Goal: Task Accomplishment & Management: Contribute content

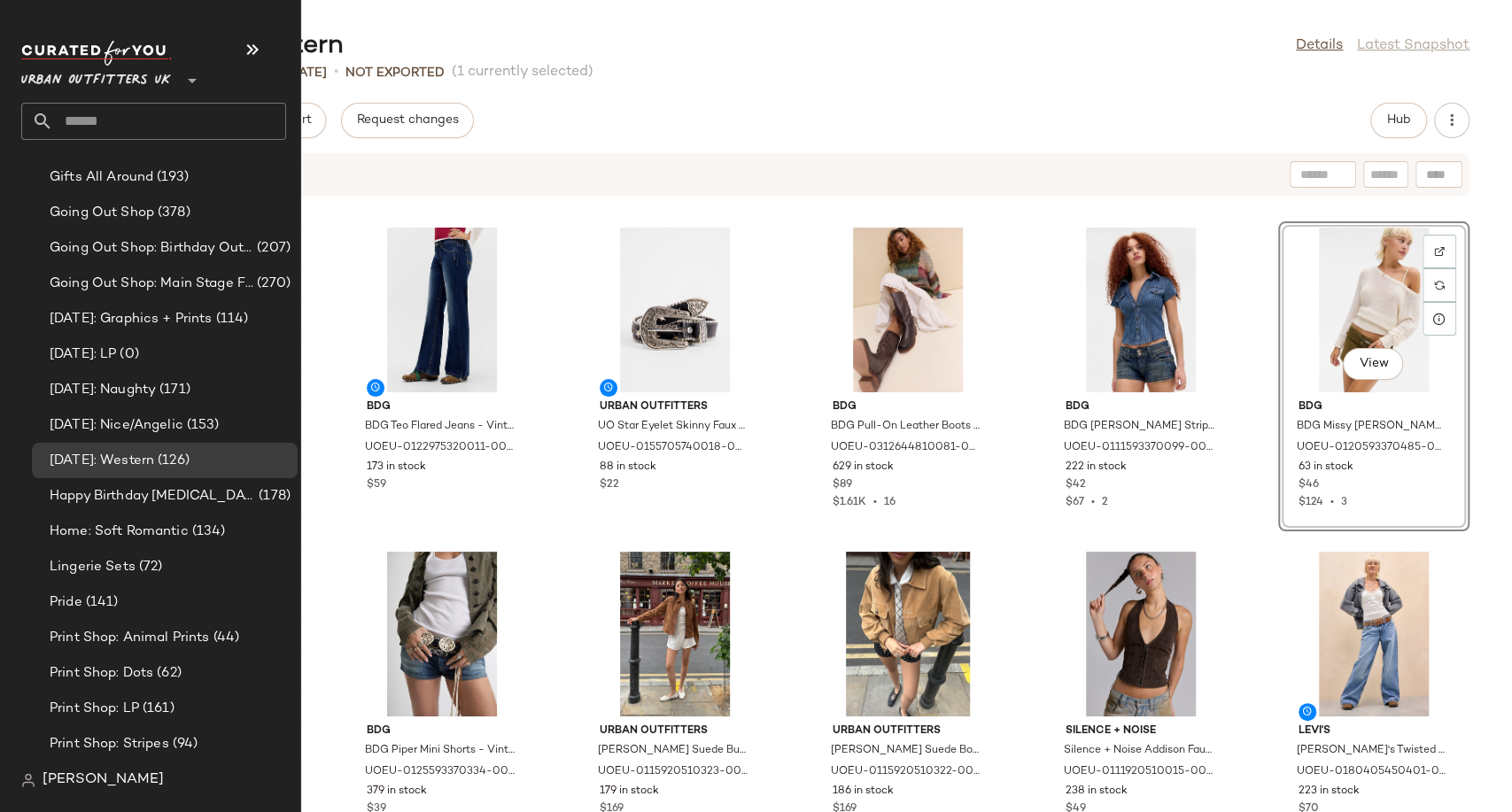
scroll to position [4330, 0]
click at [116, 351] on span "[DATE]: LP" at bounding box center [83, 355] width 66 height 21
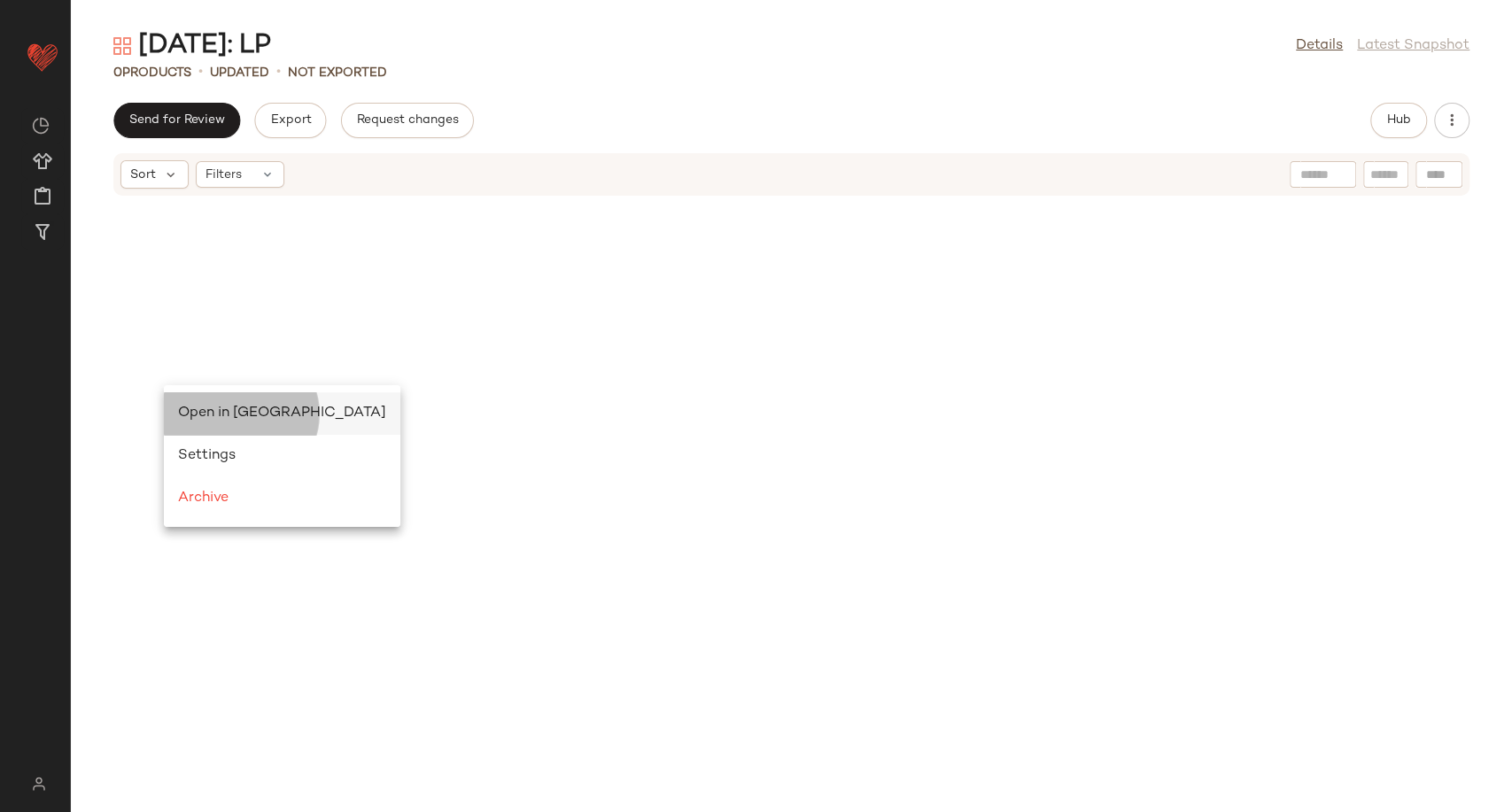
click at [199, 423] on div "Open in Split View" at bounding box center [282, 414] width 208 height 22
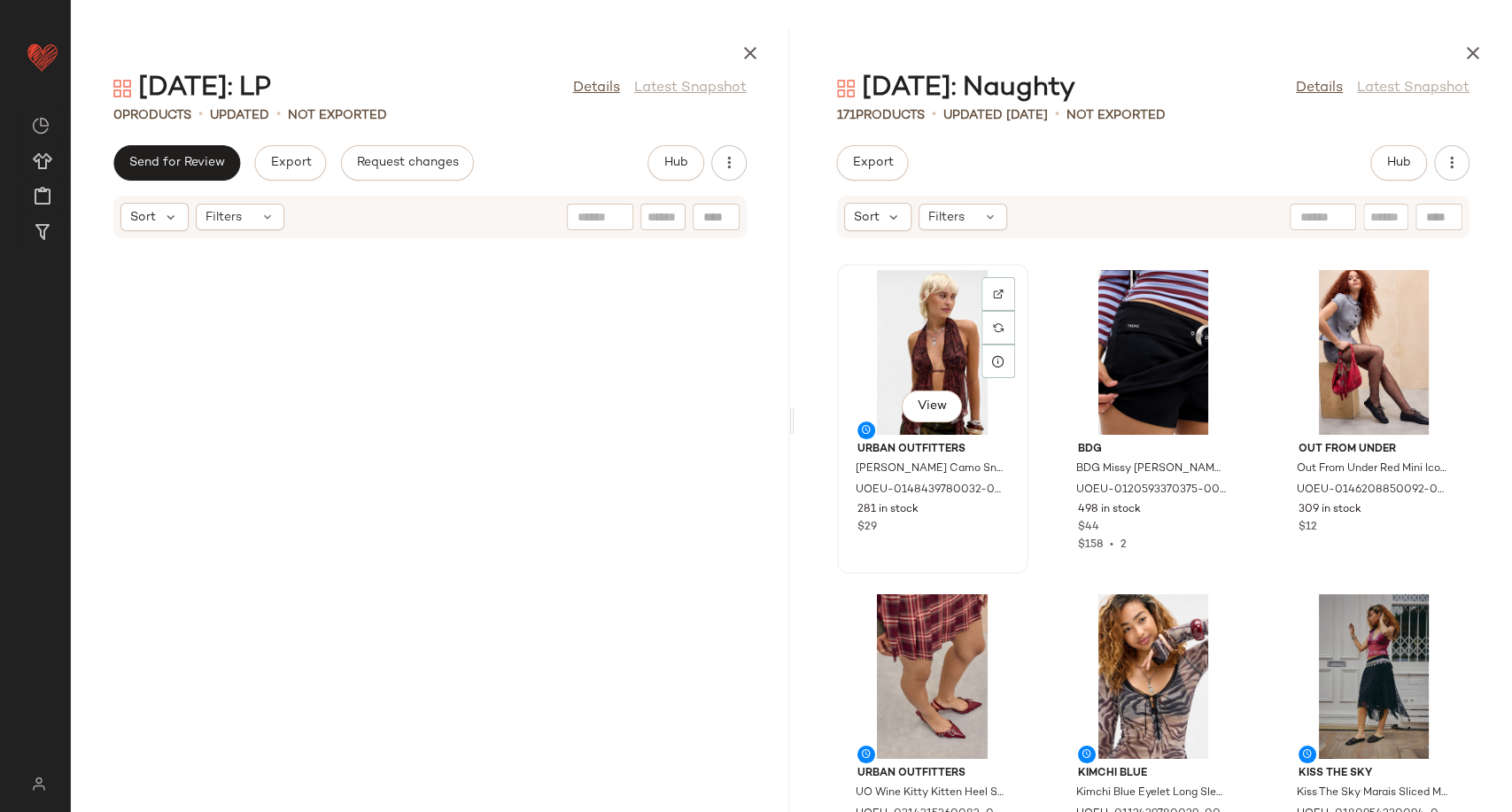
click at [932, 351] on div "View" at bounding box center [932, 352] width 179 height 165
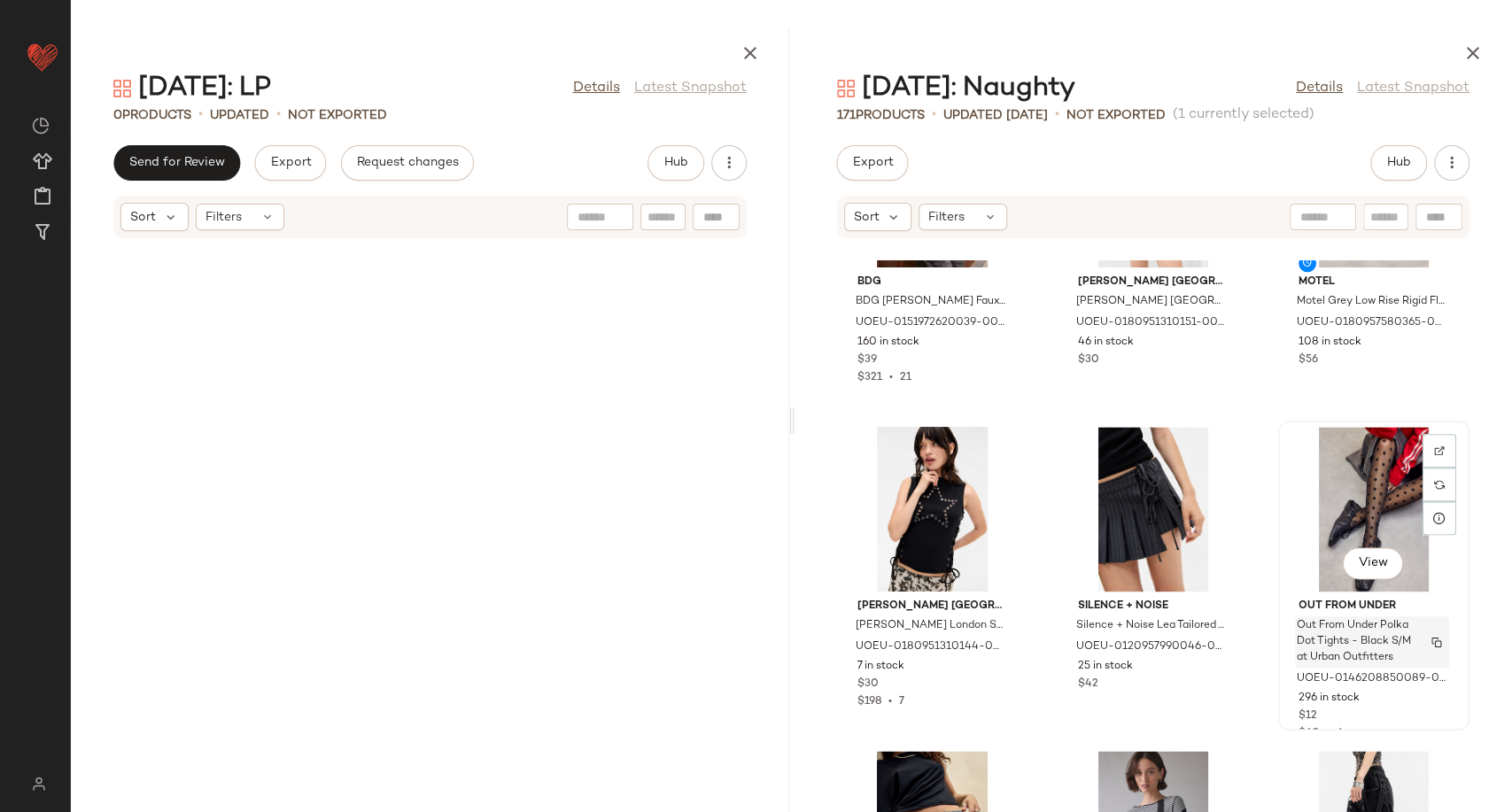
scroll to position [6115, 0]
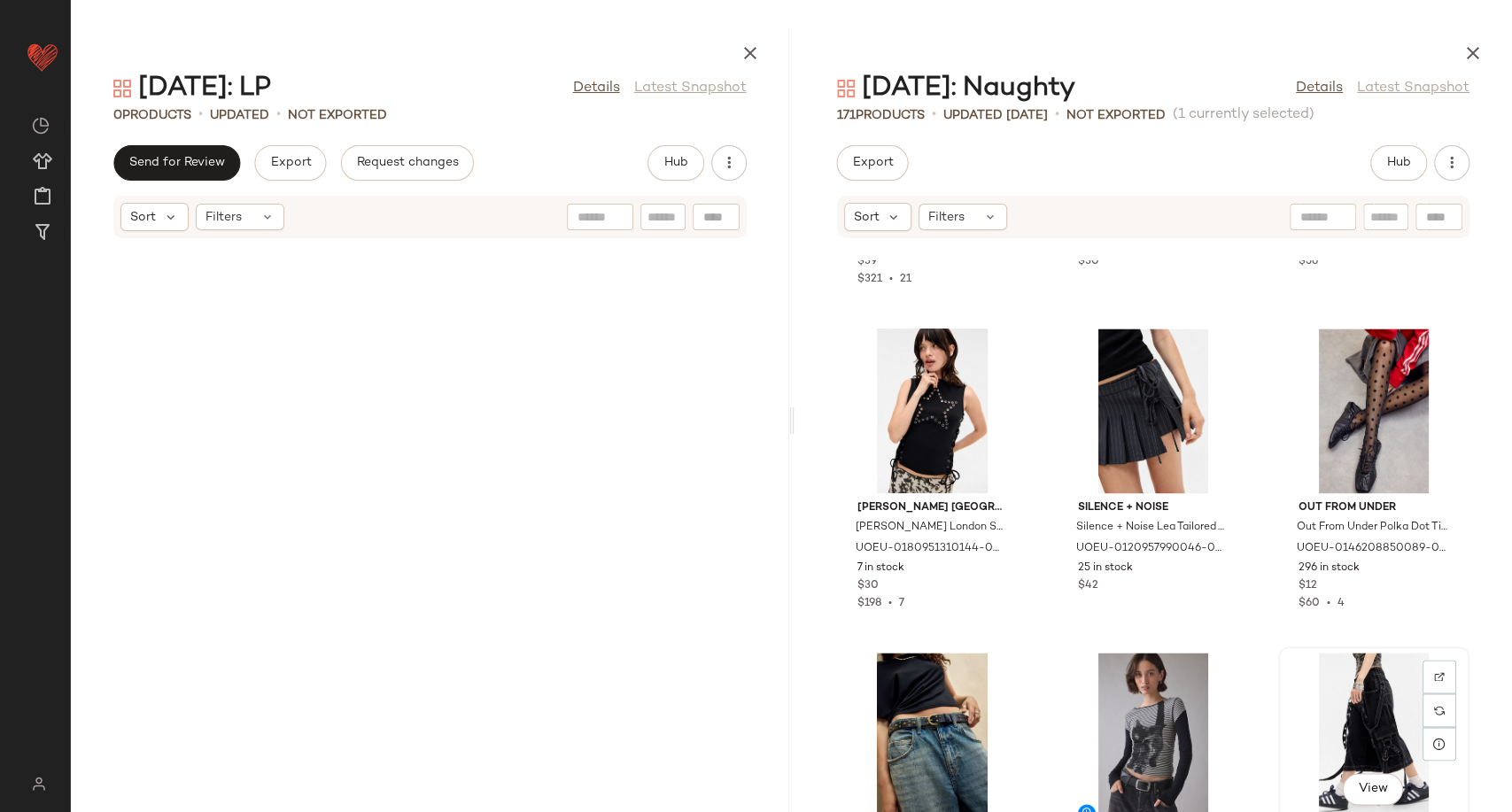
click at [1353, 706] on div "View" at bounding box center [1373, 735] width 179 height 165
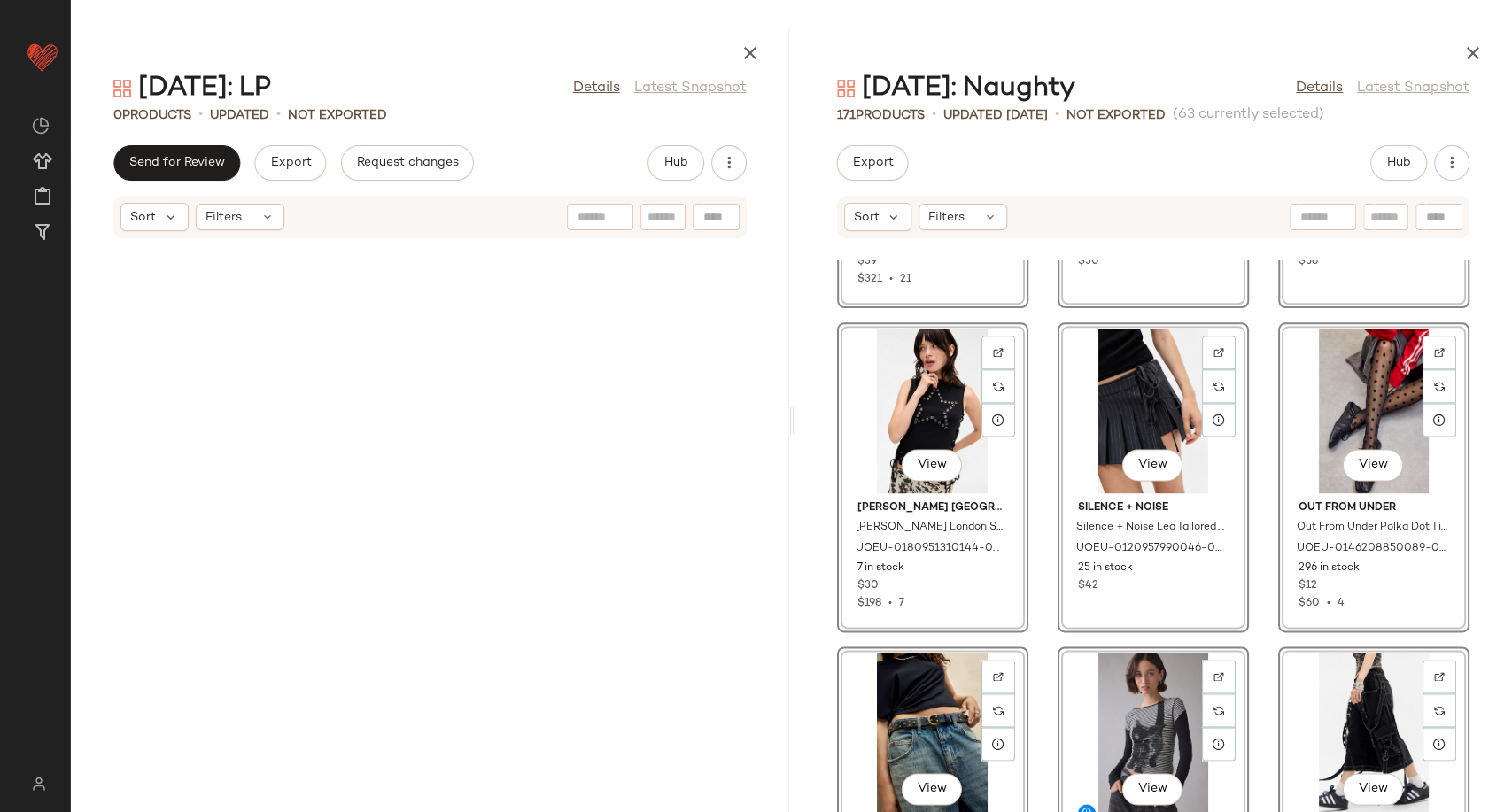
scroll to position [6114, 0]
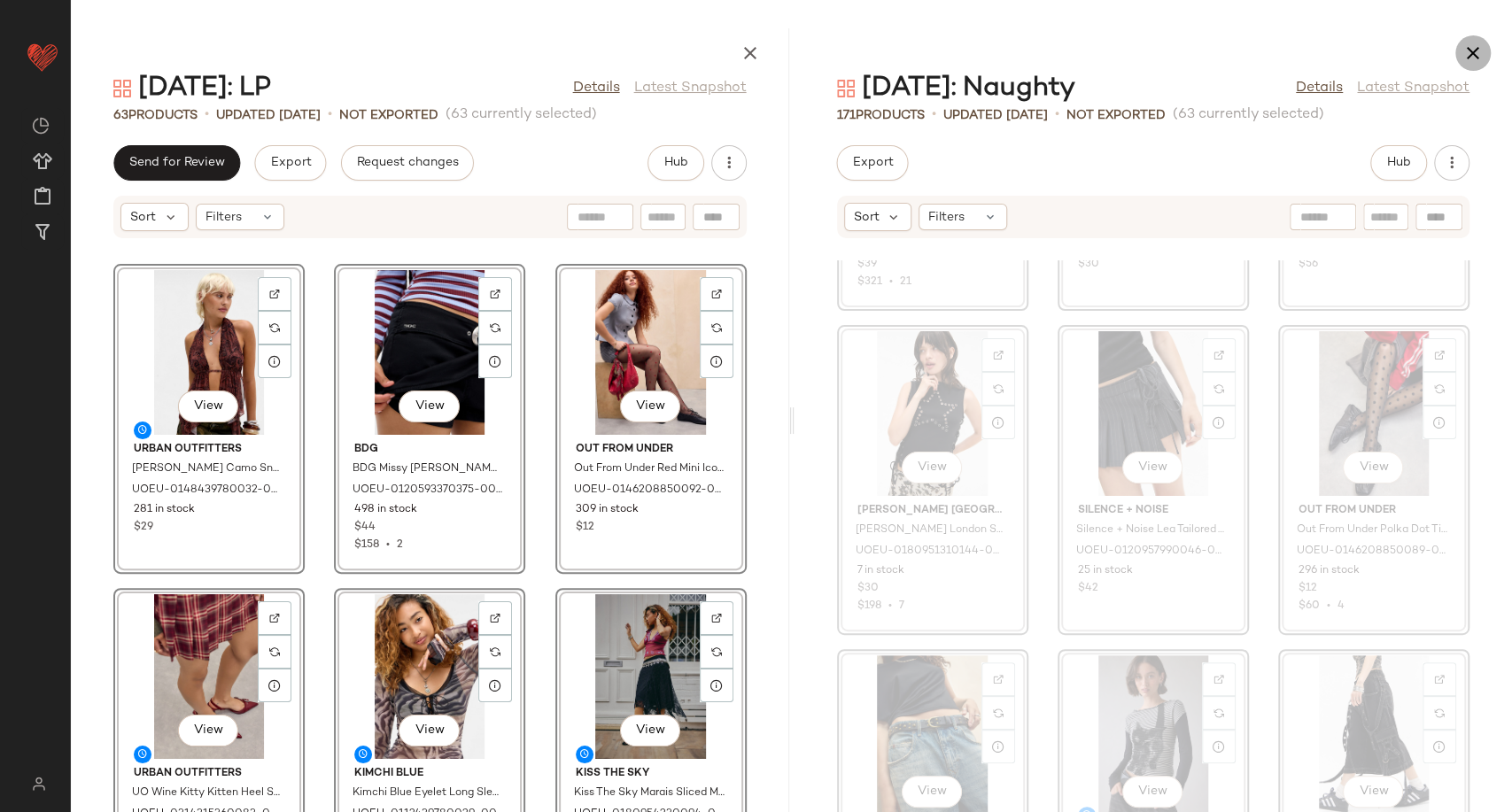
click at [1462, 50] on icon "button" at bounding box center [1472, 53] width 22 height 22
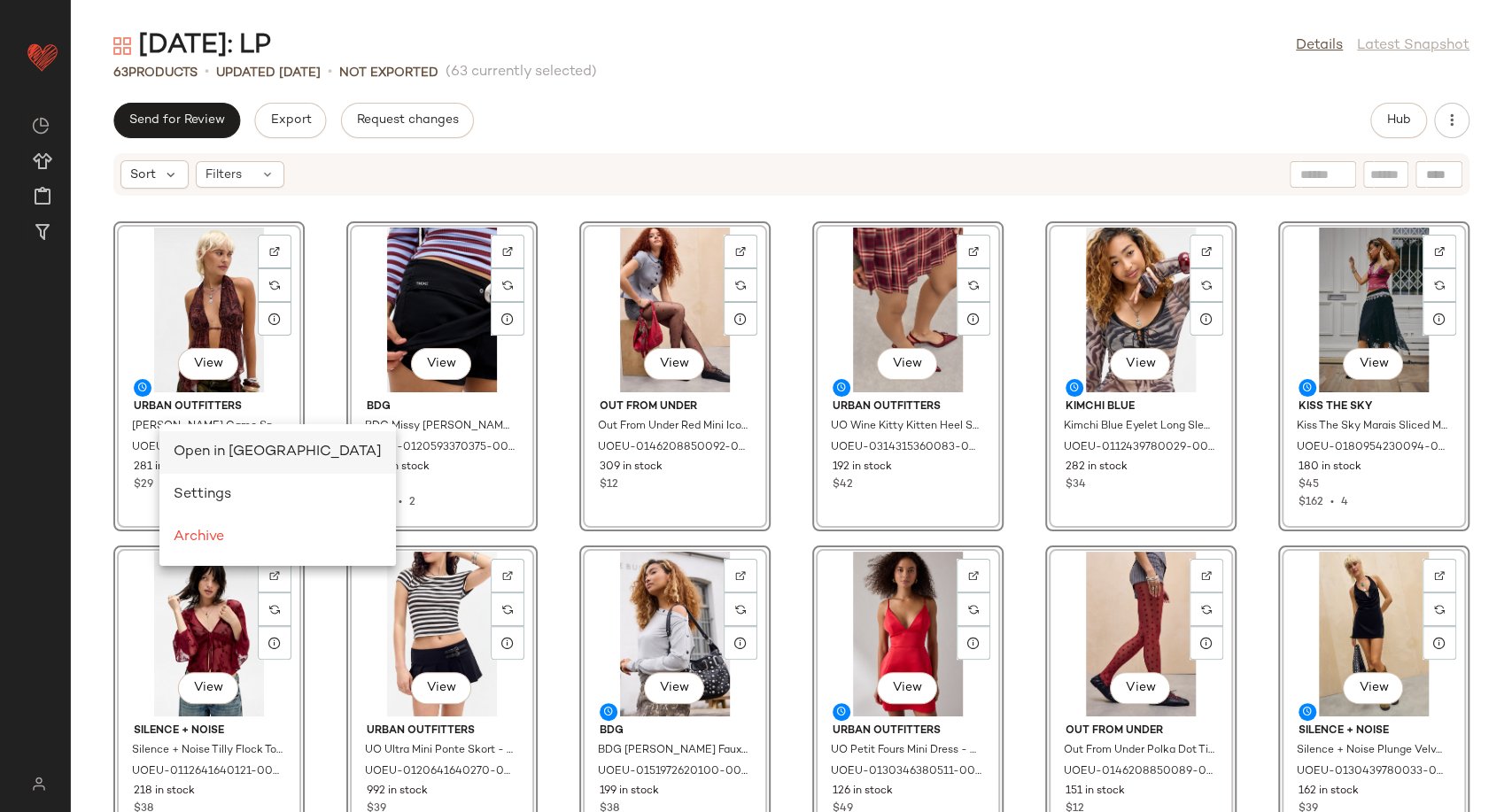
click at [187, 450] on span "Open in Split View" at bounding box center [277, 452] width 208 height 15
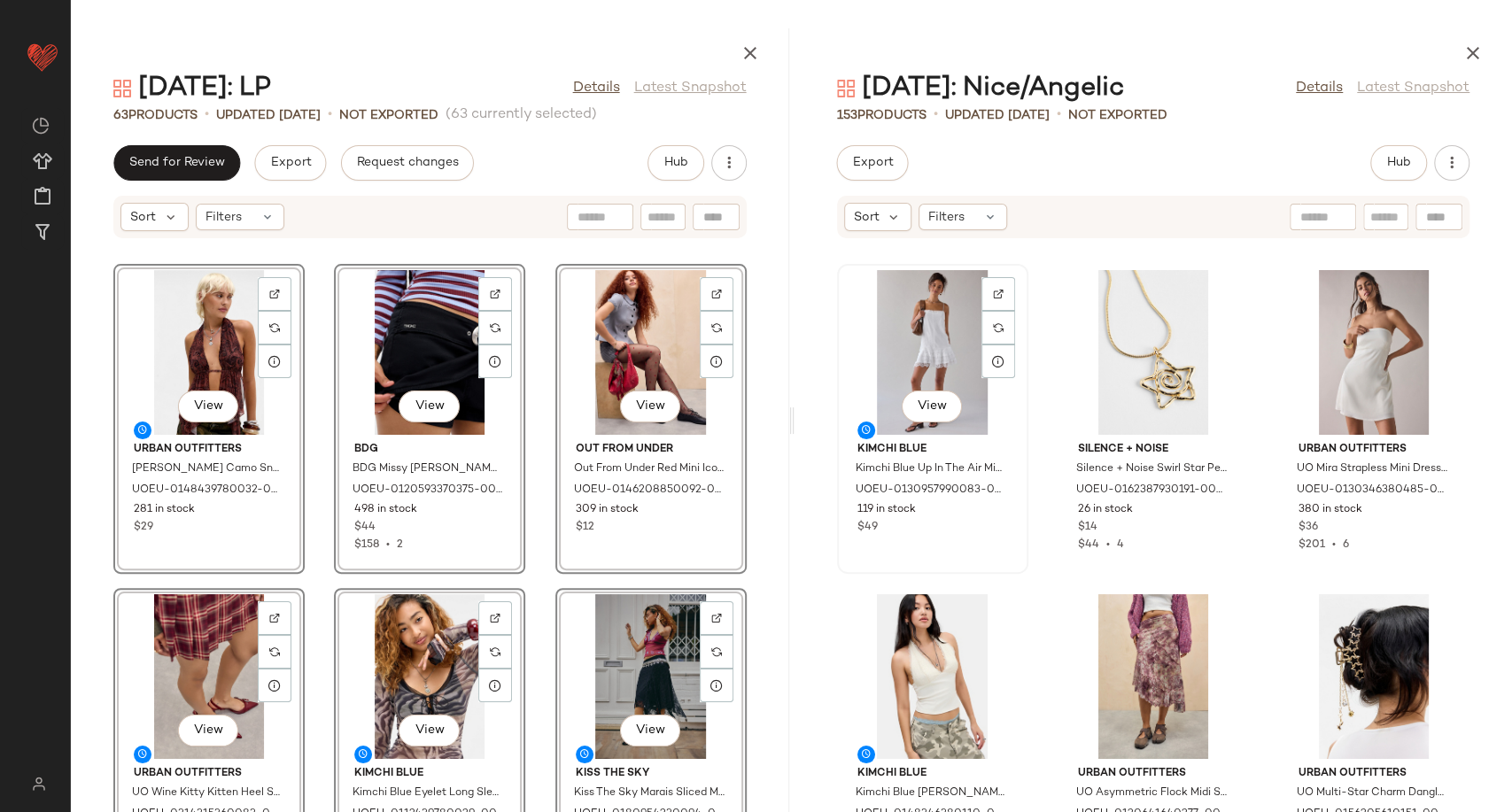
click at [959, 345] on div "View" at bounding box center [932, 352] width 179 height 165
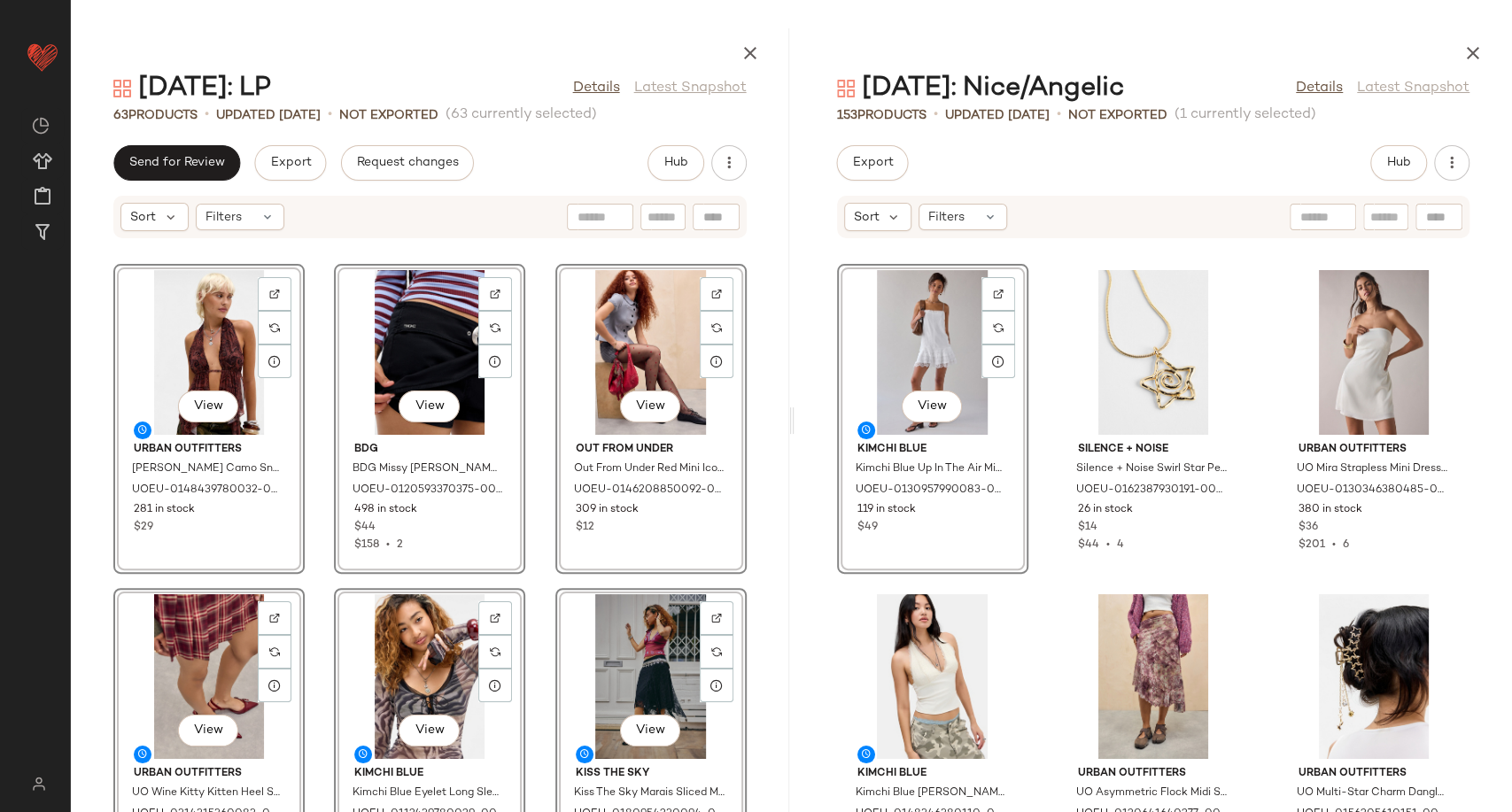
click at [760, 336] on div "View Urban Outfitters UO Rowan Halter Camo Snake Top - Dark Red L at Urban Outf…" at bounding box center [429, 536] width 718 height 551
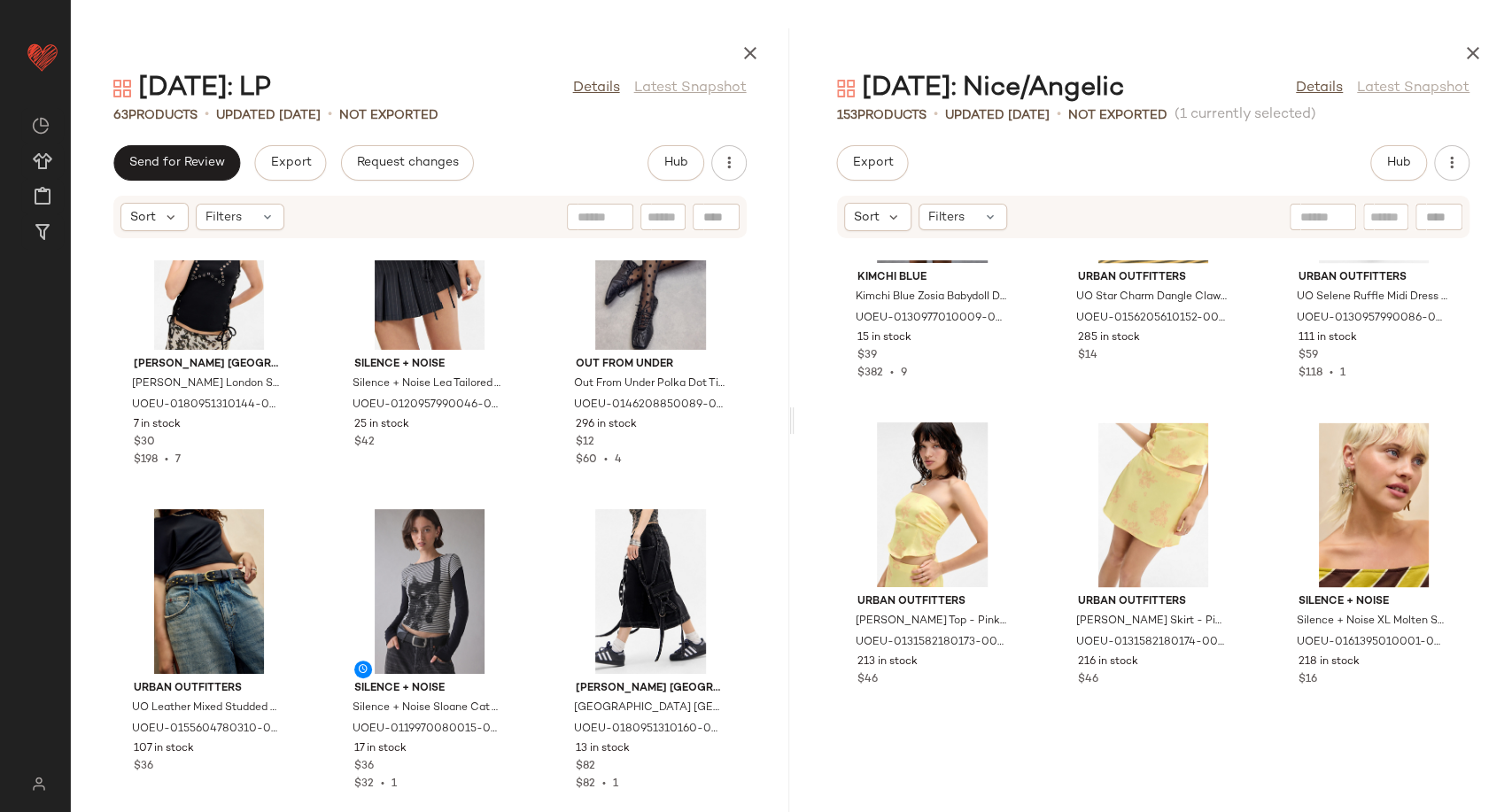
scroll to position [6412, 0]
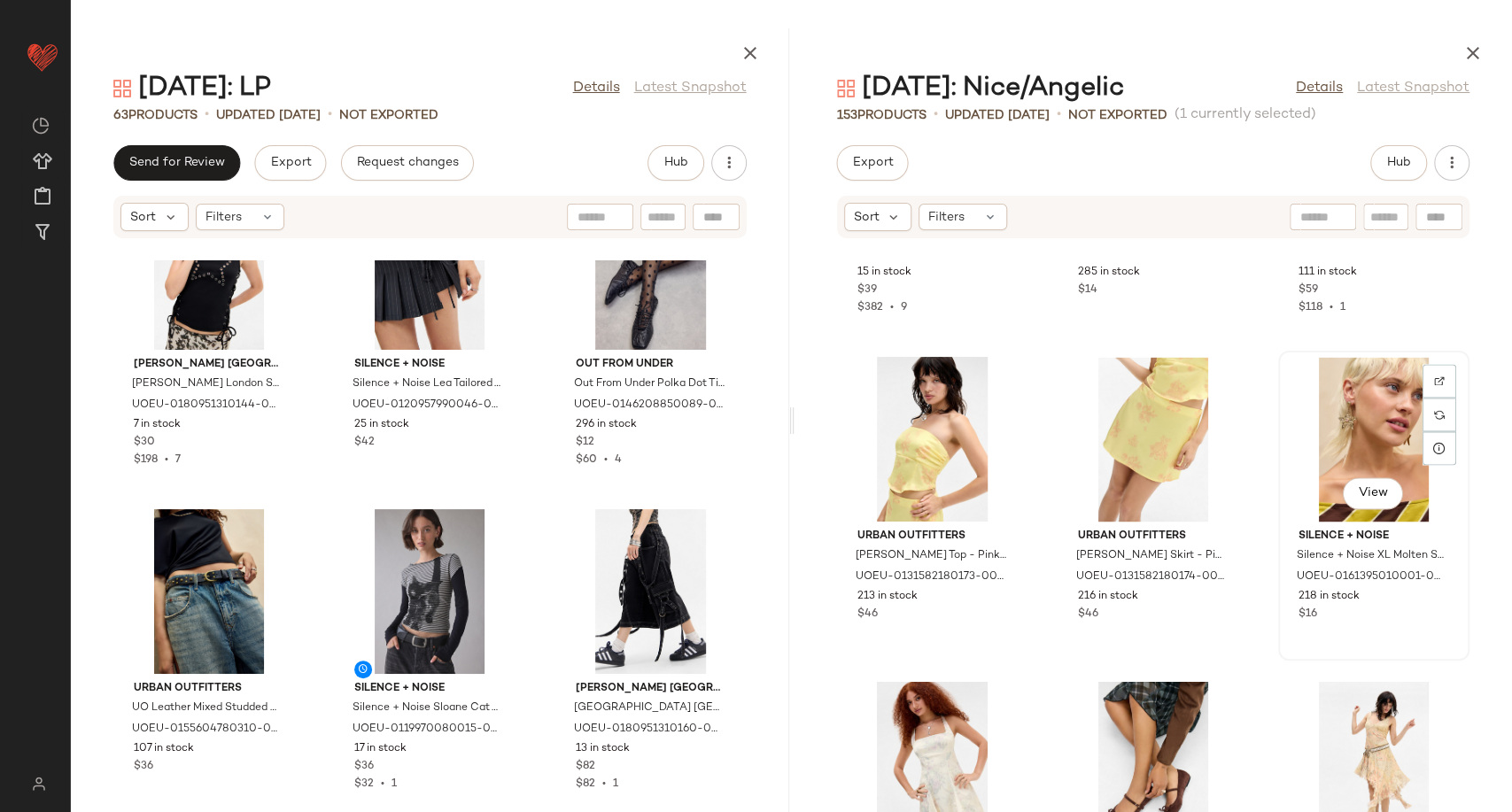
click at [1341, 445] on div "View" at bounding box center [1373, 439] width 179 height 165
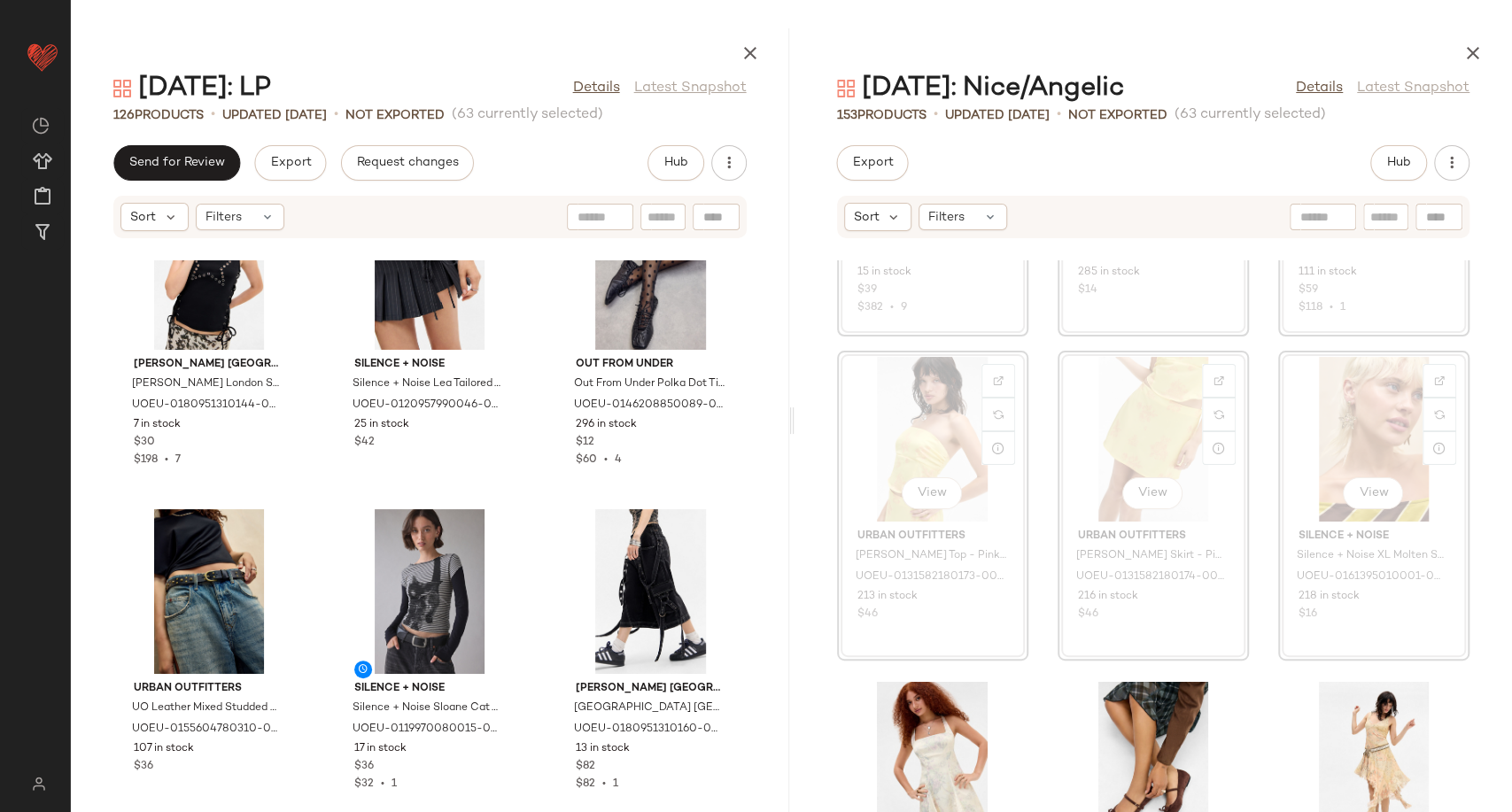
click at [529, 678] on div "Minga London Minga London Starlet Tank Top - Black XS at Urban Outfitters UOEU-…" at bounding box center [429, 536] width 718 height 551
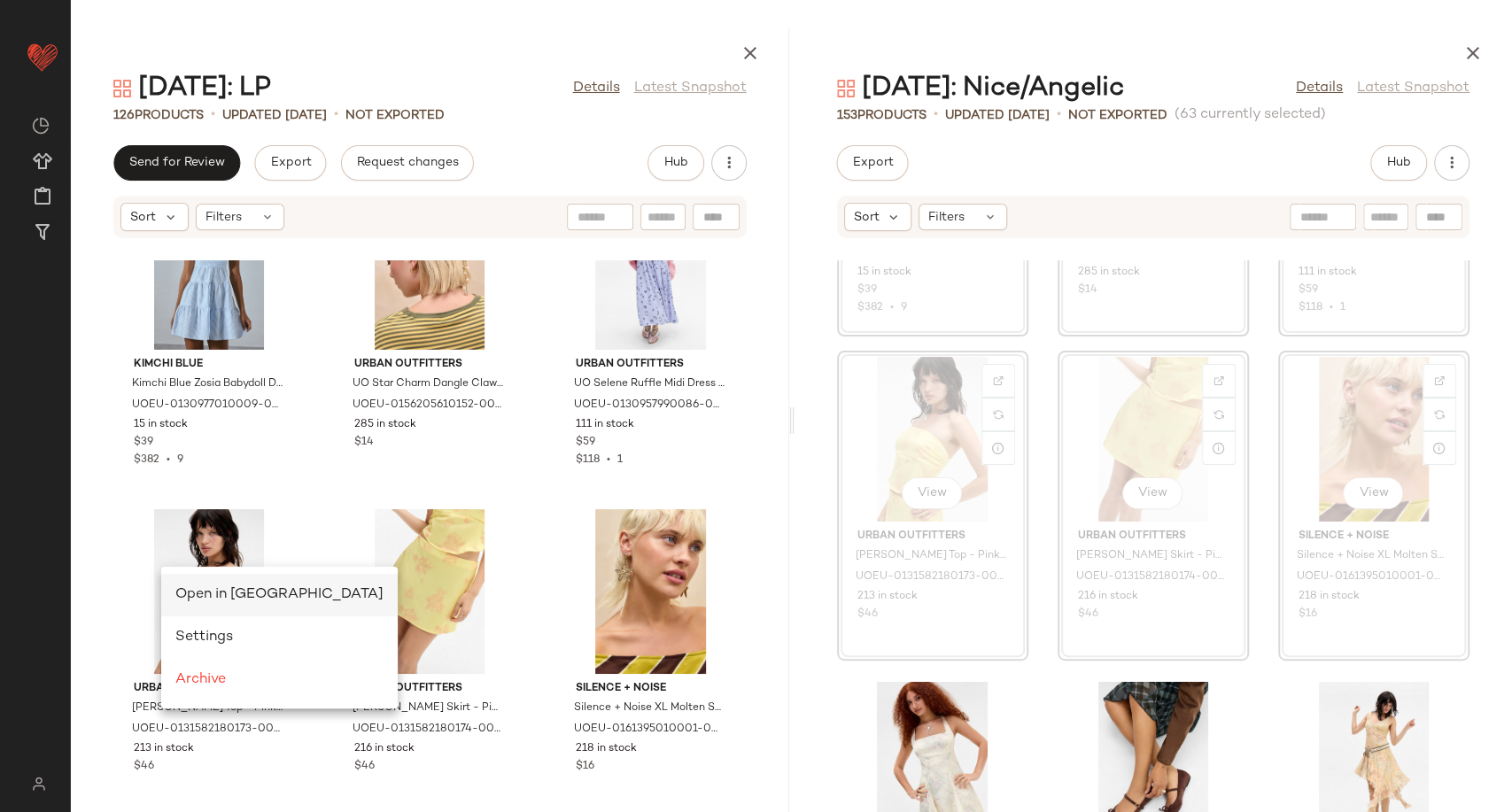
click at [193, 597] on span "Open in Split View" at bounding box center [279, 595] width 208 height 15
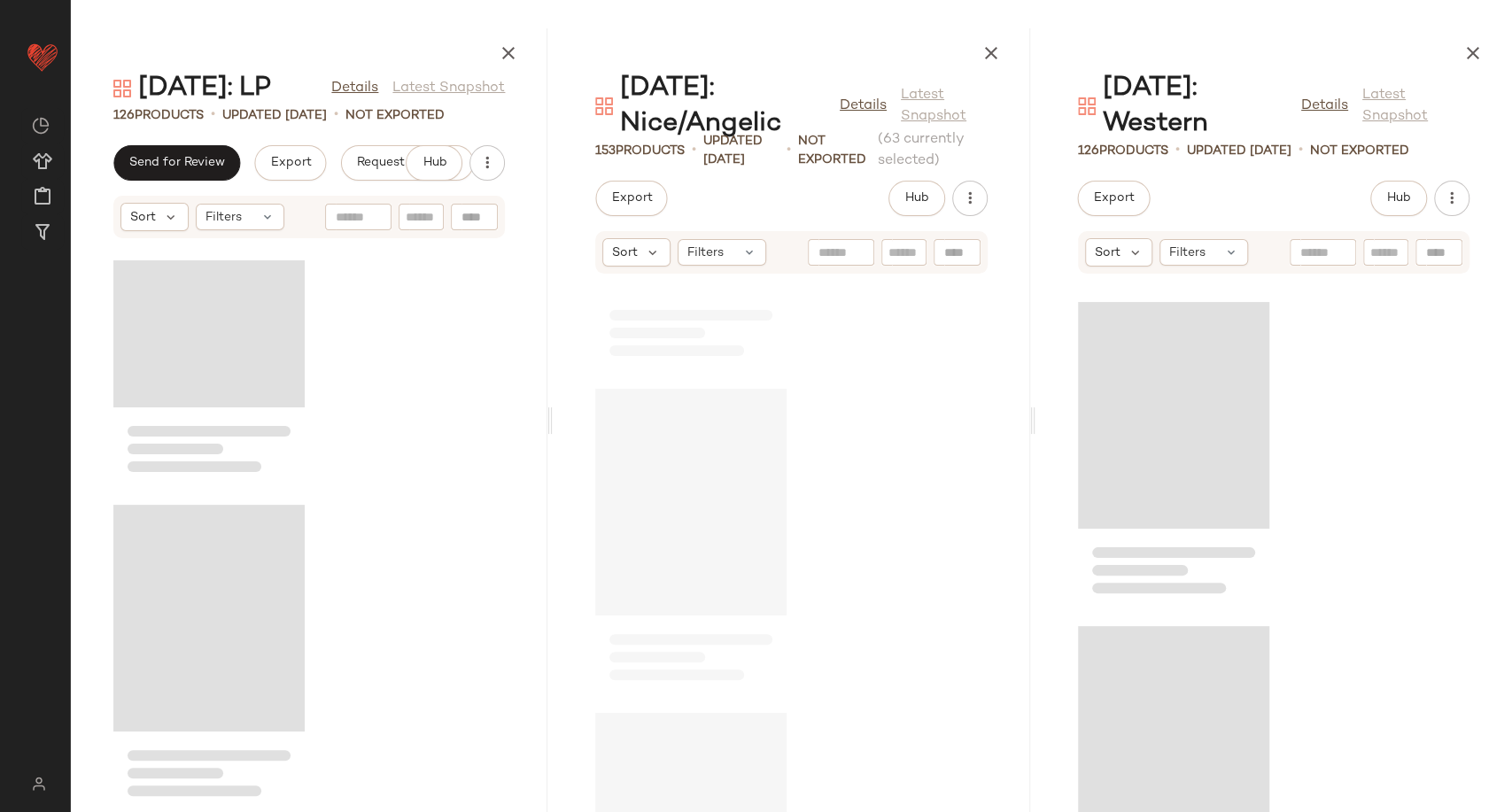
scroll to position [20102, 0]
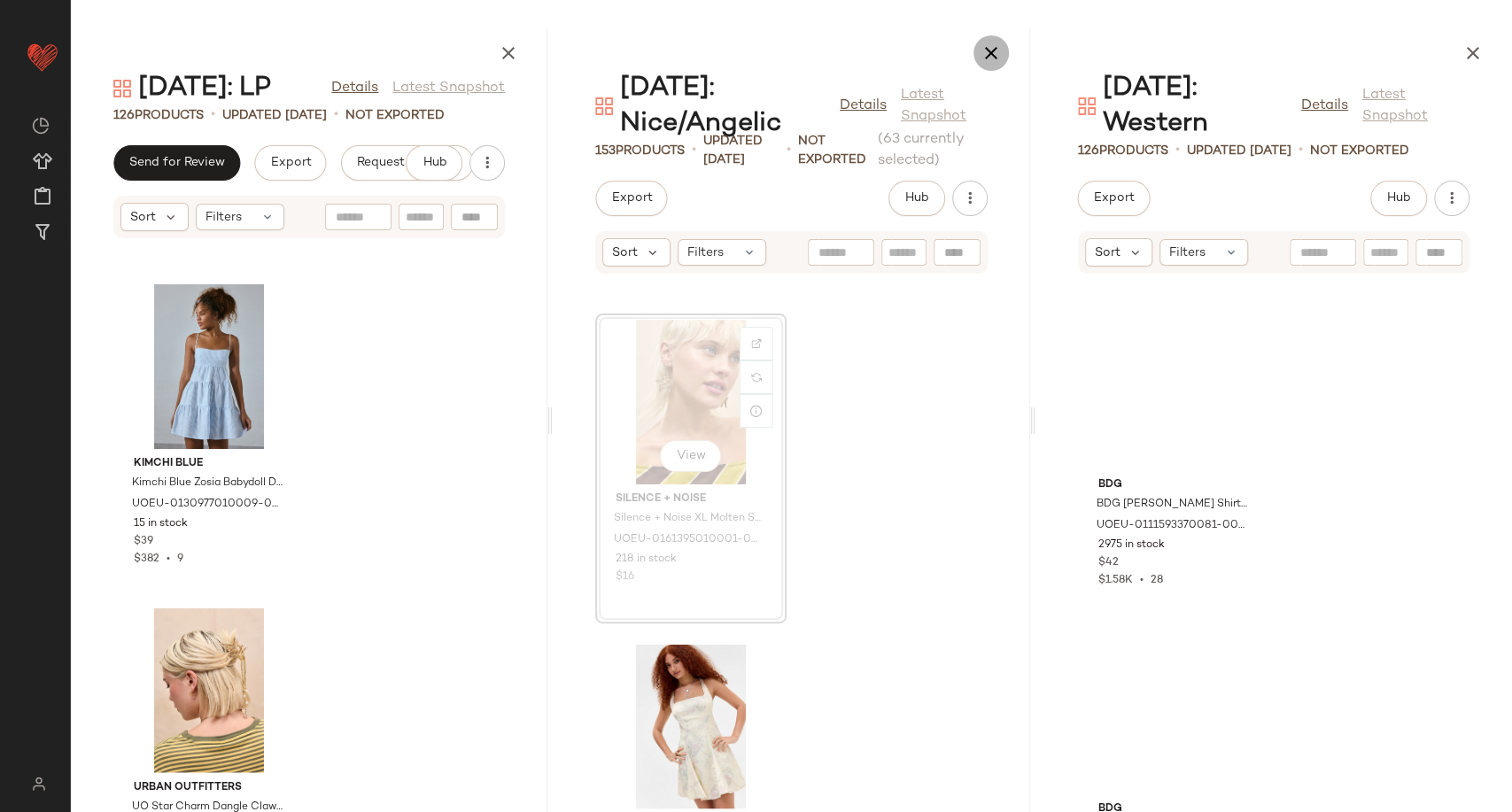
click at [992, 51] on icon "button" at bounding box center [991, 53] width 22 height 22
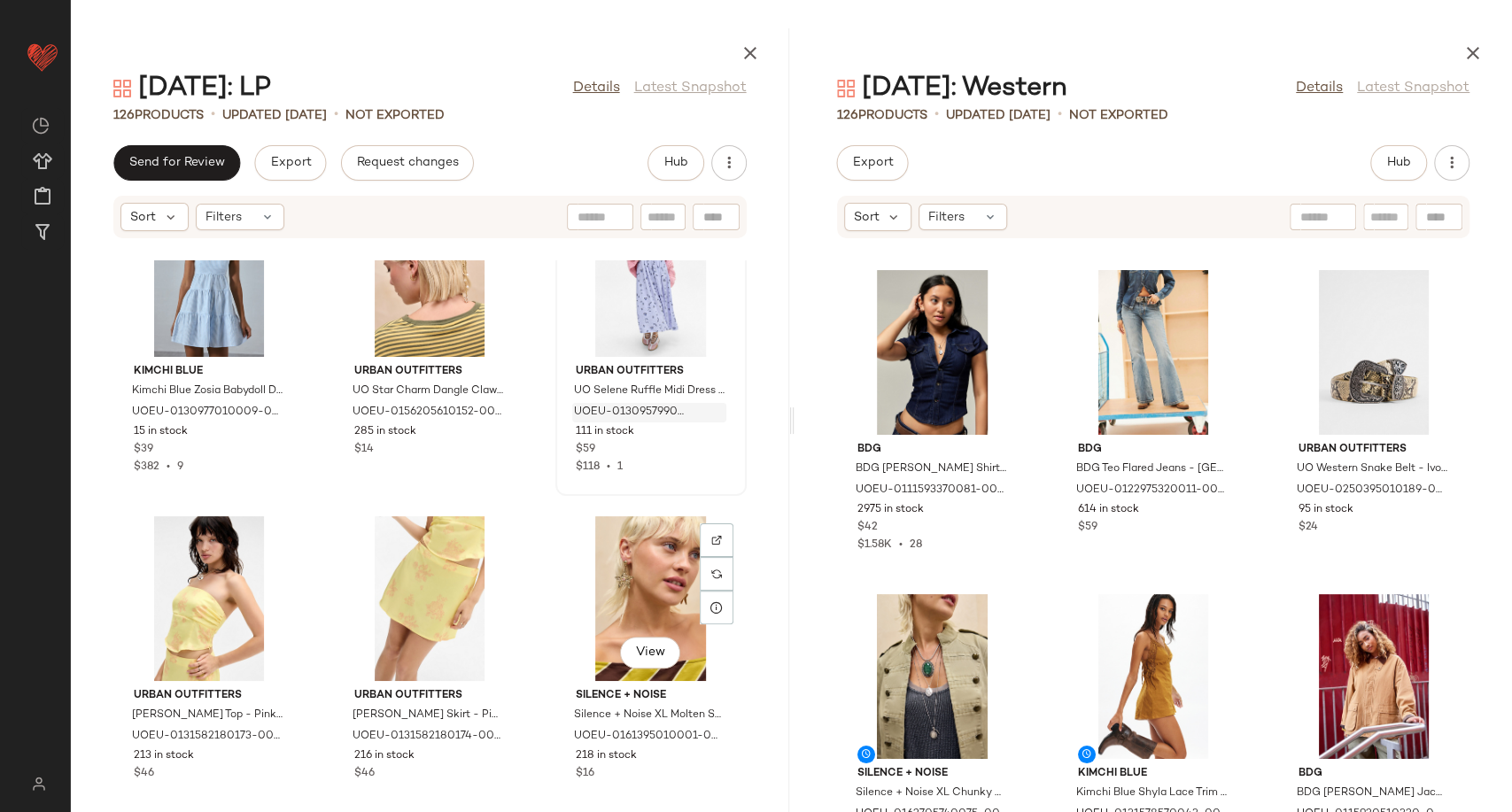
scroll to position [13068, 0]
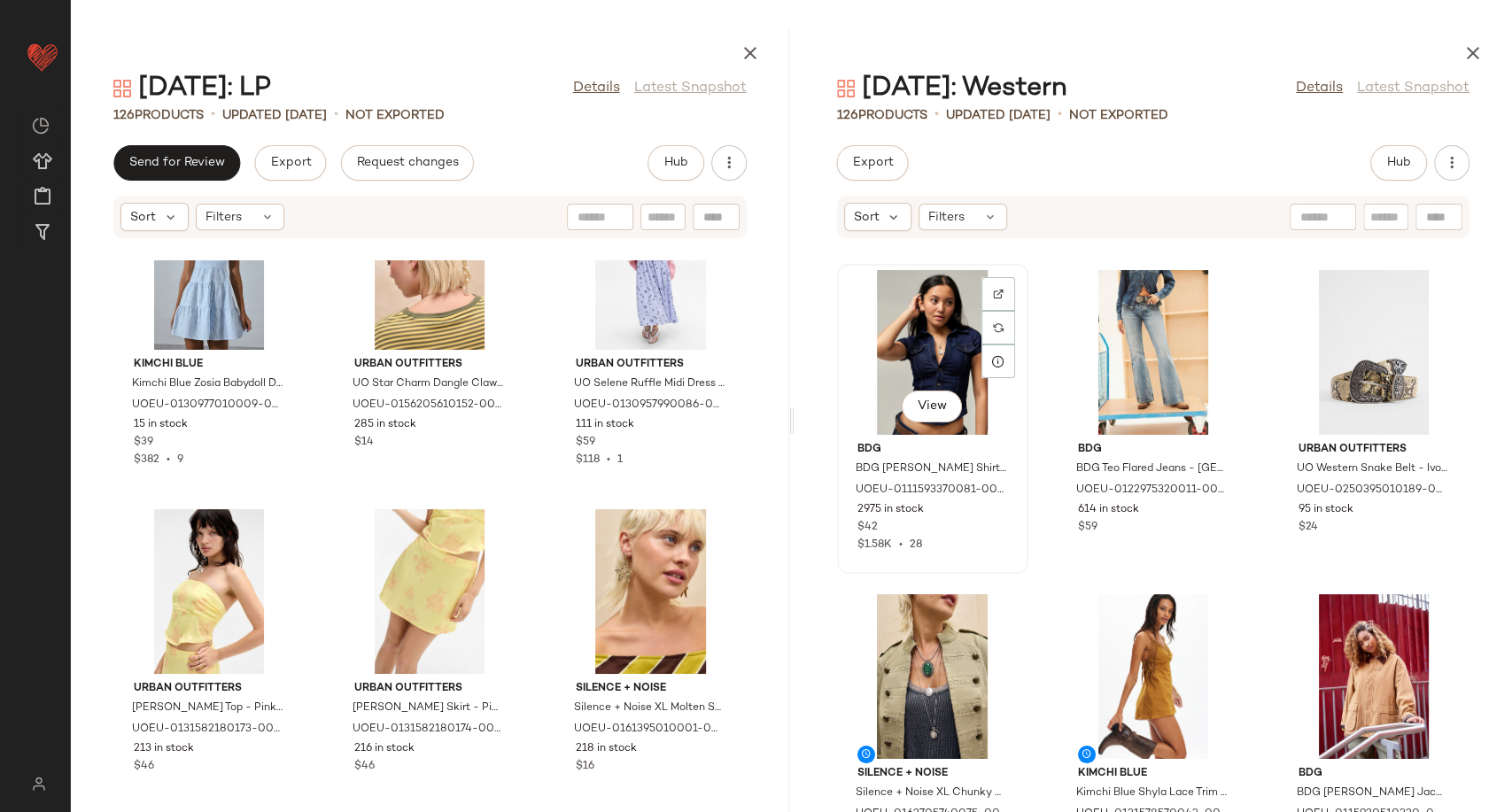
click at [932, 360] on div "View" at bounding box center [932, 352] width 179 height 165
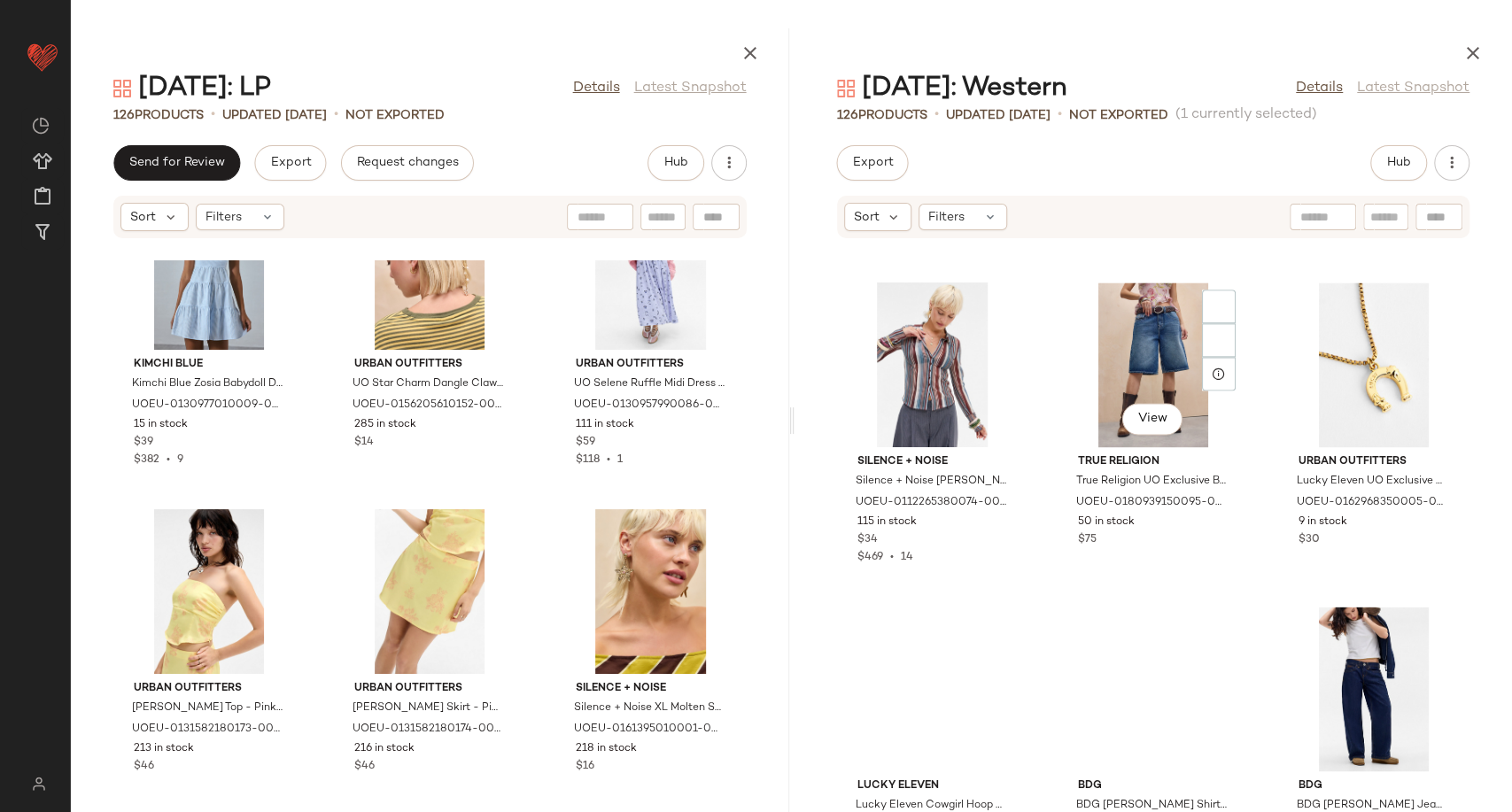
scroll to position [6215, 0]
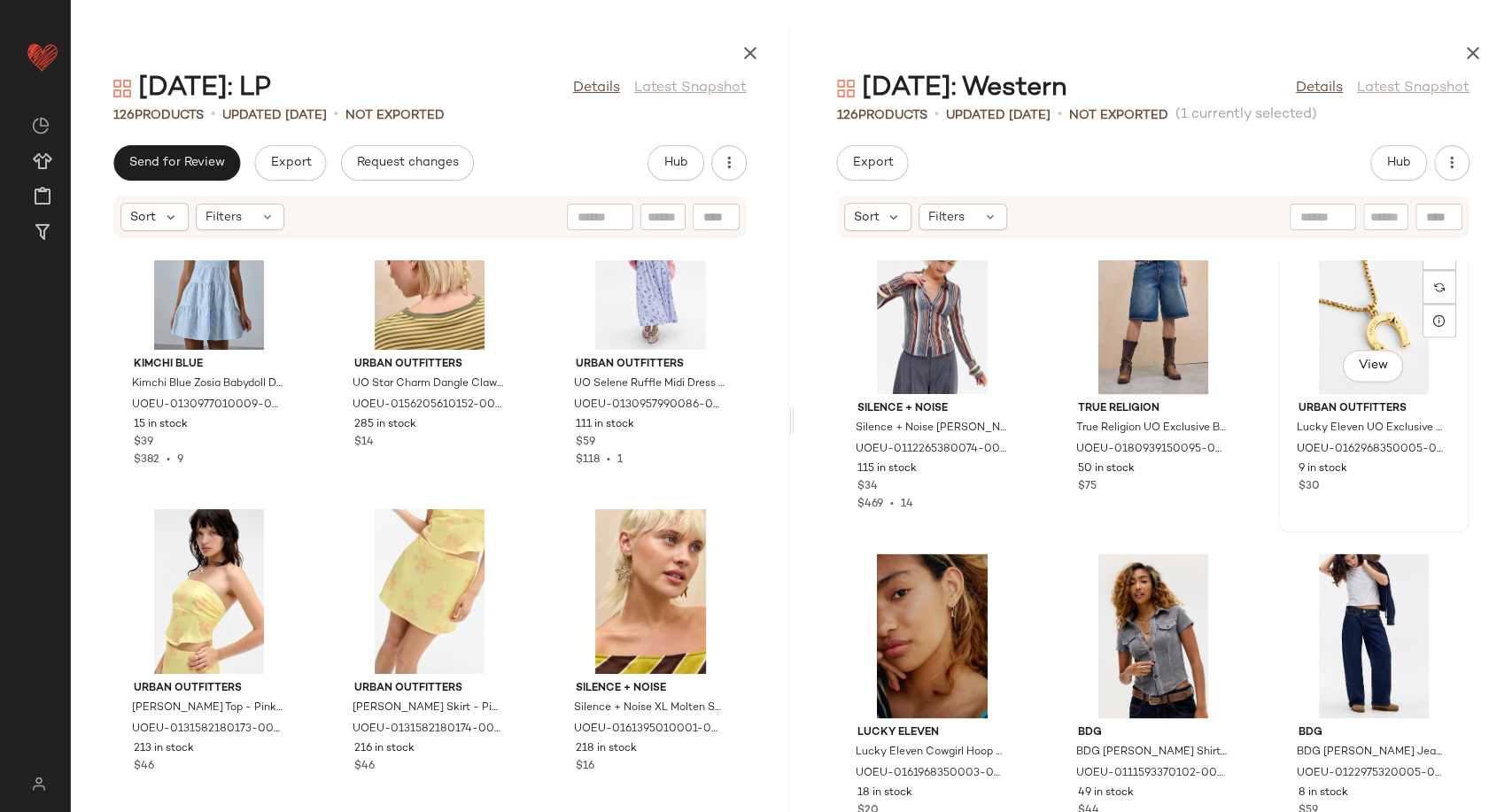
click at [1336, 335] on div "View" at bounding box center [1373, 312] width 179 height 165
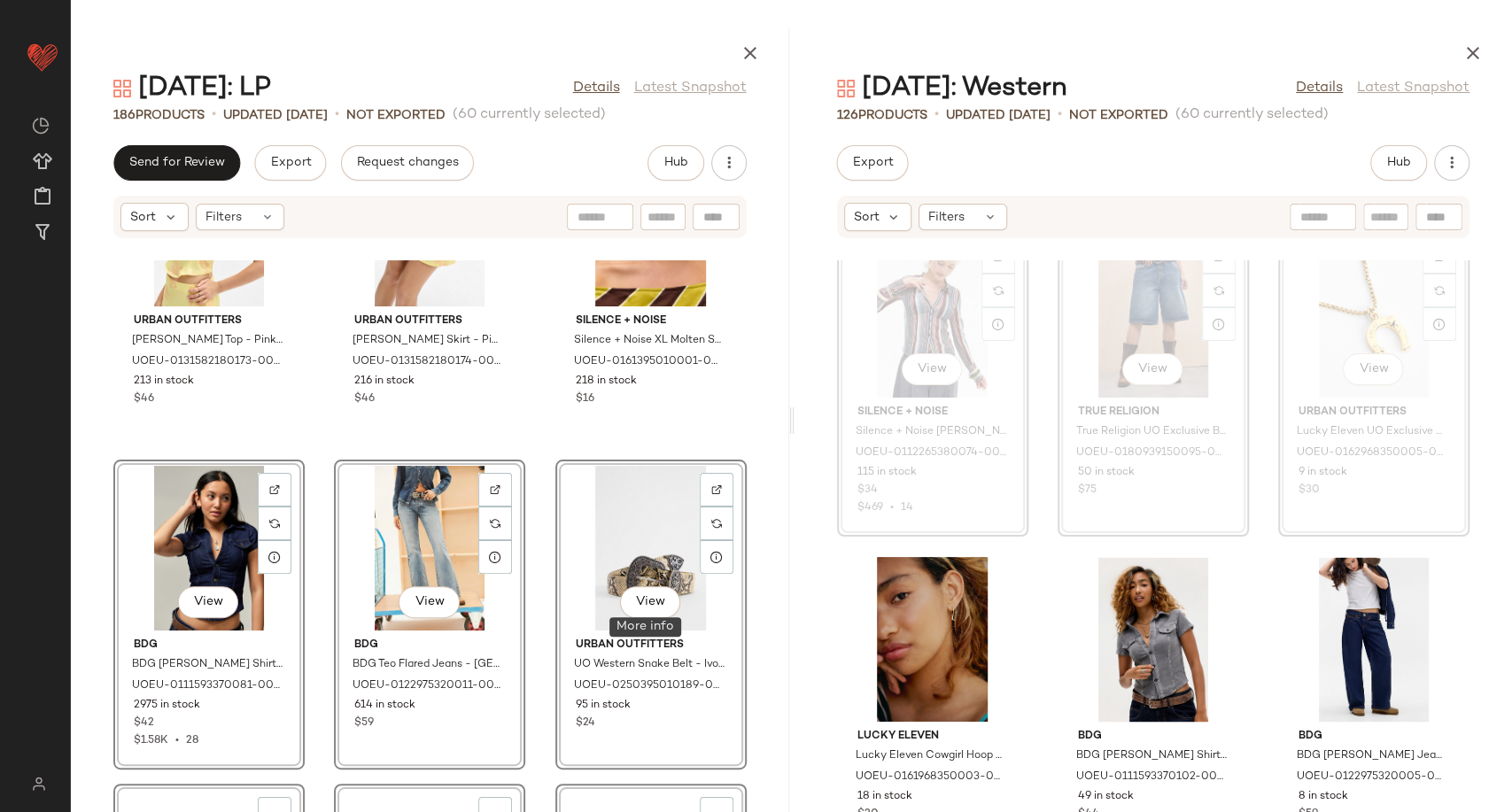
scroll to position [13462, 0]
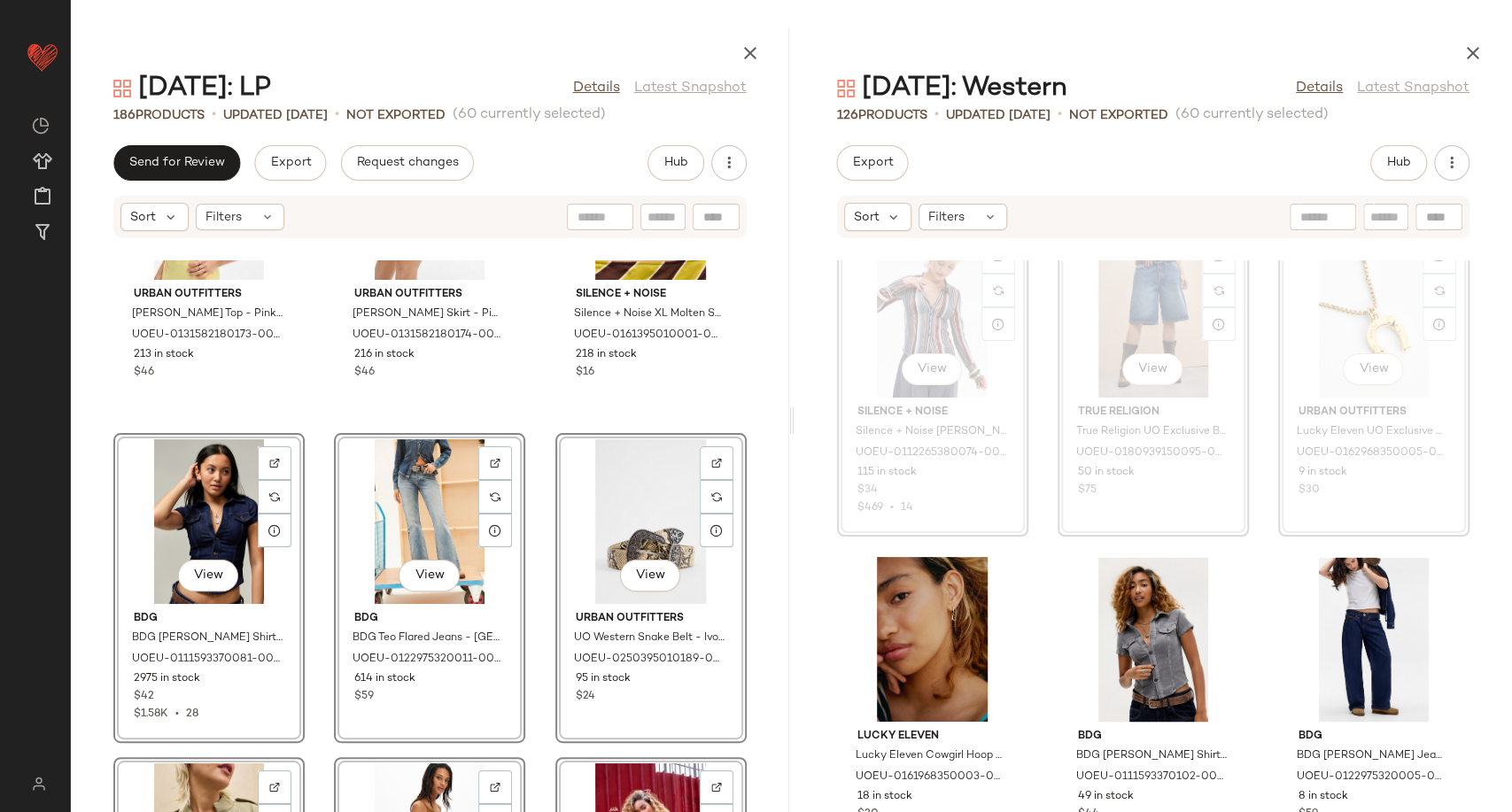
click at [744, 671] on div "Urban Outfitters UO Clarissa Satin Top - Pink XS at Urban Outfitters UOEU-01315…" at bounding box center [429, 536] width 718 height 551
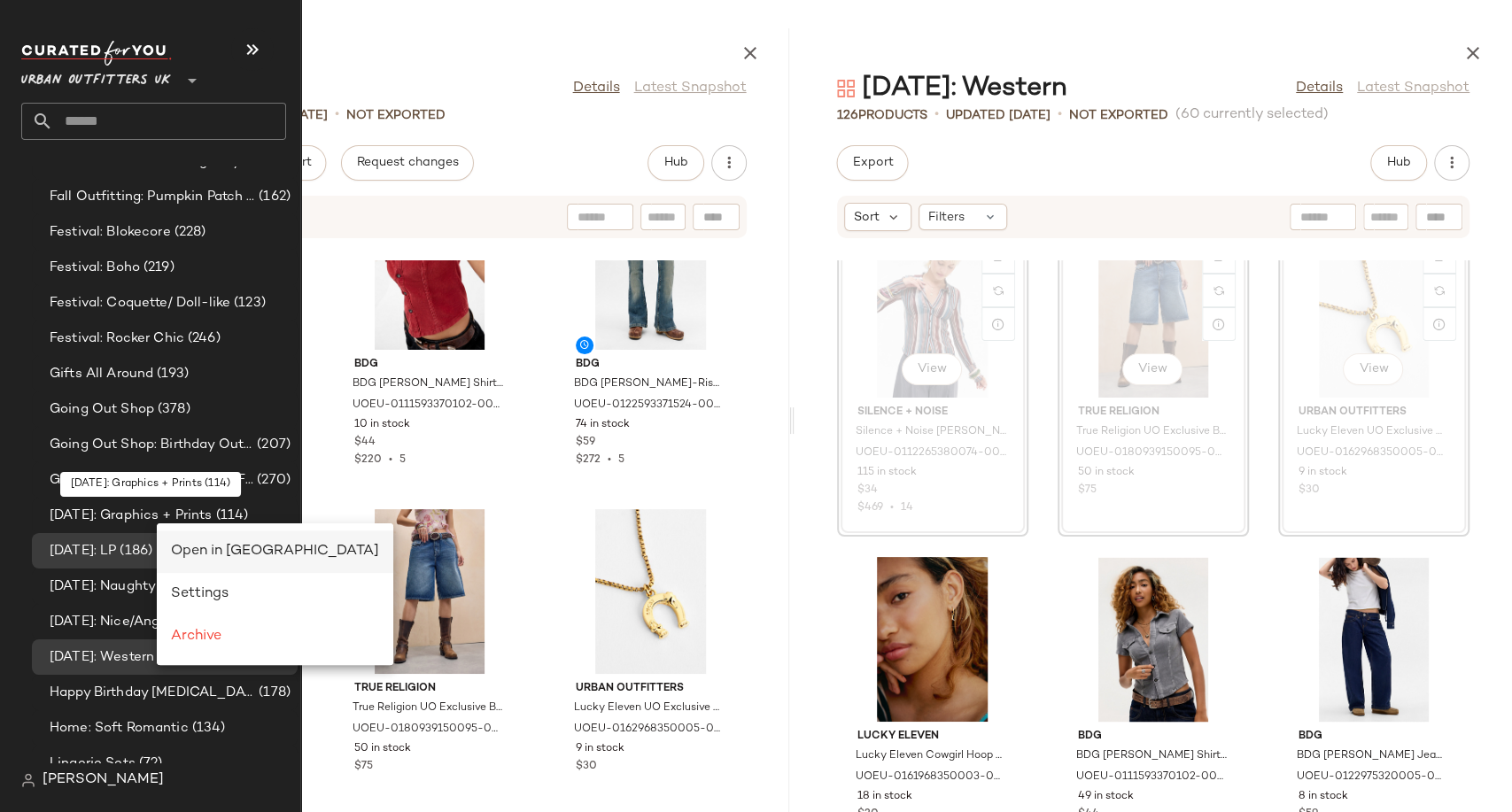
scroll to position [0, 0]
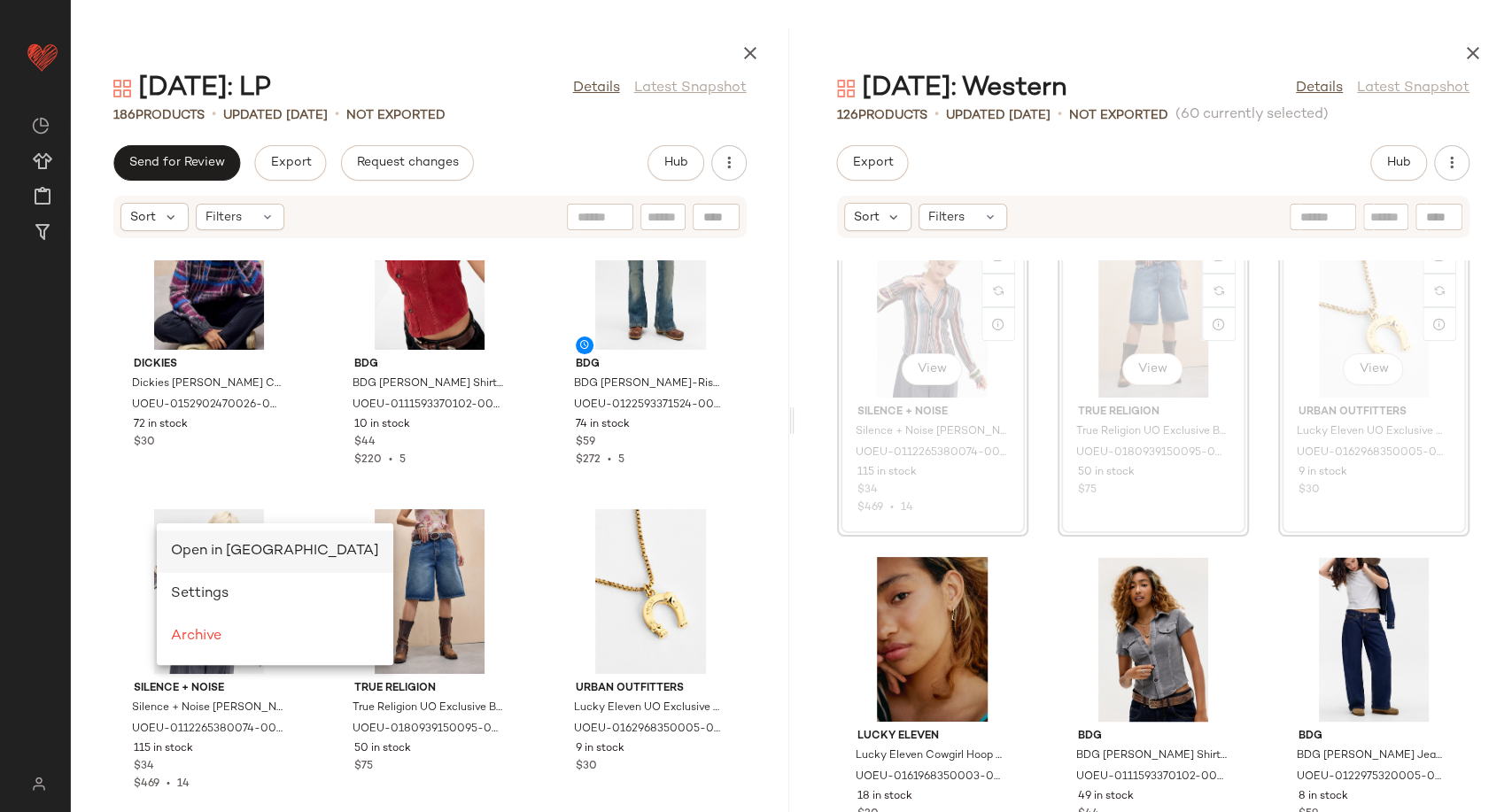
click at [177, 544] on span "Open in Split View" at bounding box center [275, 551] width 208 height 15
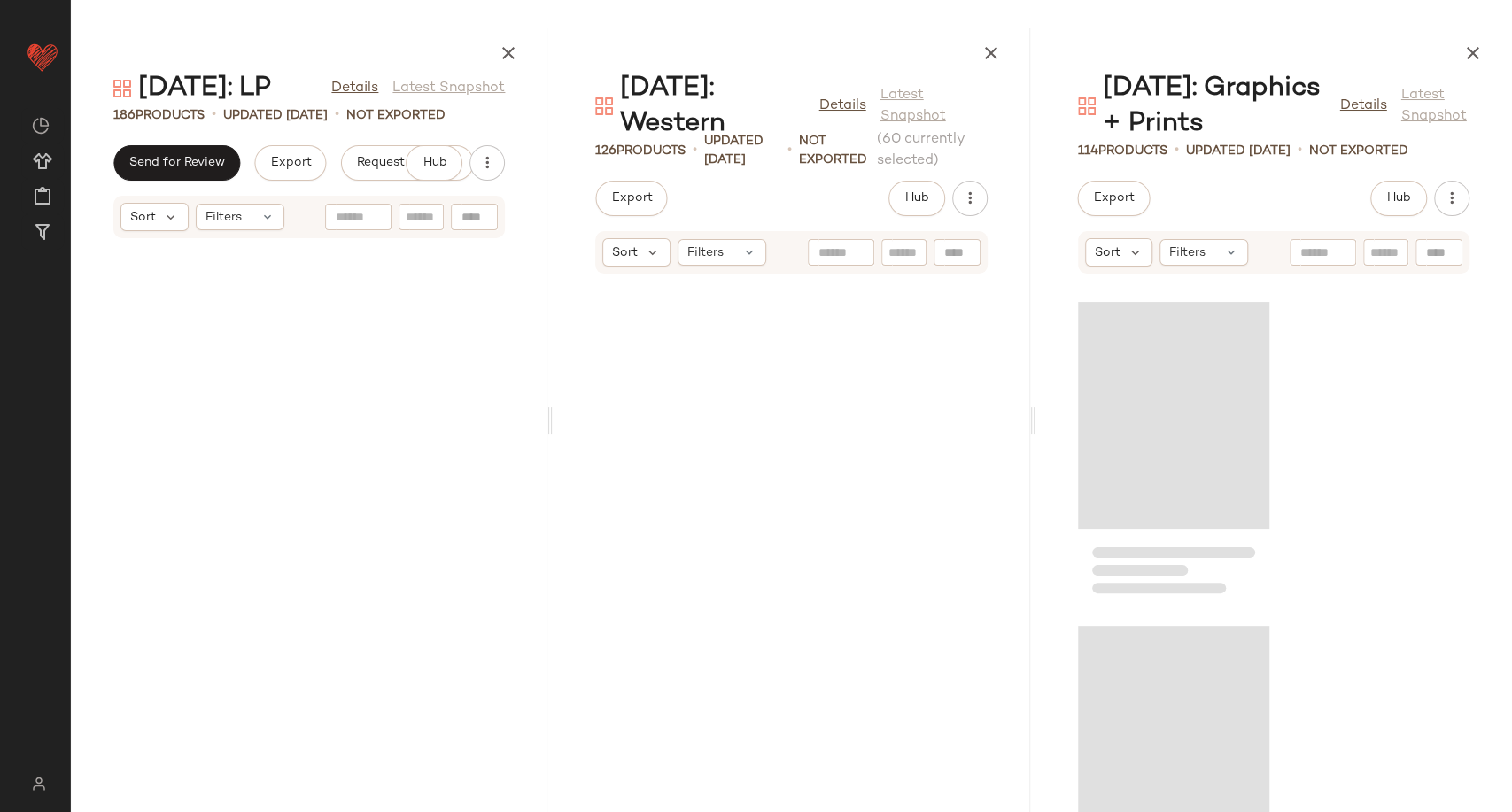
scroll to position [19128, 0]
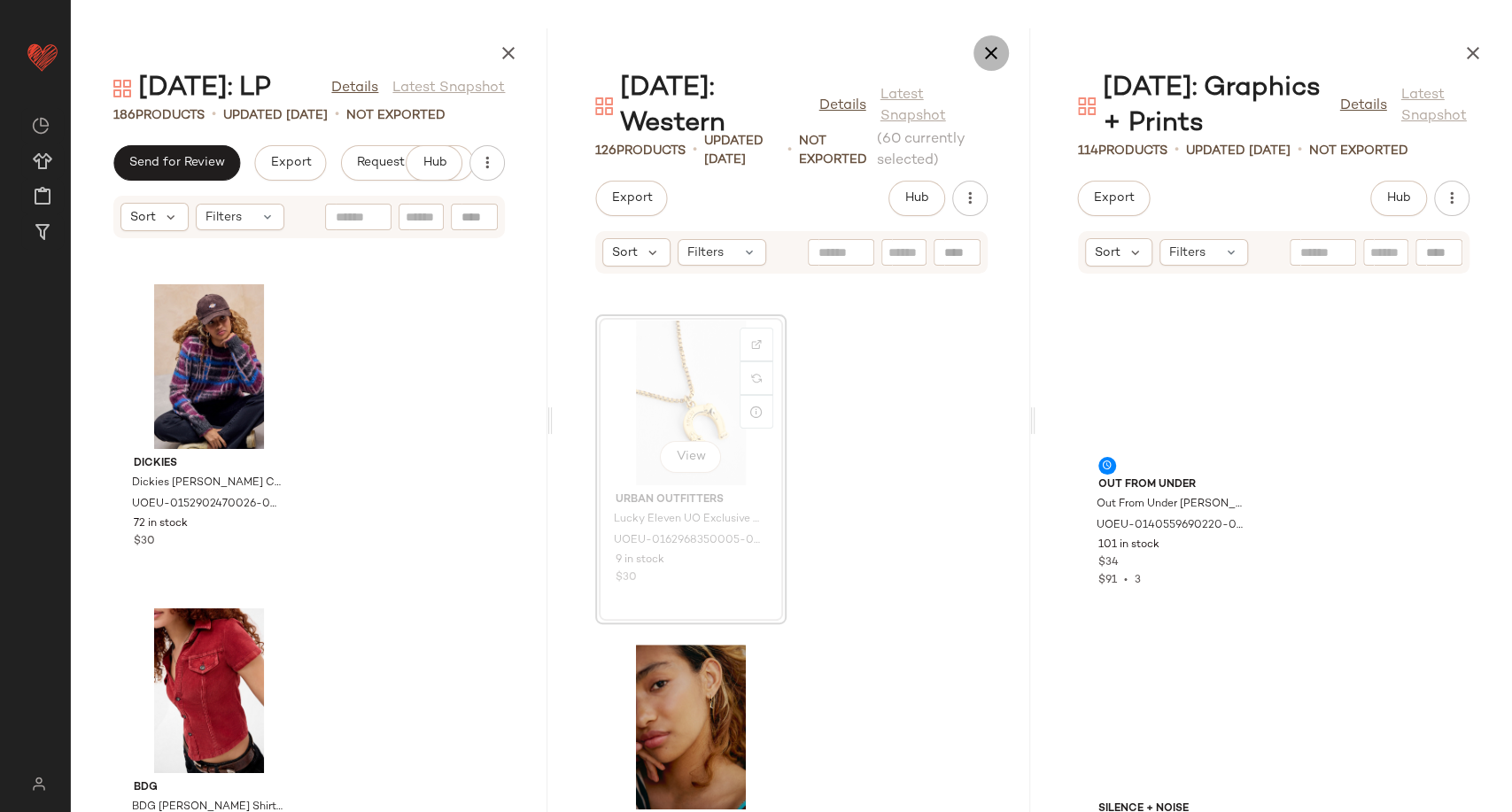
click at [992, 56] on icon "button" at bounding box center [991, 53] width 22 height 22
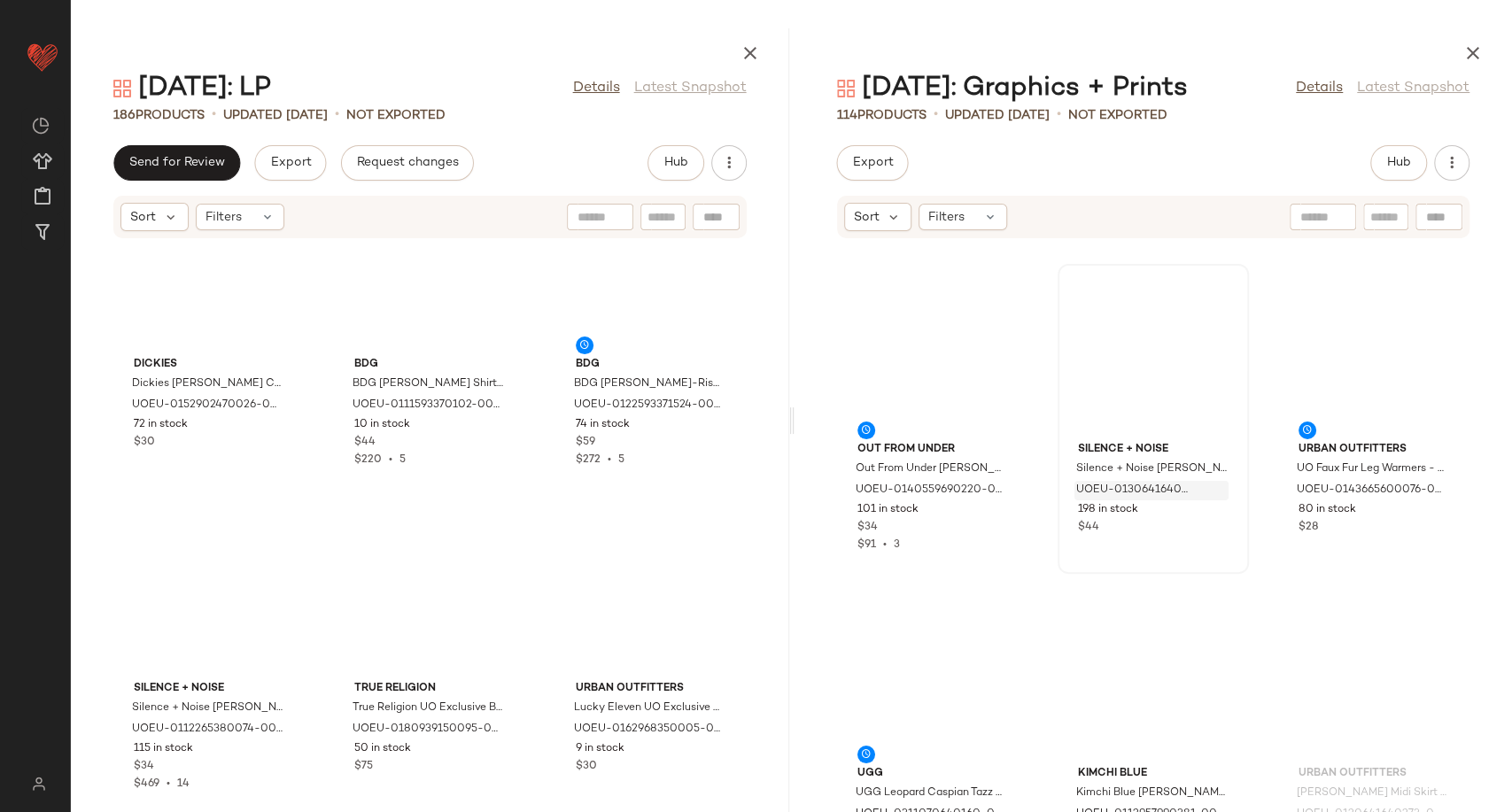
scroll to position [19453, 0]
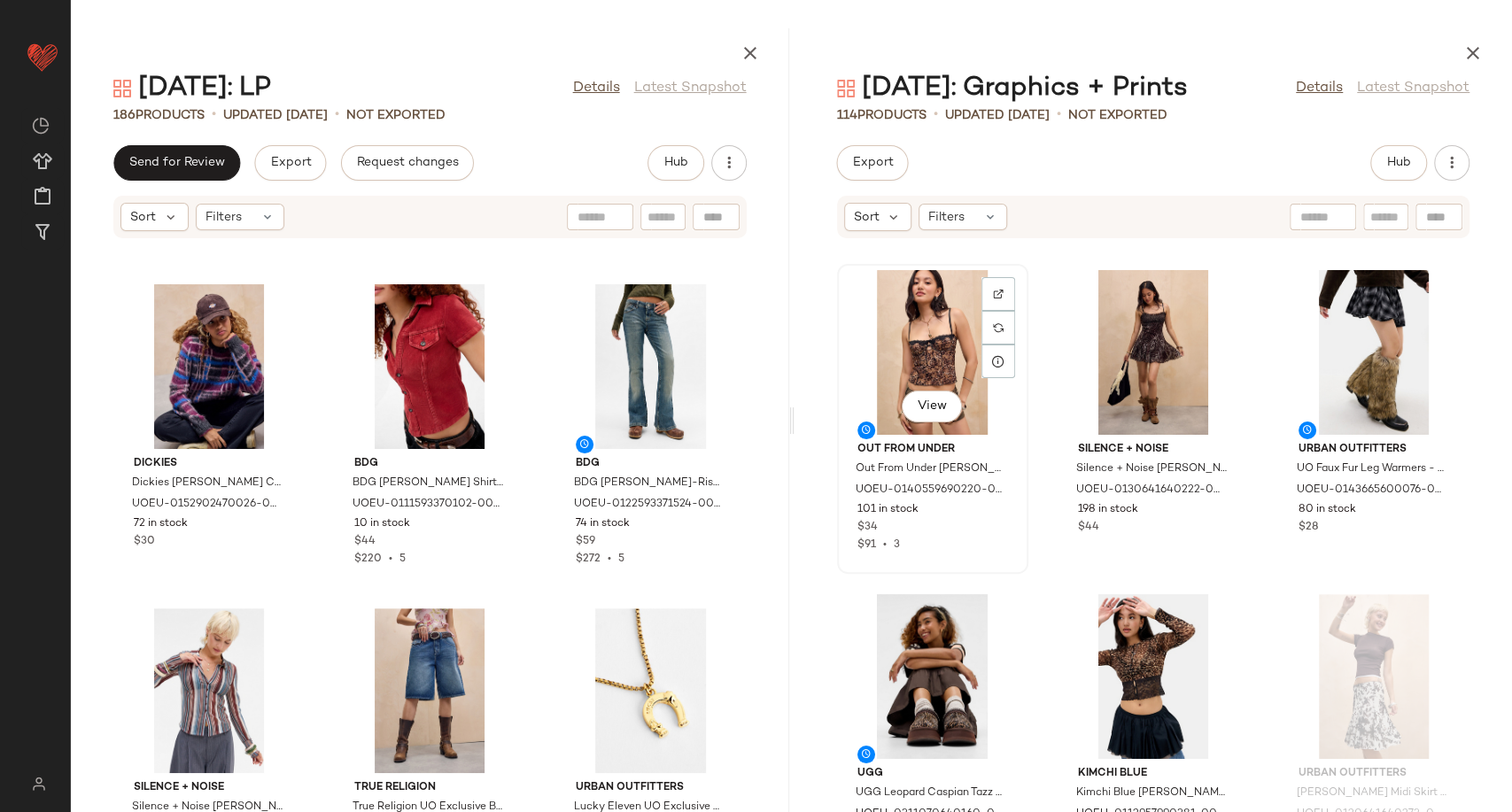
click at [960, 350] on div "View" at bounding box center [932, 352] width 179 height 165
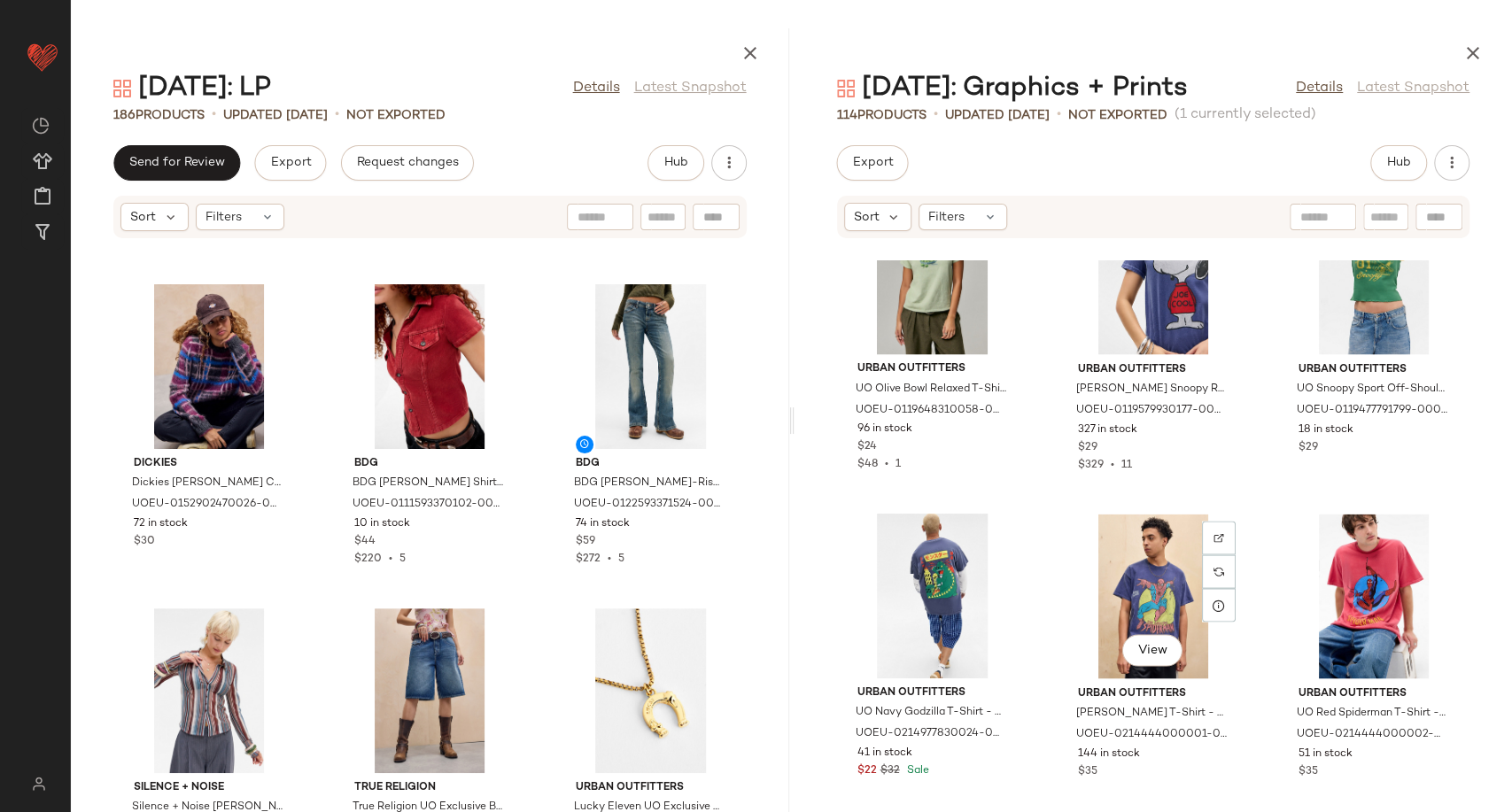
scroll to position [7002, 0]
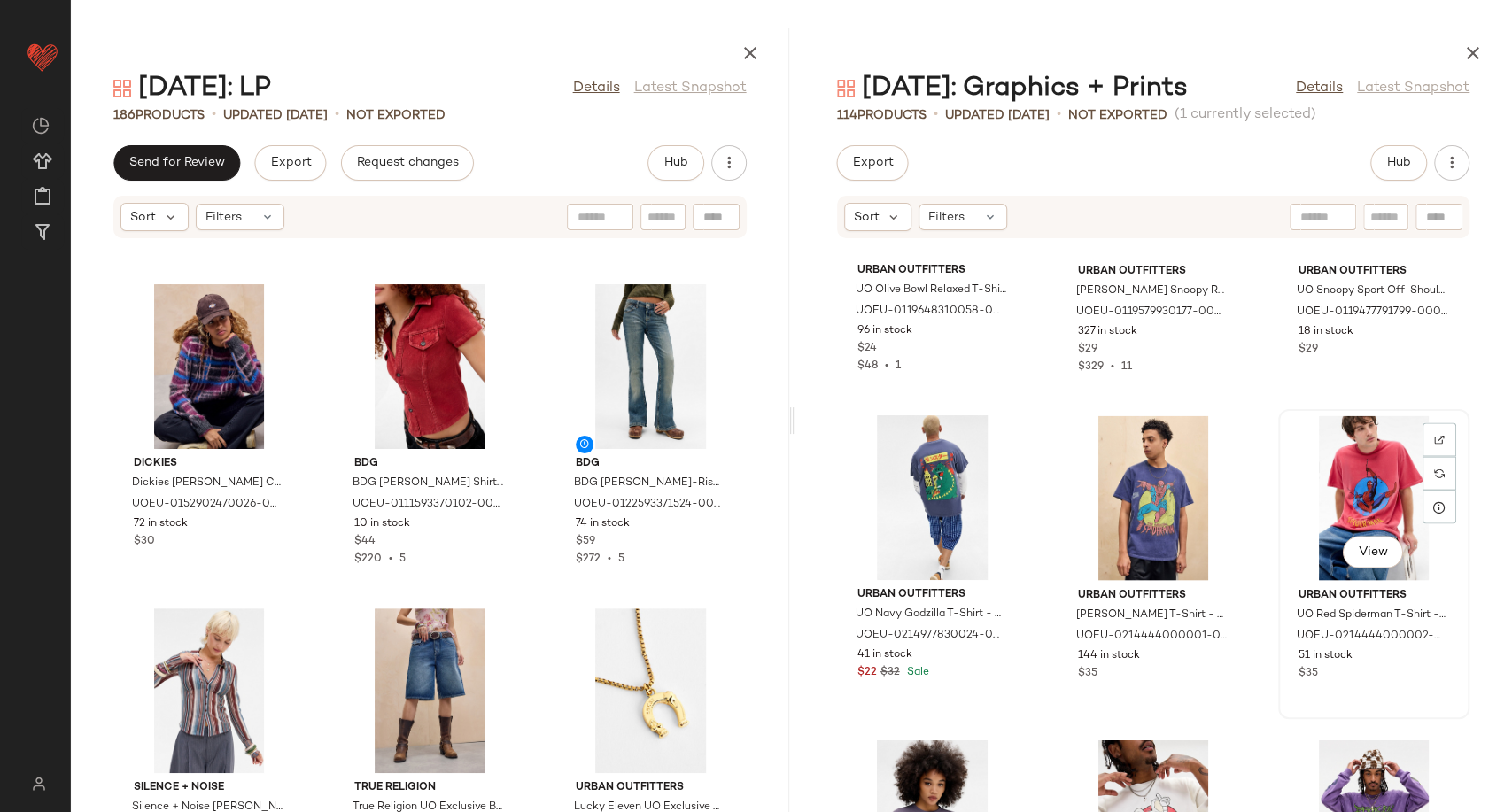
click at [1342, 509] on div "View" at bounding box center [1373, 498] width 179 height 165
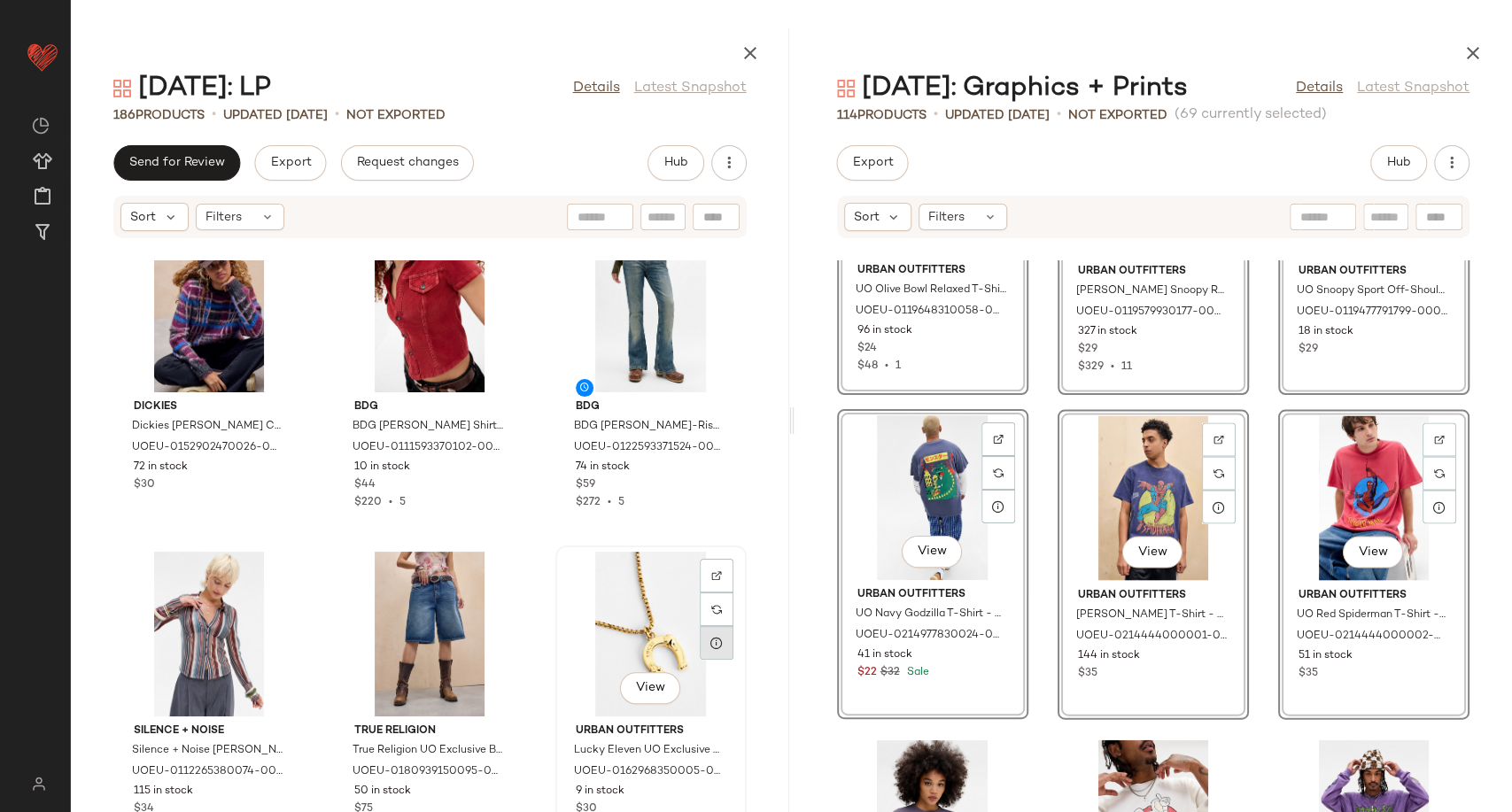
scroll to position [19552, 0]
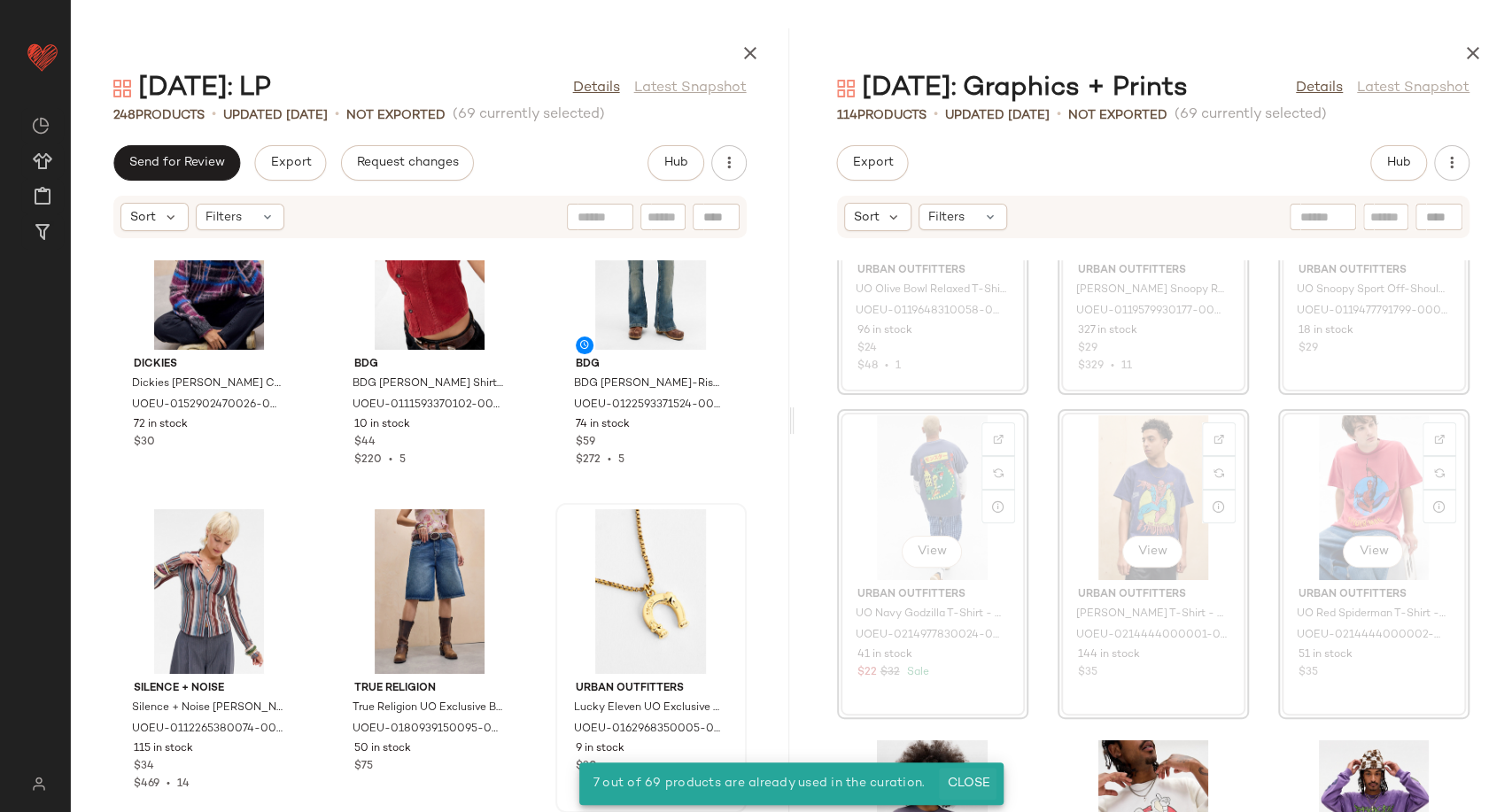
click at [982, 777] on span "Close" at bounding box center [967, 784] width 43 height 14
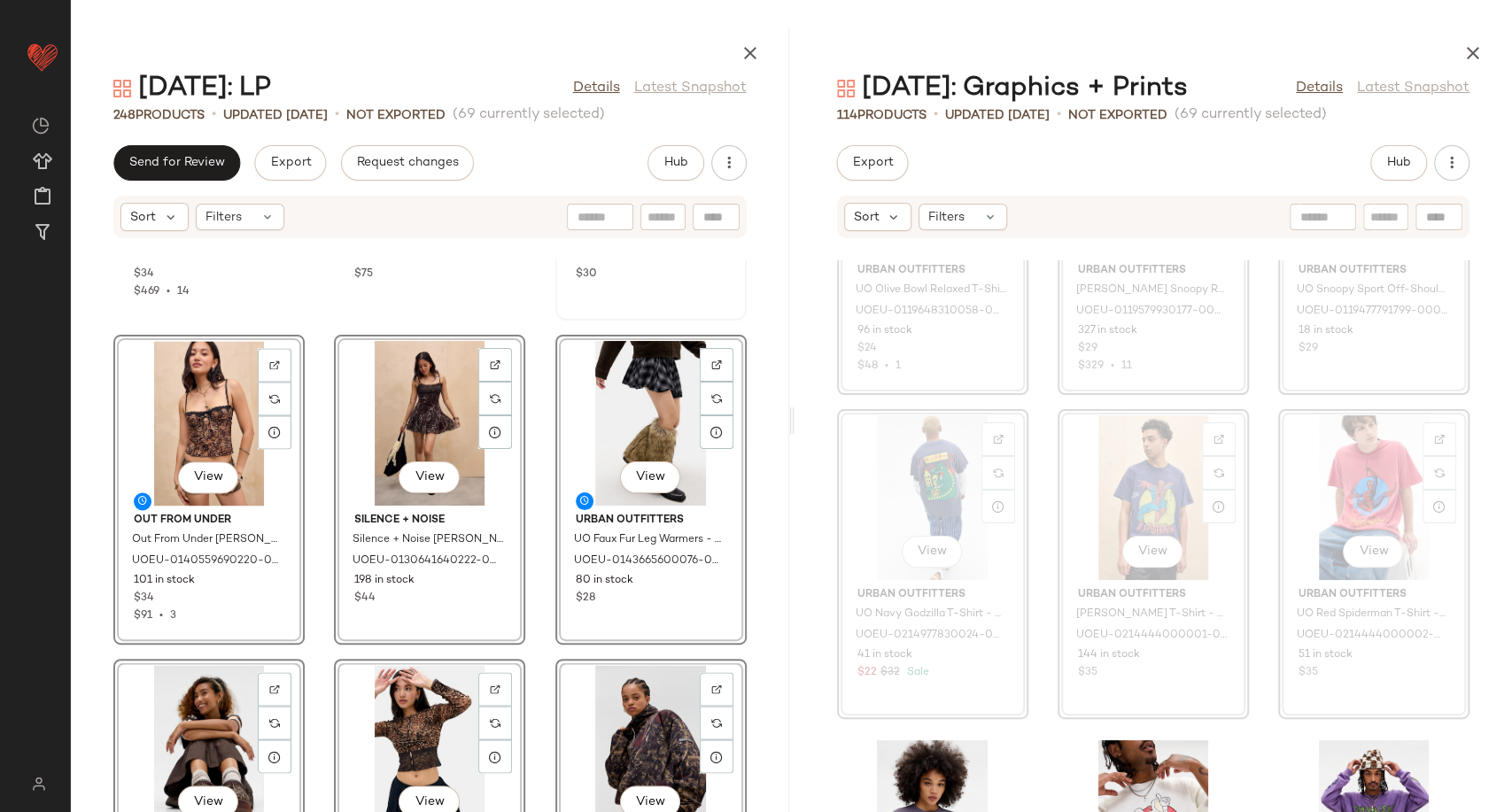
scroll to position [20143, 0]
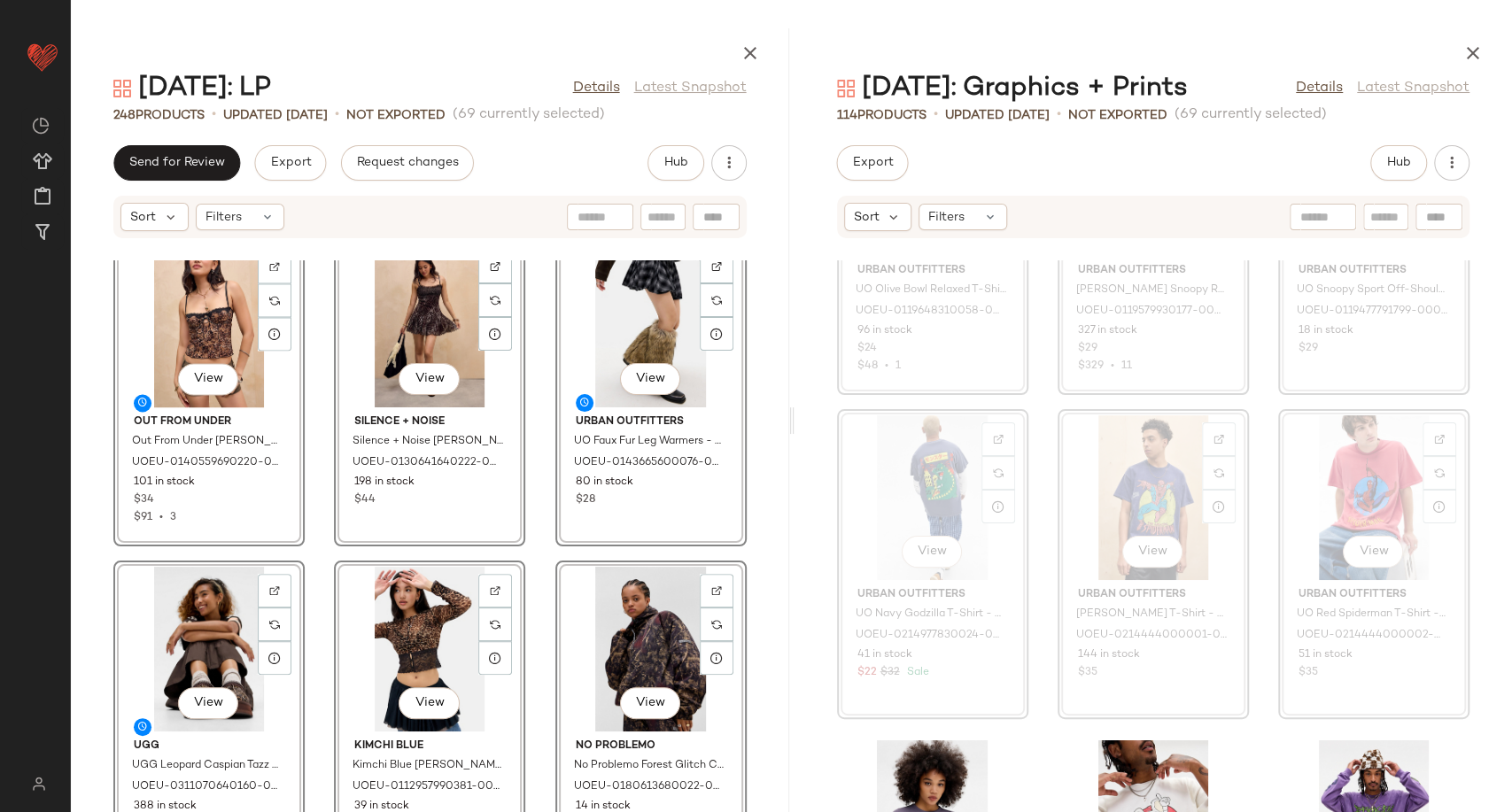
click at [529, 667] on div "Silence + Noise Silence + Noise Milo Long Sleeve Shirt - Blue XS at Urban Outfi…" at bounding box center [429, 536] width 718 height 551
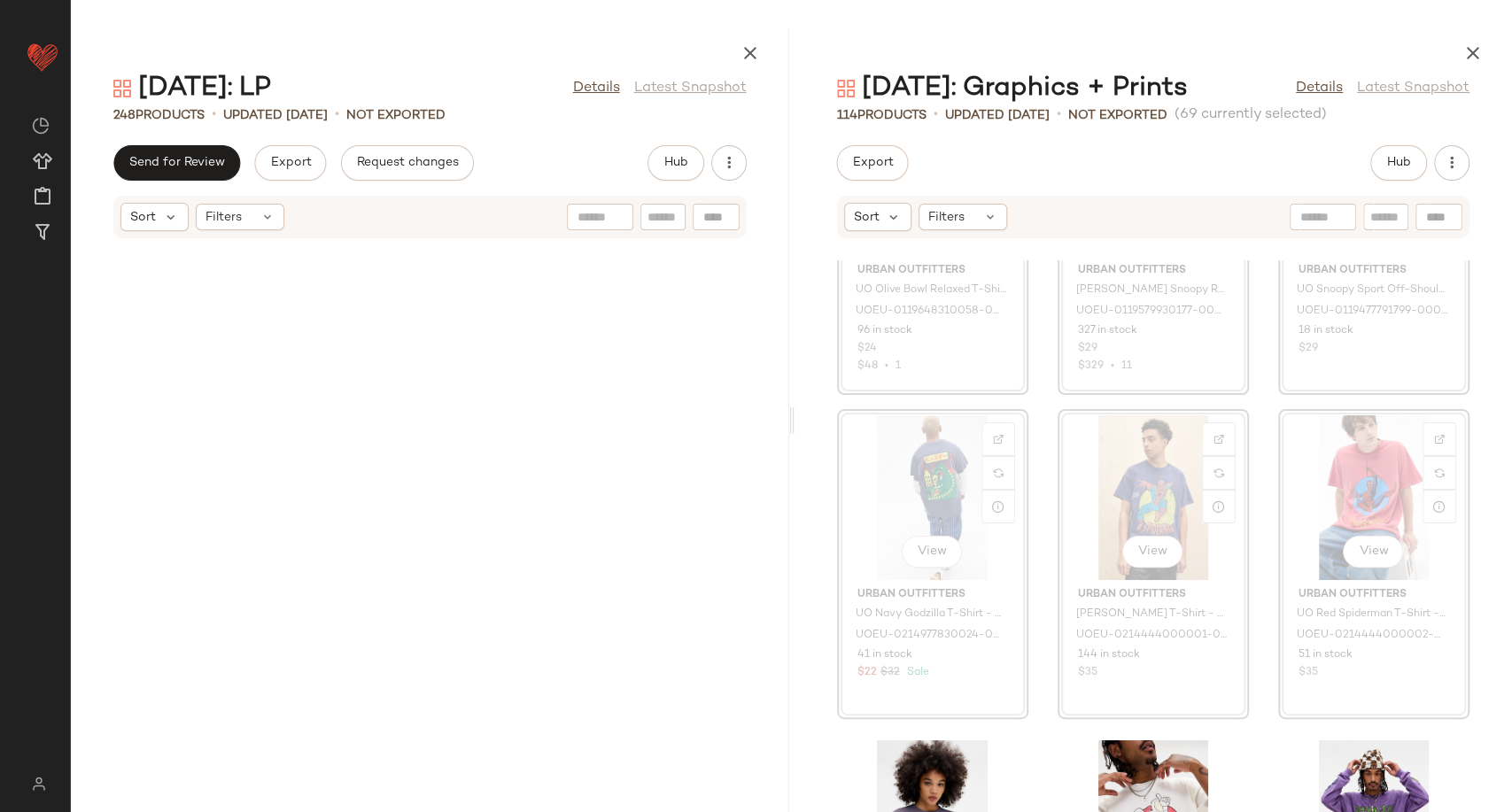
scroll to position [0, 0]
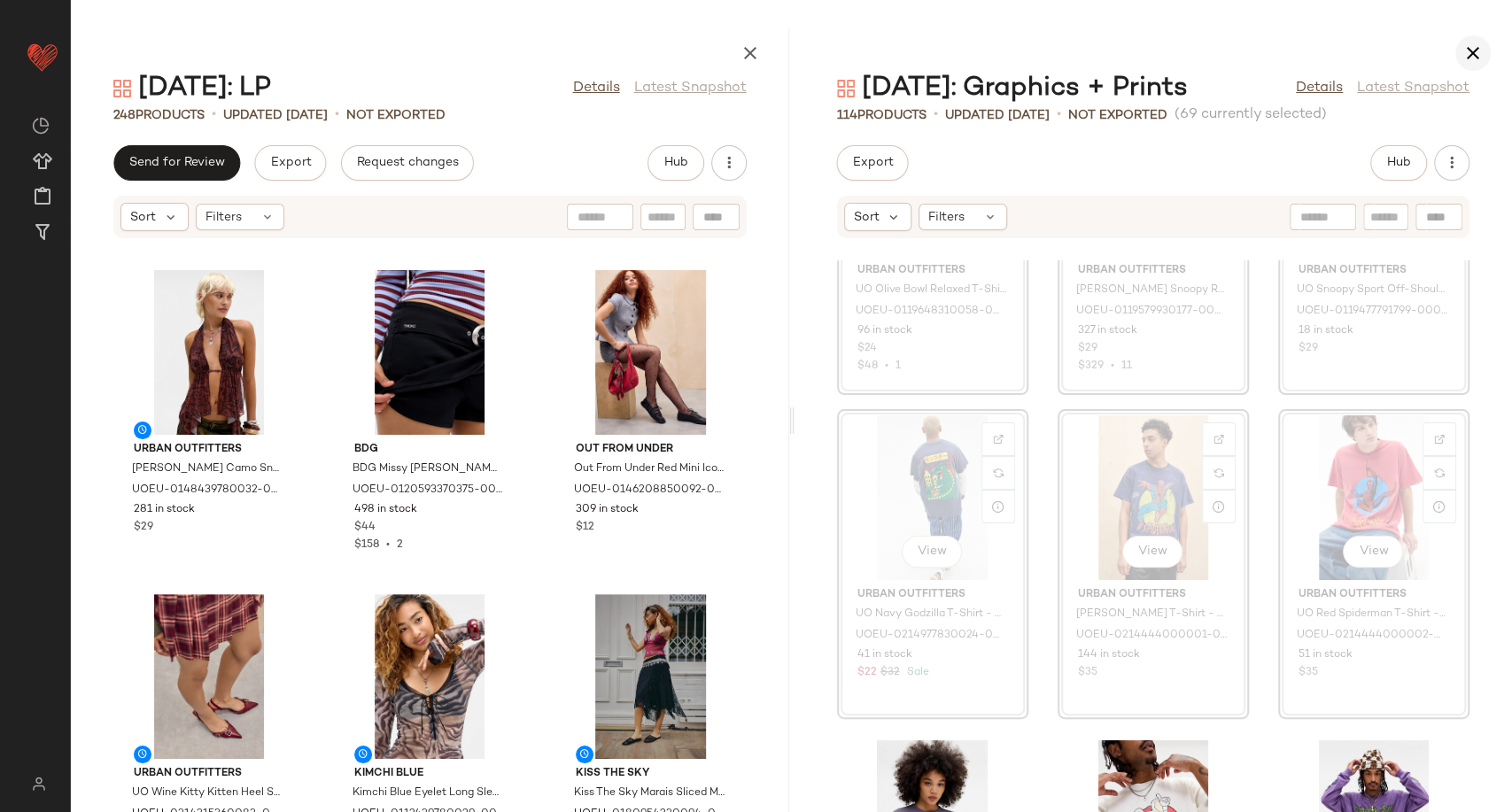
click at [1467, 59] on icon "button" at bounding box center [1472, 53] width 22 height 22
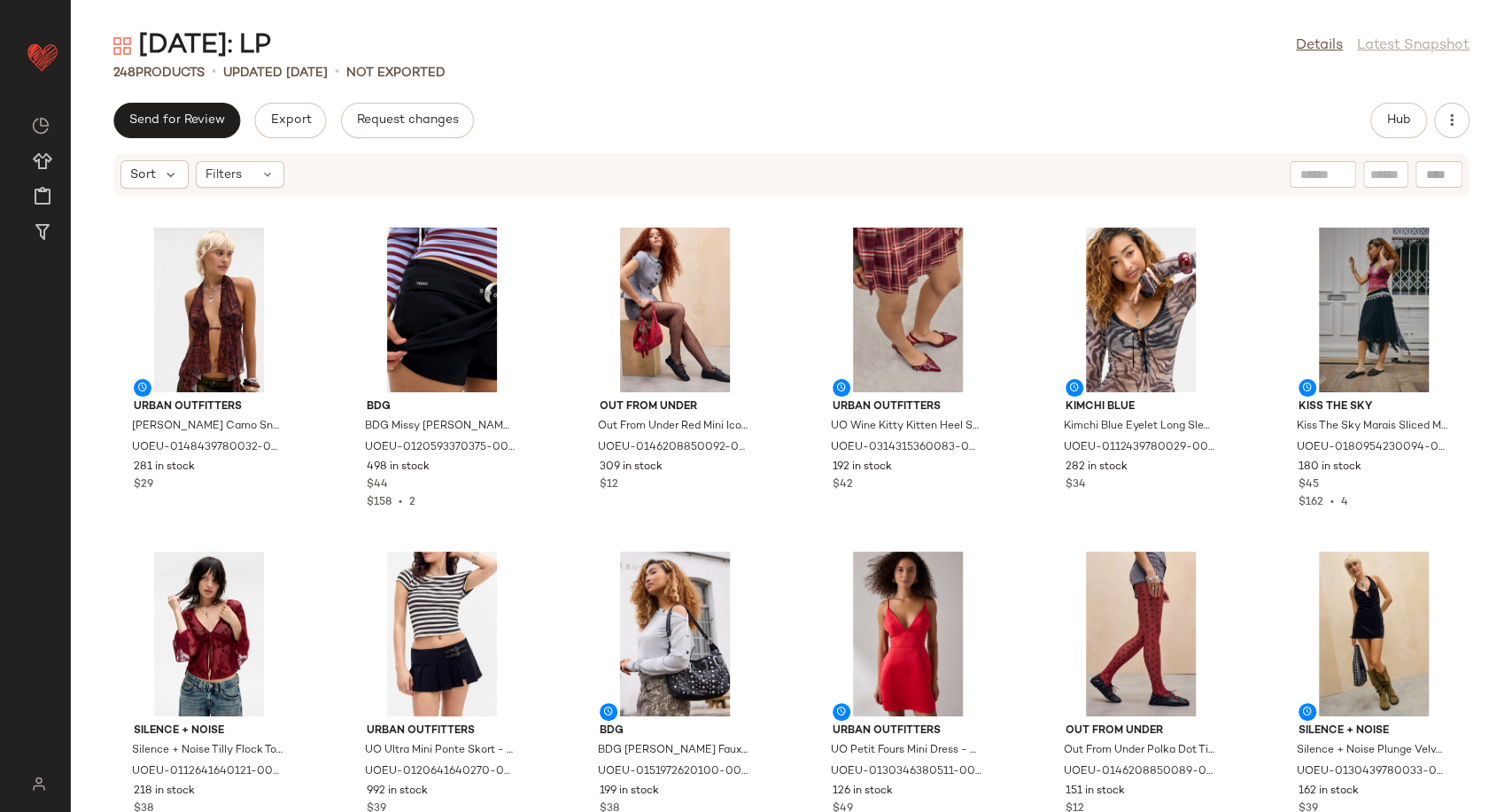
click at [614, 95] on div "Halloween: LP Details Latest Snapshot 248 Products • updated Aug 21st • Not Exp…" at bounding box center [791, 420] width 1440 height 784
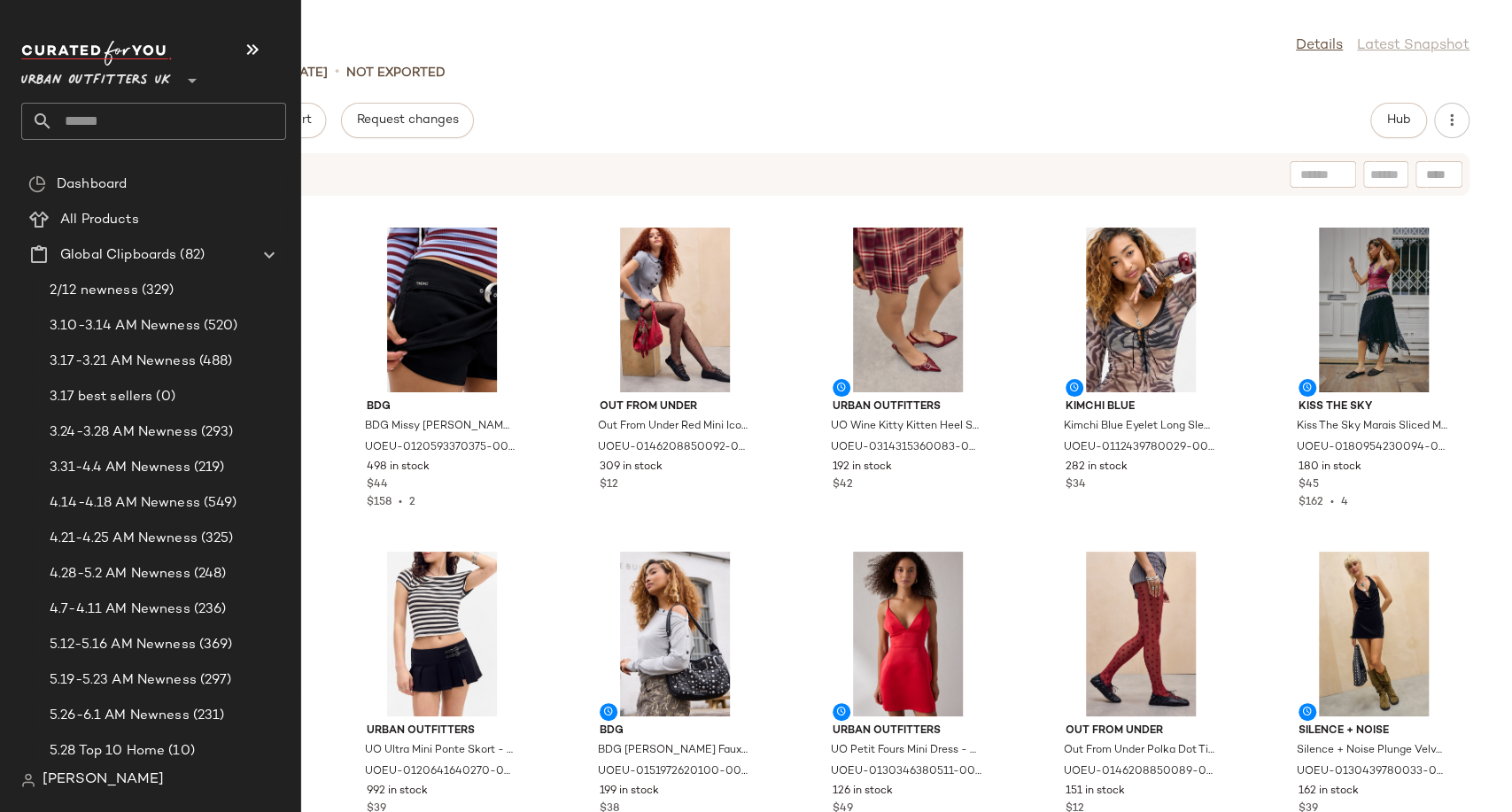
click at [87, 126] on input "text" at bounding box center [169, 121] width 233 height 37
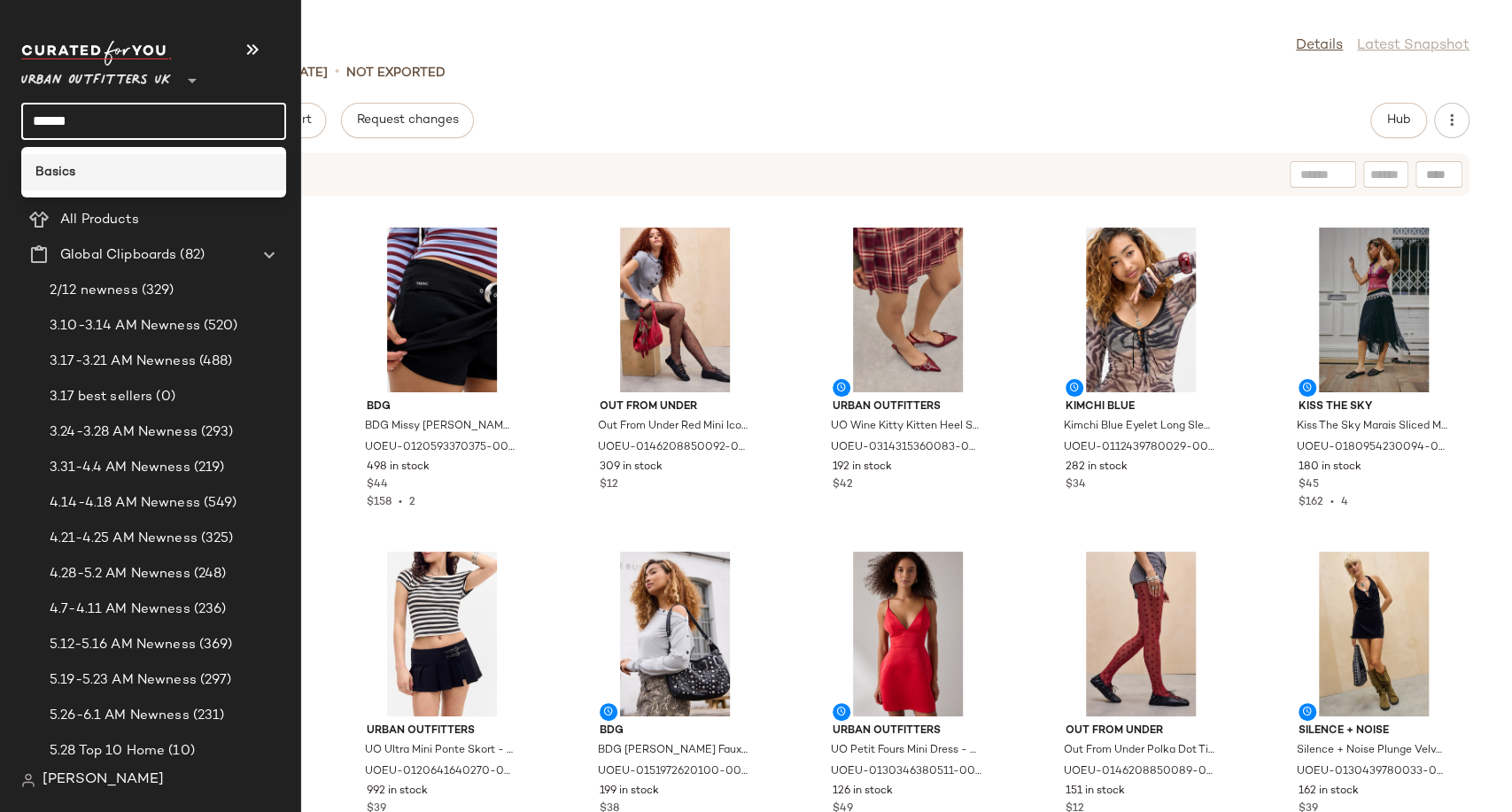
type input "******"
click at [74, 172] on b "Basics" at bounding box center [56, 173] width 40 height 19
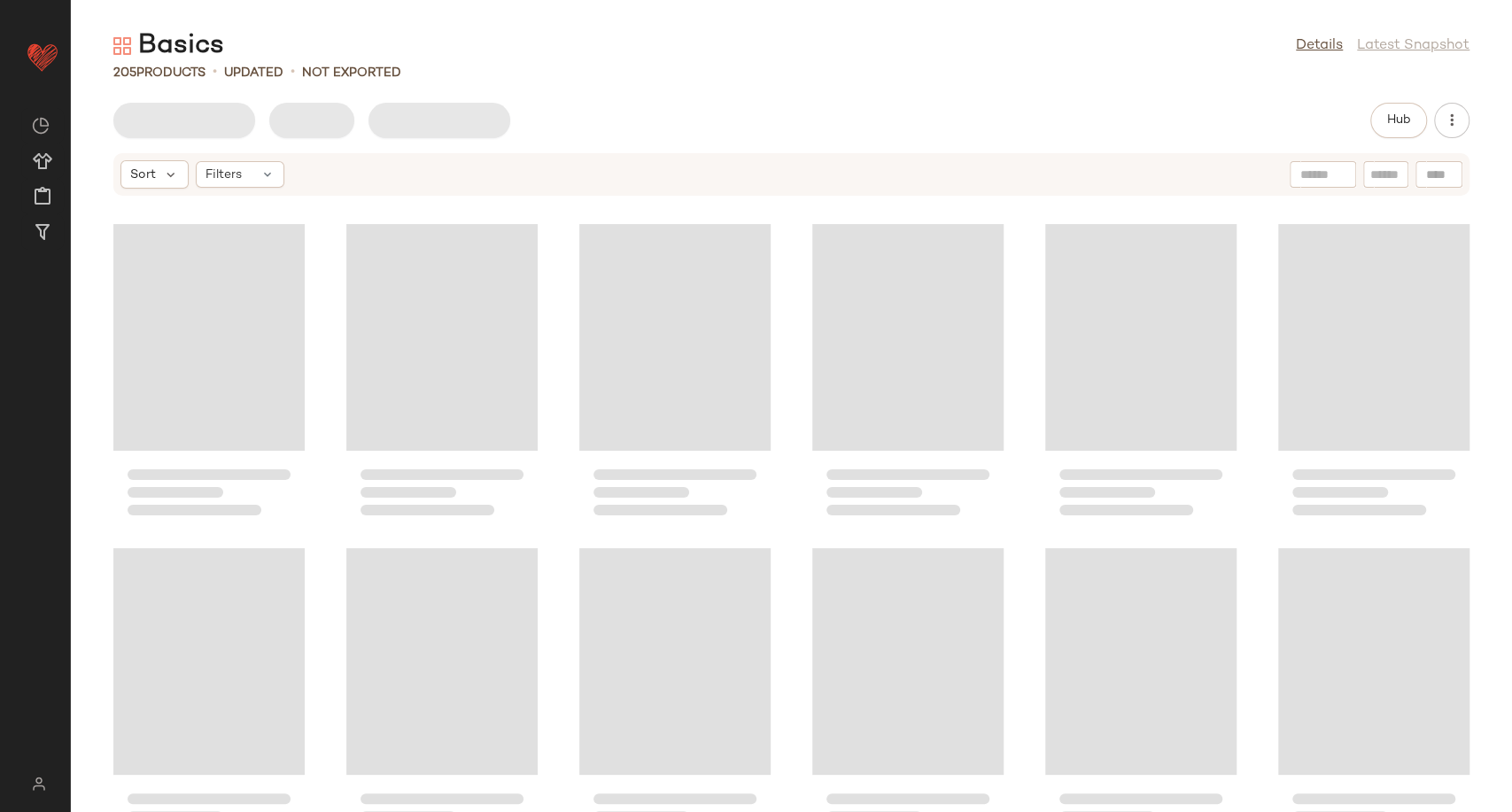
click at [658, 94] on div "Basics Details Latest Snapshot 205 Products • updated • Not Exported Hub Sort F…" at bounding box center [791, 420] width 1440 height 784
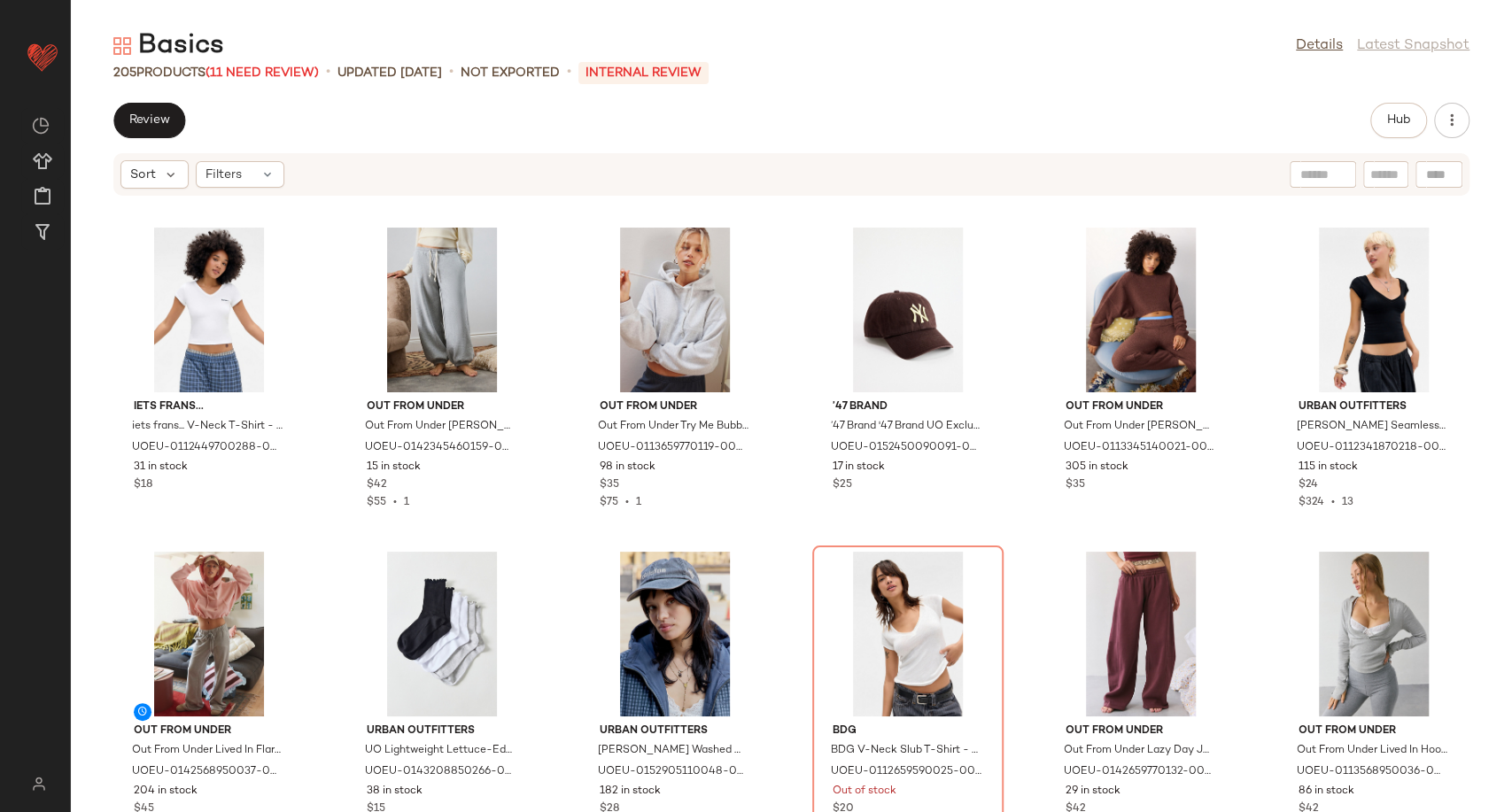
click at [772, 509] on div "iets frans... iets frans... V-Neck T-Shirt - White XL at Urban Outfitters UOEU-…" at bounding box center [791, 516] width 1440 height 595
click at [912, 313] on div "View" at bounding box center [908, 310] width 179 height 165
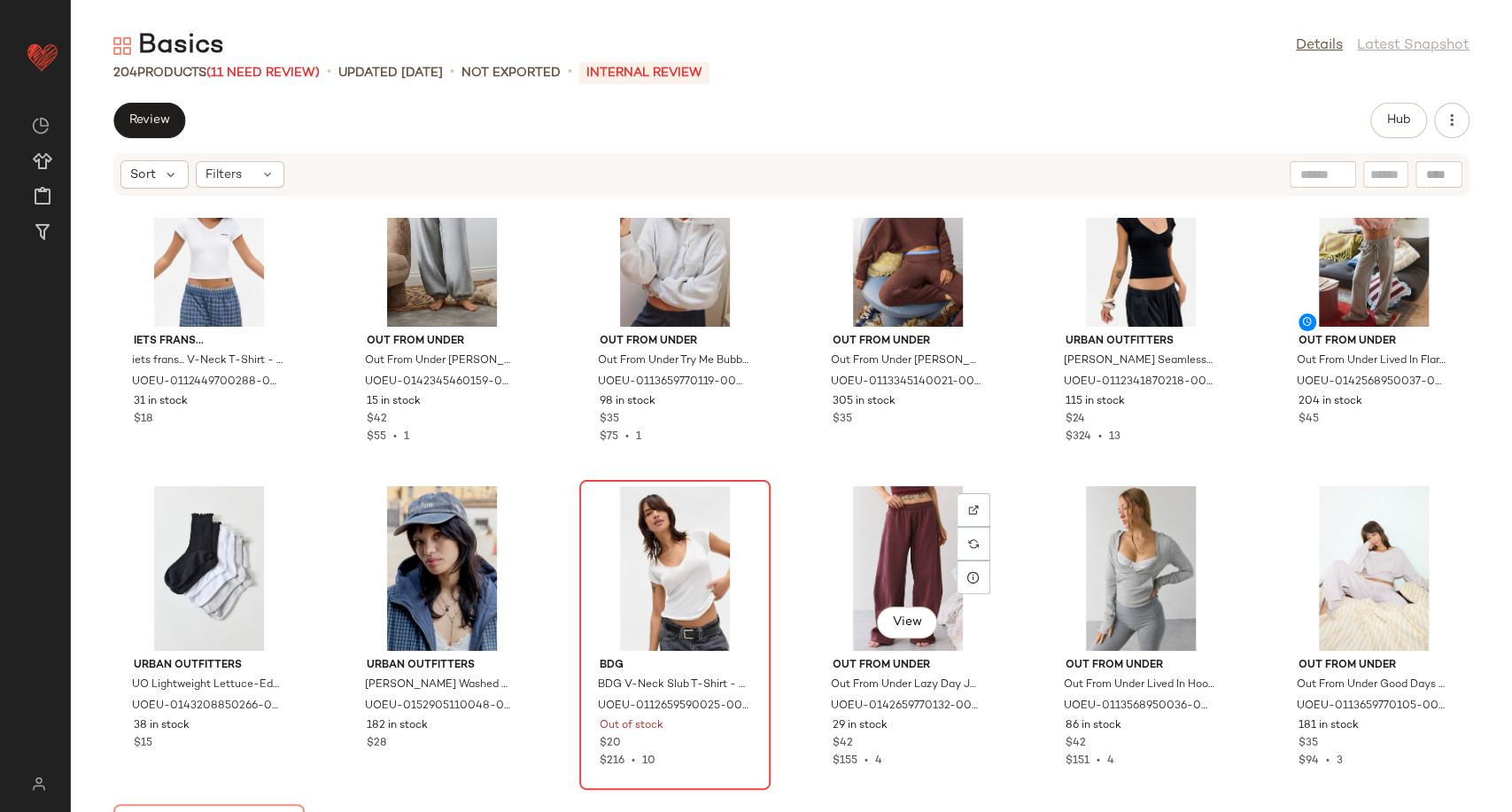
scroll to position [98, 0]
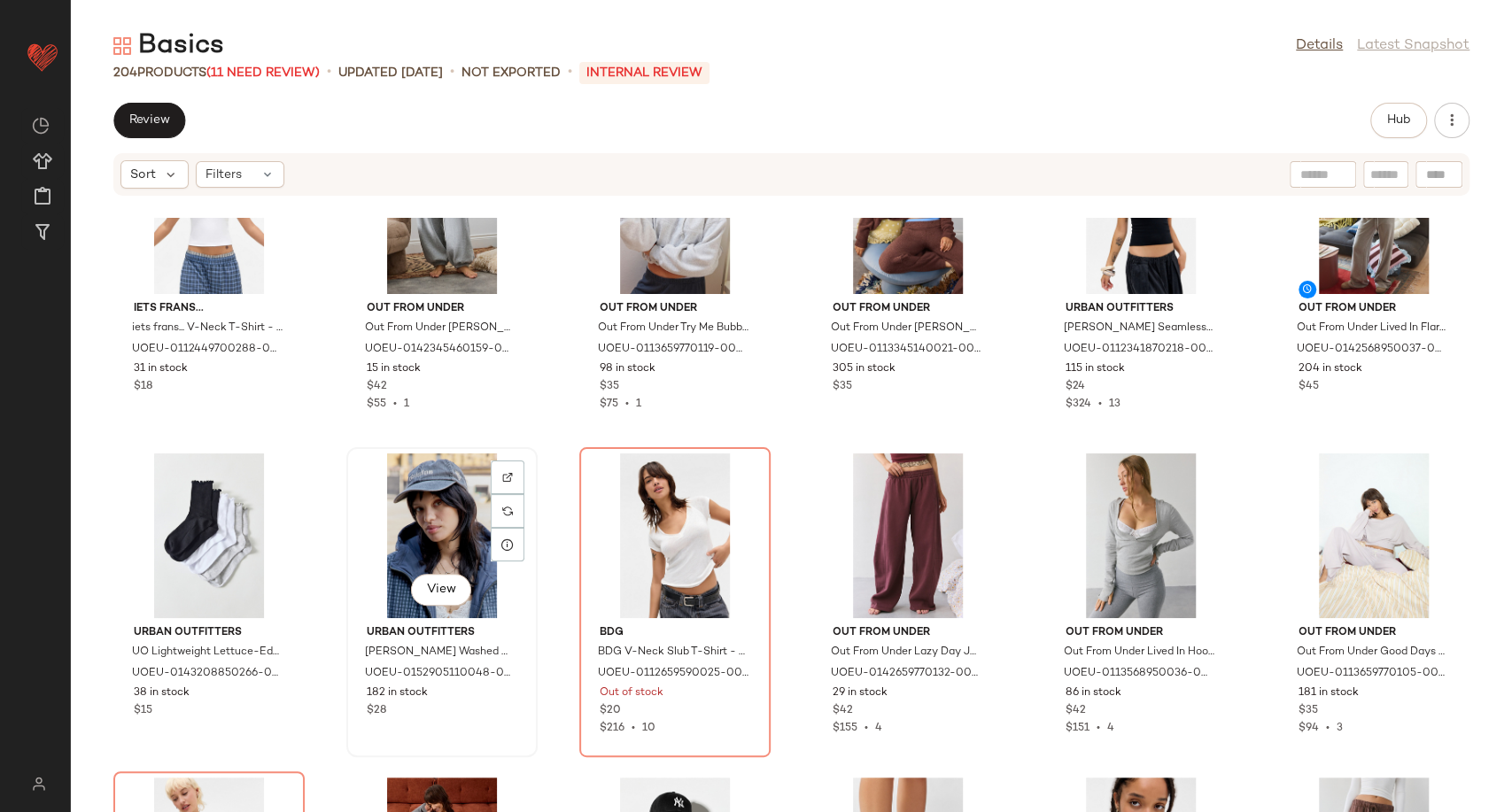
click at [442, 542] on div "View" at bounding box center [442, 535] width 179 height 165
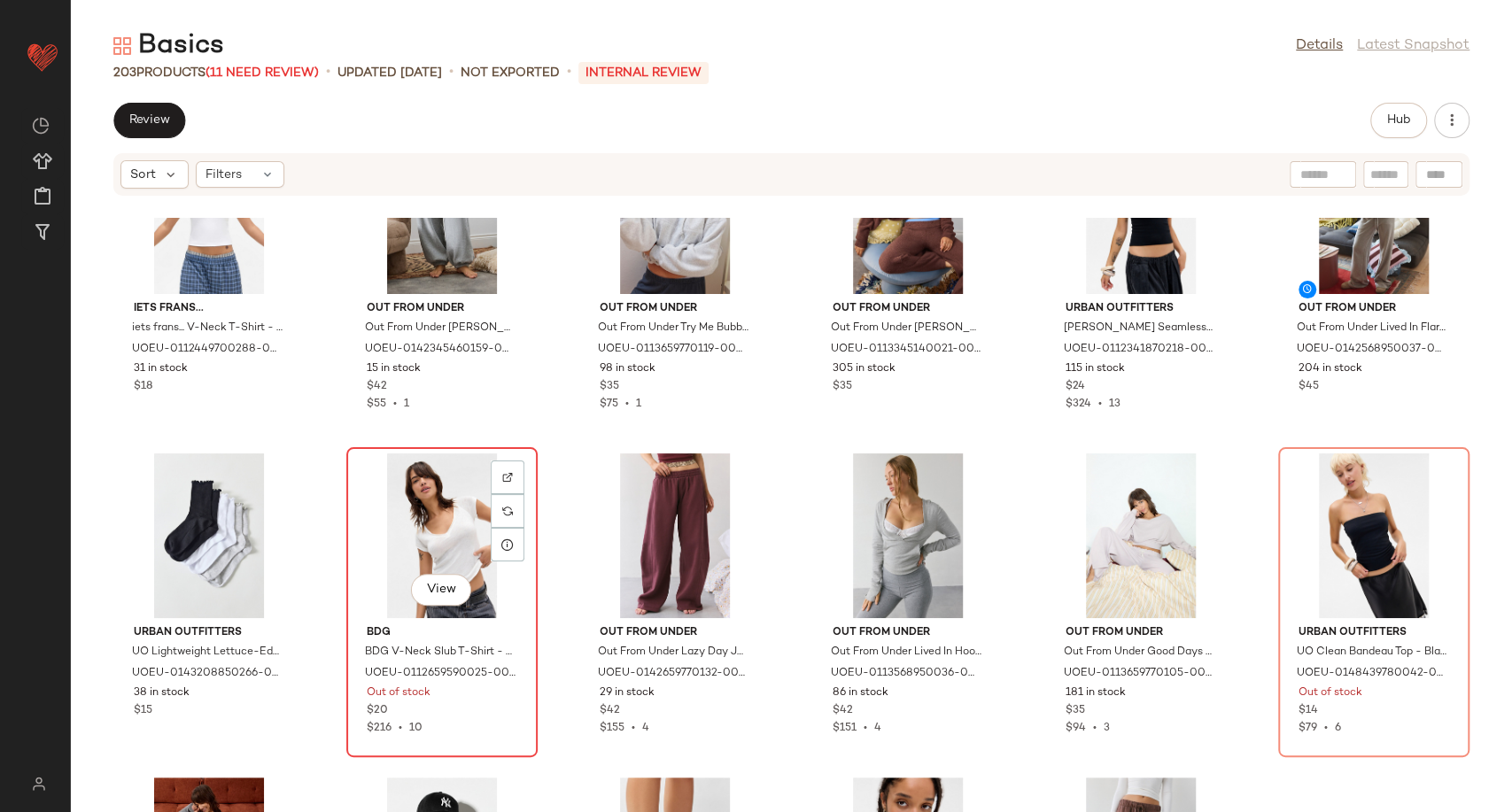
click at [452, 533] on div "View" at bounding box center [442, 535] width 179 height 165
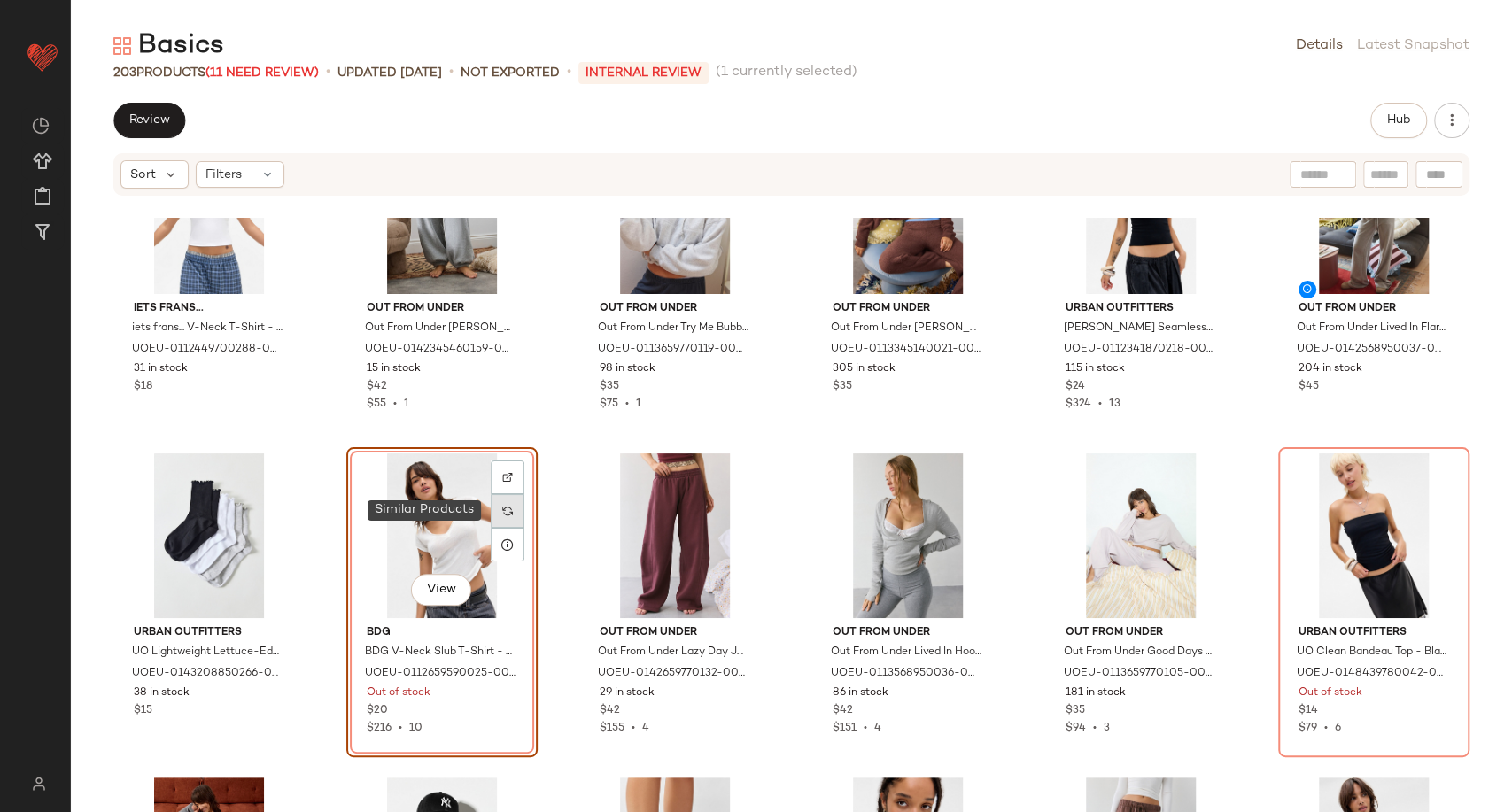
click at [495, 515] on div at bounding box center [508, 512] width 34 height 34
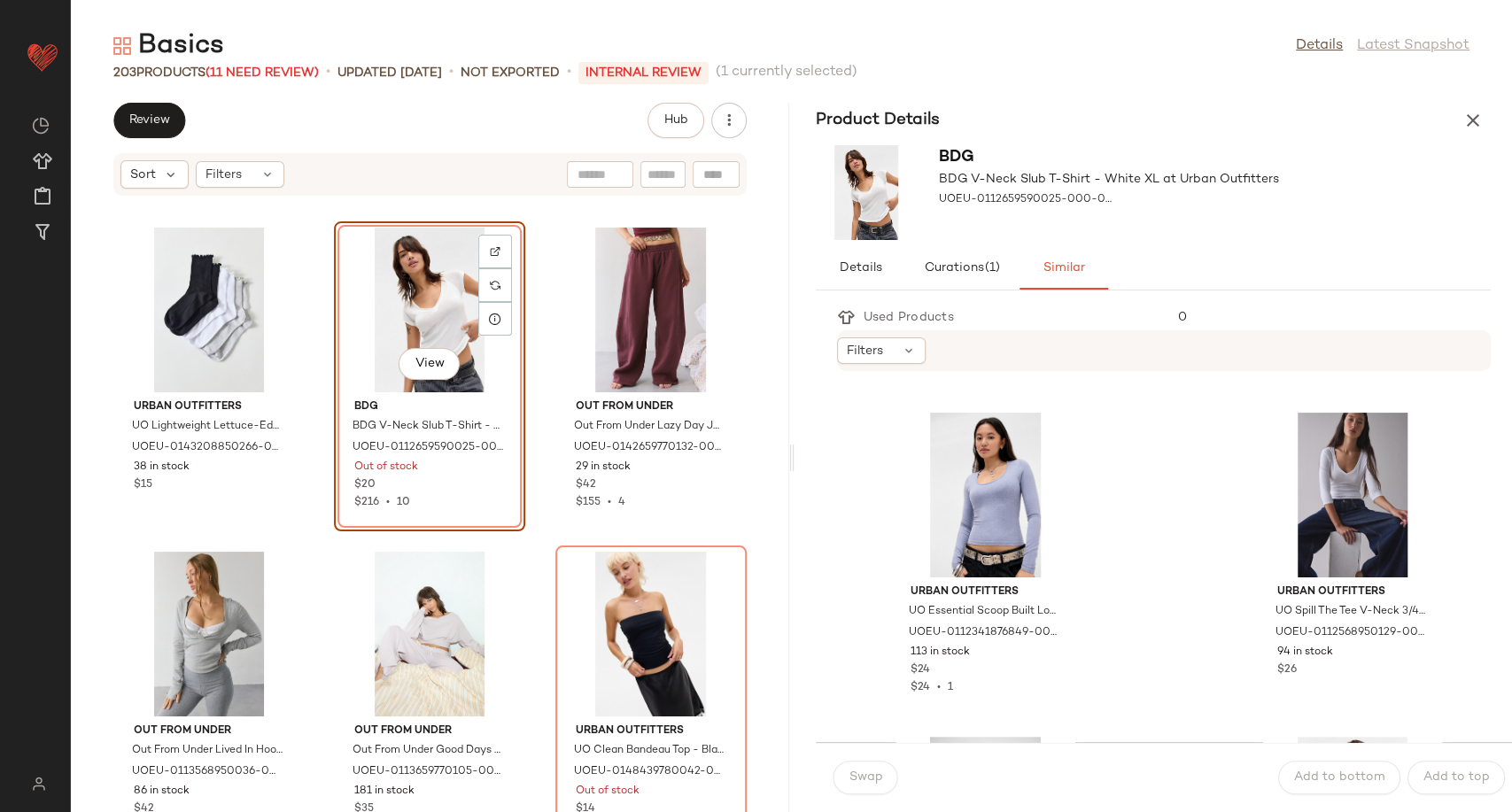
scroll to position [295, 0]
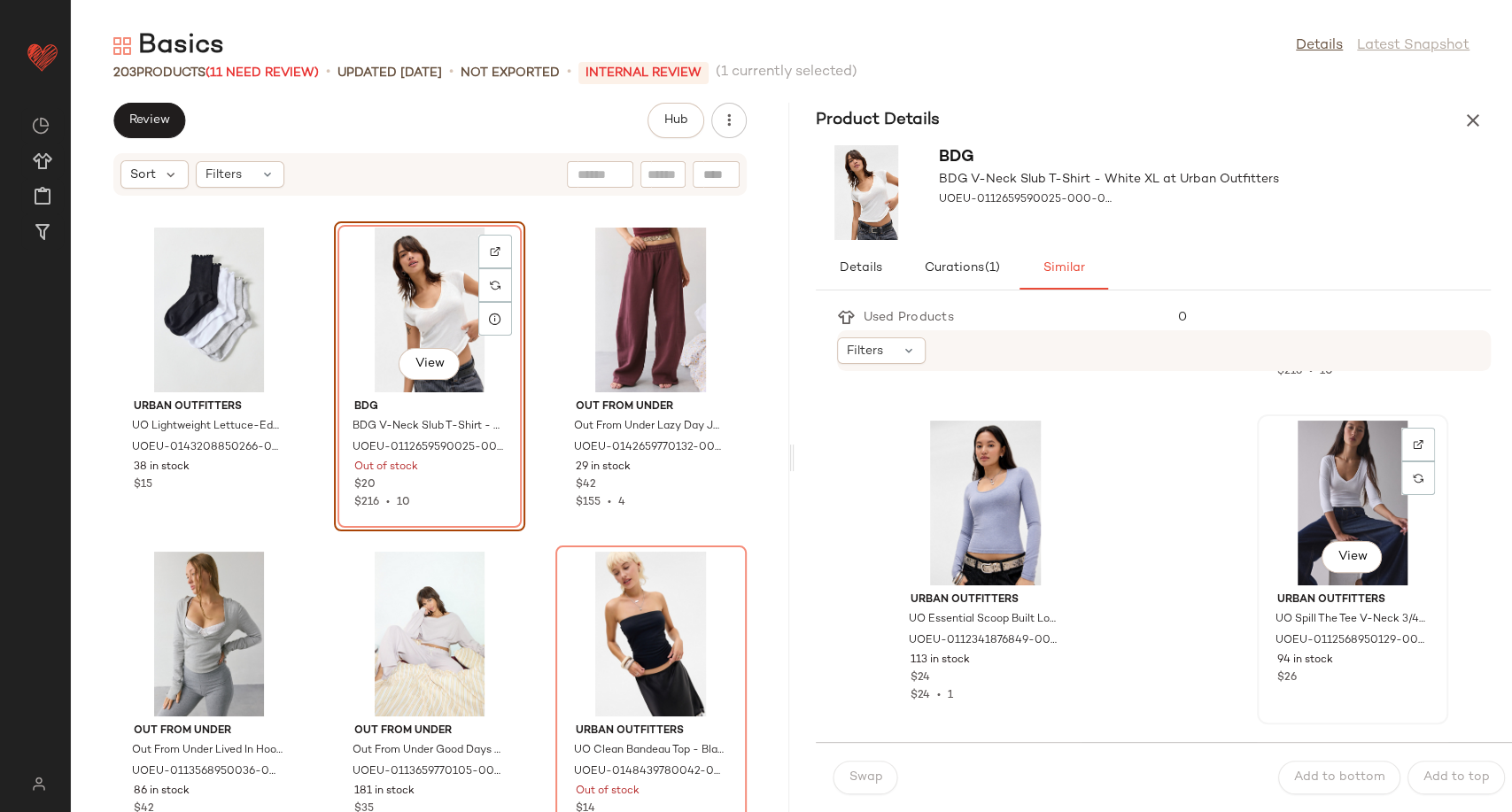
click at [1311, 498] on div "View" at bounding box center [1352, 503] width 179 height 165
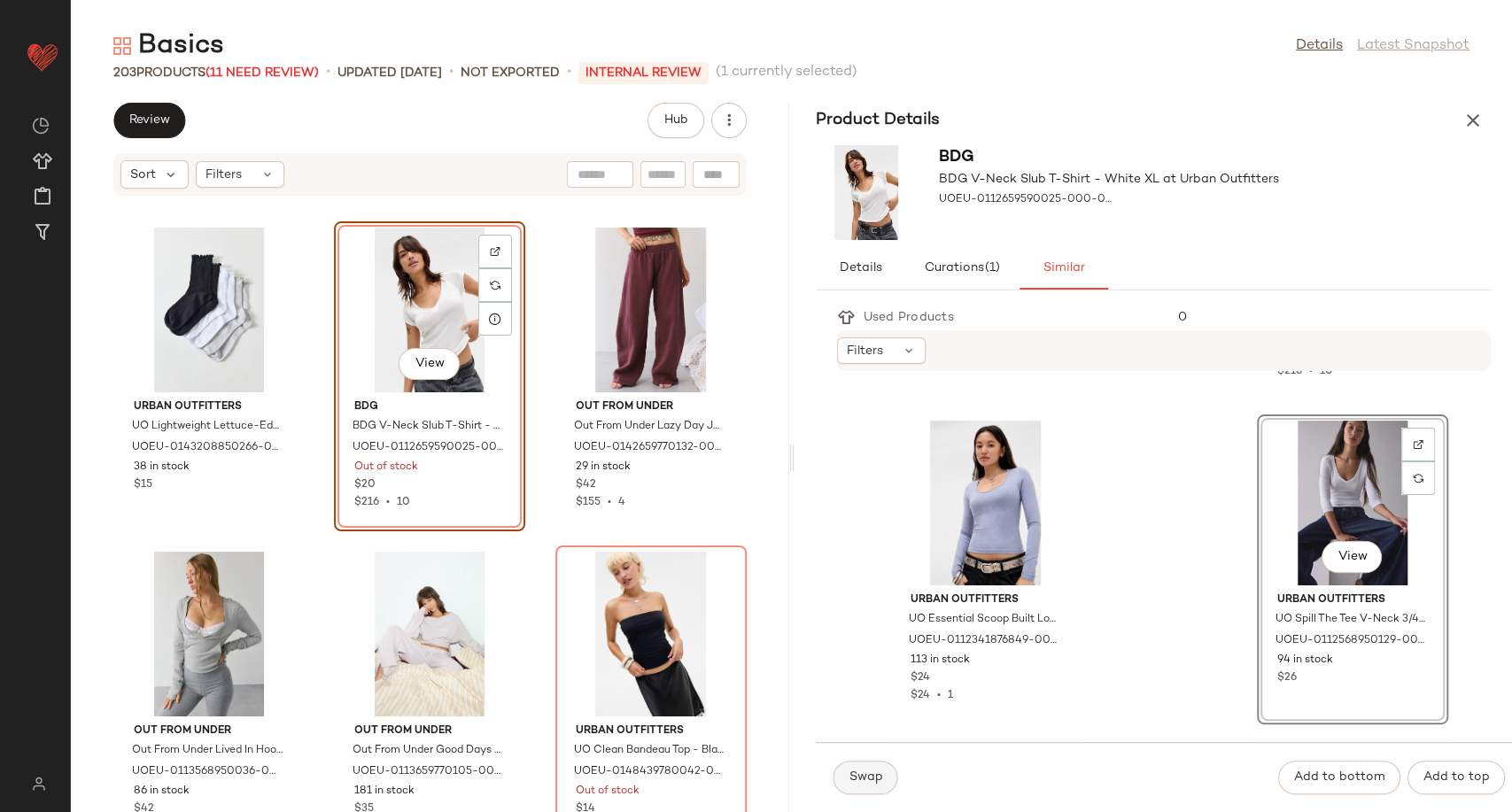
click at [884, 779] on button "Swap" at bounding box center [865, 778] width 64 height 34
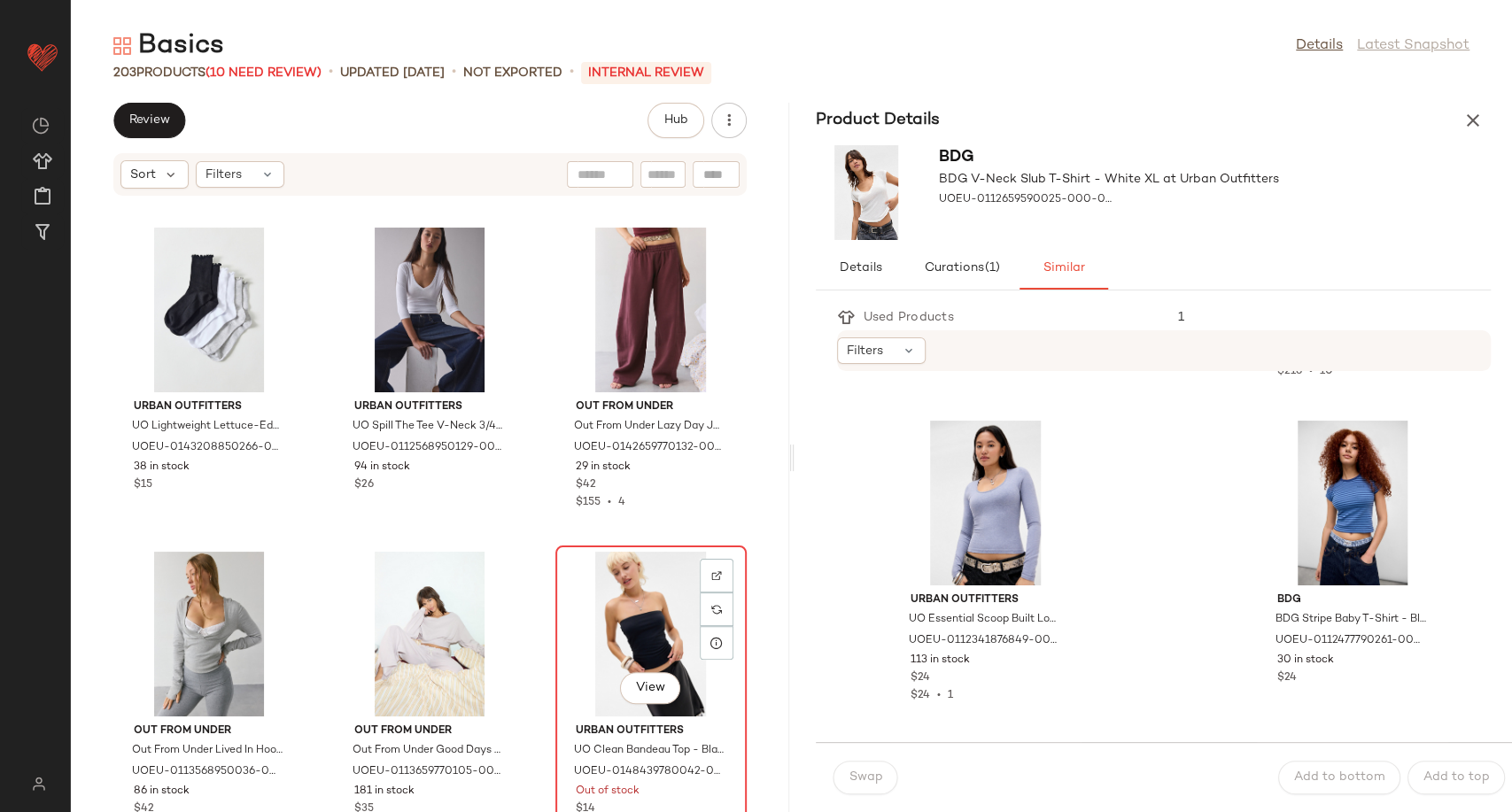
click at [608, 618] on div "View" at bounding box center [651, 634] width 179 height 165
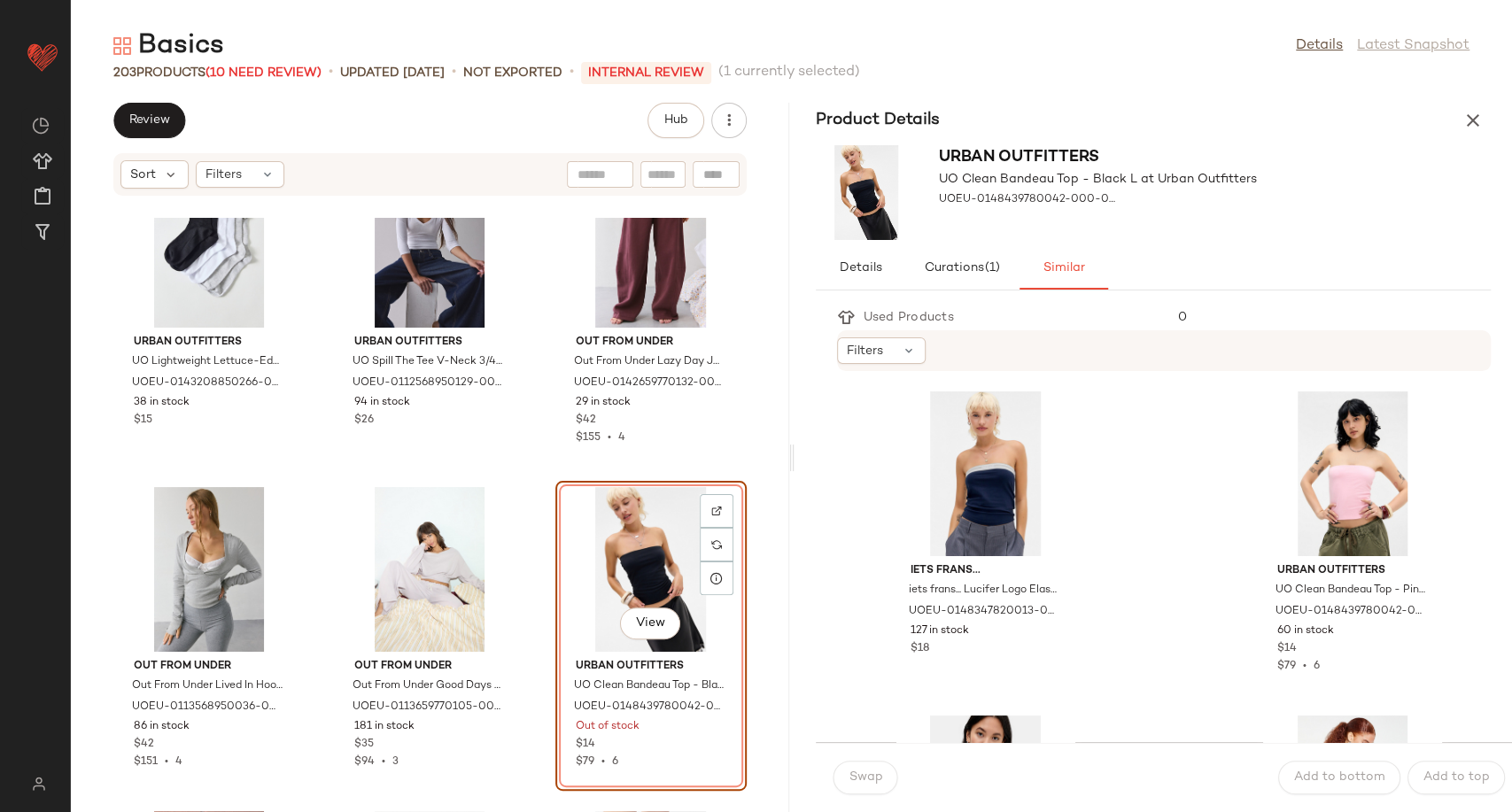
scroll to position [761, 0]
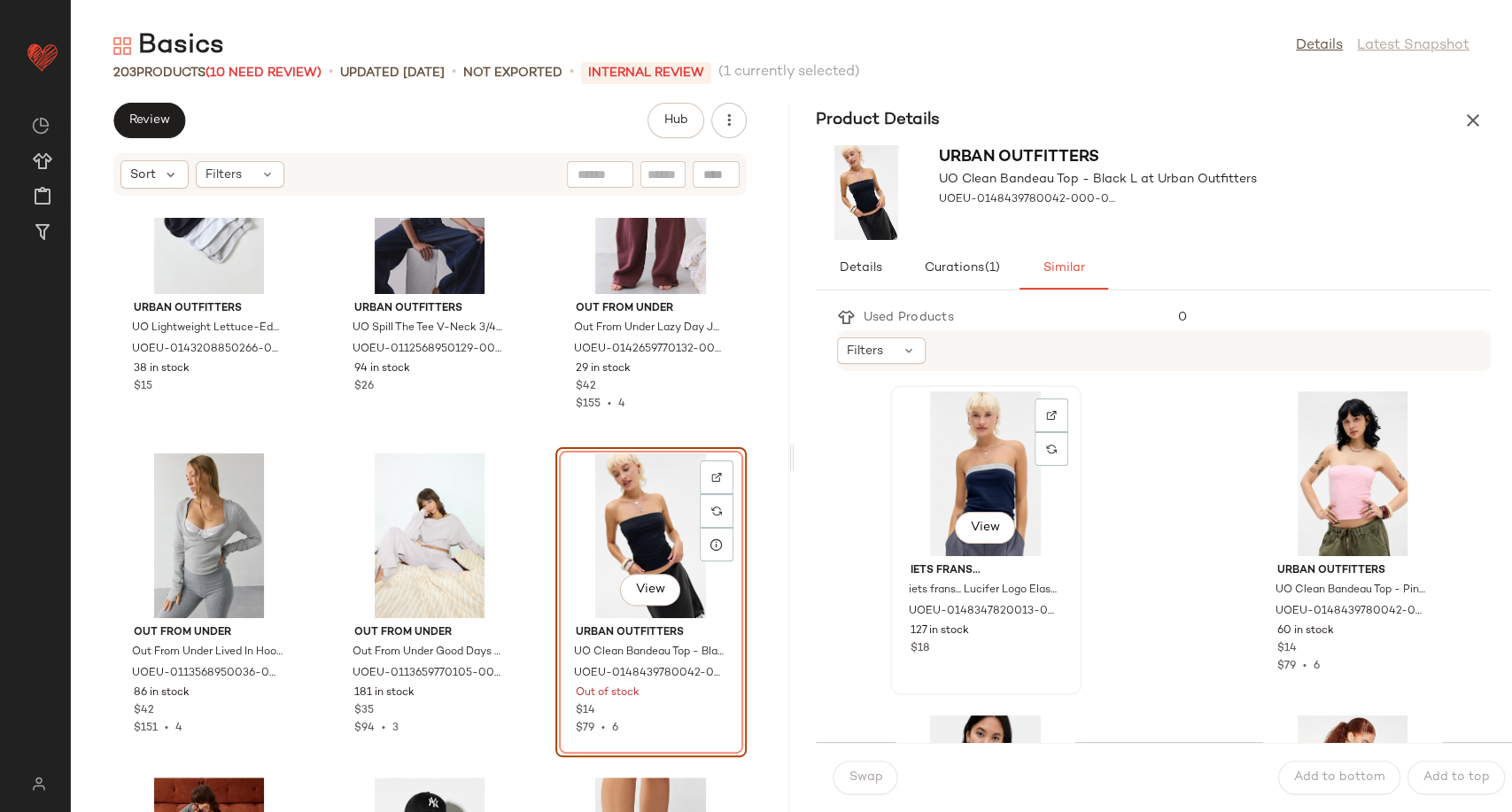
click at [986, 444] on div "View" at bounding box center [985, 474] width 179 height 165
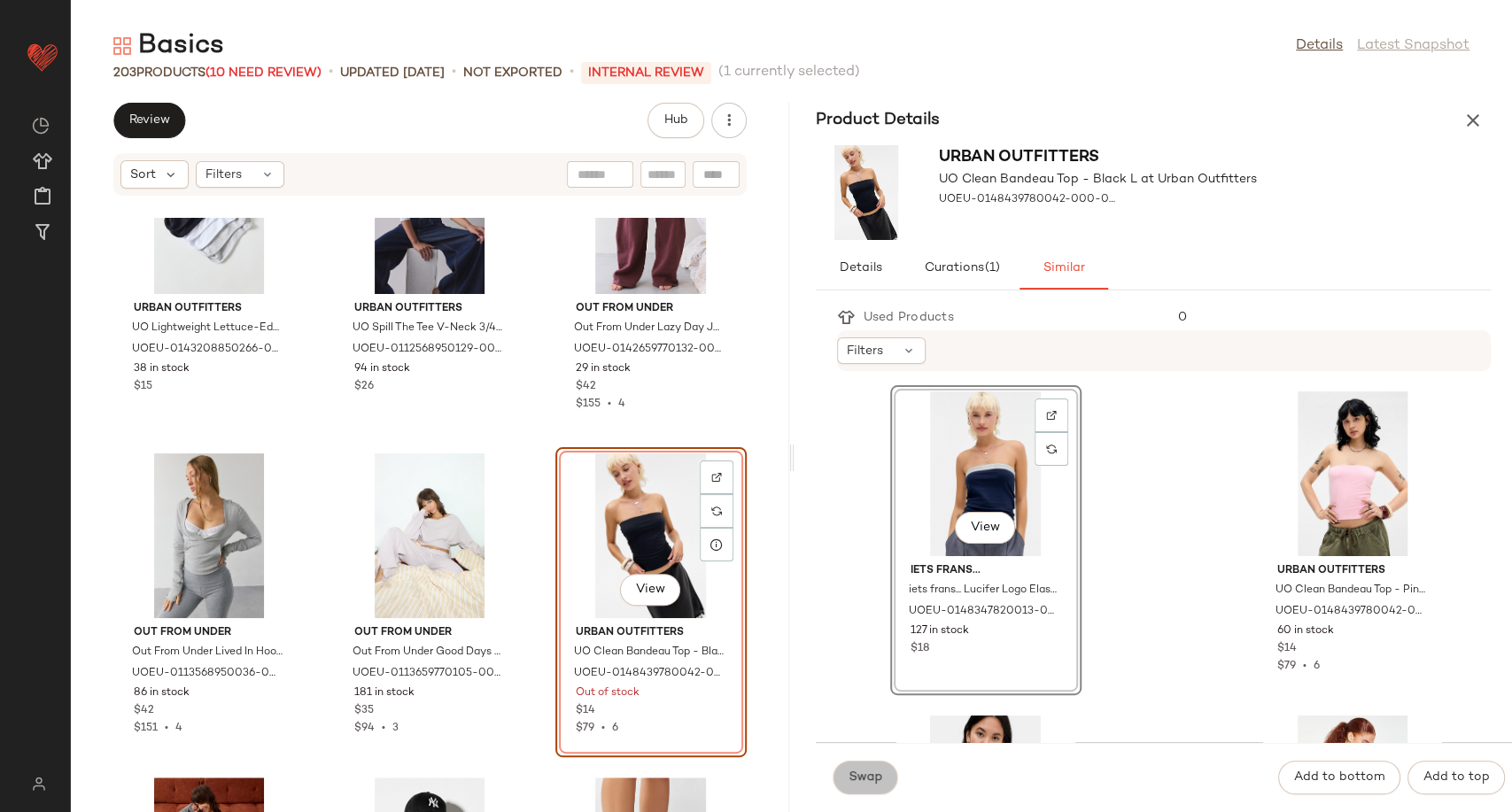
click at [870, 781] on span "Swap" at bounding box center [865, 777] width 35 height 14
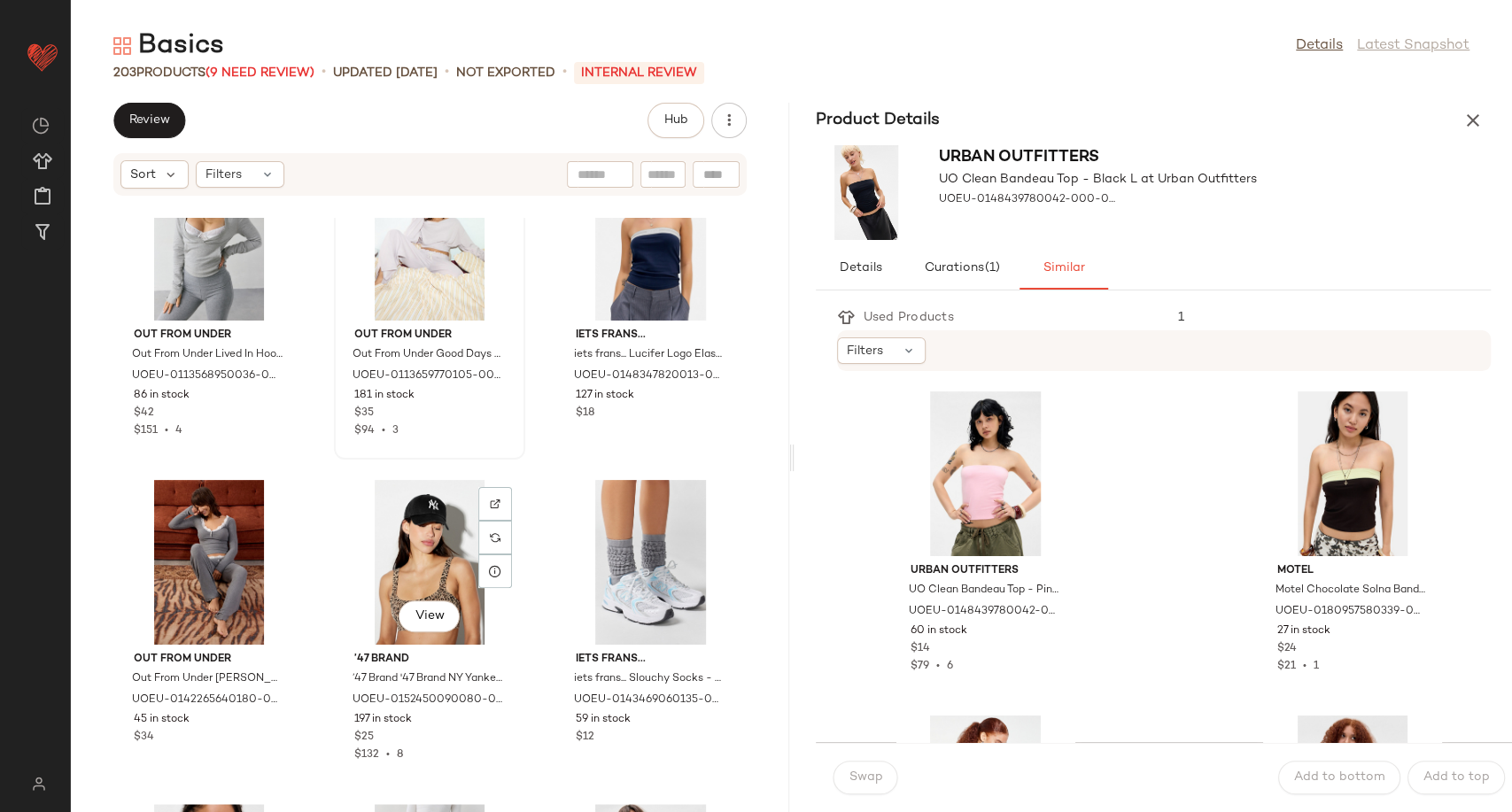
scroll to position [1155, 0]
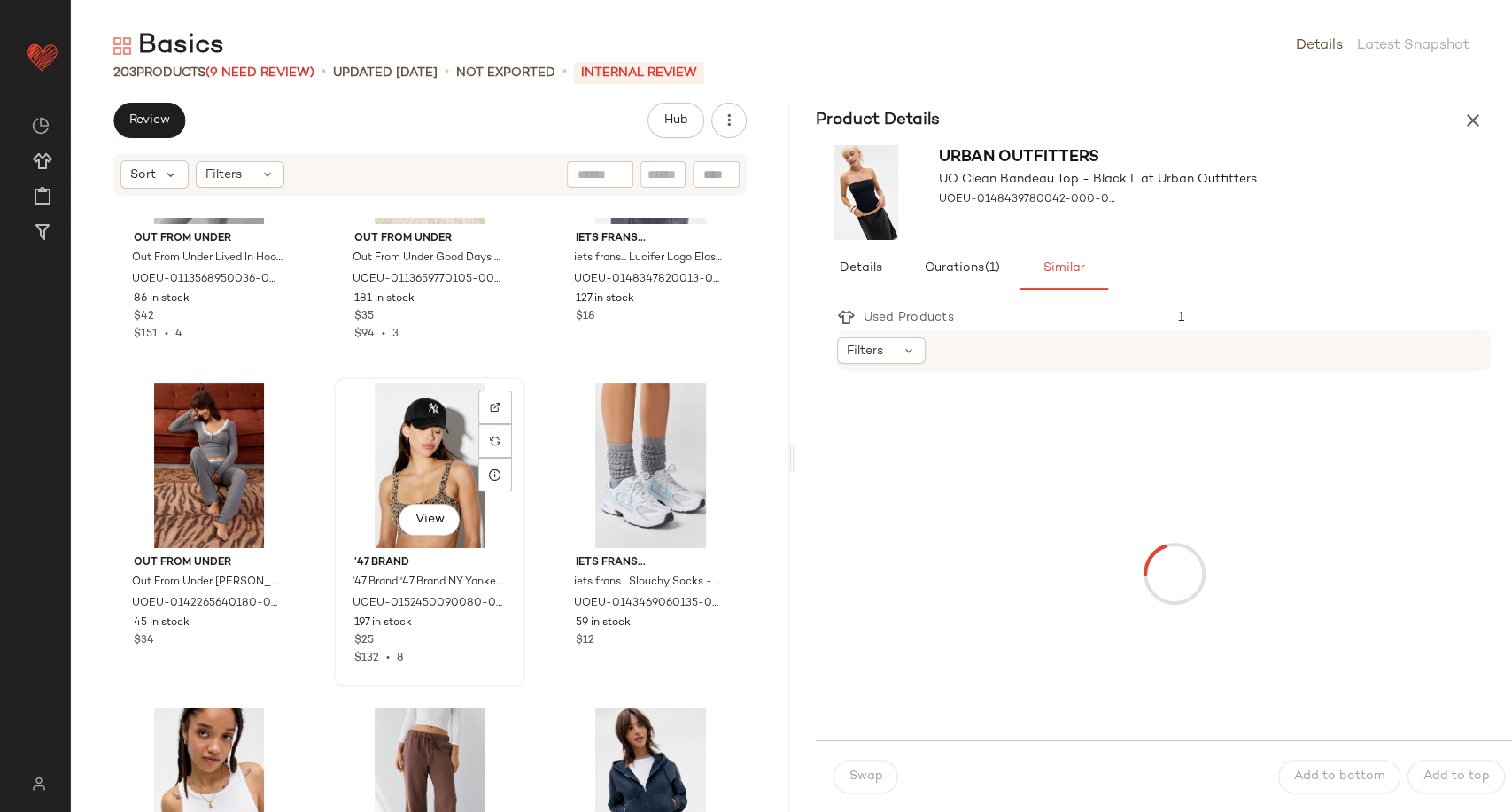
click at [373, 430] on div "View" at bounding box center [429, 465] width 179 height 165
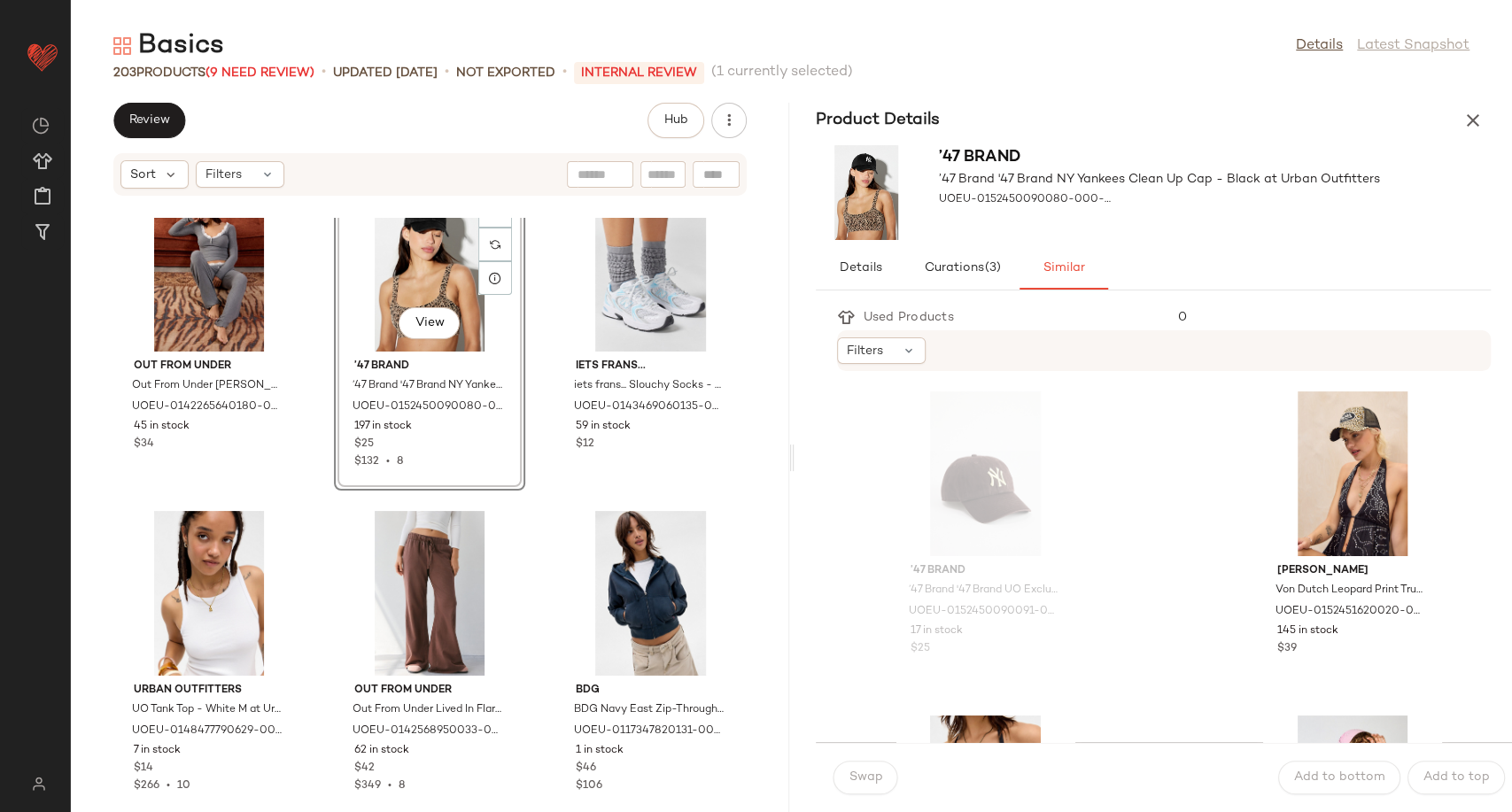
scroll to position [1745, 0]
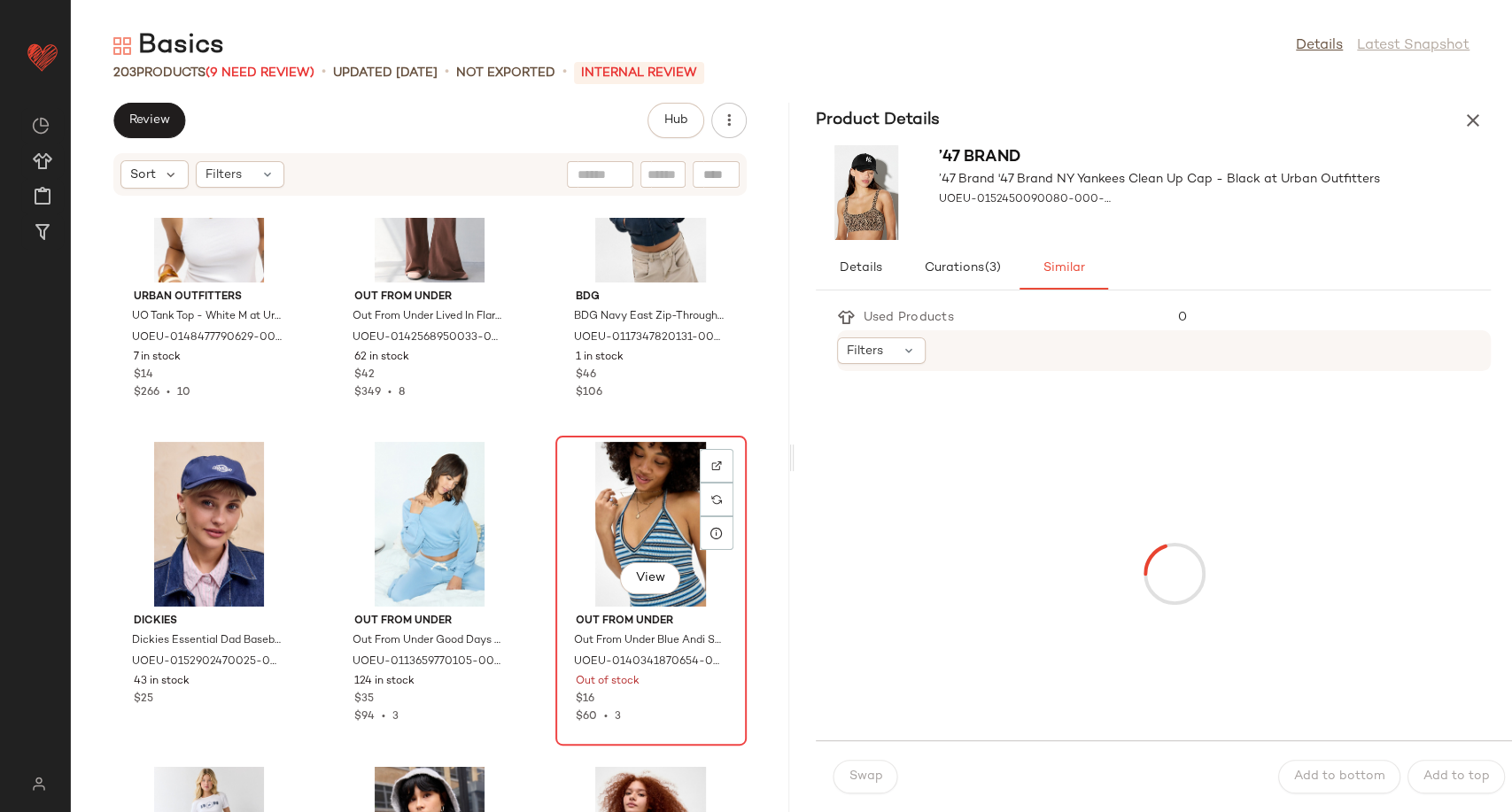
click at [672, 535] on div "View" at bounding box center [651, 524] width 179 height 165
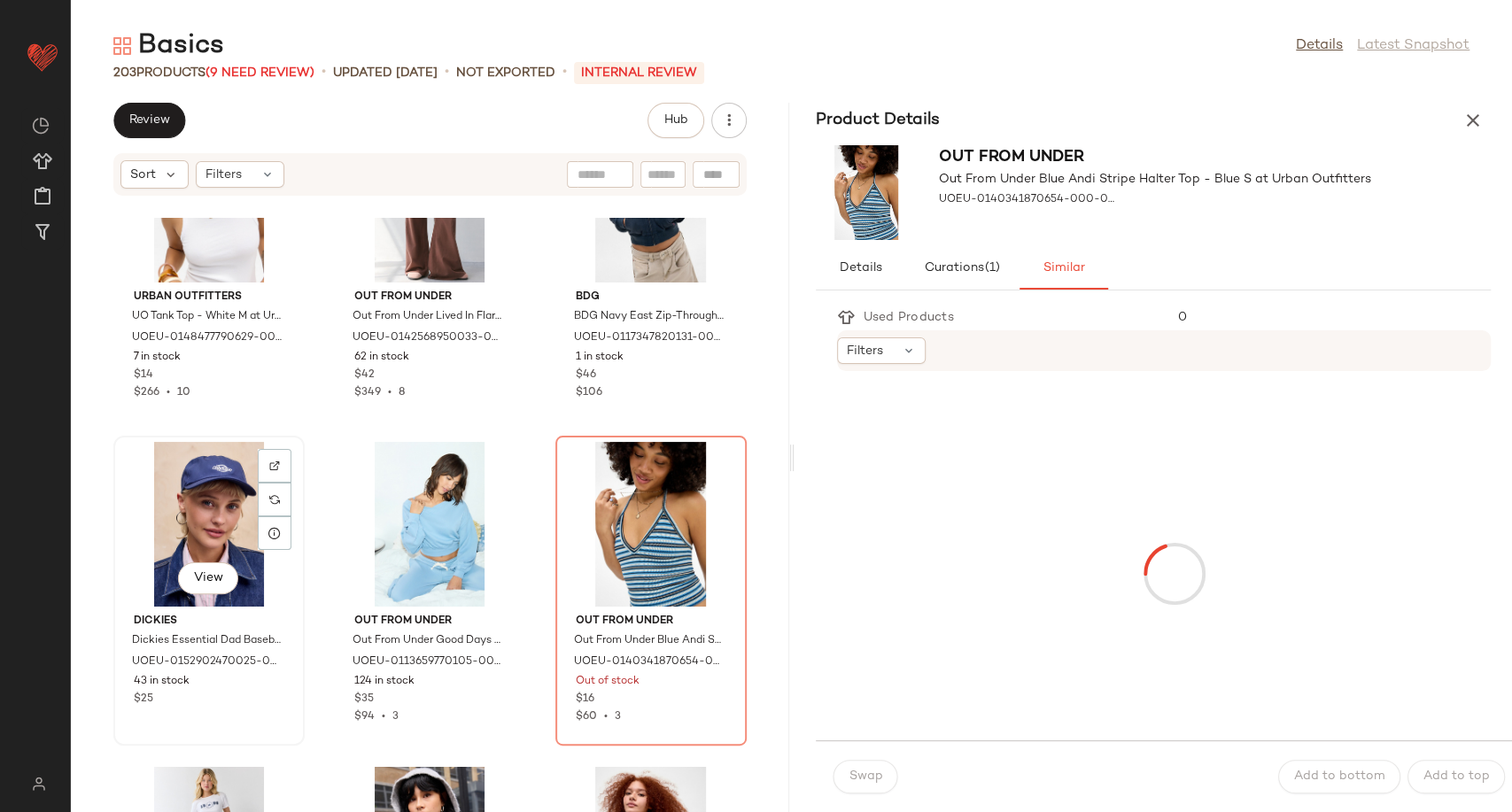
click at [219, 532] on div "View" at bounding box center [210, 524] width 179 height 165
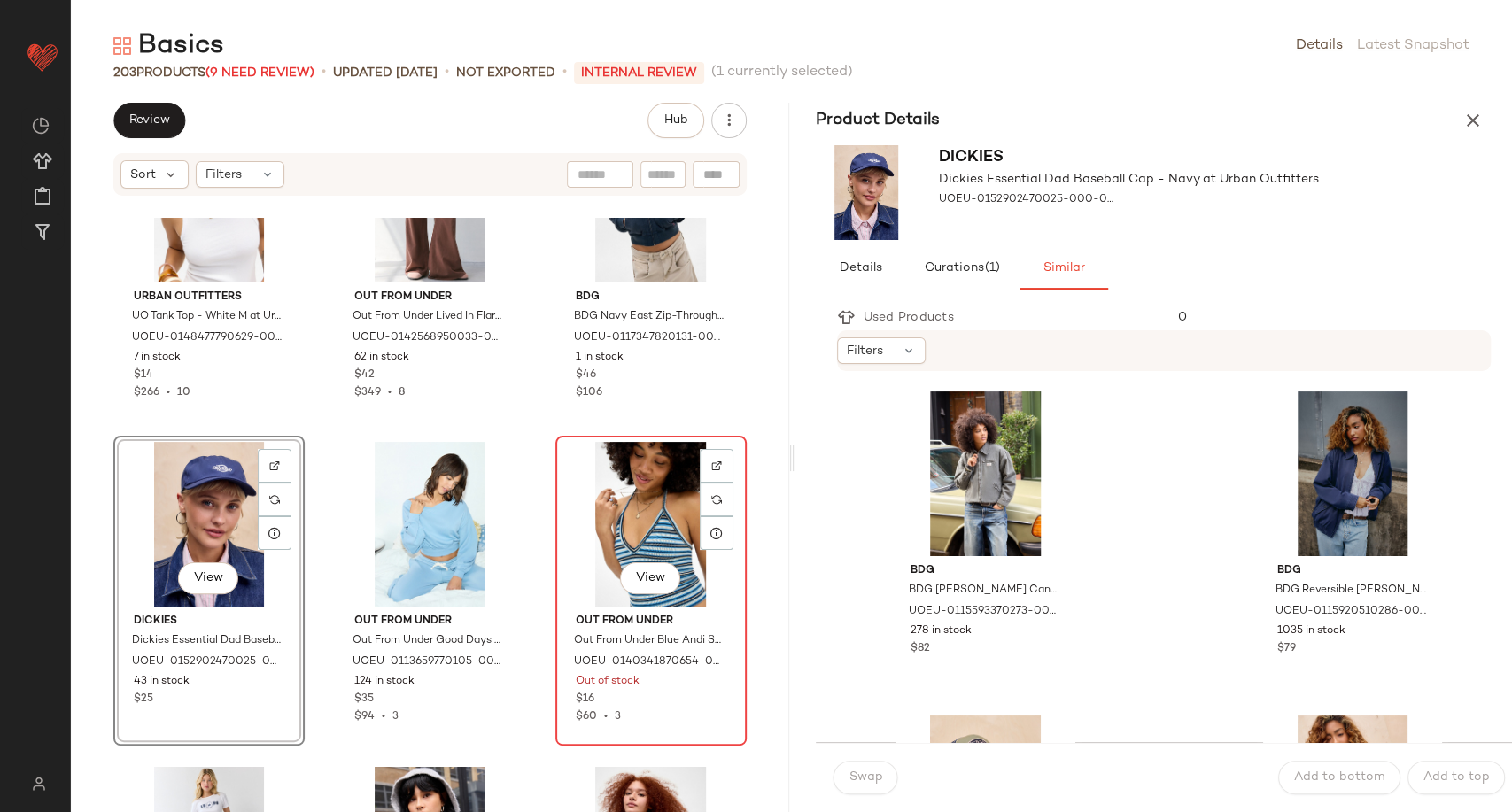
click at [630, 550] on div "View" at bounding box center [651, 524] width 179 height 165
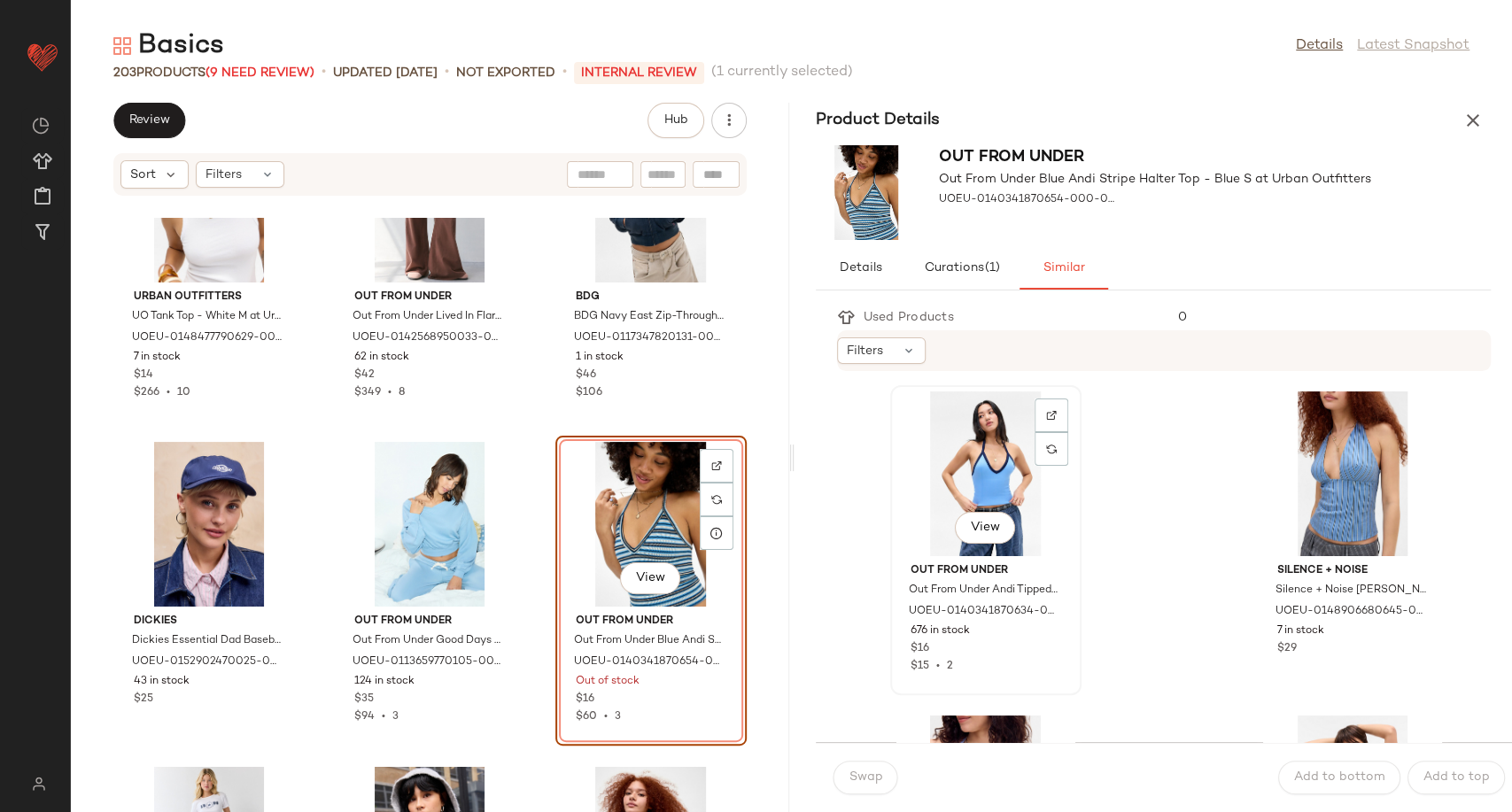
click at [993, 473] on div "View" at bounding box center [985, 474] width 179 height 165
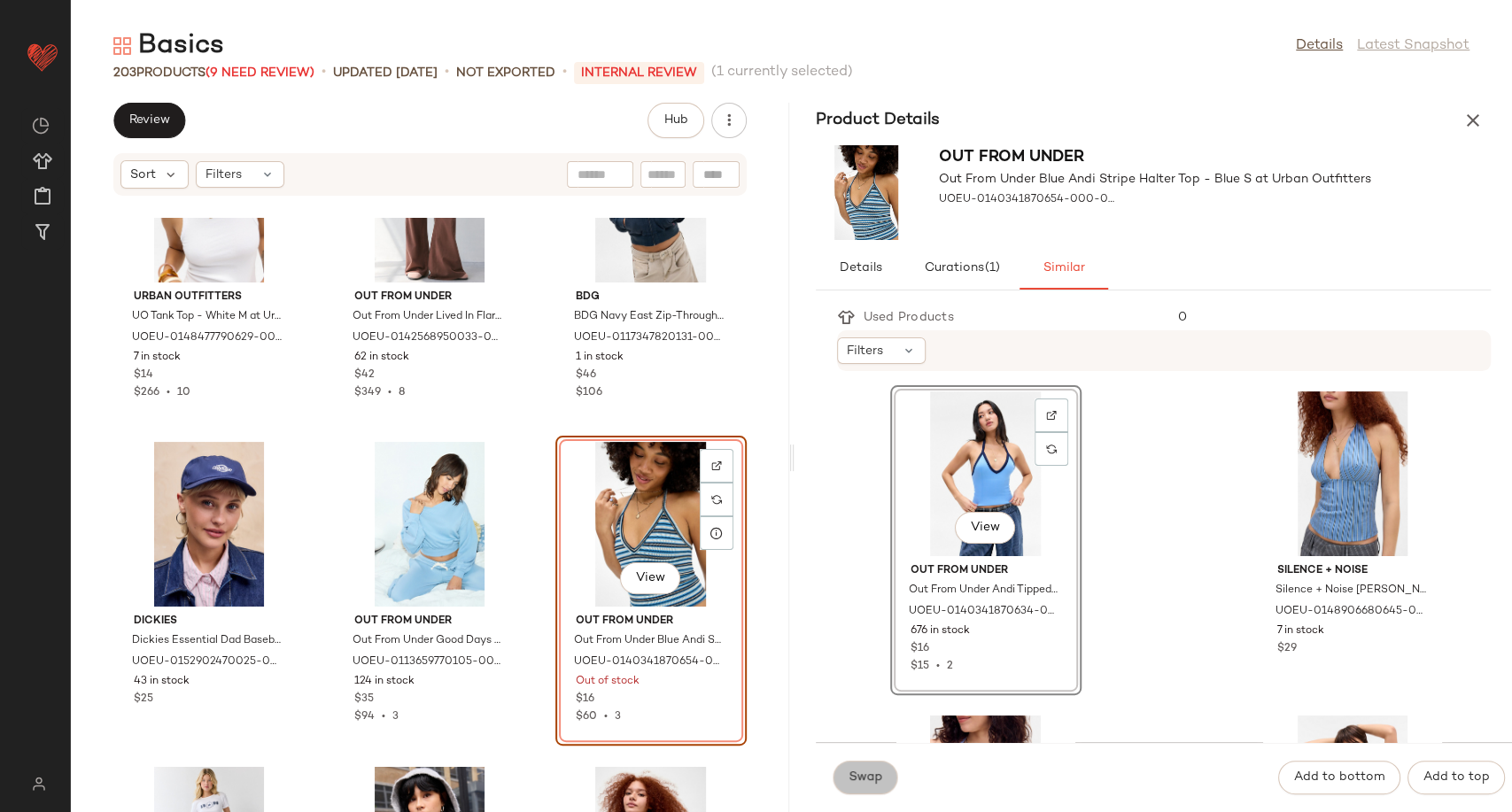
click at [844, 780] on button "Swap" at bounding box center [865, 778] width 64 height 34
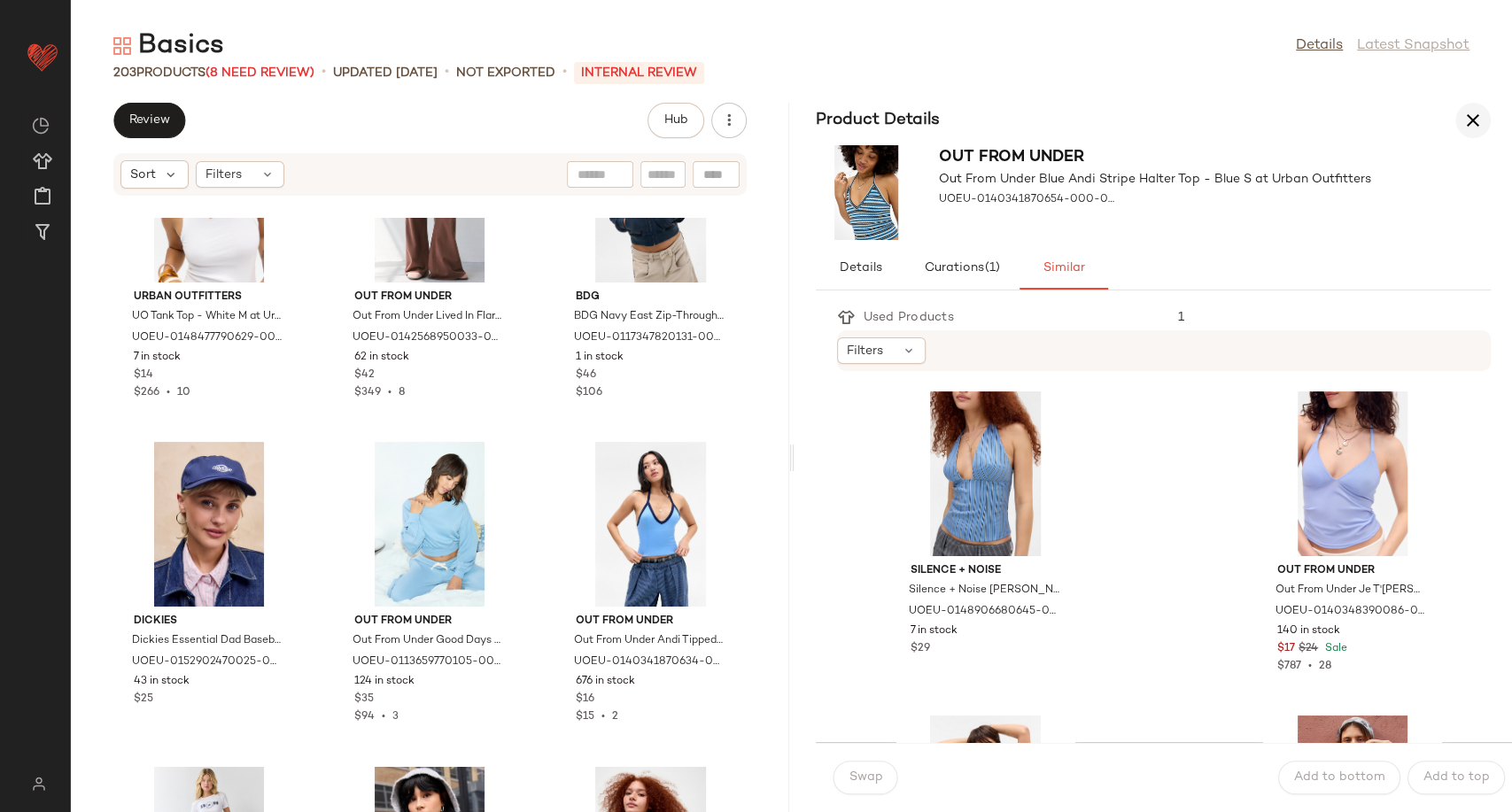
click at [1470, 122] on icon "button" at bounding box center [1472, 120] width 22 height 22
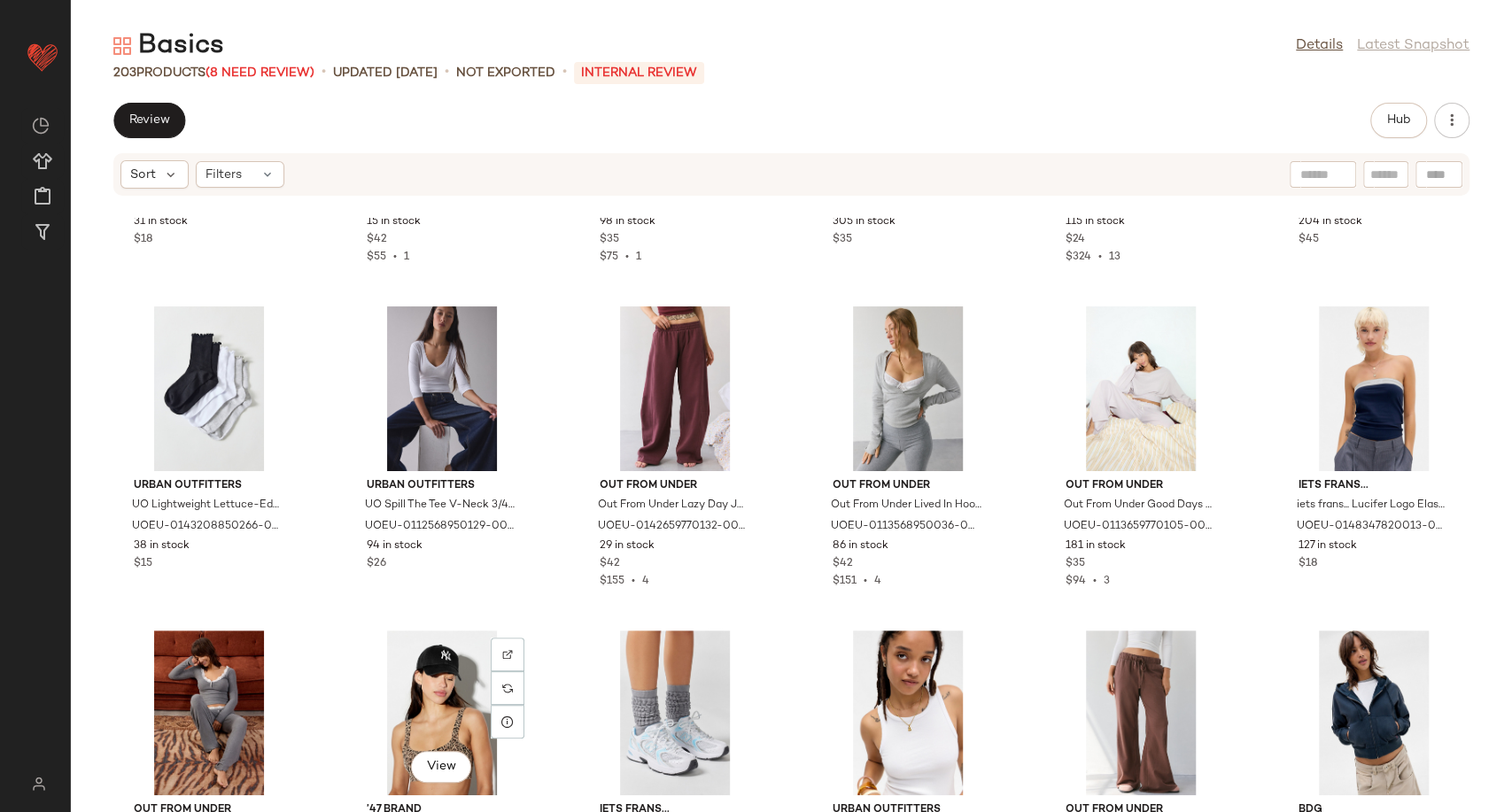
scroll to position [241, 0]
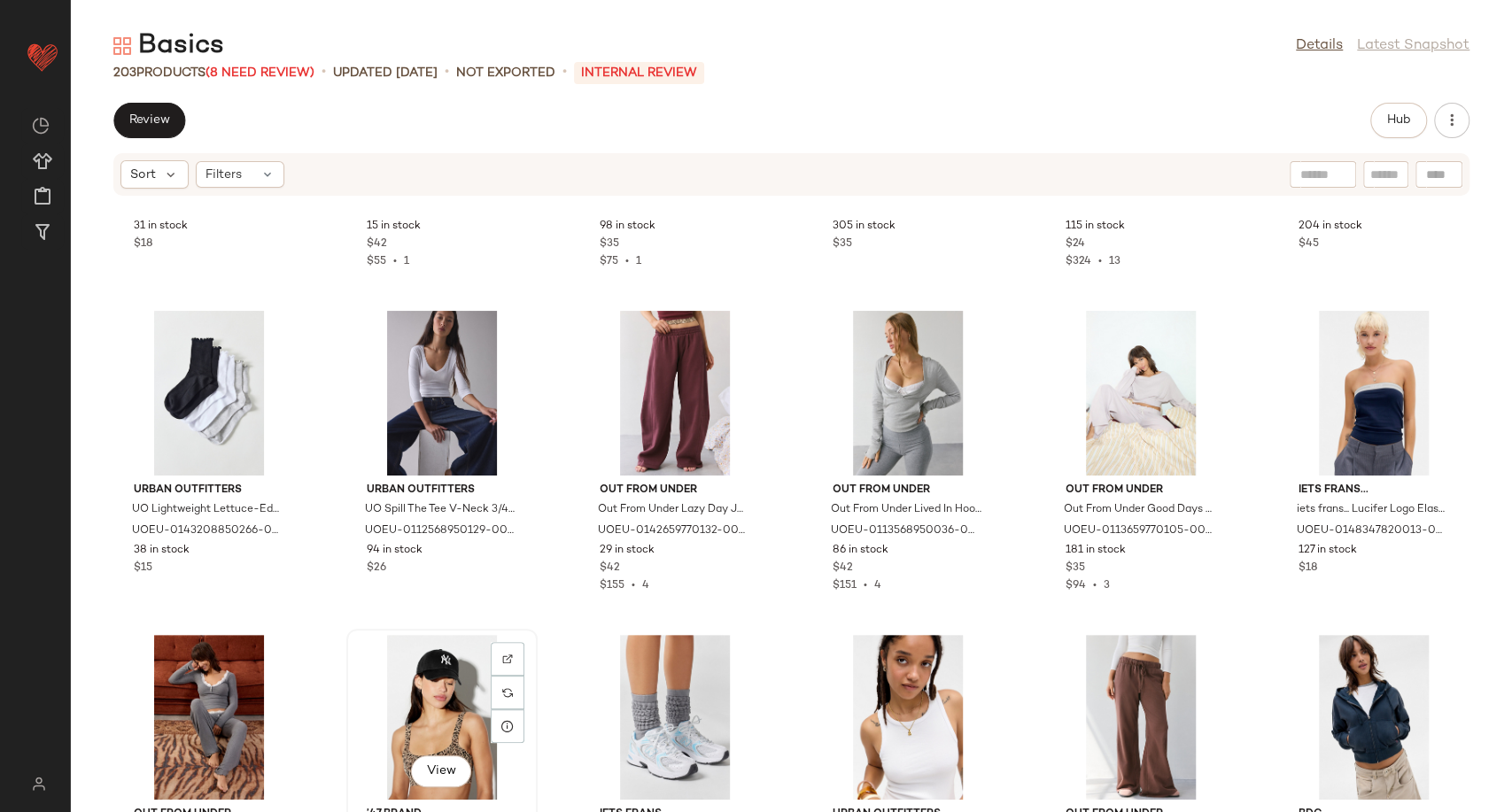
click at [425, 711] on div "View" at bounding box center [442, 718] width 179 height 165
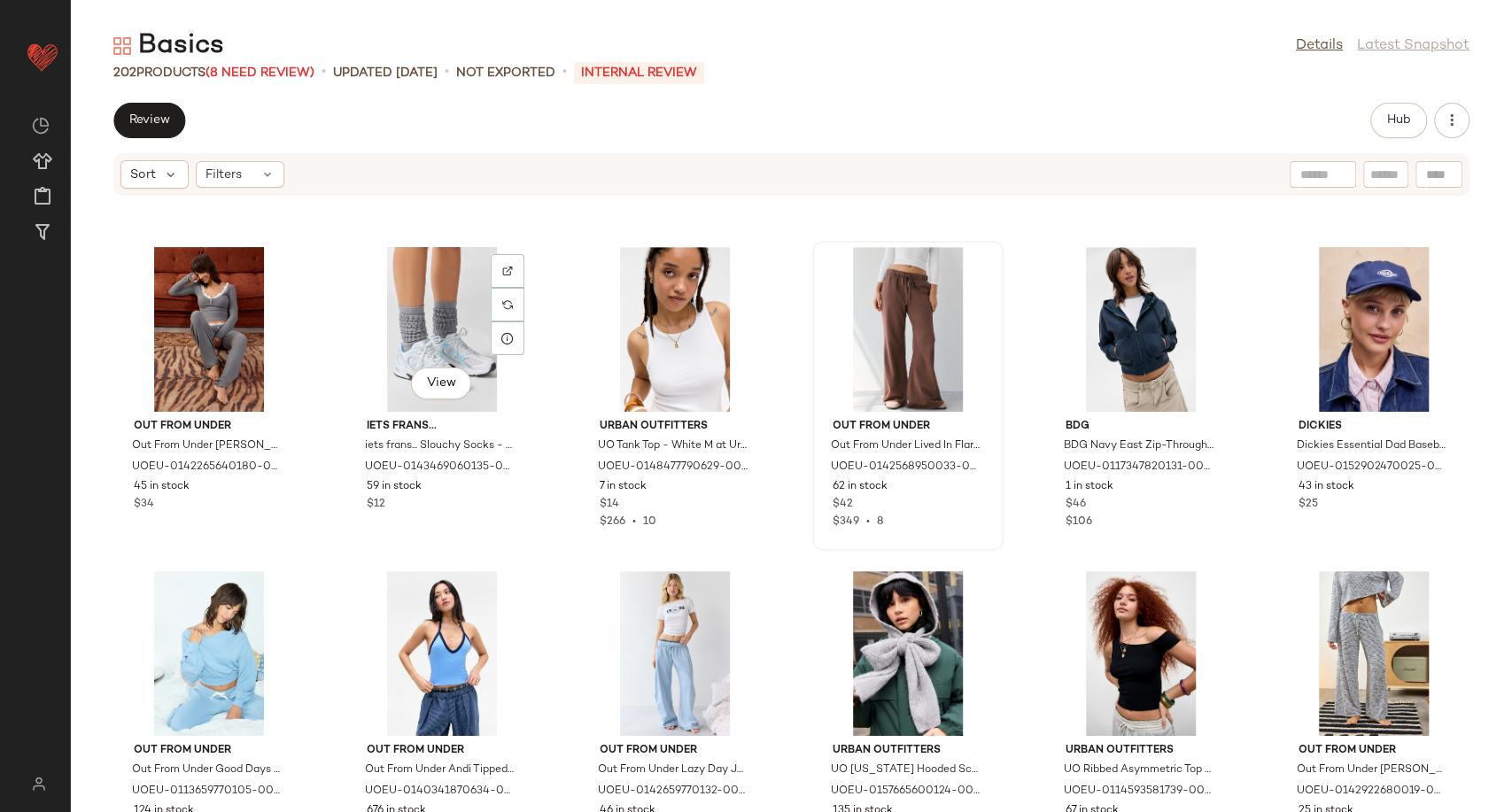
scroll to position [649, 0]
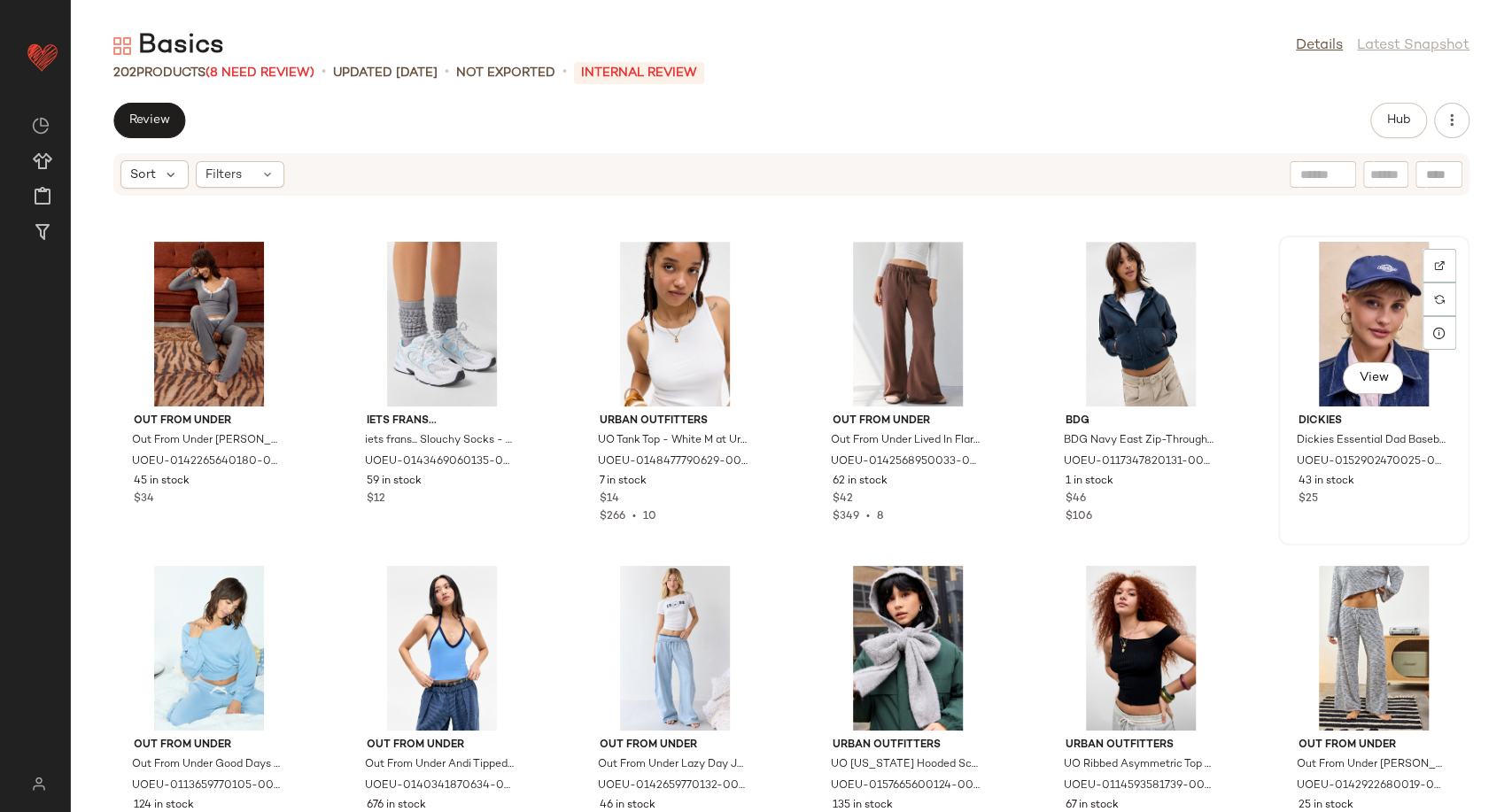
click at [1325, 313] on div "View" at bounding box center [1373, 324] width 179 height 165
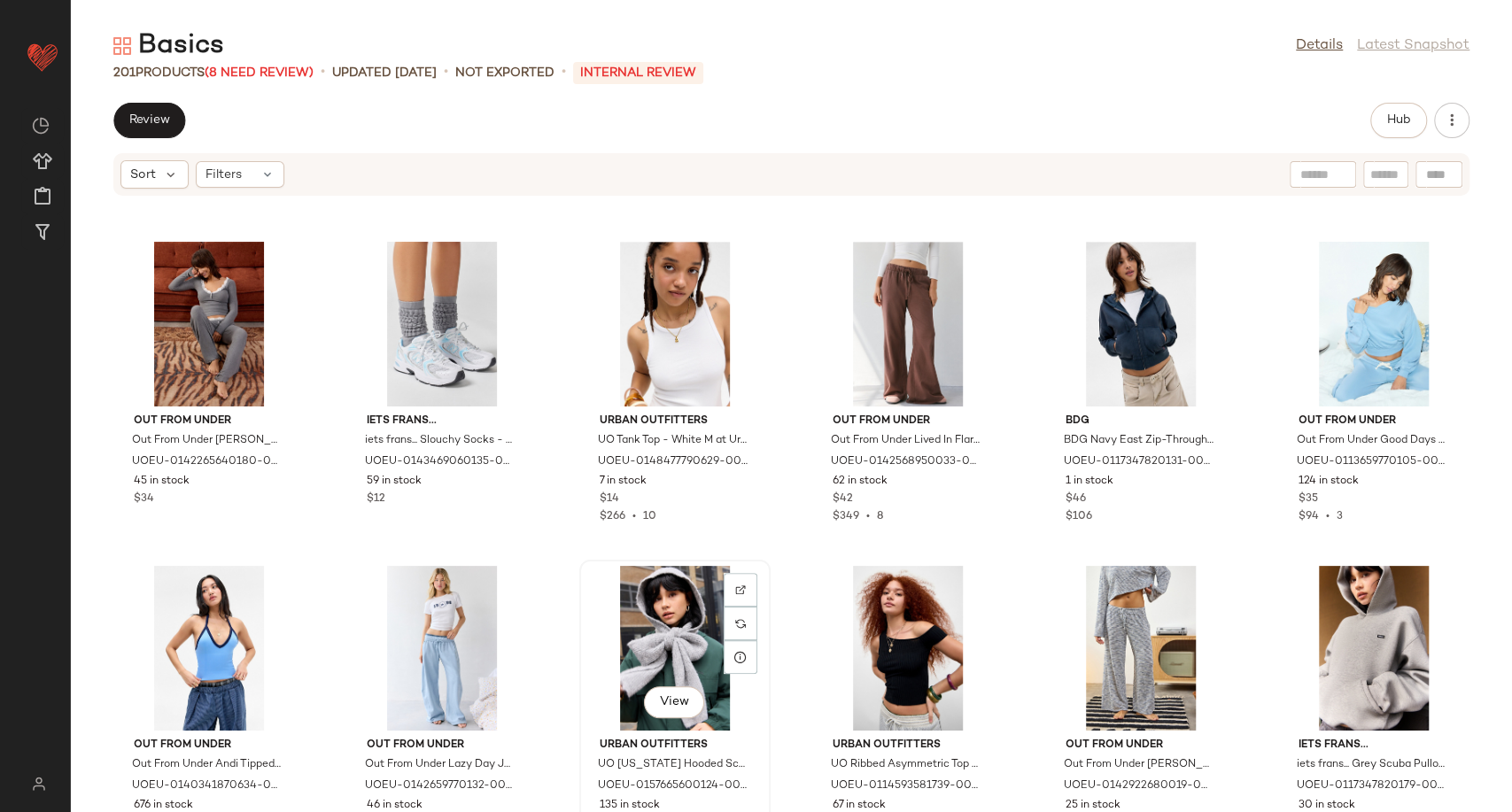
click at [667, 651] on div "View" at bounding box center [675, 649] width 179 height 165
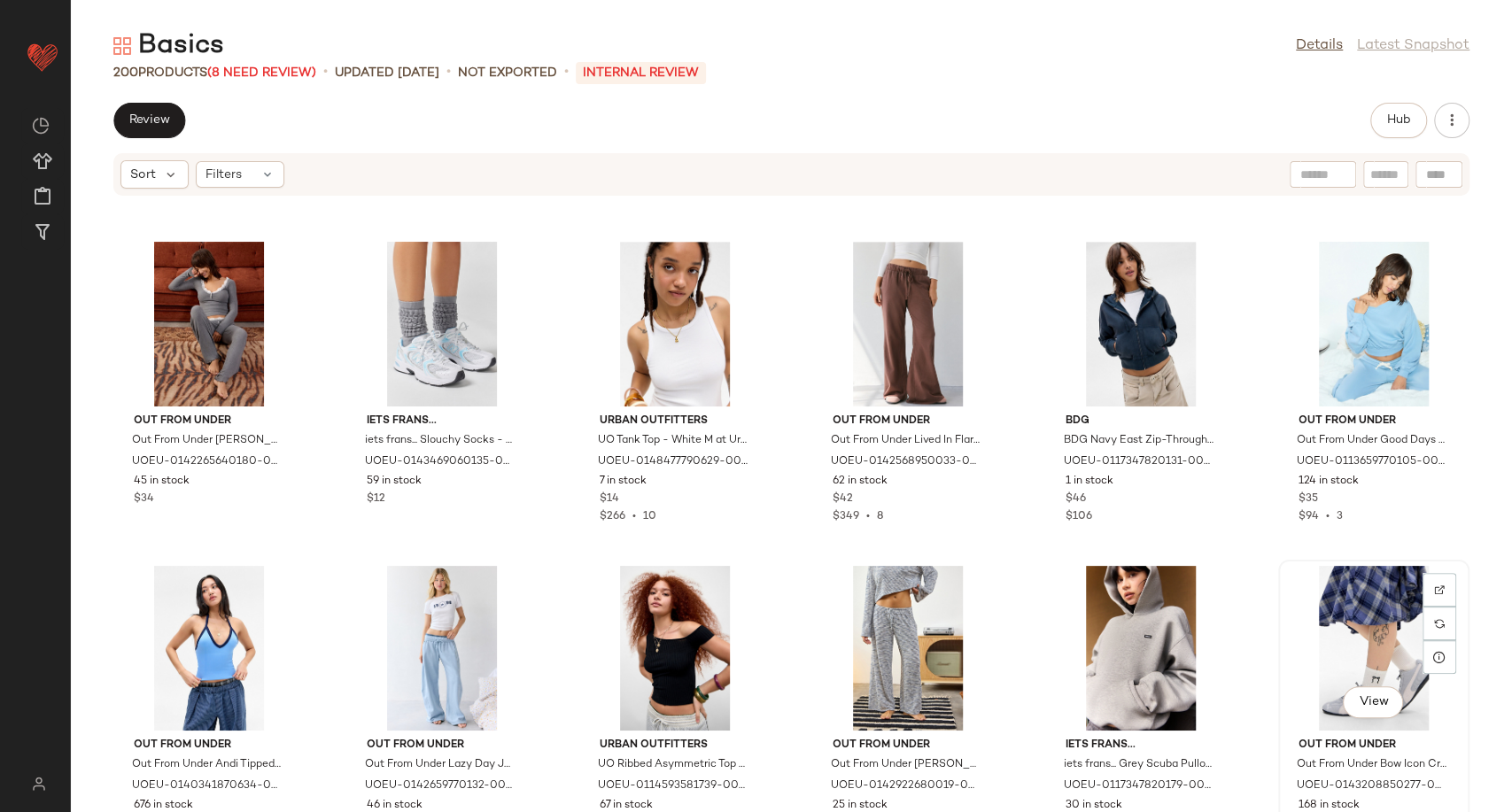
click at [1377, 628] on div "View" at bounding box center [1373, 649] width 179 height 165
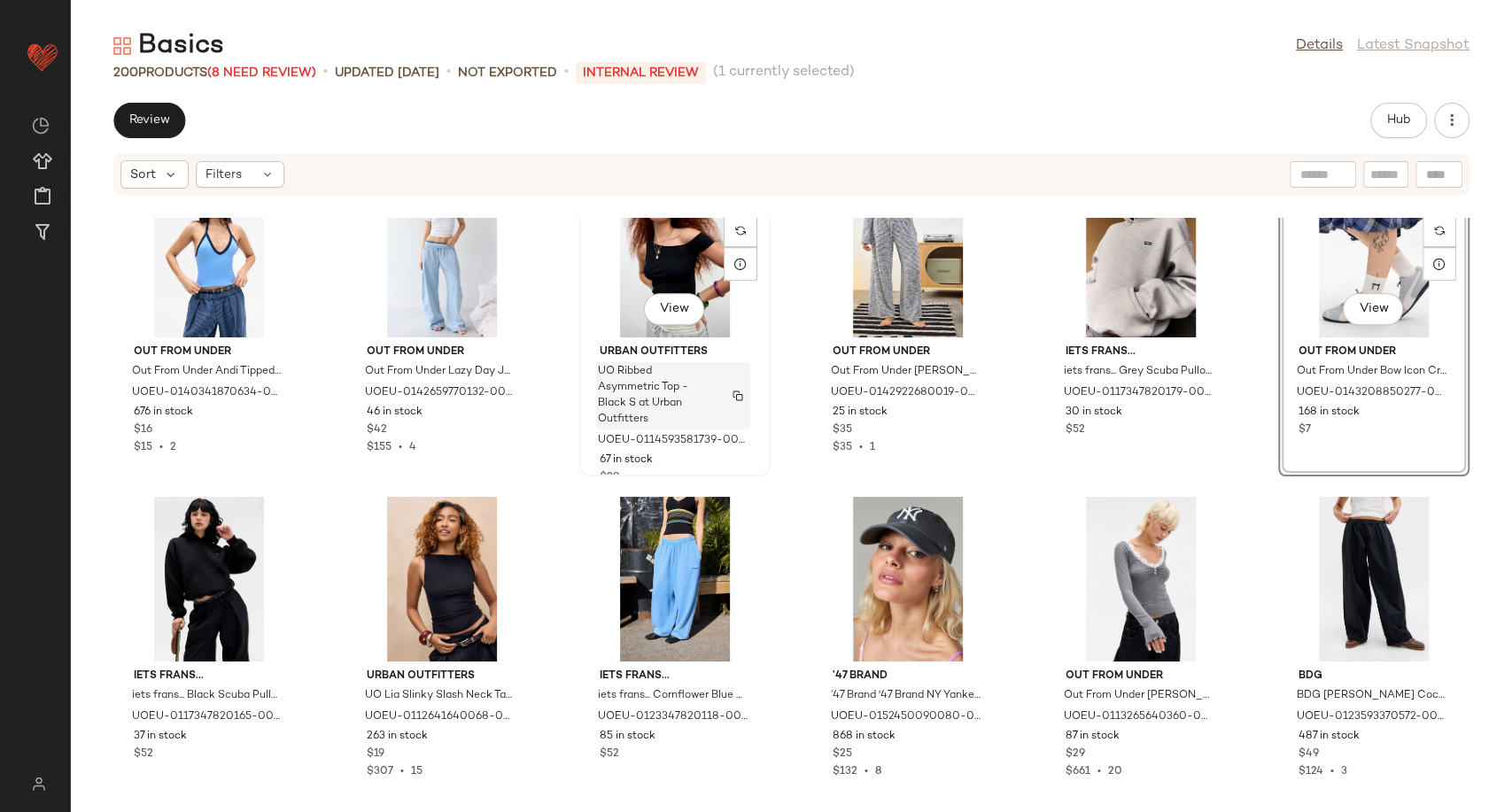
scroll to position [1141, 0]
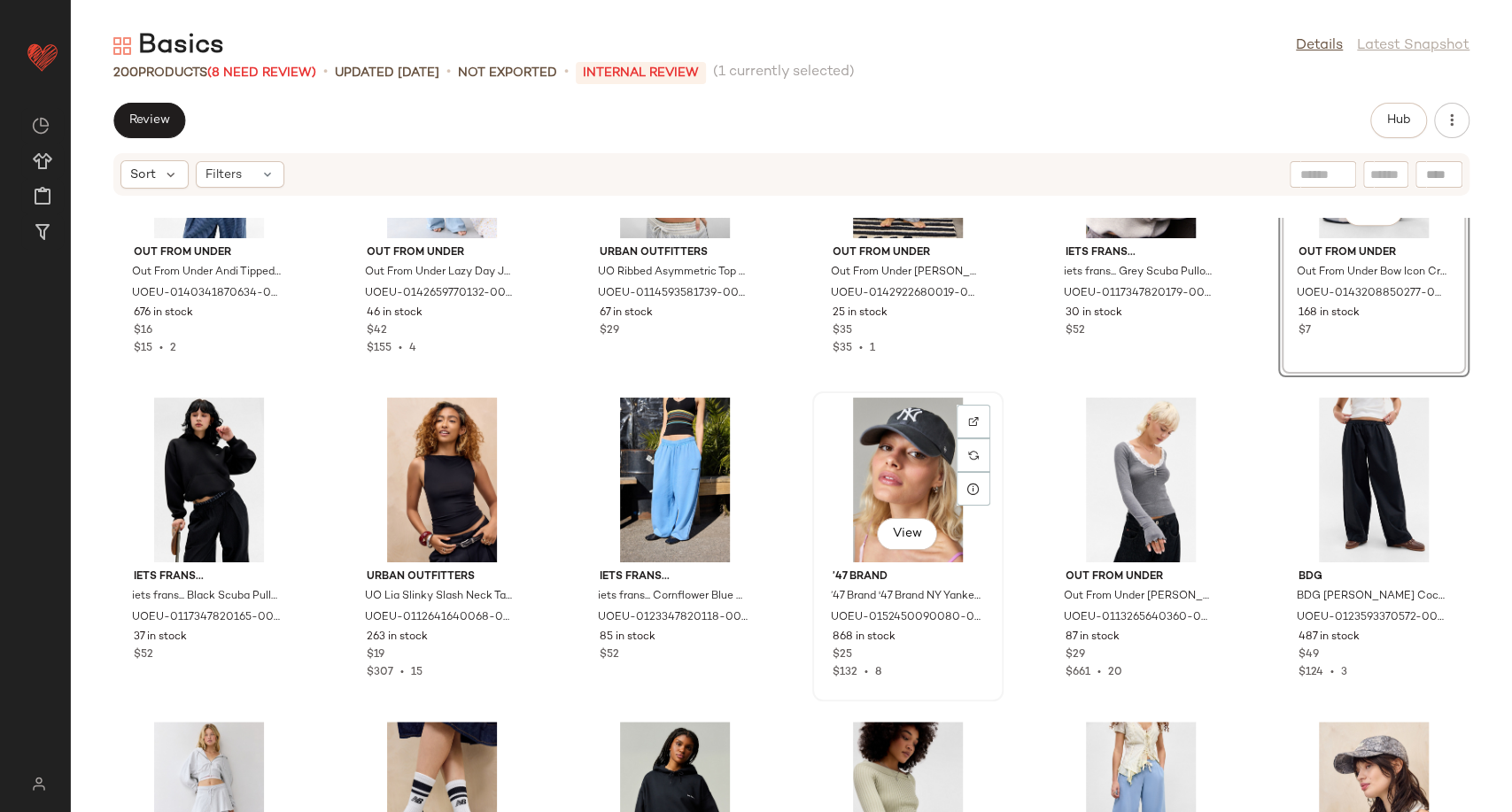
click at [888, 442] on div "View" at bounding box center [908, 480] width 179 height 165
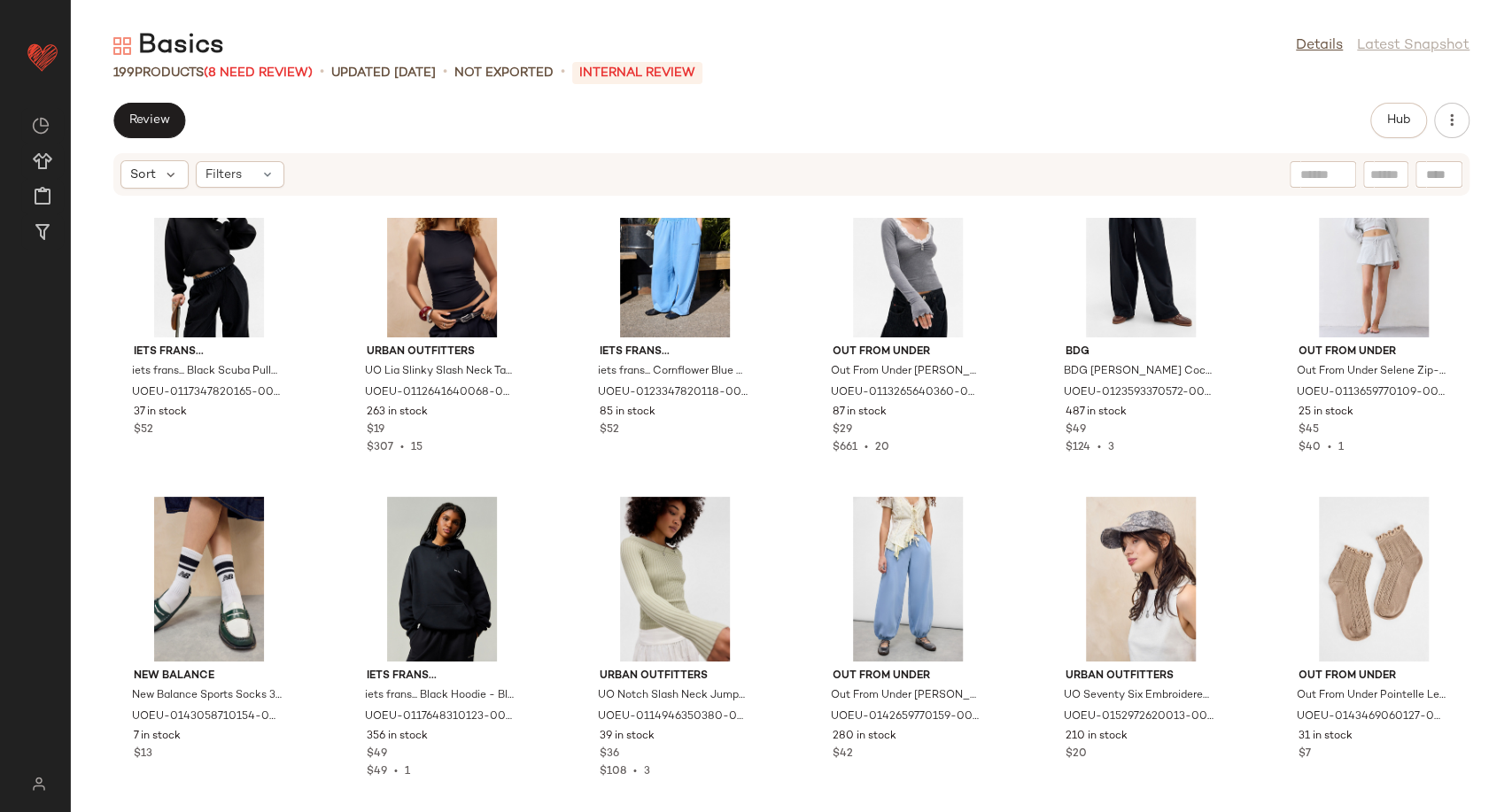
scroll to position [1632, 0]
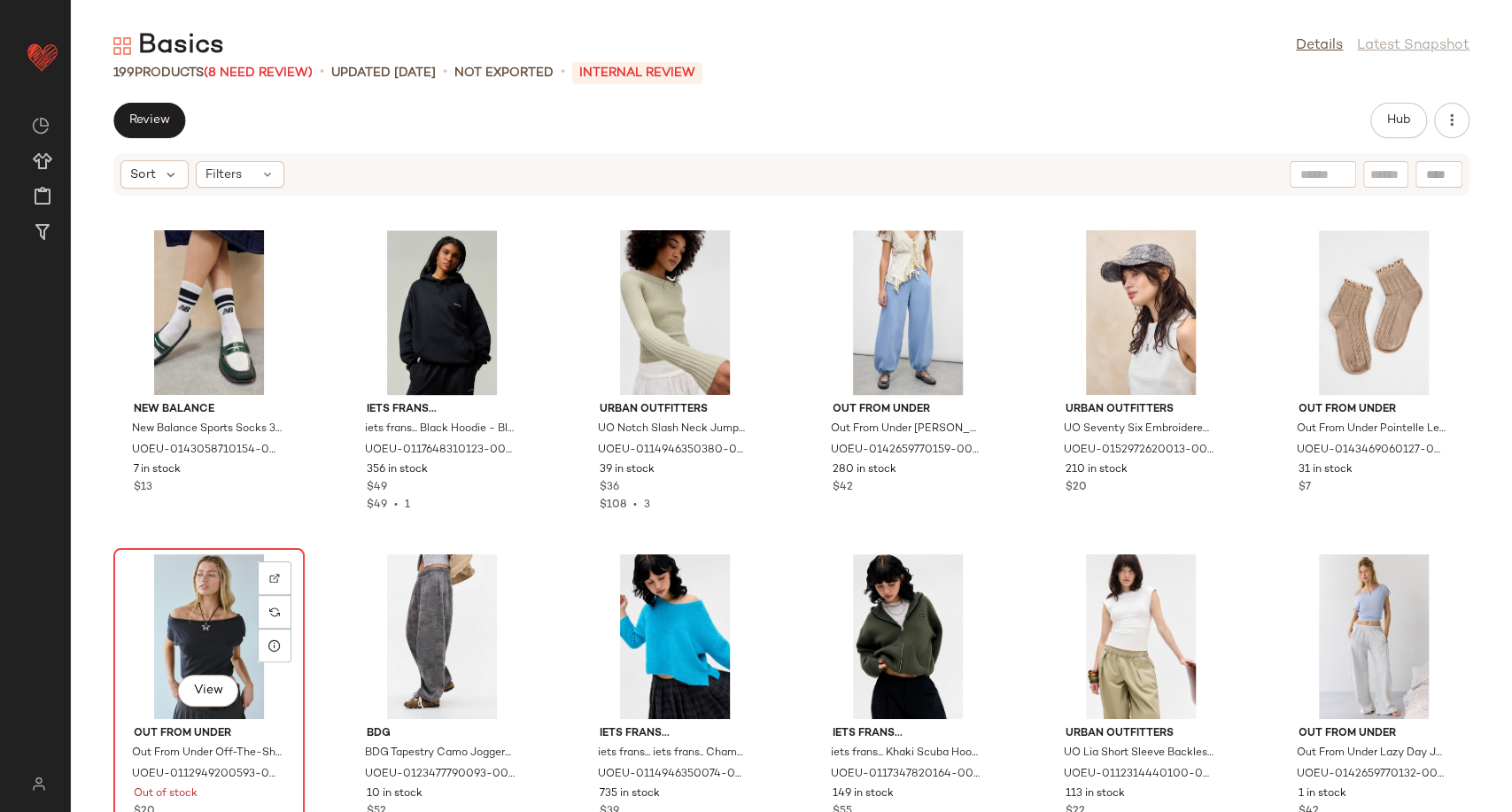
click at [193, 635] on div "View" at bounding box center [210, 636] width 179 height 165
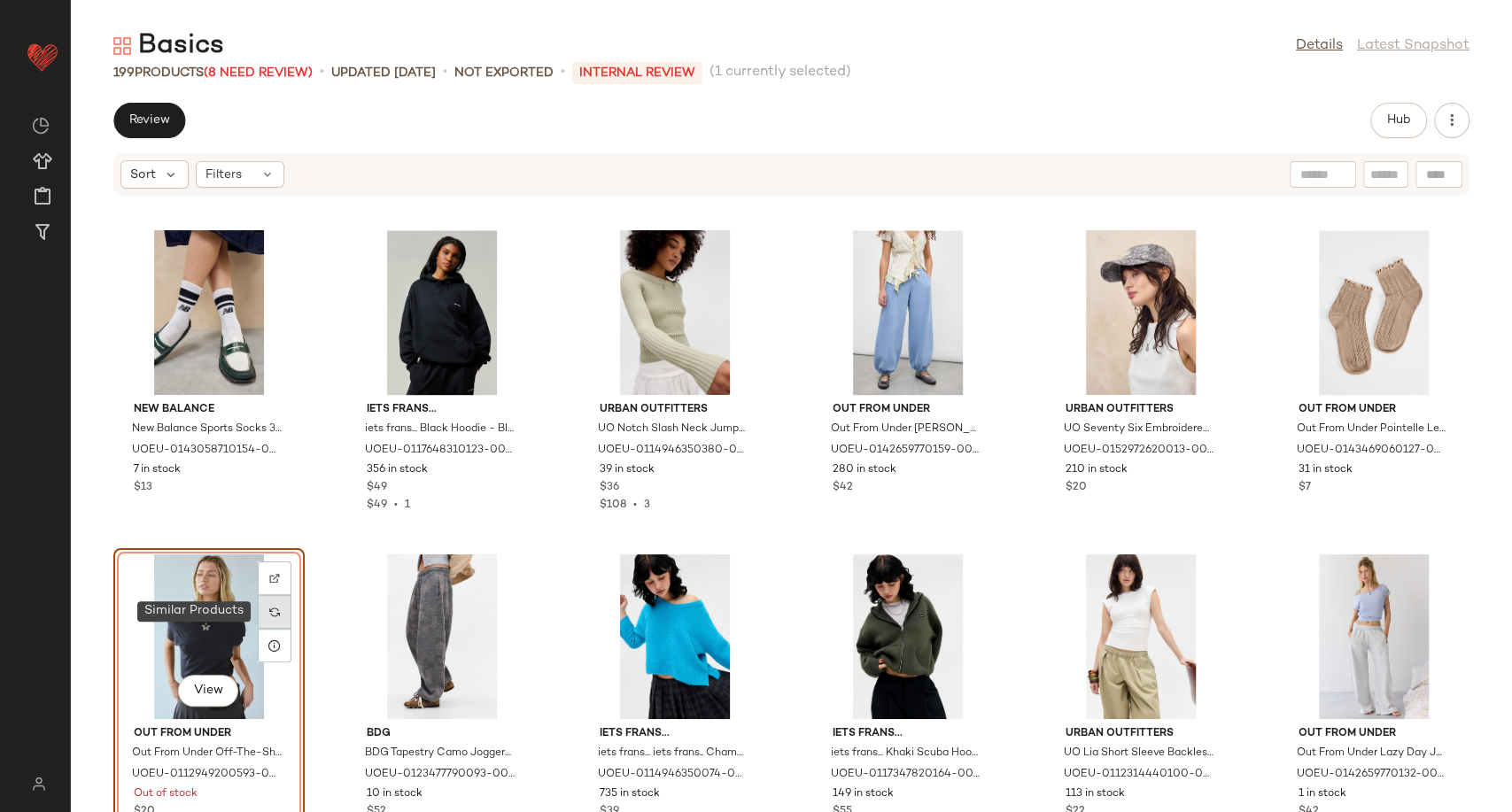
click at [284, 610] on div at bounding box center [275, 612] width 34 height 34
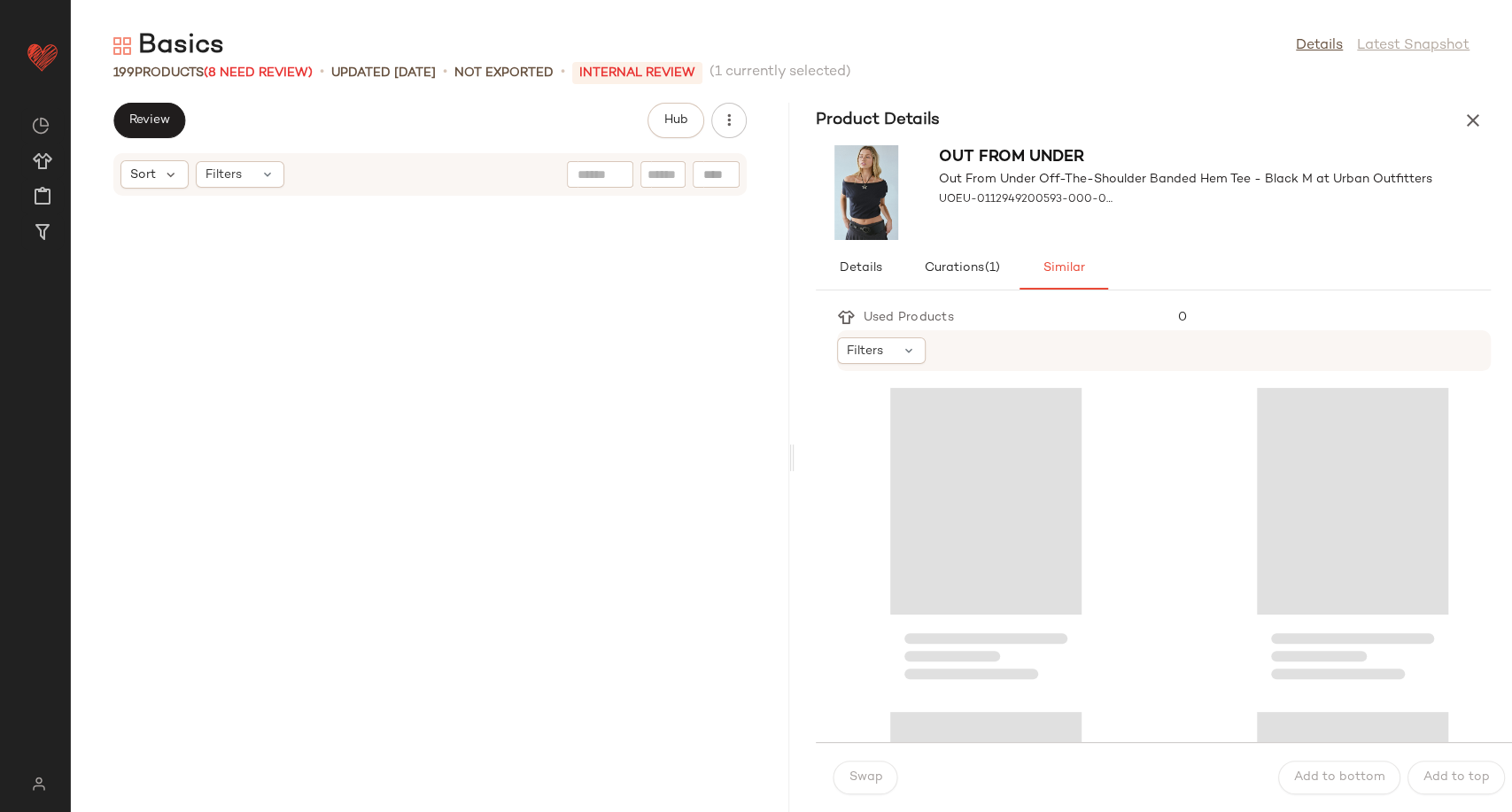
scroll to position [3891, 0]
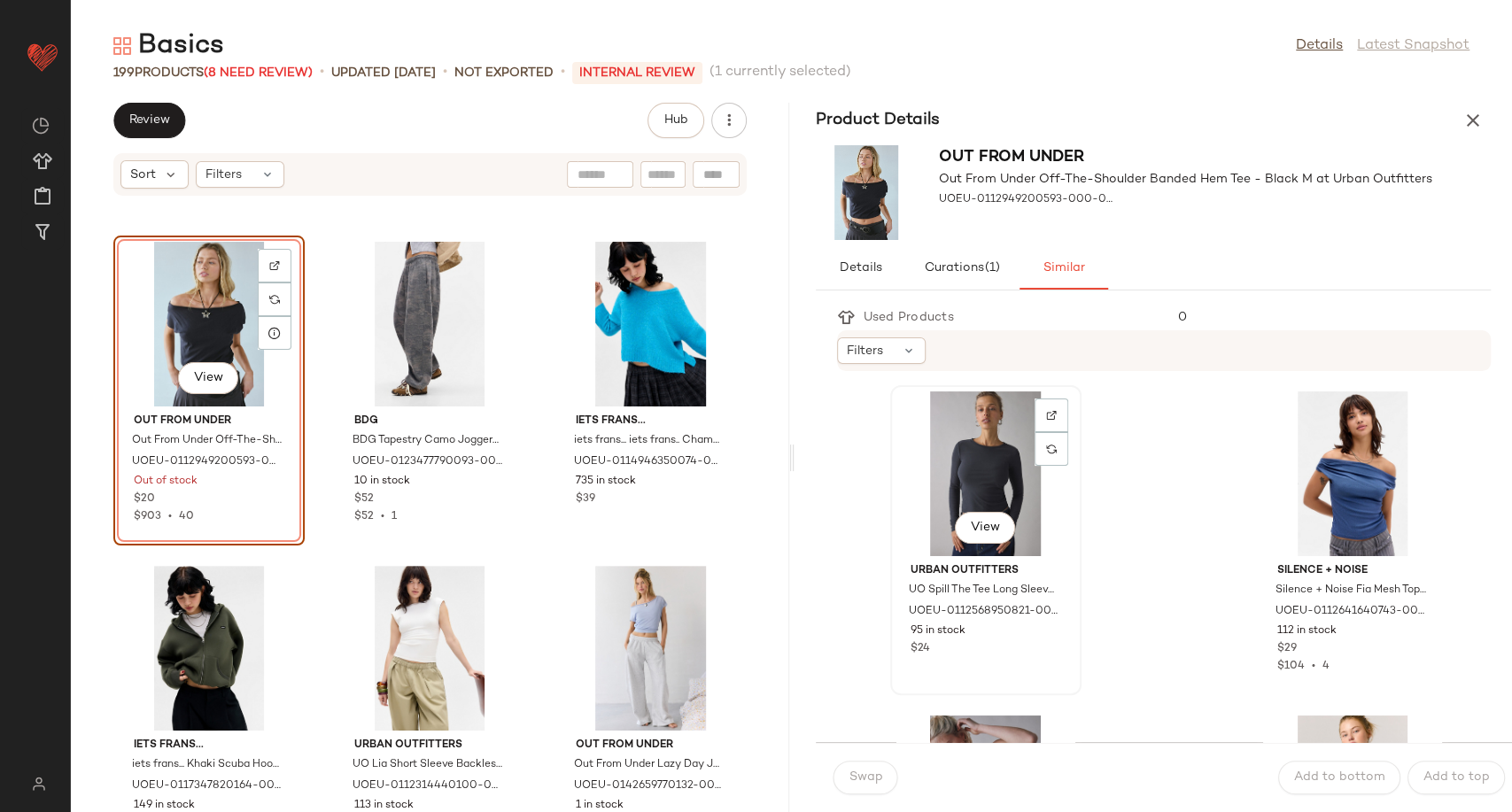
click at [982, 491] on div "View" at bounding box center [985, 474] width 179 height 165
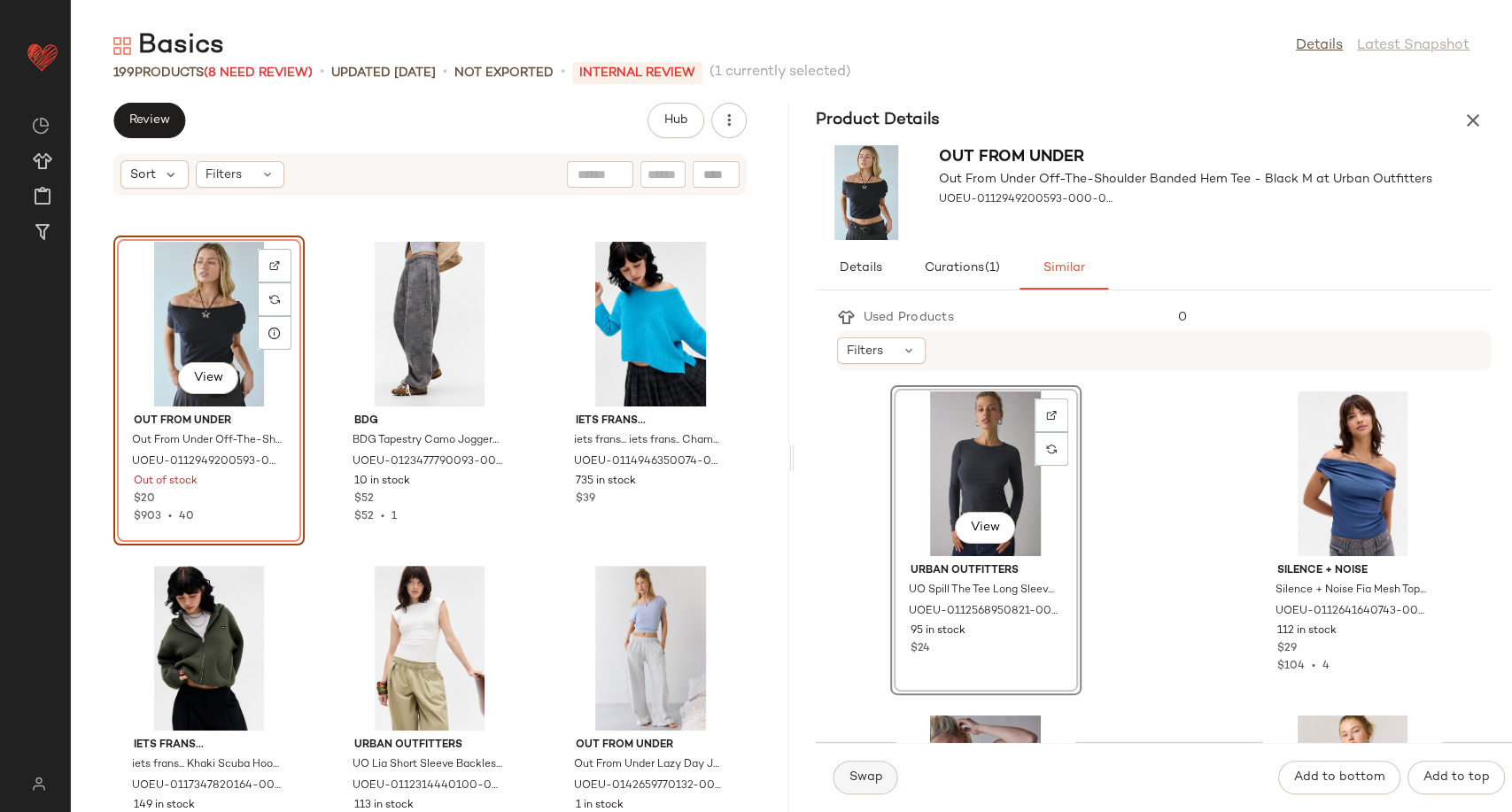
click at [875, 766] on button "Swap" at bounding box center [865, 778] width 64 height 34
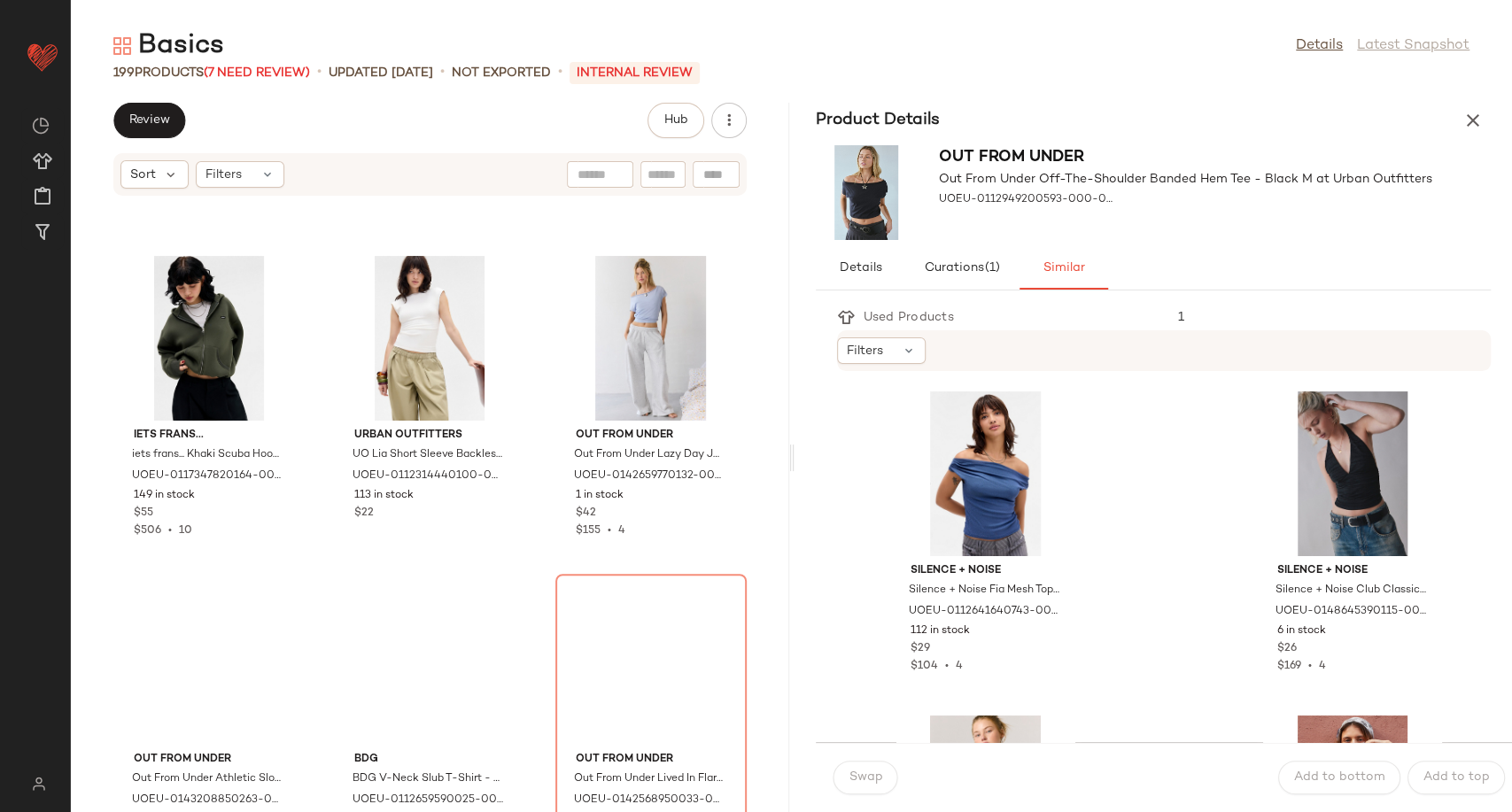
scroll to position [4284, 0]
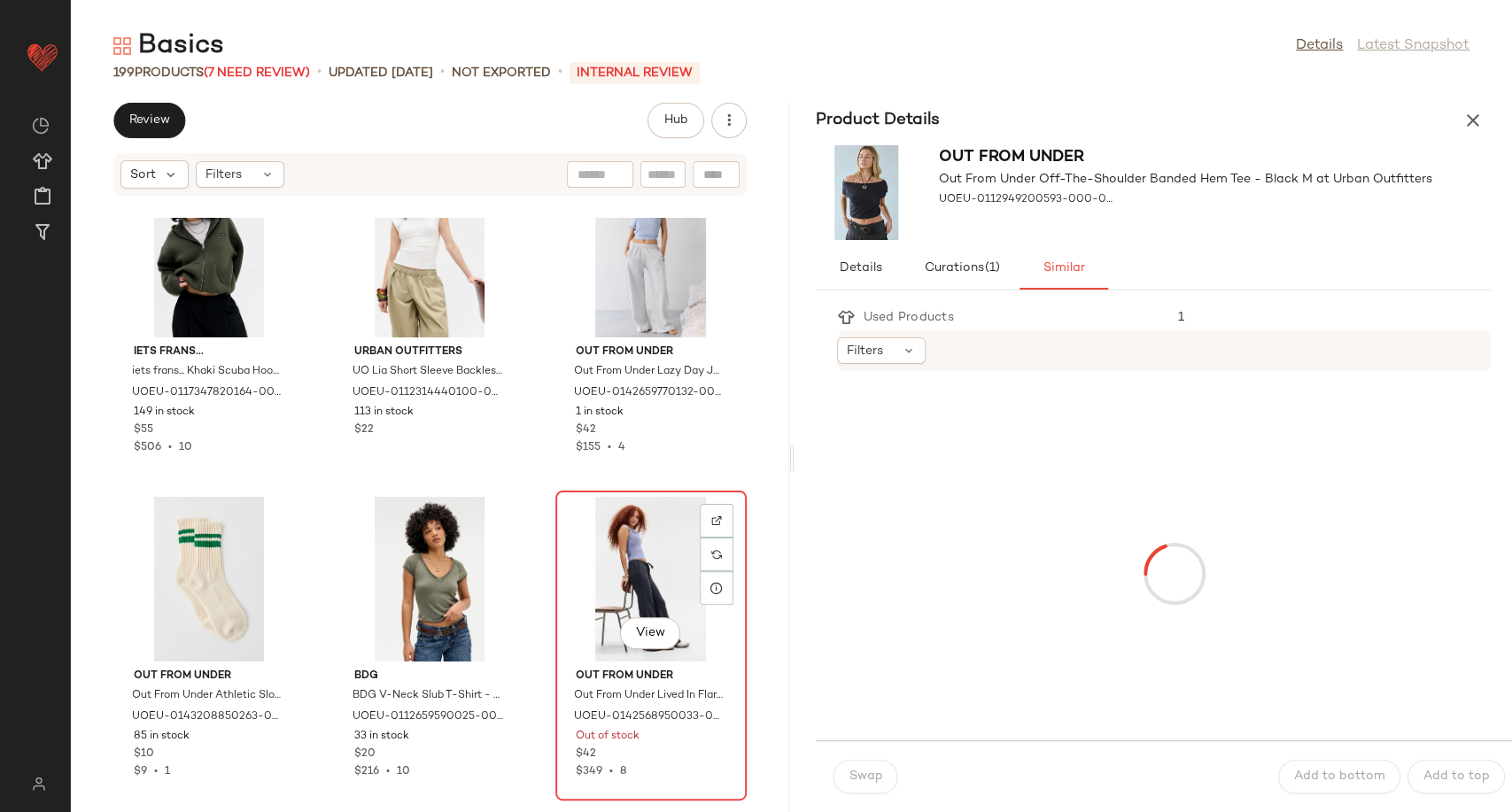
click at [652, 568] on div "View" at bounding box center [651, 579] width 179 height 165
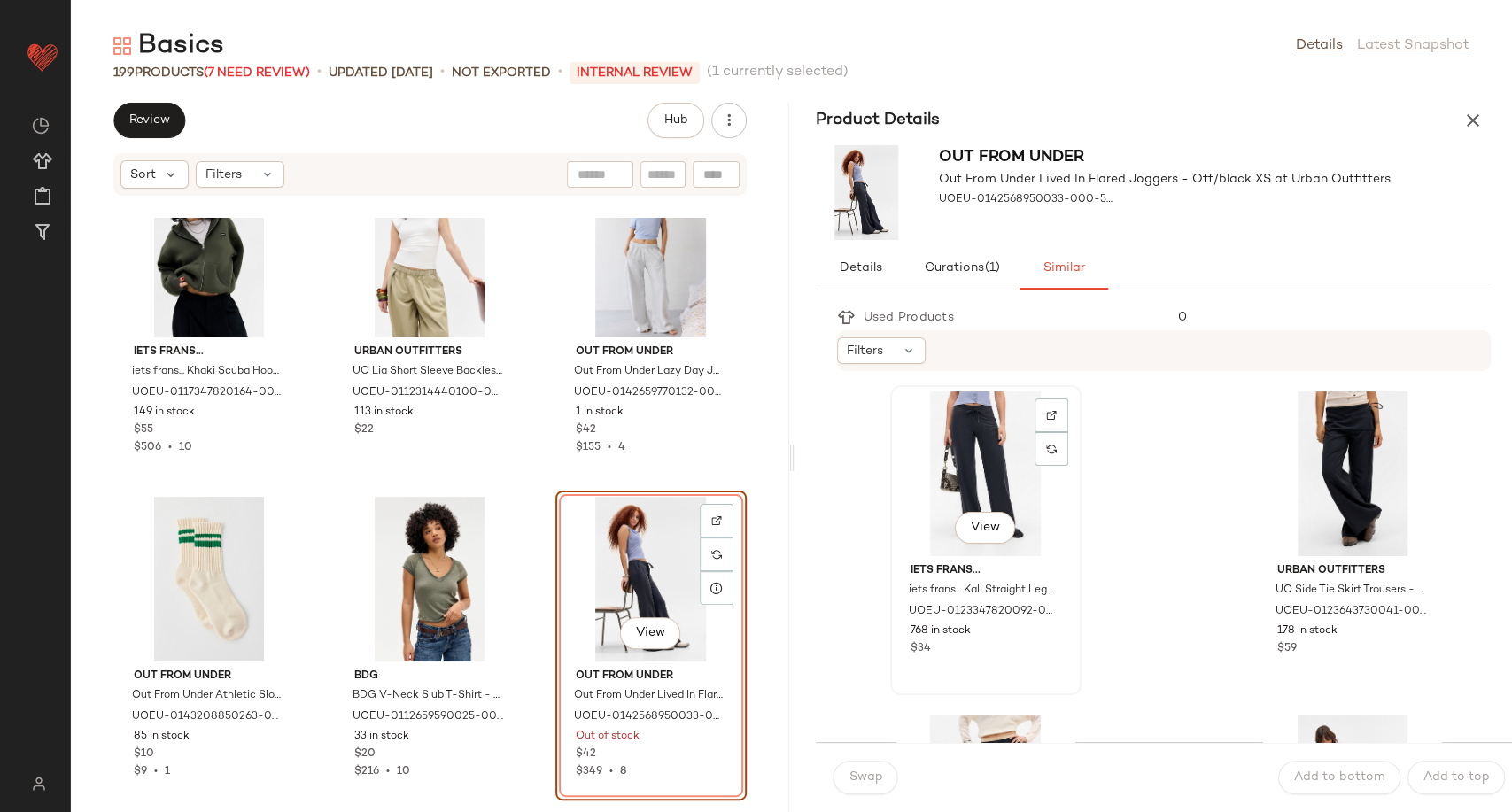
click at [970, 491] on div "View" at bounding box center [985, 474] width 179 height 165
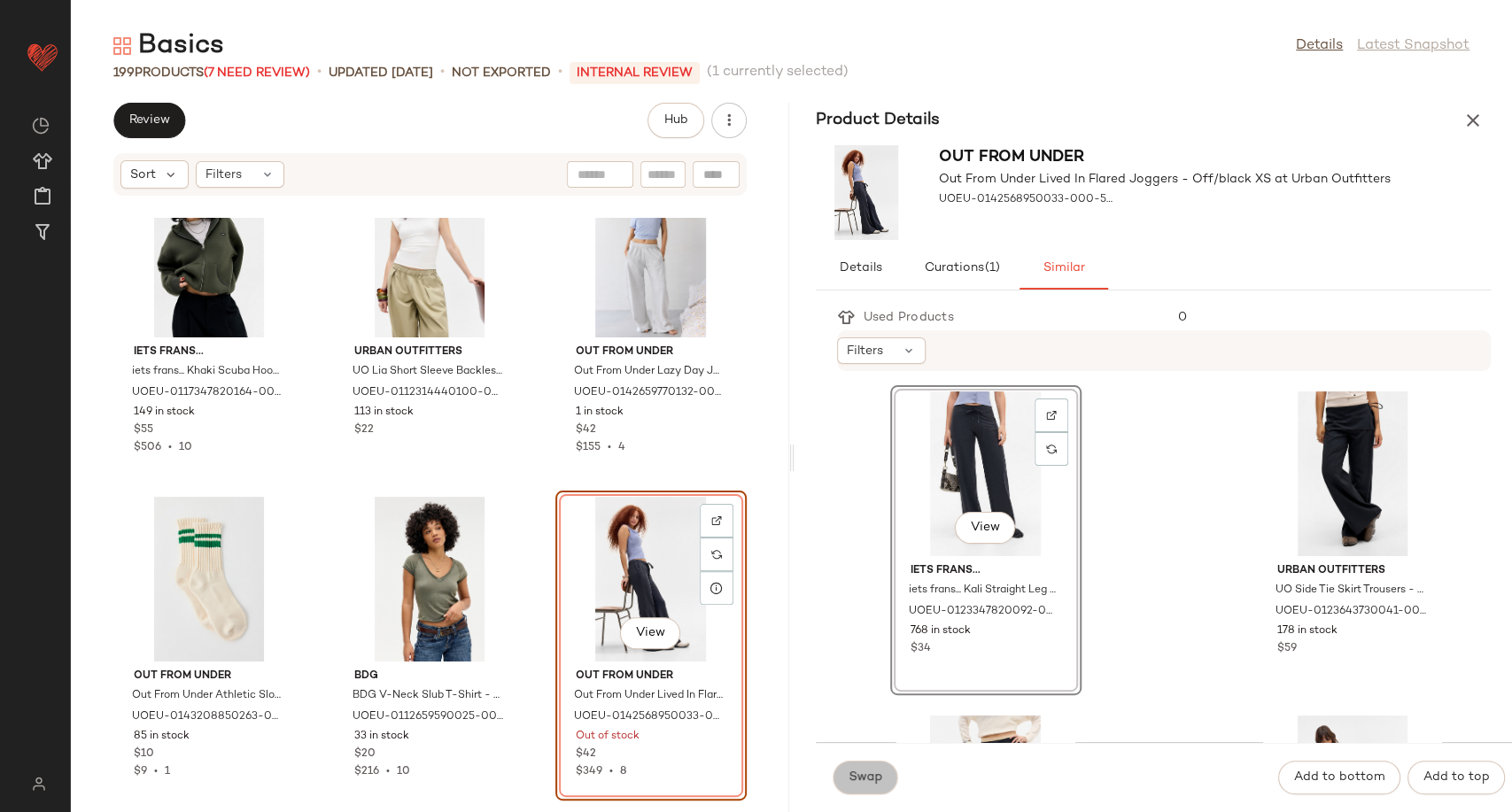
click at [852, 780] on span "Swap" at bounding box center [865, 777] width 35 height 14
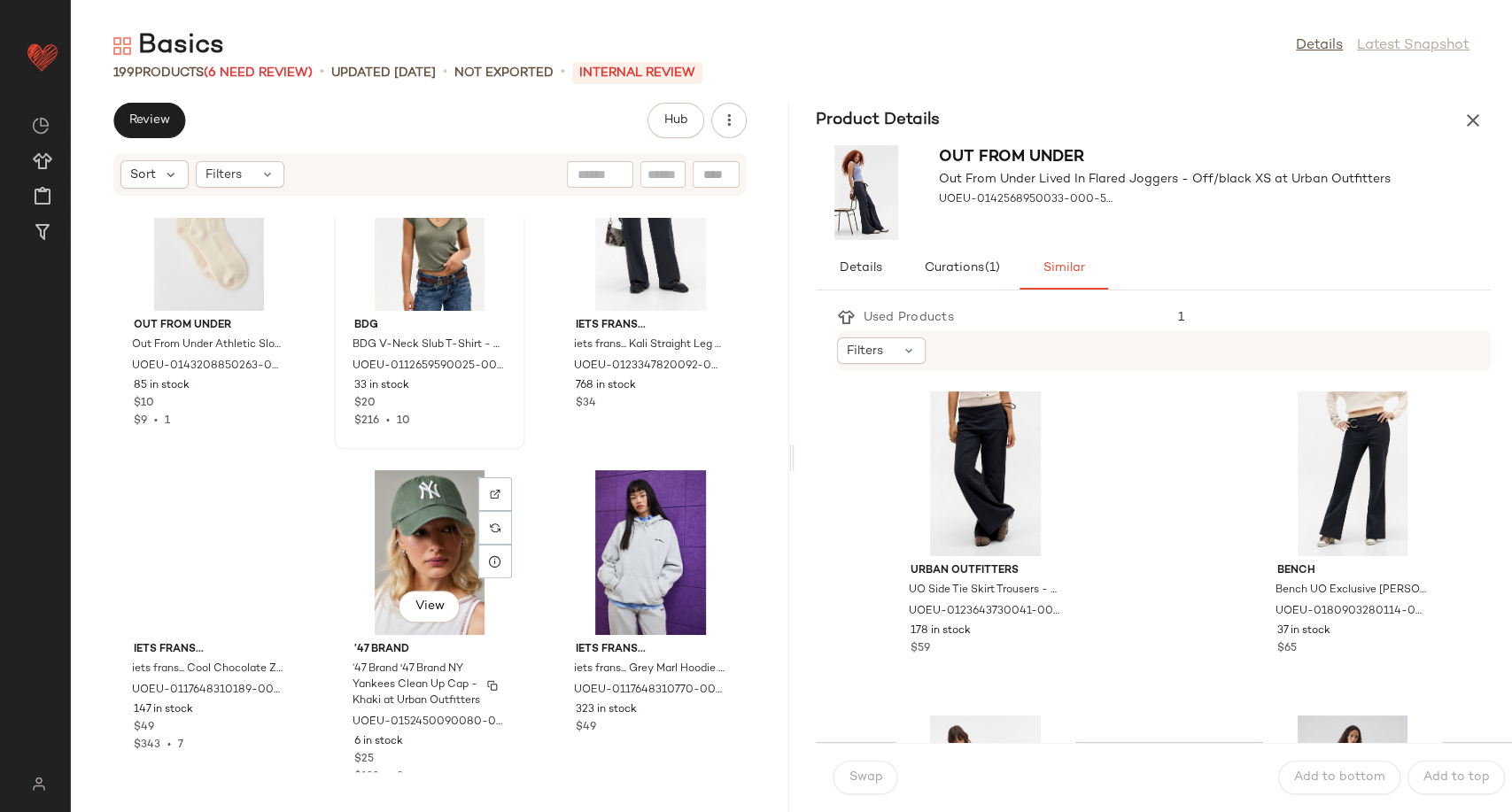
scroll to position [4677, 0]
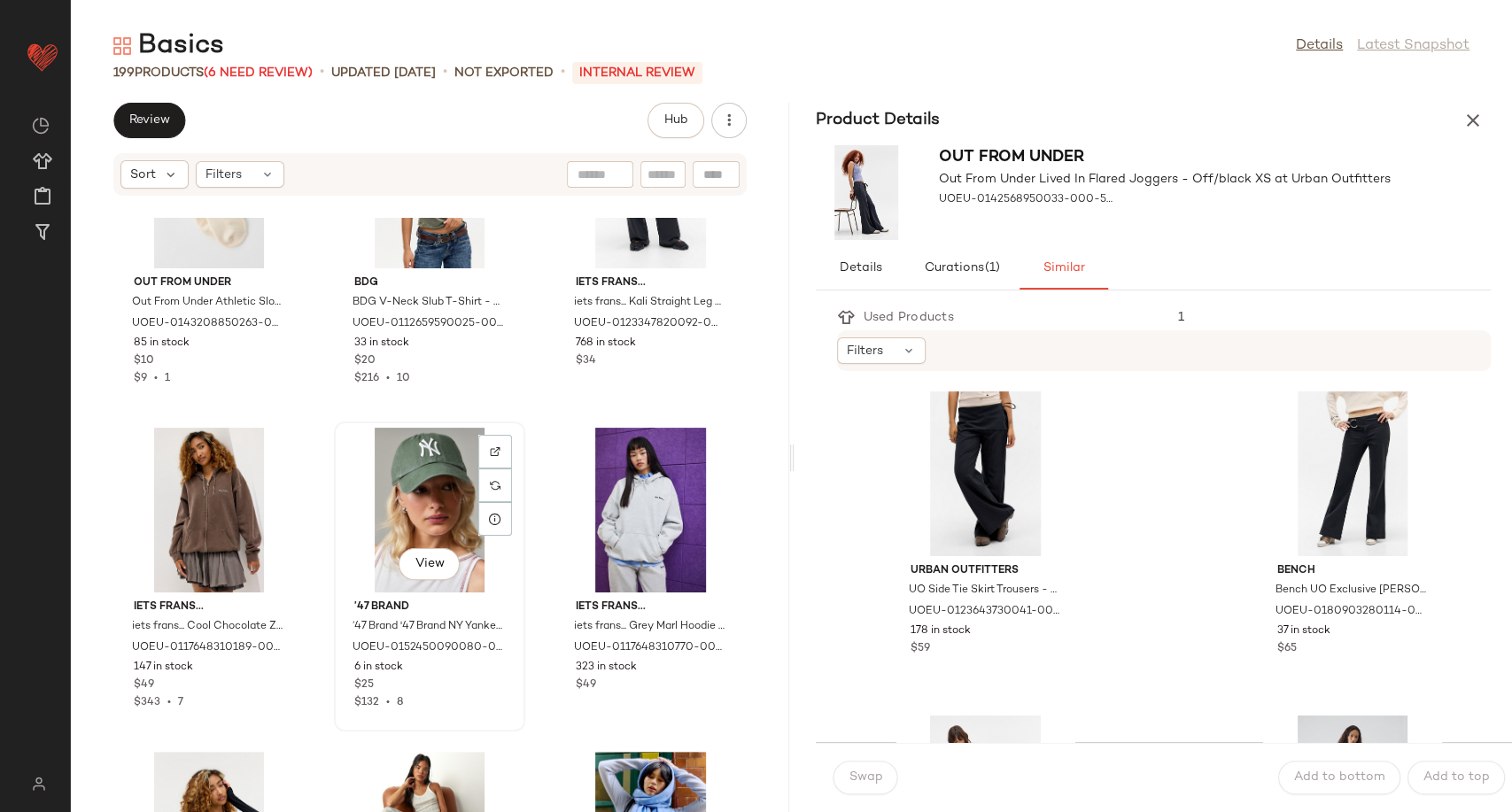
click at [396, 477] on div "View" at bounding box center [429, 510] width 179 height 165
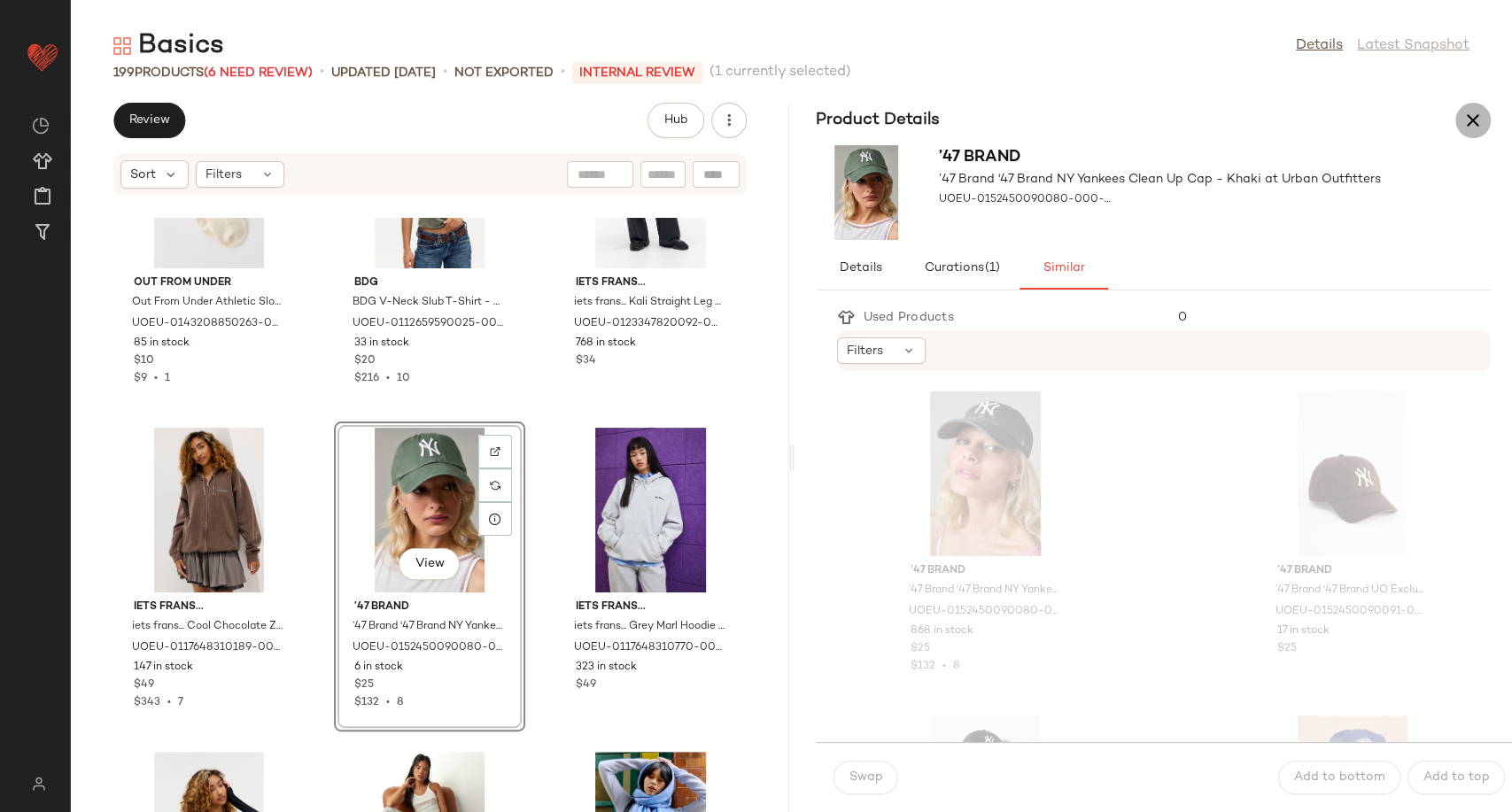
click at [1470, 115] on icon "button" at bounding box center [1472, 120] width 22 height 22
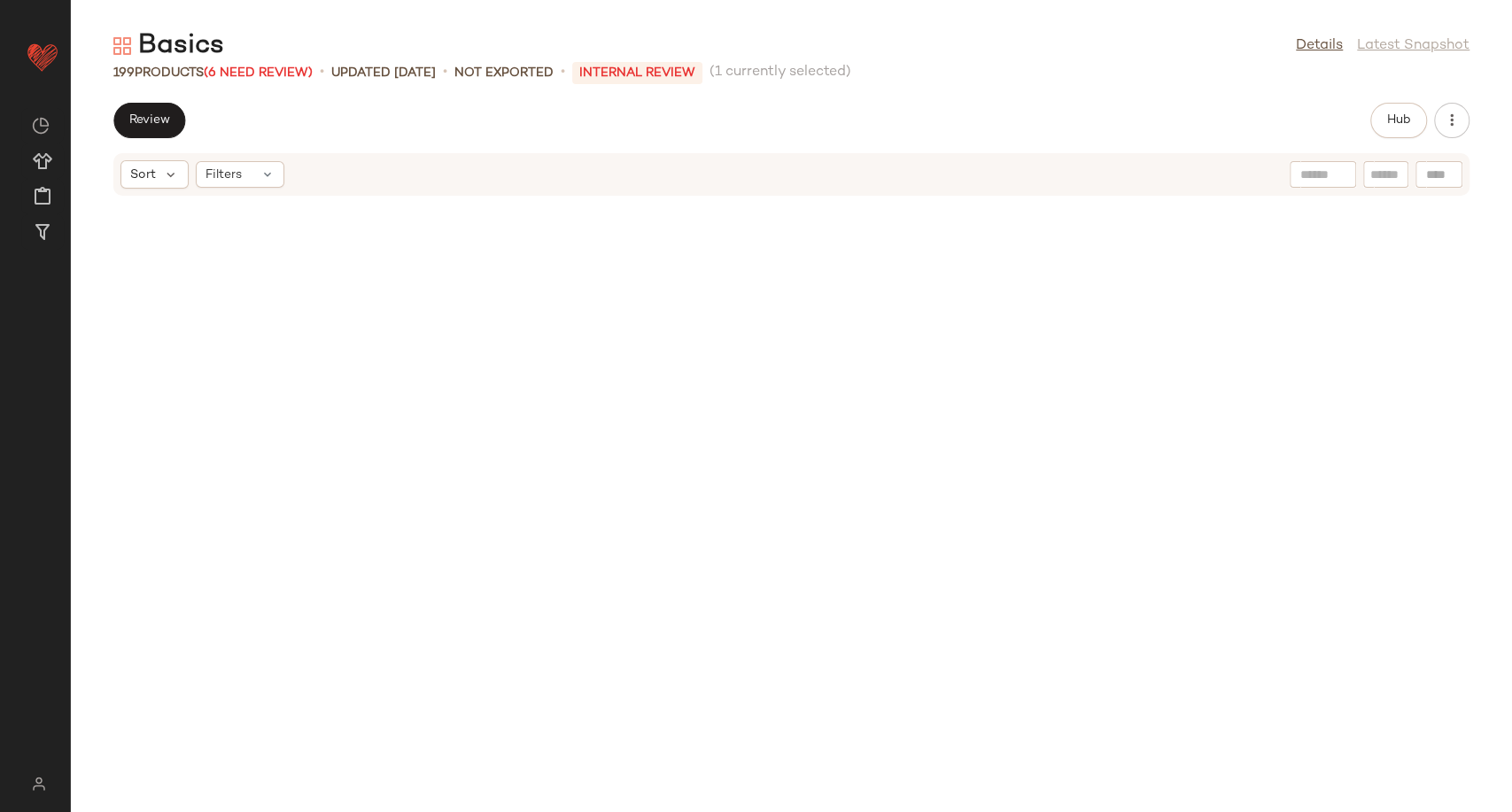
scroll to position [2269, 0]
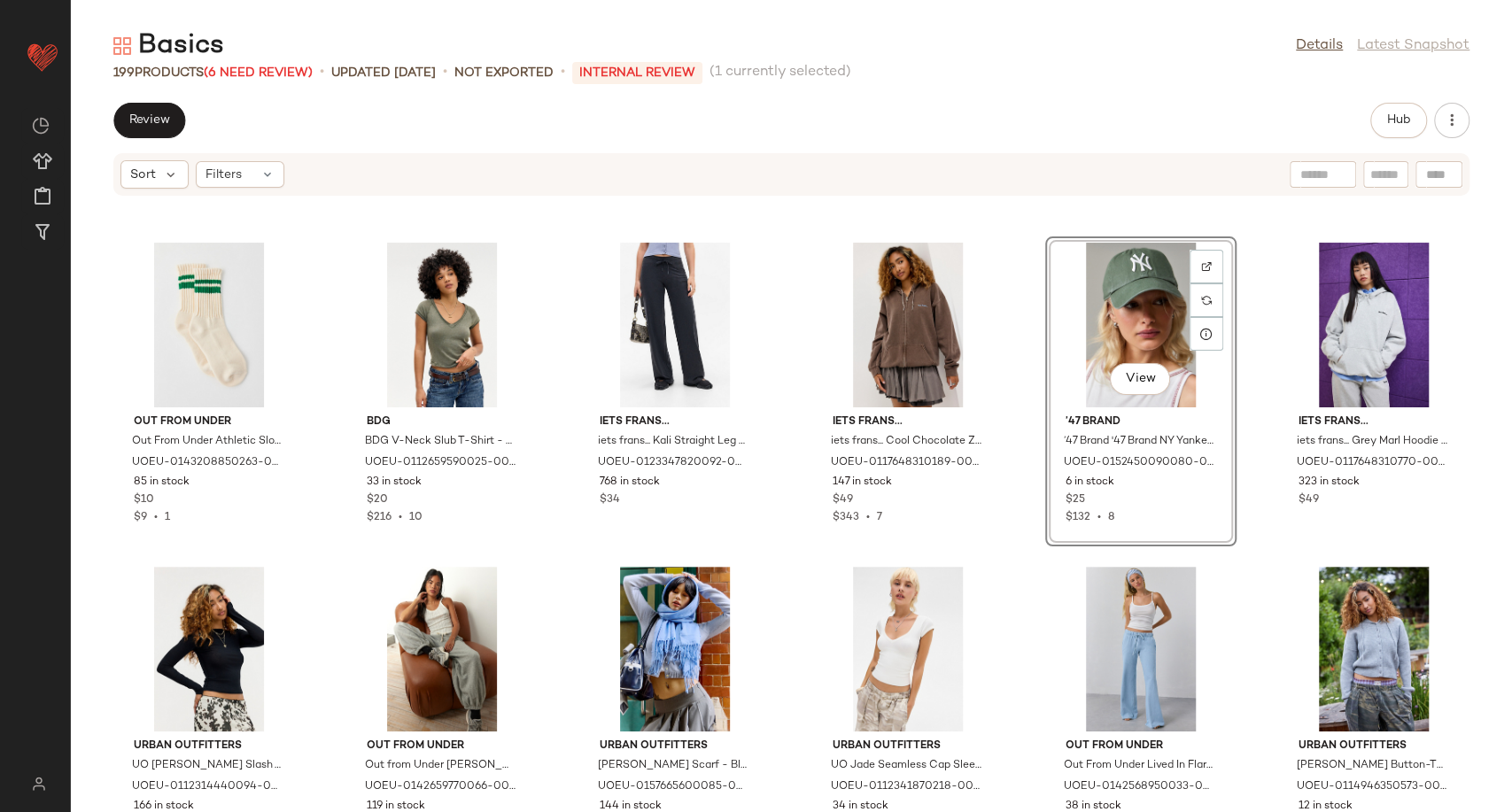
click at [1121, 304] on div "View" at bounding box center [1141, 325] width 179 height 165
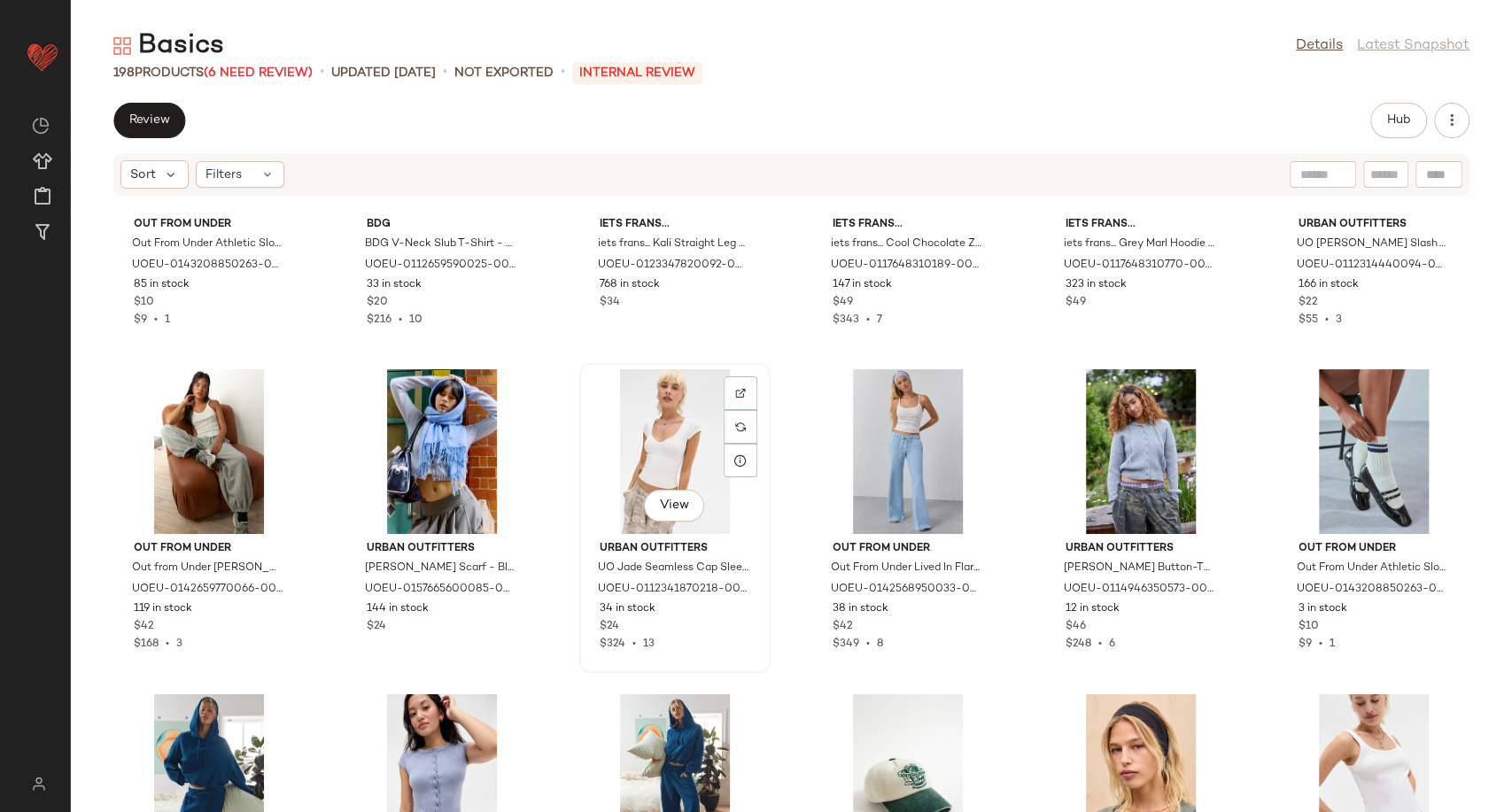
scroll to position [2761, 0]
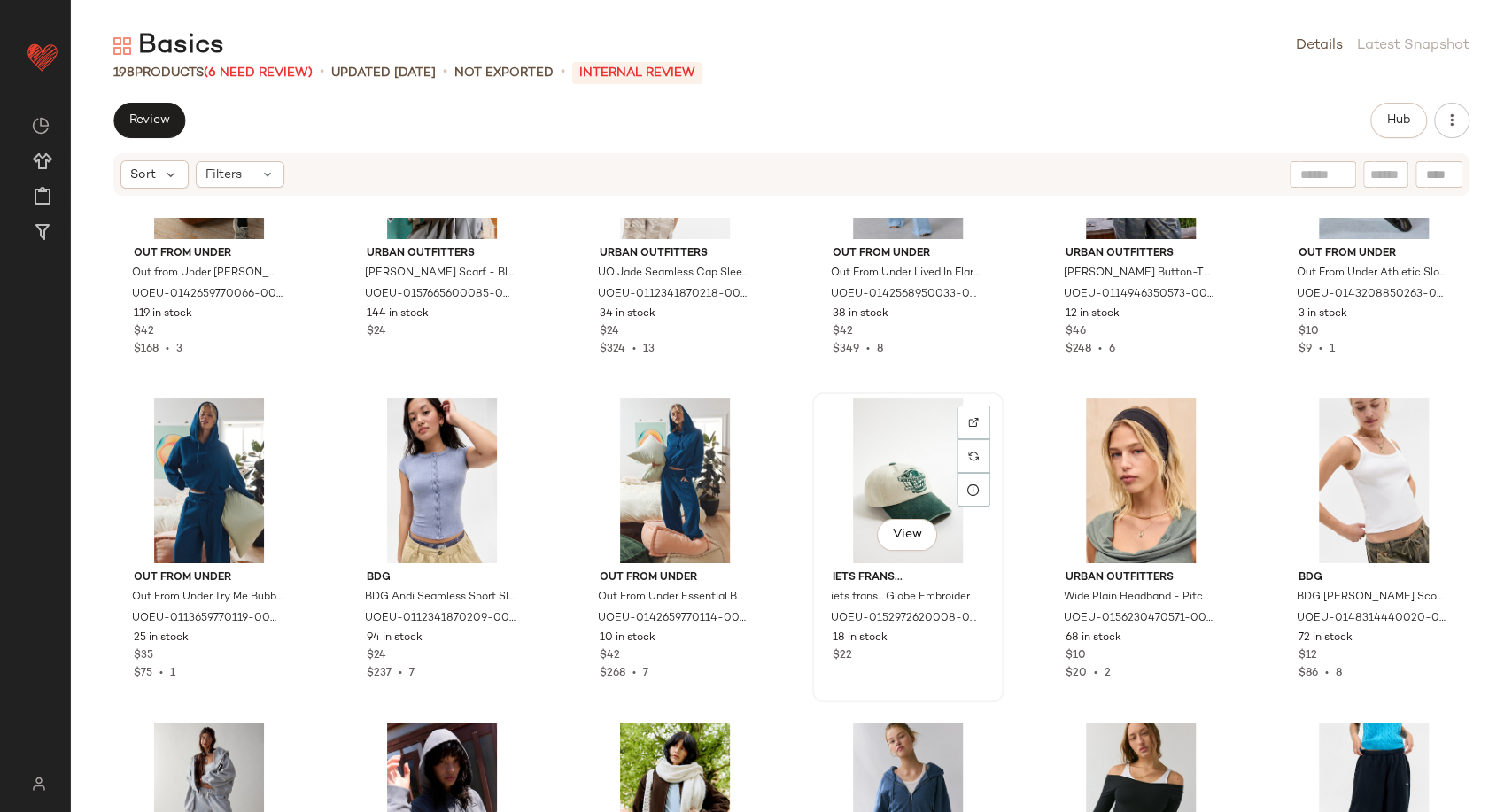
click at [914, 463] on div "View" at bounding box center [908, 481] width 179 height 165
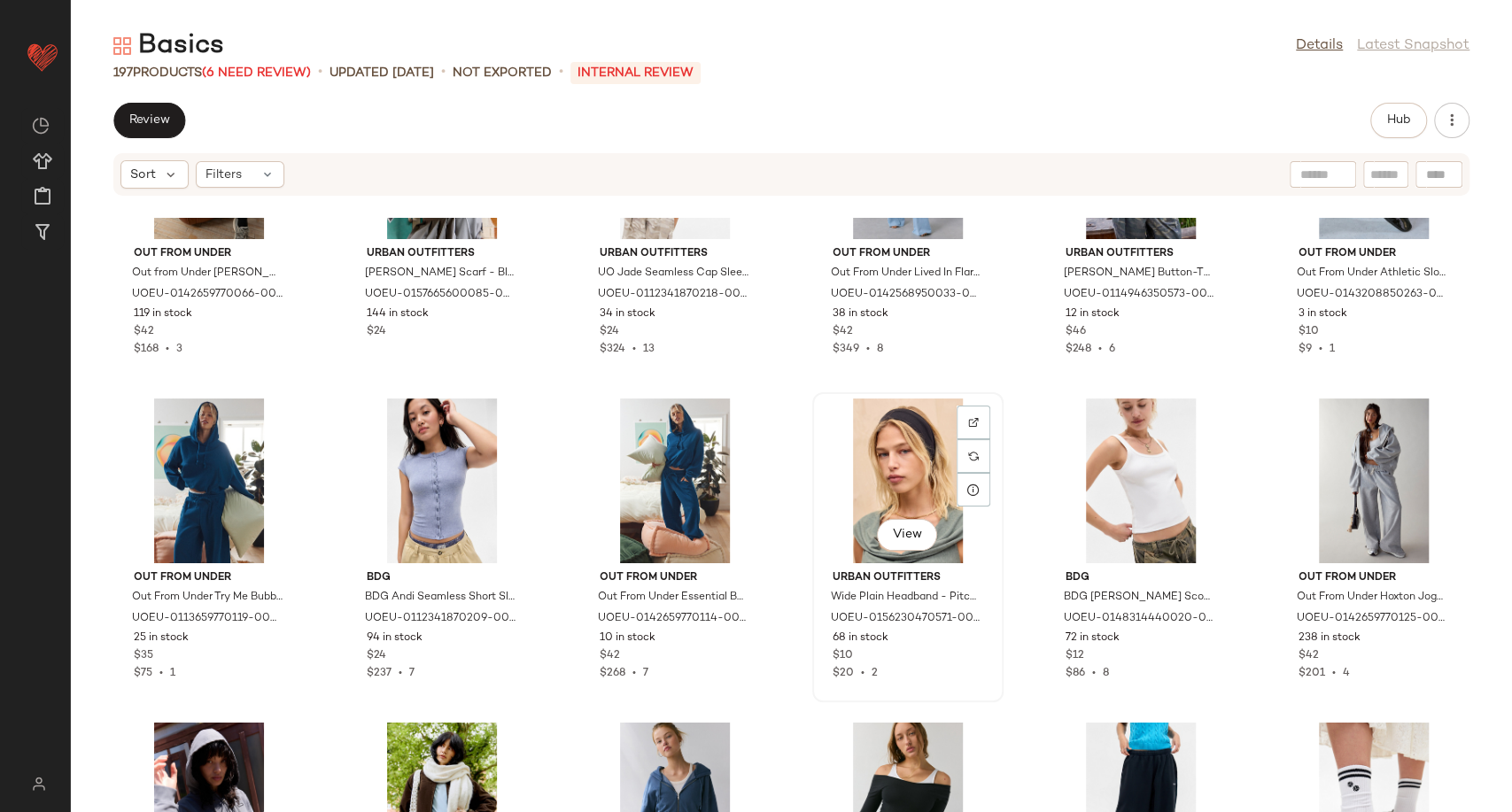
click at [906, 467] on div "View" at bounding box center [908, 481] width 179 height 165
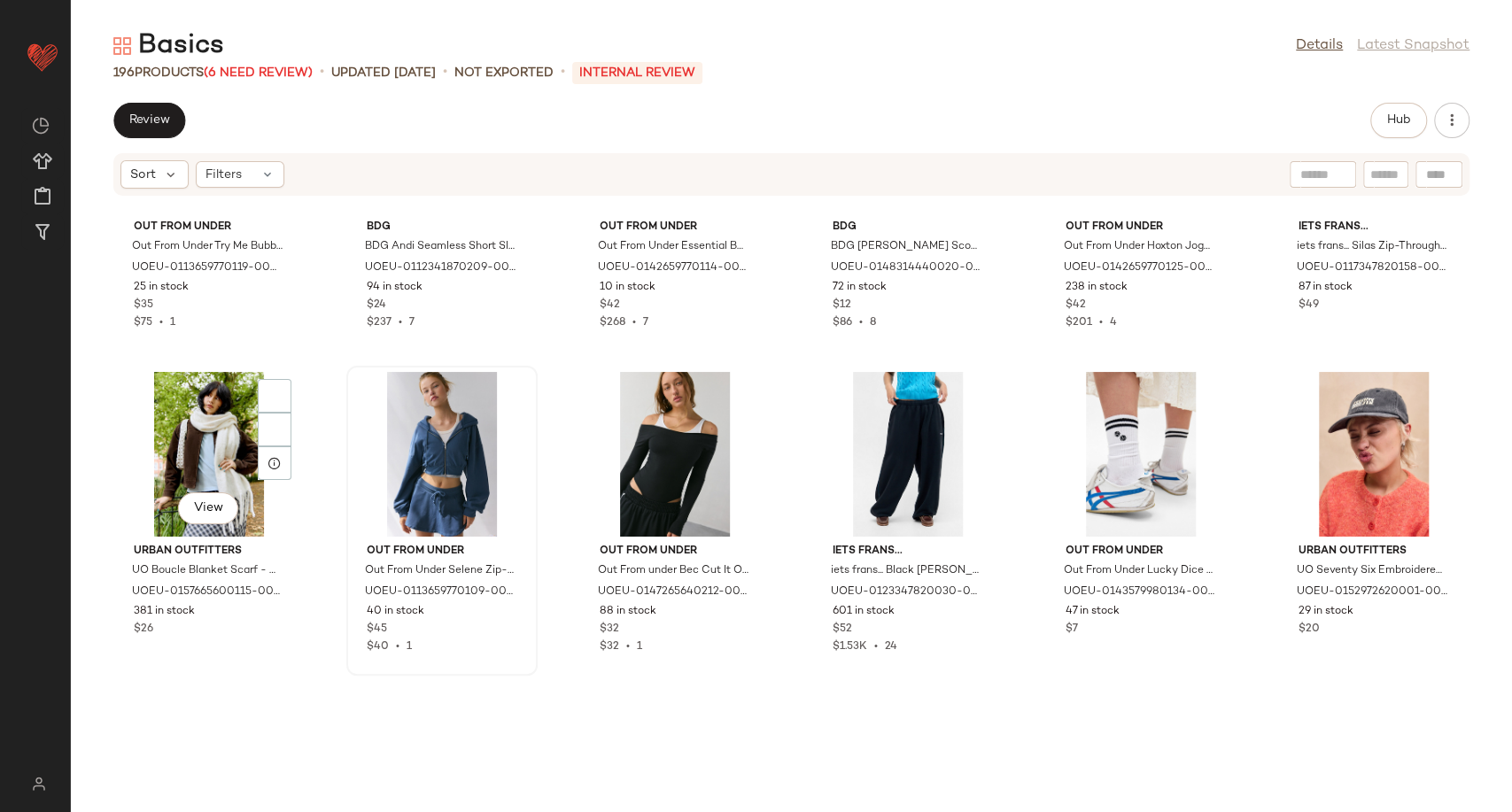
scroll to position [3155, 0]
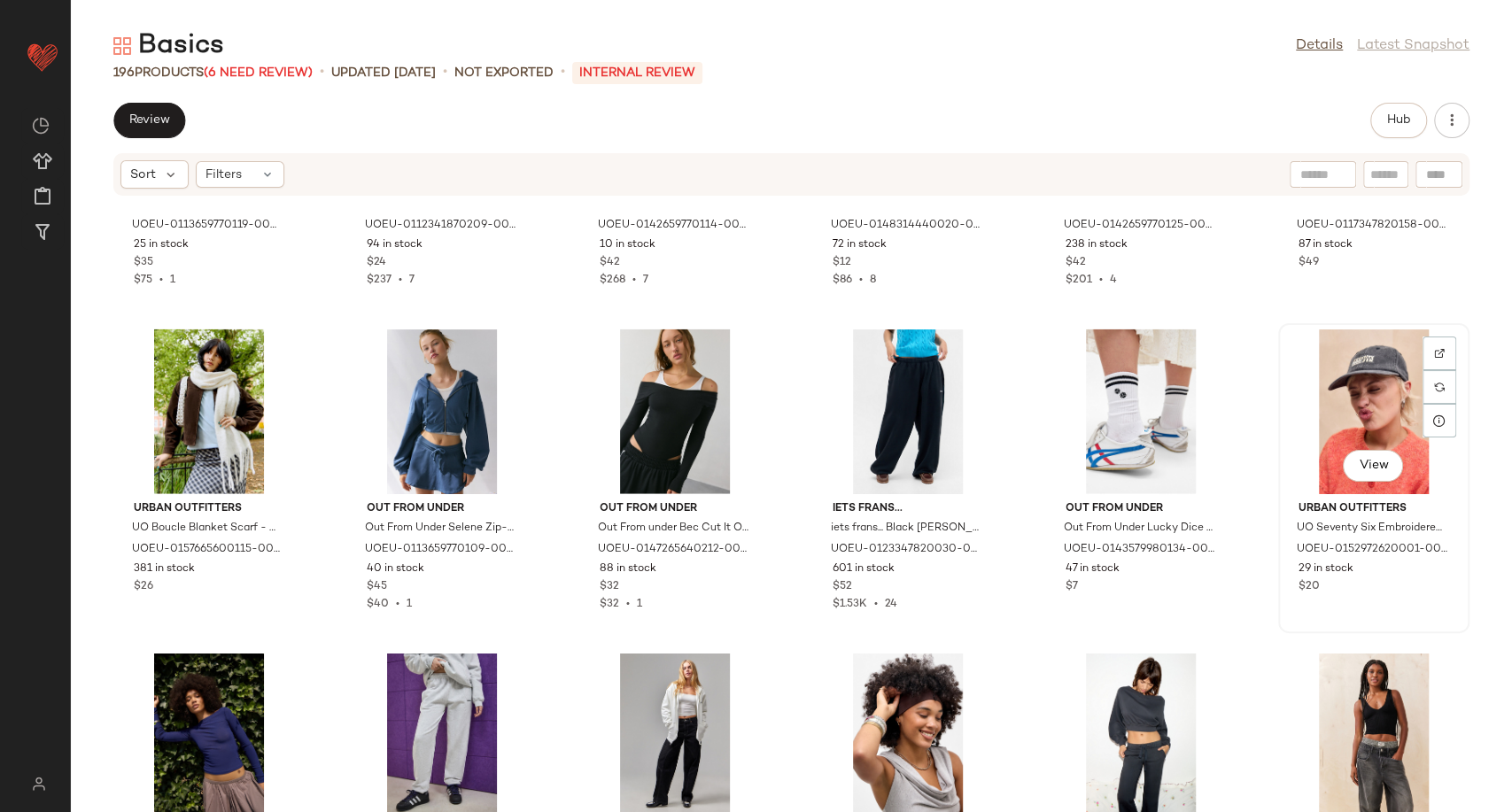
click at [1365, 394] on div "View" at bounding box center [1373, 412] width 179 height 165
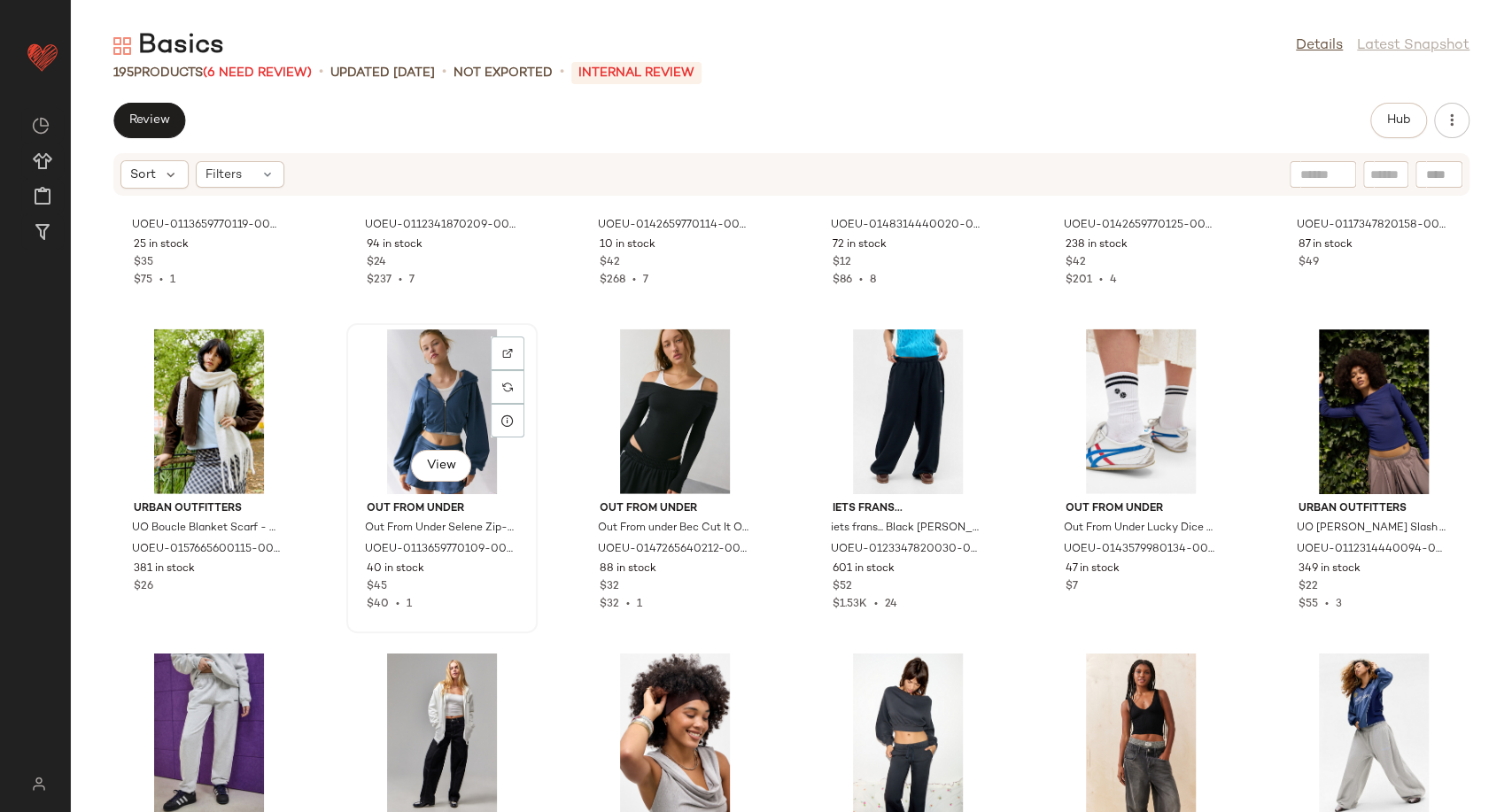
scroll to position [3352, 0]
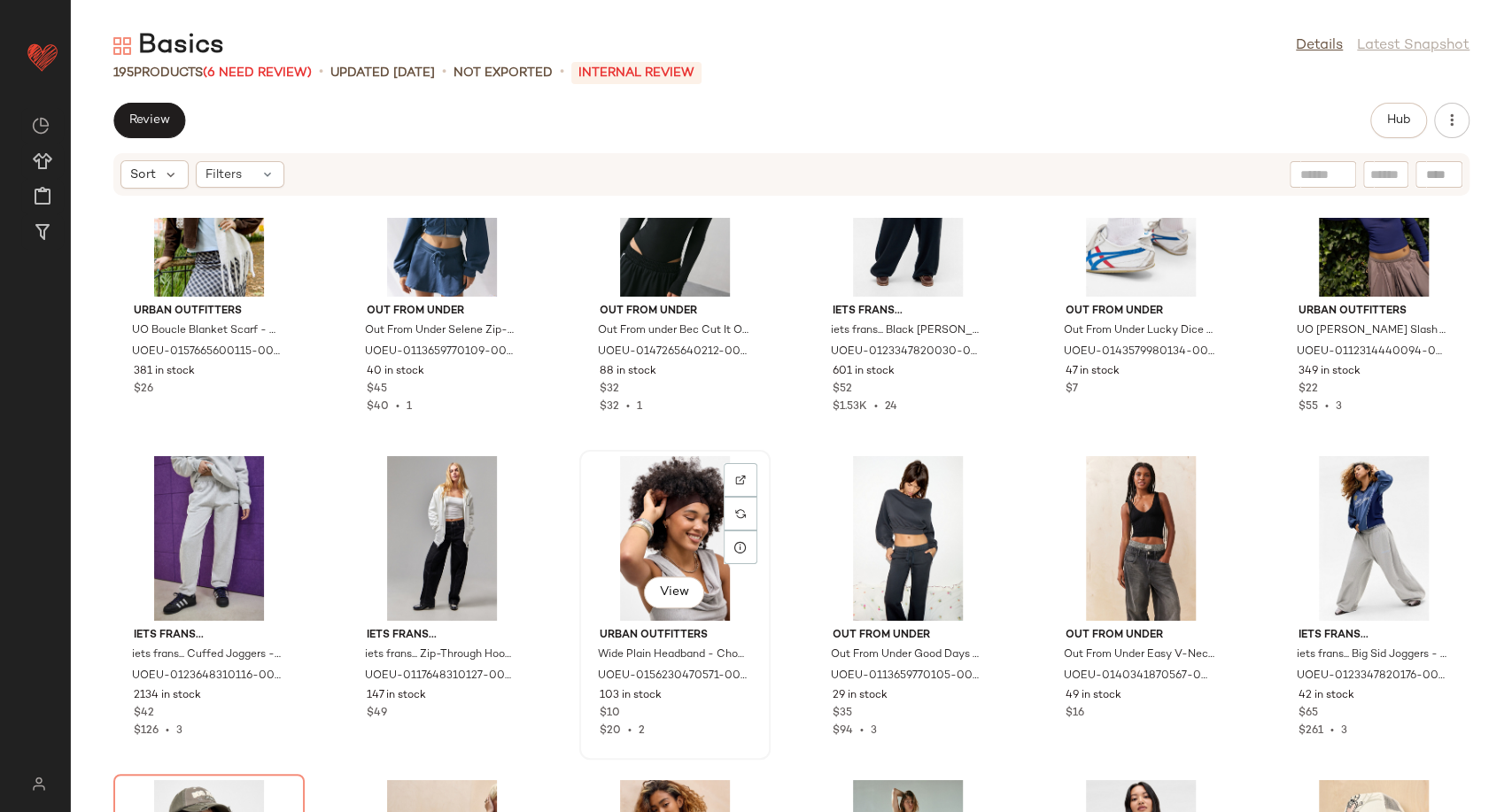
click at [692, 530] on div "View" at bounding box center [675, 538] width 179 height 165
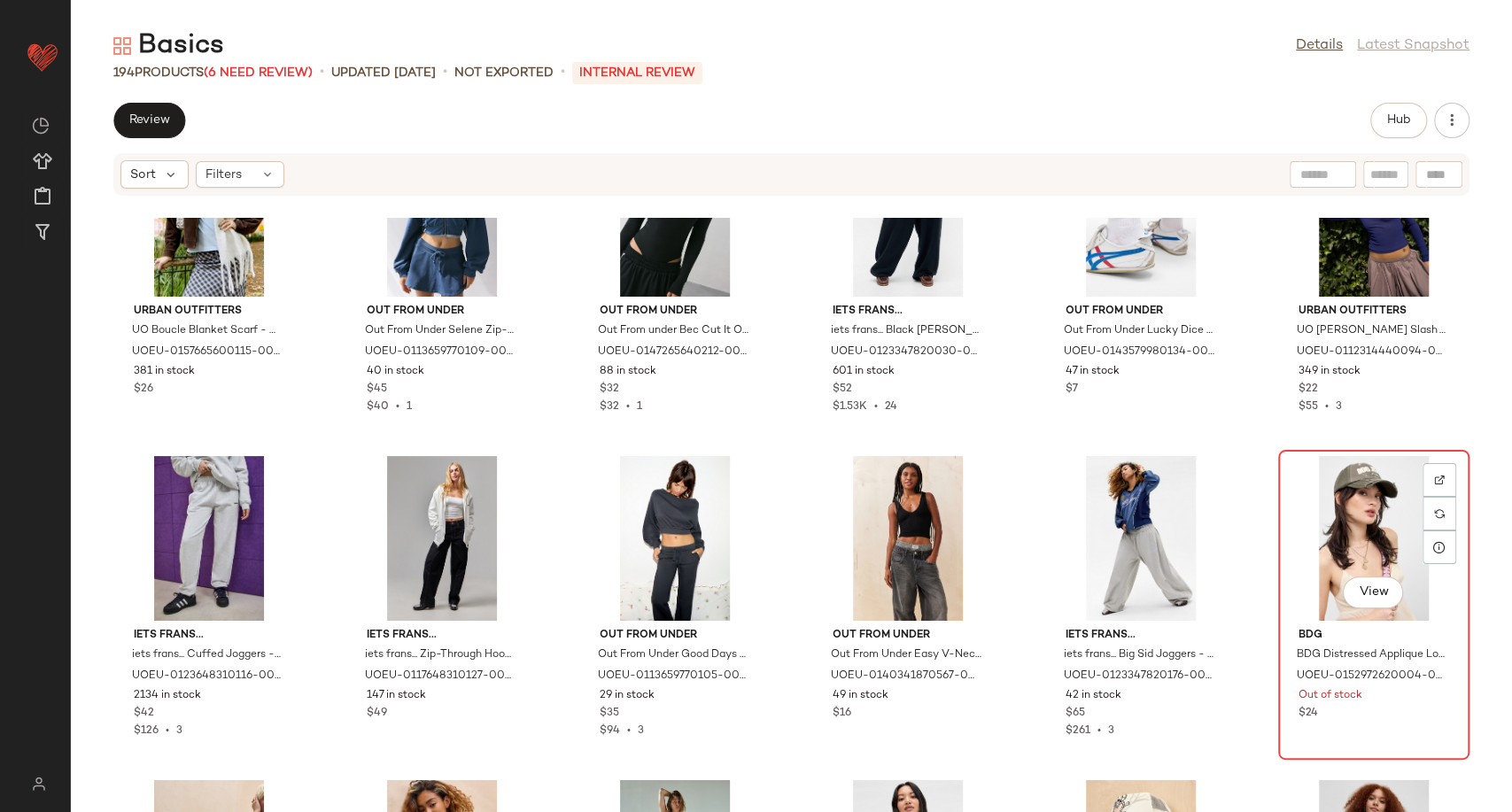
click at [1297, 500] on div "View" at bounding box center [1373, 538] width 179 height 165
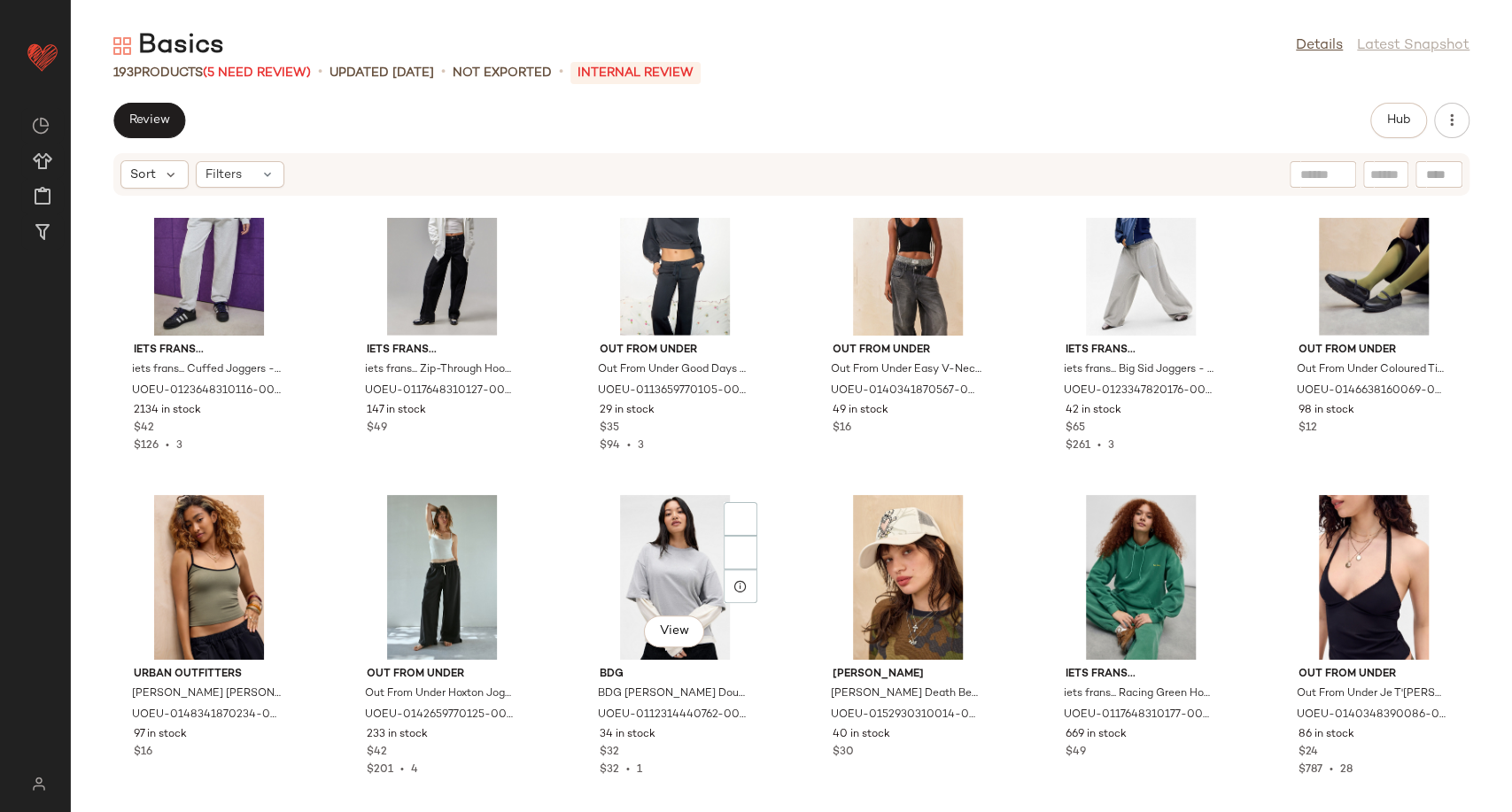
scroll to position [3647, 0]
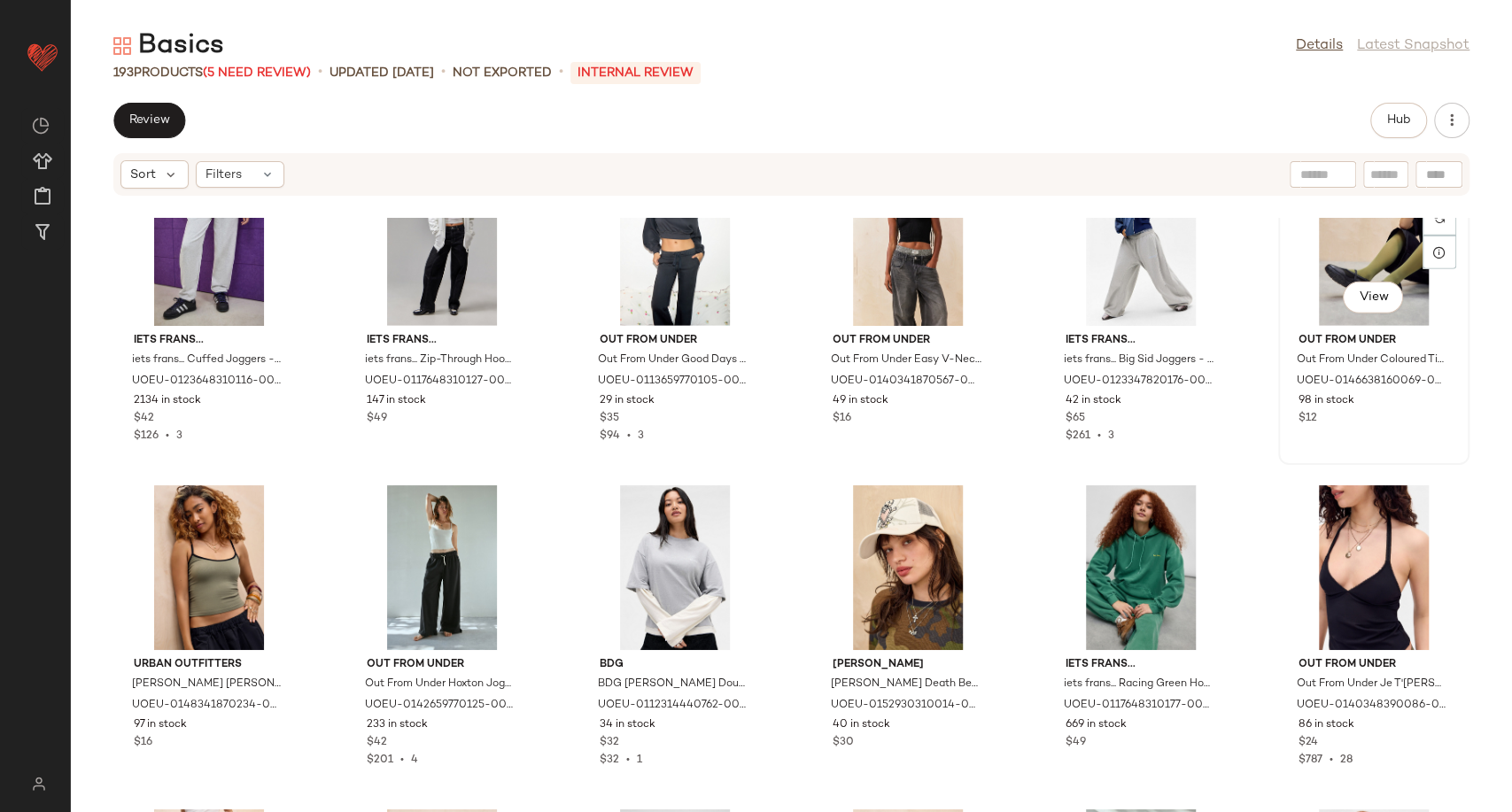
click at [1336, 251] on div "View" at bounding box center [1373, 244] width 179 height 165
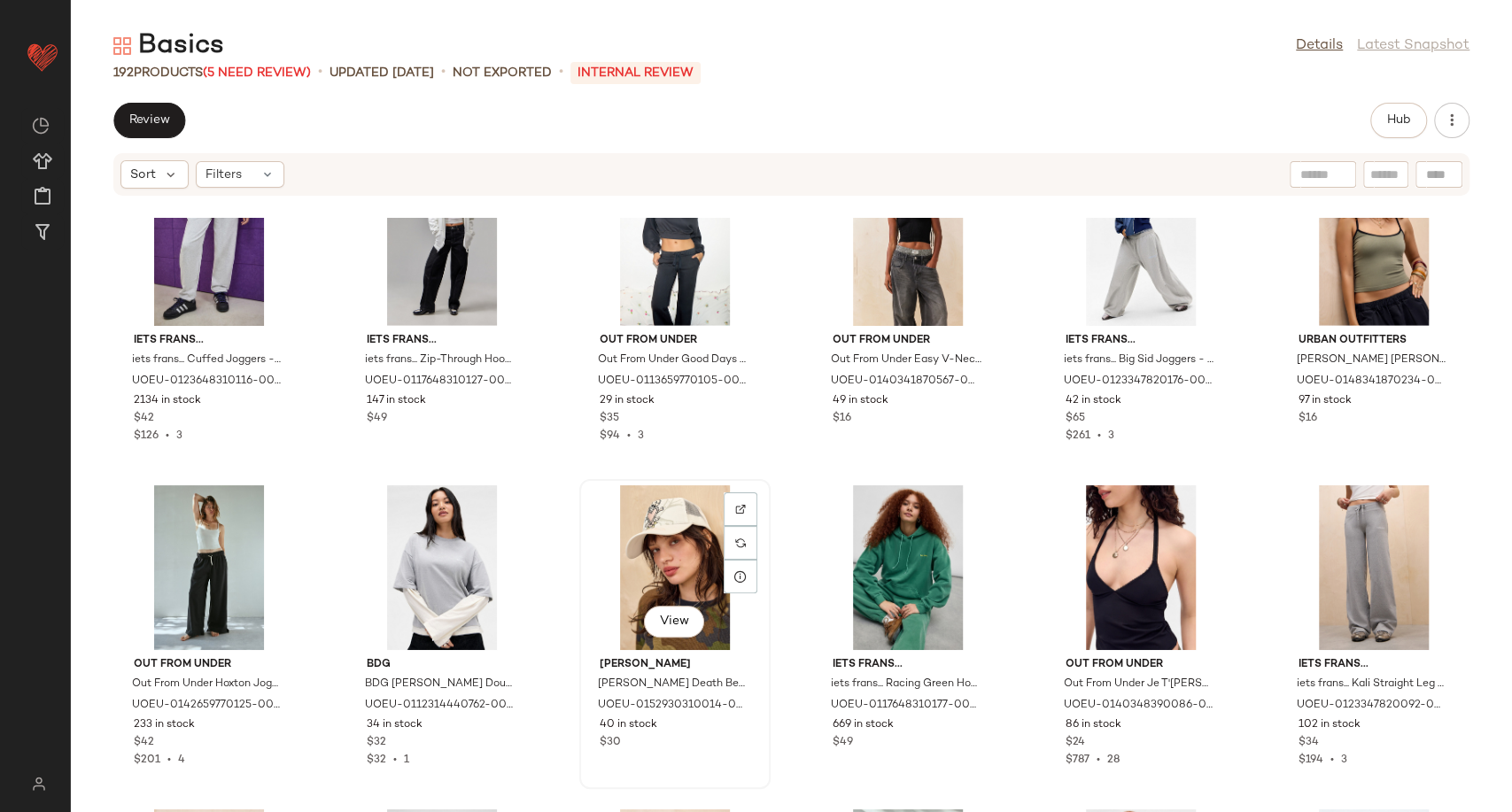
click at [676, 564] on div "View" at bounding box center [675, 567] width 179 height 165
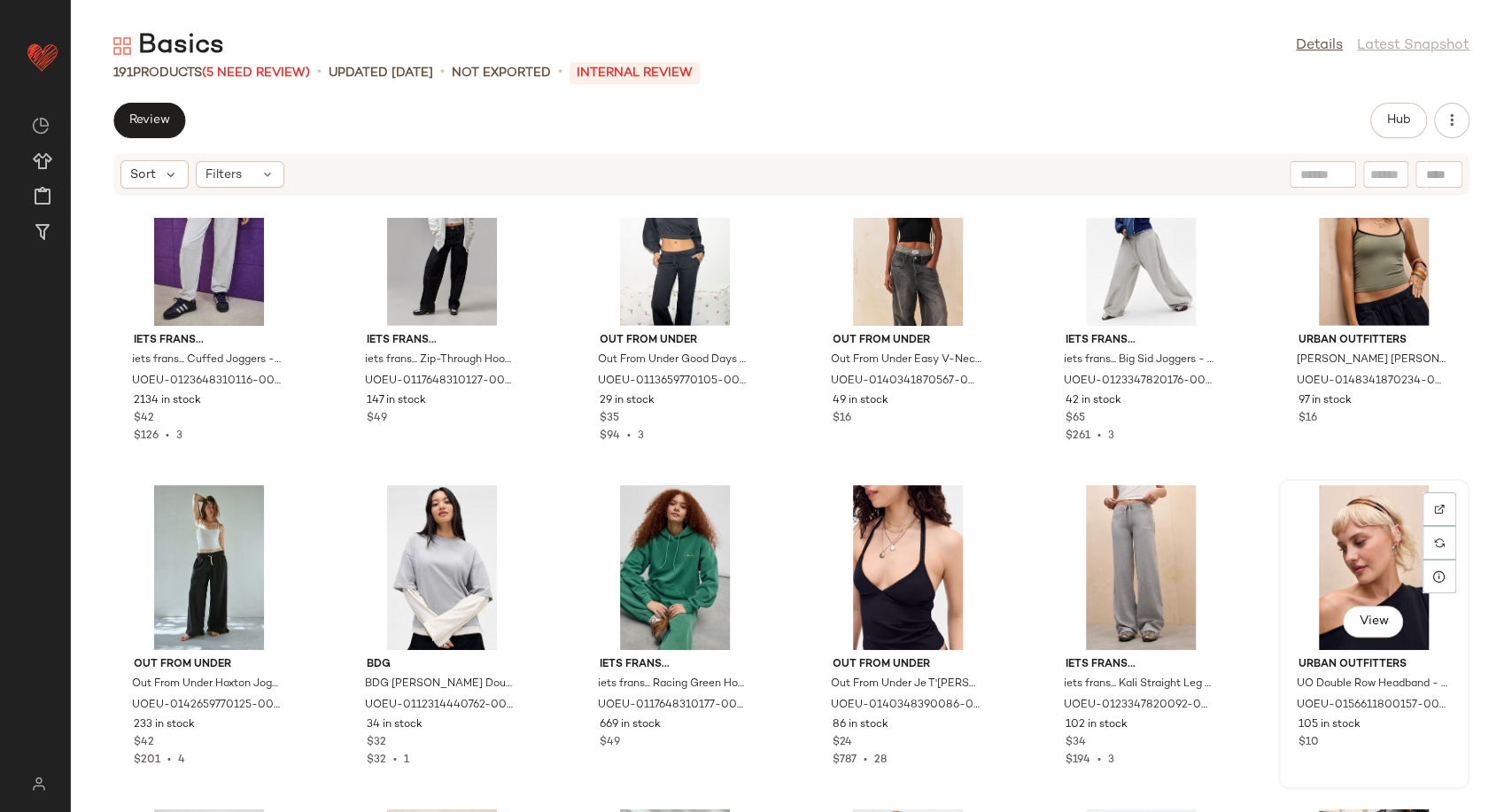
click at [1313, 558] on div "View" at bounding box center [1373, 567] width 179 height 165
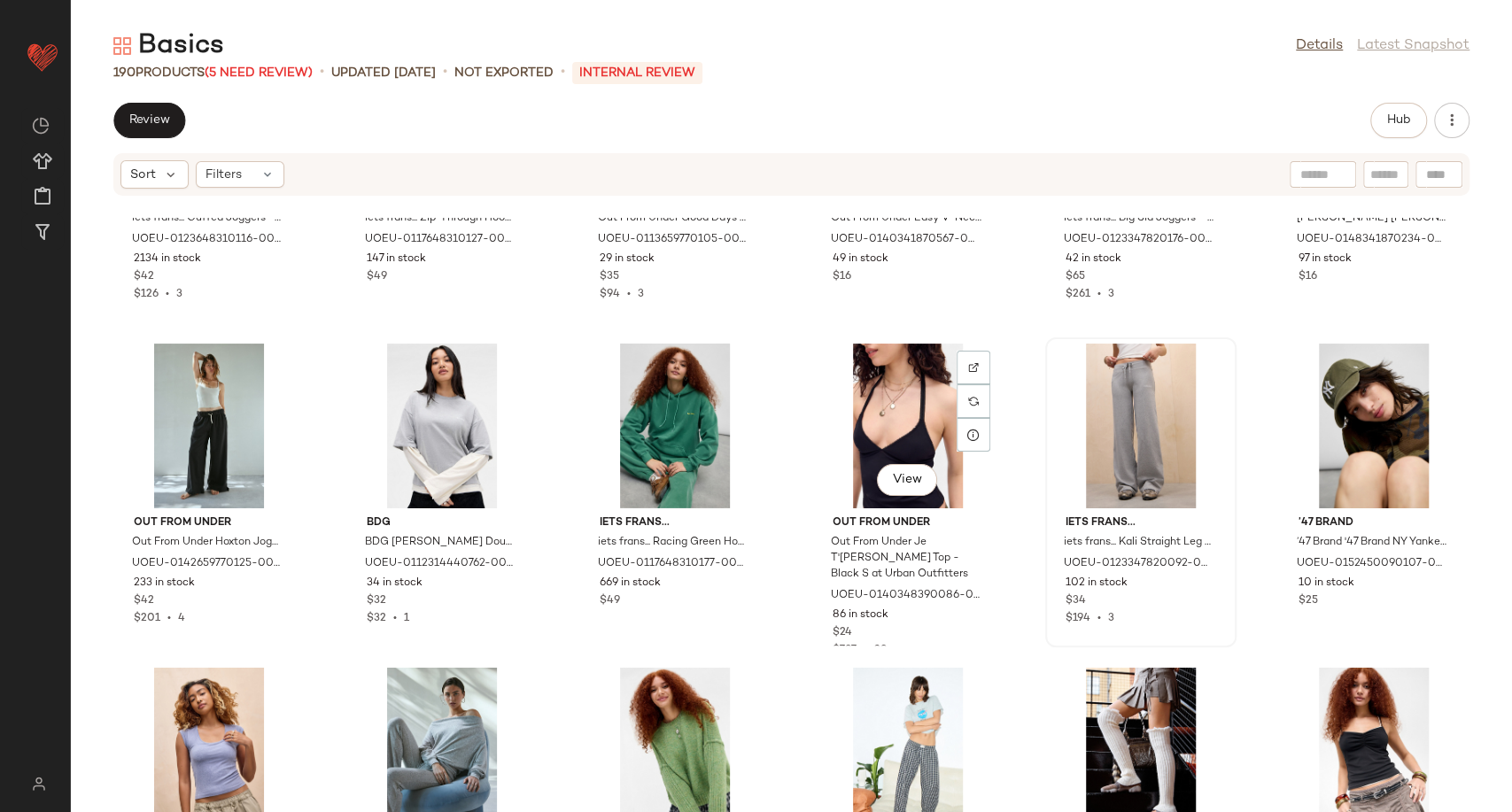
scroll to position [3844, 0]
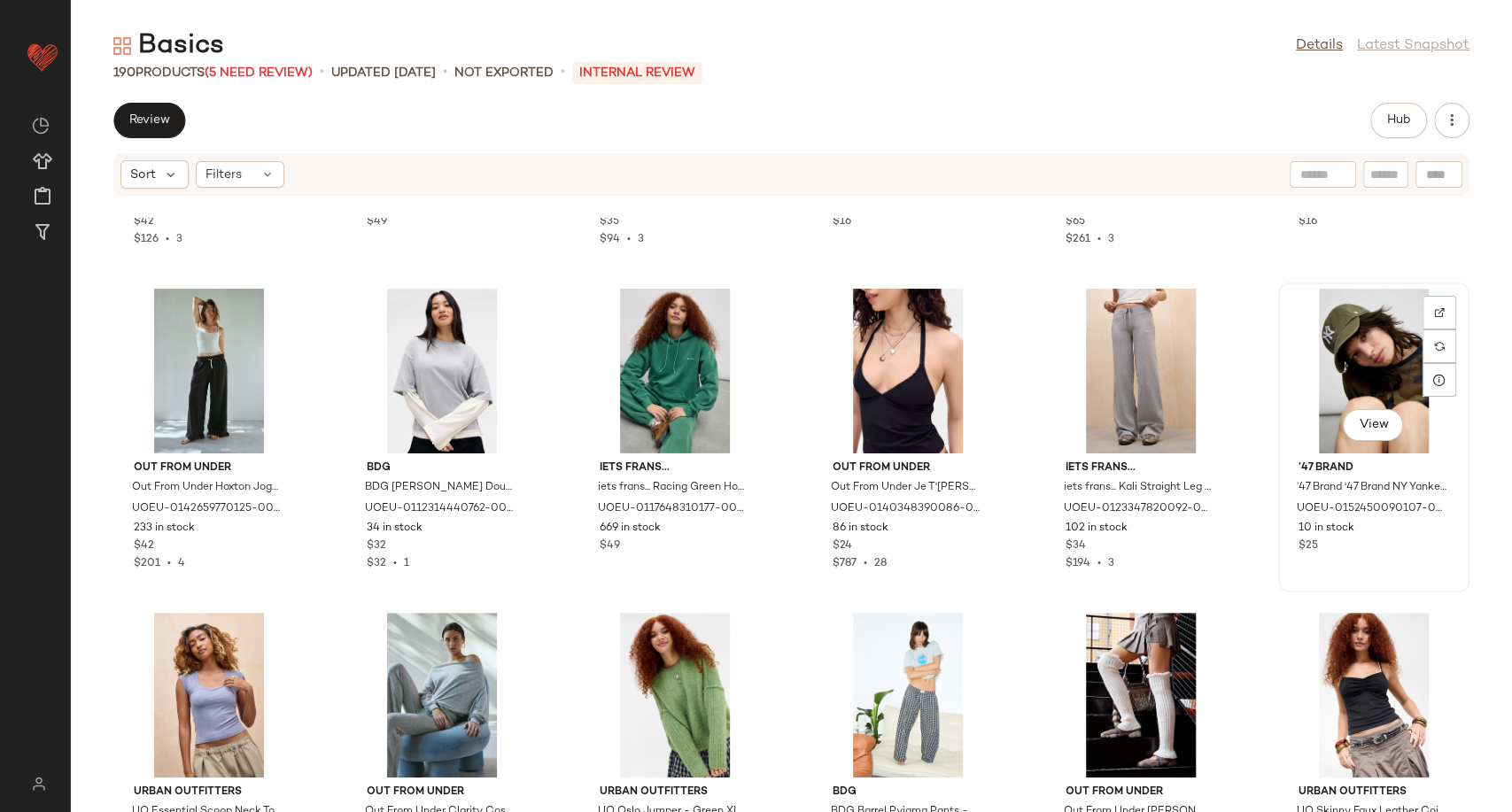
click at [1319, 333] on div "View" at bounding box center [1373, 371] width 179 height 165
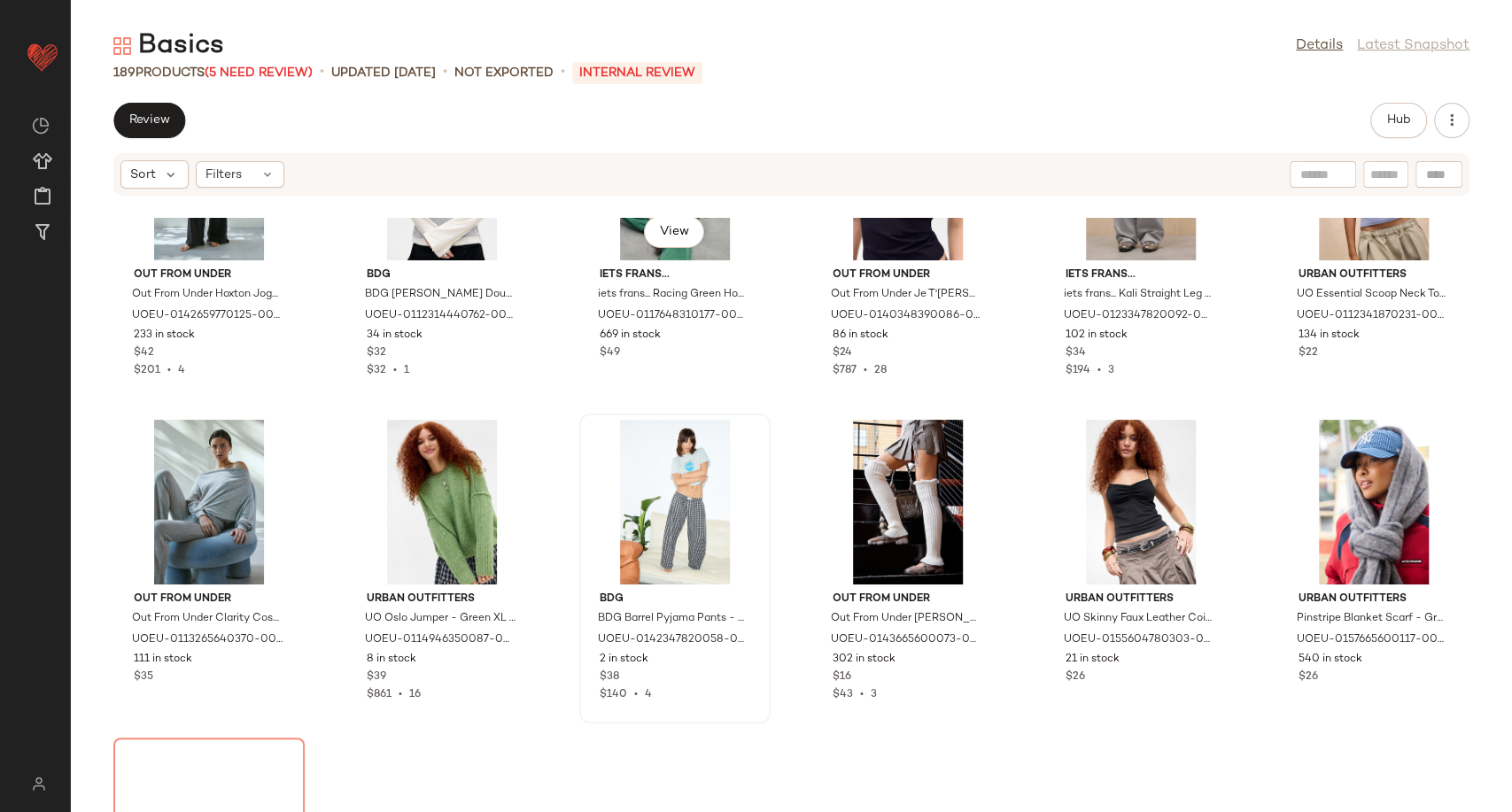
scroll to position [4040, 0]
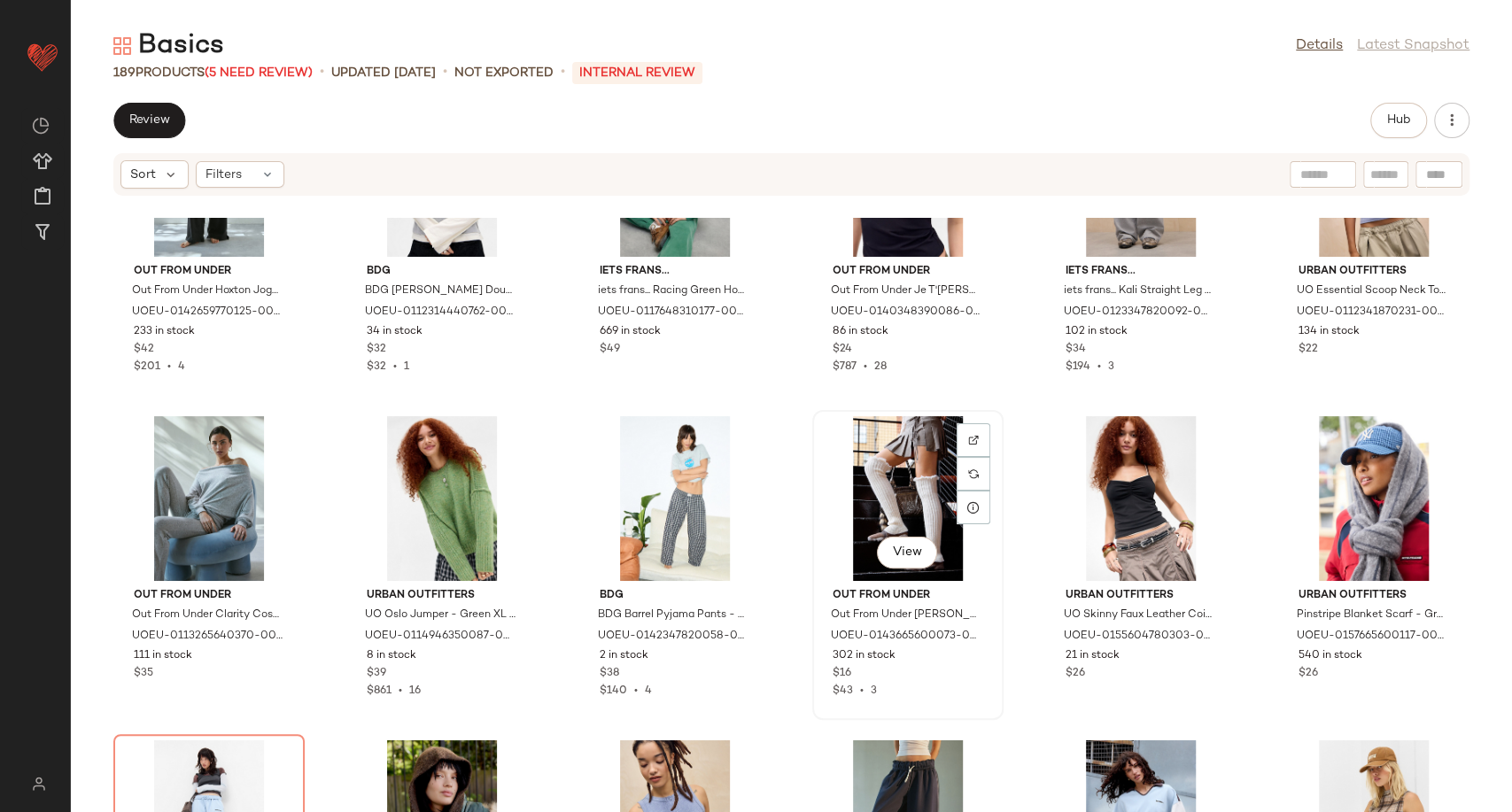
click at [915, 485] on div "View" at bounding box center [908, 499] width 179 height 165
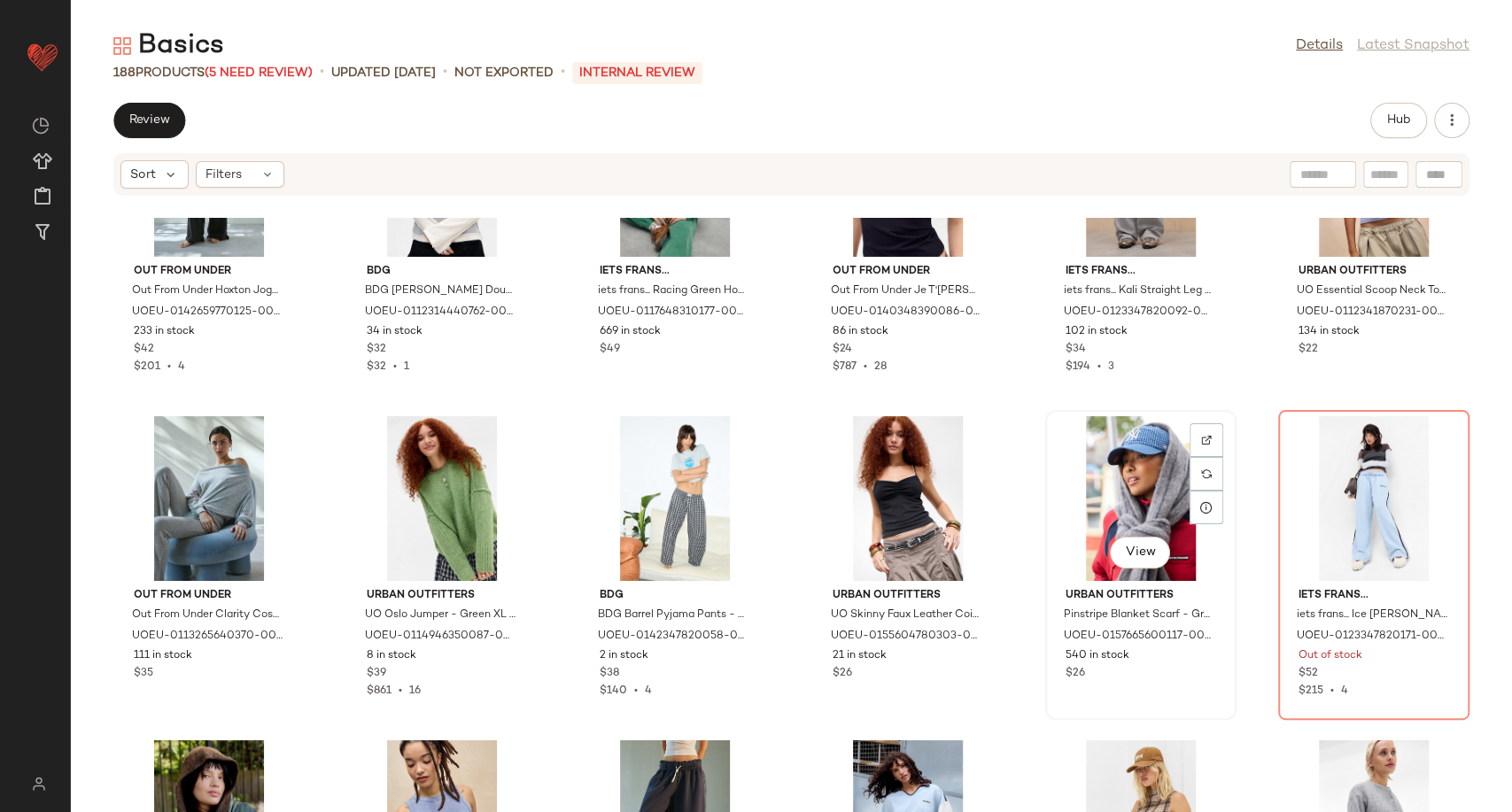
click at [1119, 485] on div "View" at bounding box center [1141, 499] width 179 height 165
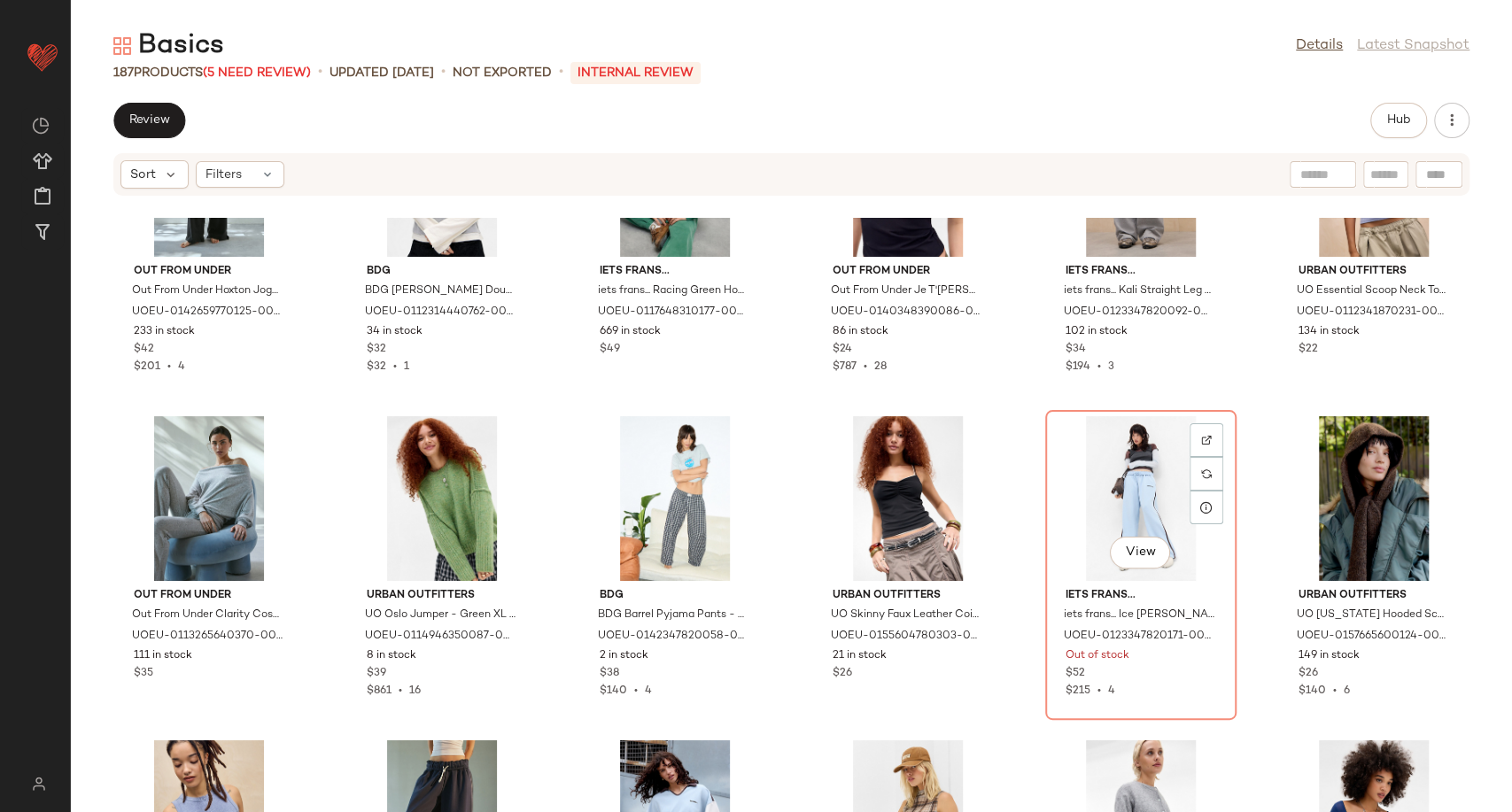
click at [1119, 485] on div "View" at bounding box center [1141, 499] width 179 height 165
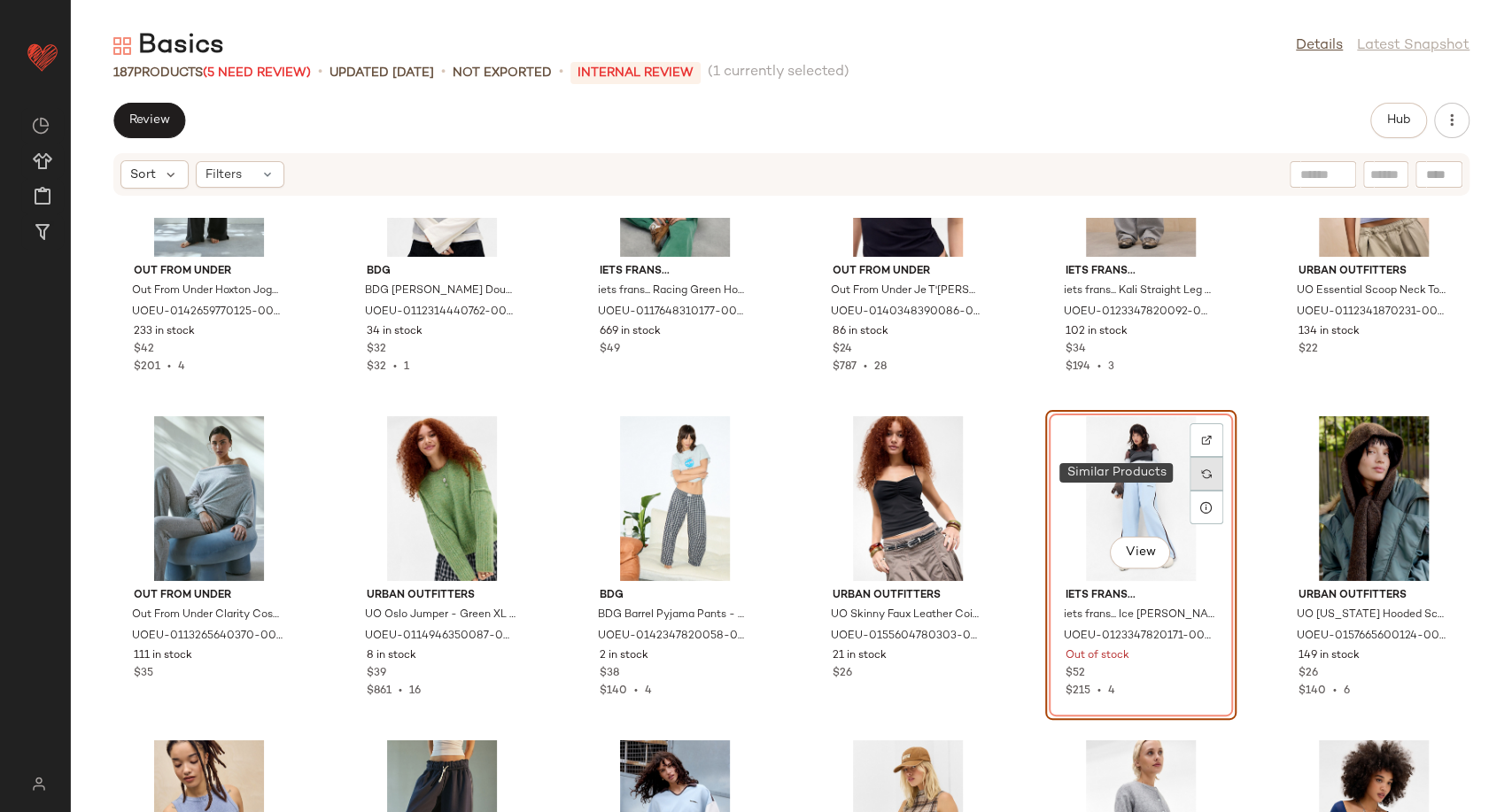
click at [1201, 477] on img at bounding box center [1205, 473] width 10 height 10
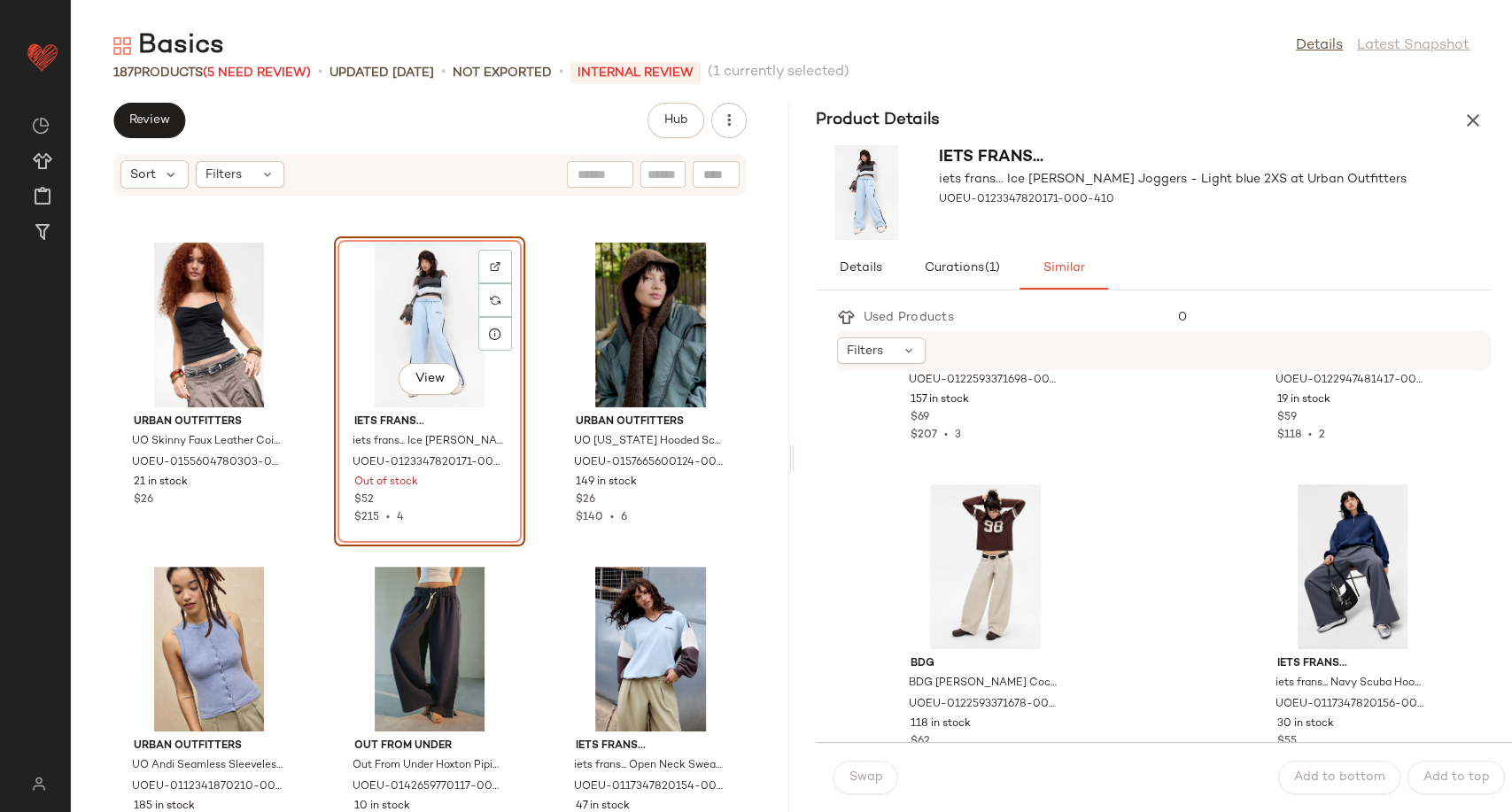
scroll to position [3544, 0]
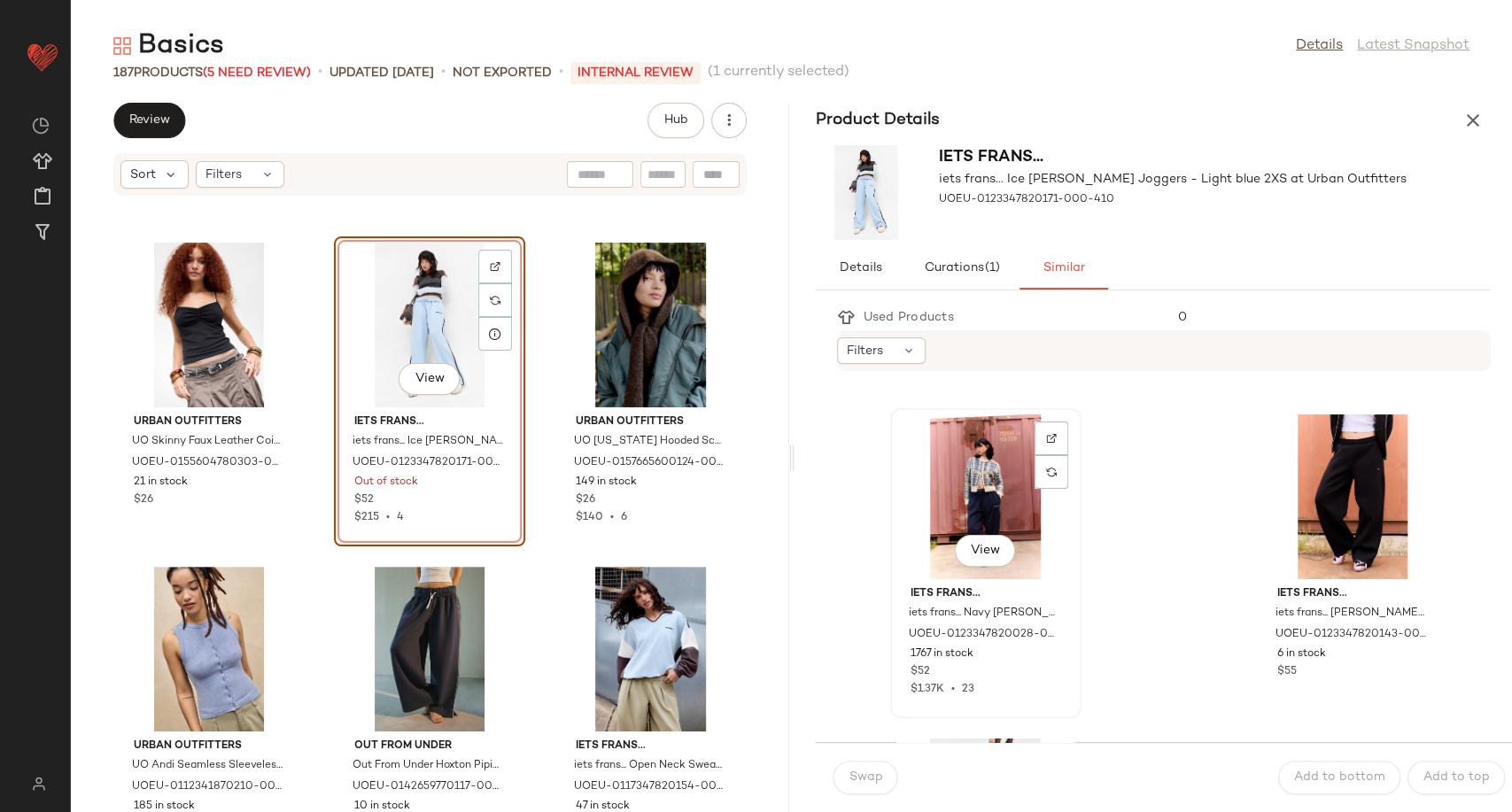
click at [985, 508] on div "View" at bounding box center [985, 497] width 179 height 165
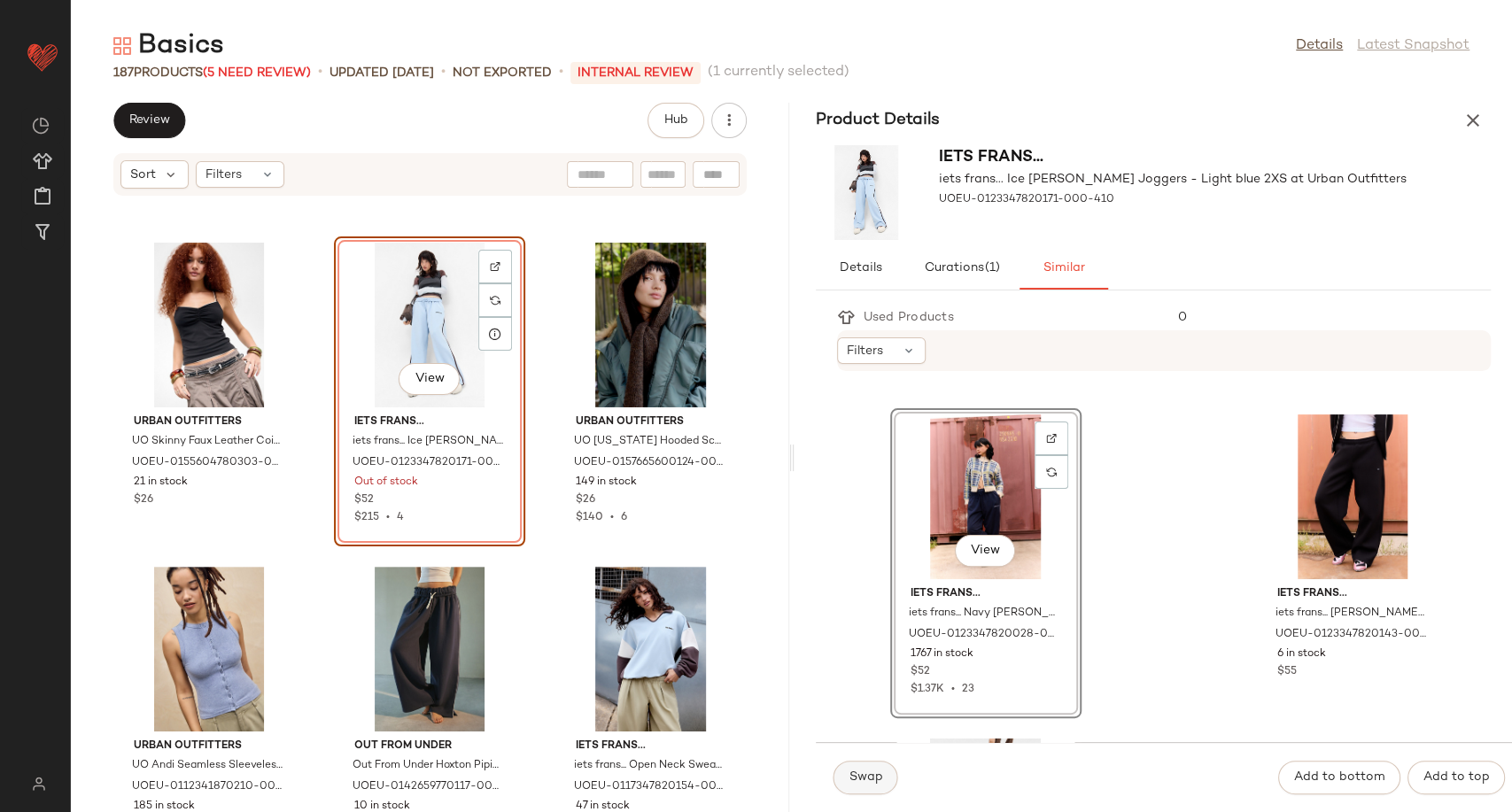
click at [879, 768] on button "Swap" at bounding box center [865, 778] width 64 height 34
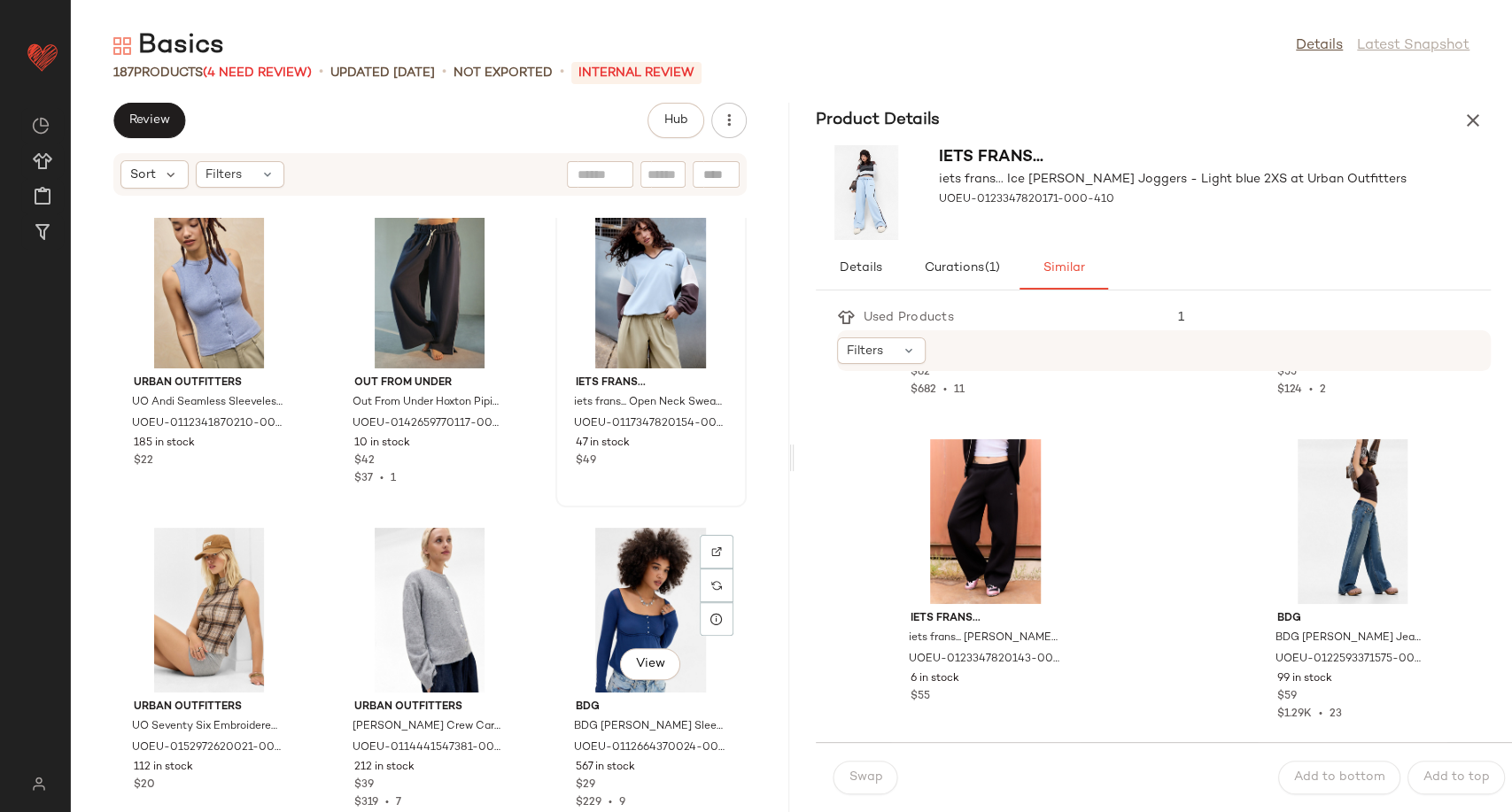
scroll to position [9147, 0]
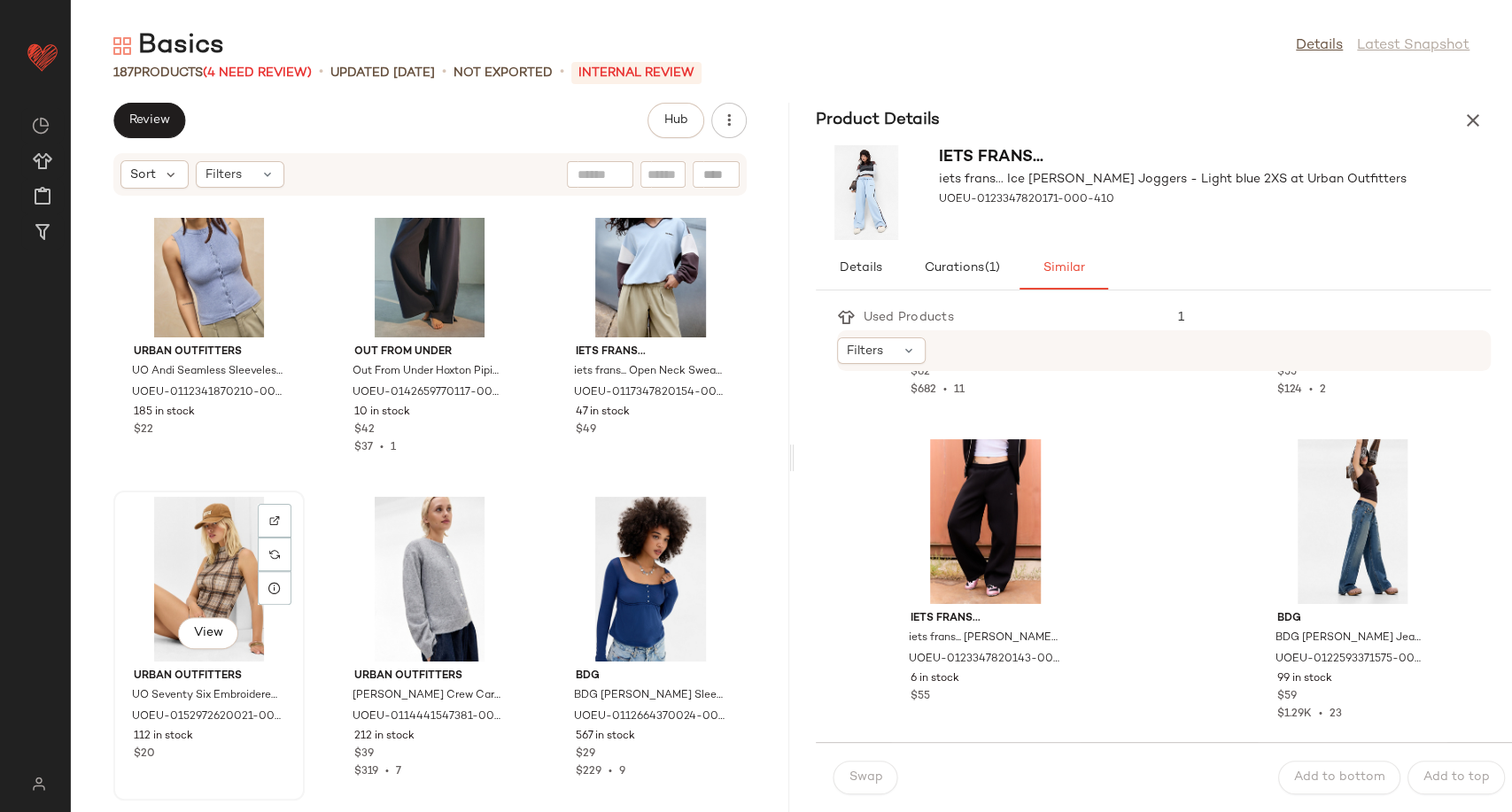
click at [222, 551] on div "View" at bounding box center [210, 579] width 179 height 165
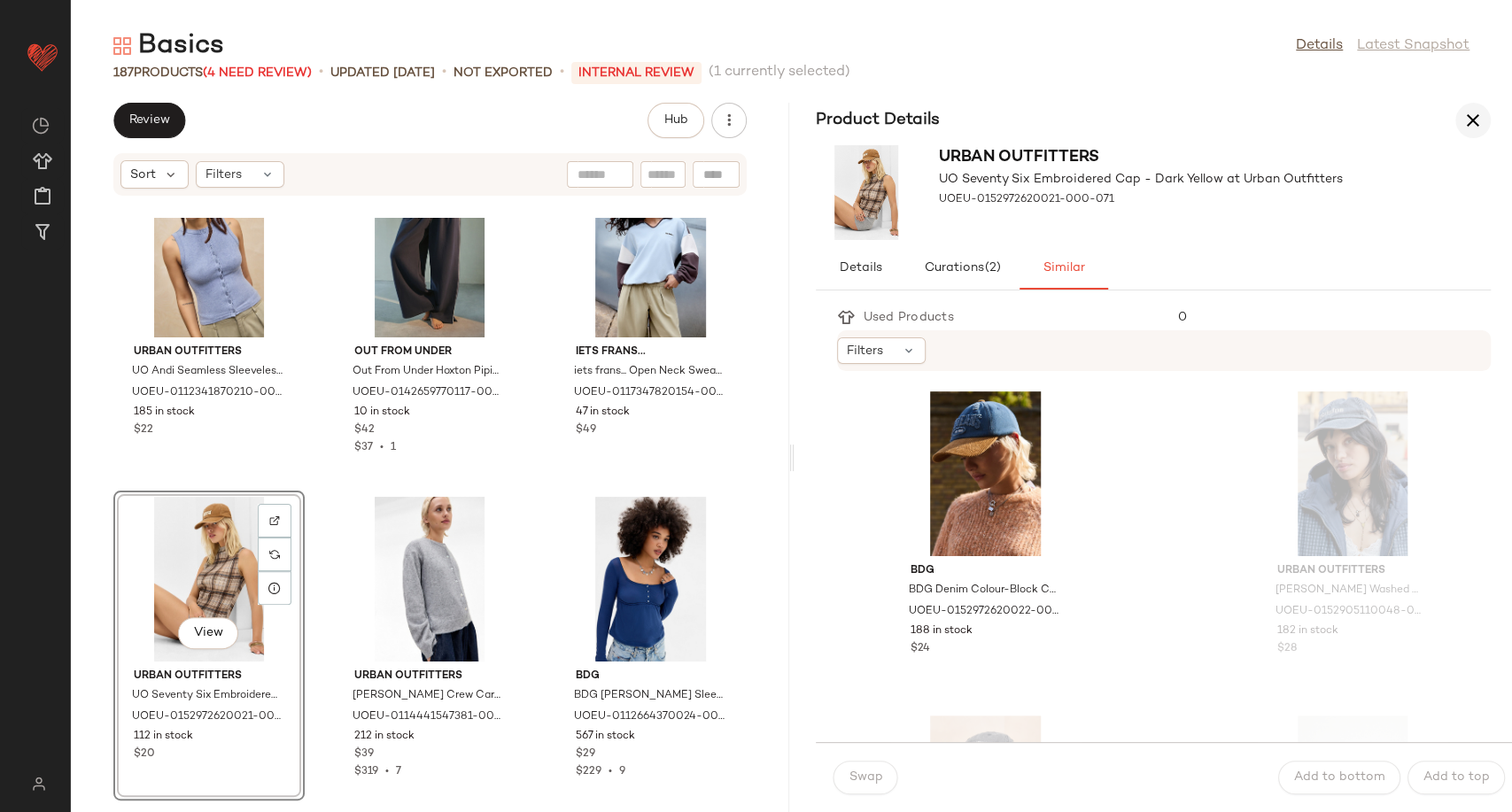
click at [1481, 115] on icon "button" at bounding box center [1472, 120] width 22 height 22
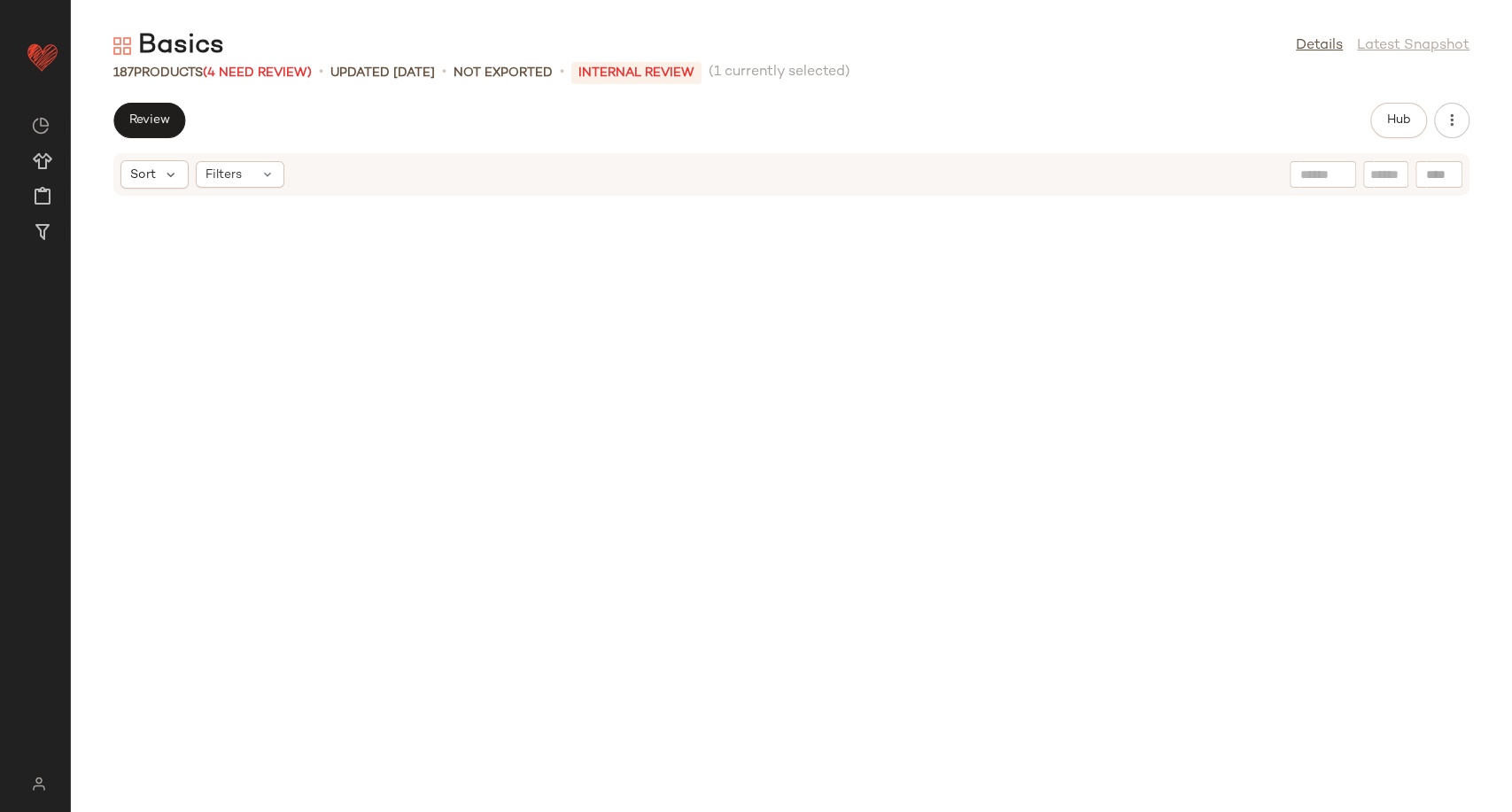
scroll to position [4539, 0]
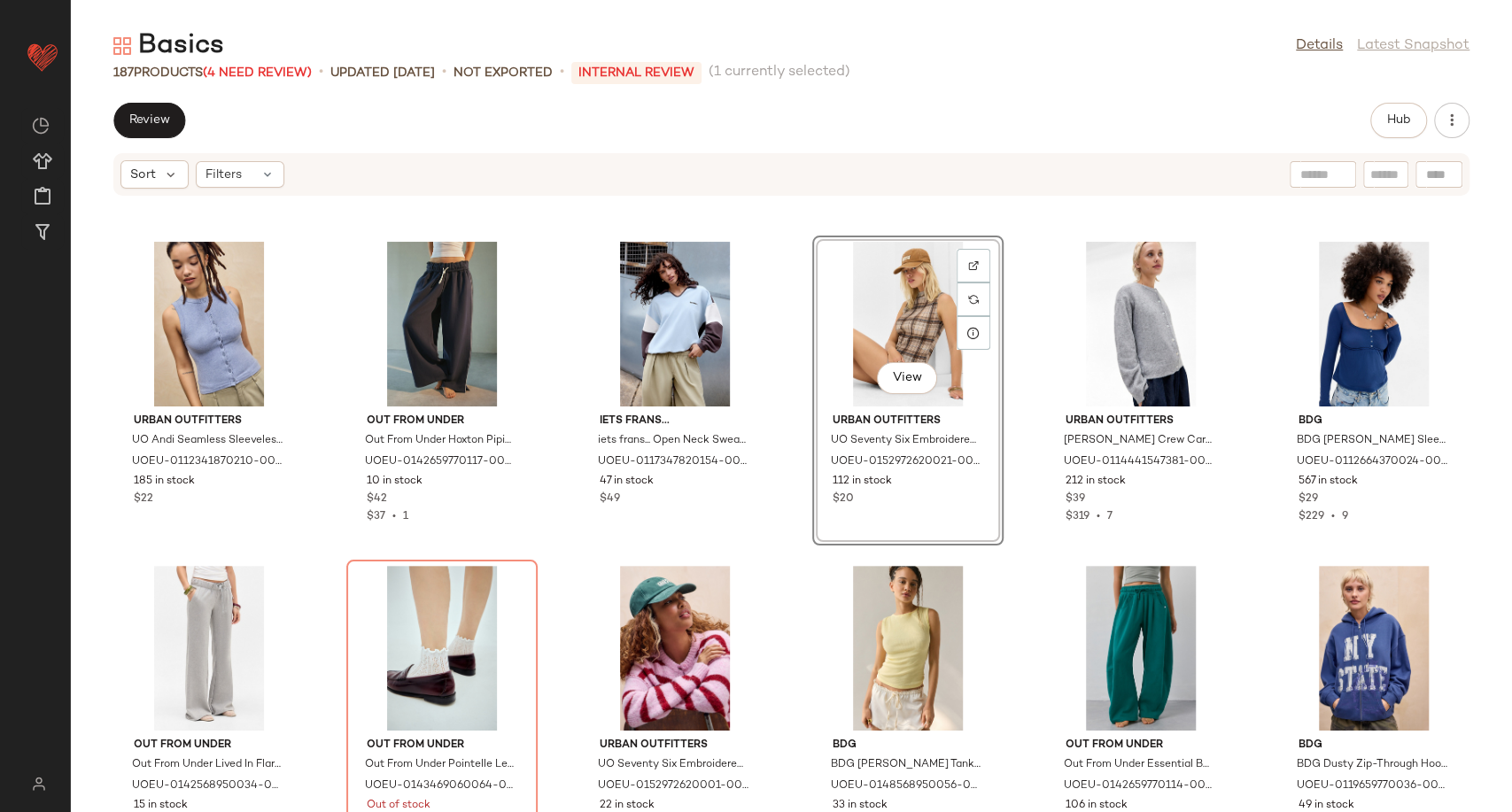
click at [907, 298] on div "View" at bounding box center [908, 324] width 179 height 165
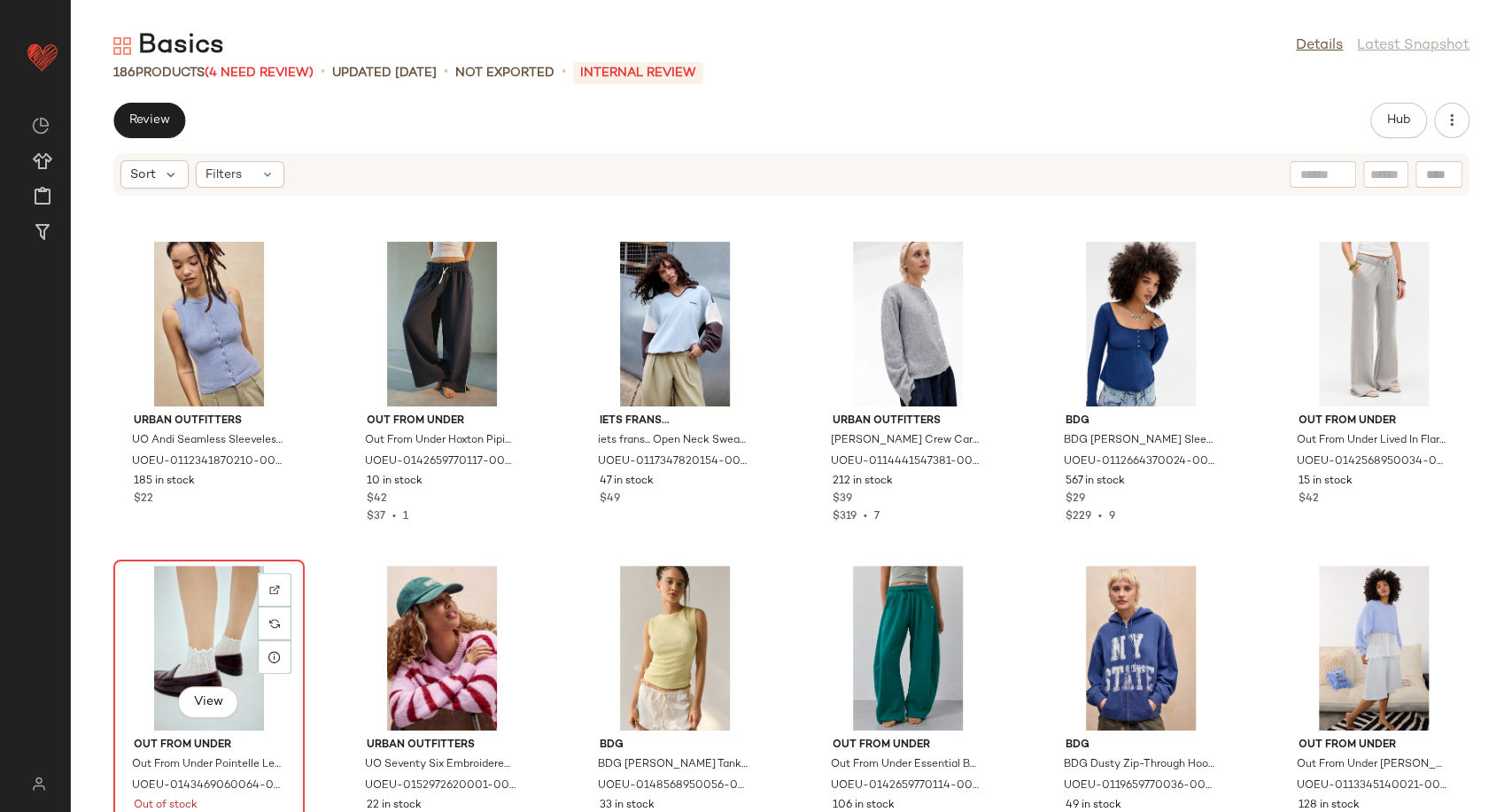
click at [193, 643] on div "View" at bounding box center [210, 649] width 179 height 165
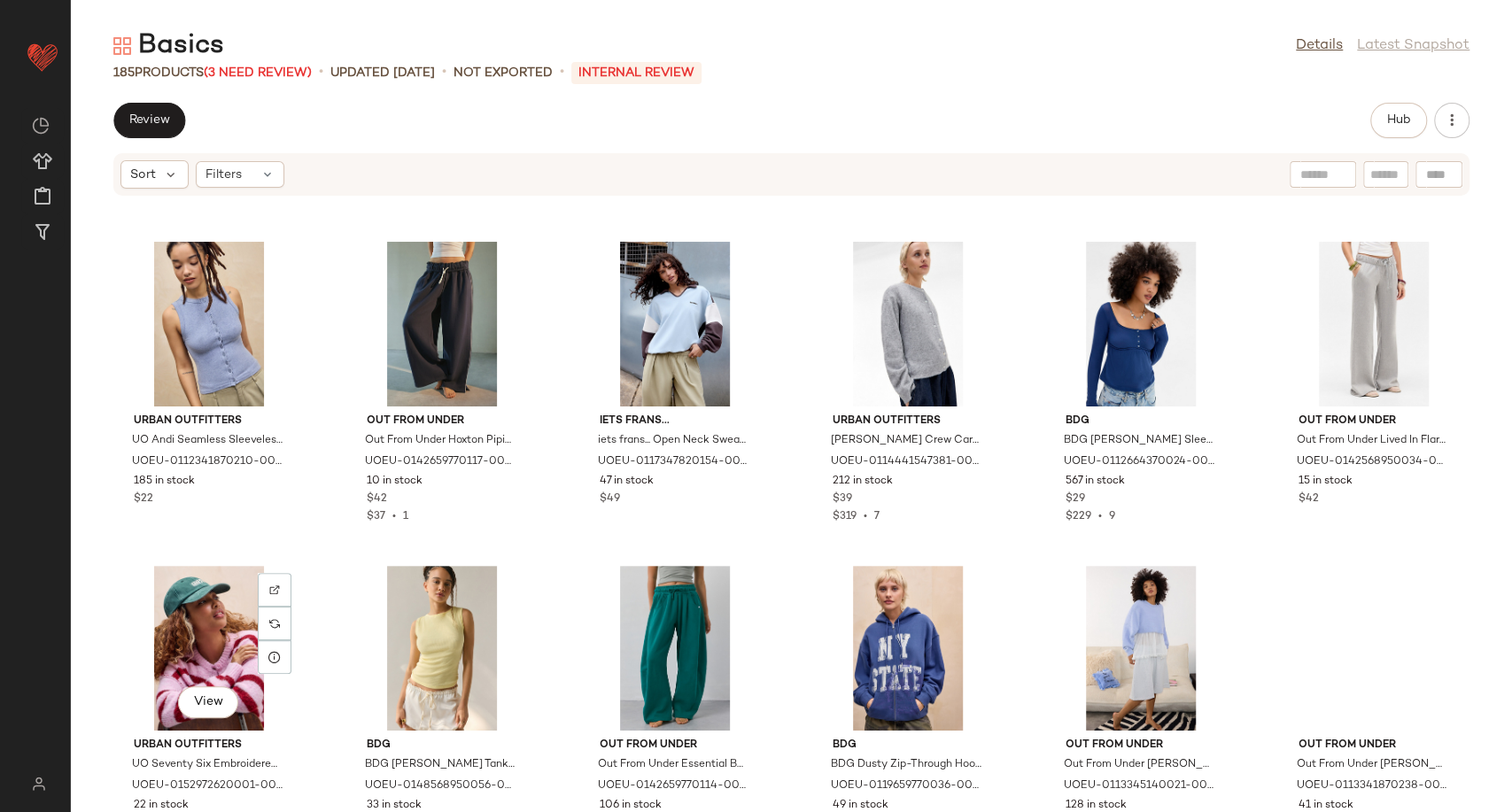
click at [193, 643] on div "View" at bounding box center [210, 649] width 179 height 165
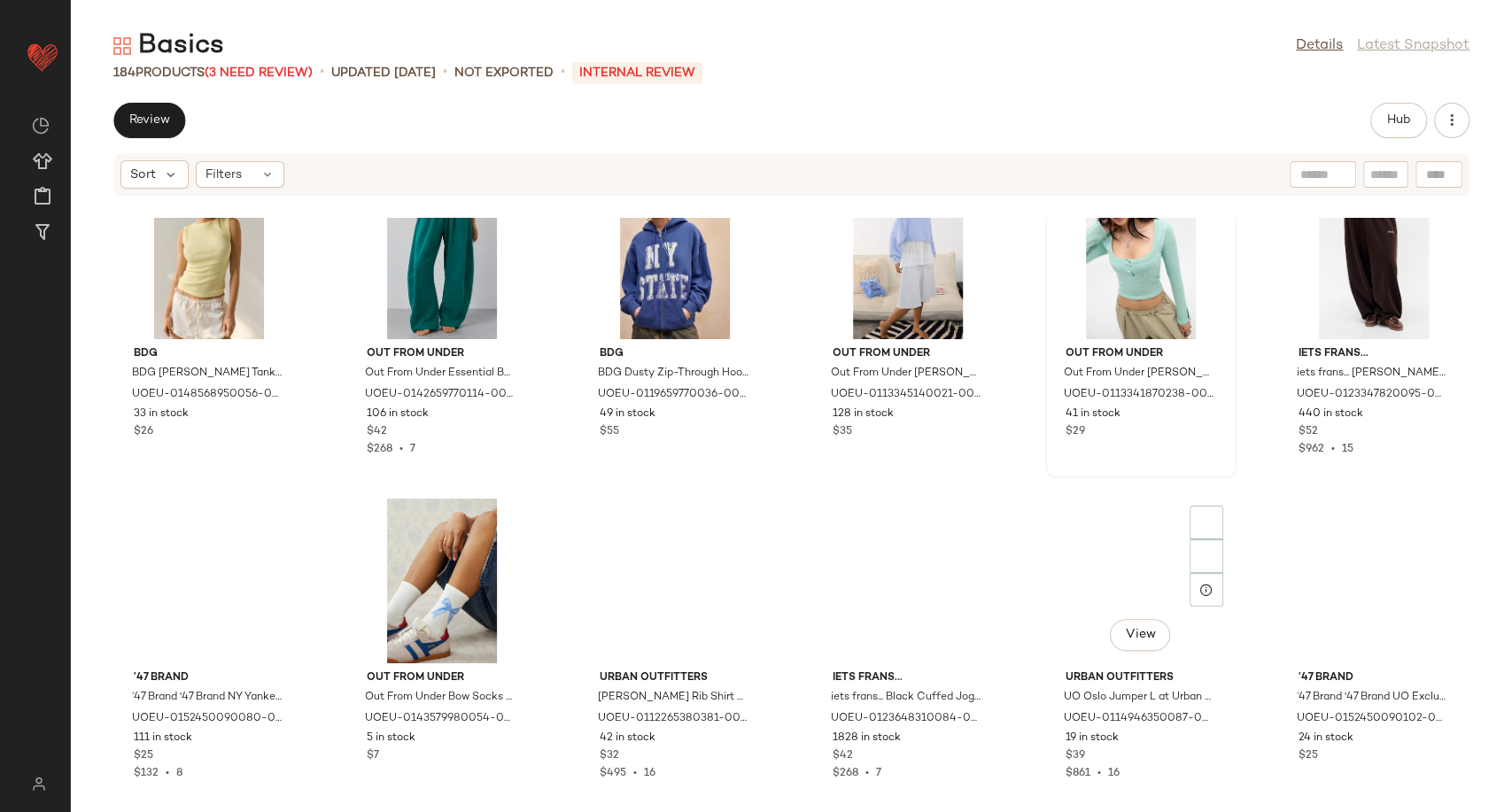
scroll to position [4932, 0]
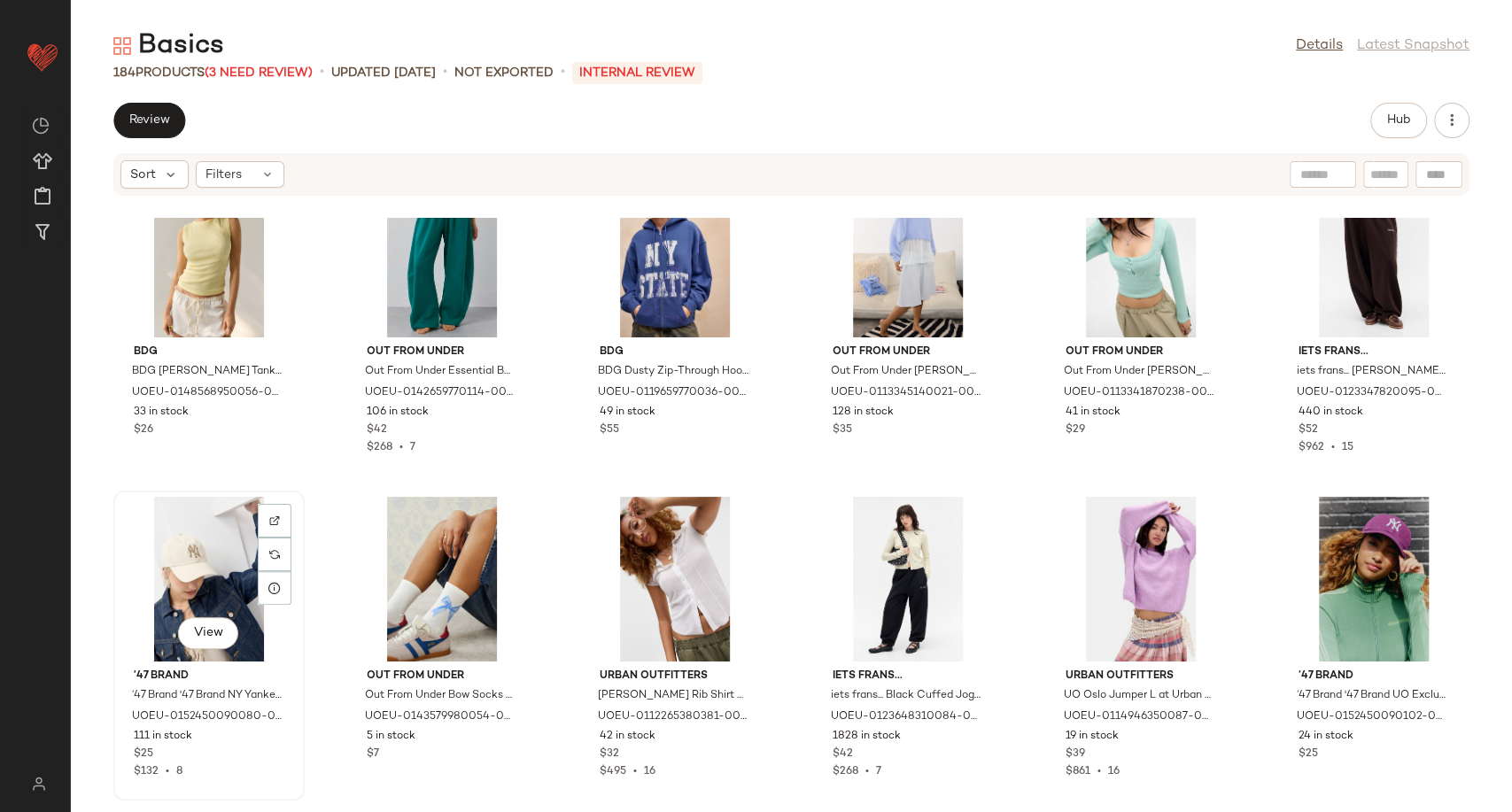
click at [170, 561] on div "View" at bounding box center [210, 579] width 179 height 165
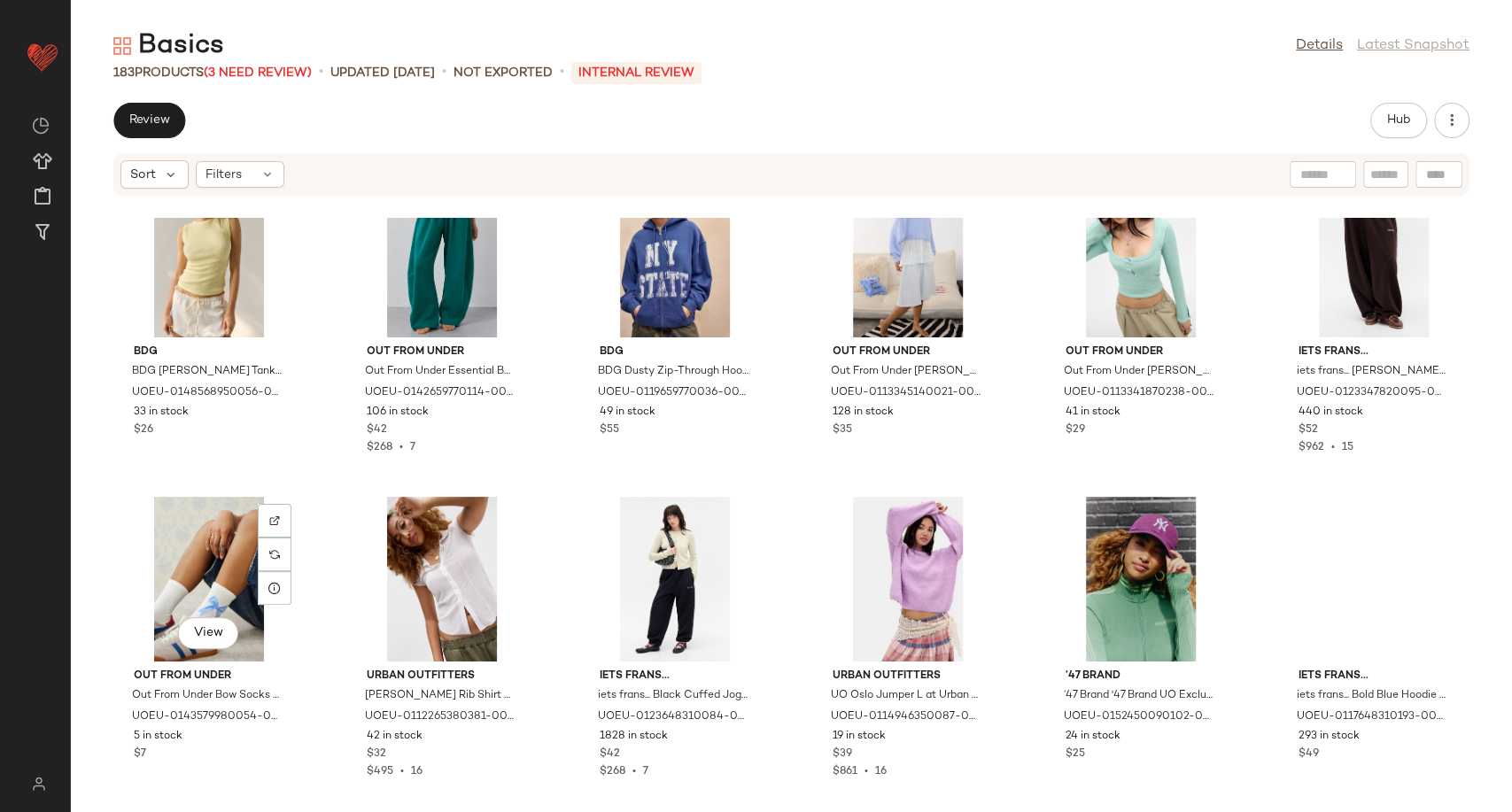
click at [170, 561] on div "View" at bounding box center [210, 579] width 179 height 165
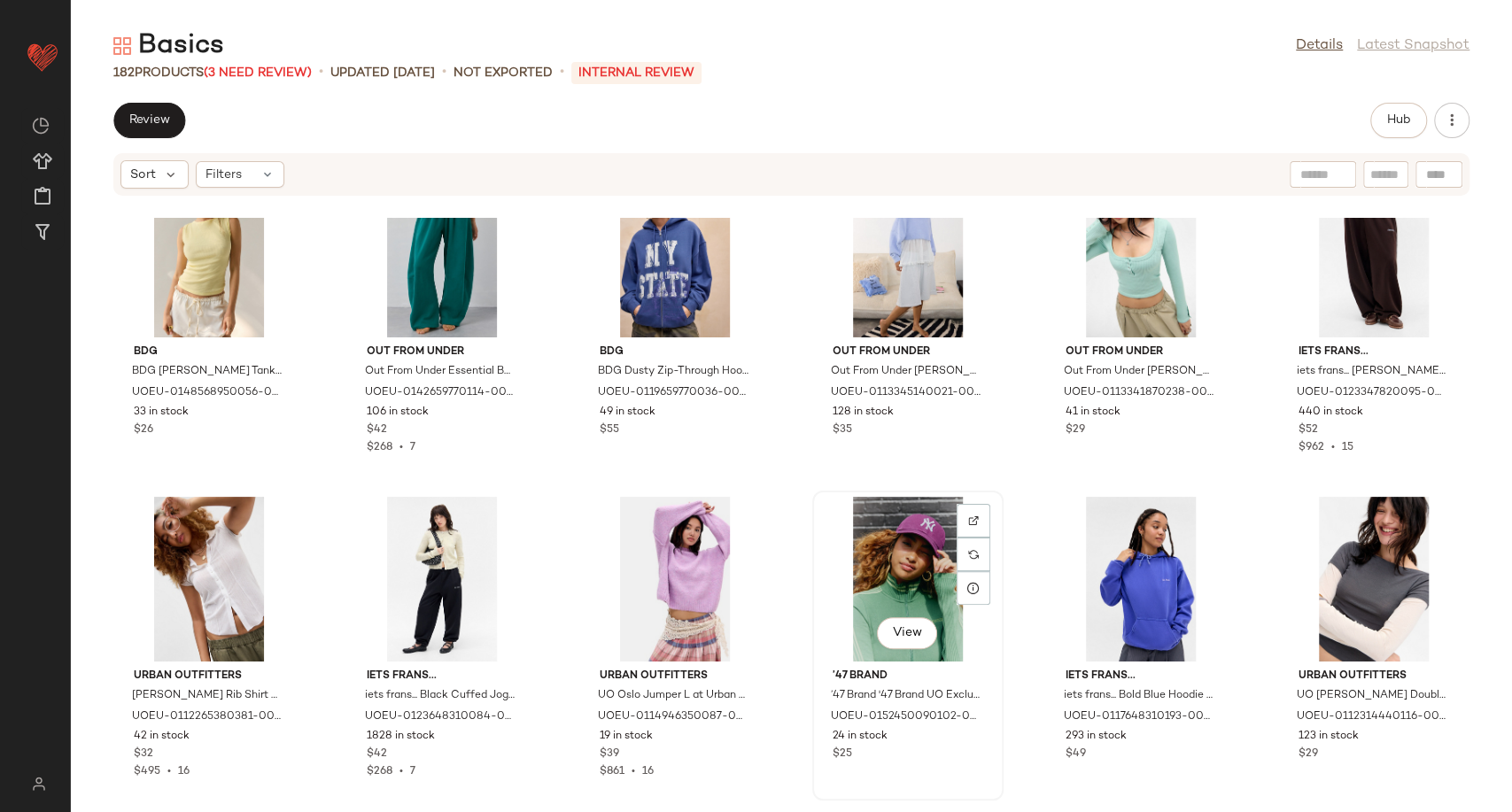
click at [882, 567] on div "View" at bounding box center [908, 579] width 179 height 165
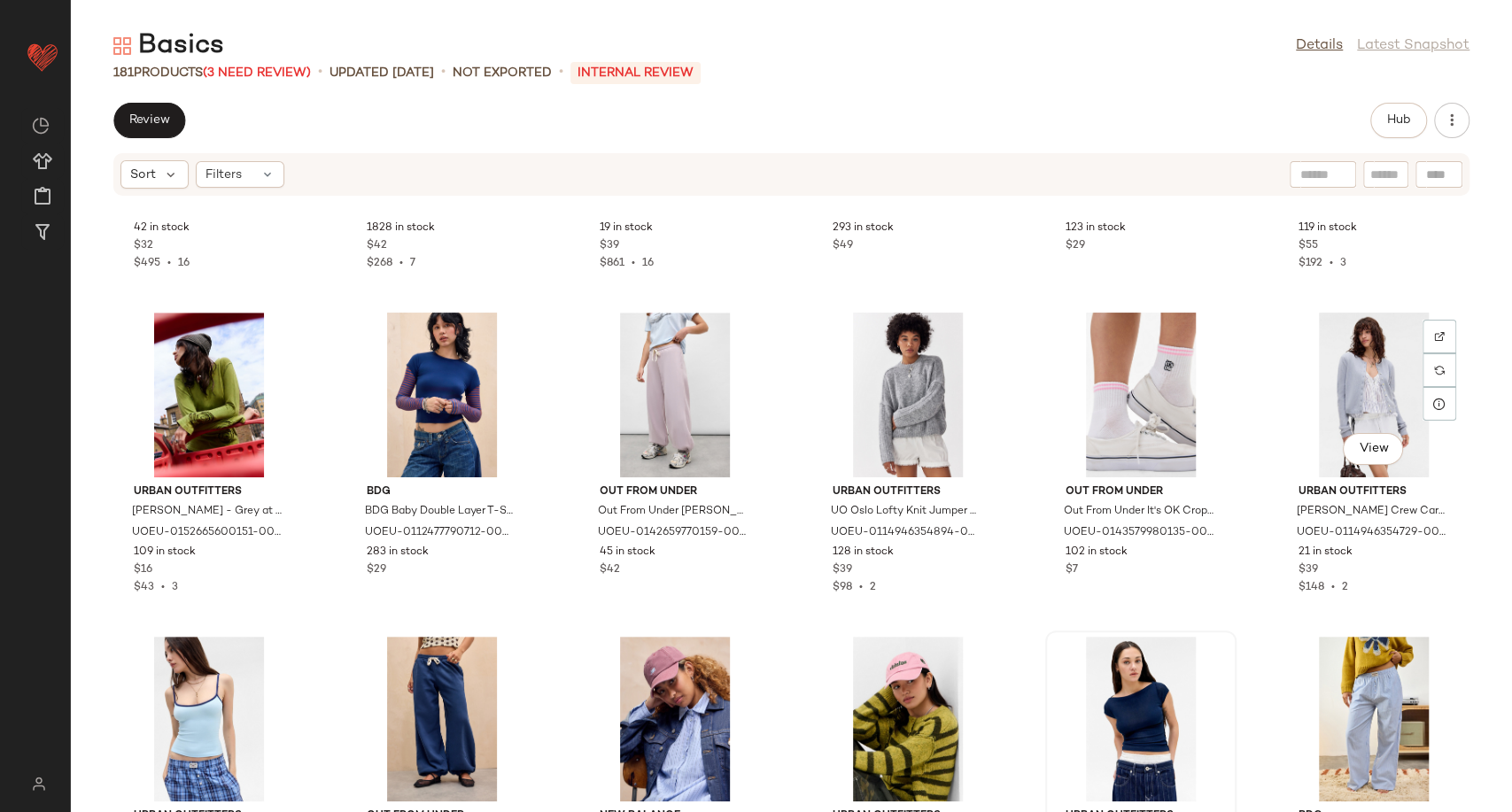
scroll to position [5622, 0]
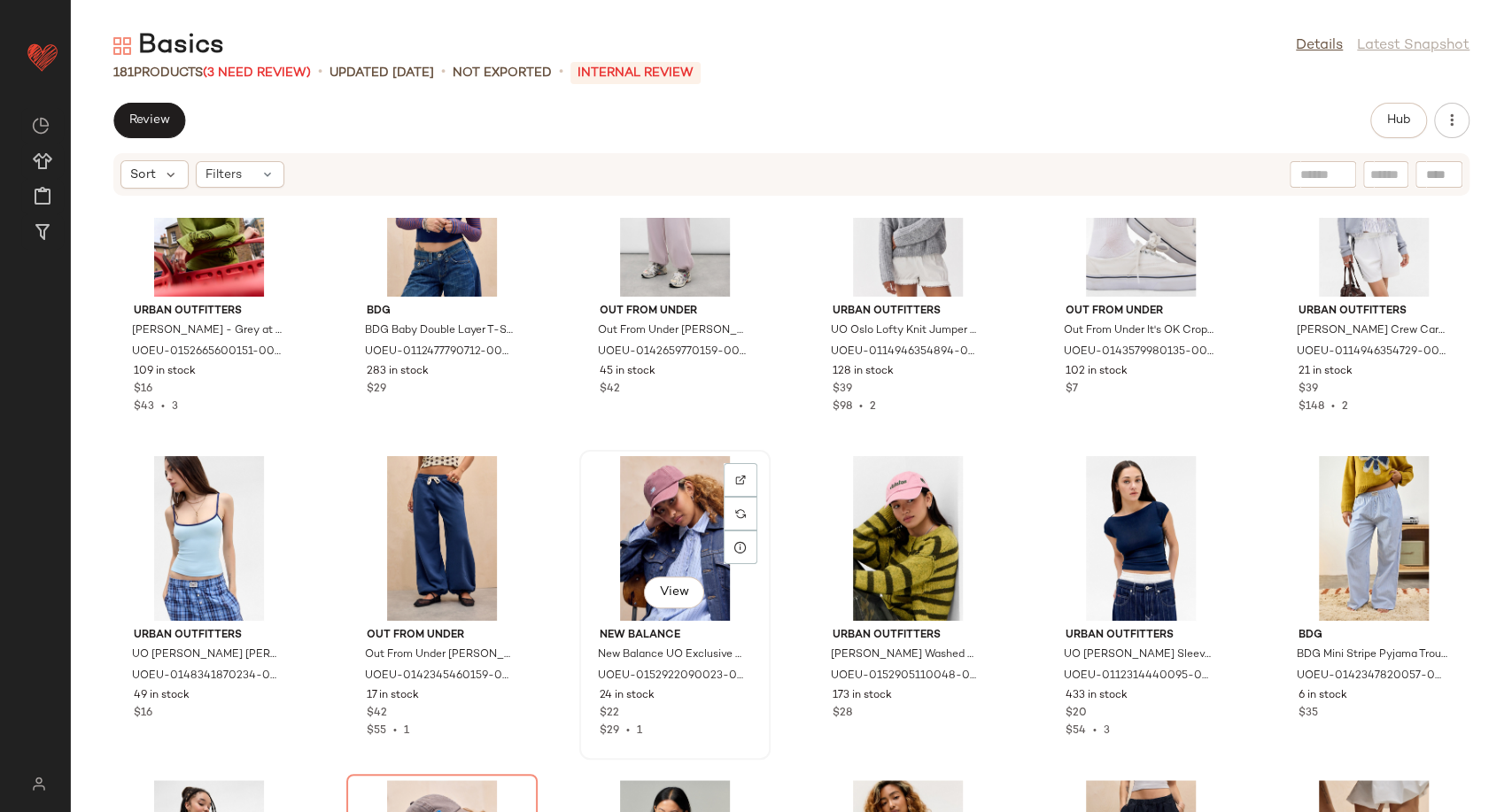
click at [647, 533] on div "View" at bounding box center [675, 538] width 179 height 165
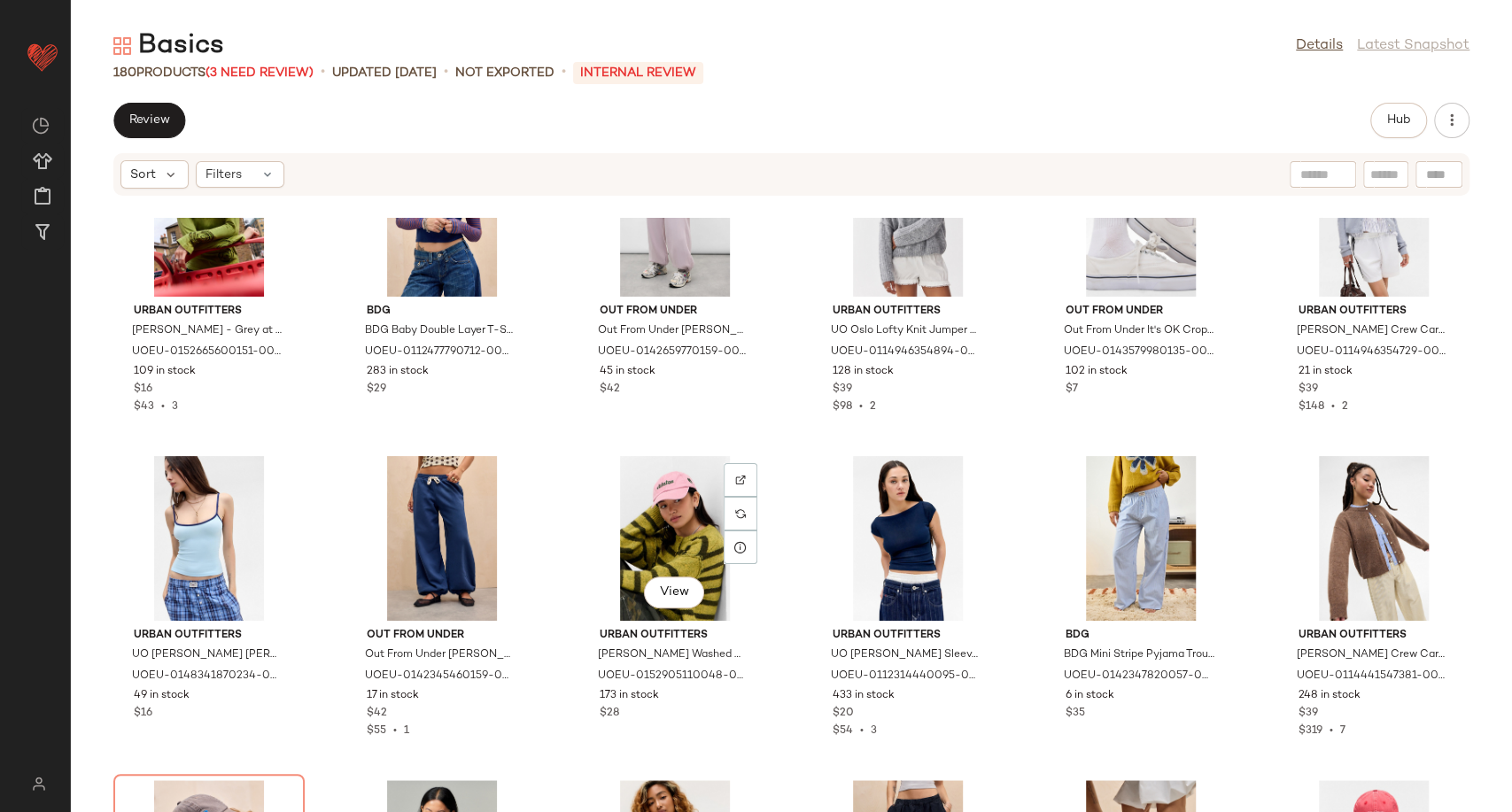
click at [647, 533] on div "View" at bounding box center [675, 538] width 179 height 165
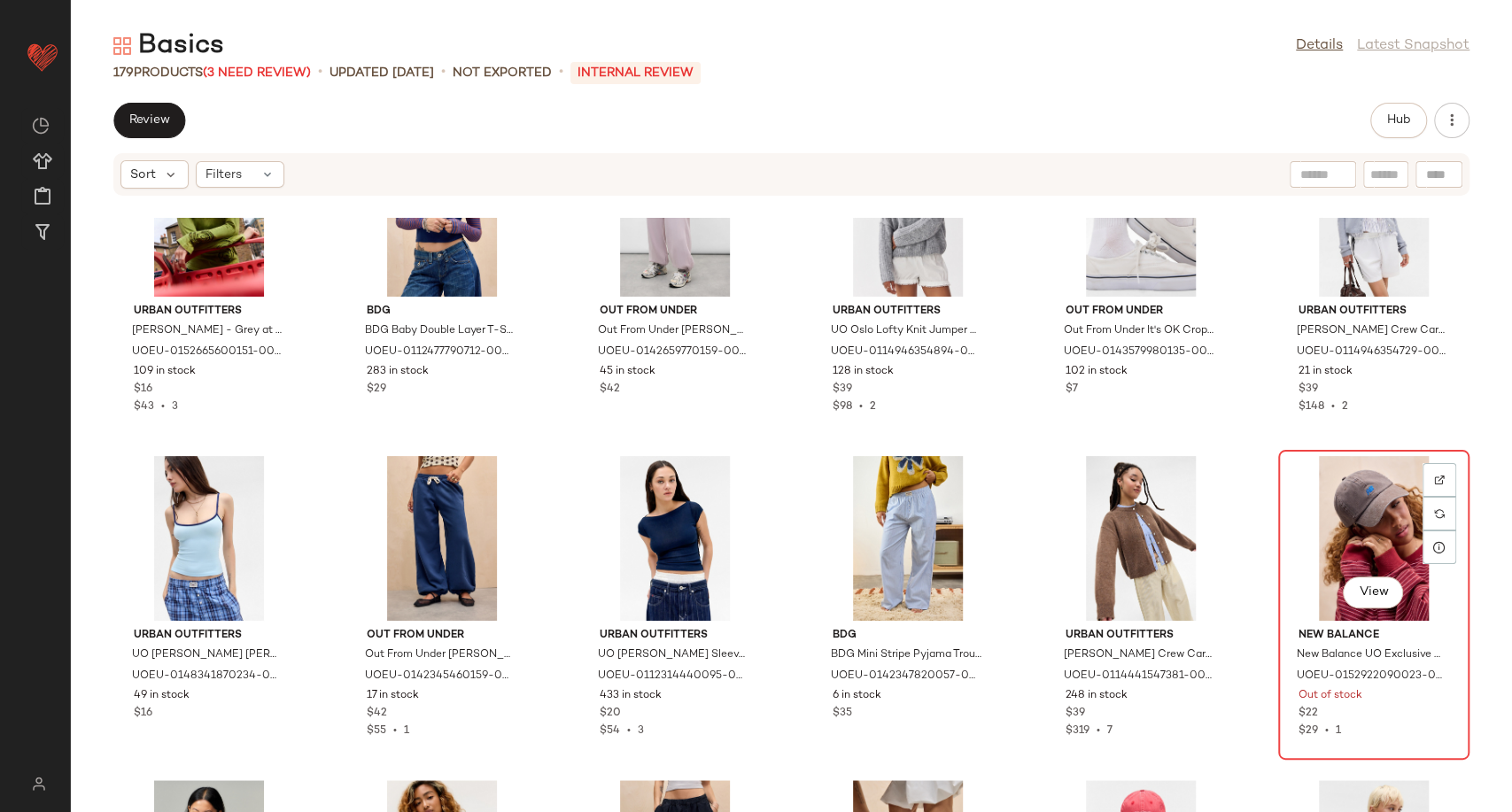
click at [1352, 532] on div "View" at bounding box center [1373, 538] width 179 height 165
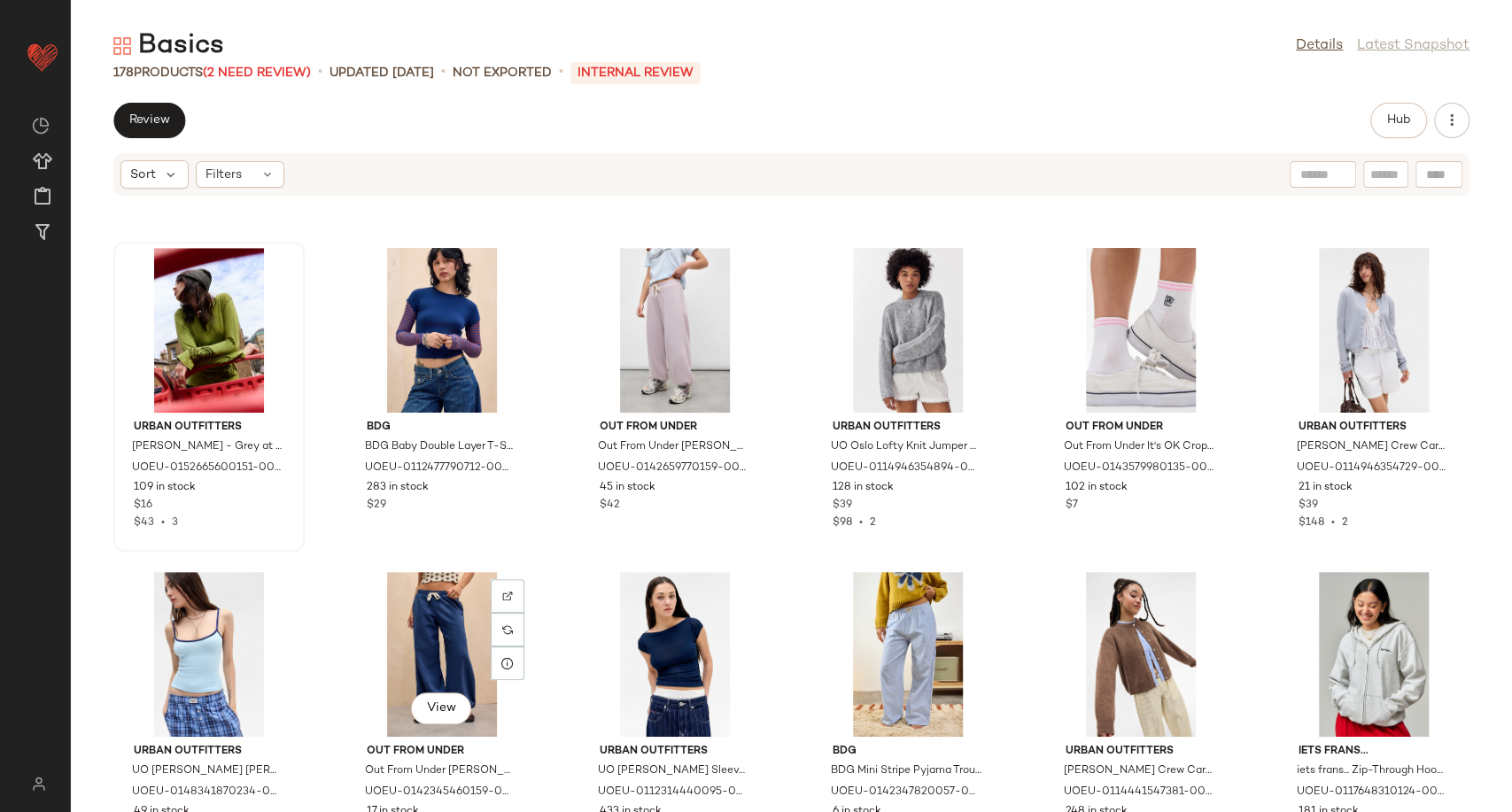
scroll to position [5326, 0]
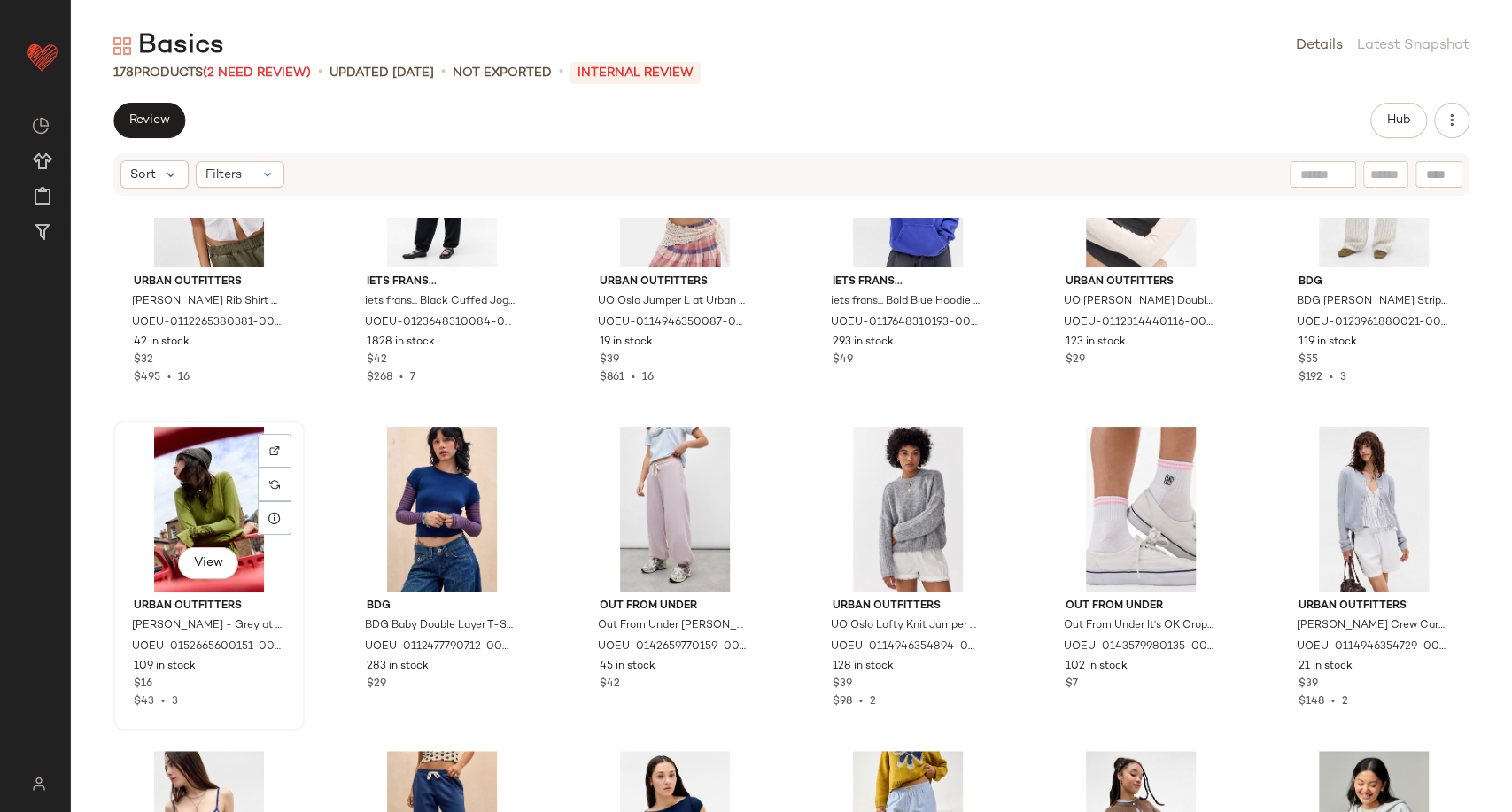
click at [227, 495] on div "View" at bounding box center [210, 509] width 179 height 165
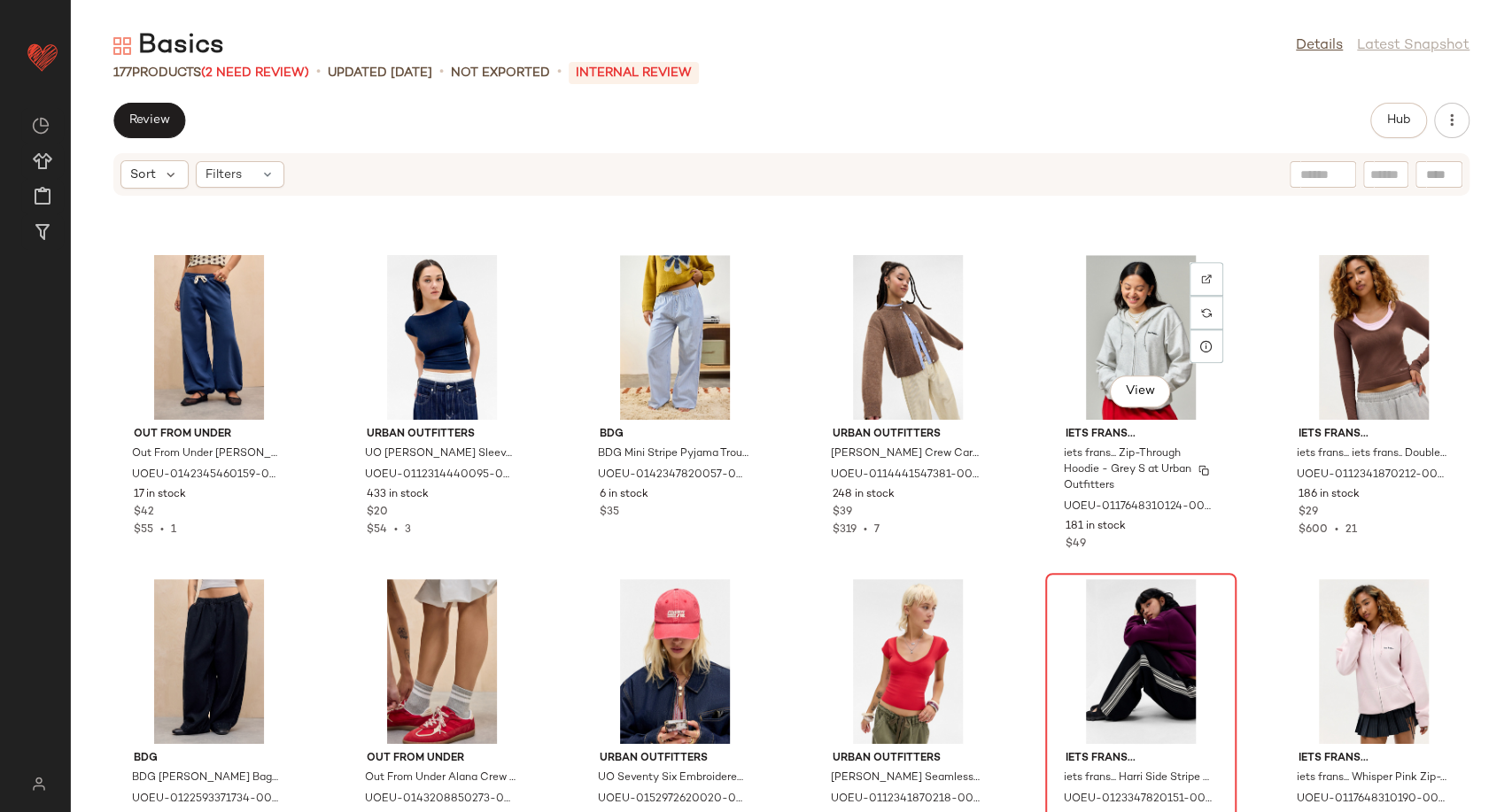
scroll to position [6015, 0]
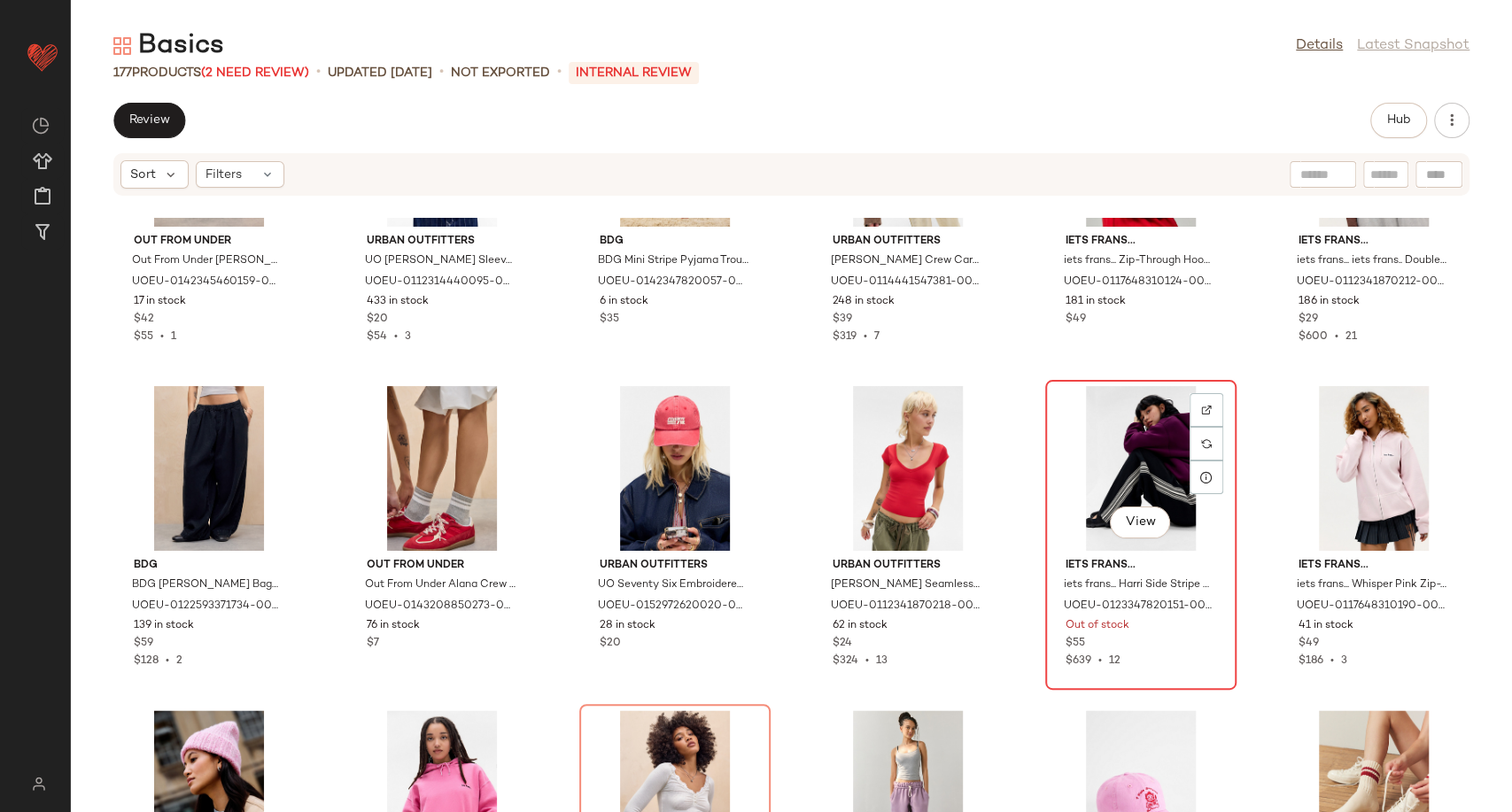
click at [1126, 453] on div "View" at bounding box center [1141, 468] width 179 height 165
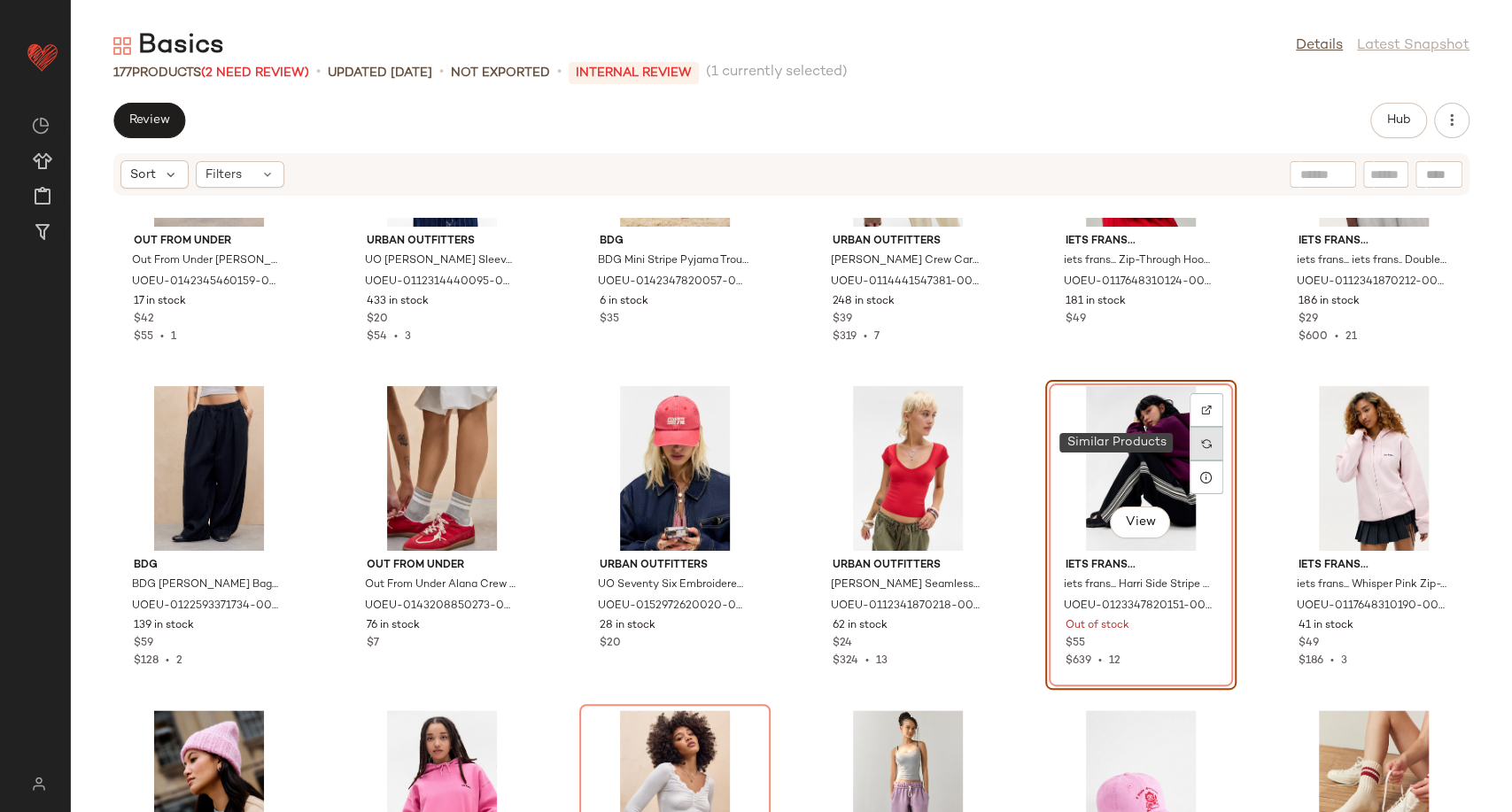
click at [1201, 438] on img at bounding box center [1205, 443] width 10 height 10
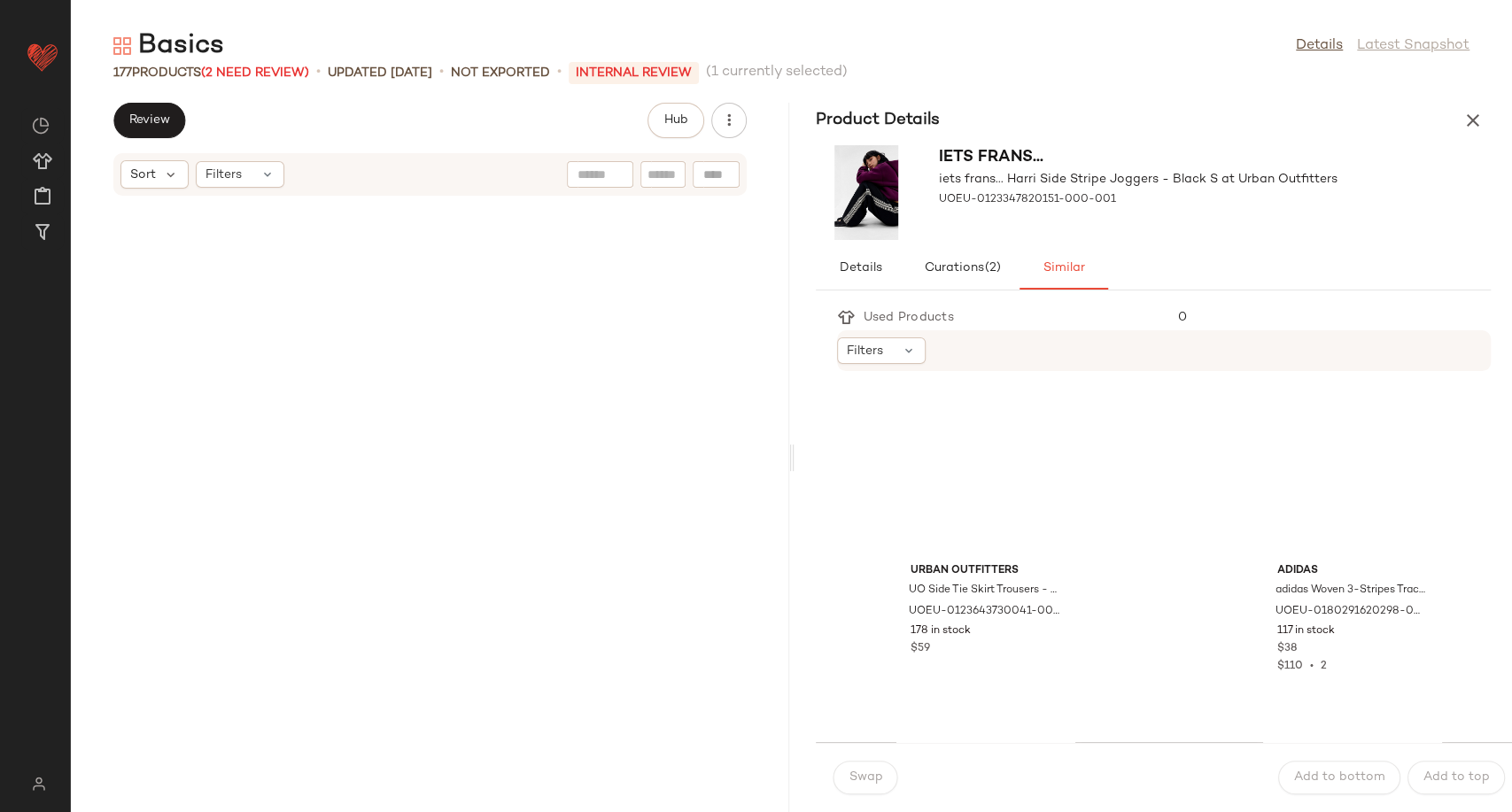
scroll to position [12644, 0]
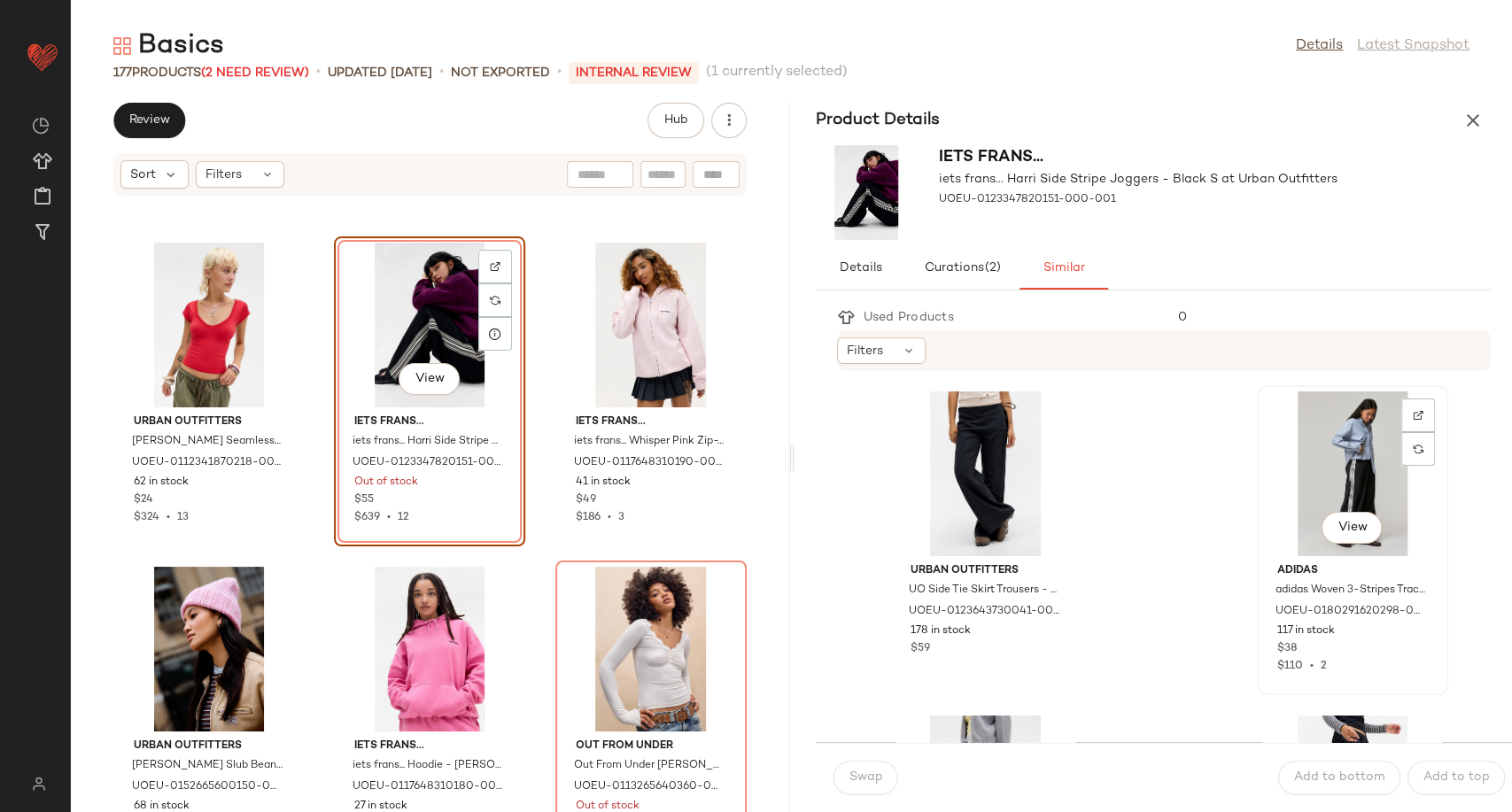
click at [1303, 489] on div "View" at bounding box center [1352, 474] width 179 height 165
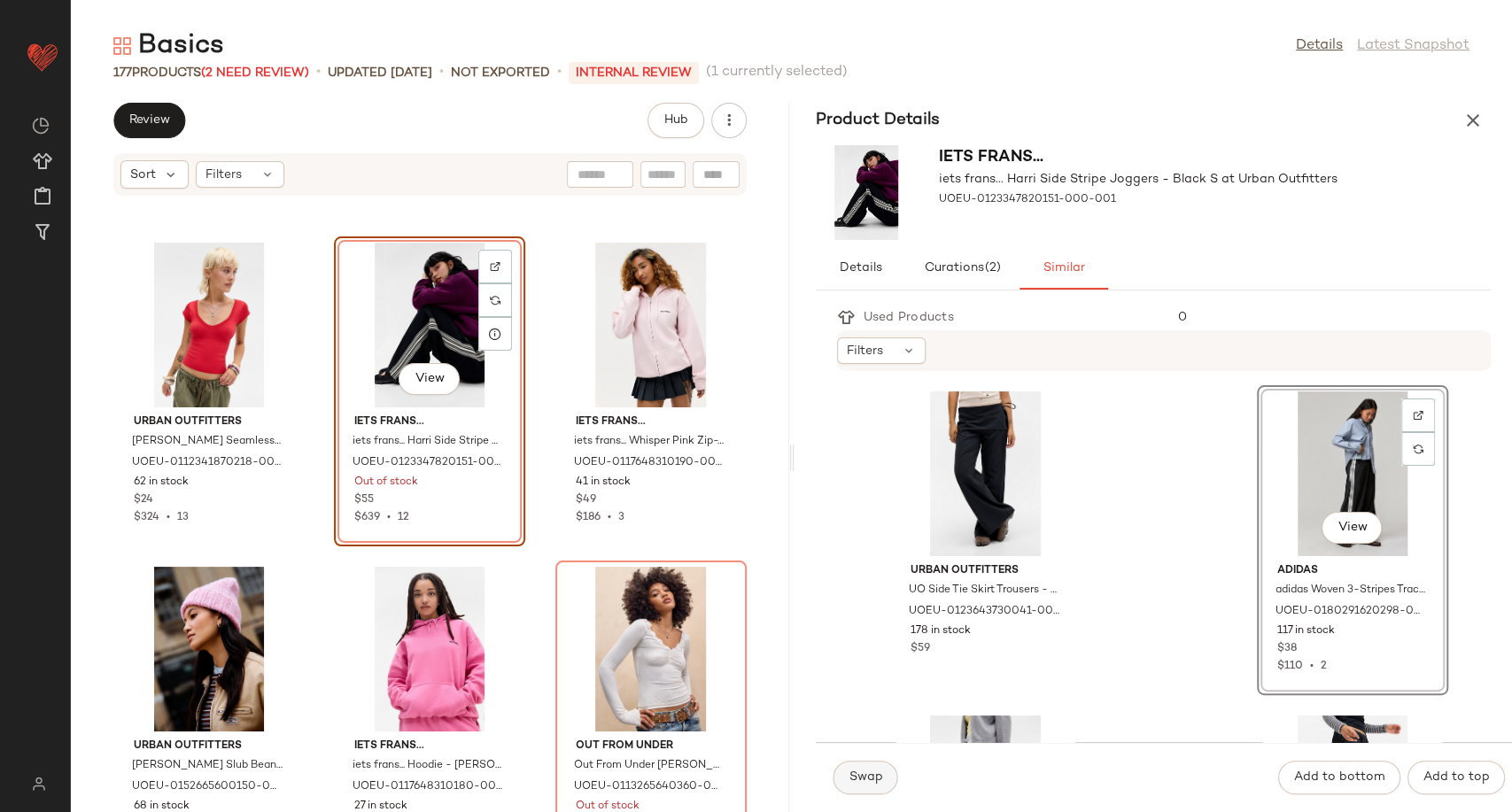
click at [866, 775] on span "Swap" at bounding box center [865, 777] width 35 height 14
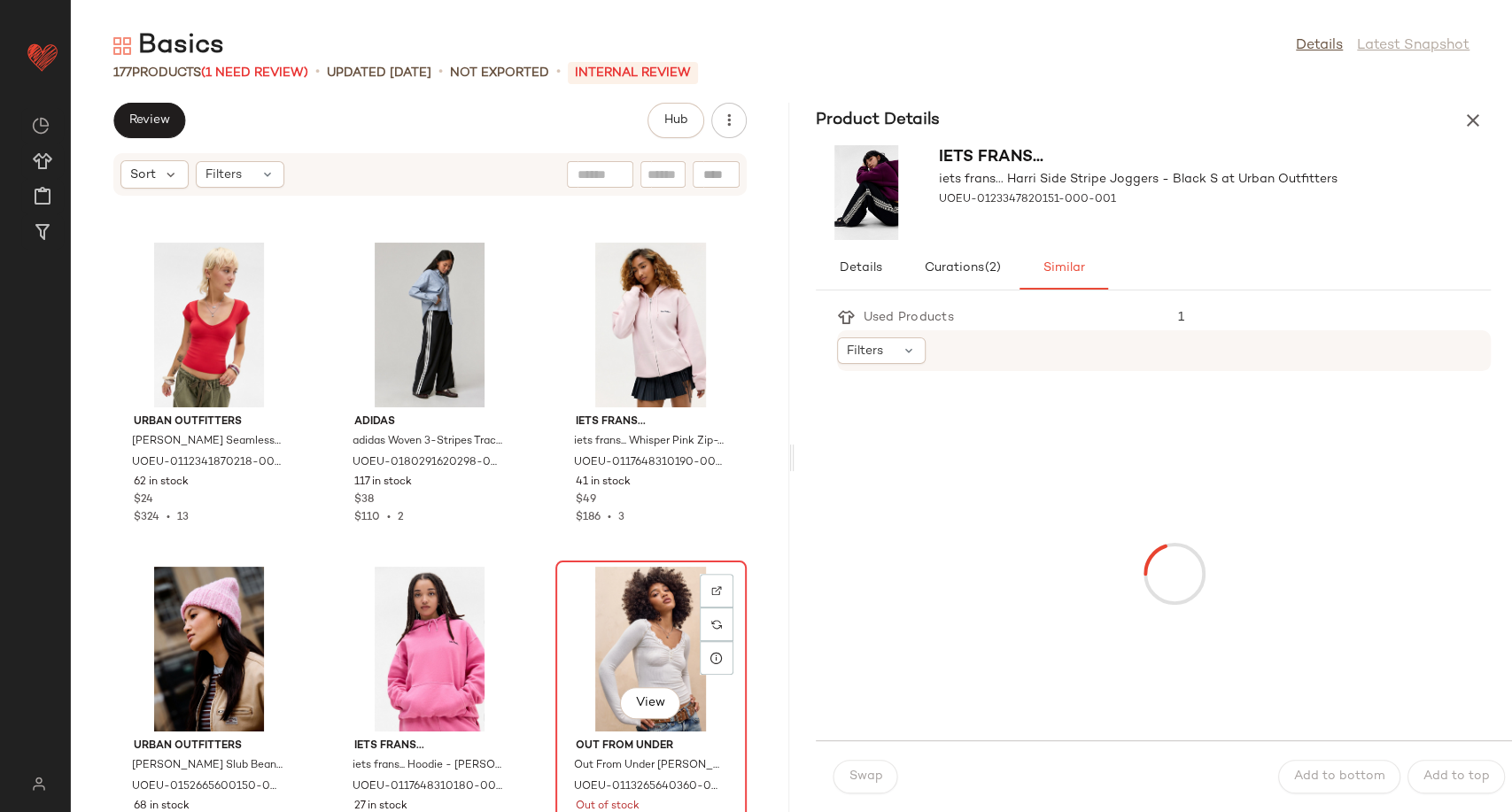
click at [649, 633] on div "View" at bounding box center [651, 649] width 179 height 165
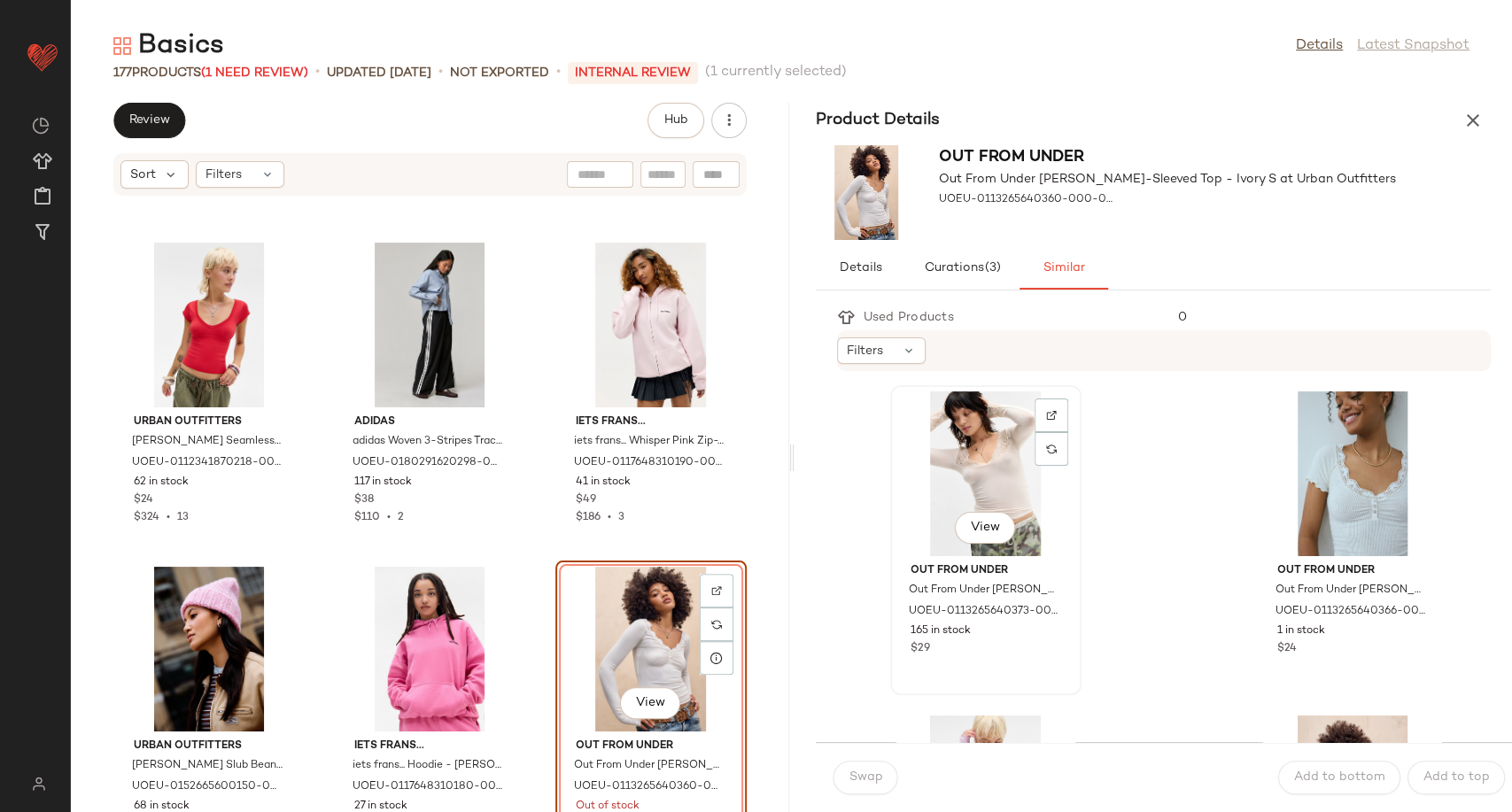
click at [1006, 477] on div "View" at bounding box center [985, 474] width 179 height 165
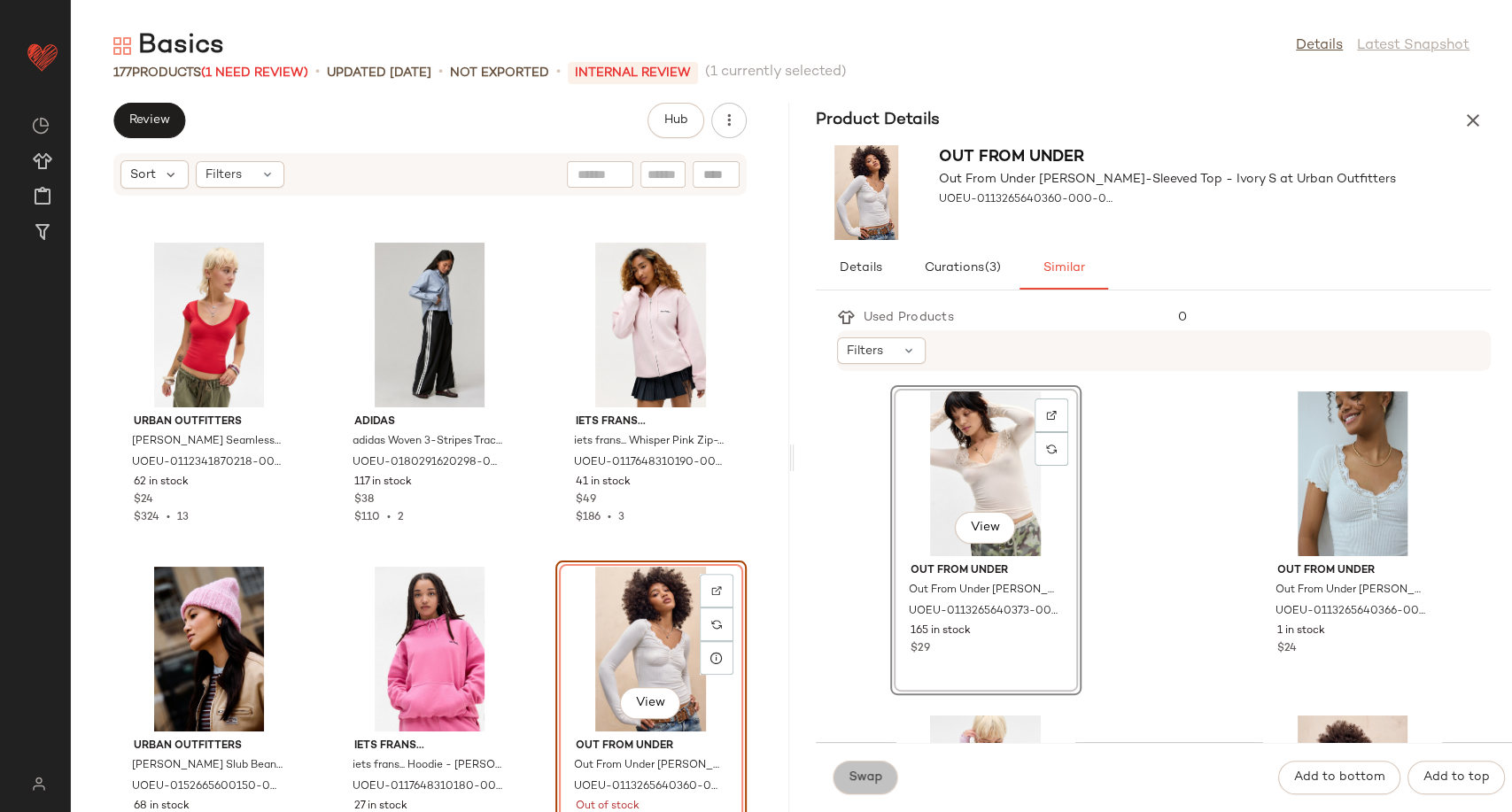
click at [852, 788] on button "Swap" at bounding box center [865, 778] width 64 height 34
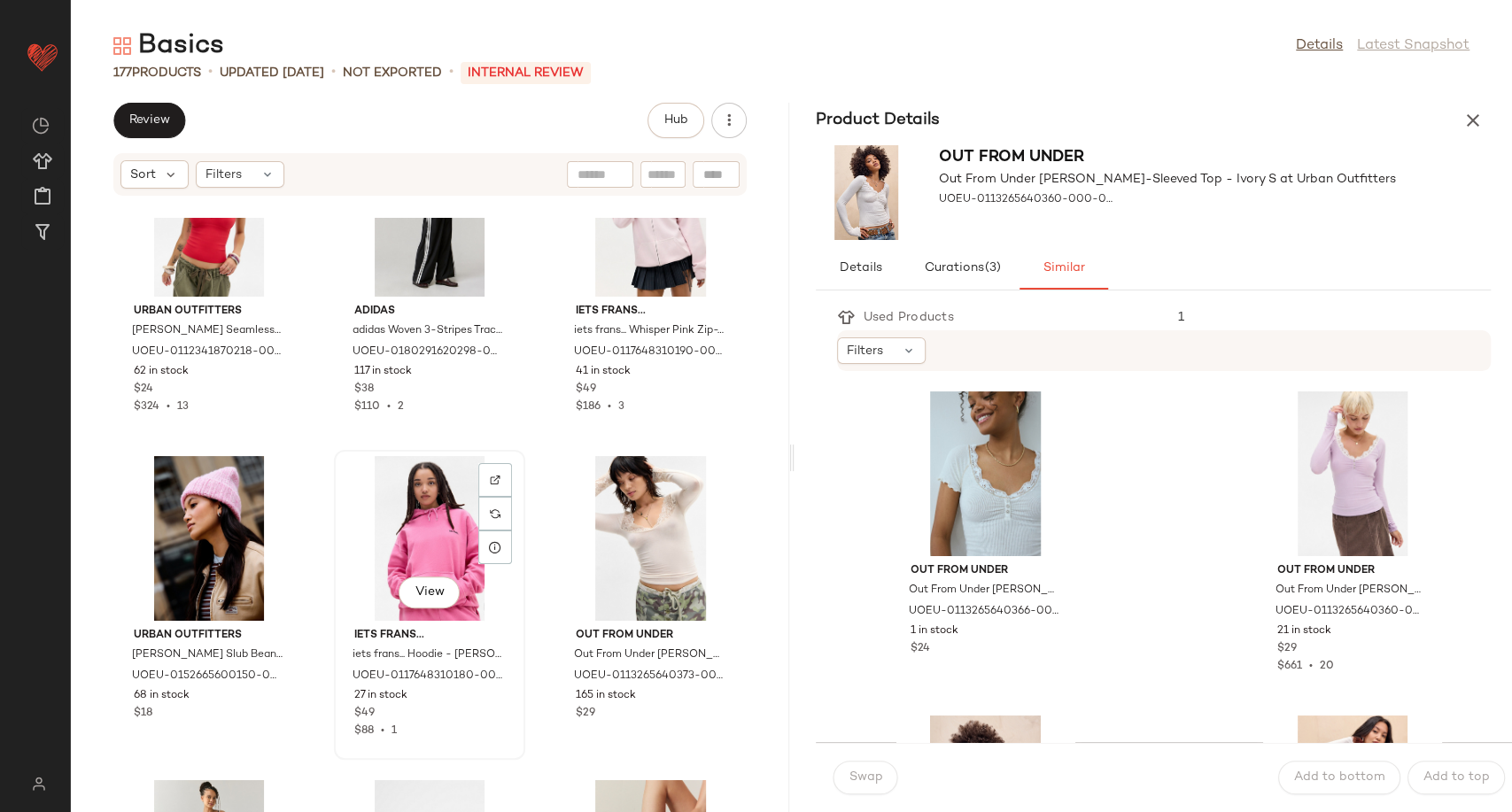
scroll to position [13037, 0]
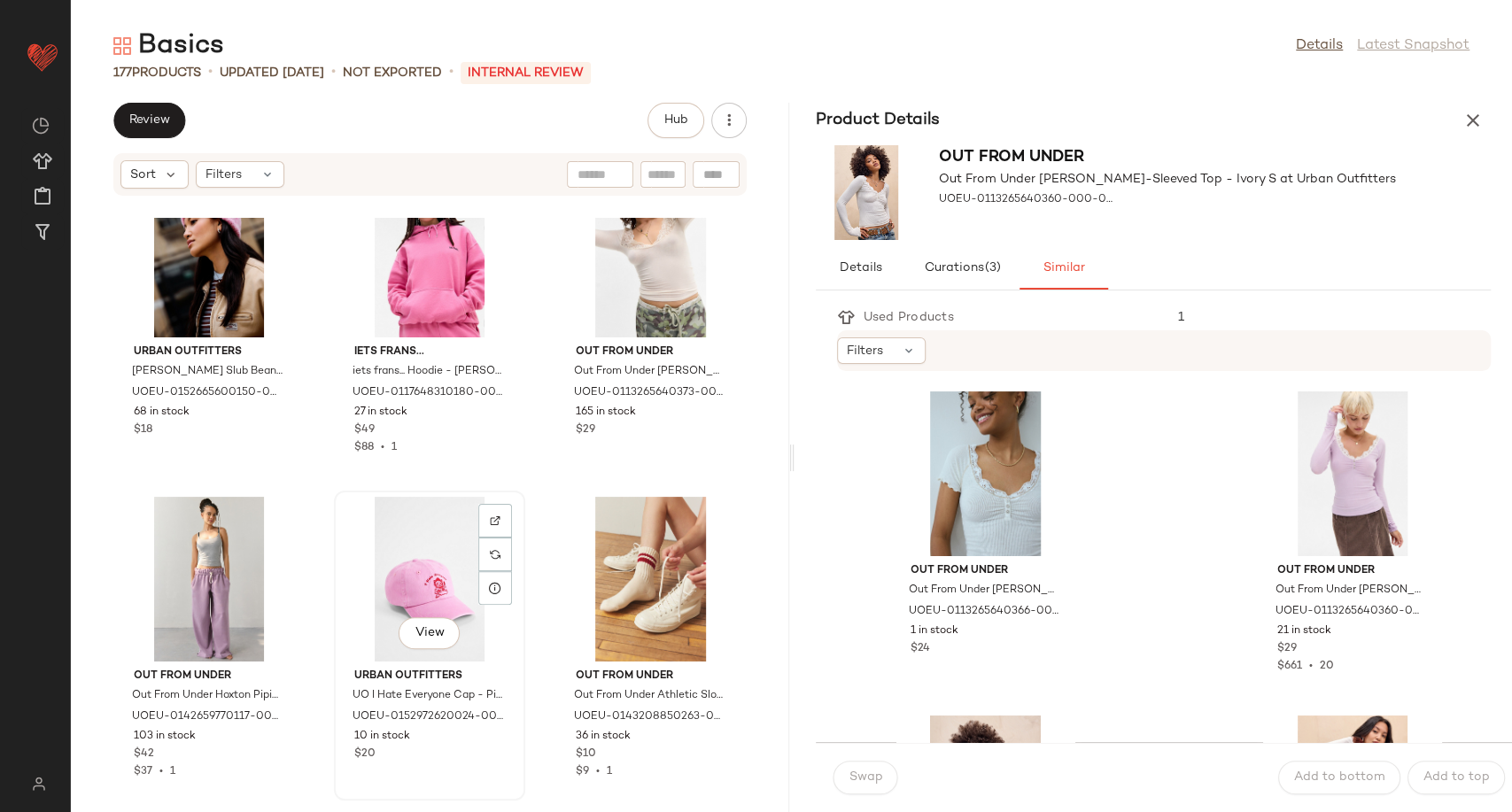
click at [417, 573] on div "View" at bounding box center [429, 579] width 179 height 165
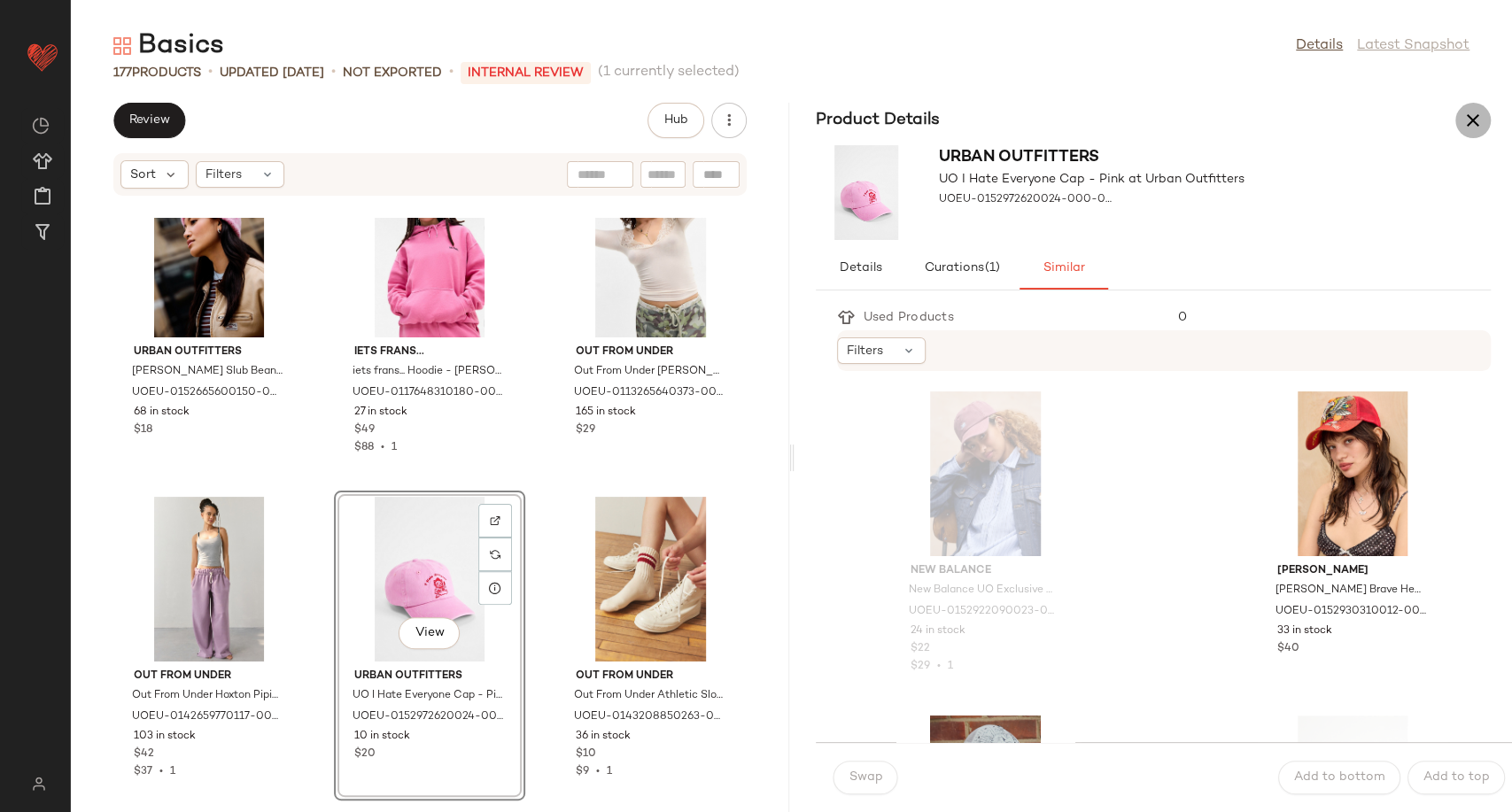
click at [1473, 116] on icon "button" at bounding box center [1472, 120] width 22 height 22
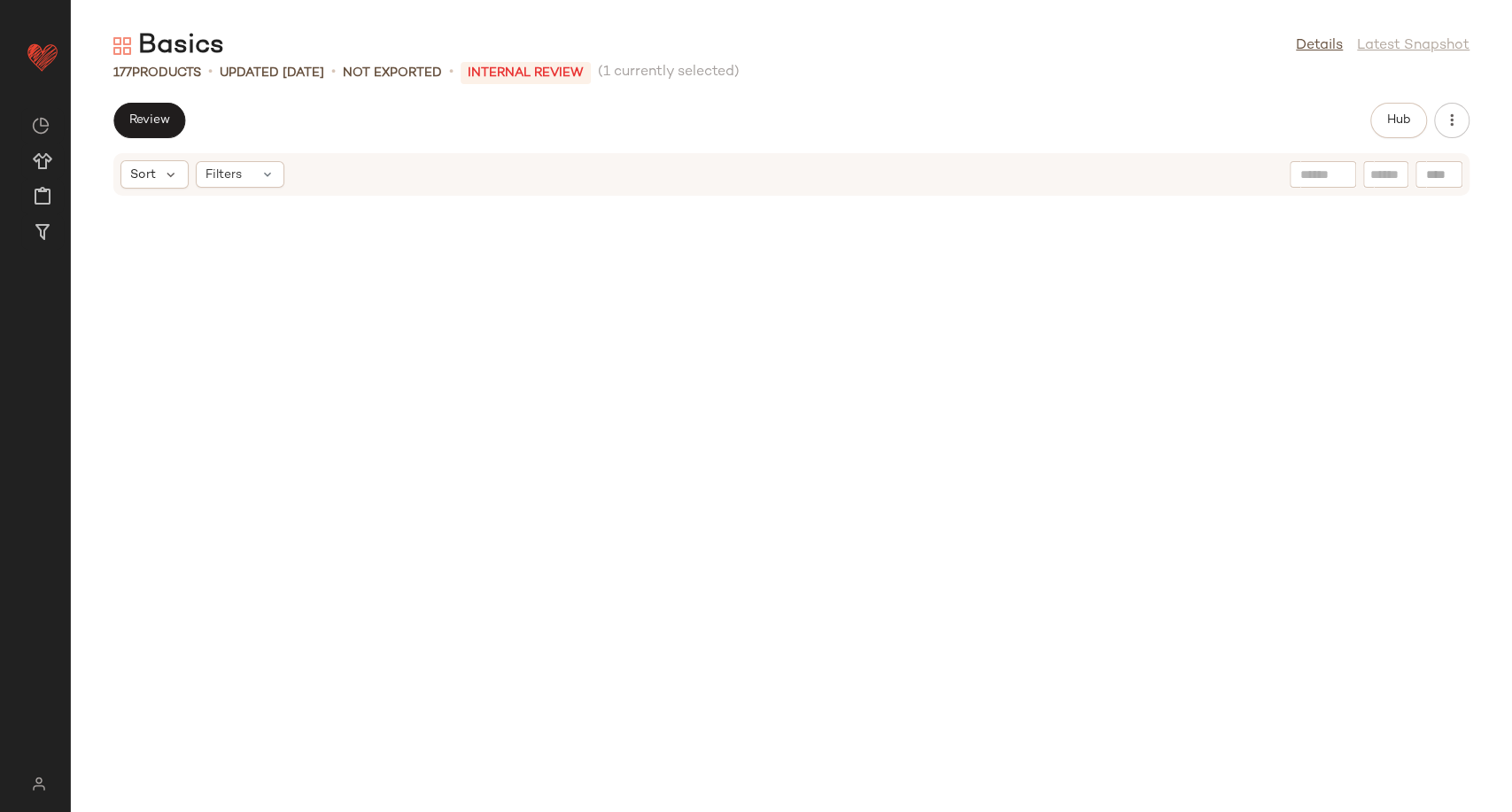
scroll to position [6485, 0]
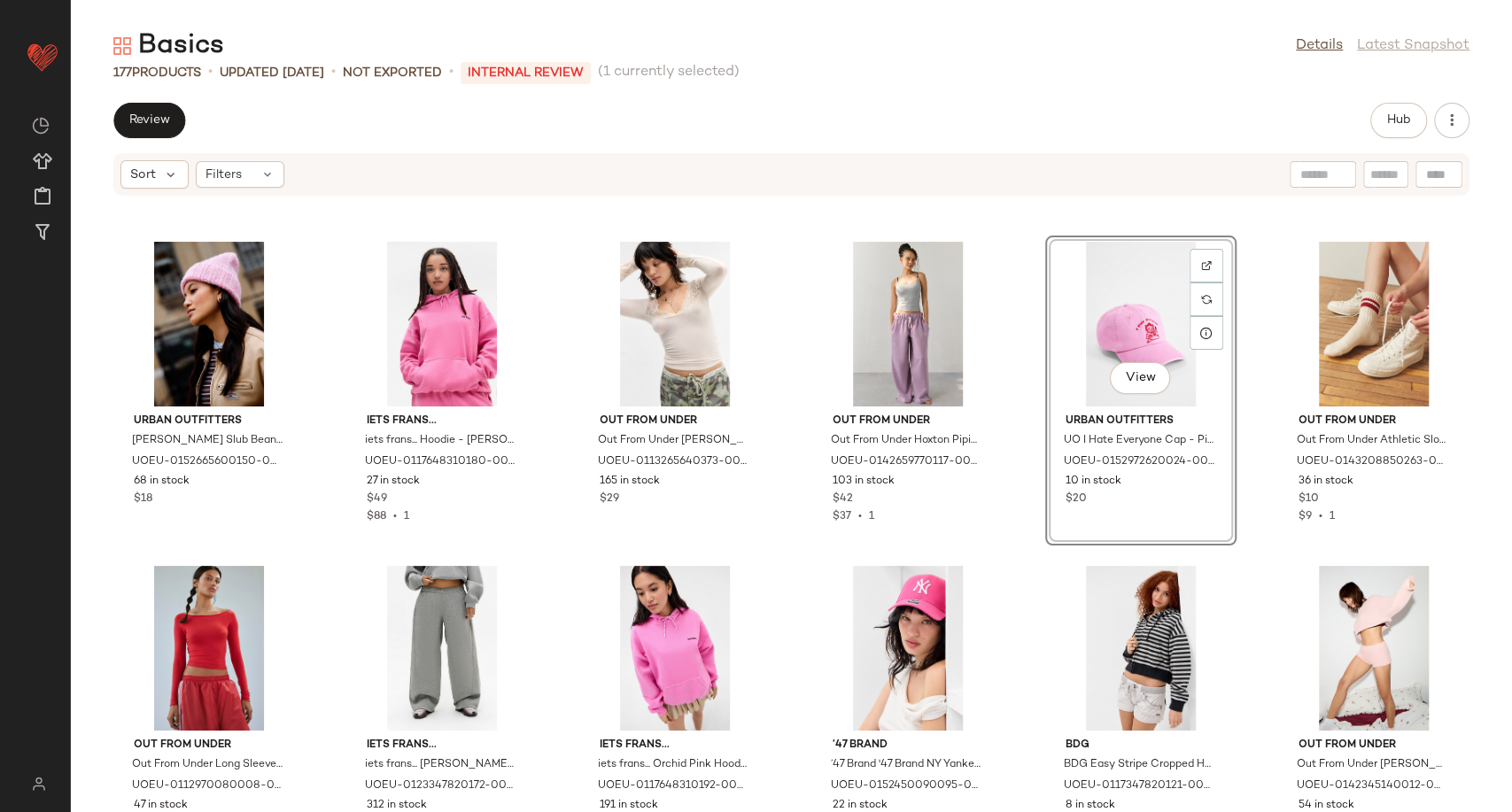
click at [1129, 305] on div "View" at bounding box center [1141, 324] width 179 height 165
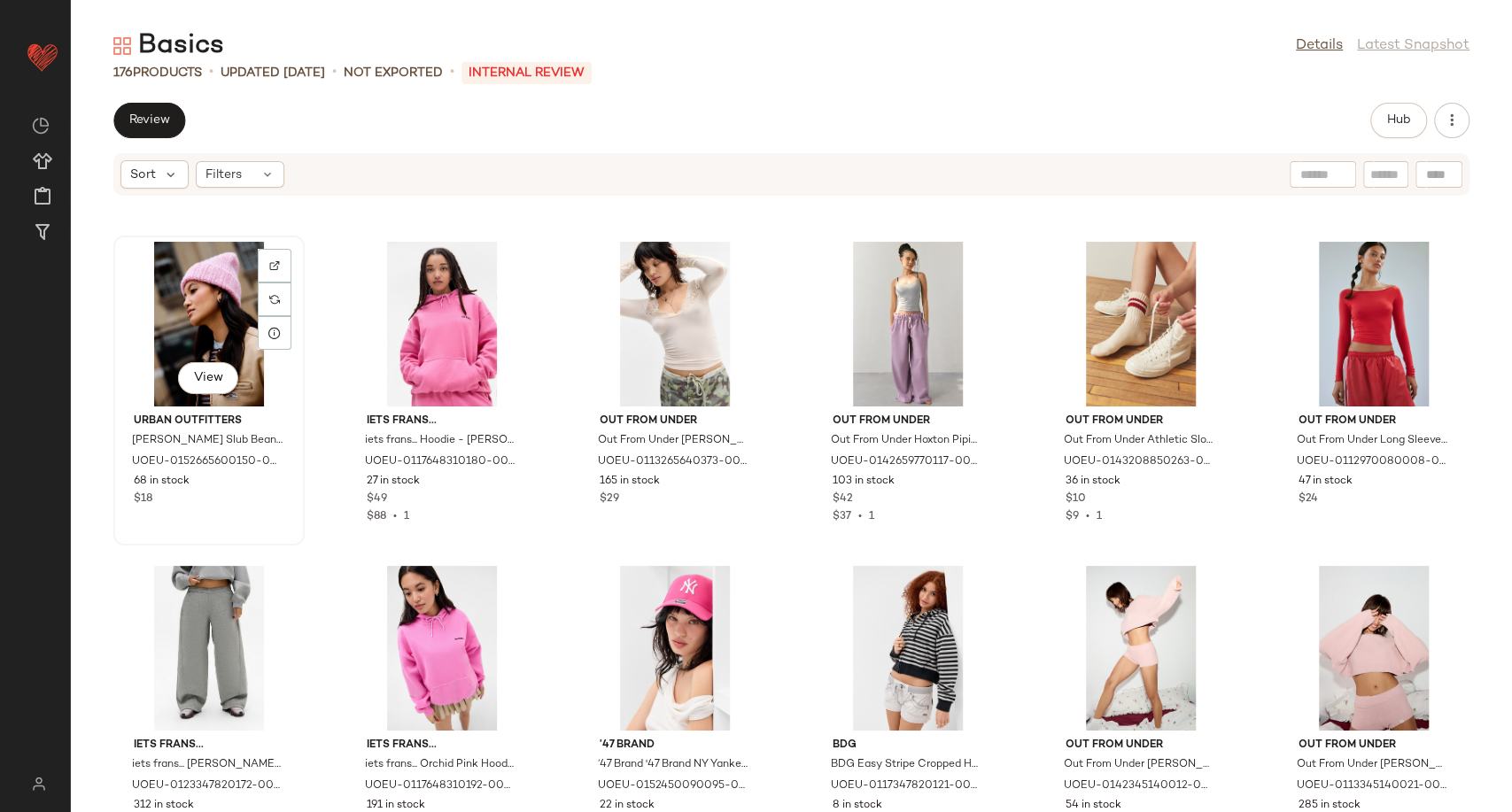
click at [203, 323] on div "View" at bounding box center [210, 324] width 179 height 165
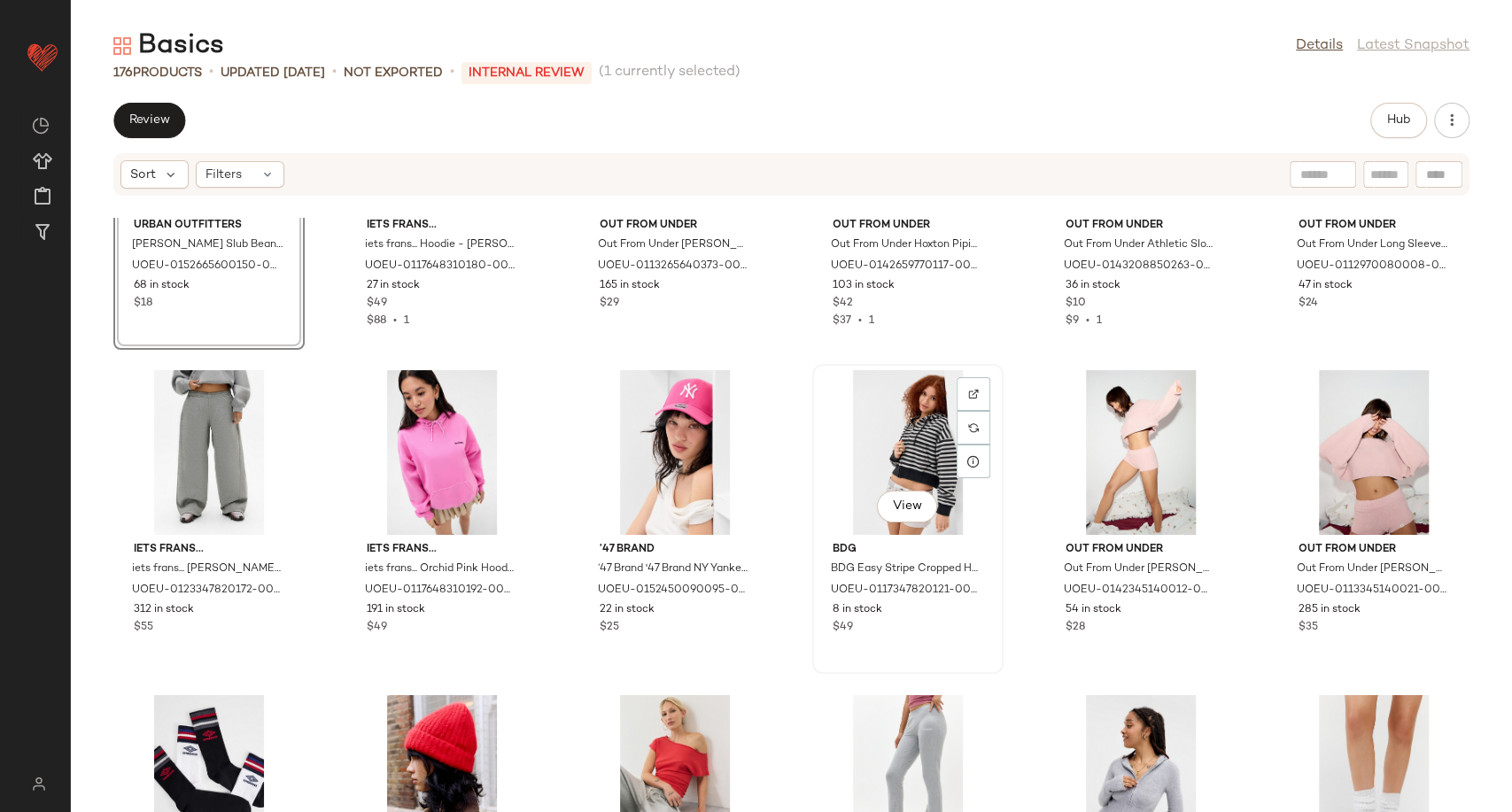
scroll to position [6681, 0]
click at [618, 431] on div "View" at bounding box center [675, 451] width 179 height 165
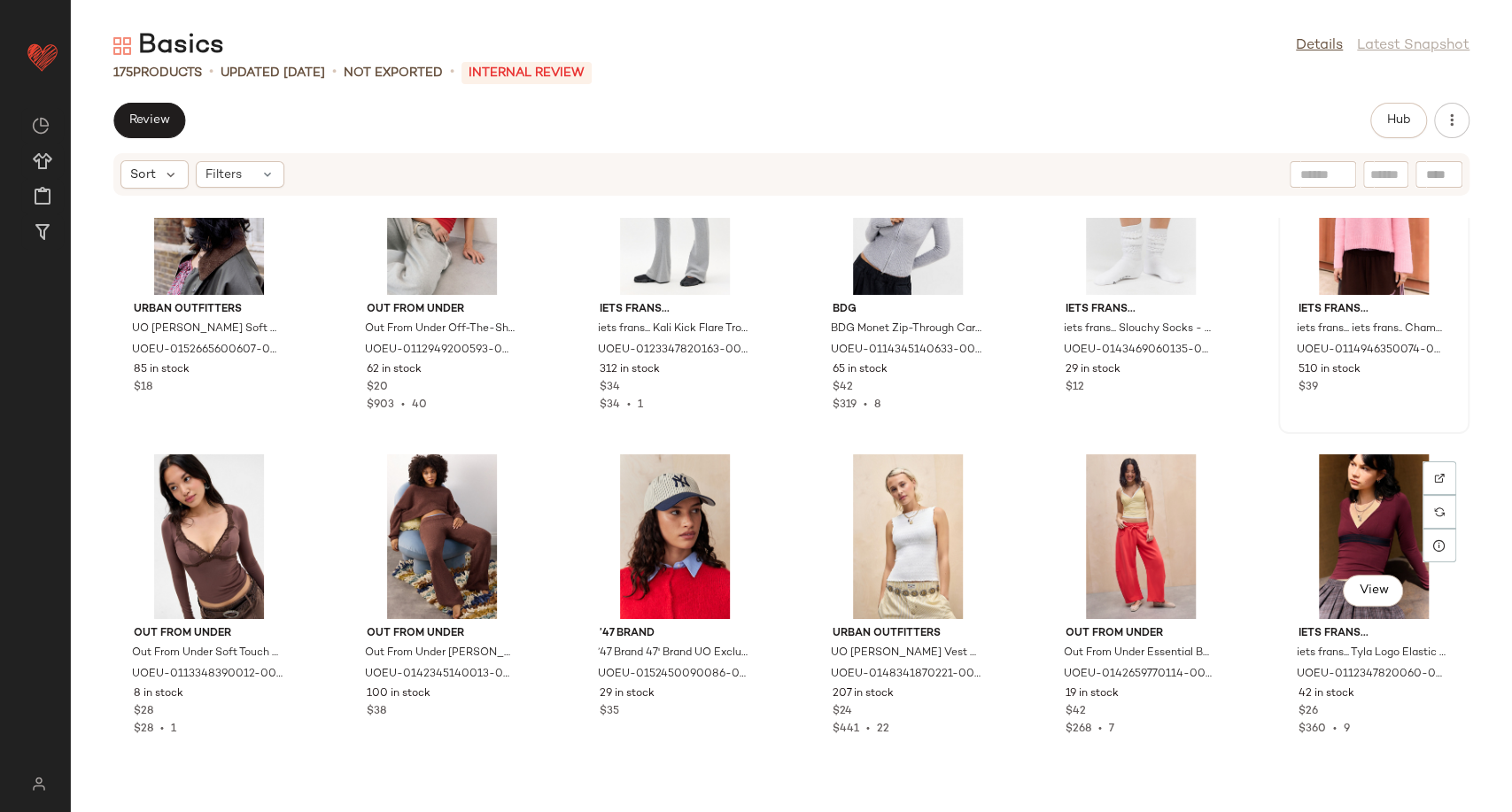
scroll to position [7370, 0]
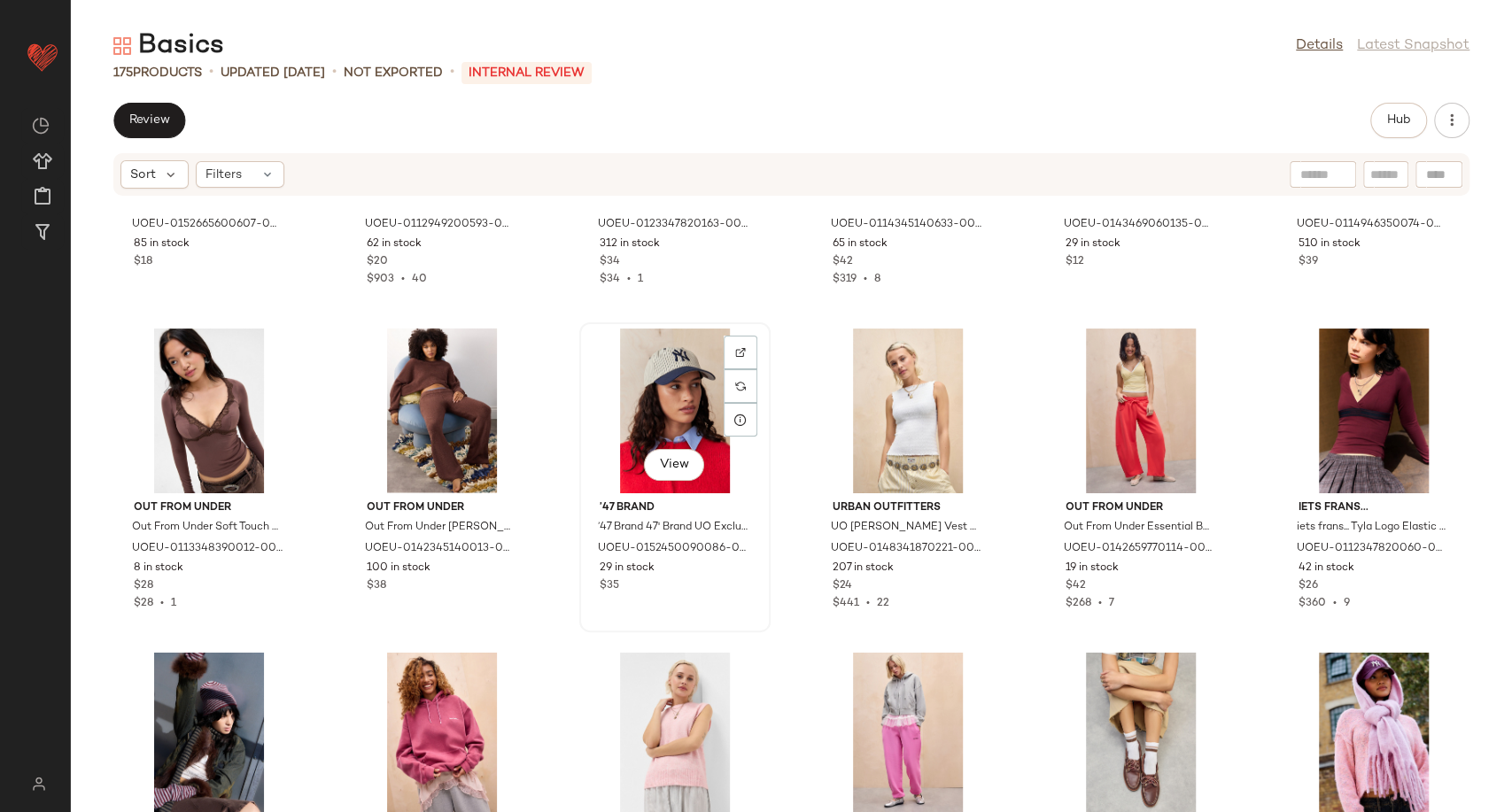
click at [638, 419] on div "View" at bounding box center [675, 411] width 179 height 165
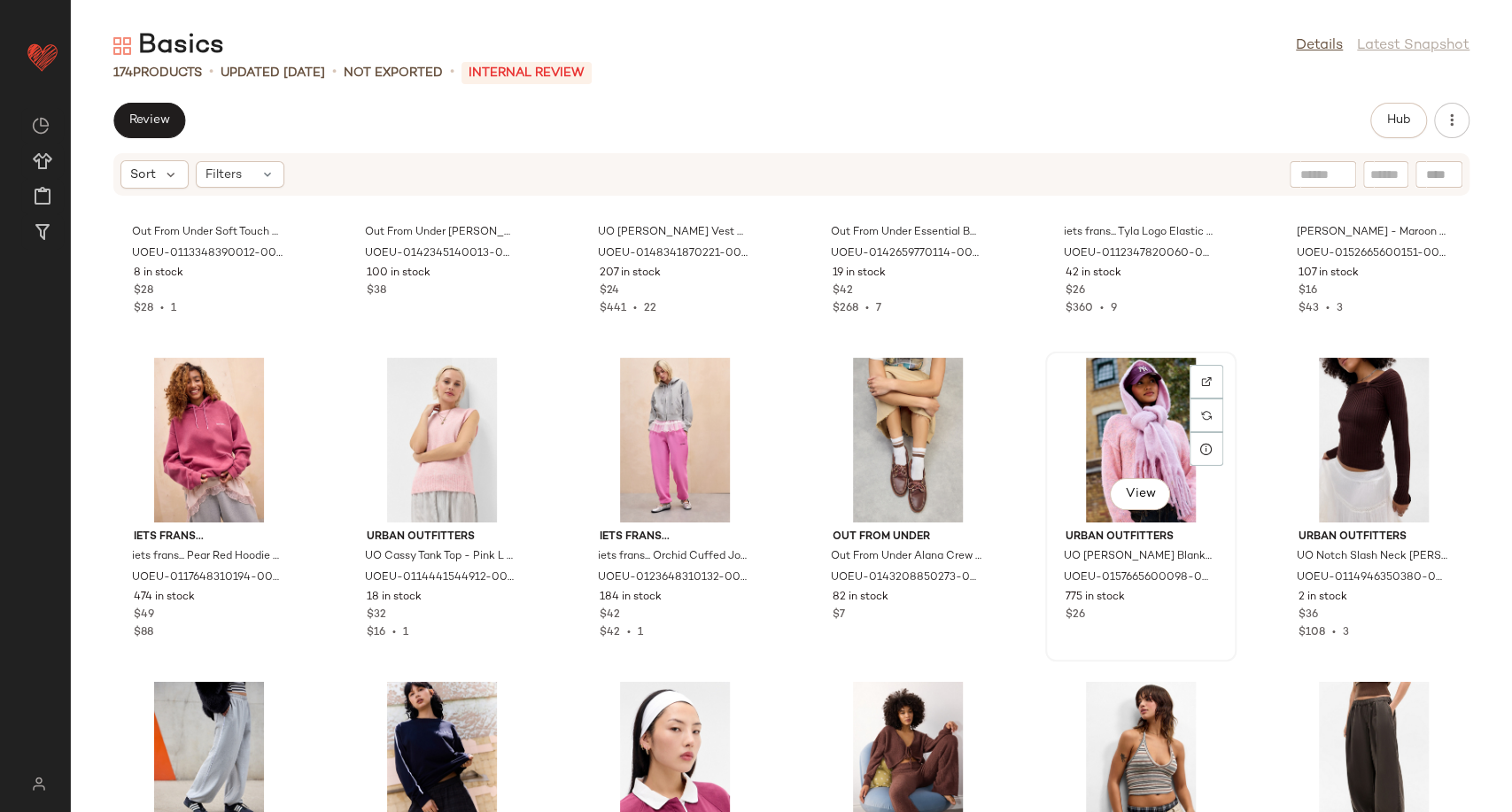
scroll to position [7469, 0]
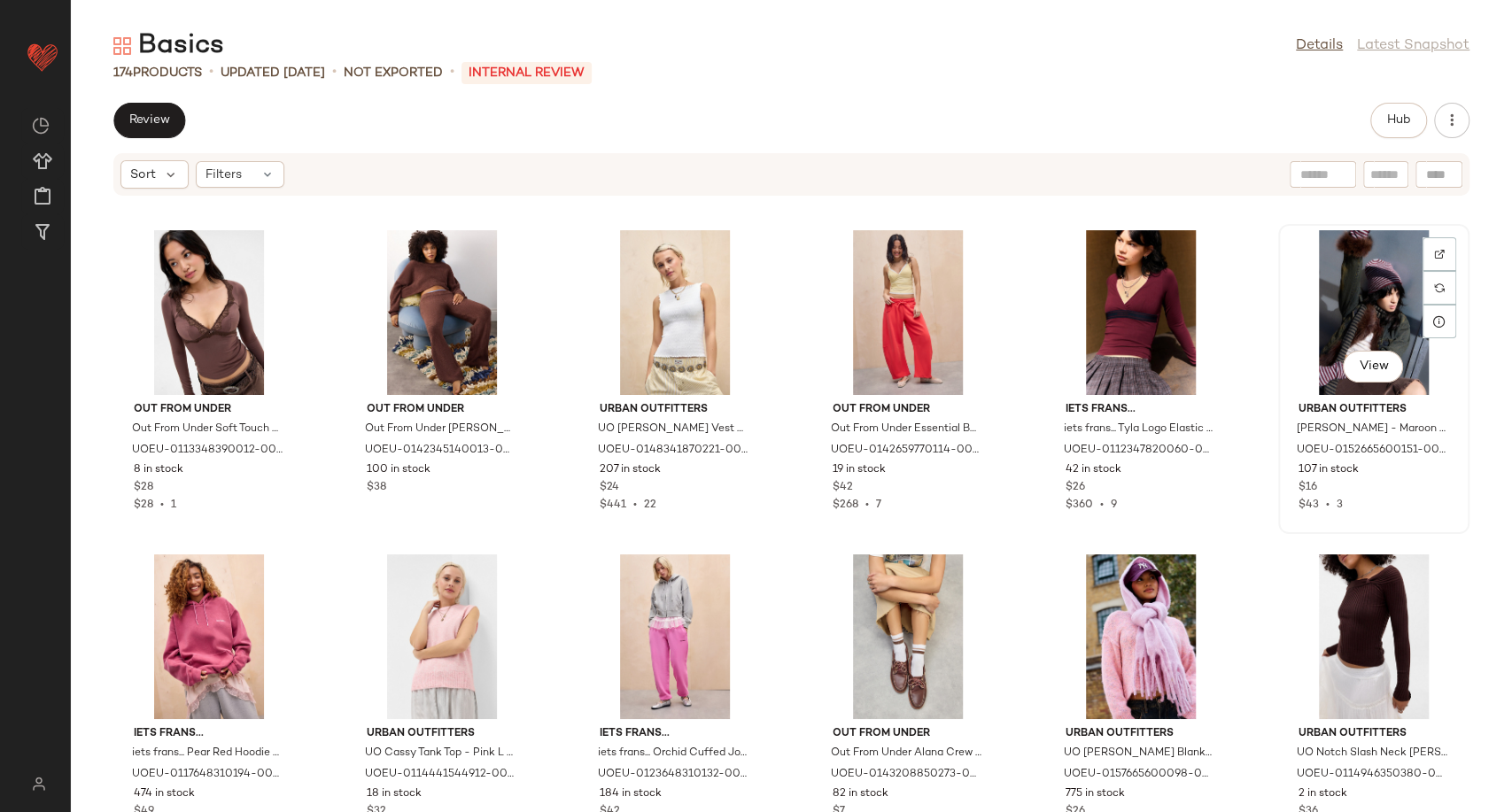
click at [1374, 294] on div "View" at bounding box center [1373, 313] width 179 height 165
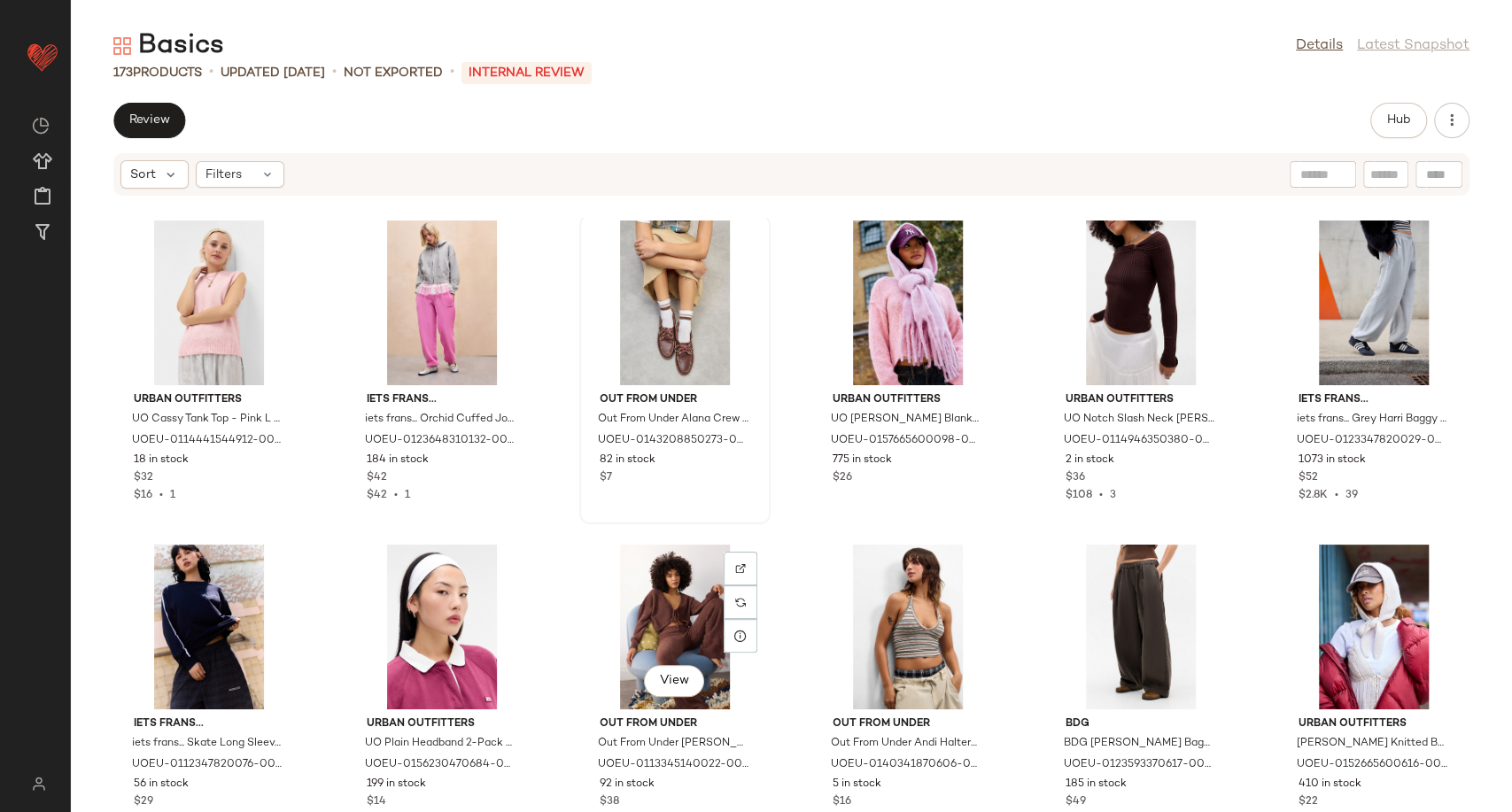
scroll to position [7862, 0]
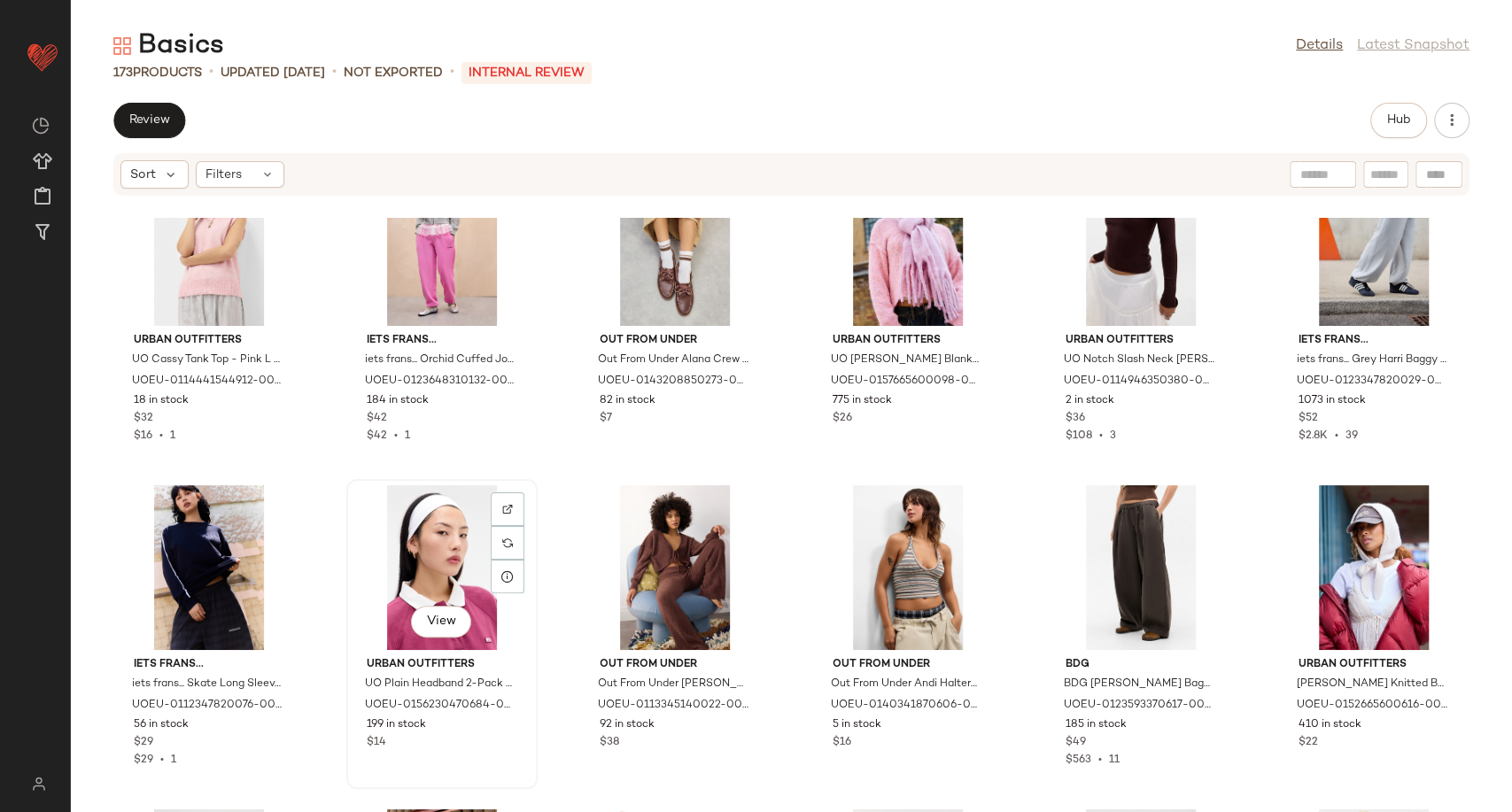
click at [442, 539] on div "View" at bounding box center [442, 567] width 179 height 165
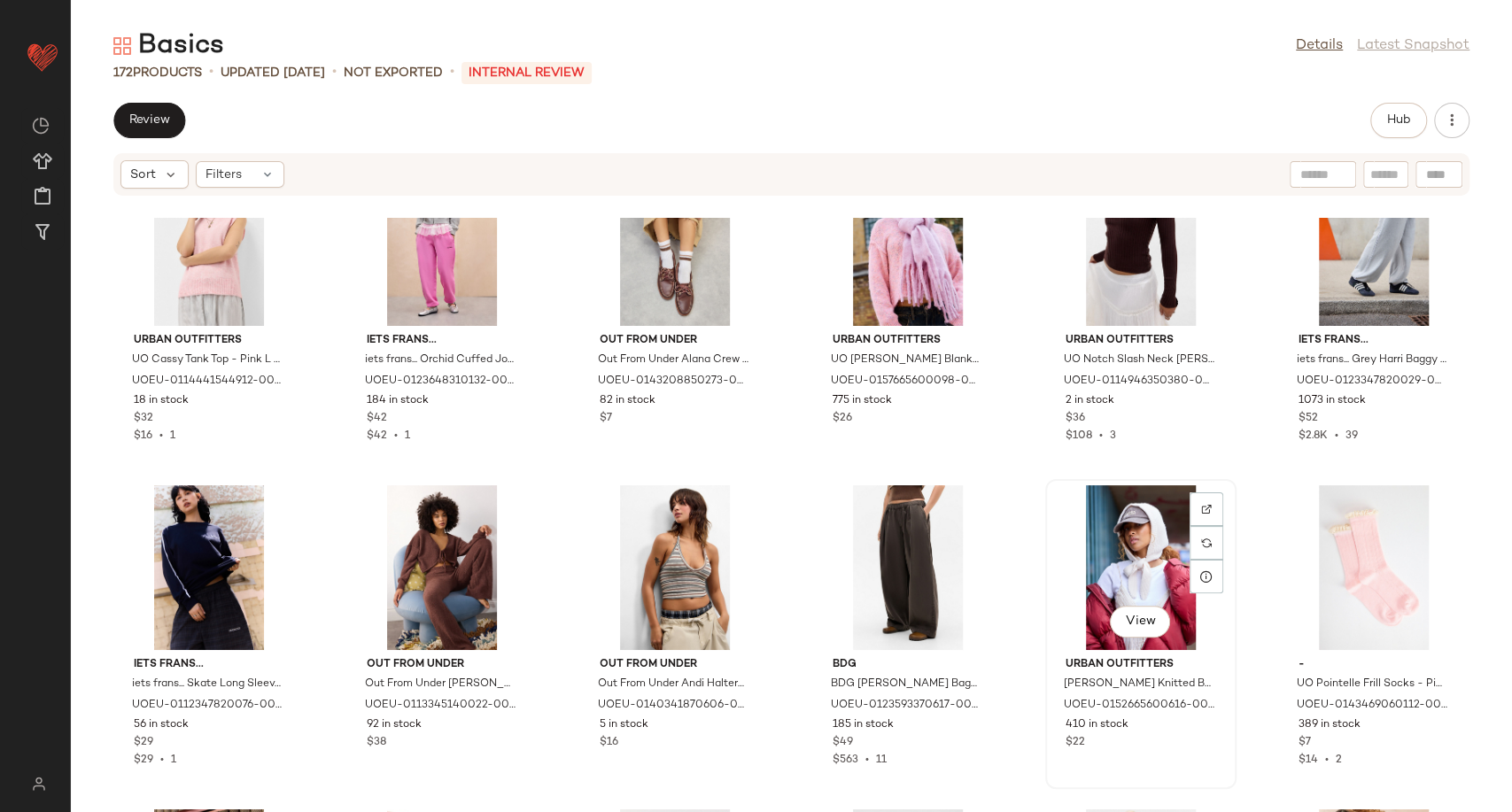
click at [1140, 568] on div "View" at bounding box center [1141, 567] width 179 height 165
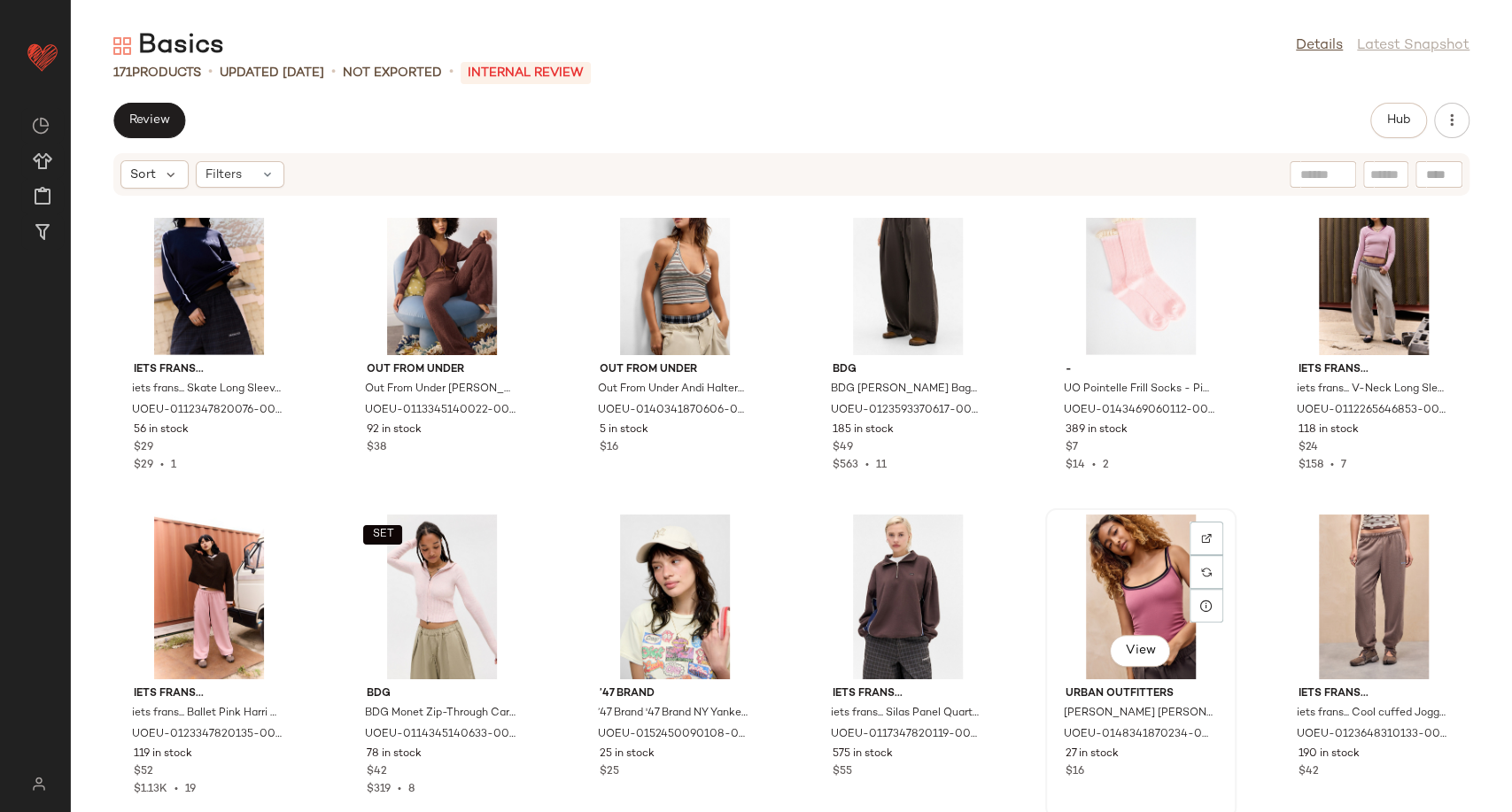
scroll to position [8059, 0]
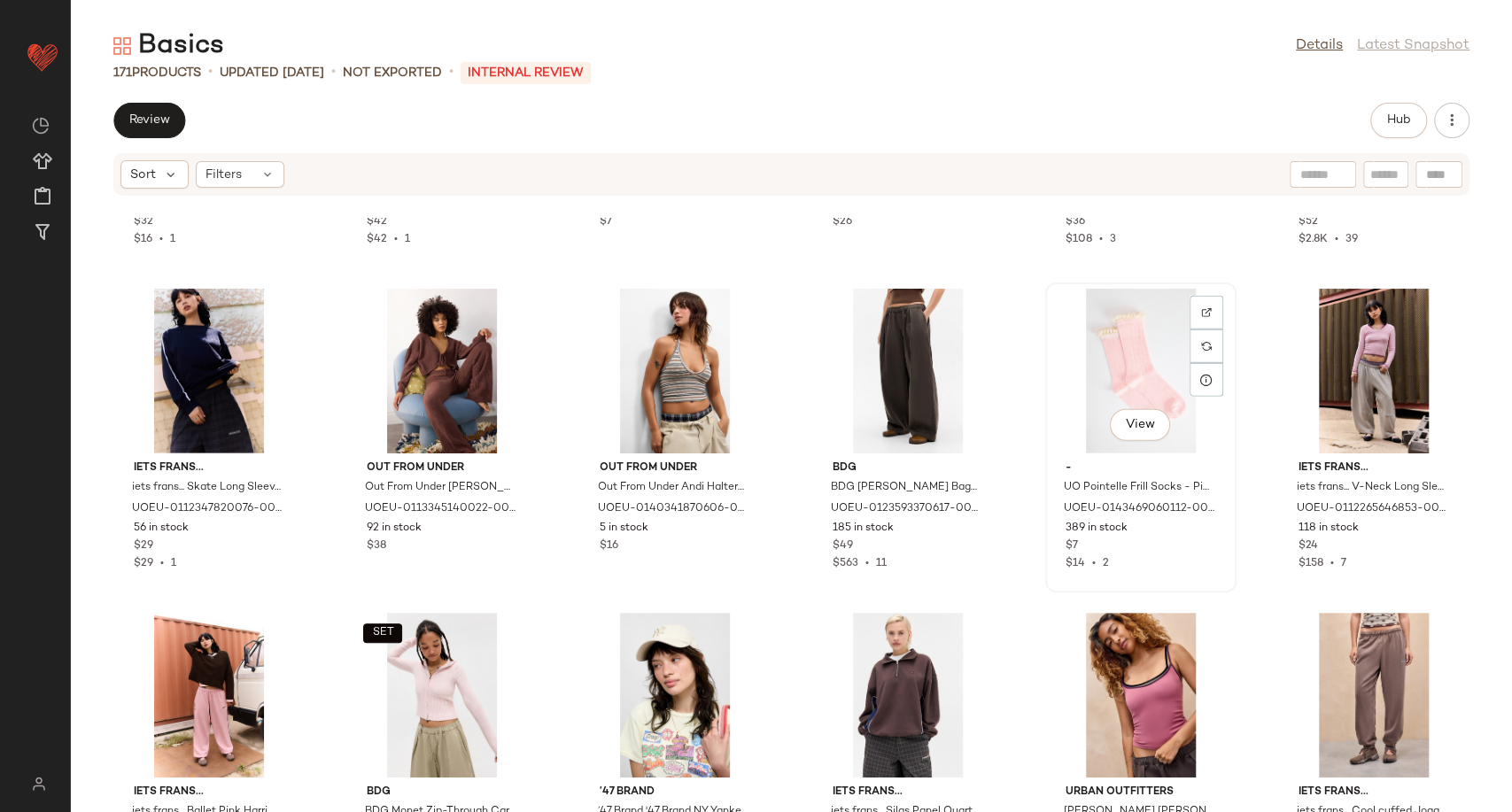
click at [1140, 367] on div "View" at bounding box center [1141, 371] width 179 height 165
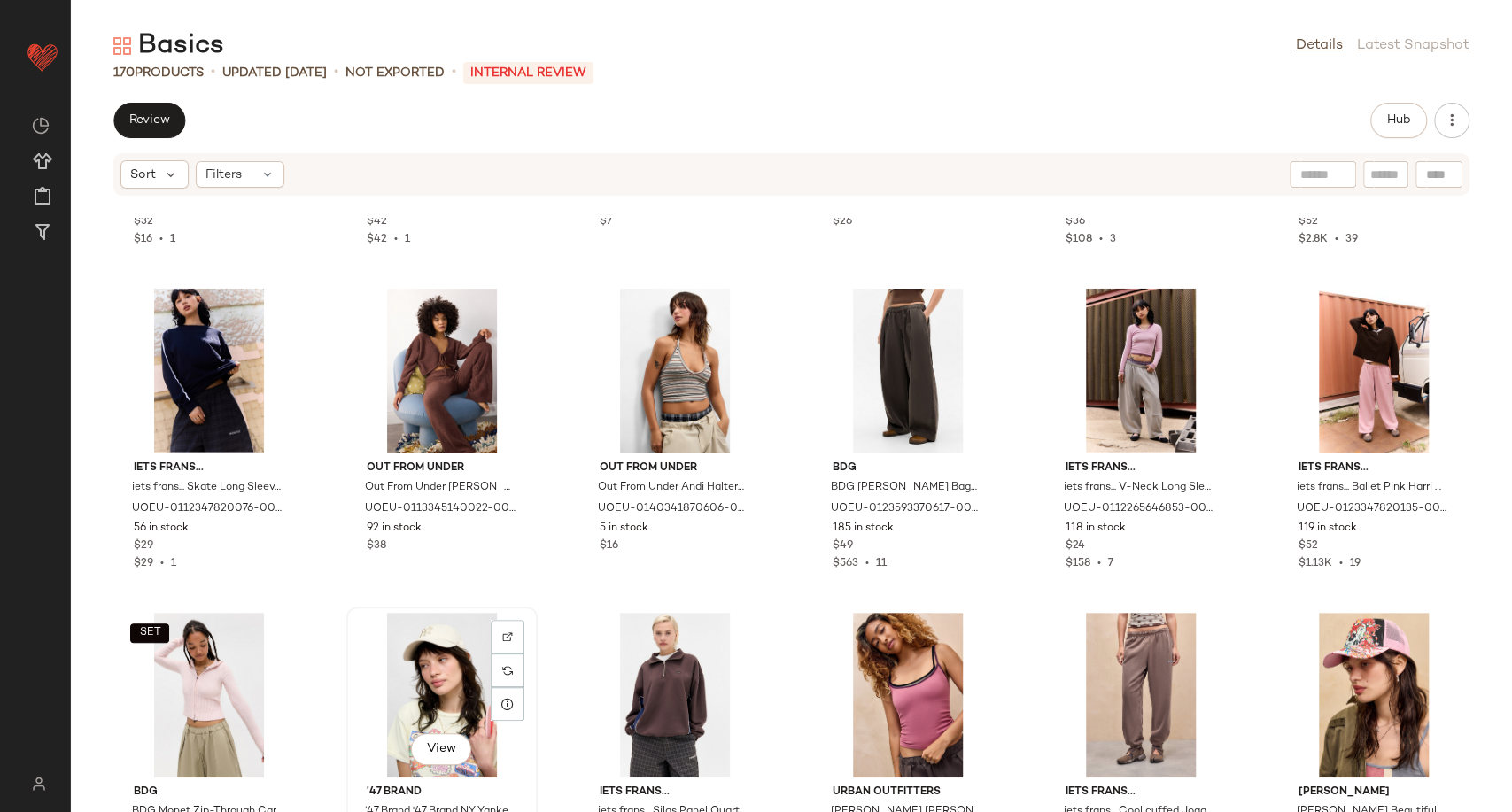
click at [441, 668] on div "View" at bounding box center [442, 695] width 179 height 165
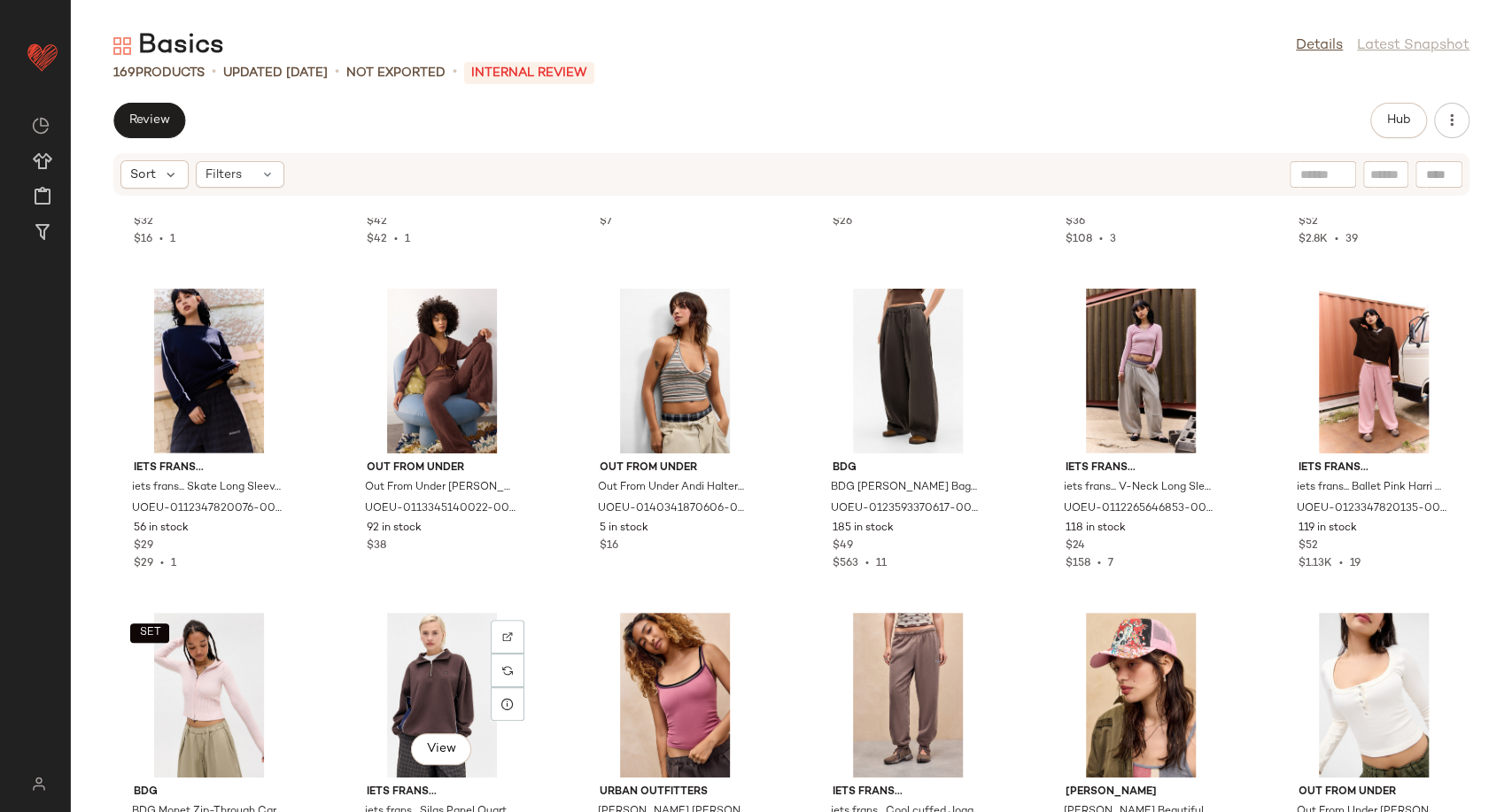
scroll to position [8256, 0]
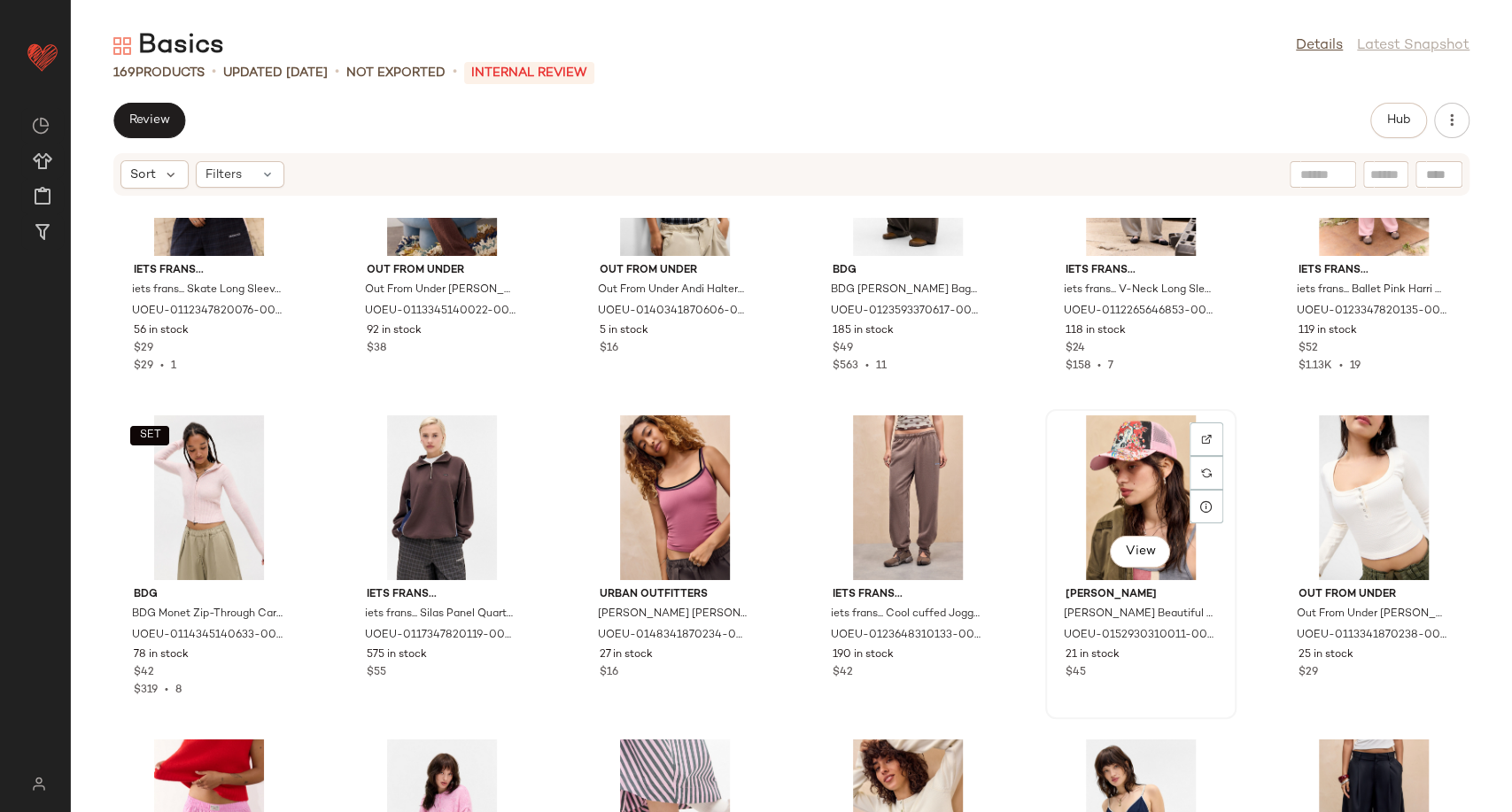
click at [1105, 489] on div "View" at bounding box center [1141, 498] width 179 height 165
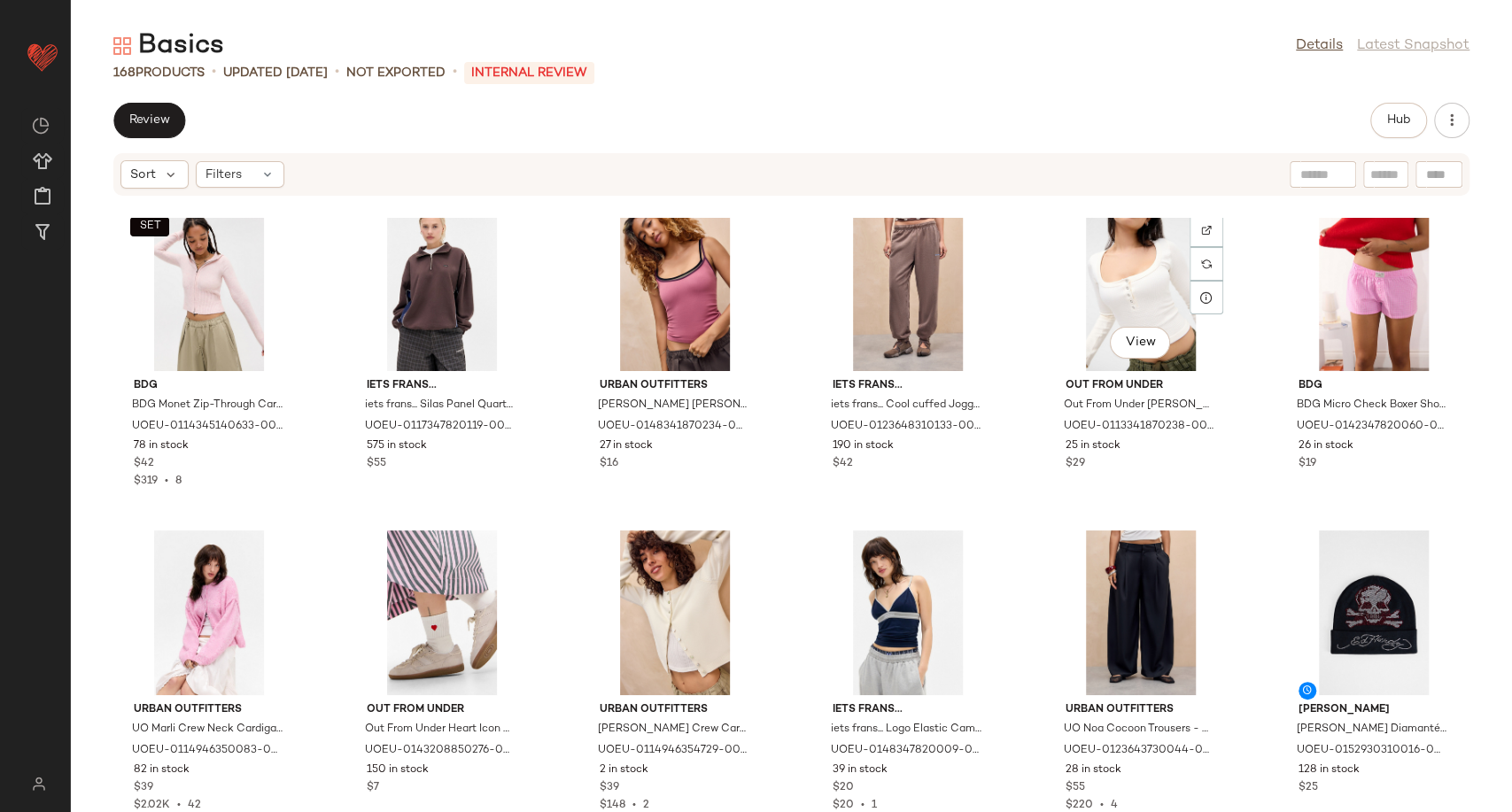
scroll to position [8486, 0]
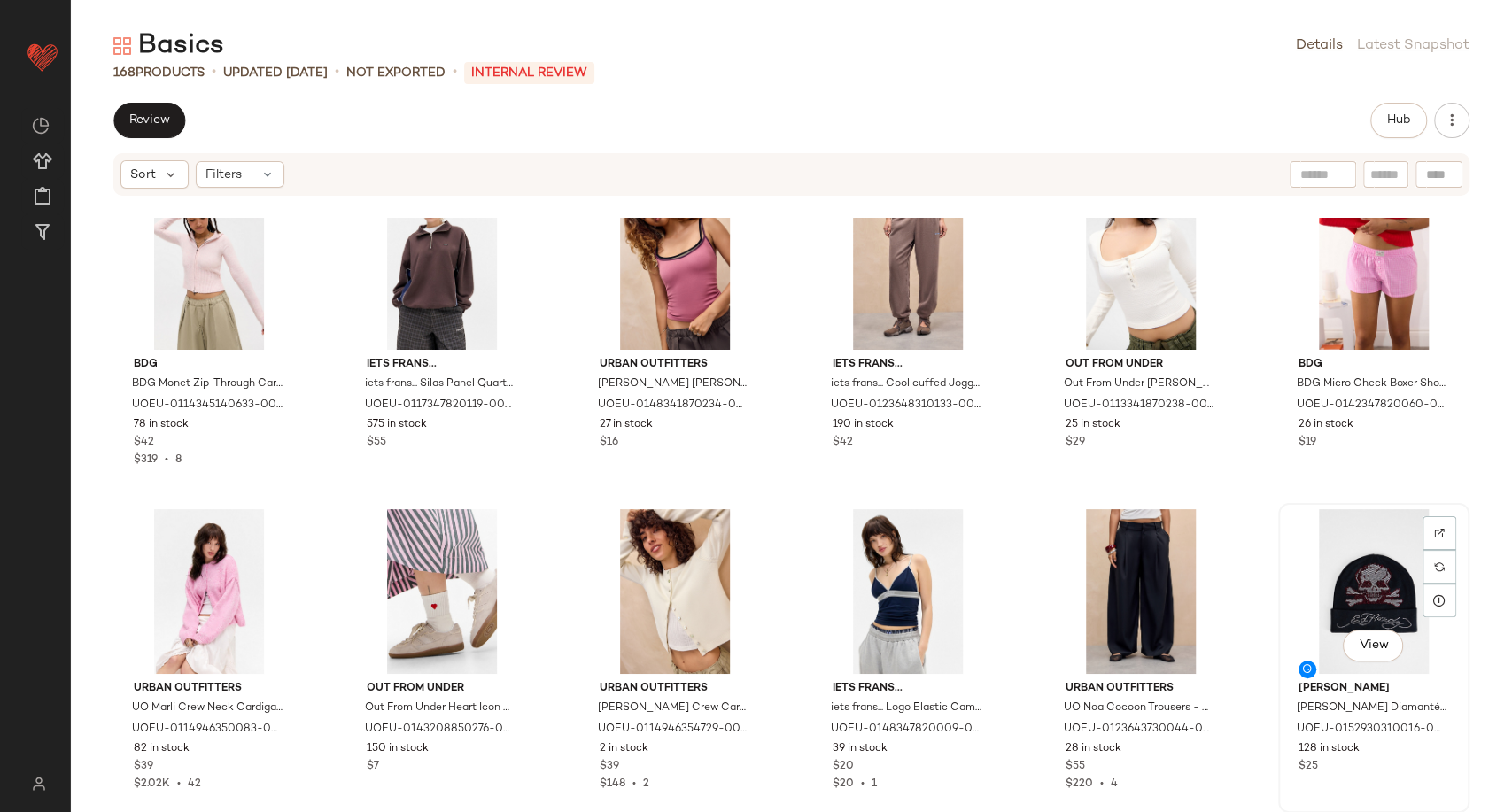
click at [1331, 583] on div "View" at bounding box center [1373, 591] width 179 height 165
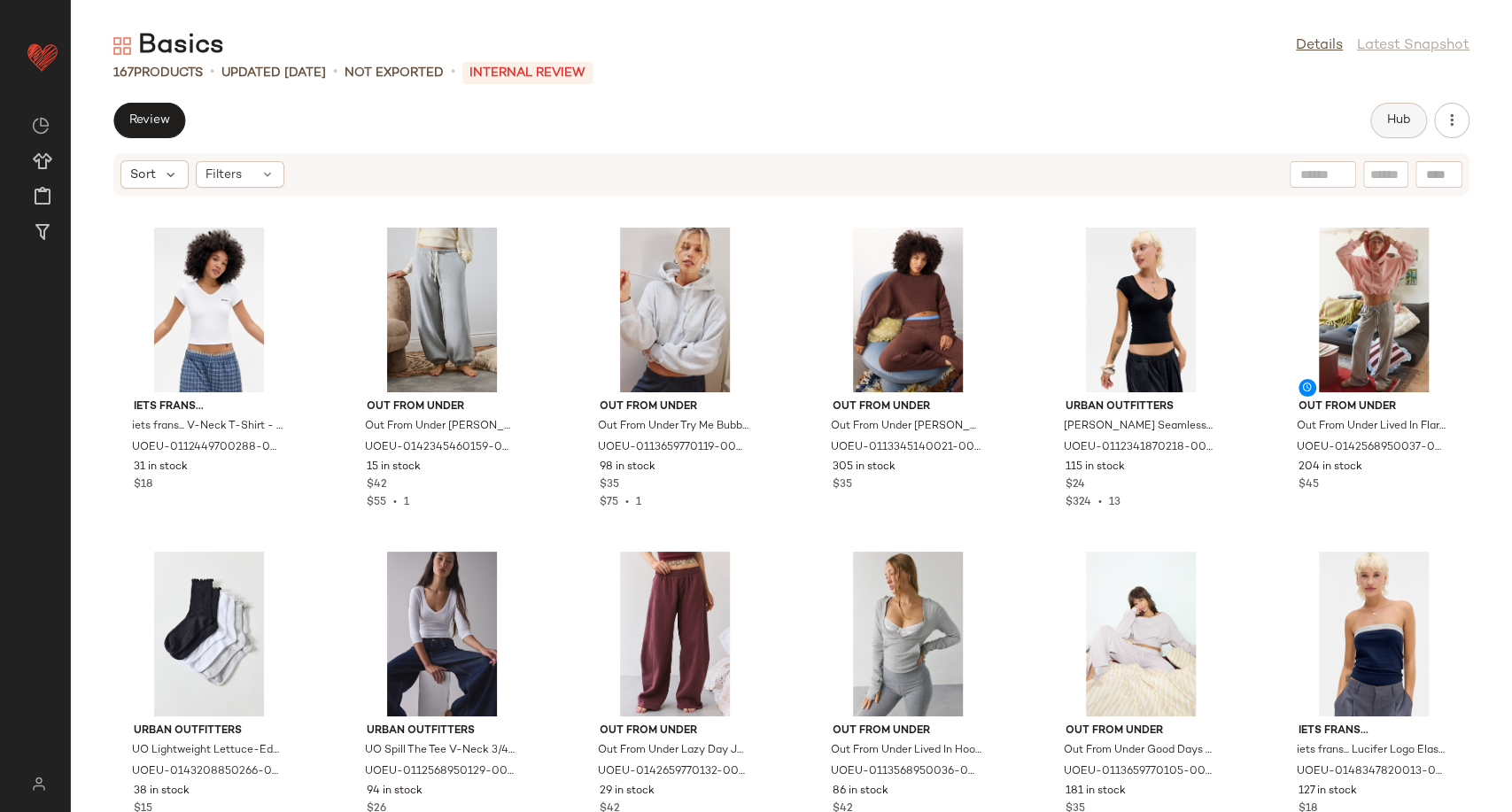
click at [1402, 122] on span "Hub" at bounding box center [1398, 120] width 25 height 14
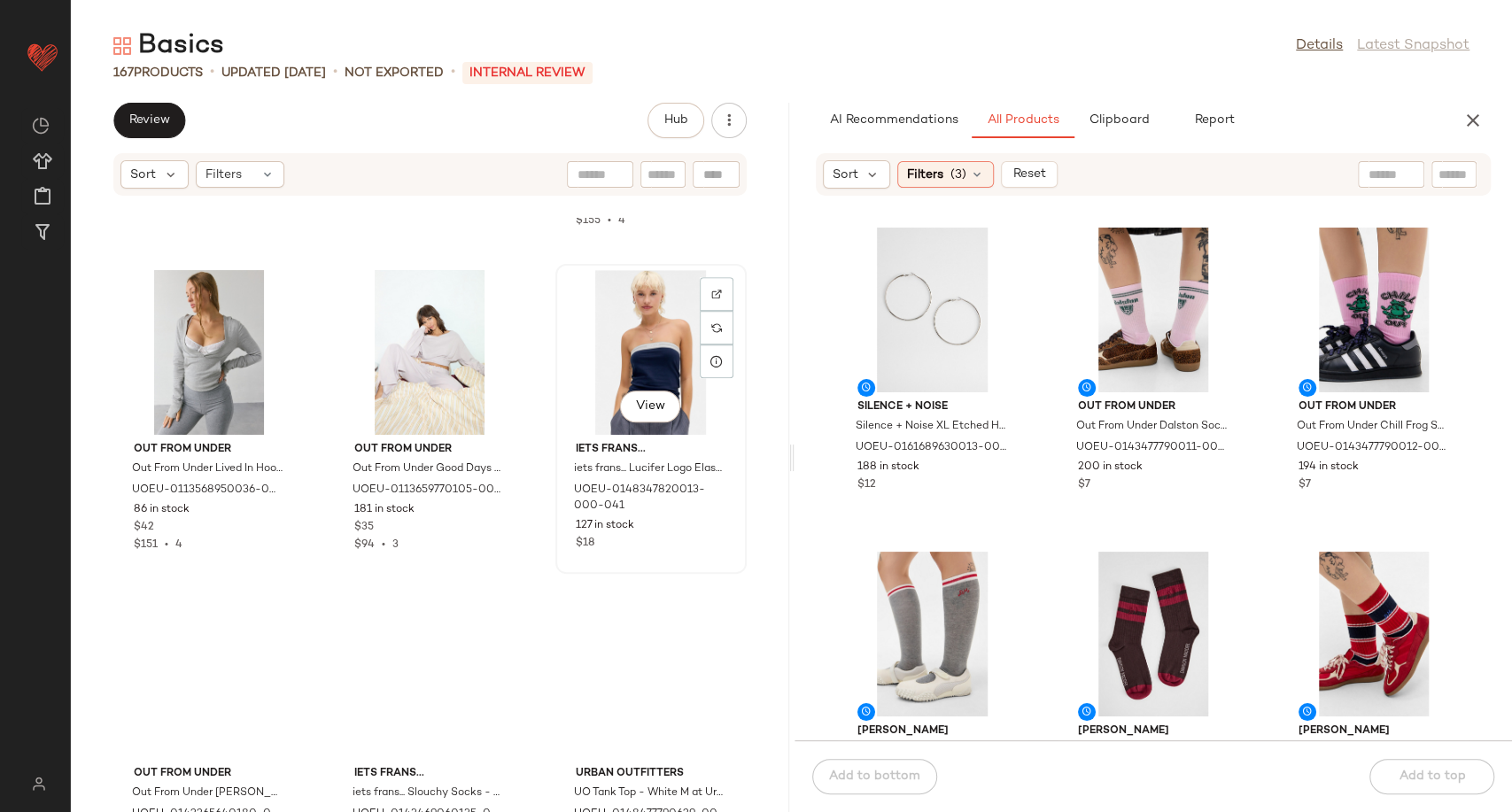
scroll to position [998, 0]
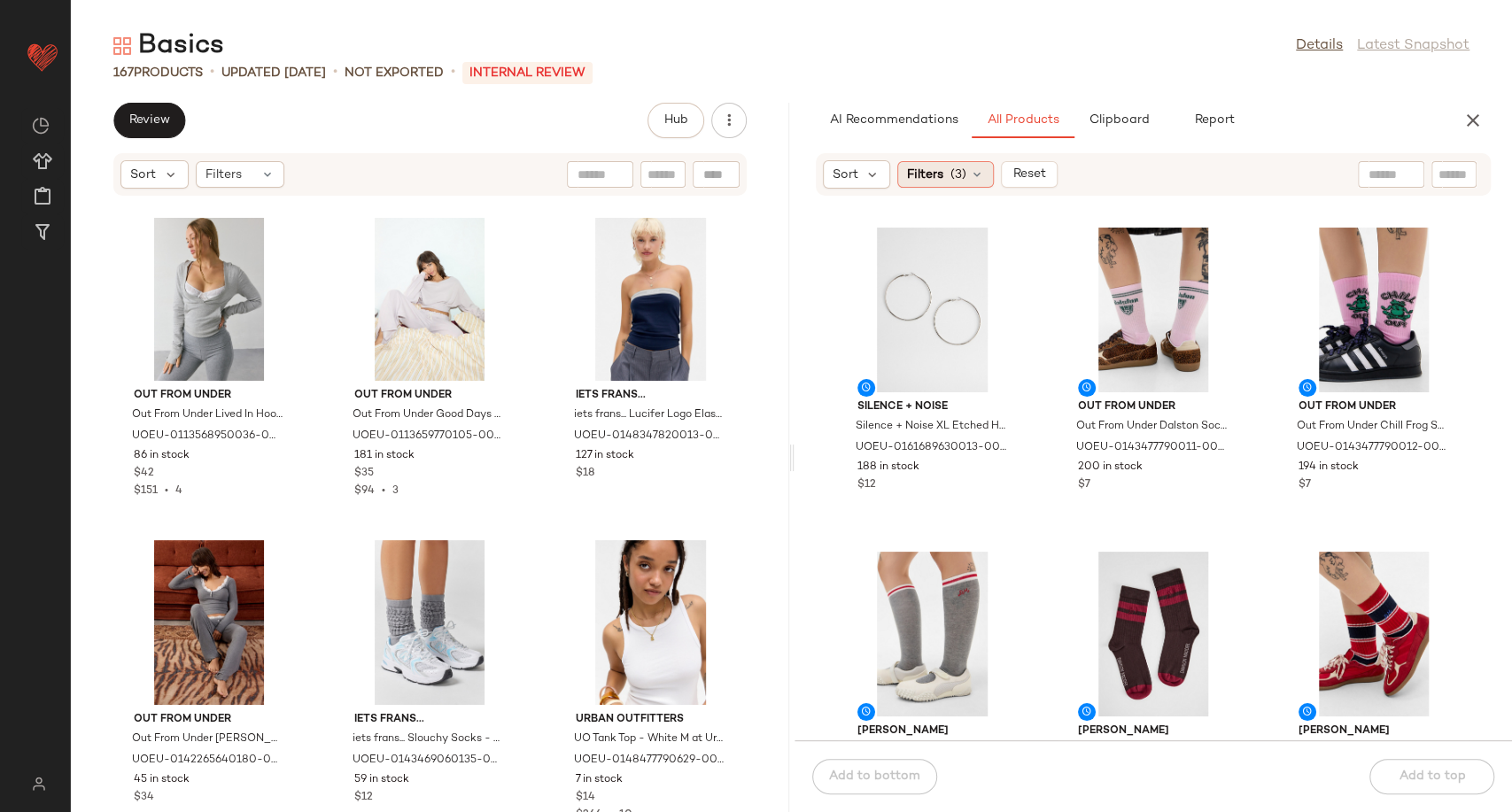
click at [979, 172] on icon at bounding box center [976, 174] width 14 height 14
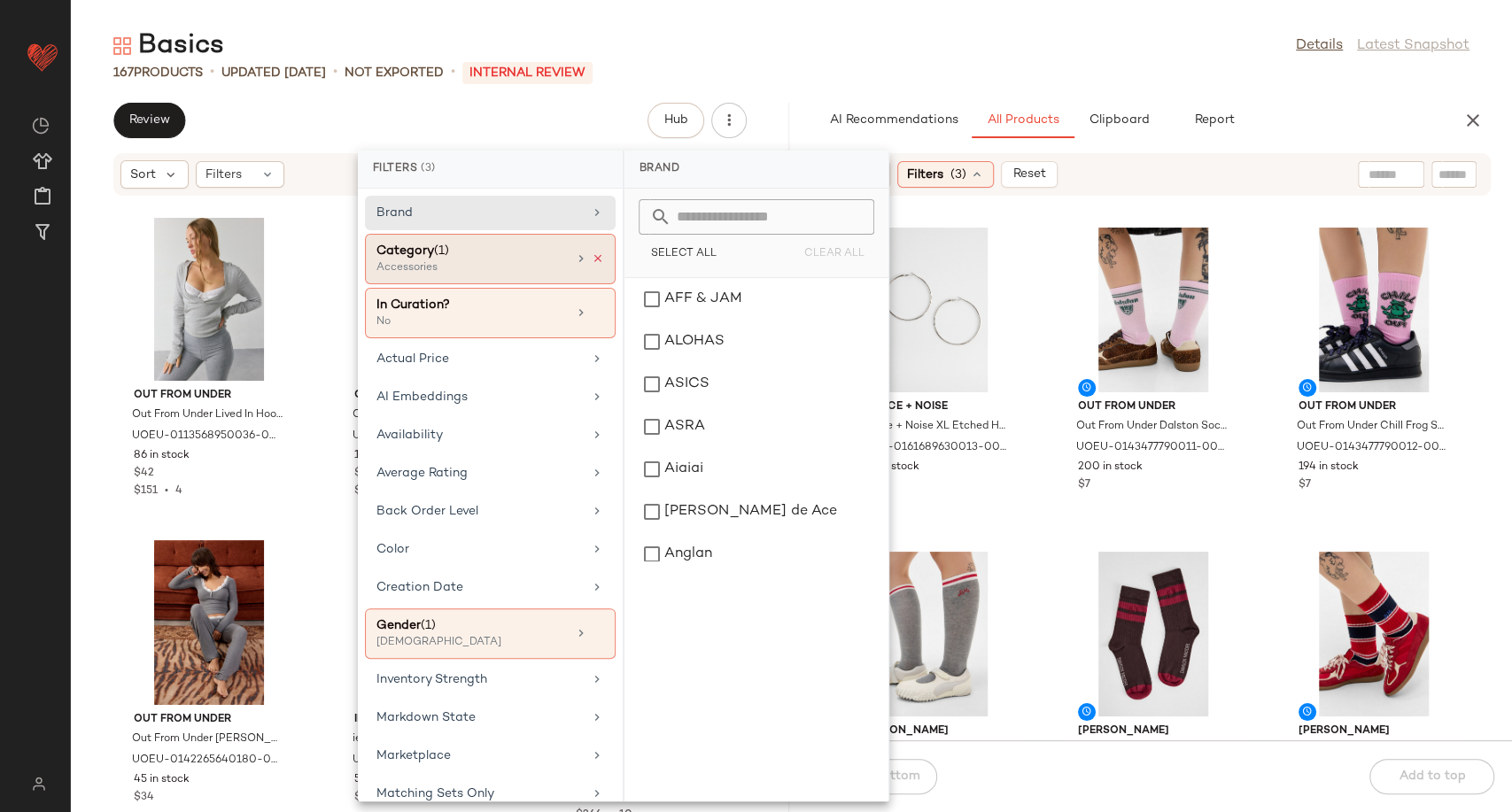
click at [592, 255] on icon at bounding box center [597, 258] width 12 height 12
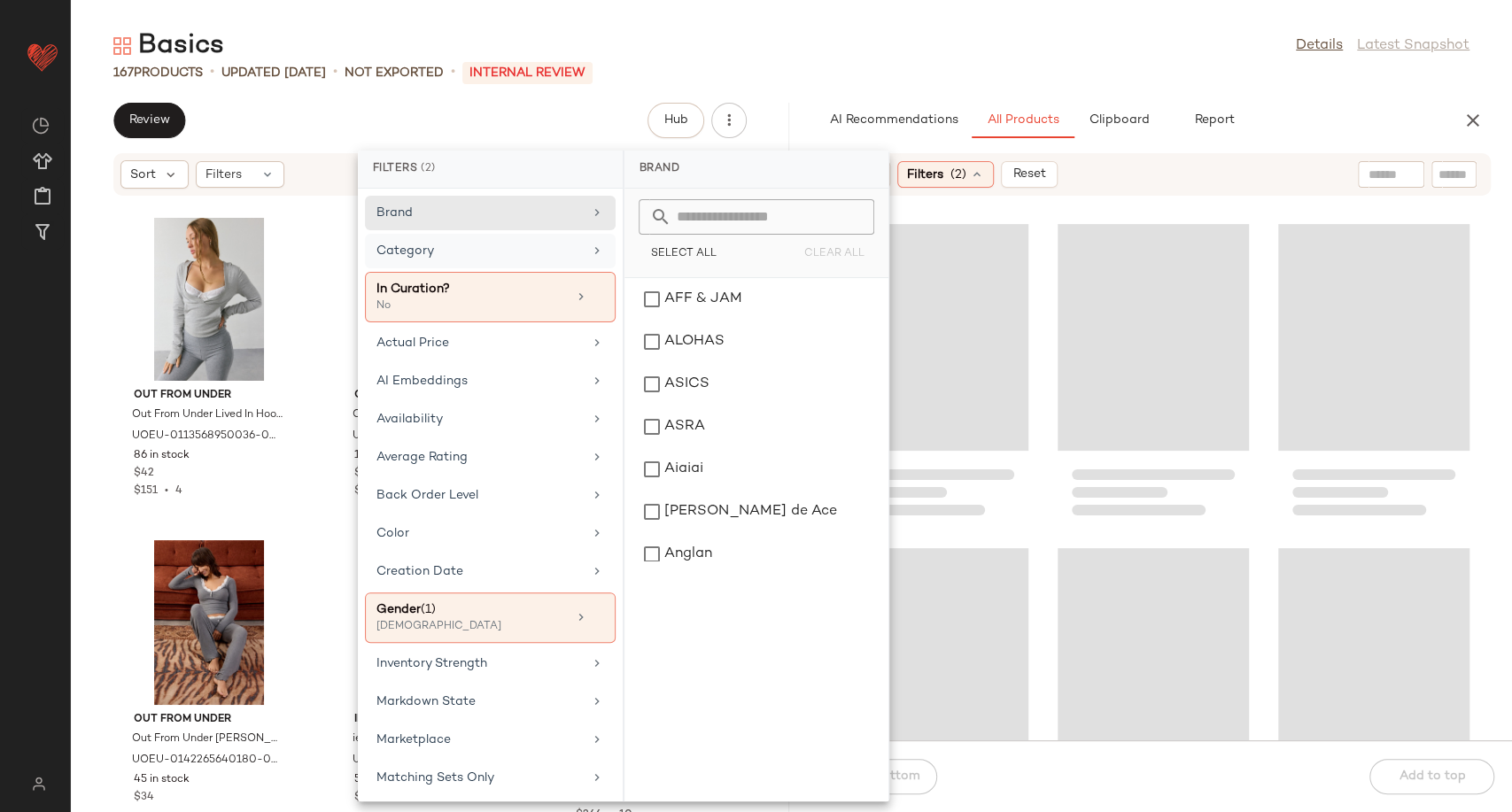
click at [548, 250] on div "Category" at bounding box center [479, 251] width 207 height 19
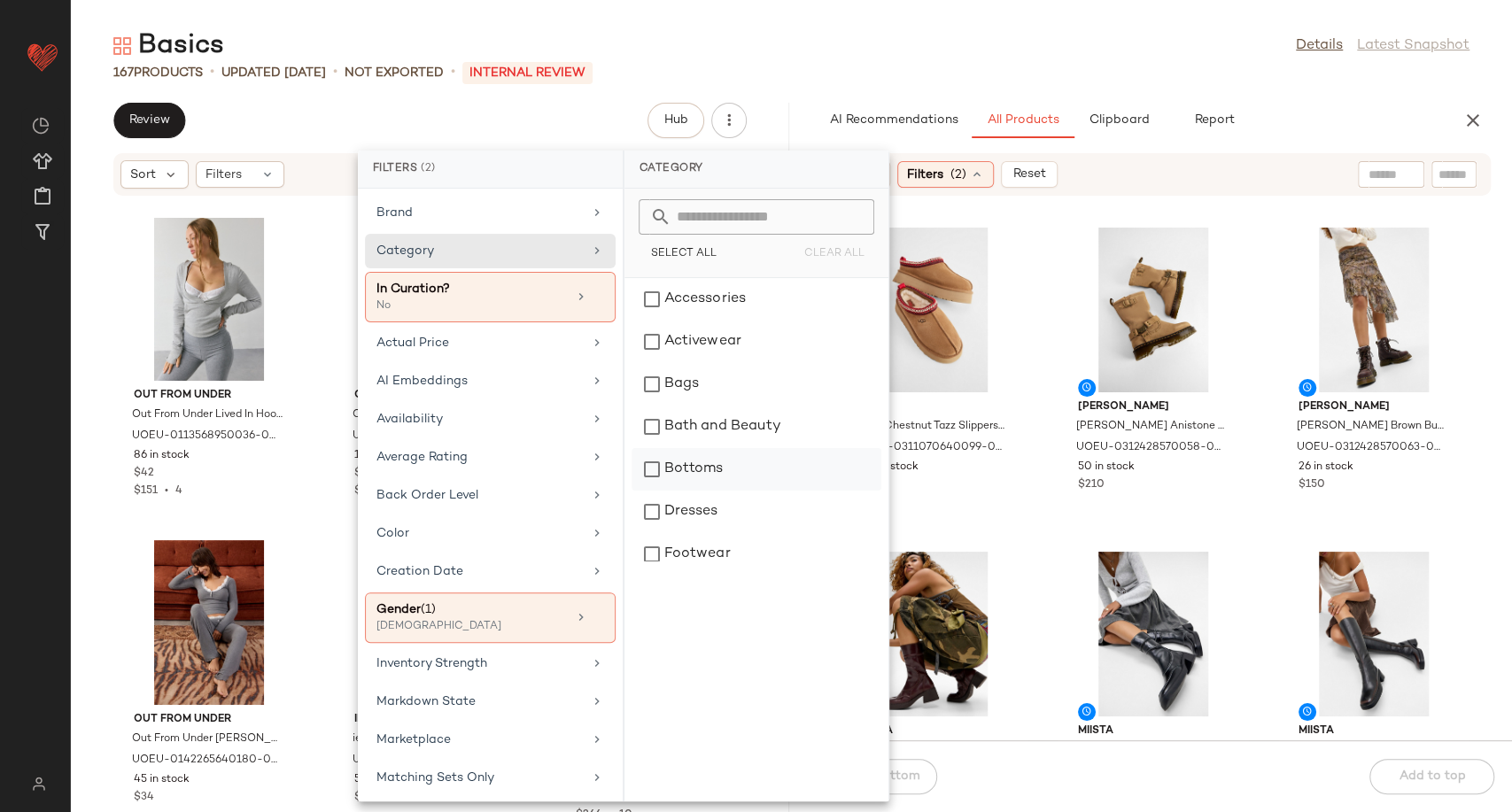
click at [723, 469] on div "Bottoms" at bounding box center [756, 469] width 250 height 42
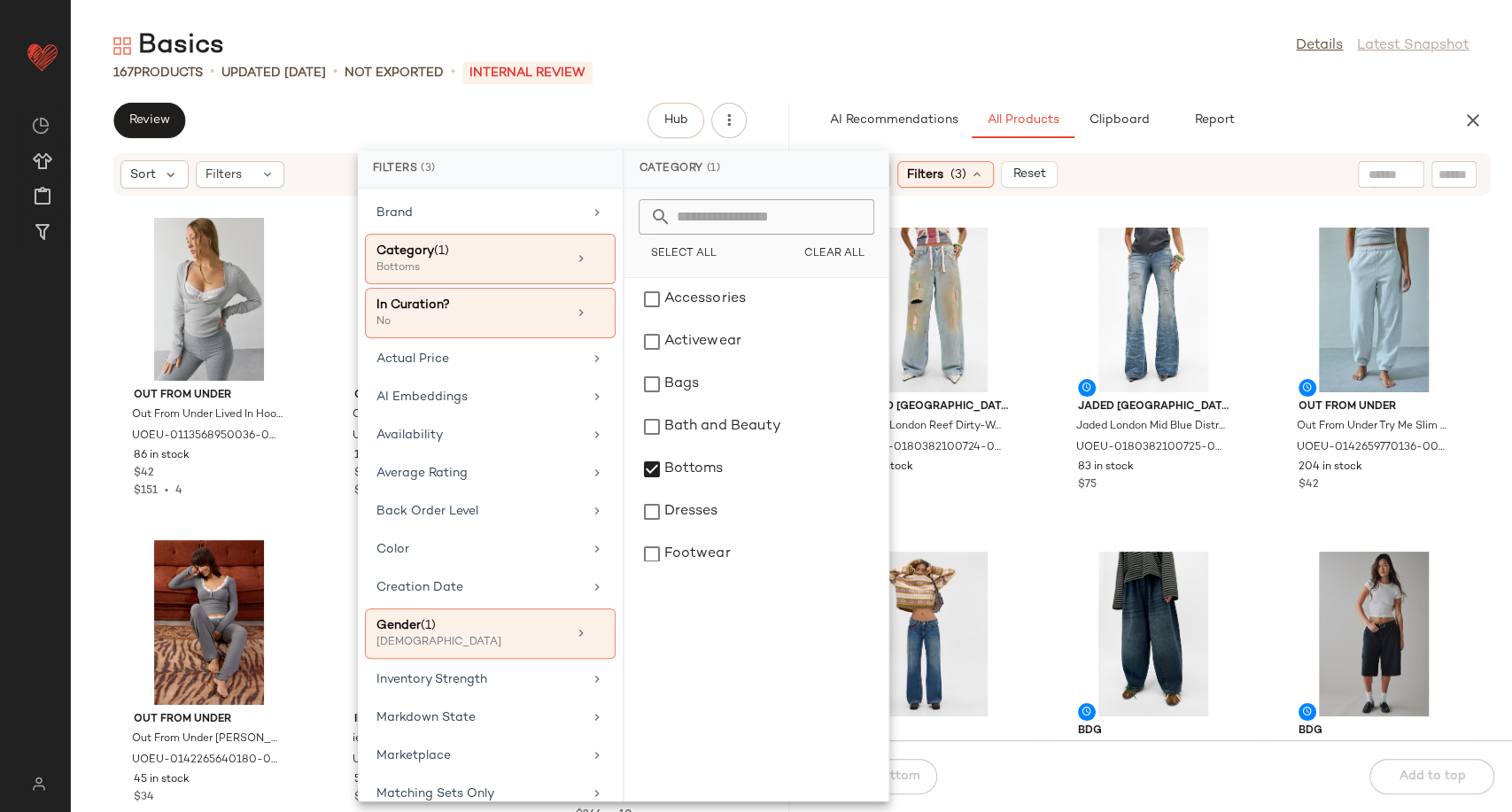
click at [1039, 541] on div "Jaded London Jaded London Reef Dirty-Wash Colossus Jeans - Tinted Denim 32 at U…" at bounding box center [1153, 480] width 718 height 523
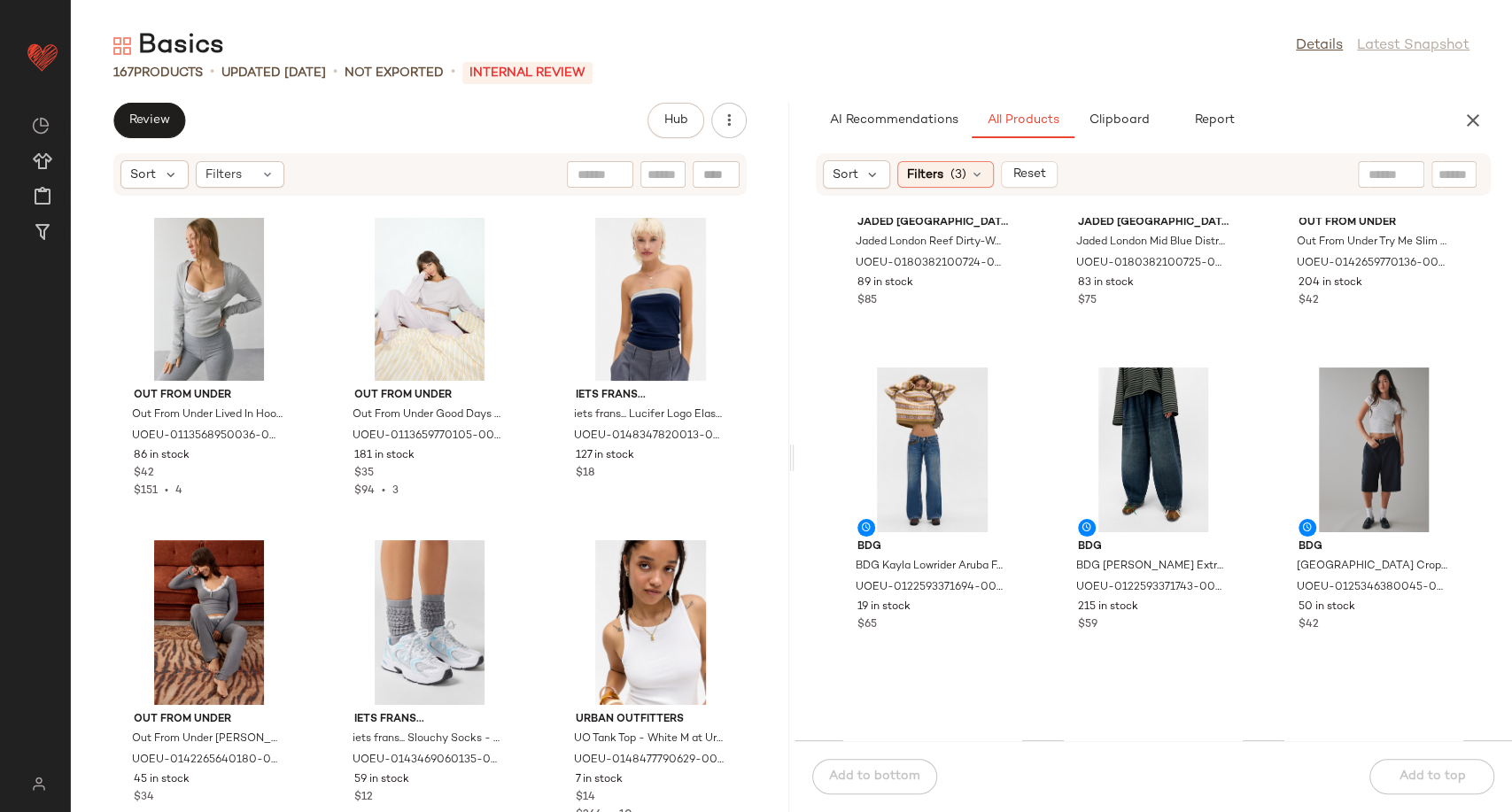
scroll to position [196, 0]
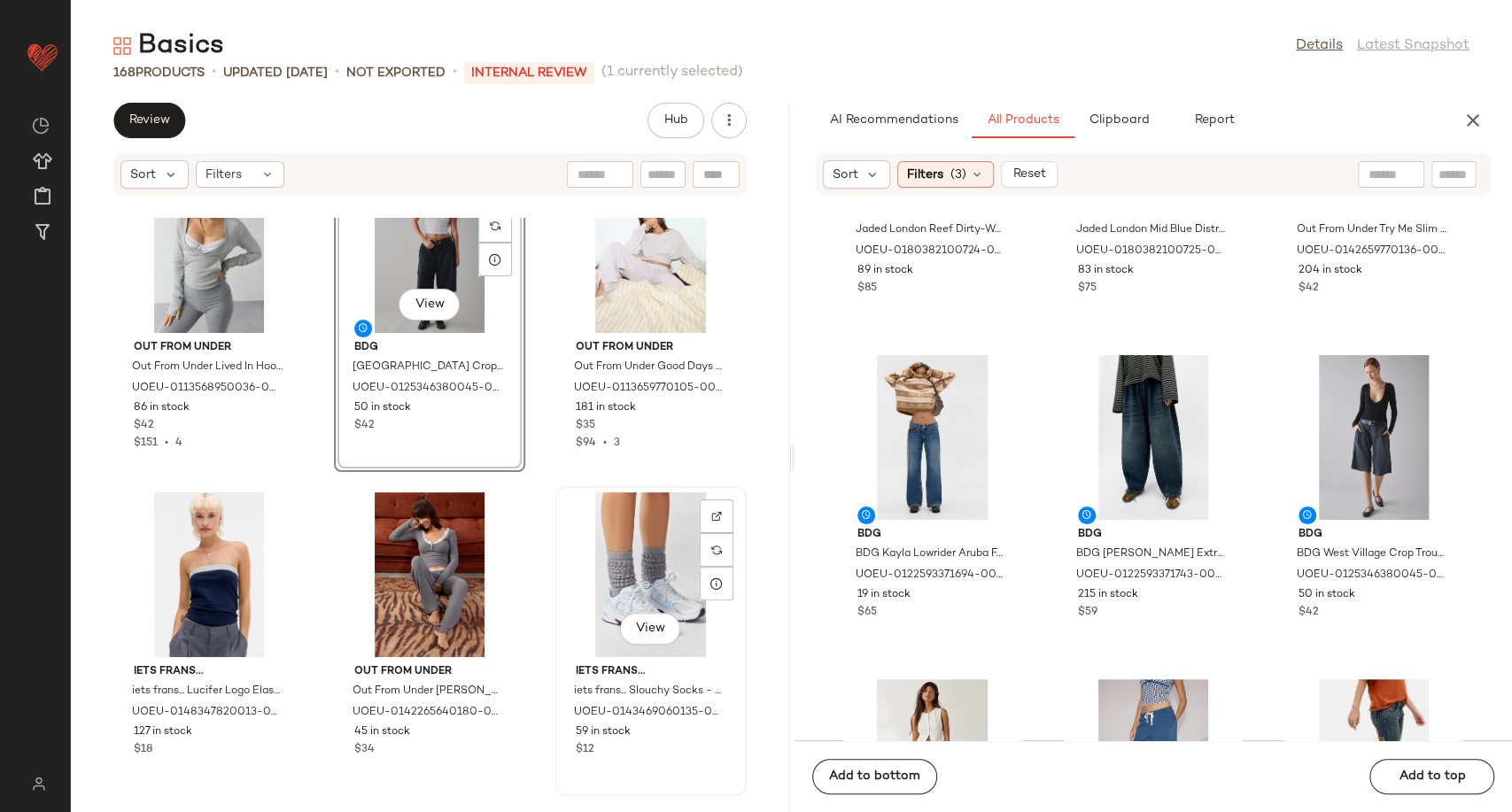
scroll to position [998, 0]
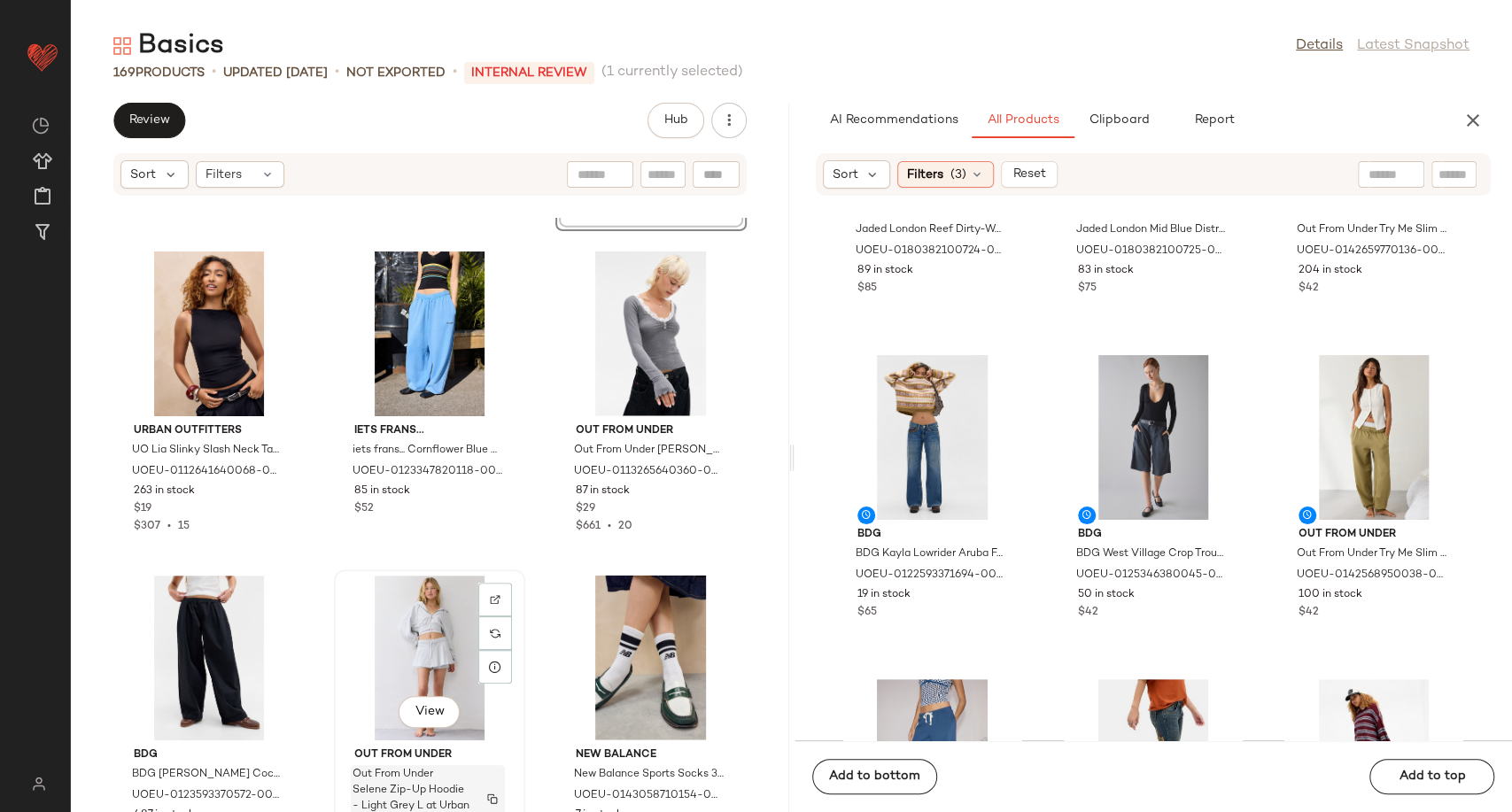
scroll to position [2770, 0]
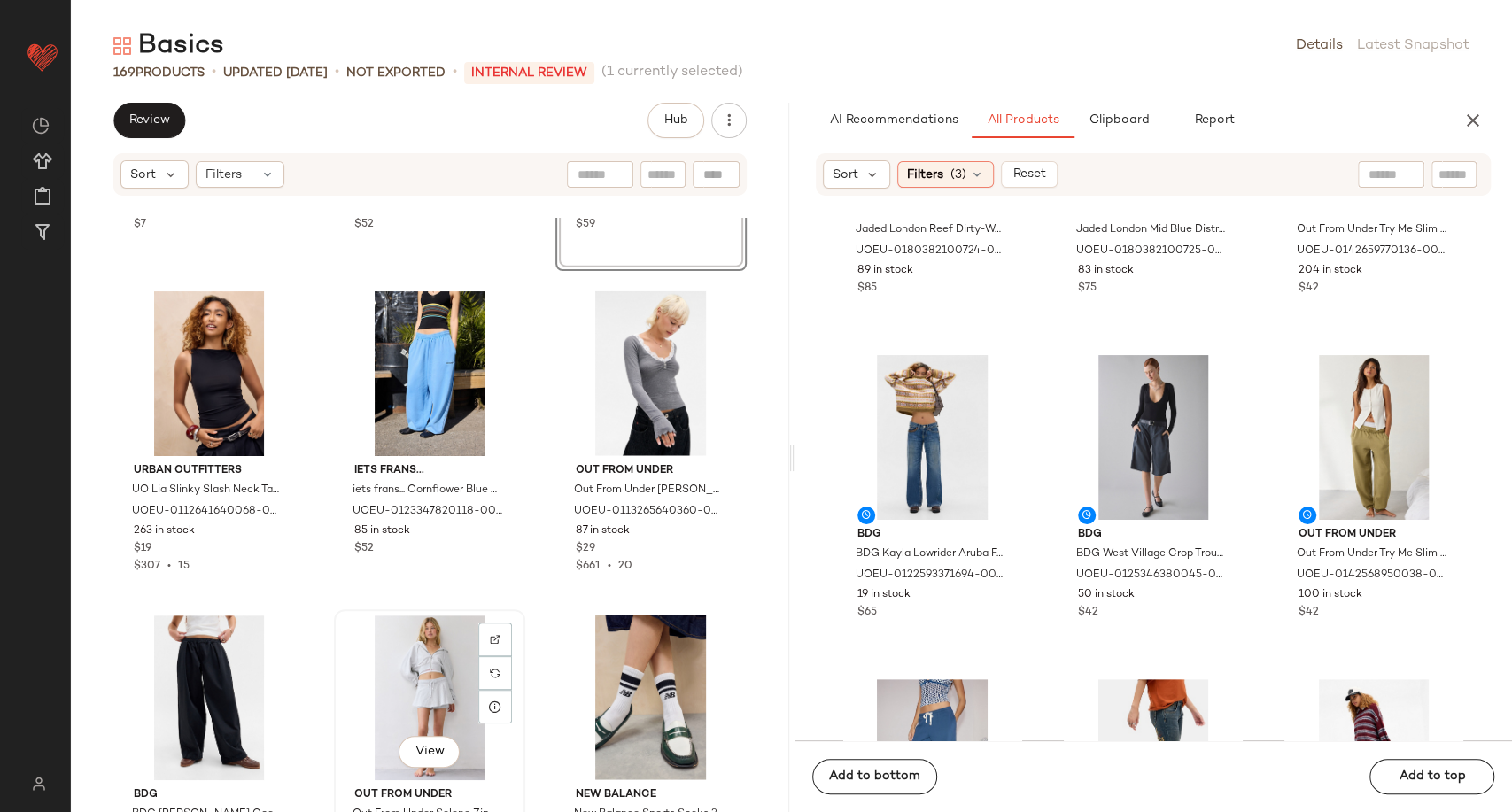
scroll to position [2870, 0]
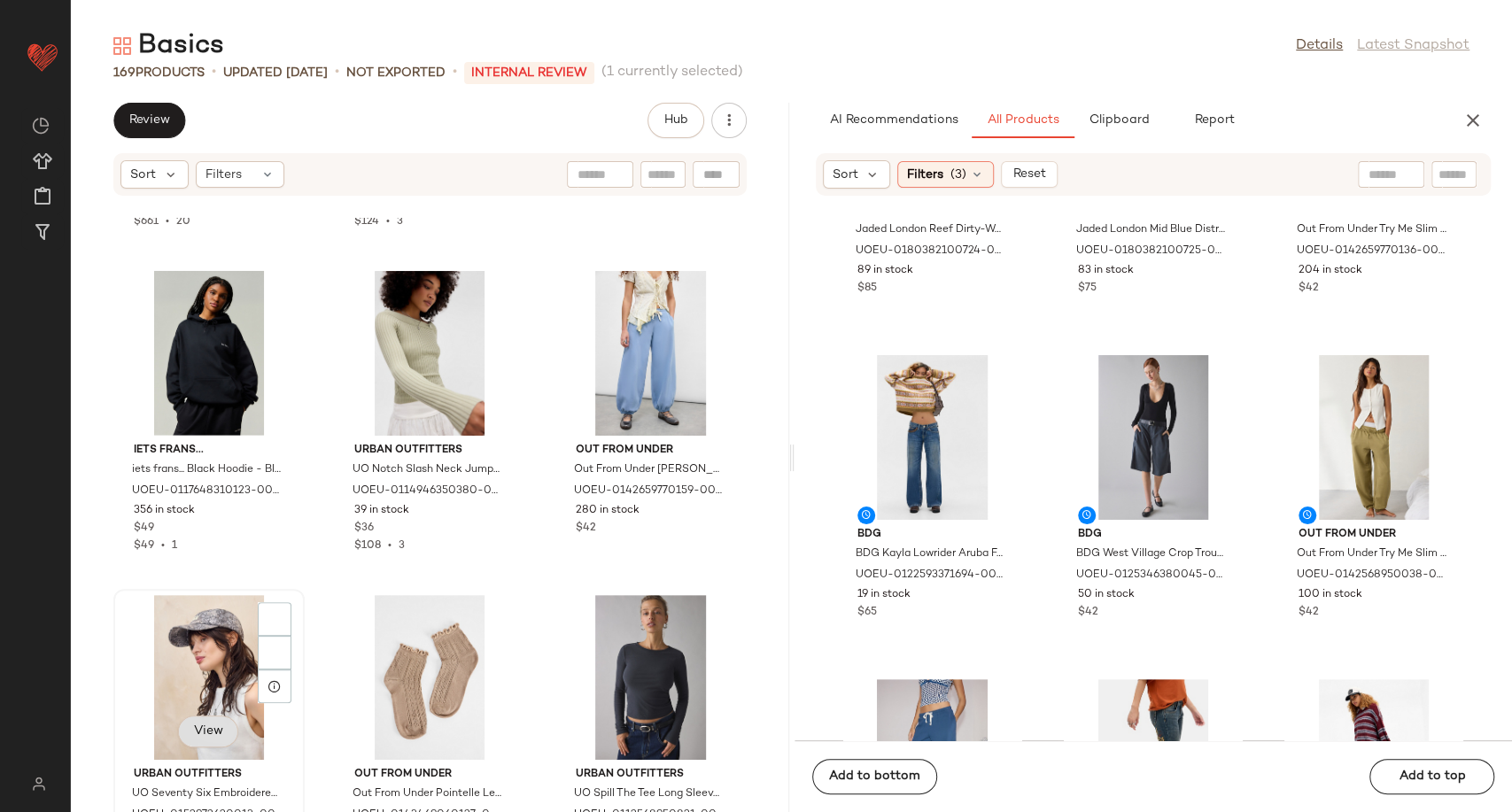
scroll to position [3657, 0]
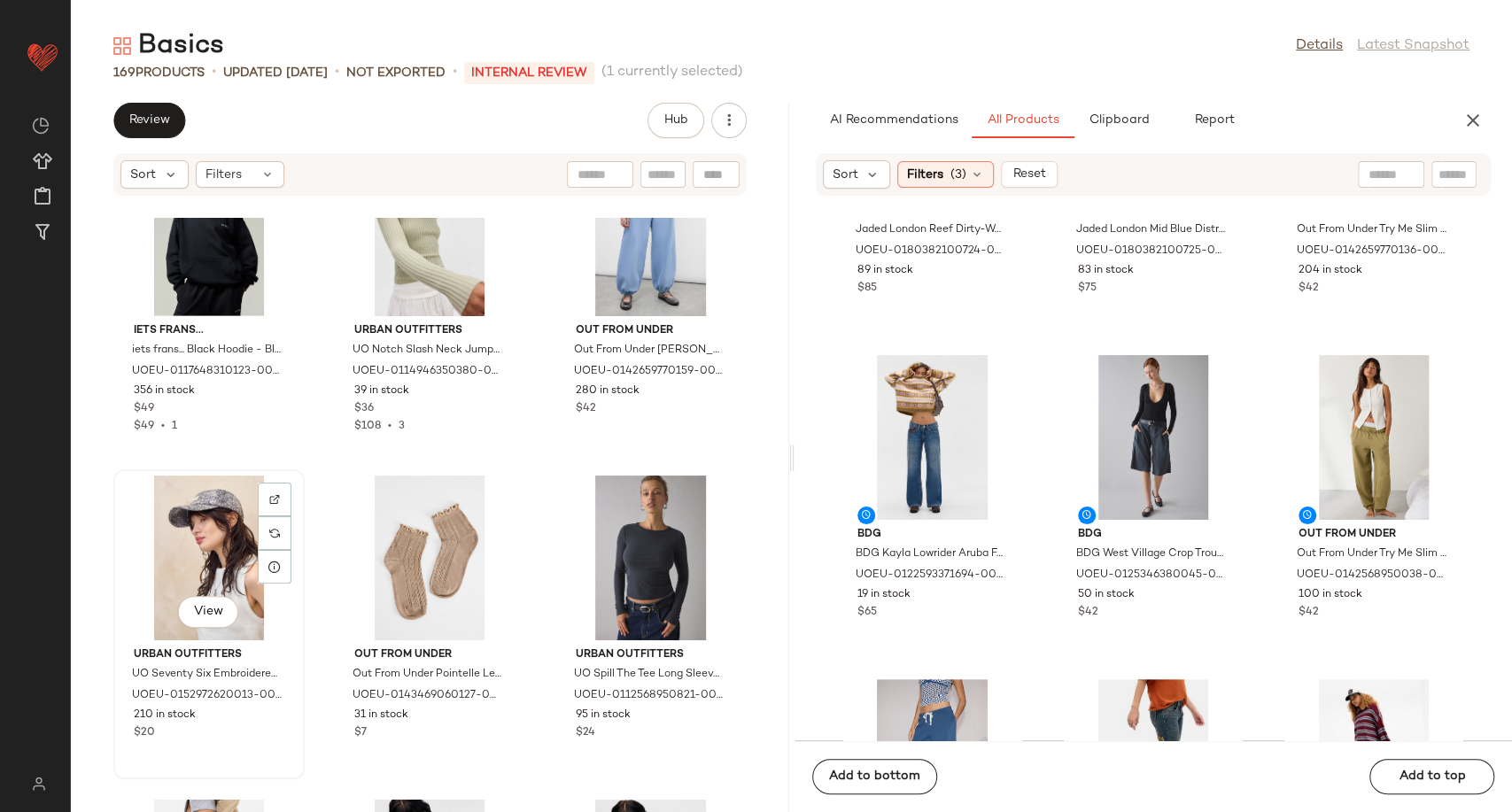
click at [198, 537] on div "View" at bounding box center [210, 558] width 179 height 165
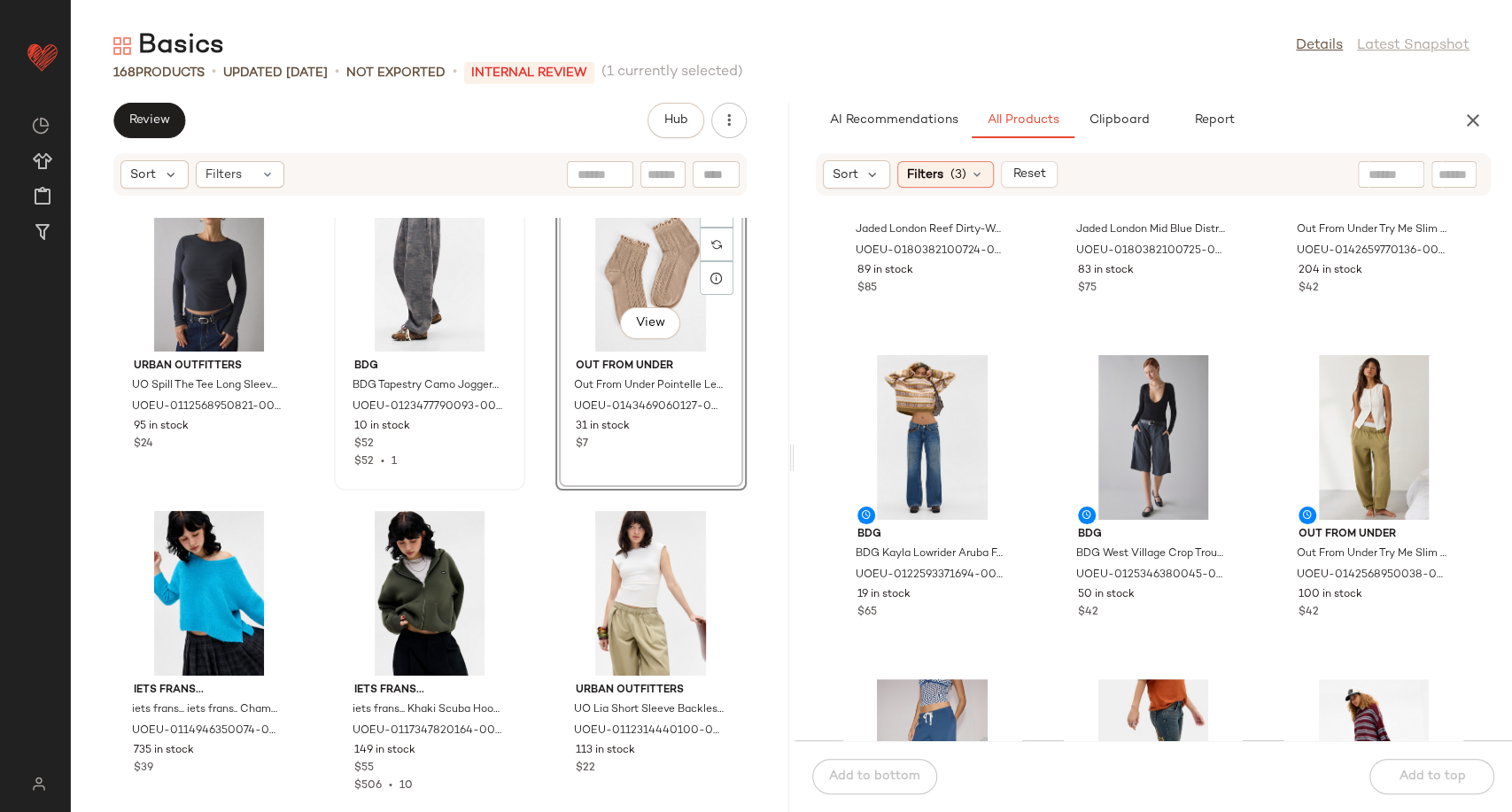
scroll to position [3952, 0]
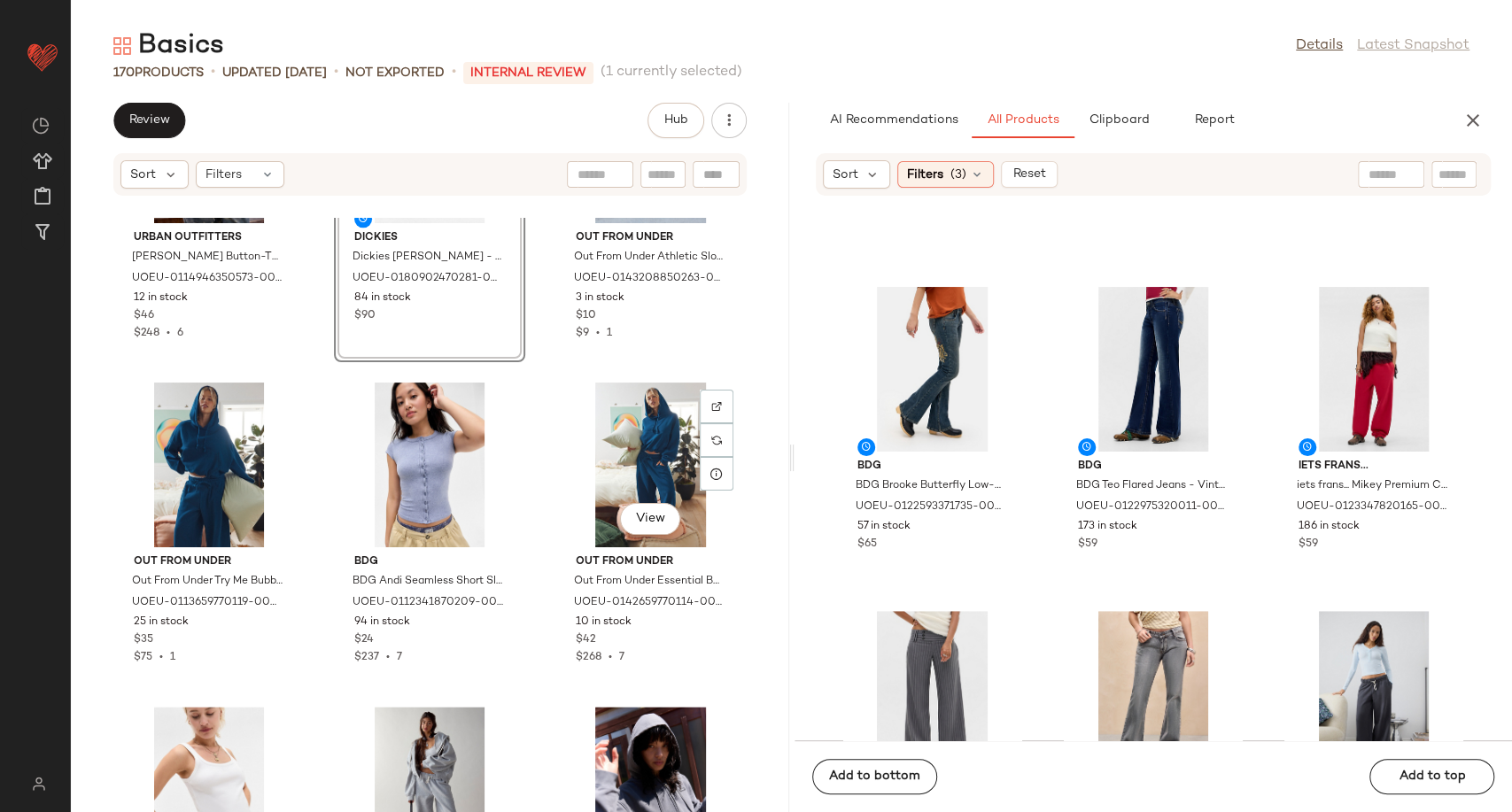
scroll to position [6117, 0]
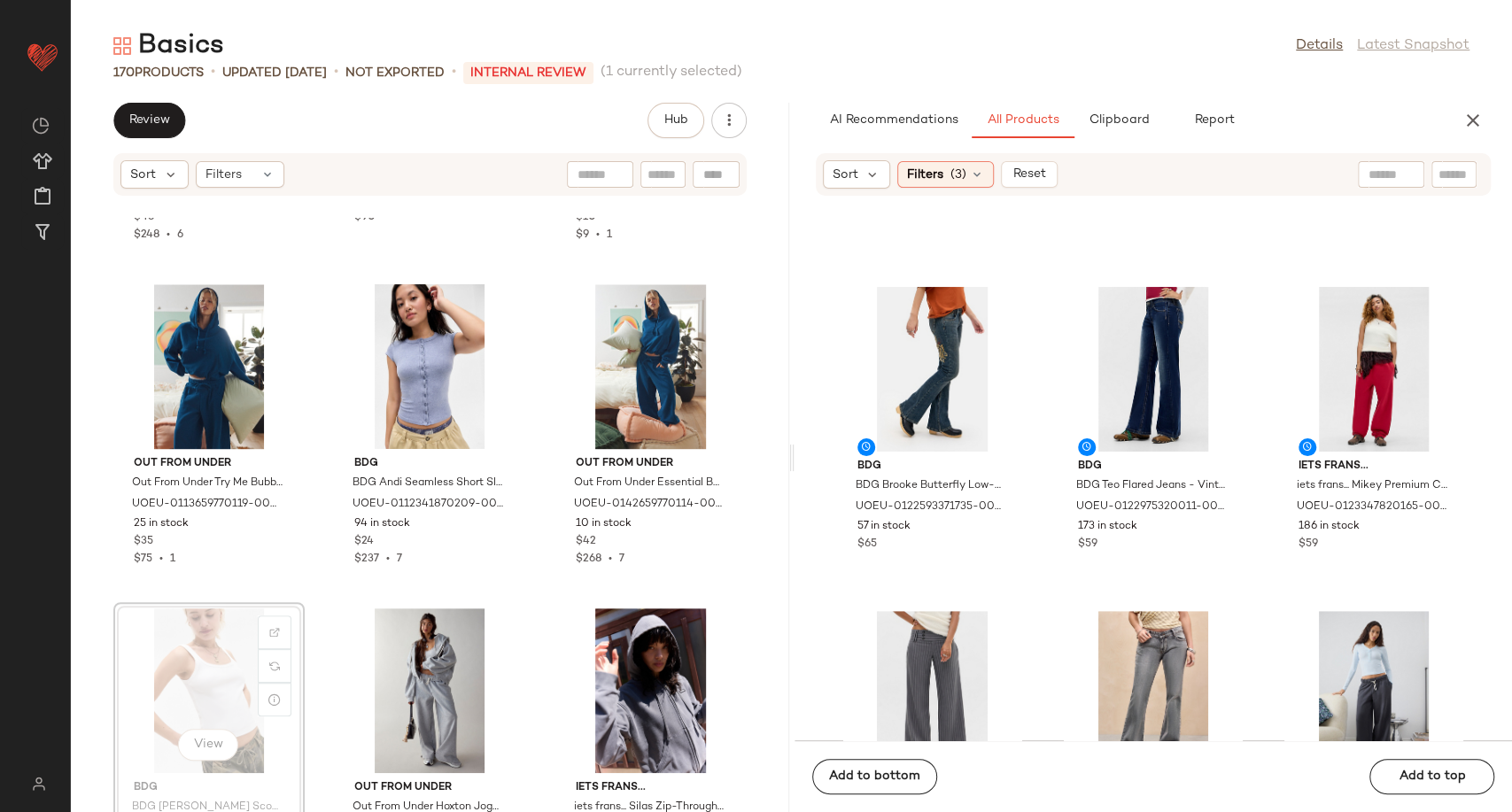
scroll to position [6129, 0]
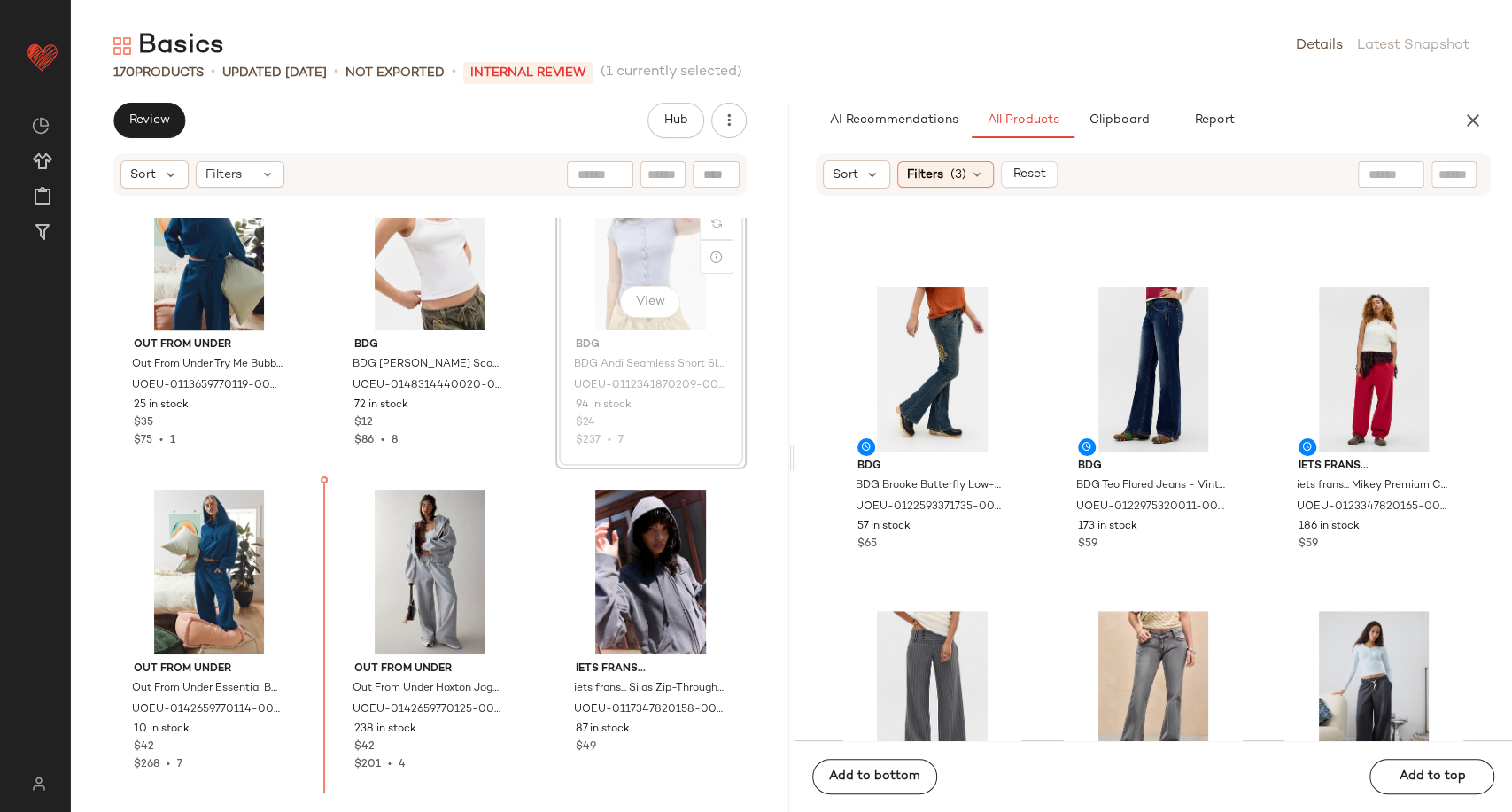
scroll to position [6301, 0]
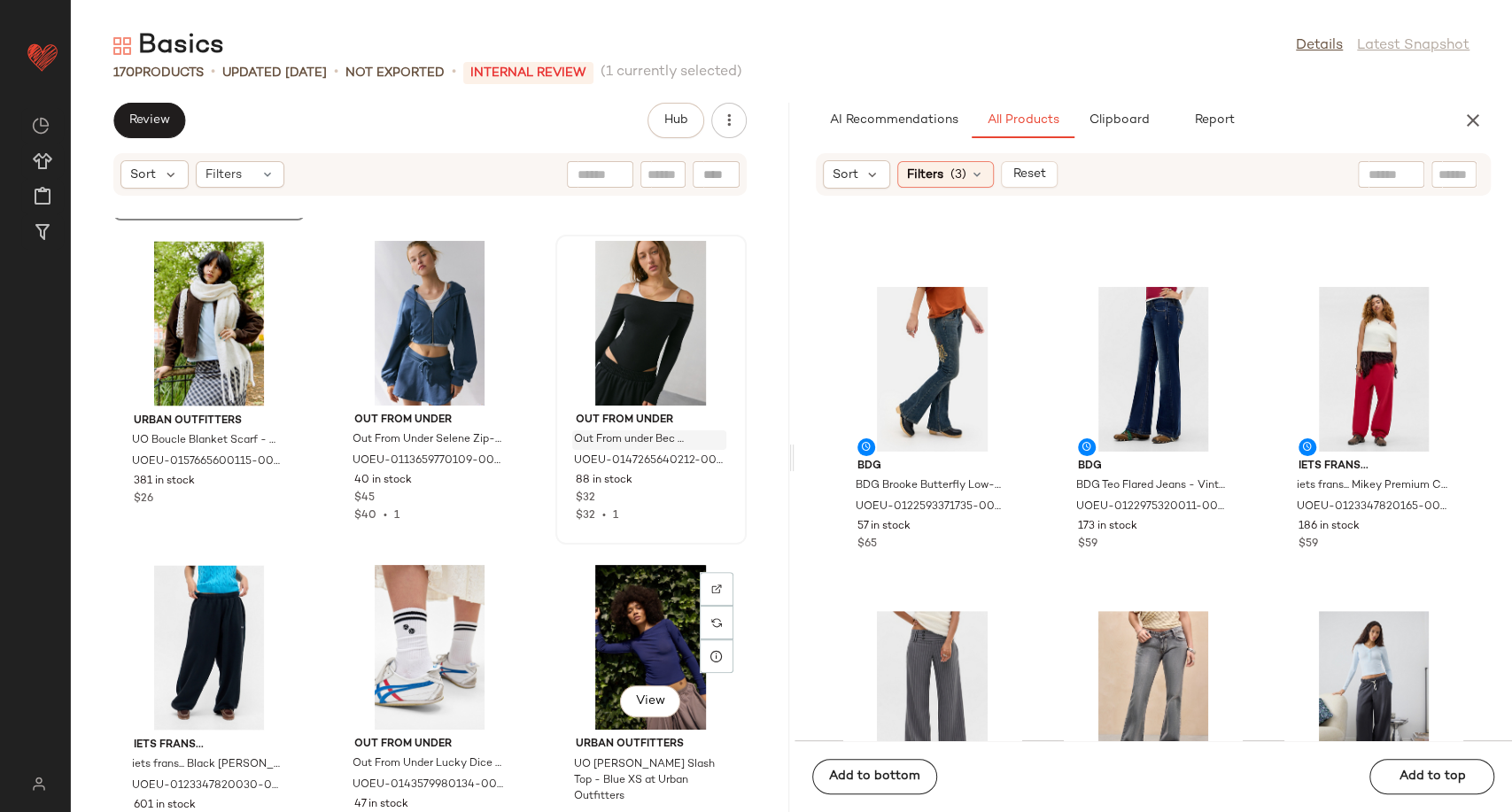
scroll to position [6893, 0]
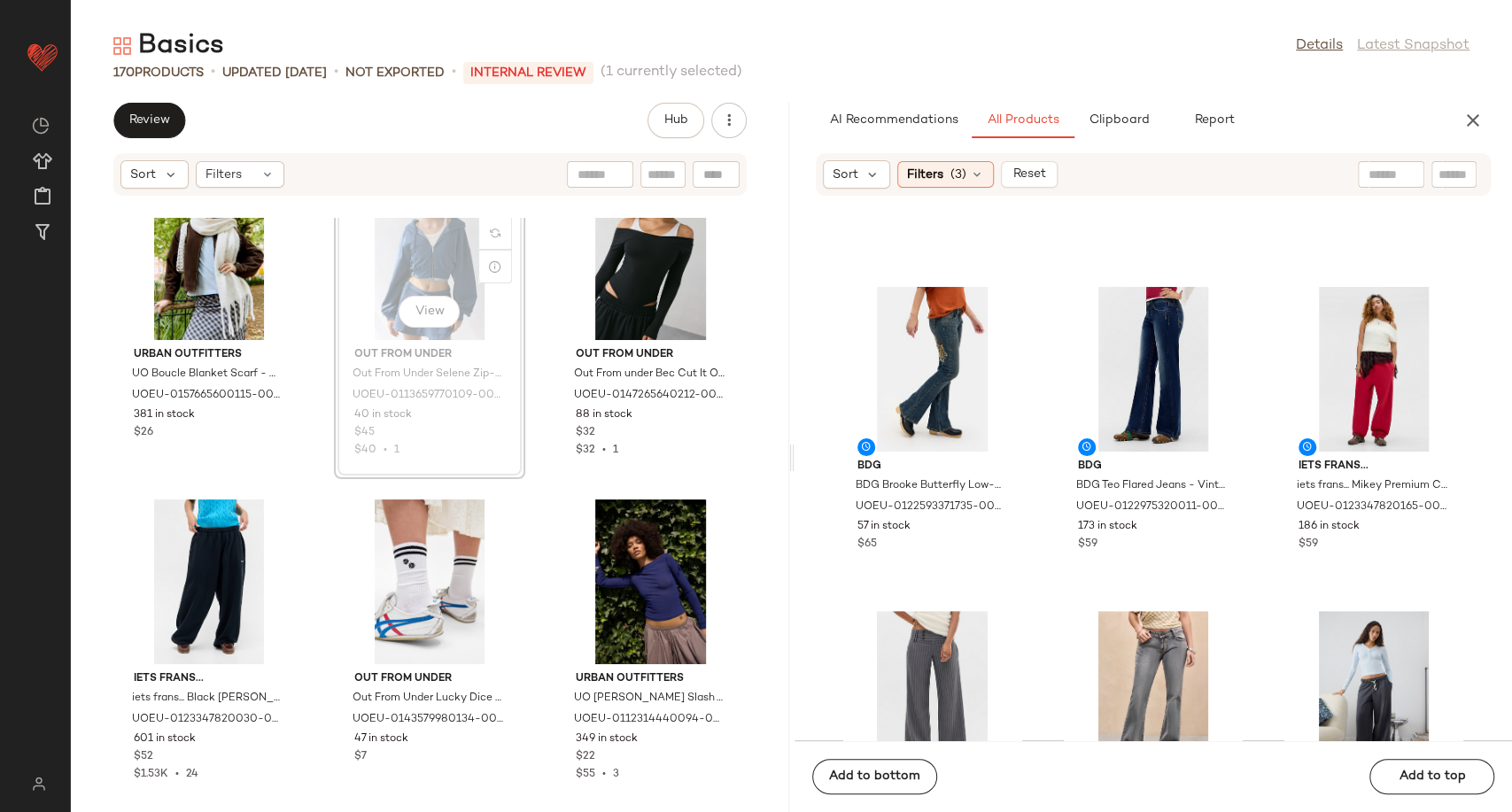
scroll to position [6868, 0]
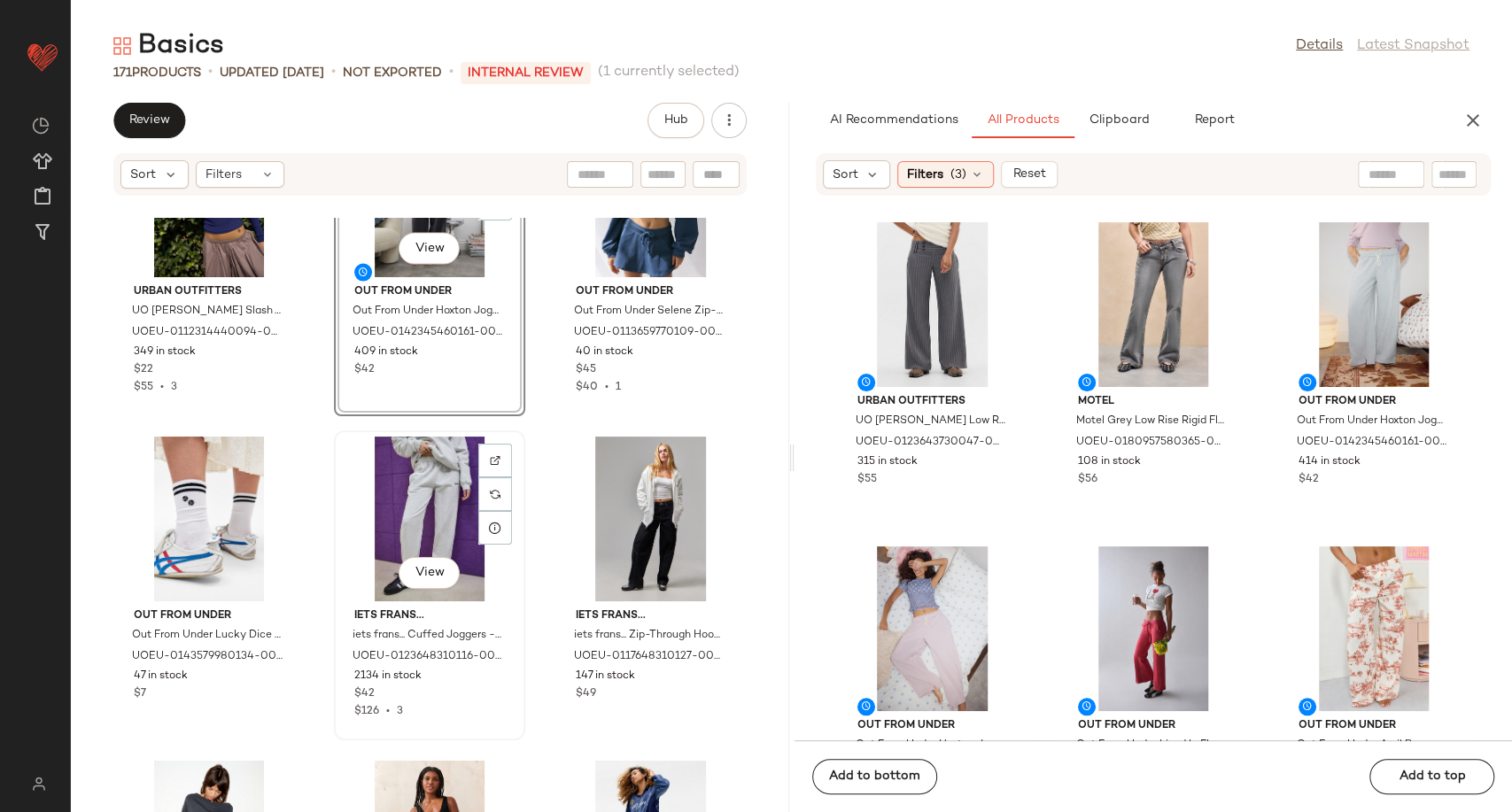
scroll to position [7361, 0]
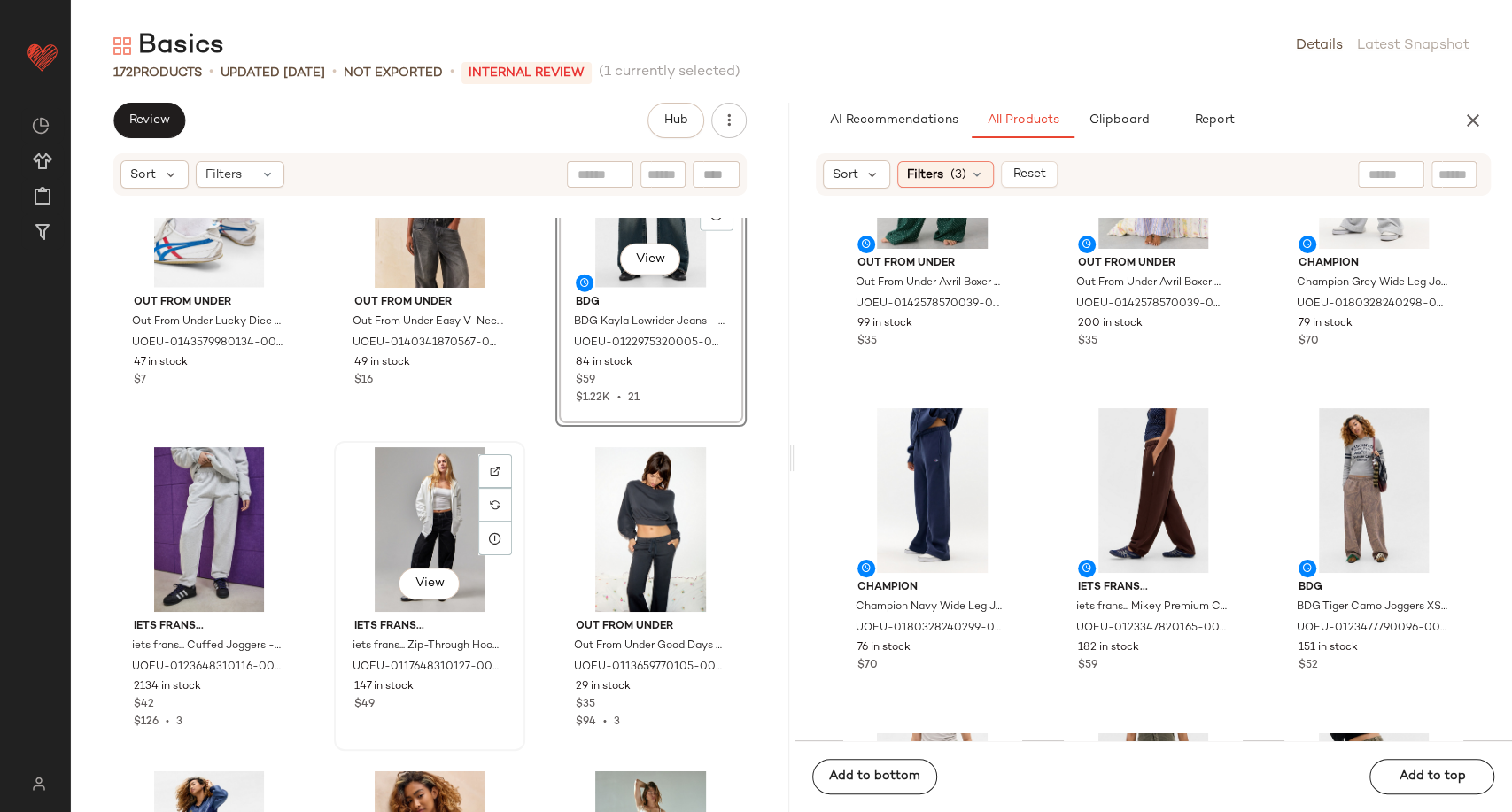
scroll to position [7660, 0]
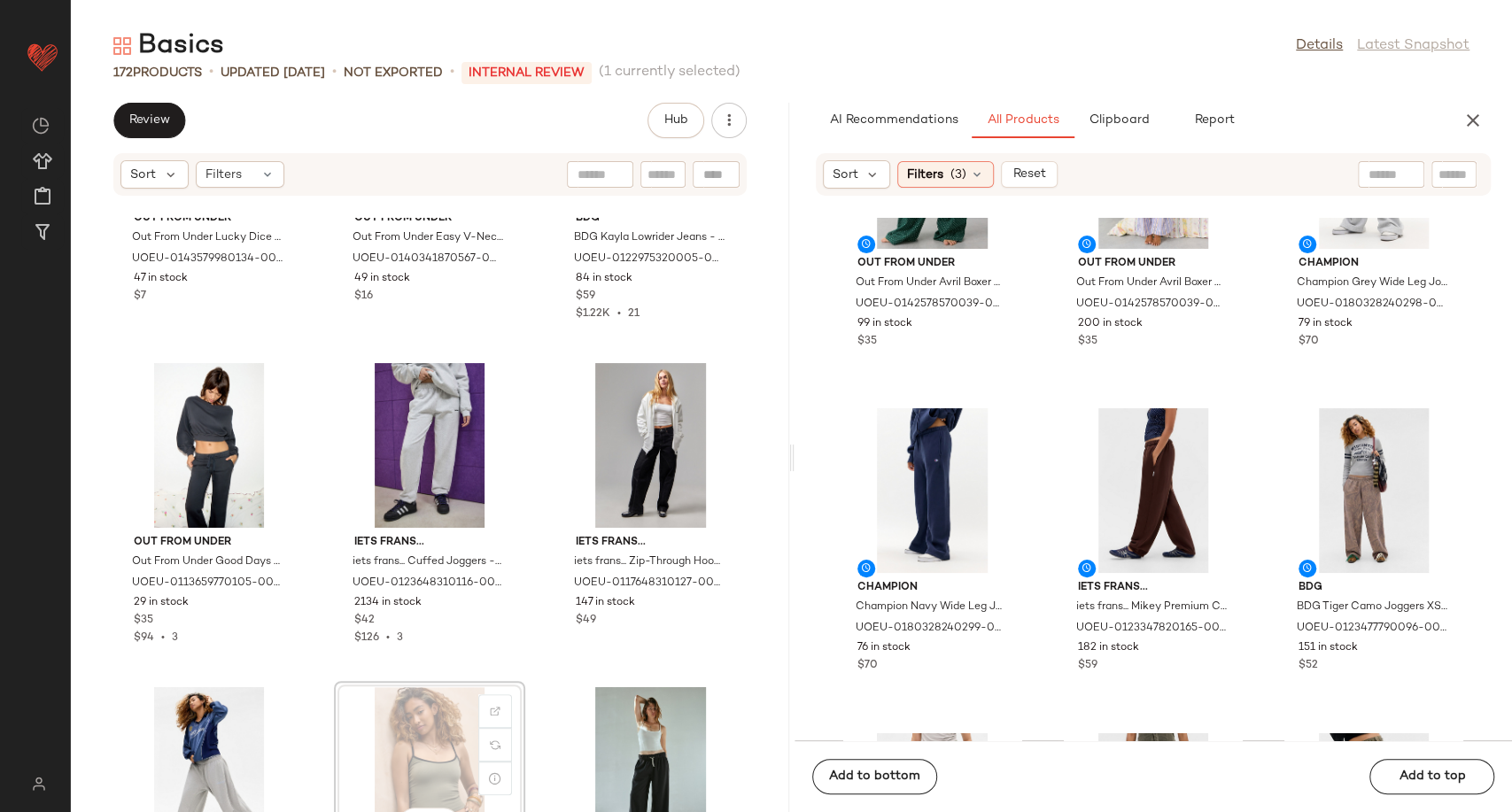
scroll to position [7663, 0]
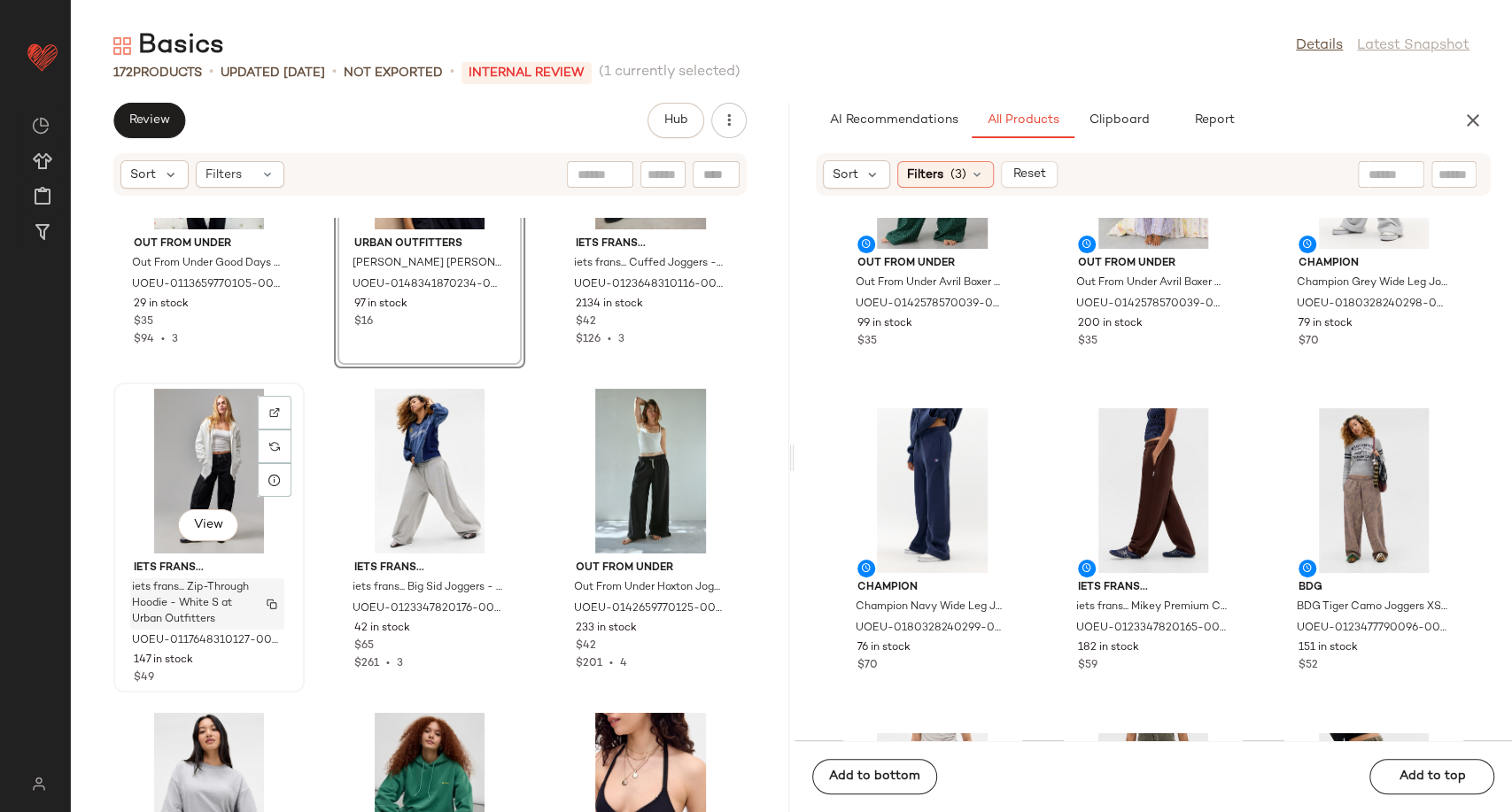
scroll to position [8058, 0]
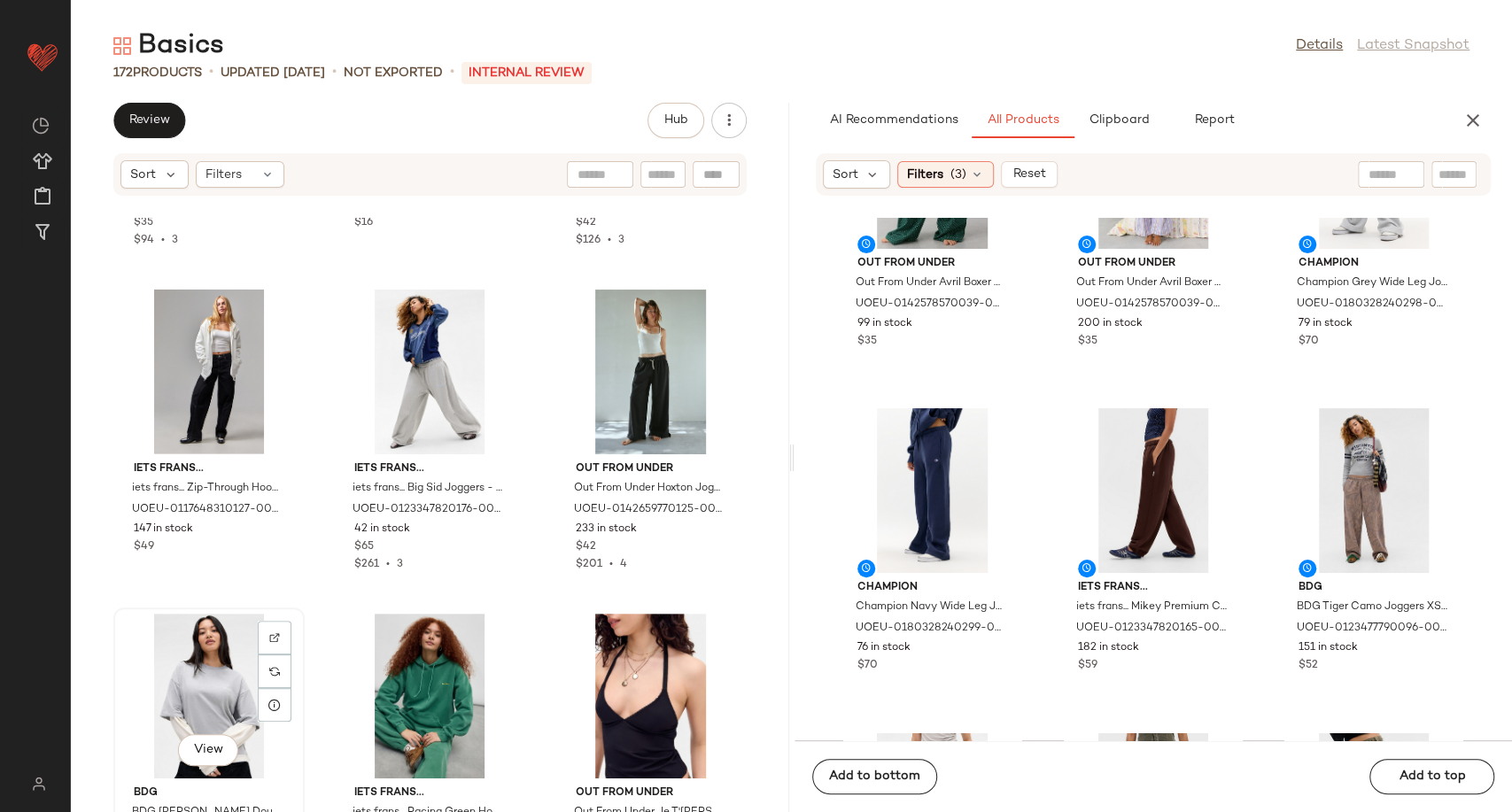
scroll to position [8059, 0]
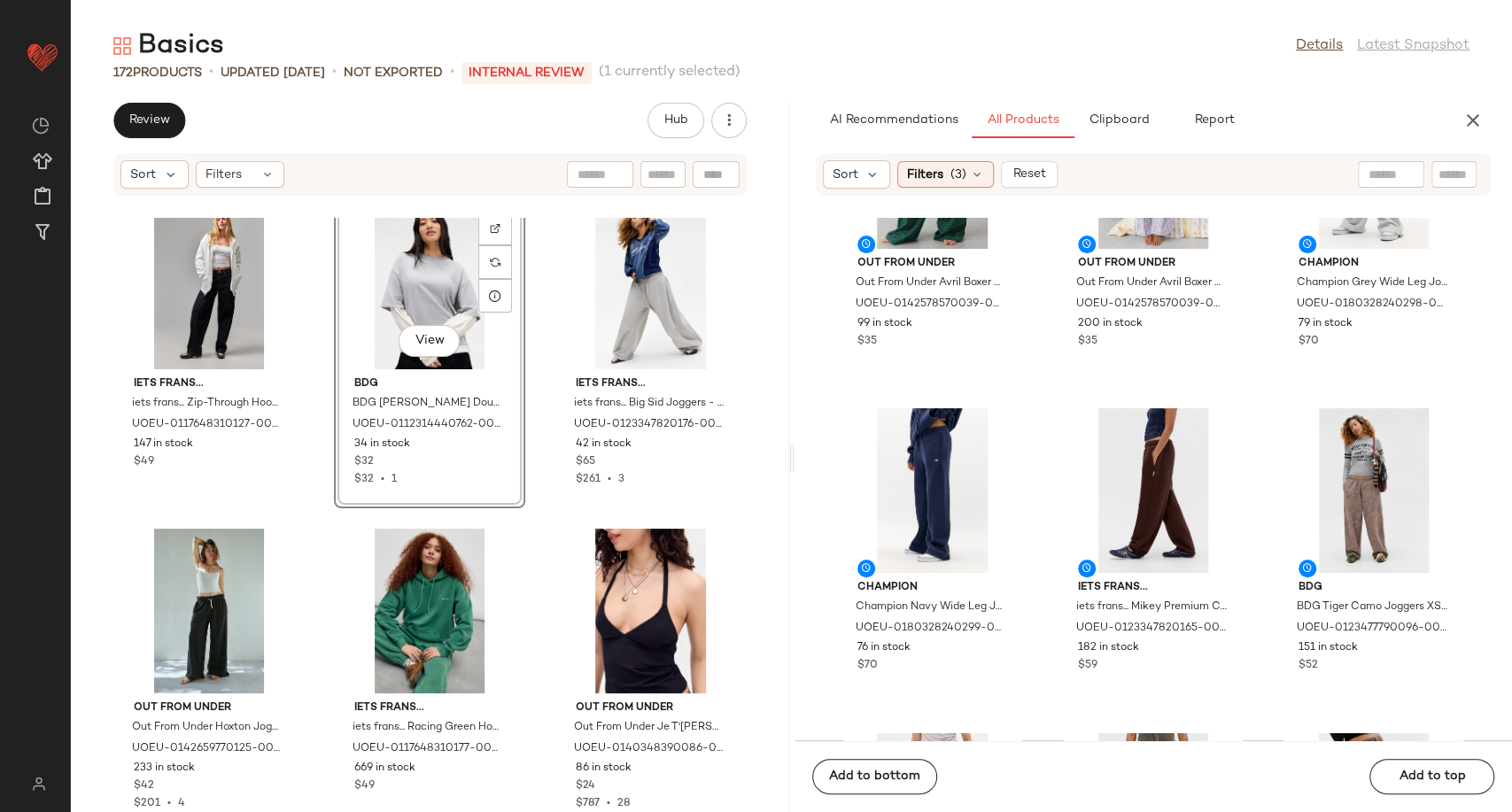
scroll to position [8157, 0]
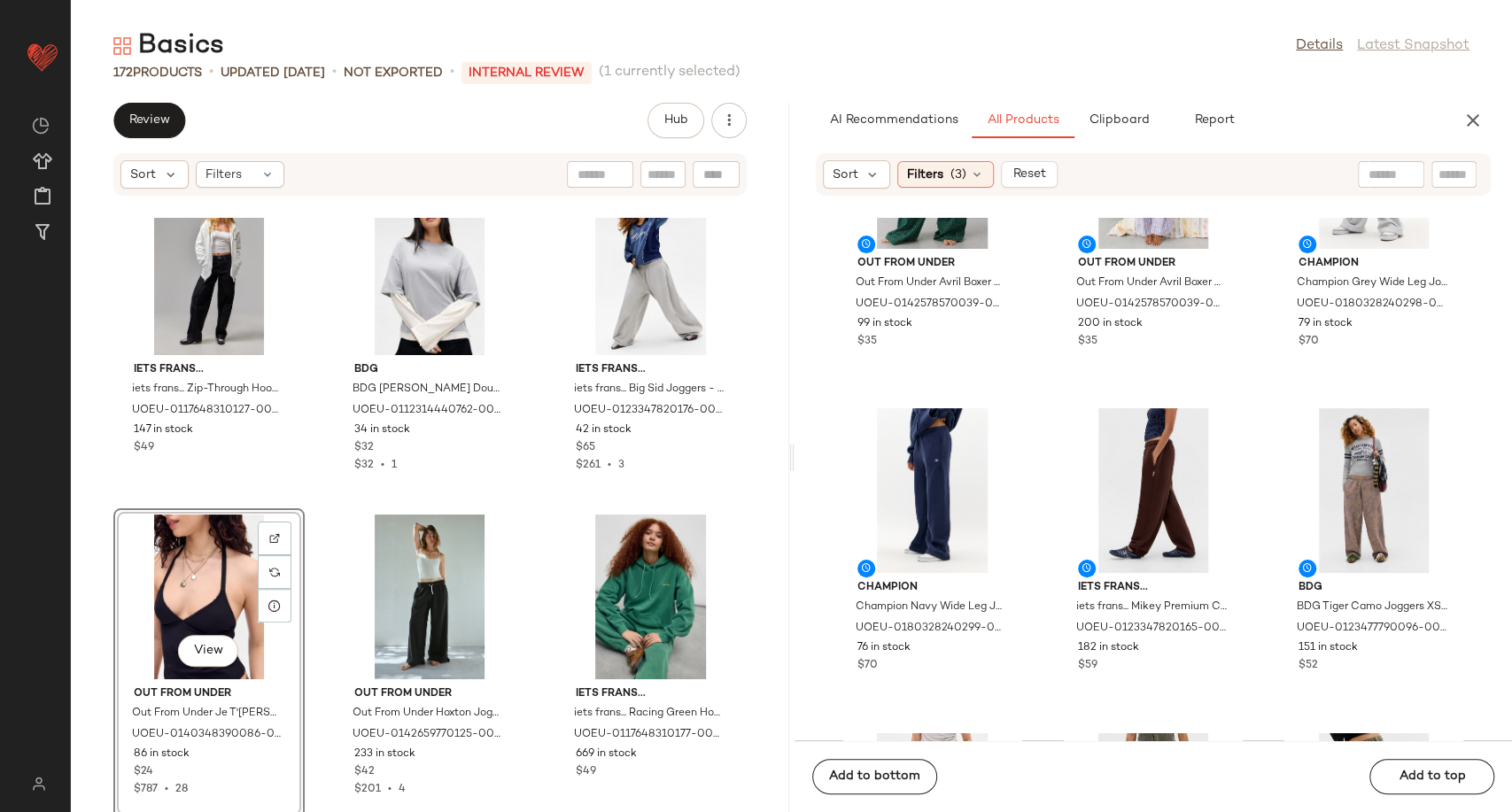
click at [527, 628] on div "iets frans... iets frans... Zip-Through Hoodie - White S at Urban Outfitters UO…" at bounding box center [429, 516] width 718 height 595
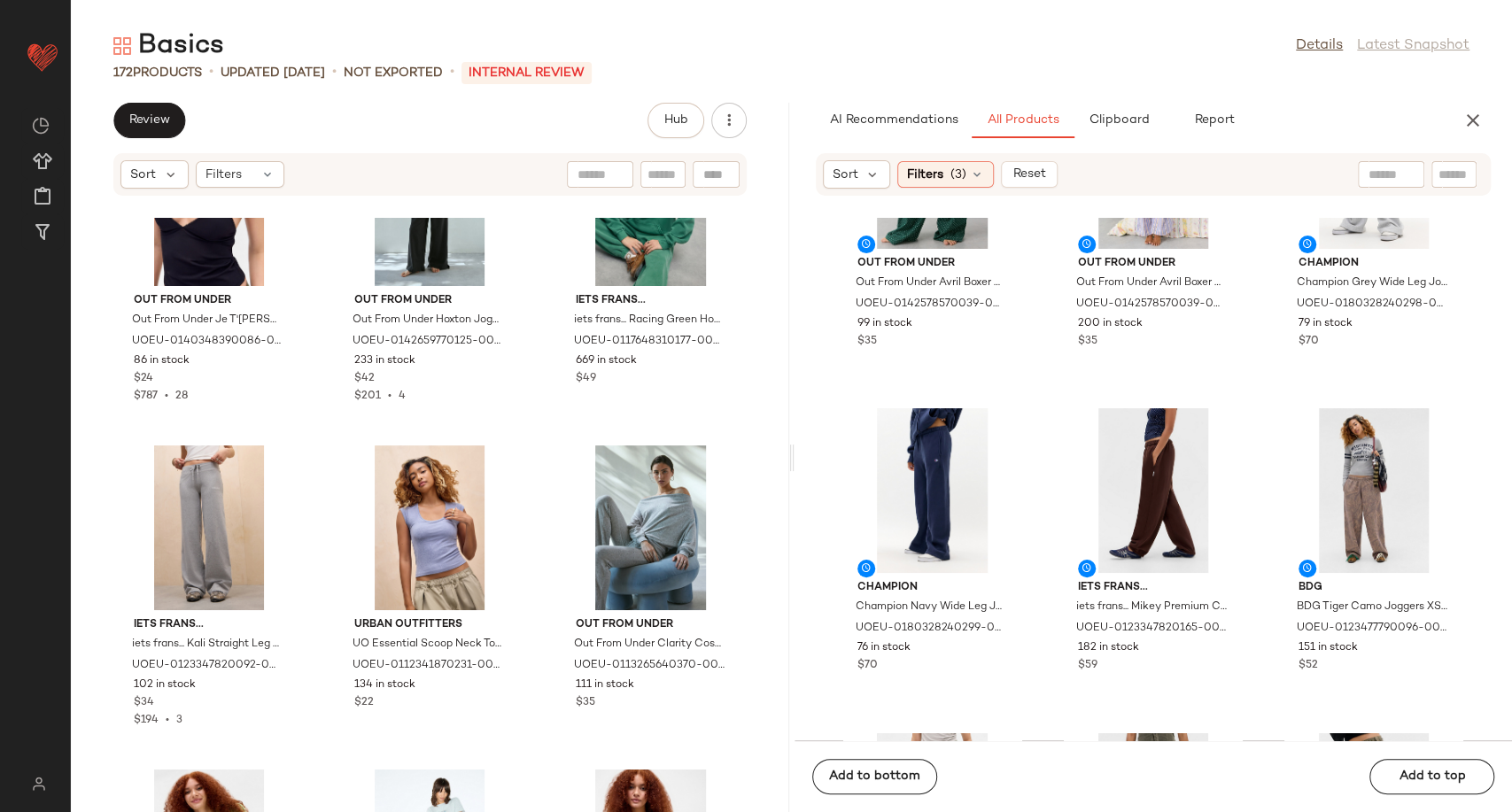
scroll to position [8551, 0]
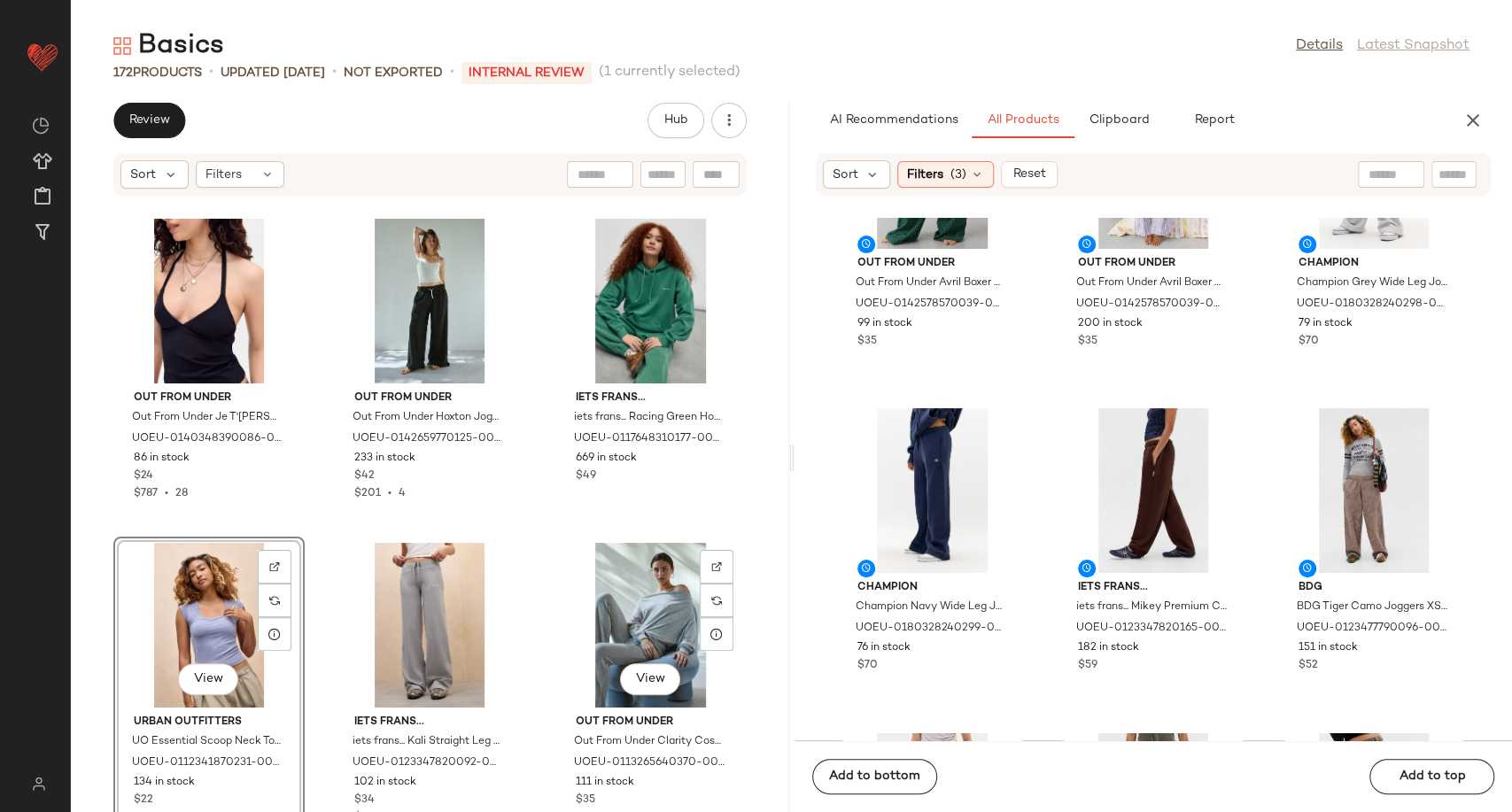
scroll to position [8650, 0]
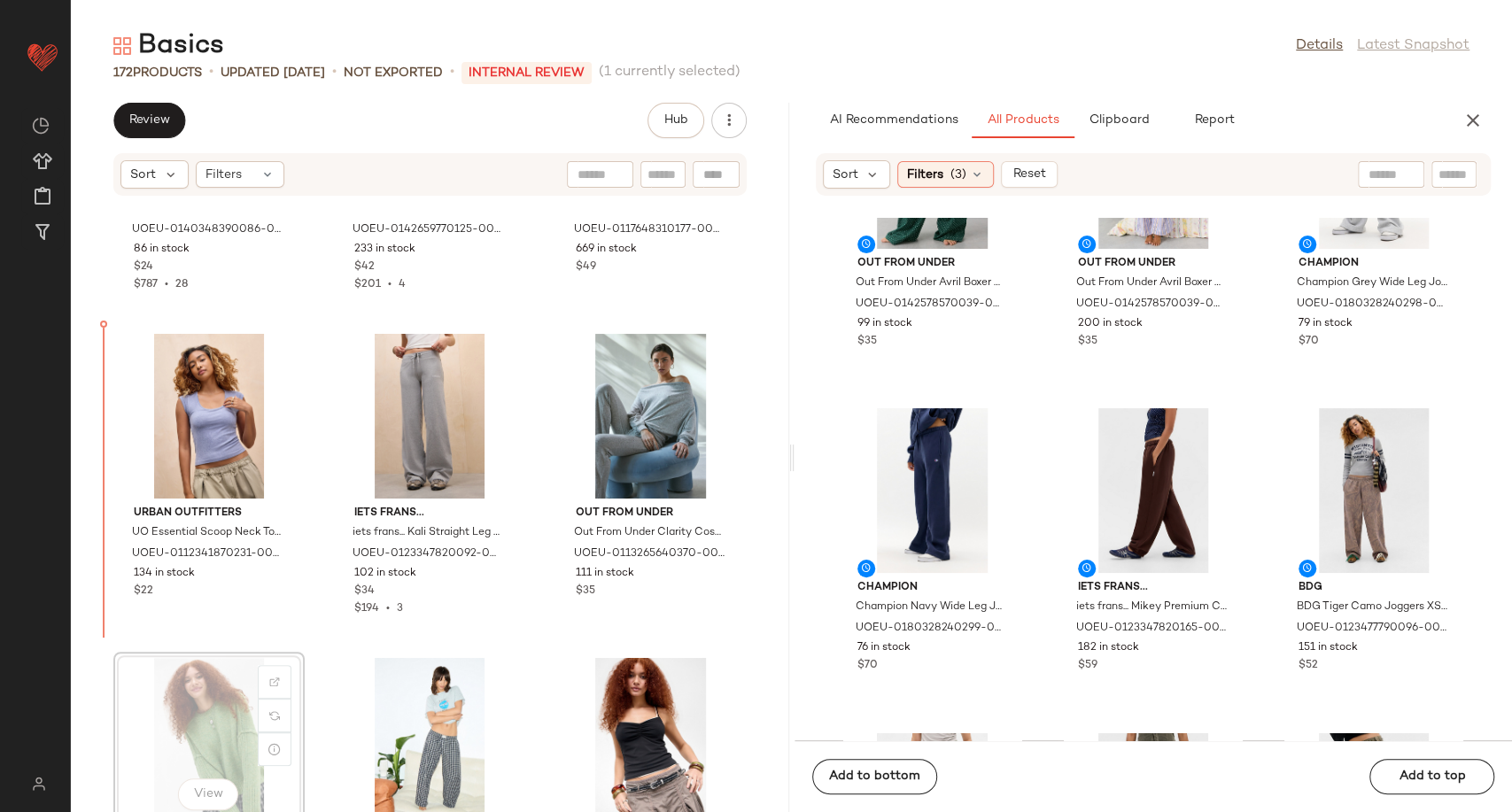
scroll to position [8662, 0]
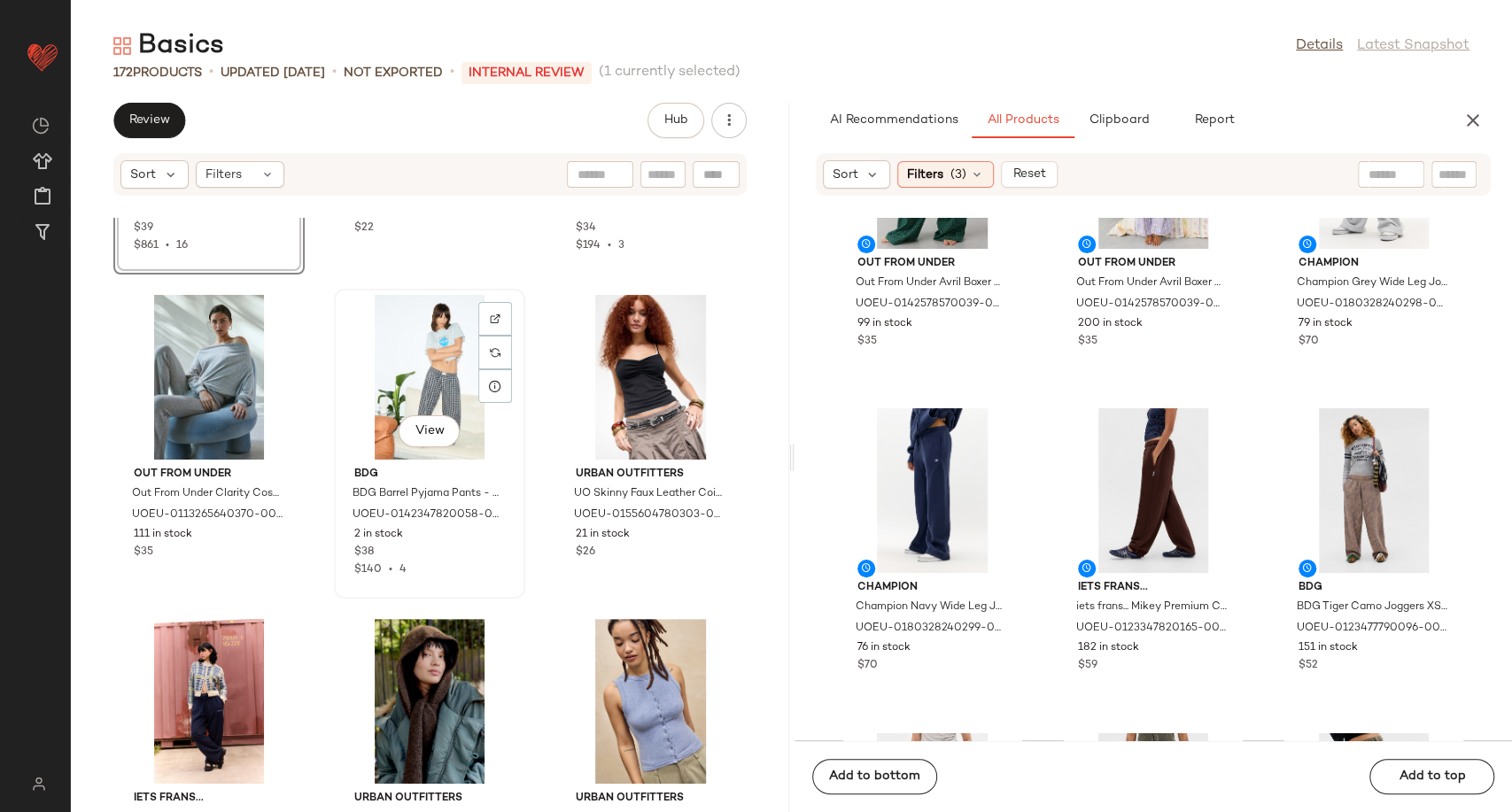
scroll to position [9056, 0]
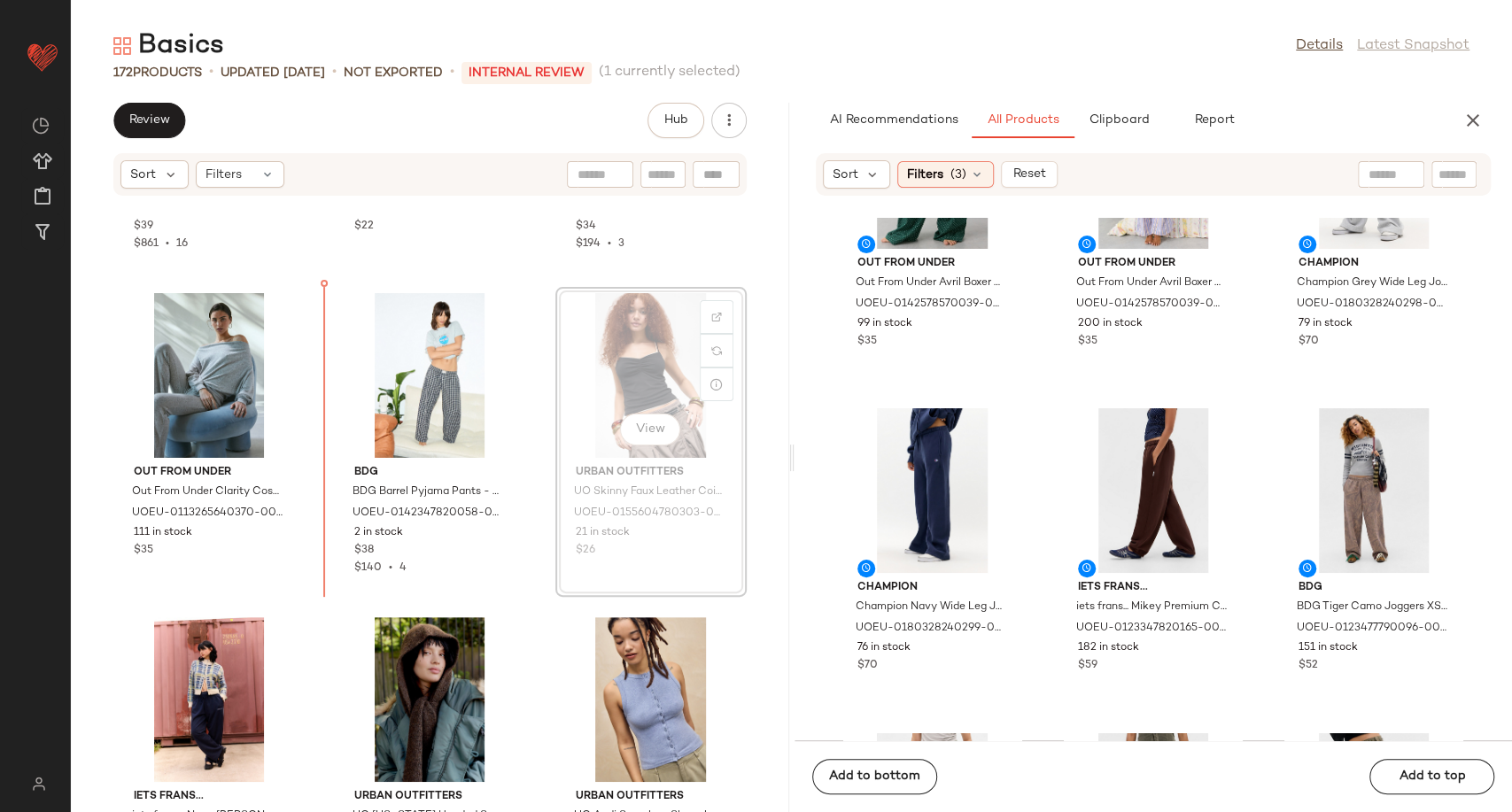
scroll to position [9011, 0]
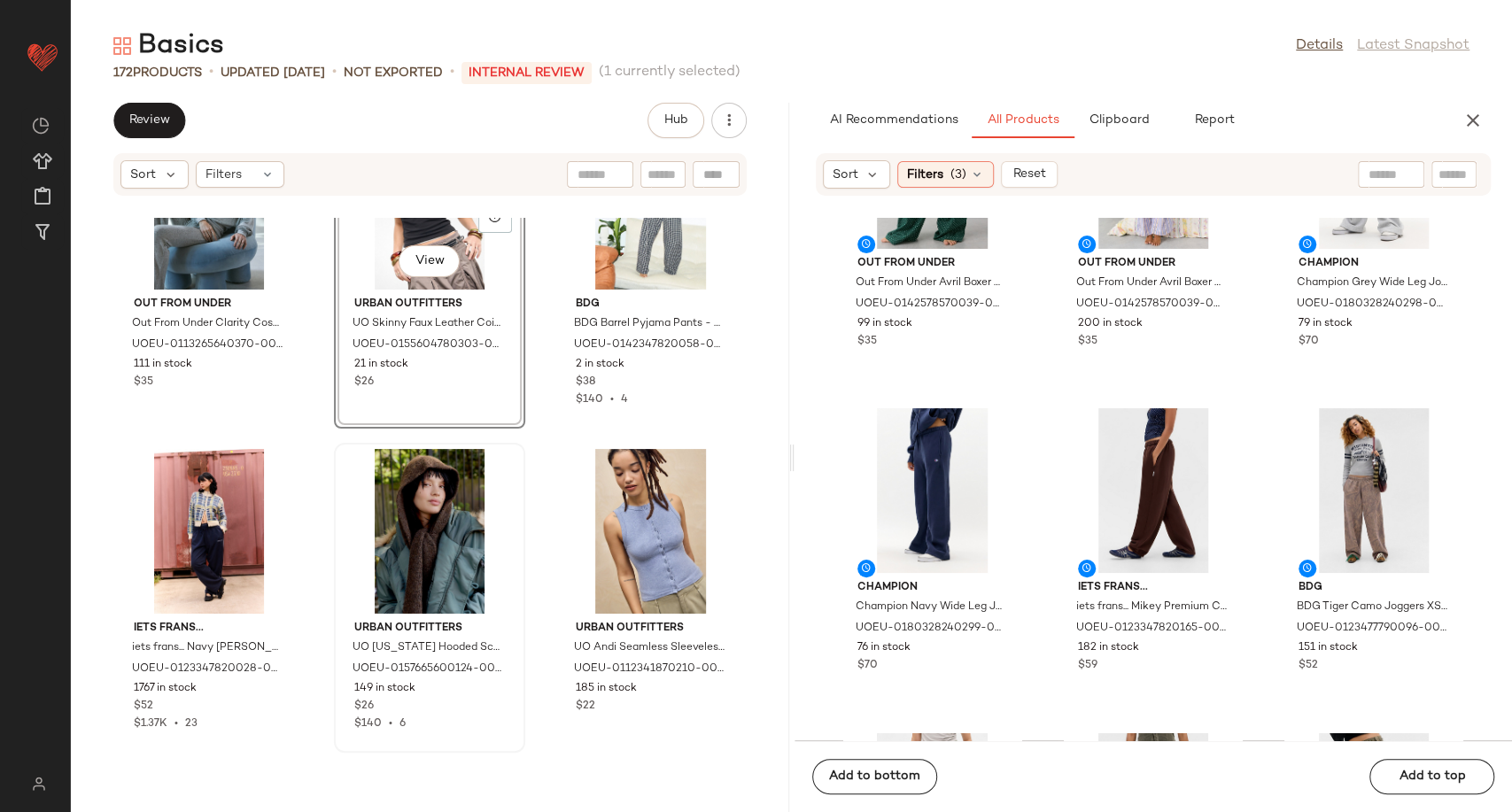
scroll to position [9209, 0]
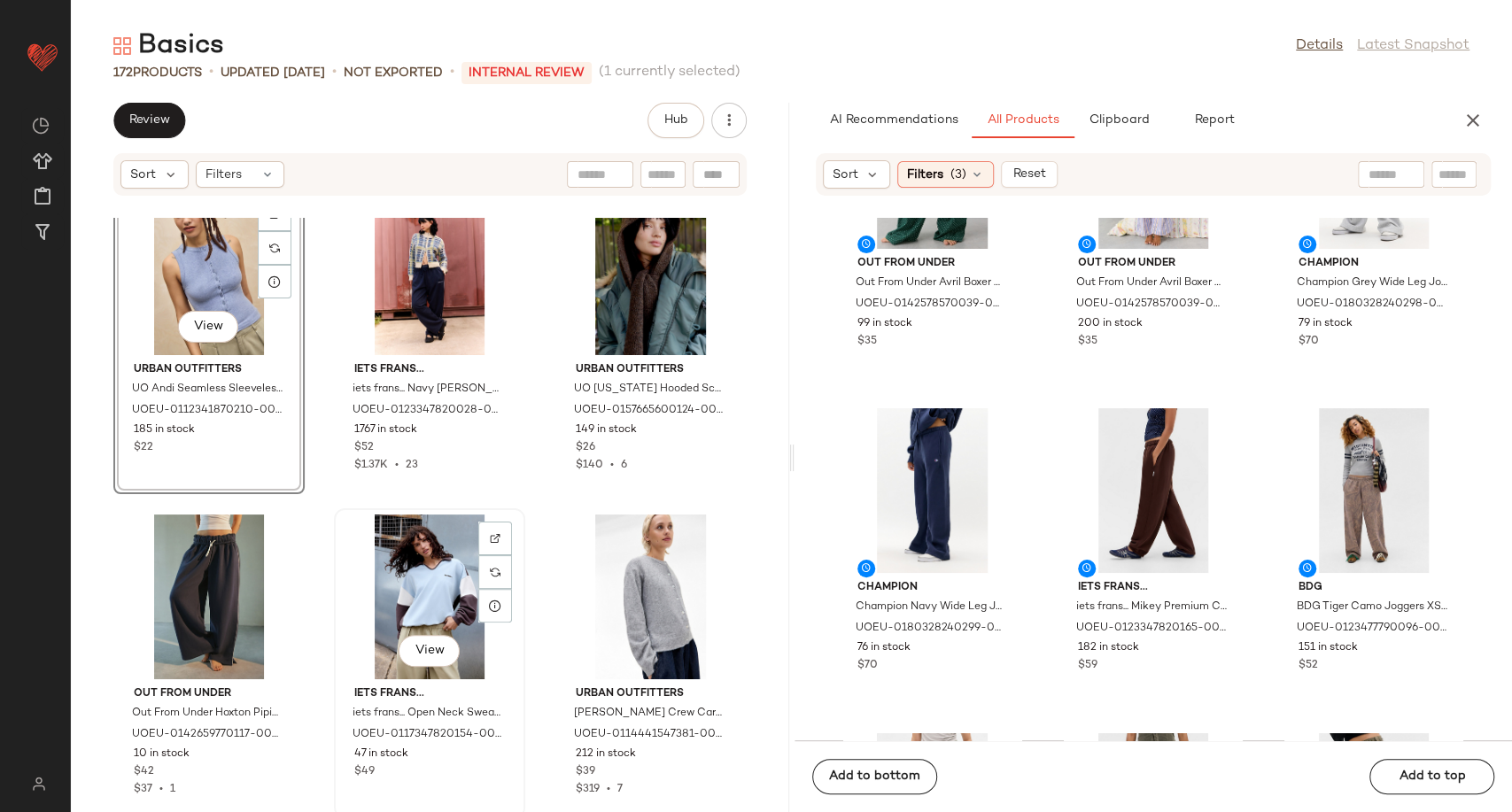
scroll to position [9503, 0]
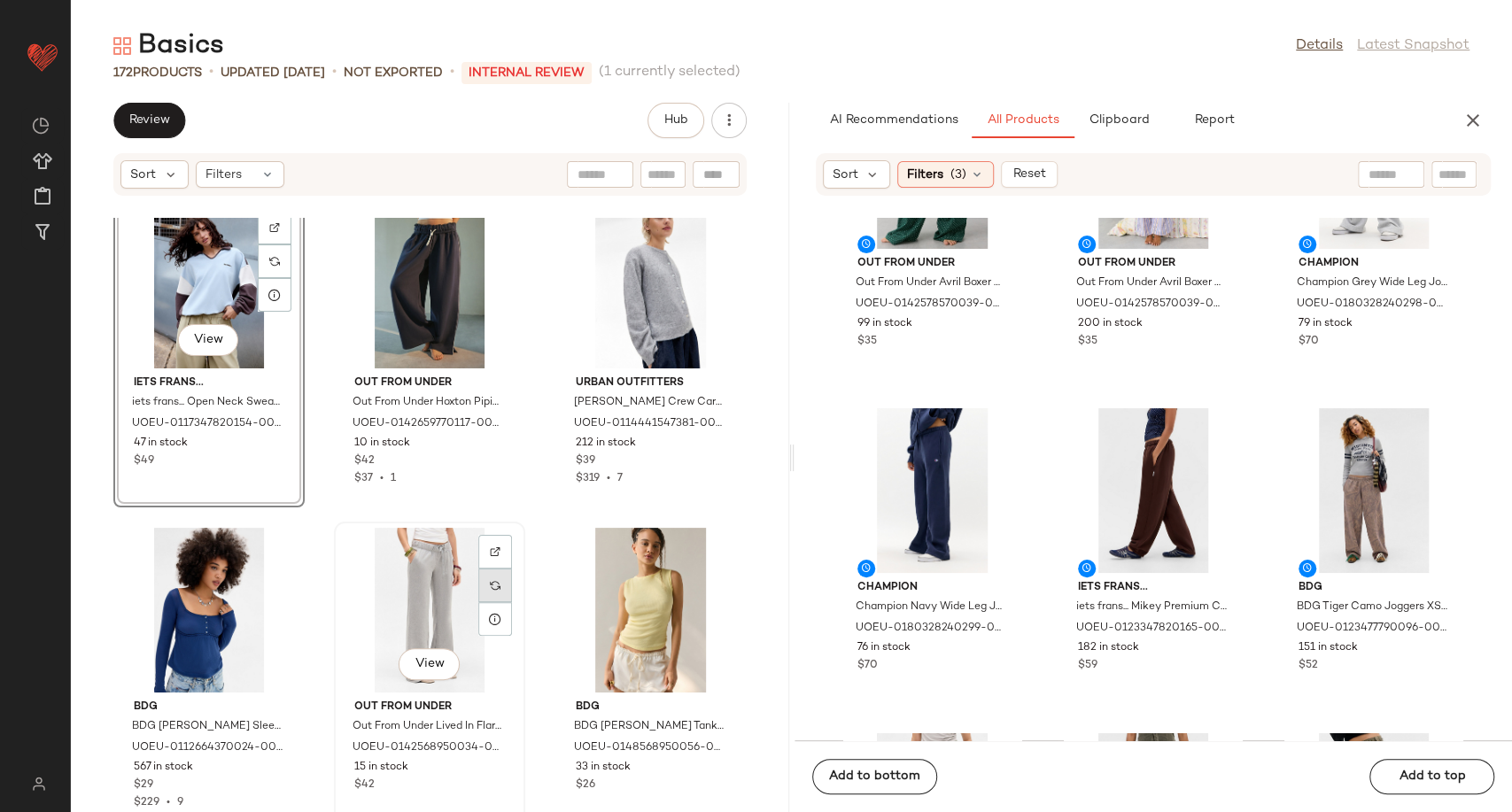
scroll to position [9898, 0]
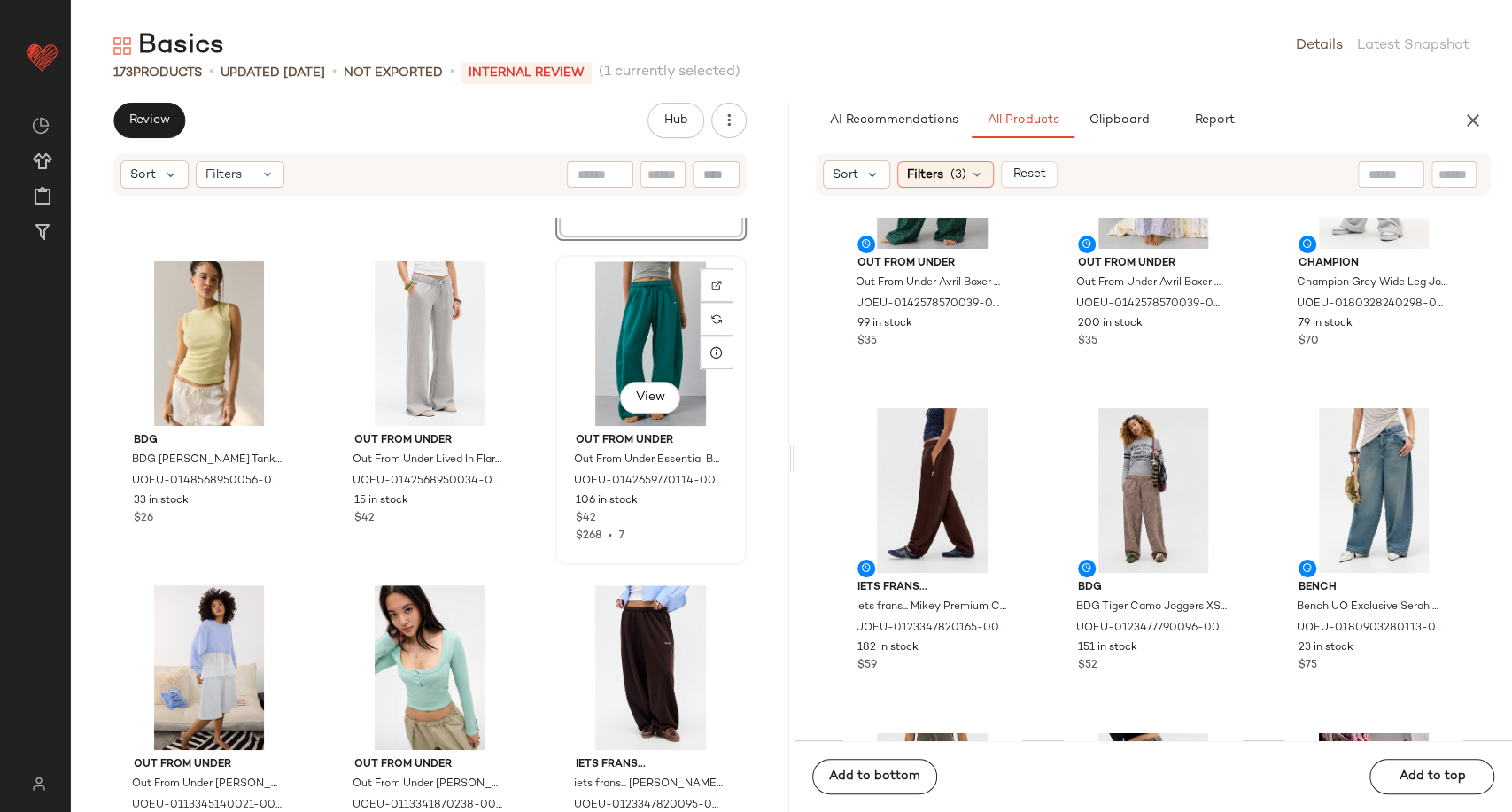
scroll to position [10390, 0]
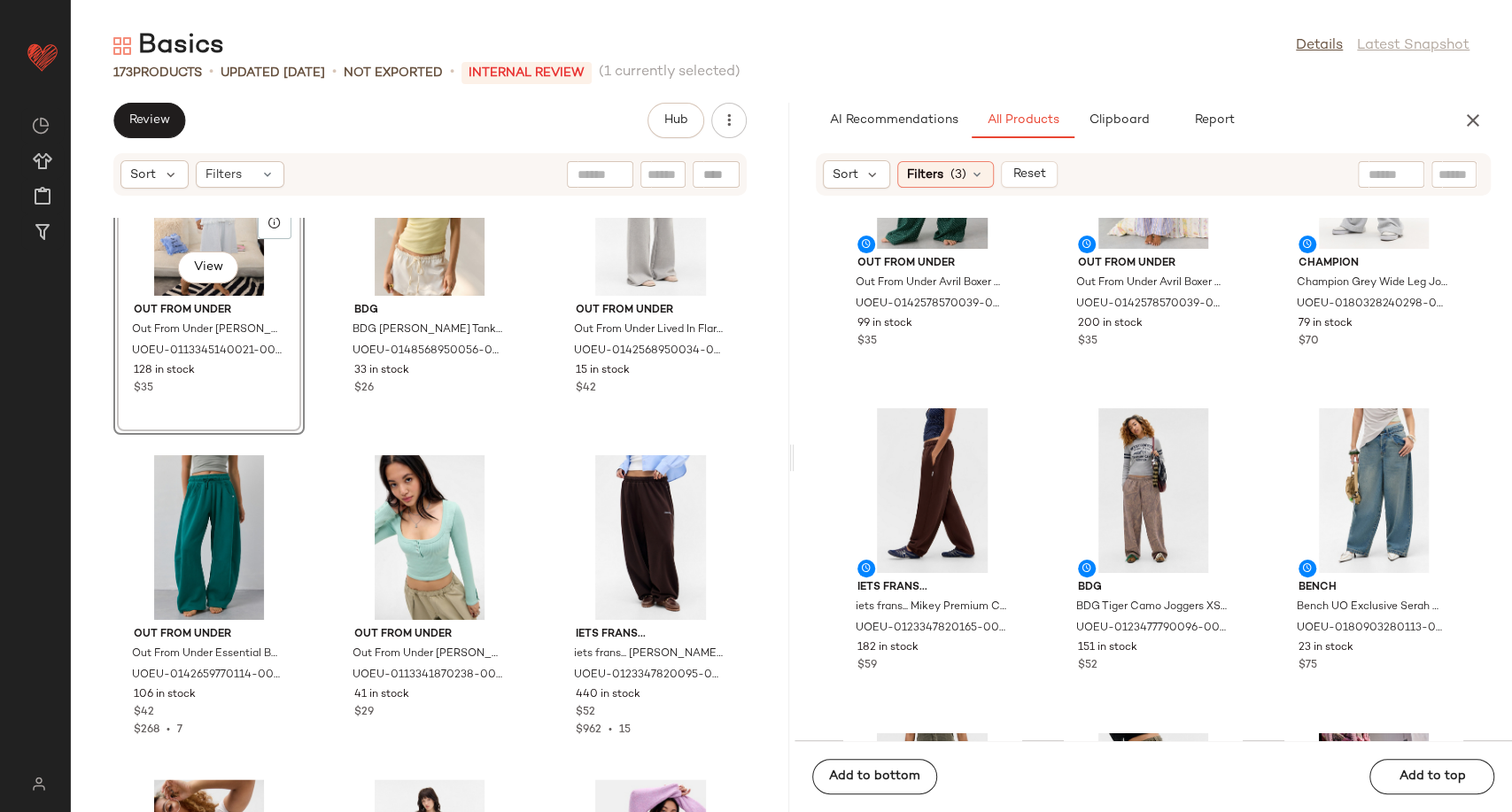
scroll to position [10488, 0]
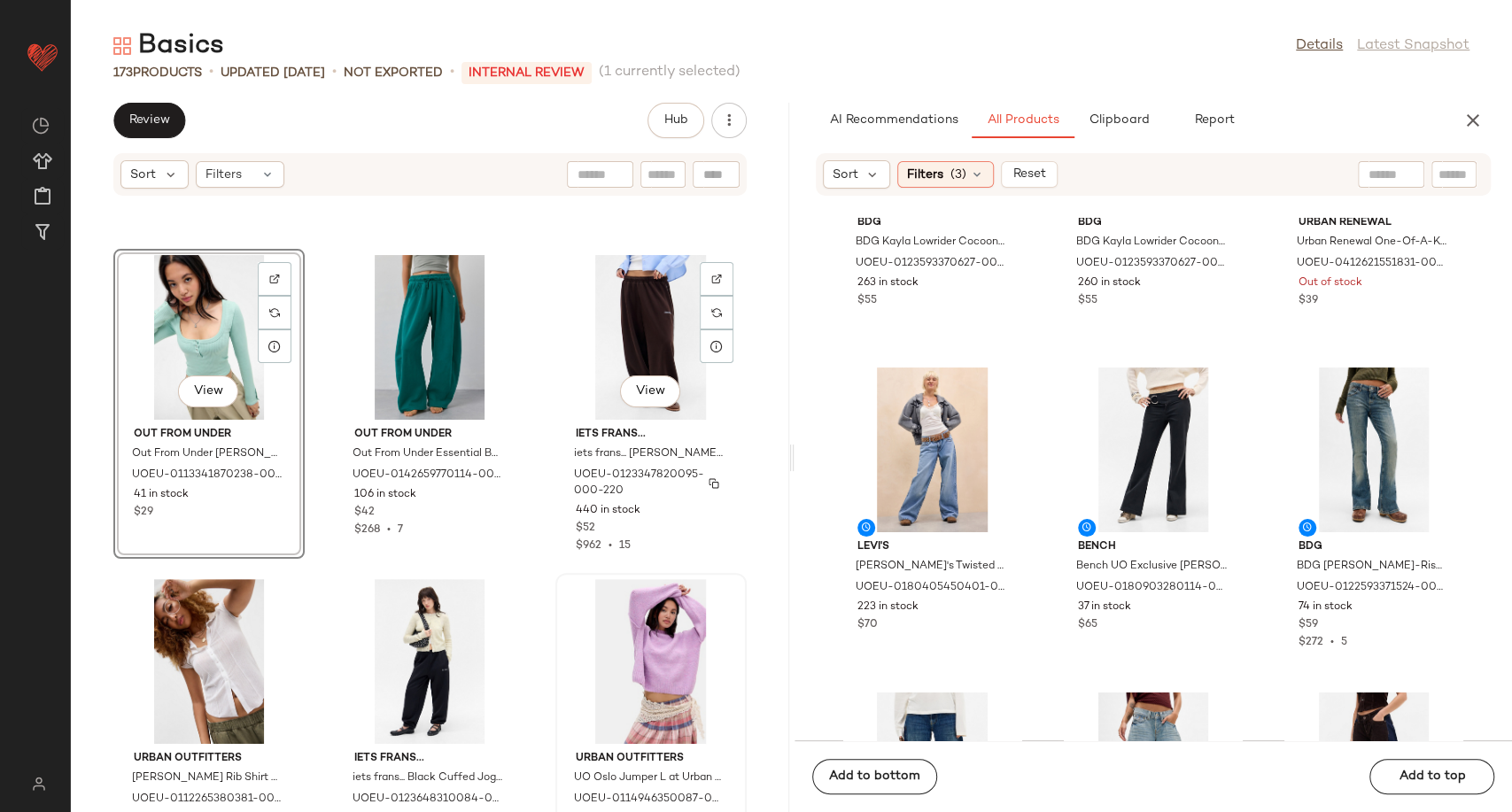
scroll to position [10883, 0]
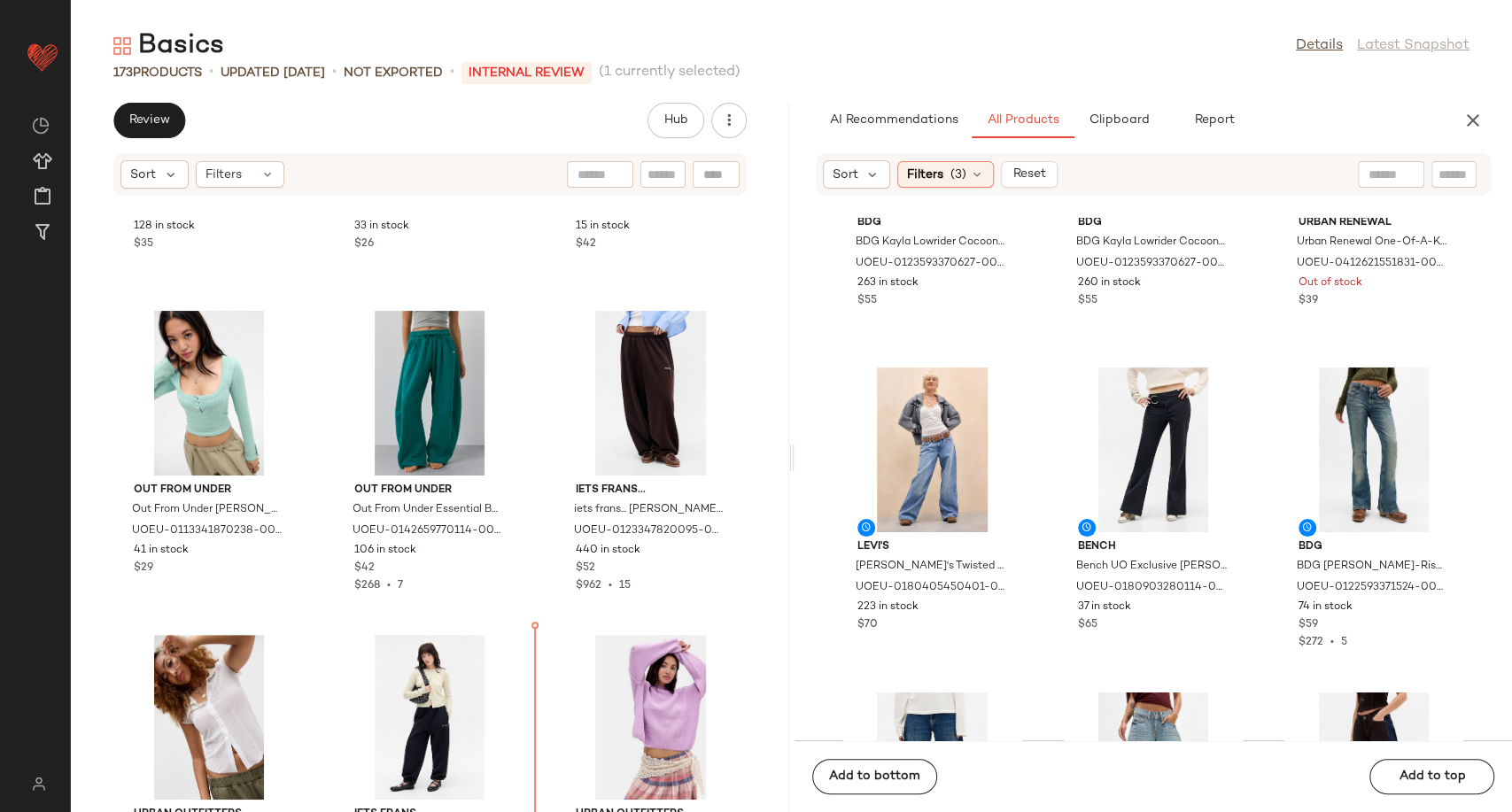
scroll to position [10615, 0]
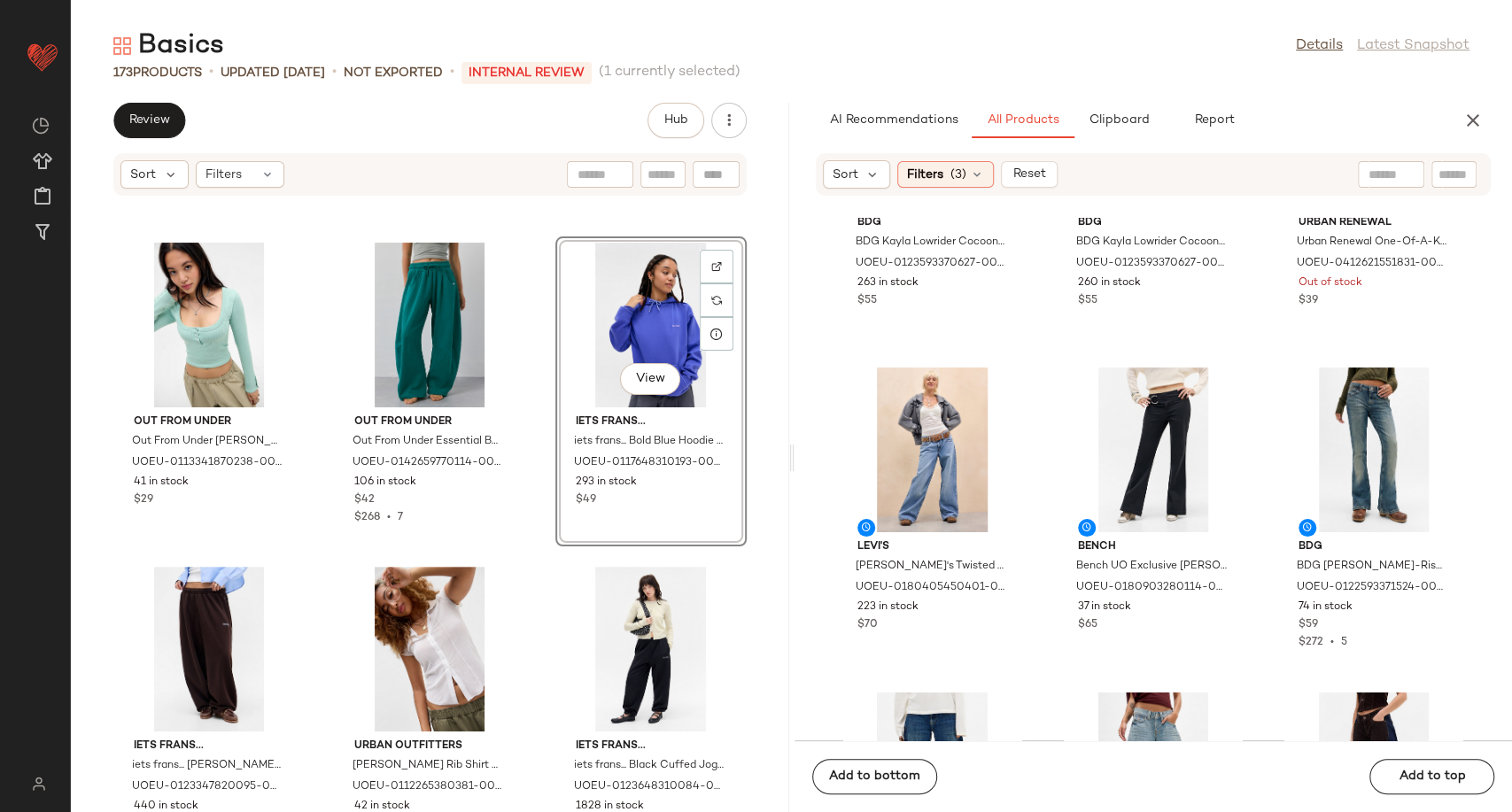
scroll to position [11010, 0]
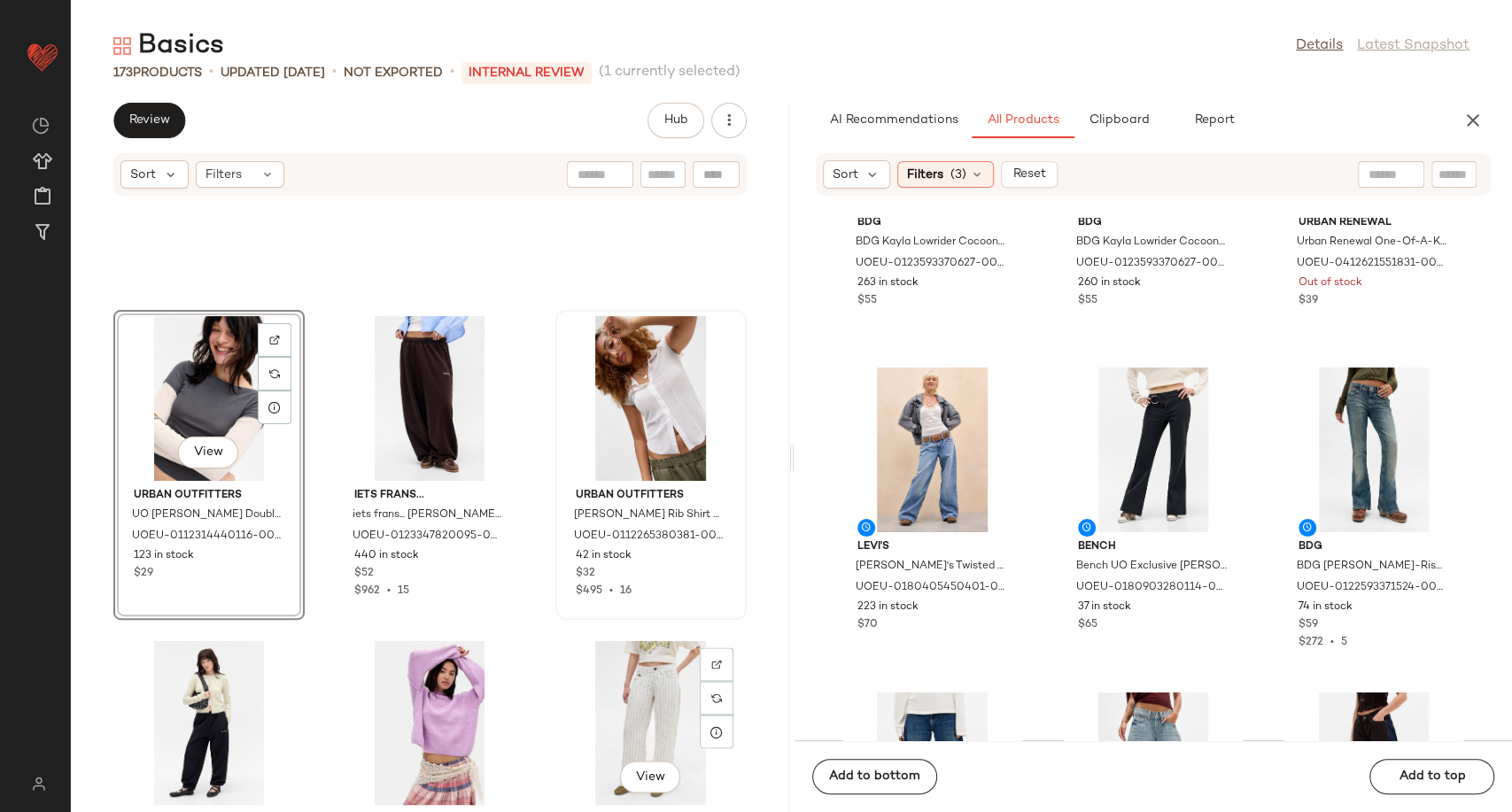
scroll to position [10912, 0]
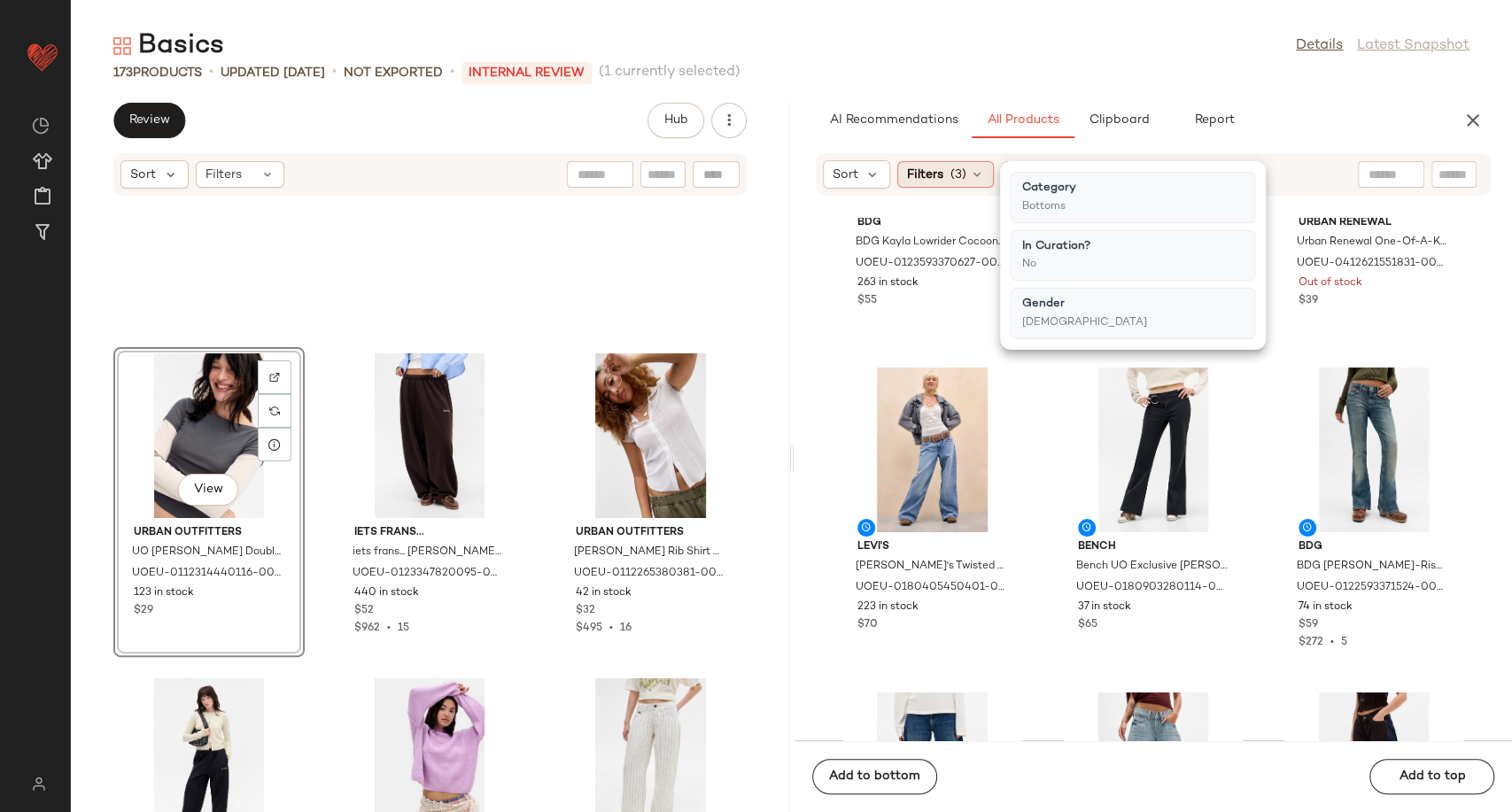
click at [970, 173] on icon at bounding box center [976, 174] width 14 height 14
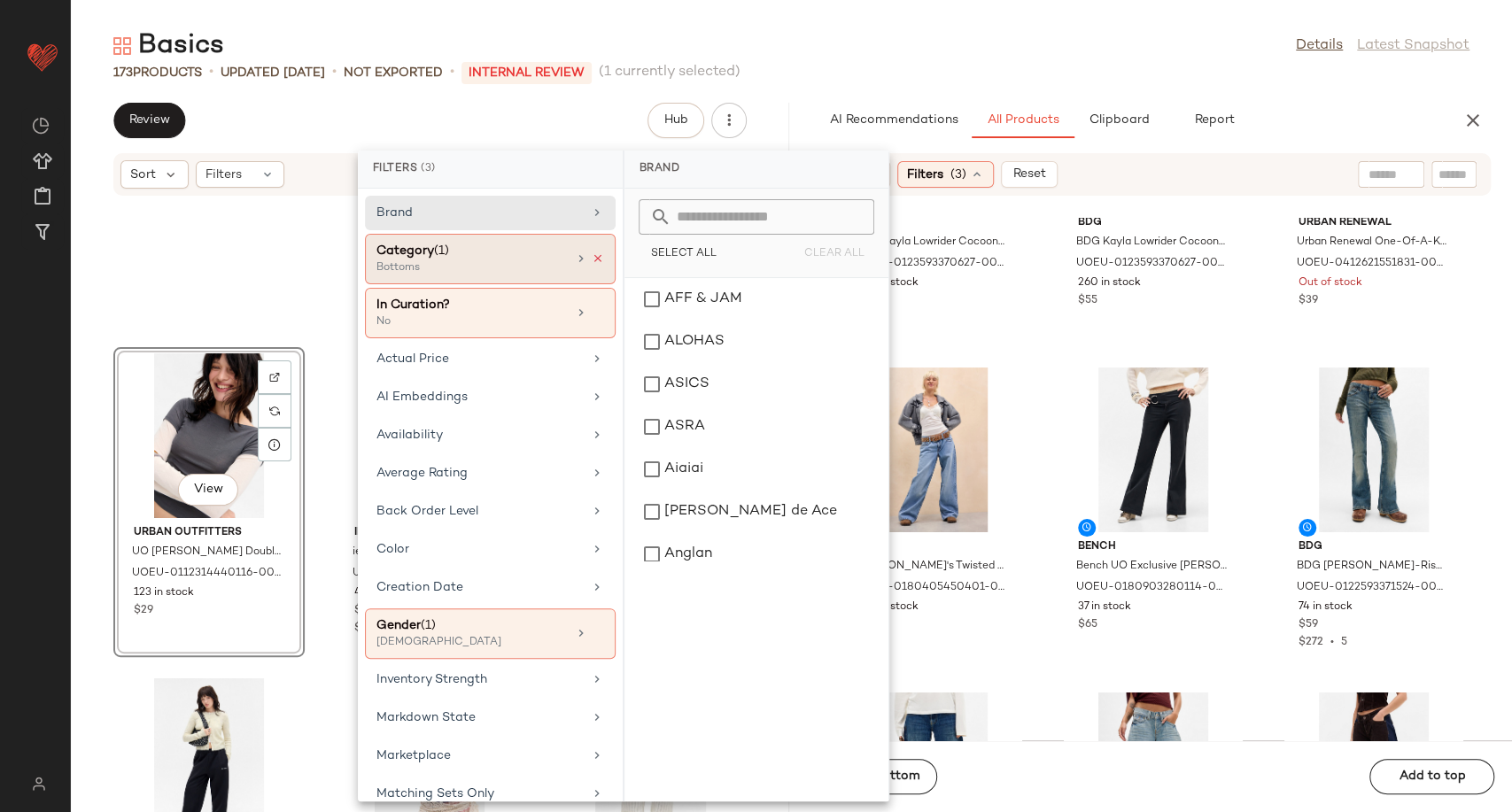
click at [594, 260] on icon at bounding box center [597, 258] width 12 height 12
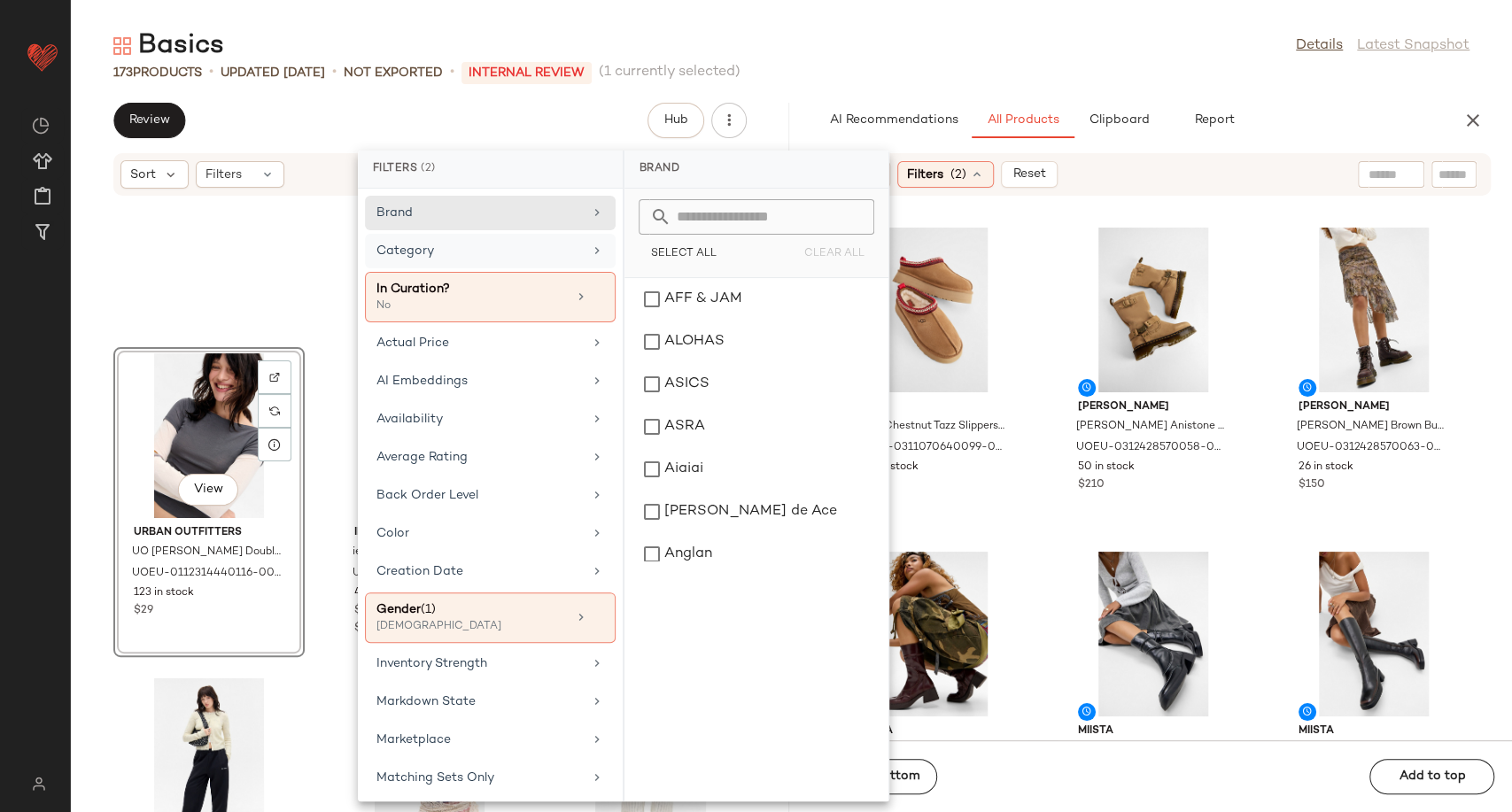
click at [529, 245] on div "Category" at bounding box center [479, 251] width 207 height 19
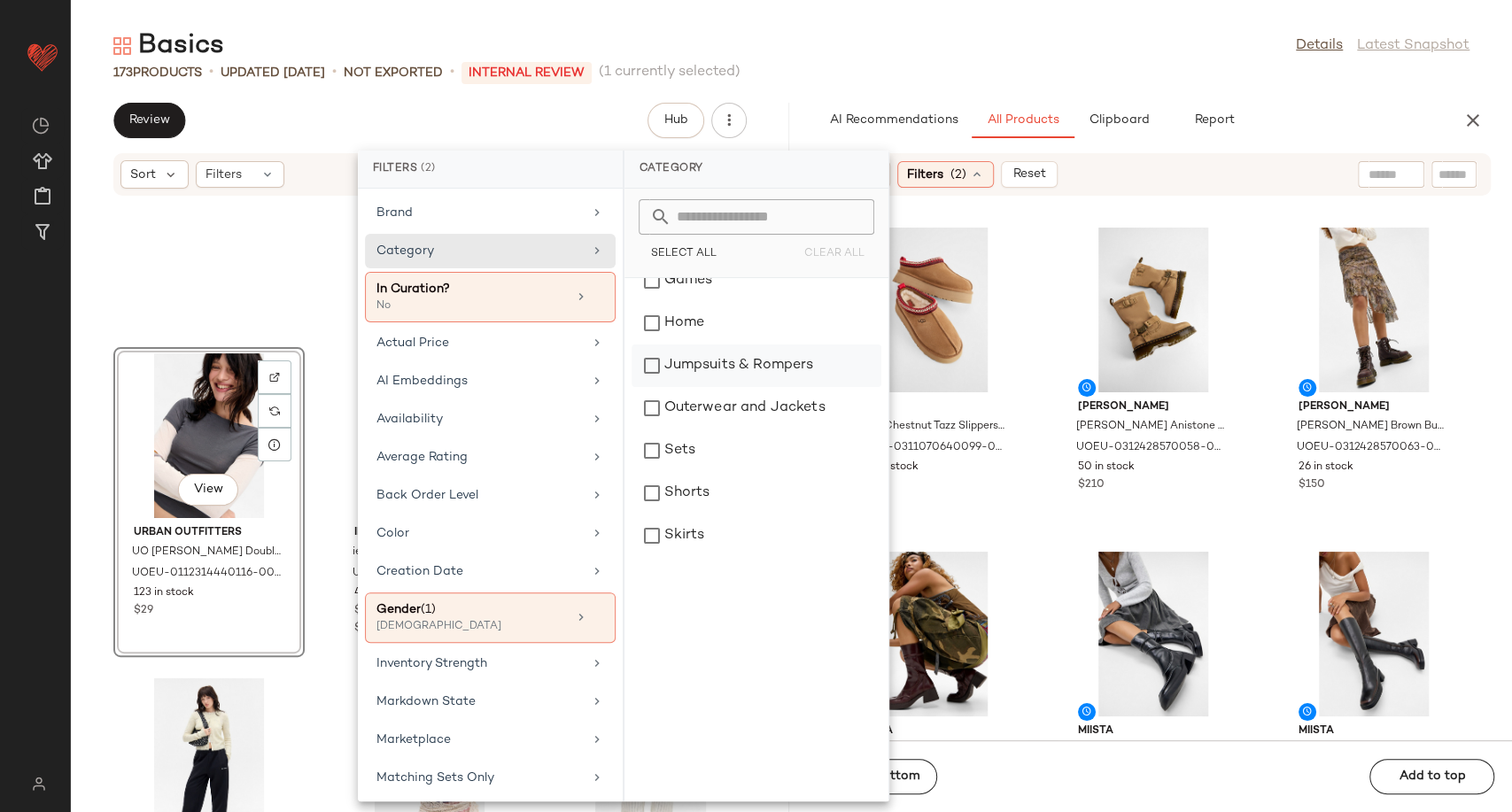
scroll to position [492, 0]
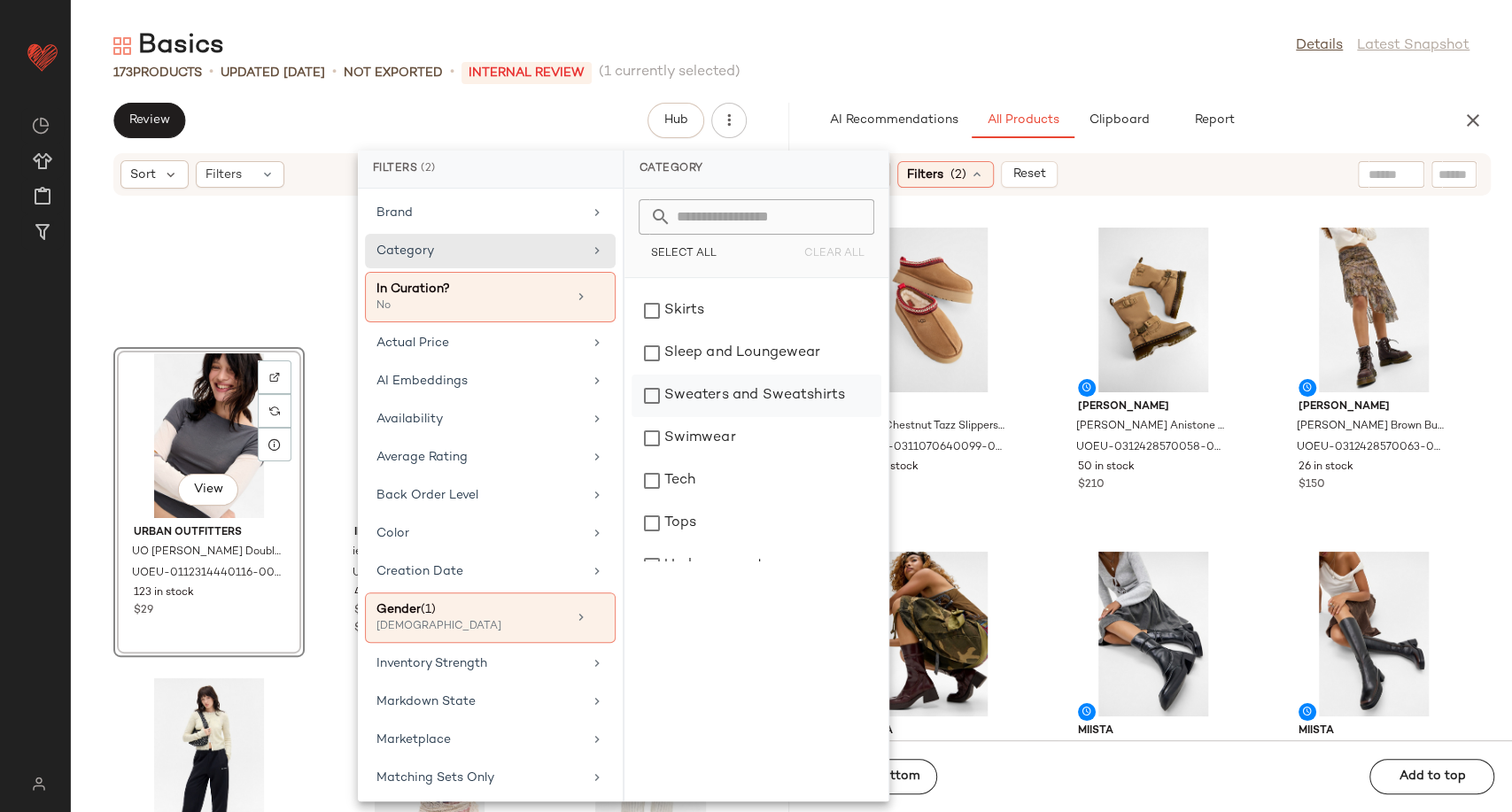
click at [754, 400] on div "Sweaters and Sweatshirts" at bounding box center [756, 396] width 250 height 42
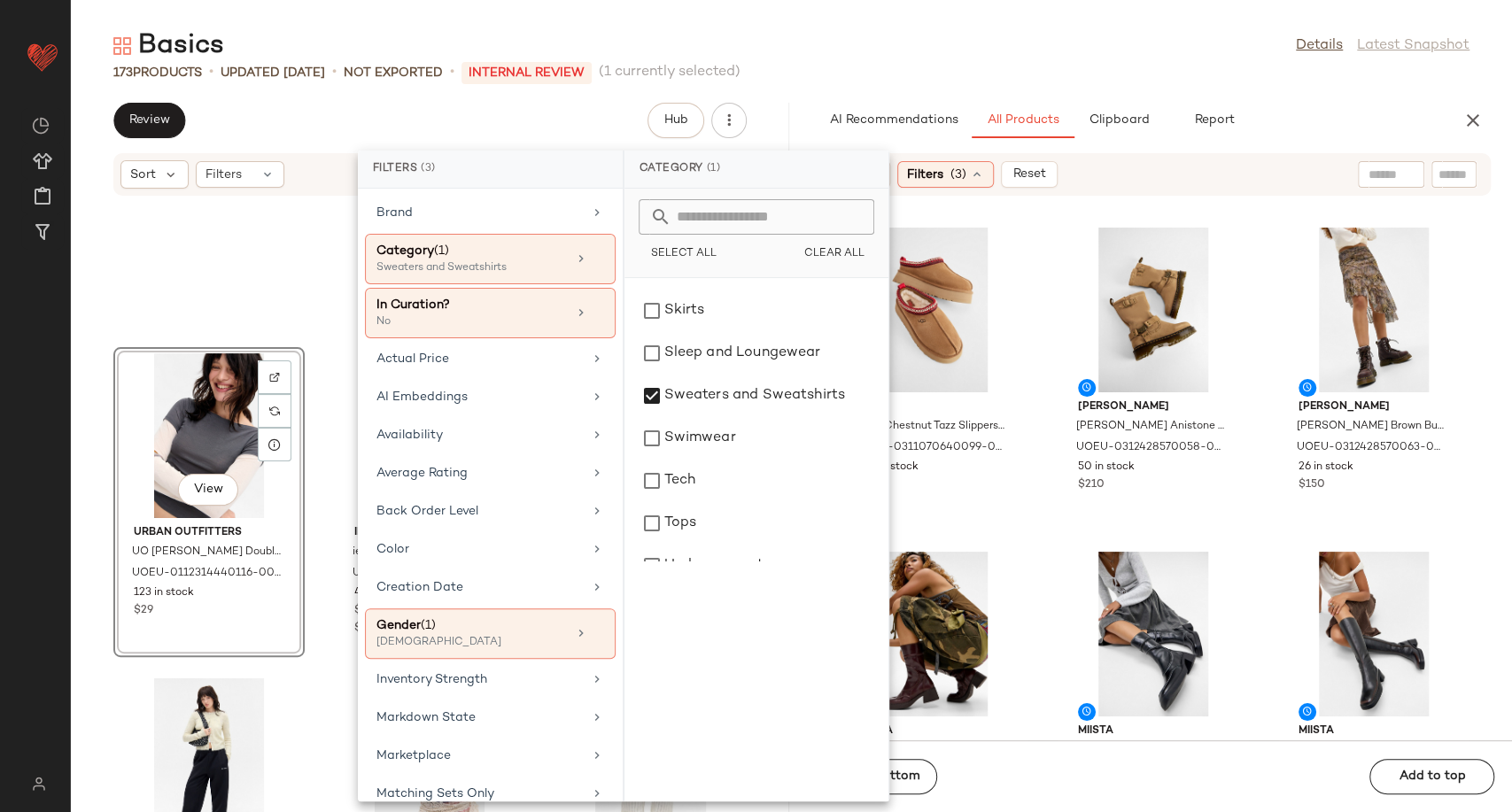
click at [1031, 546] on div "UGG UGG Chestnut Tazz Slippers - Brown UK 3 at Urban Outfitters UOEU-0311070640…" at bounding box center [1153, 480] width 718 height 523
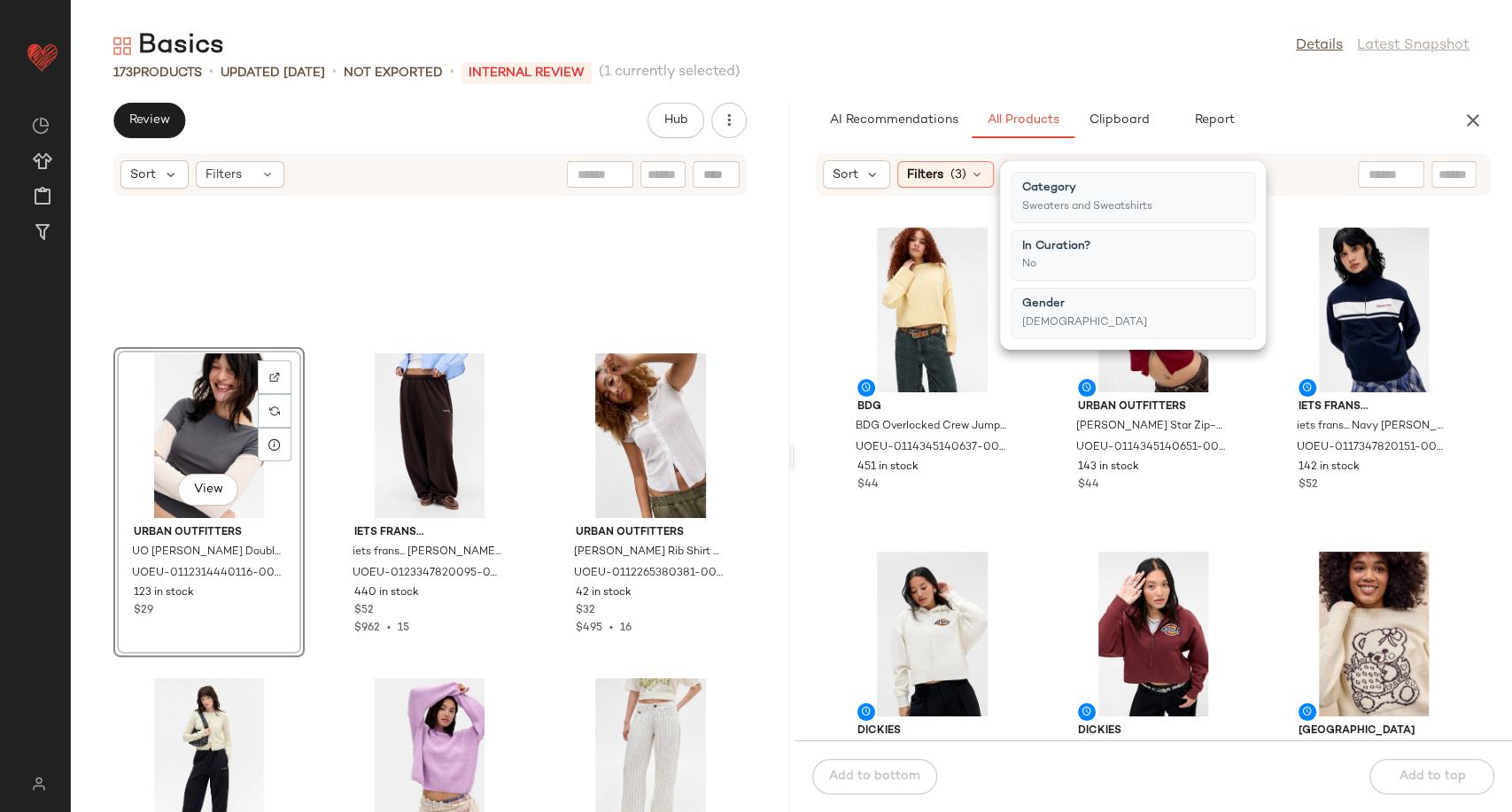
click at [1047, 479] on div "BDG BDG Overlocked Crew Jumper - Lemon XL at Urban Outfitters UOEU-011434514063…" at bounding box center [1153, 480] width 718 height 523
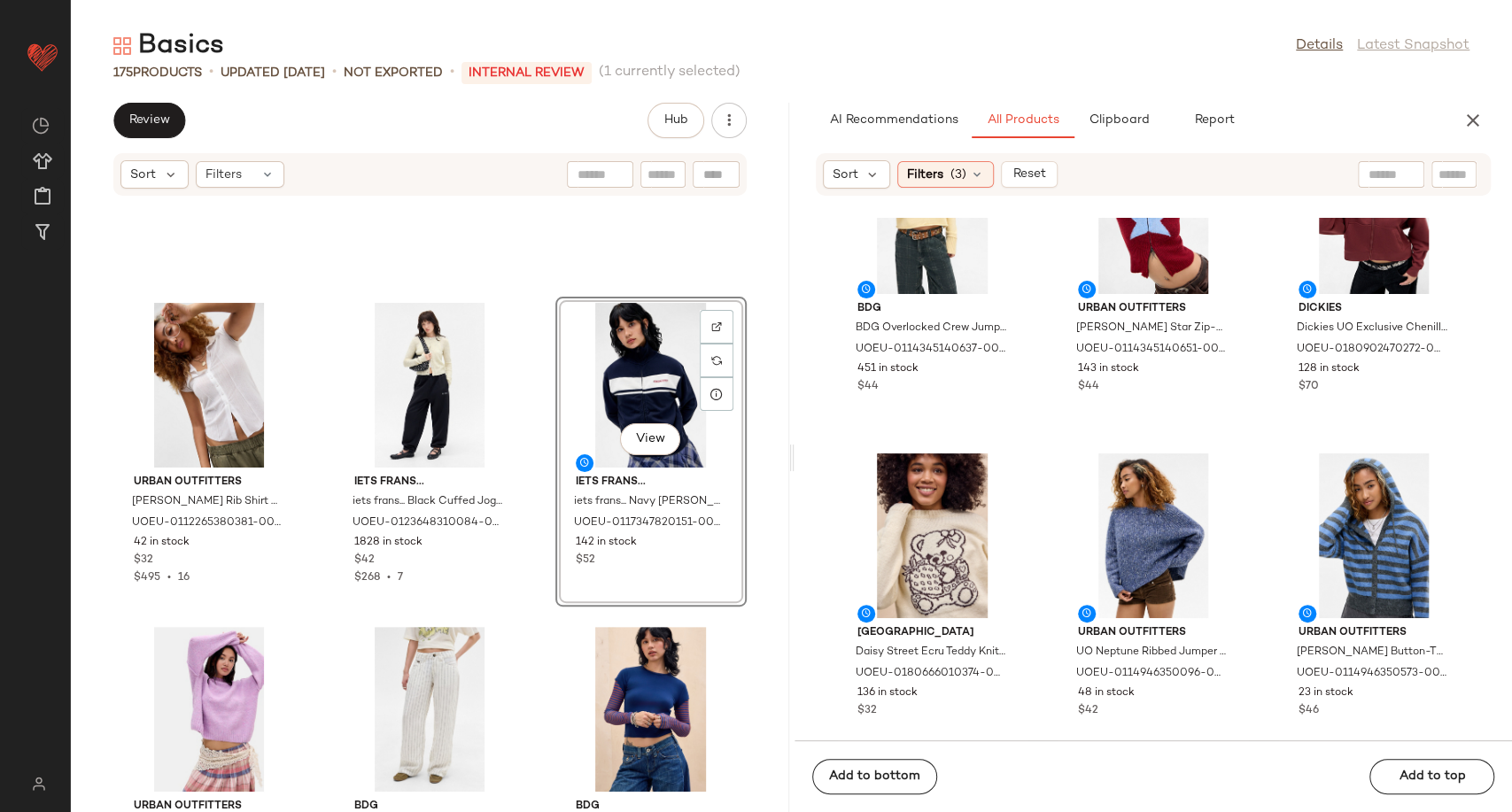
scroll to position [11403, 0]
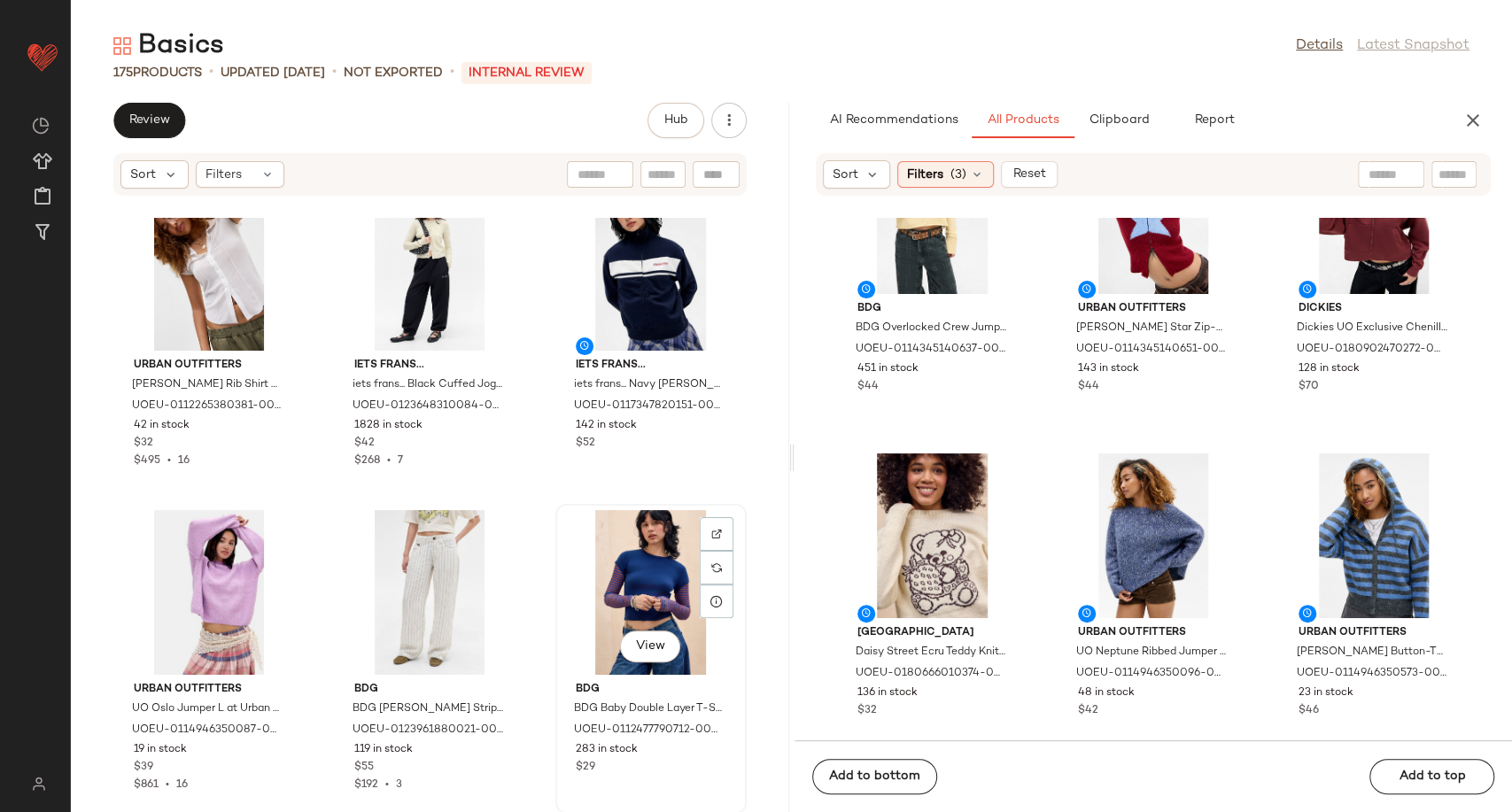
click at [655, 595] on div "View" at bounding box center [651, 592] width 179 height 165
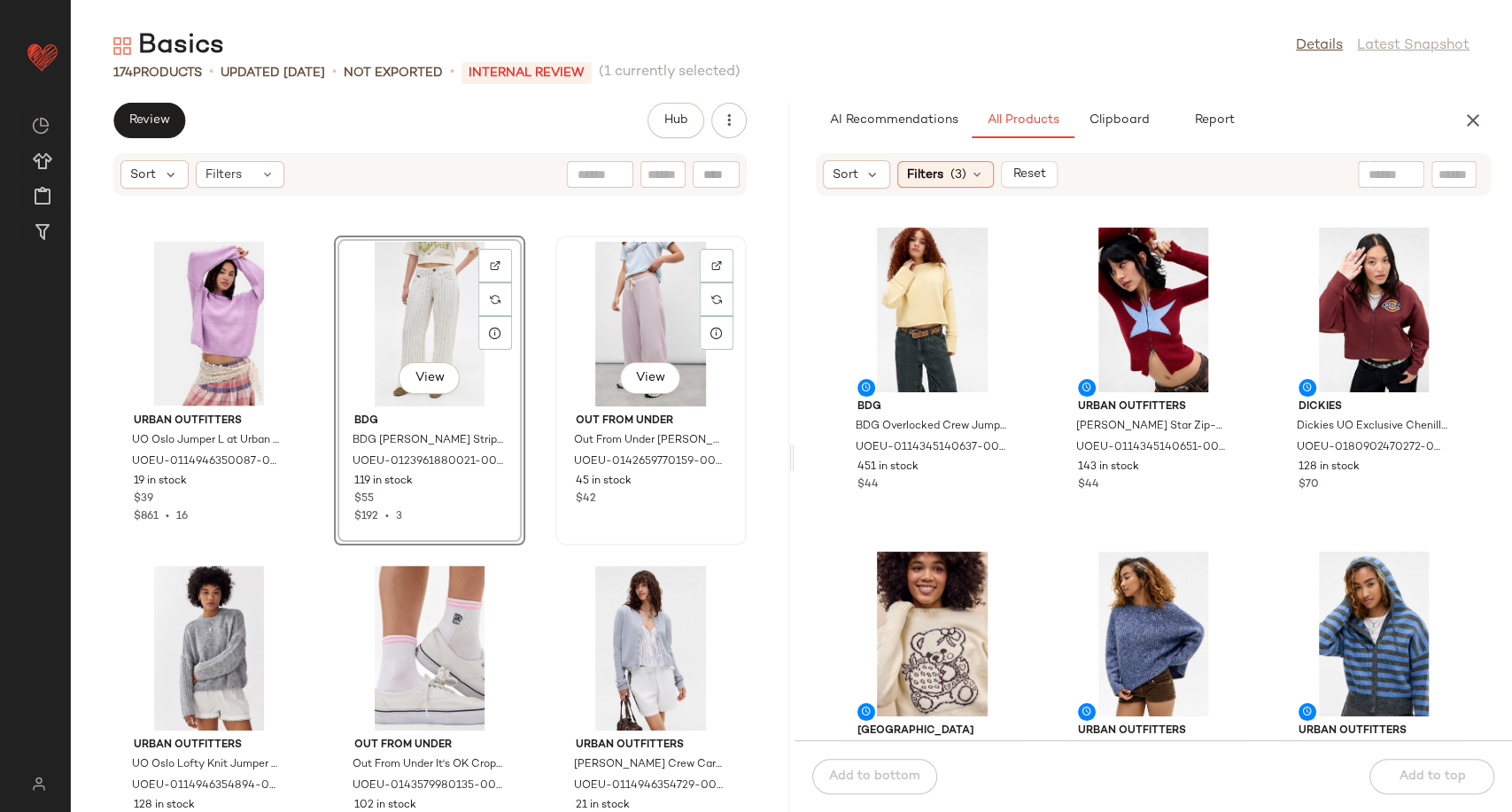
scroll to position [11699, 0]
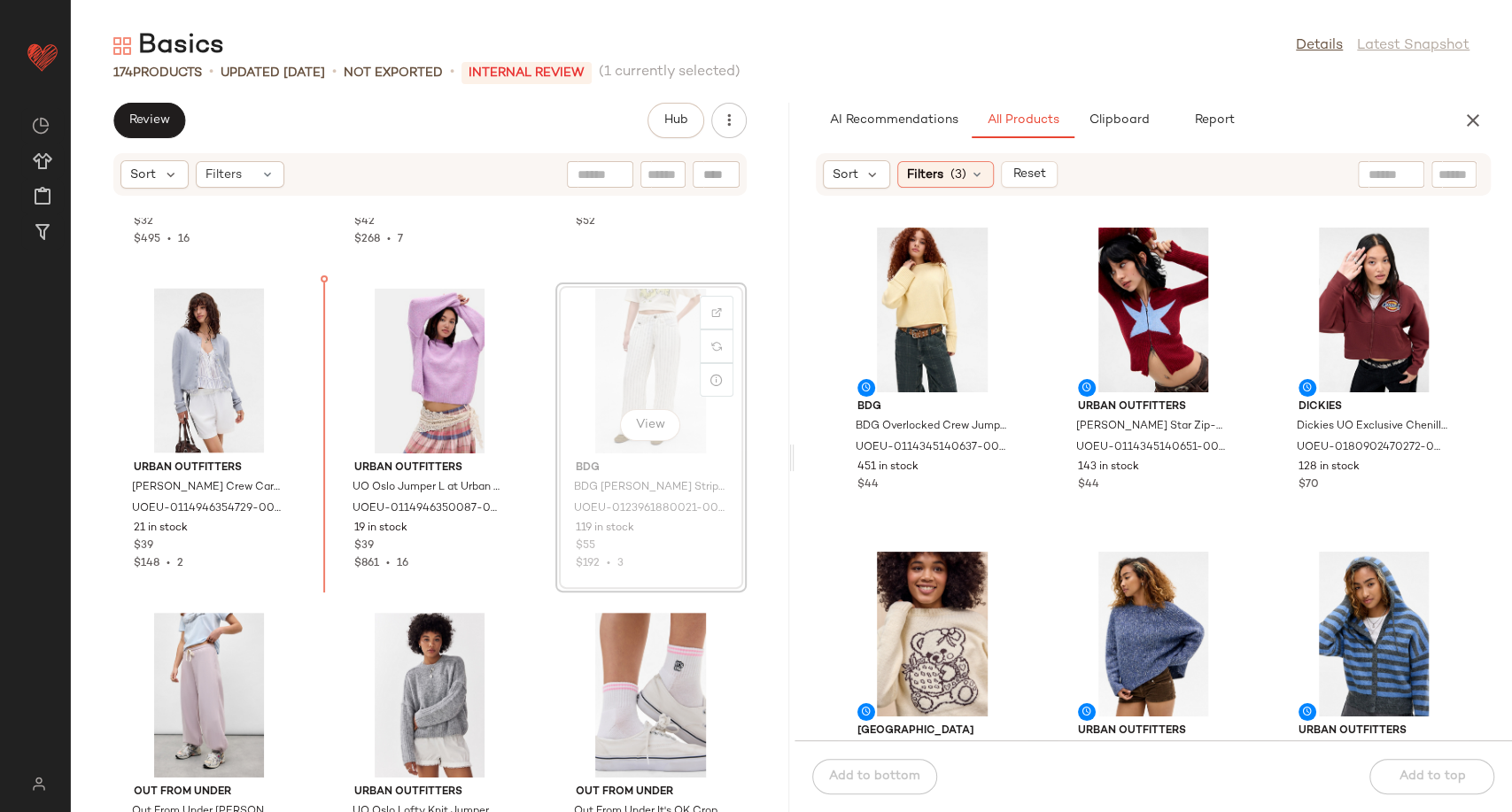
scroll to position [11609, 0]
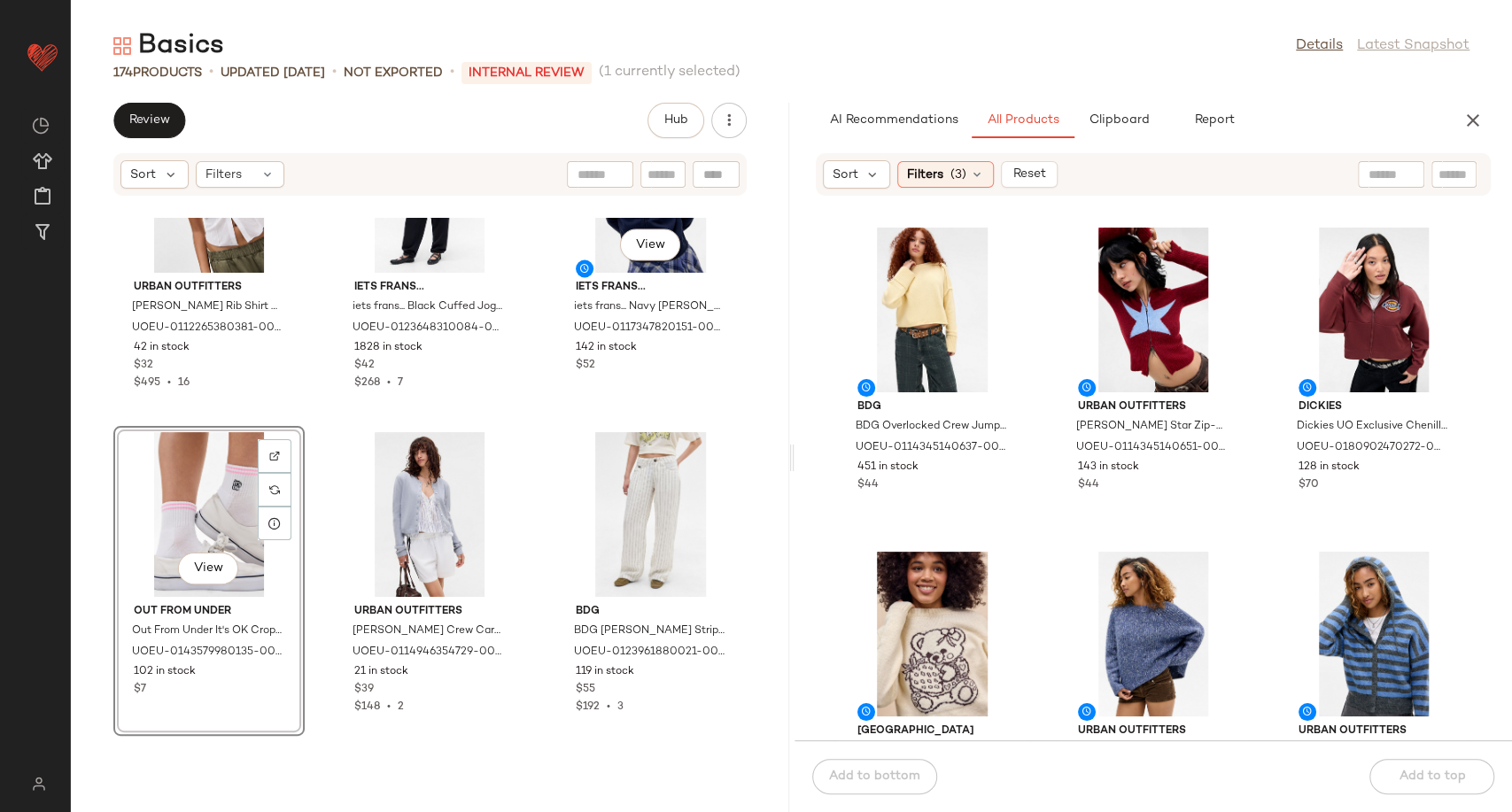
scroll to position [11513, 0]
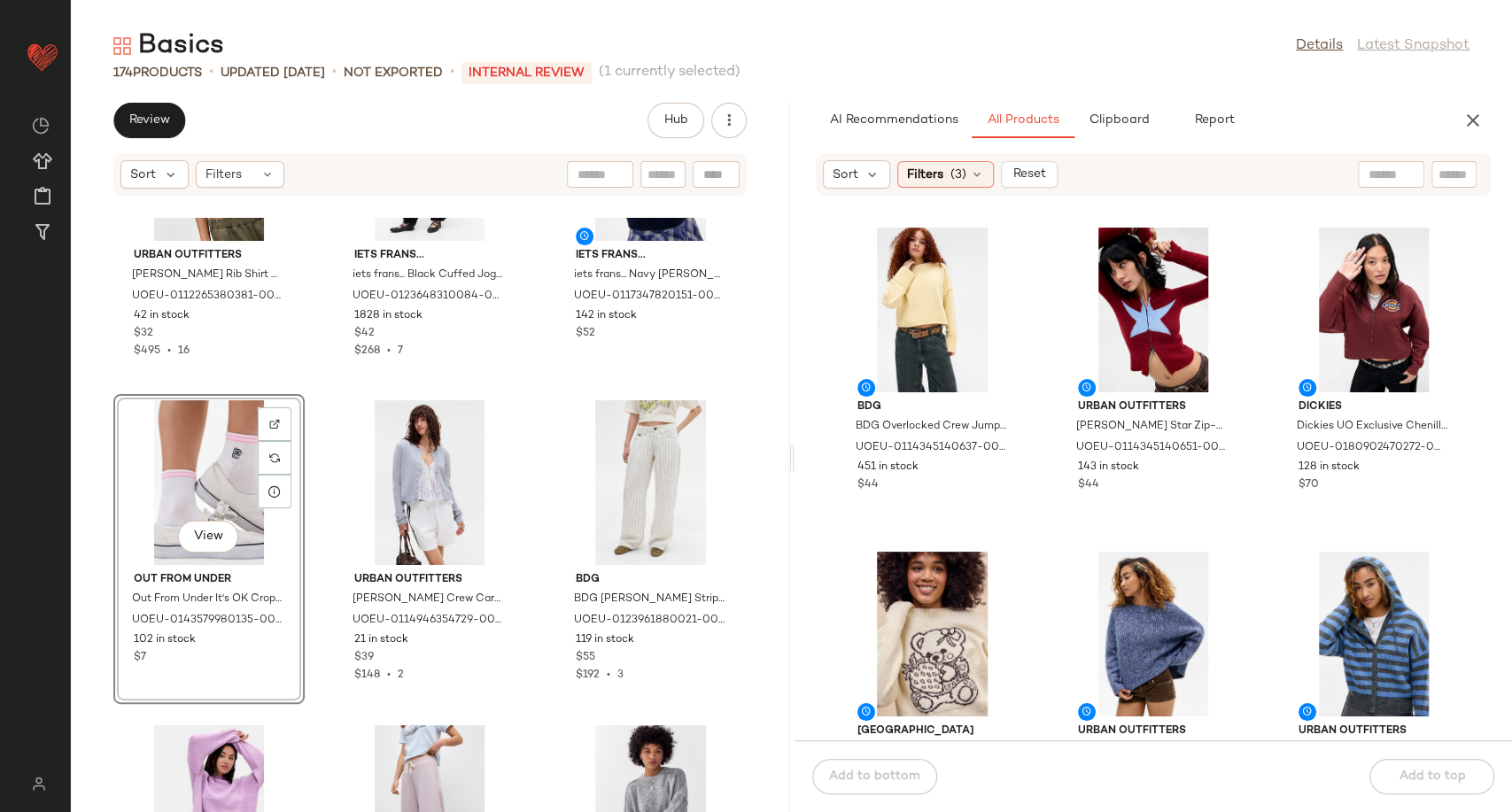
click at [201, 455] on div "View" at bounding box center [210, 482] width 179 height 165
click at [638, 755] on div "View" at bounding box center [651, 806] width 179 height 165
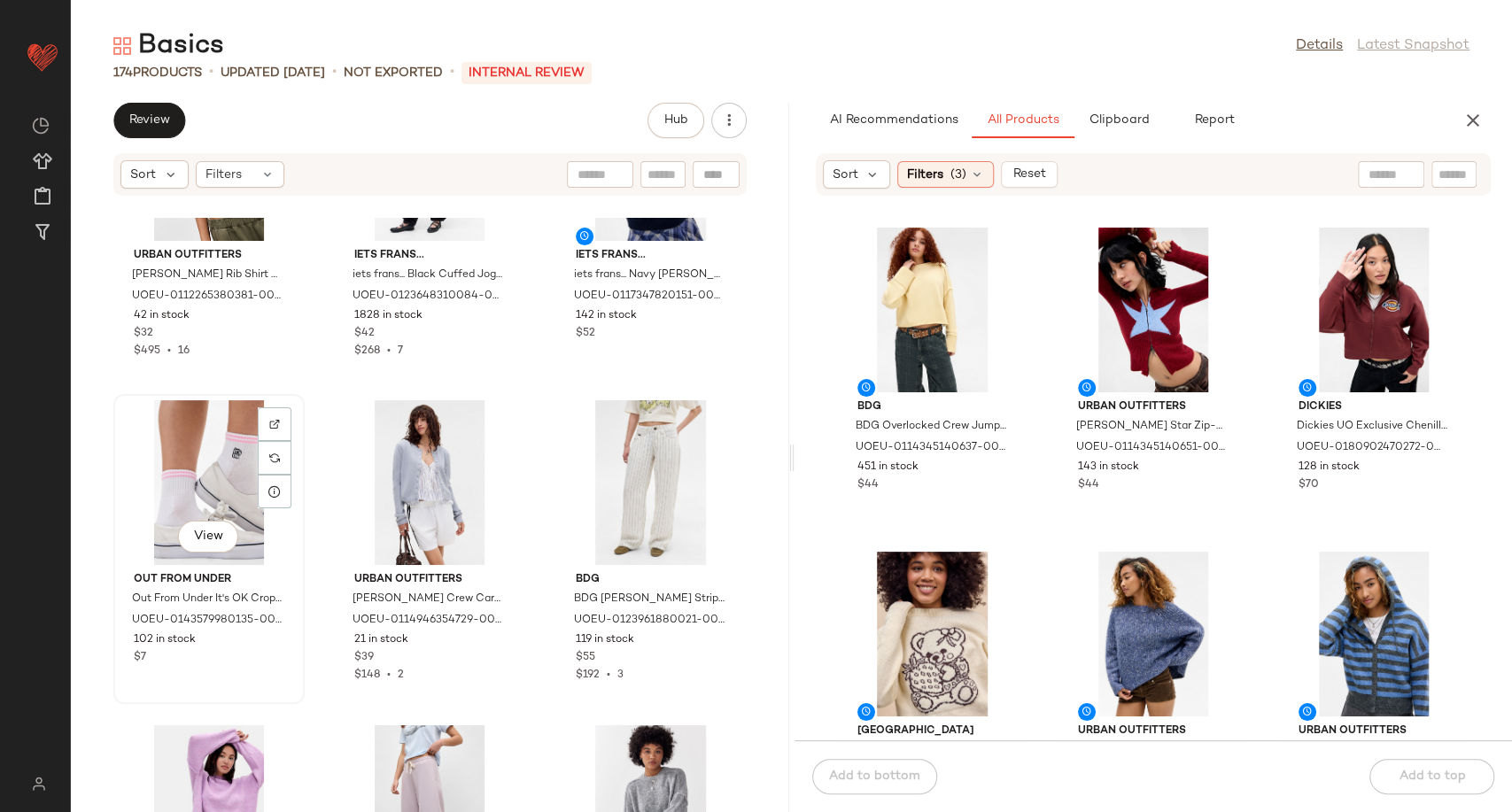
click at [142, 477] on div "View" at bounding box center [210, 482] width 179 height 165
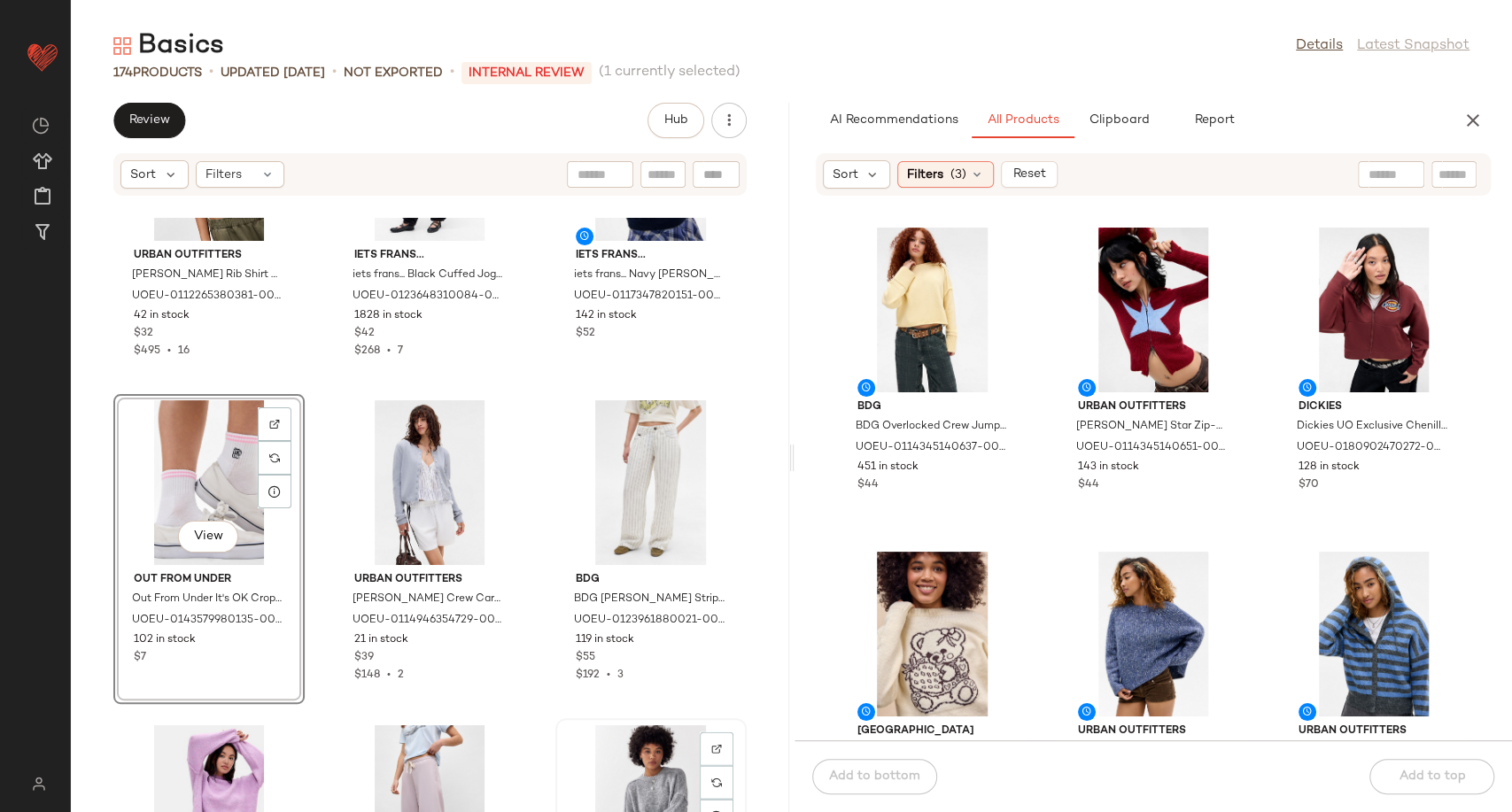
click at [664, 749] on div "View" at bounding box center [651, 806] width 179 height 165
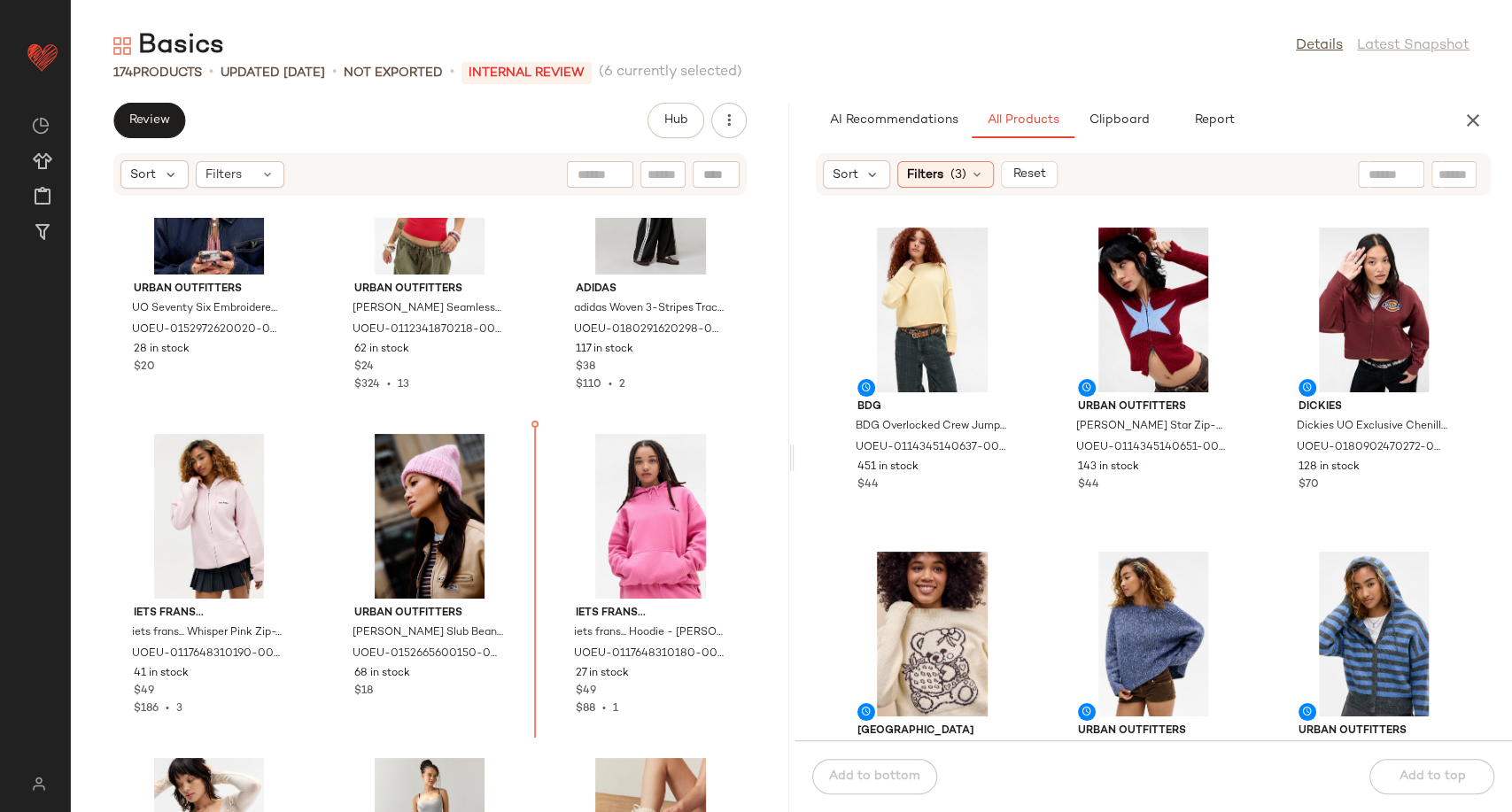
scroll to position [13463, 0]
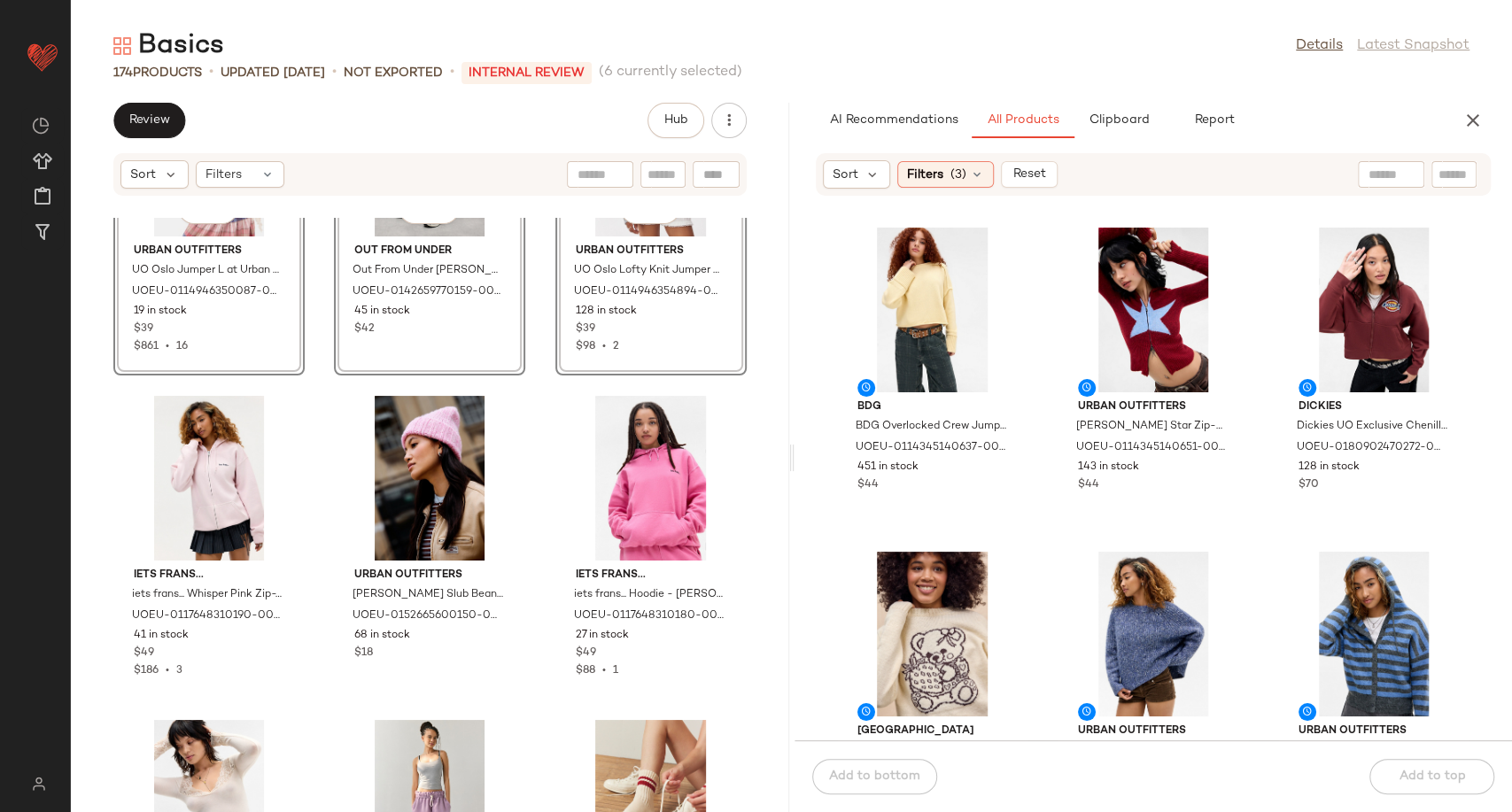
click at [531, 513] on div "SET View Urban Outfitters UO Oslo Jumper L at Urban Outfitters UOEU-01149463500…" at bounding box center [429, 516] width 718 height 595
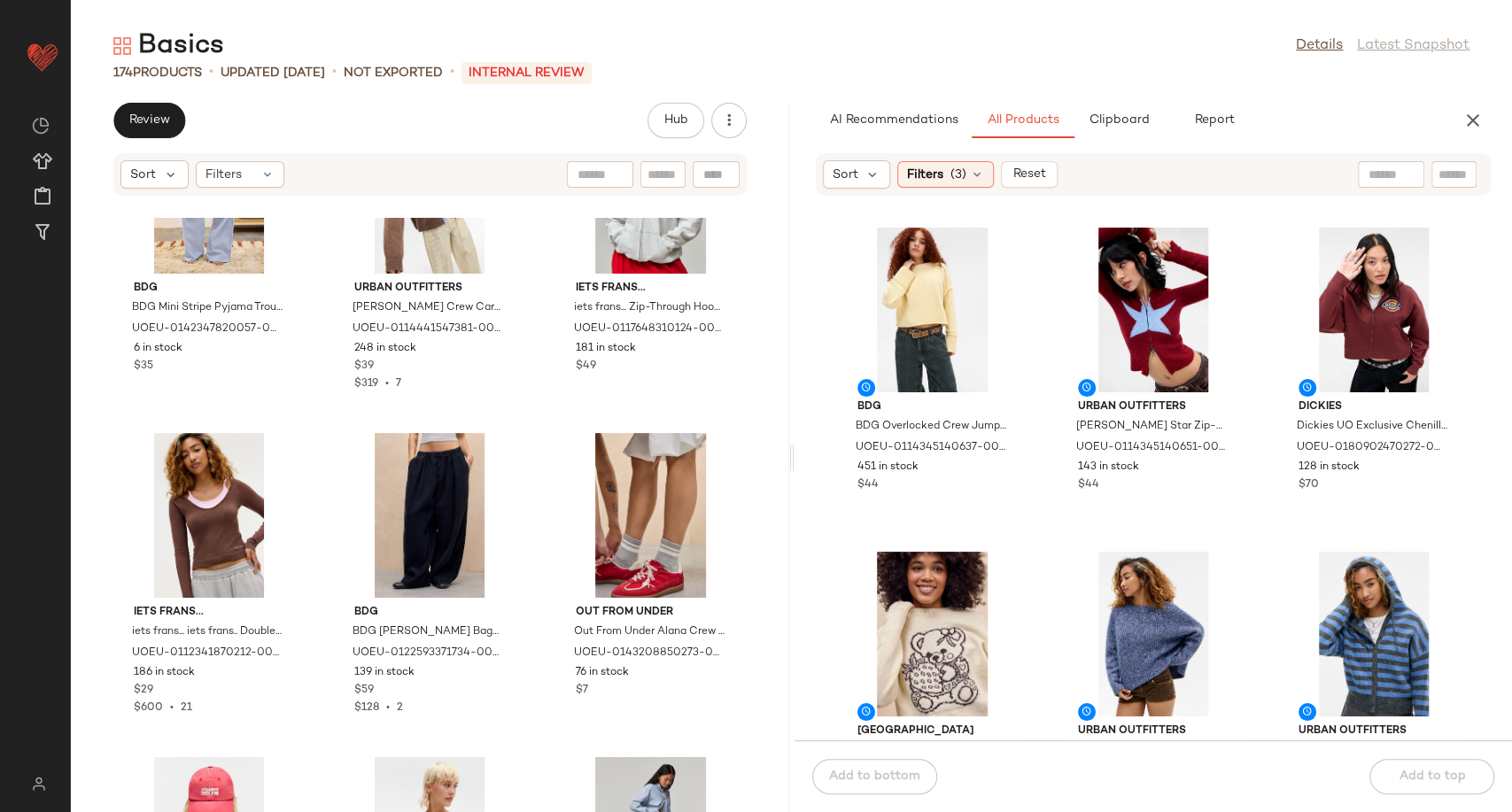
scroll to position [12183, 0]
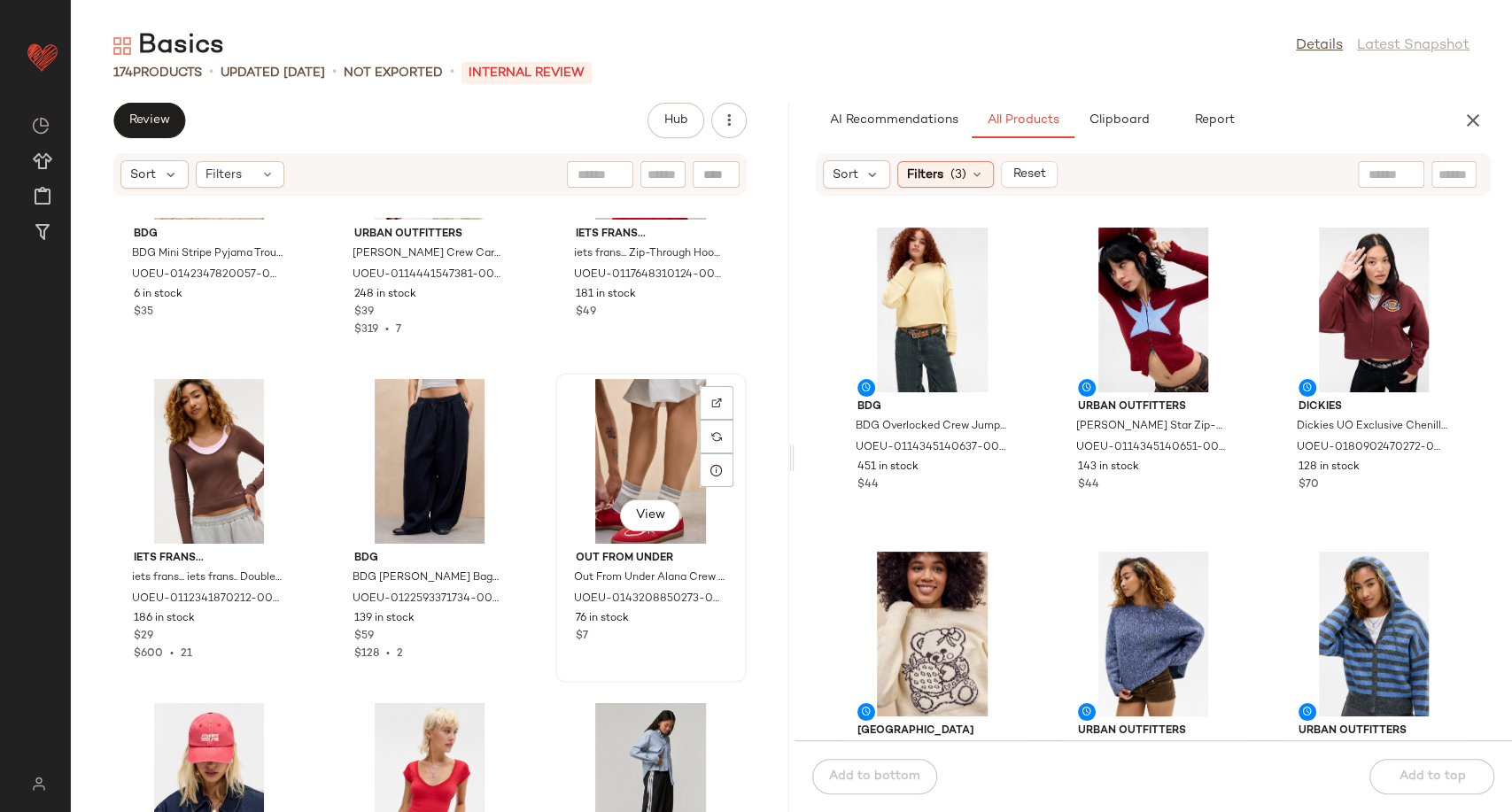
click at [659, 473] on div "View" at bounding box center [651, 462] width 179 height 165
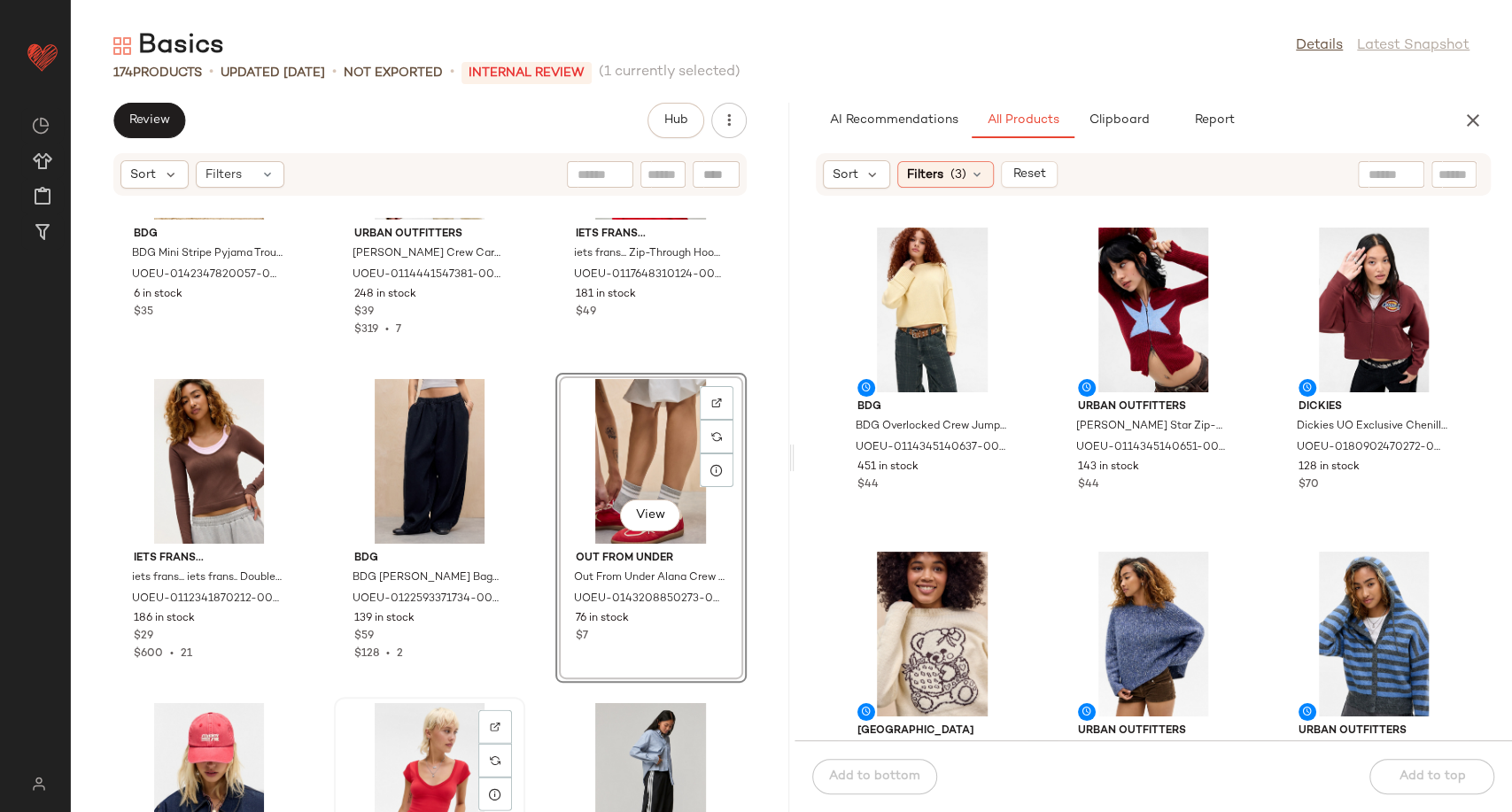
click at [426, 746] on div "View" at bounding box center [429, 786] width 179 height 165
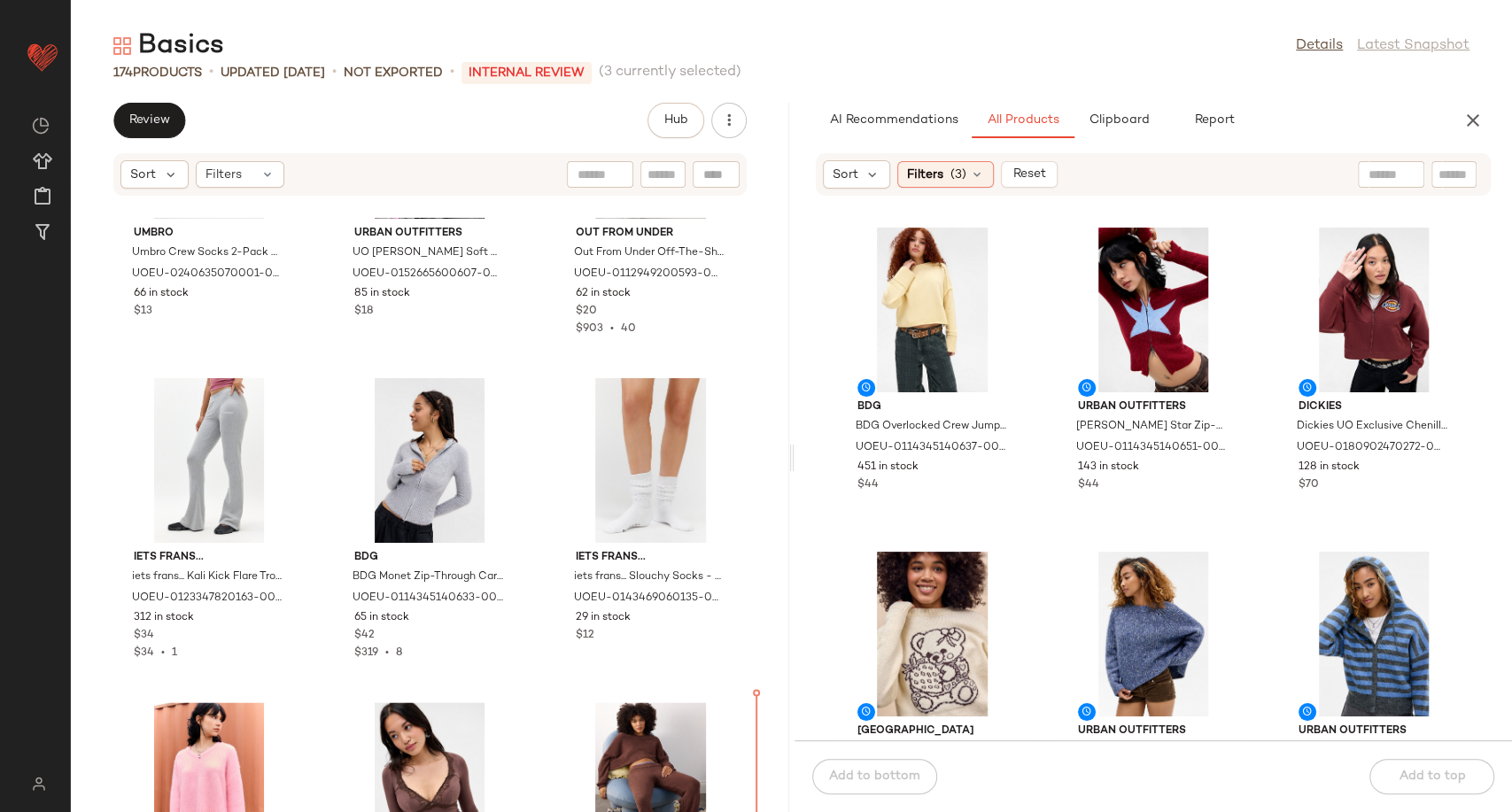
scroll to position [15140, 0]
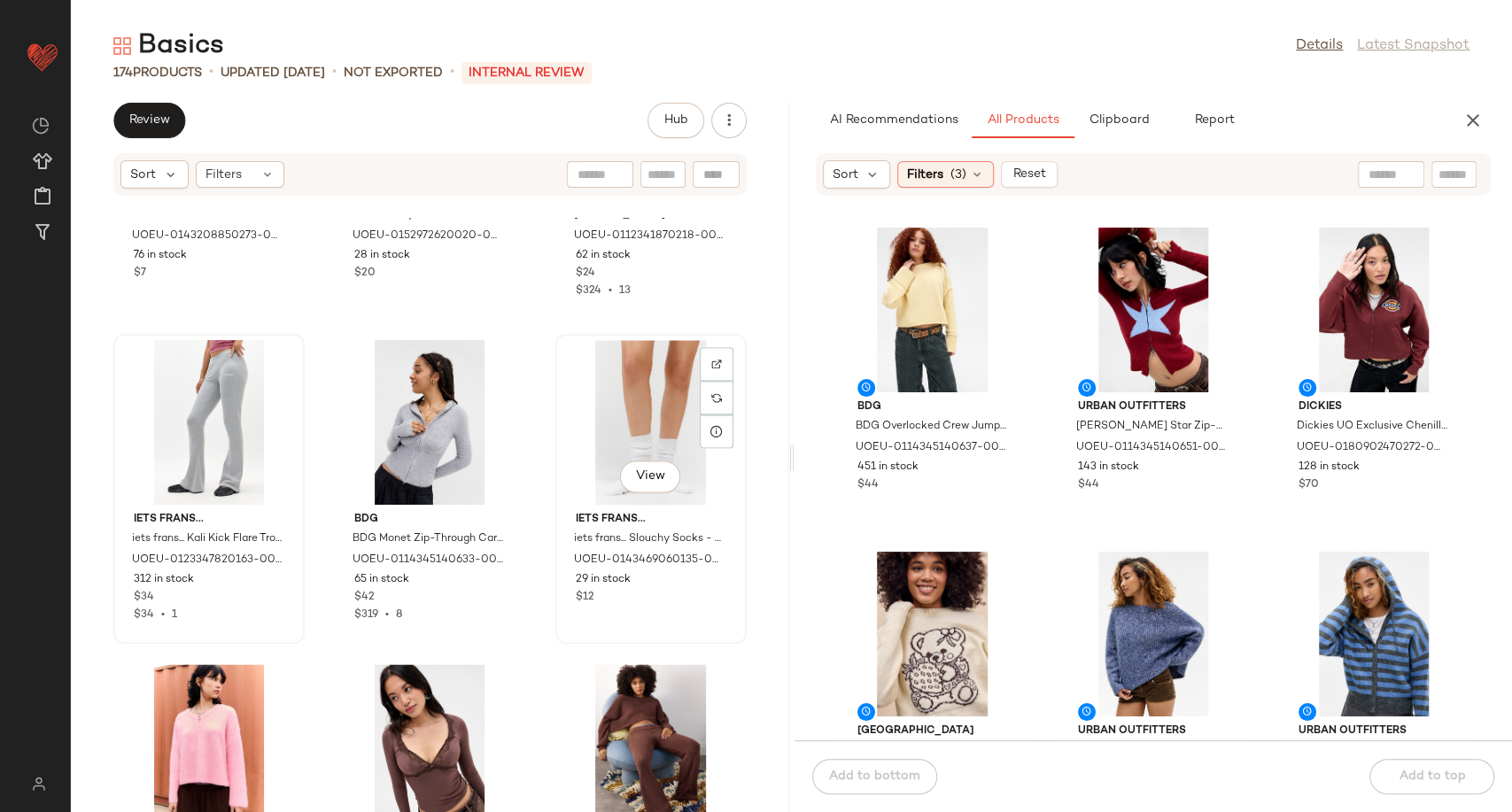
click at [555, 536] on div "View iets frans... iets frans... Slouchy Socks - White at Urban Outfitters UOEU…" at bounding box center [650, 489] width 192 height 310
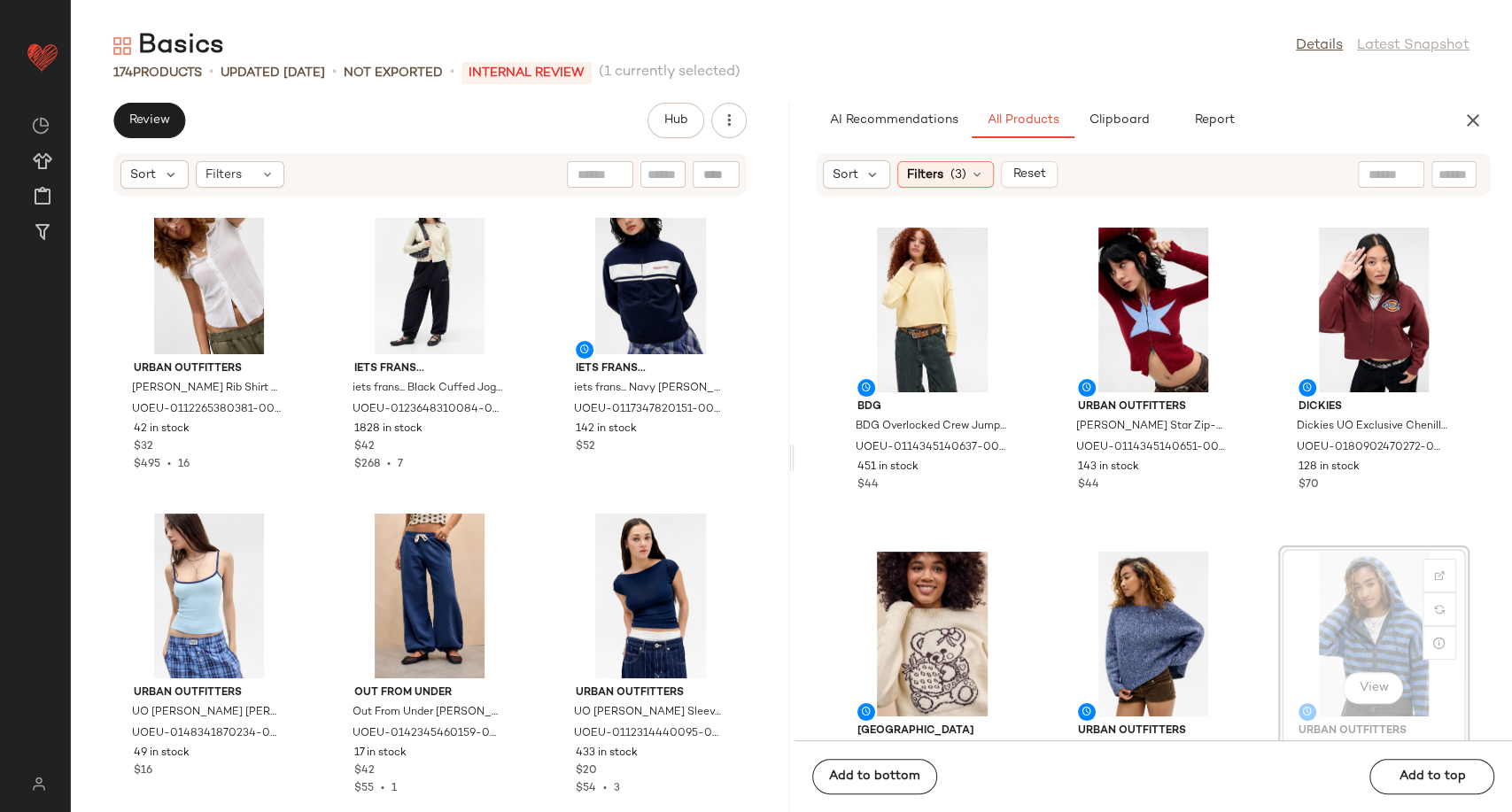
scroll to position [9, 0]
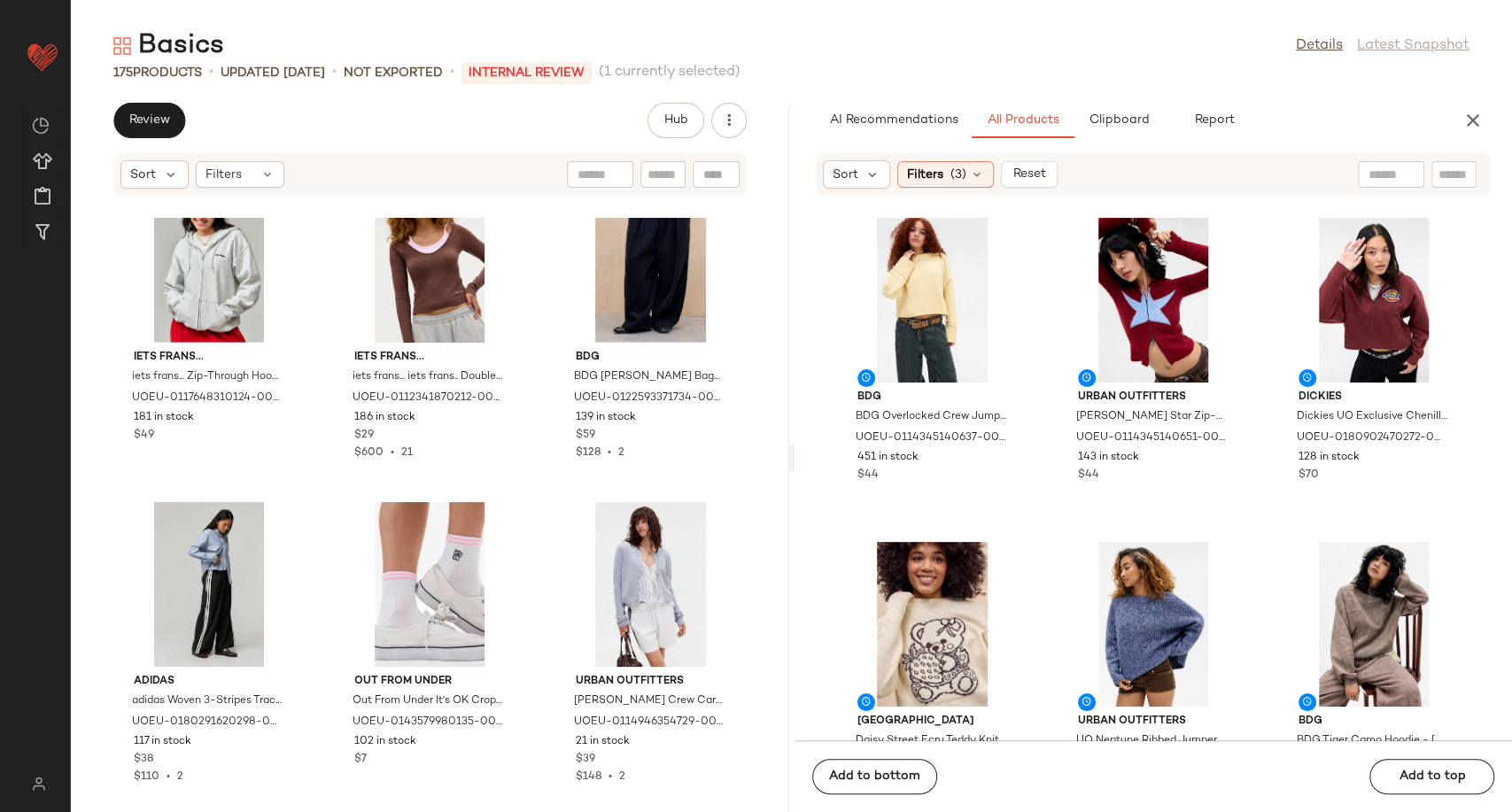
scroll to position [12482, 0]
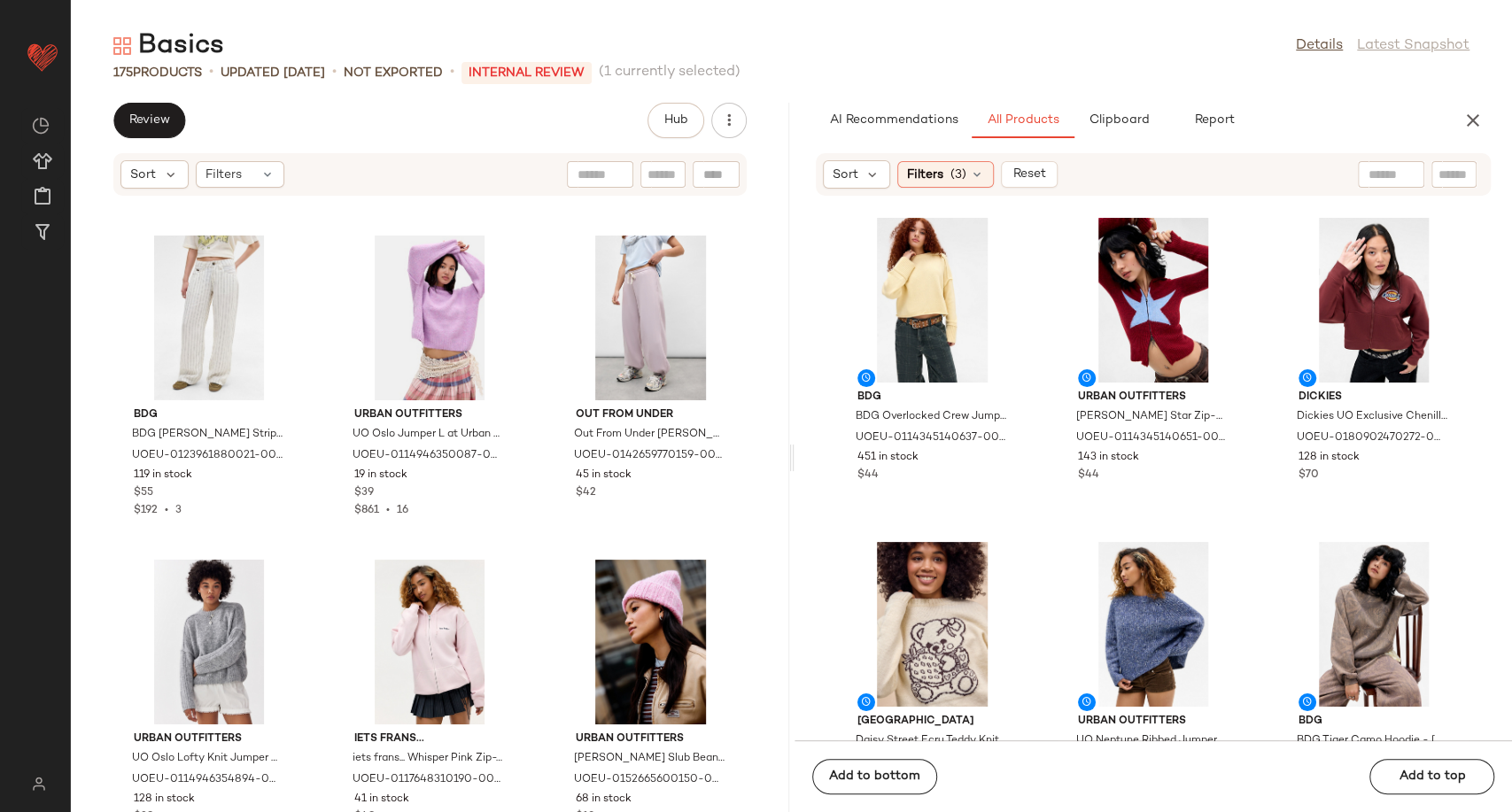
scroll to position [12877, 0]
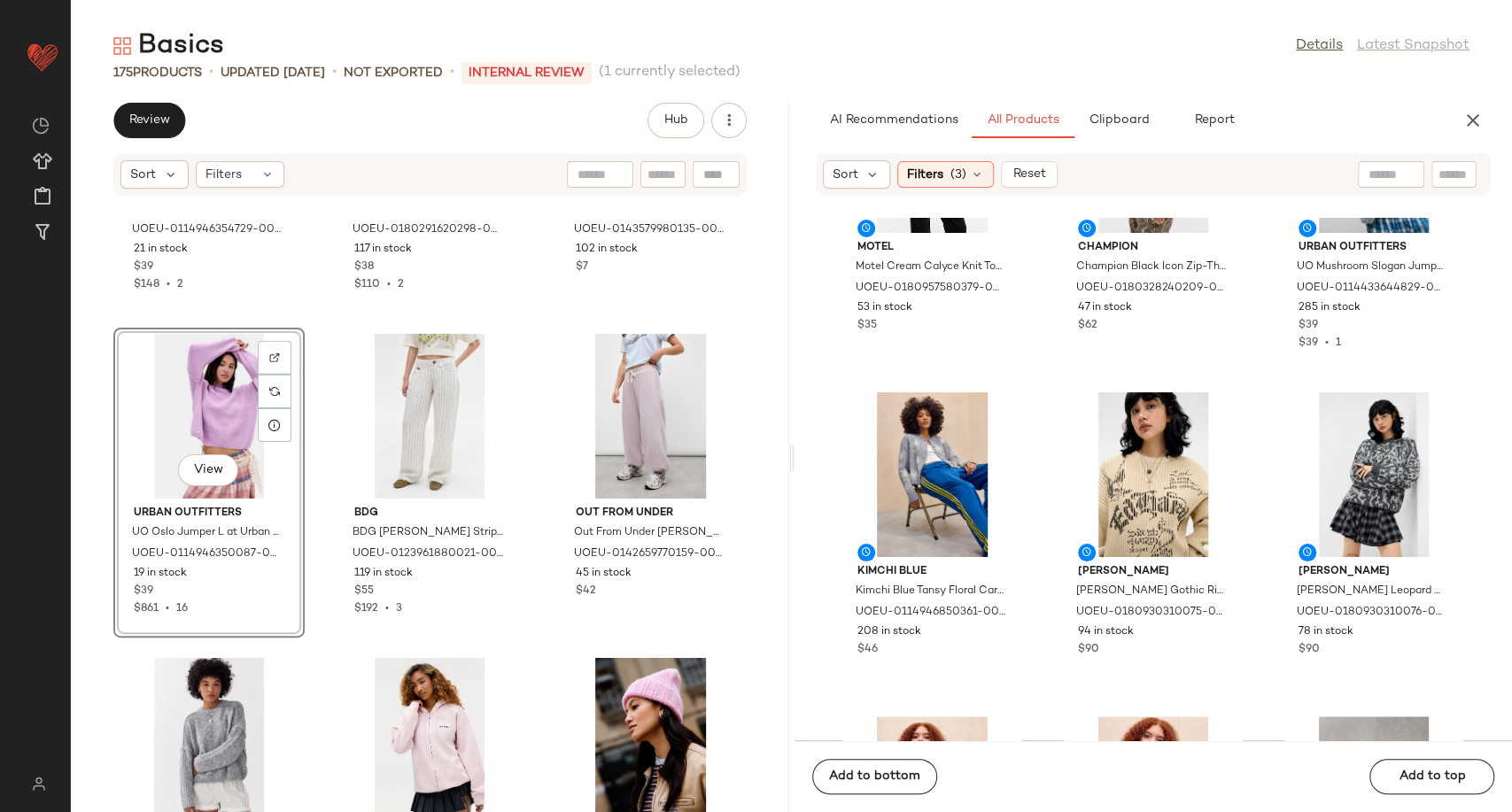
scroll to position [811, 0]
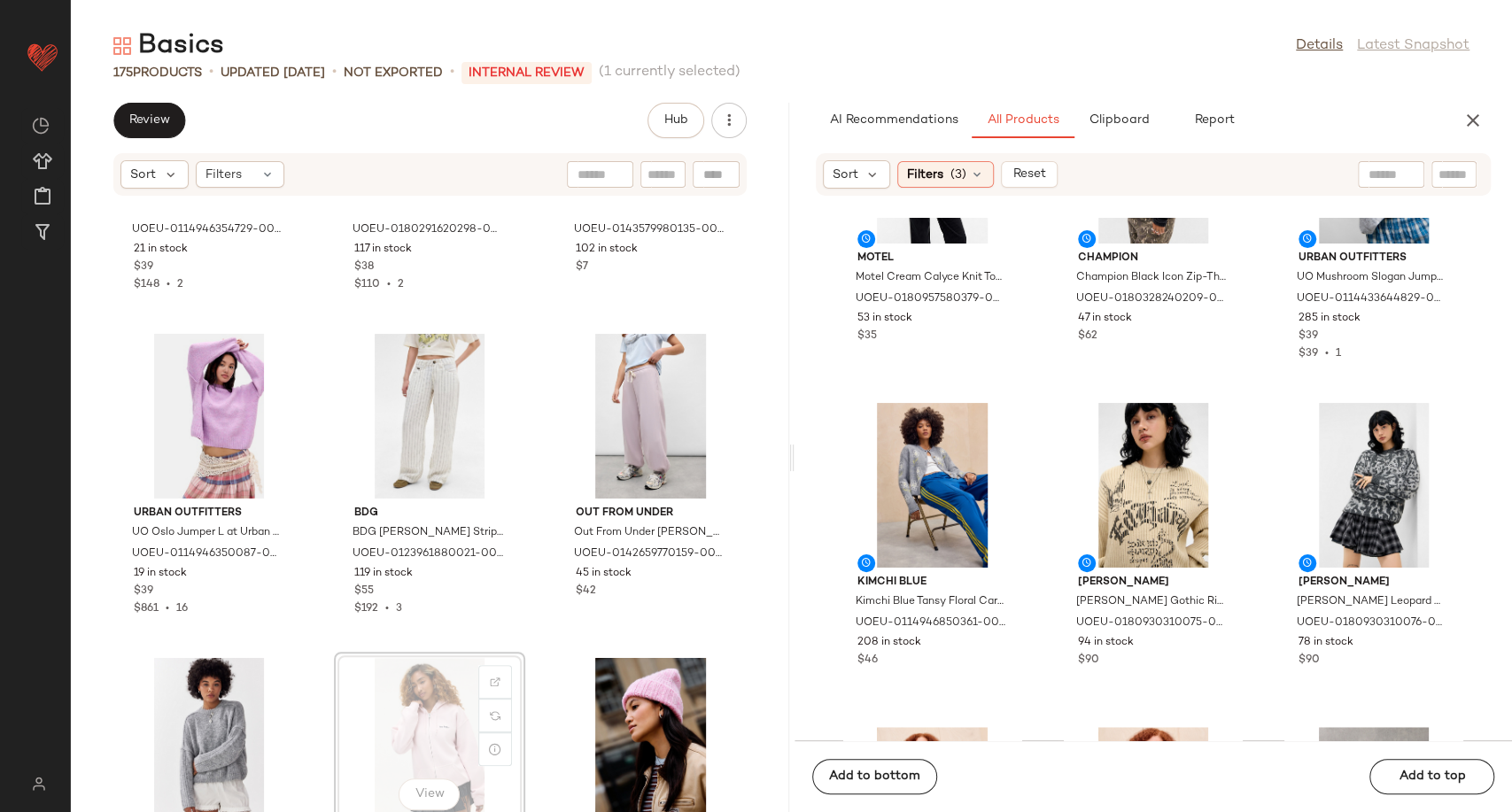
scroll to position [12880, 0]
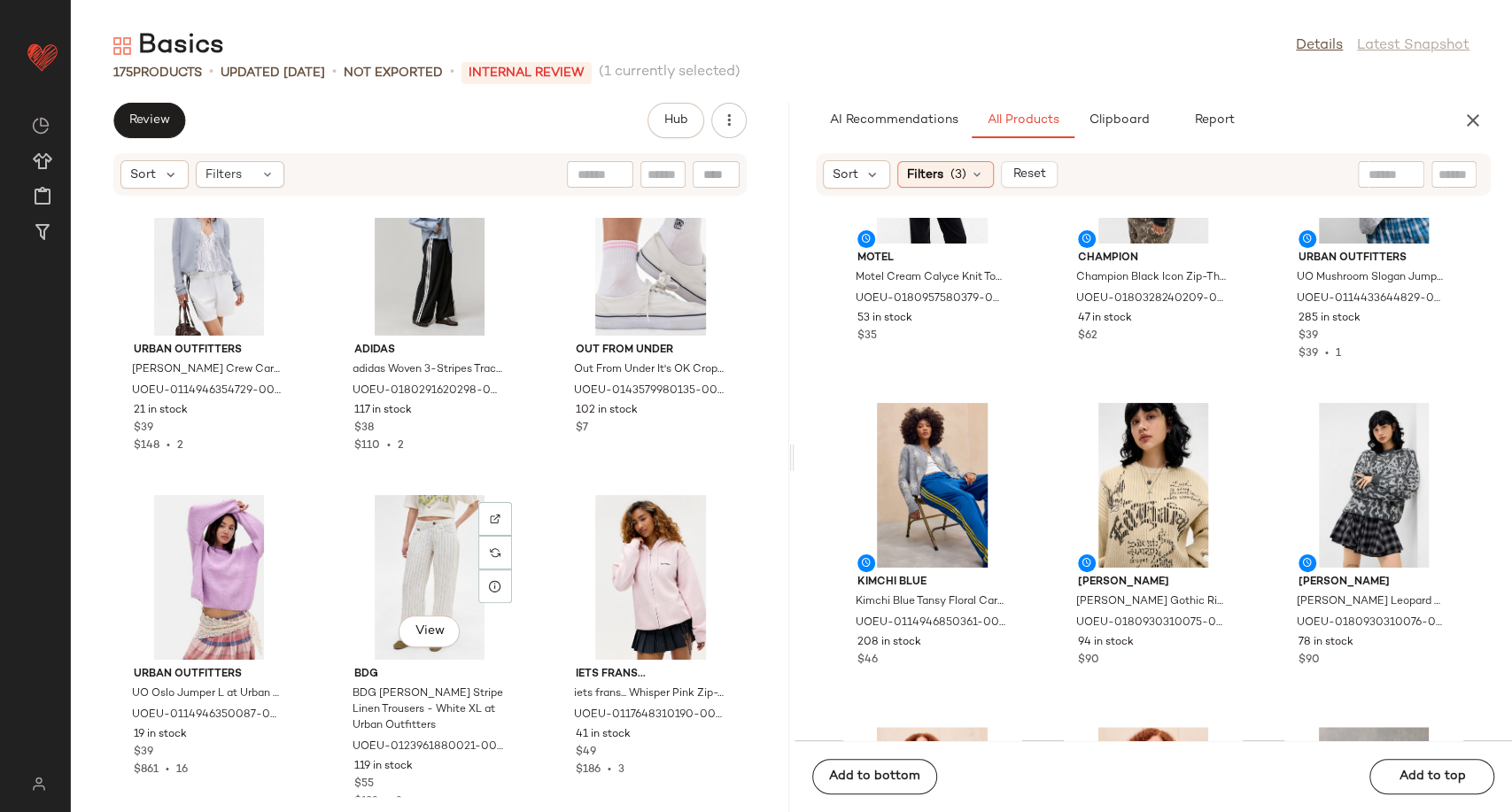
scroll to position [12822, 0]
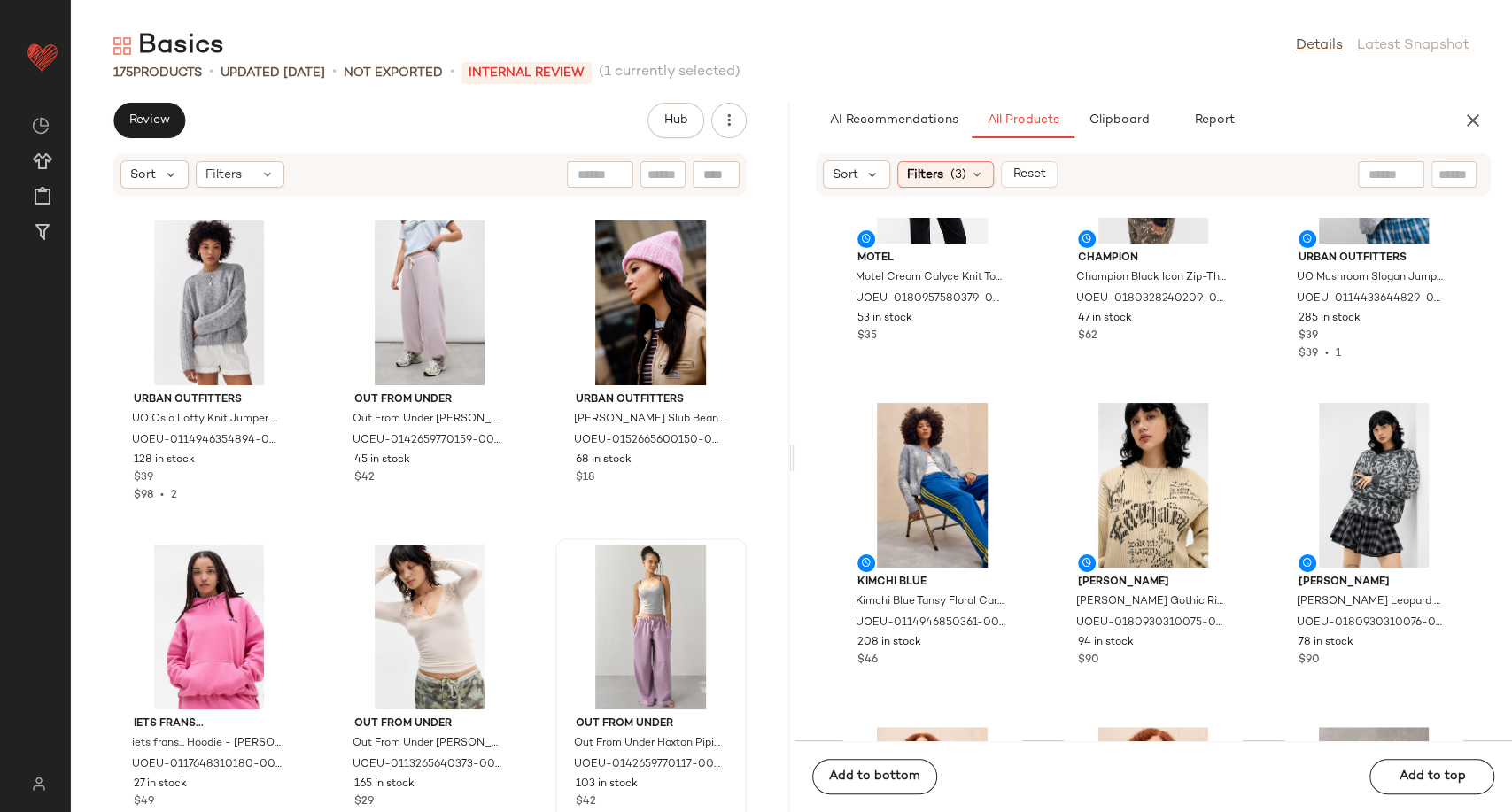
scroll to position [13708, 0]
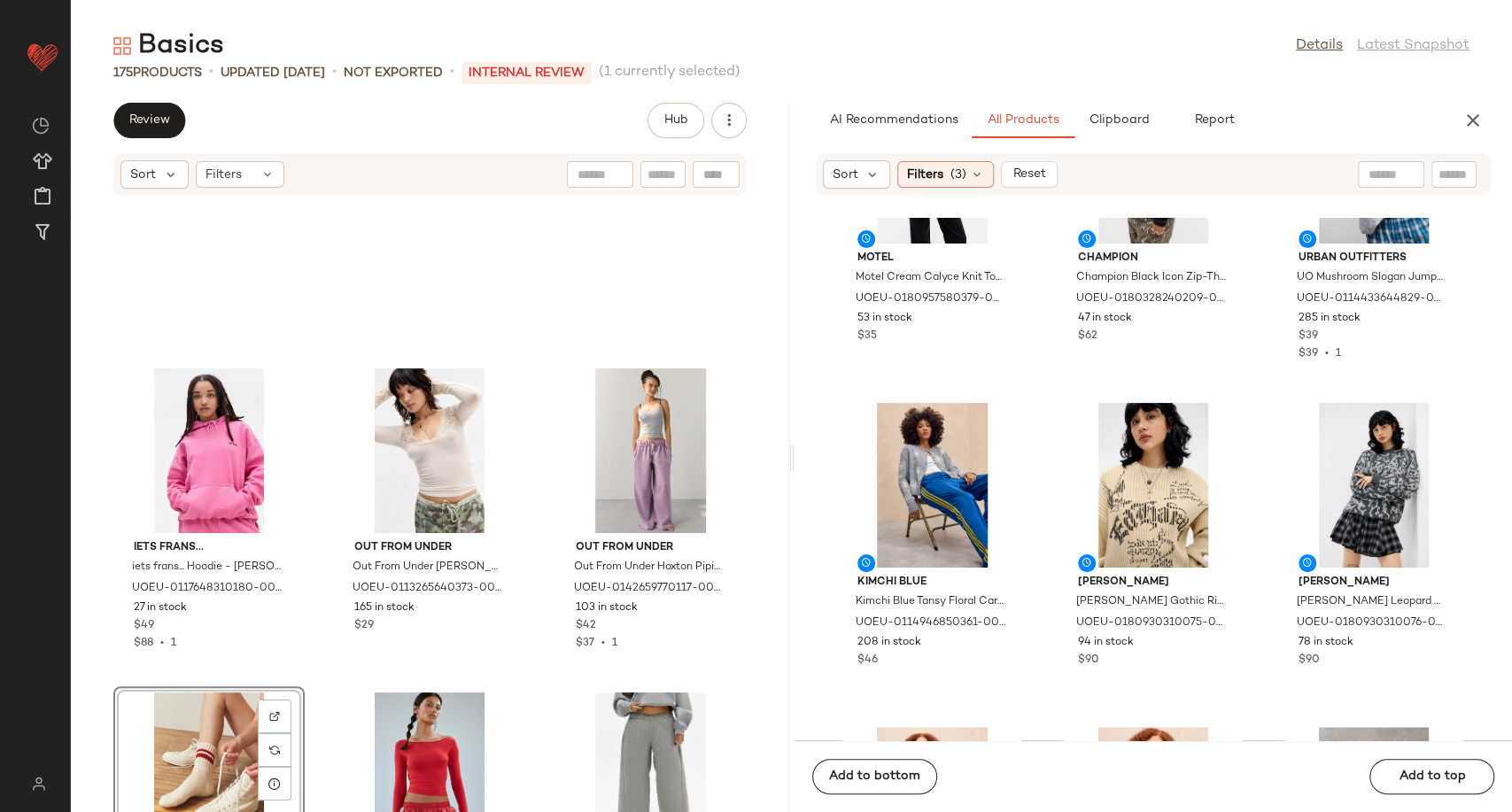
scroll to position [13806, 0]
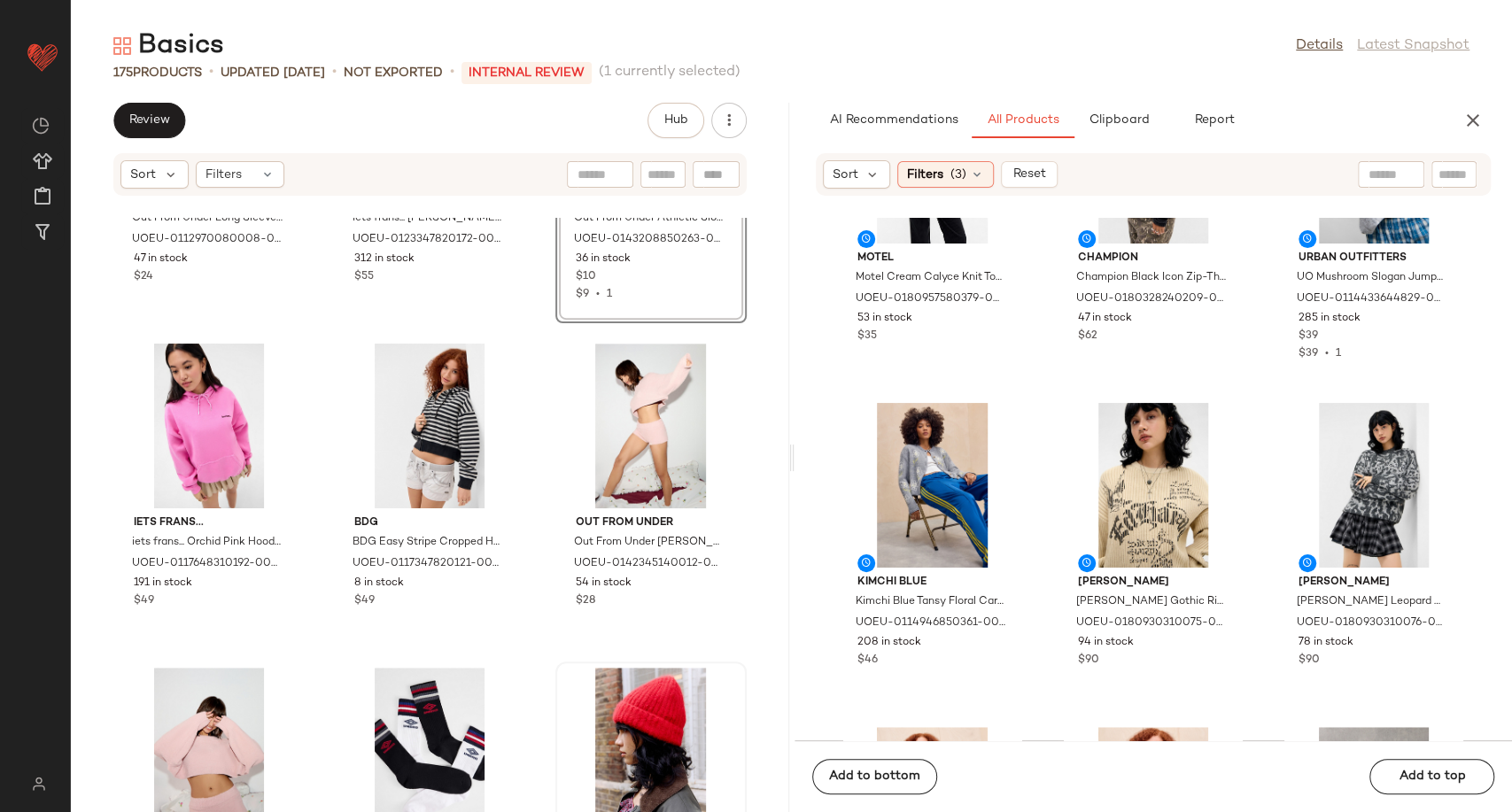
scroll to position [14200, 0]
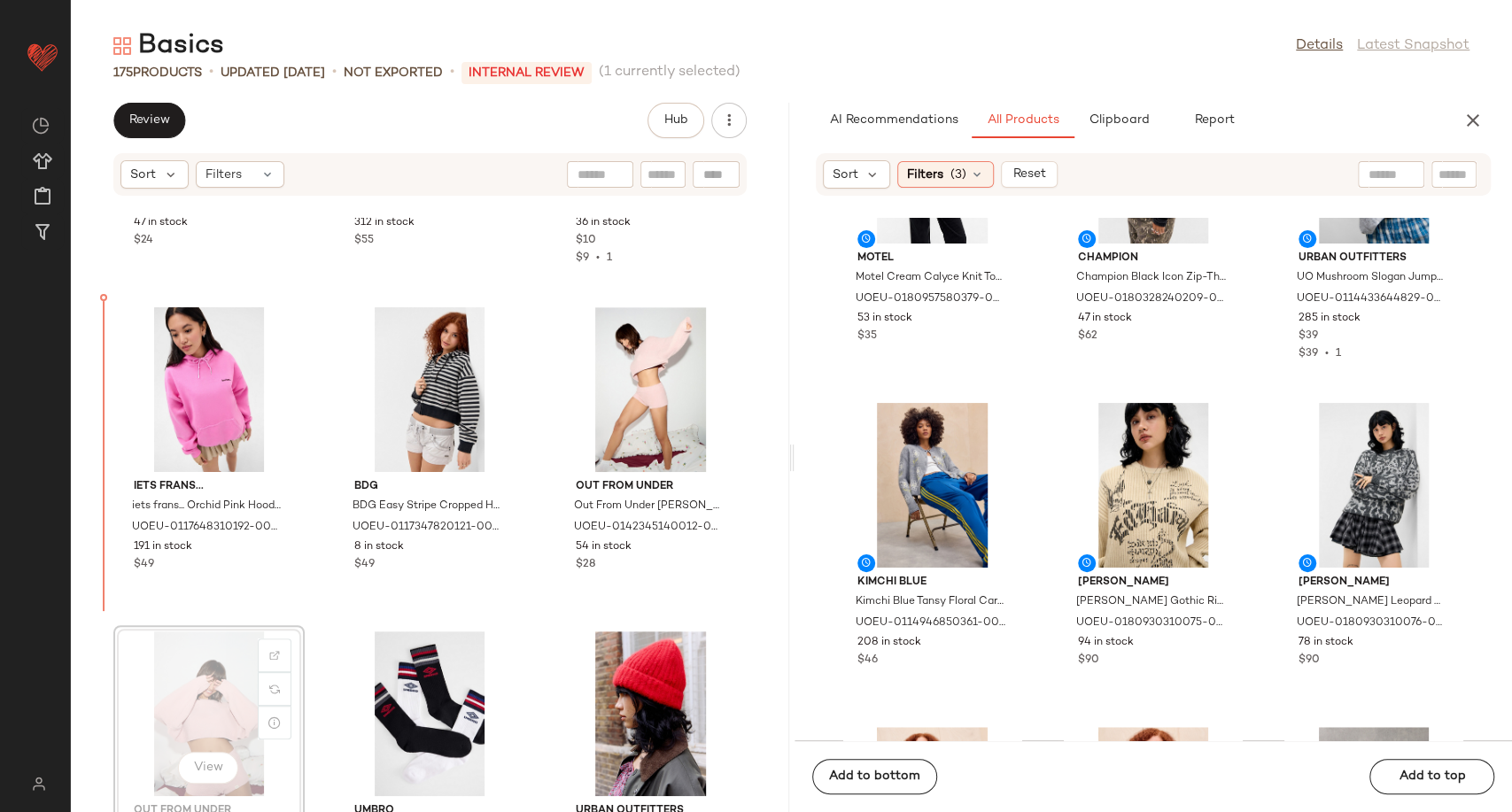
scroll to position [14202, 0]
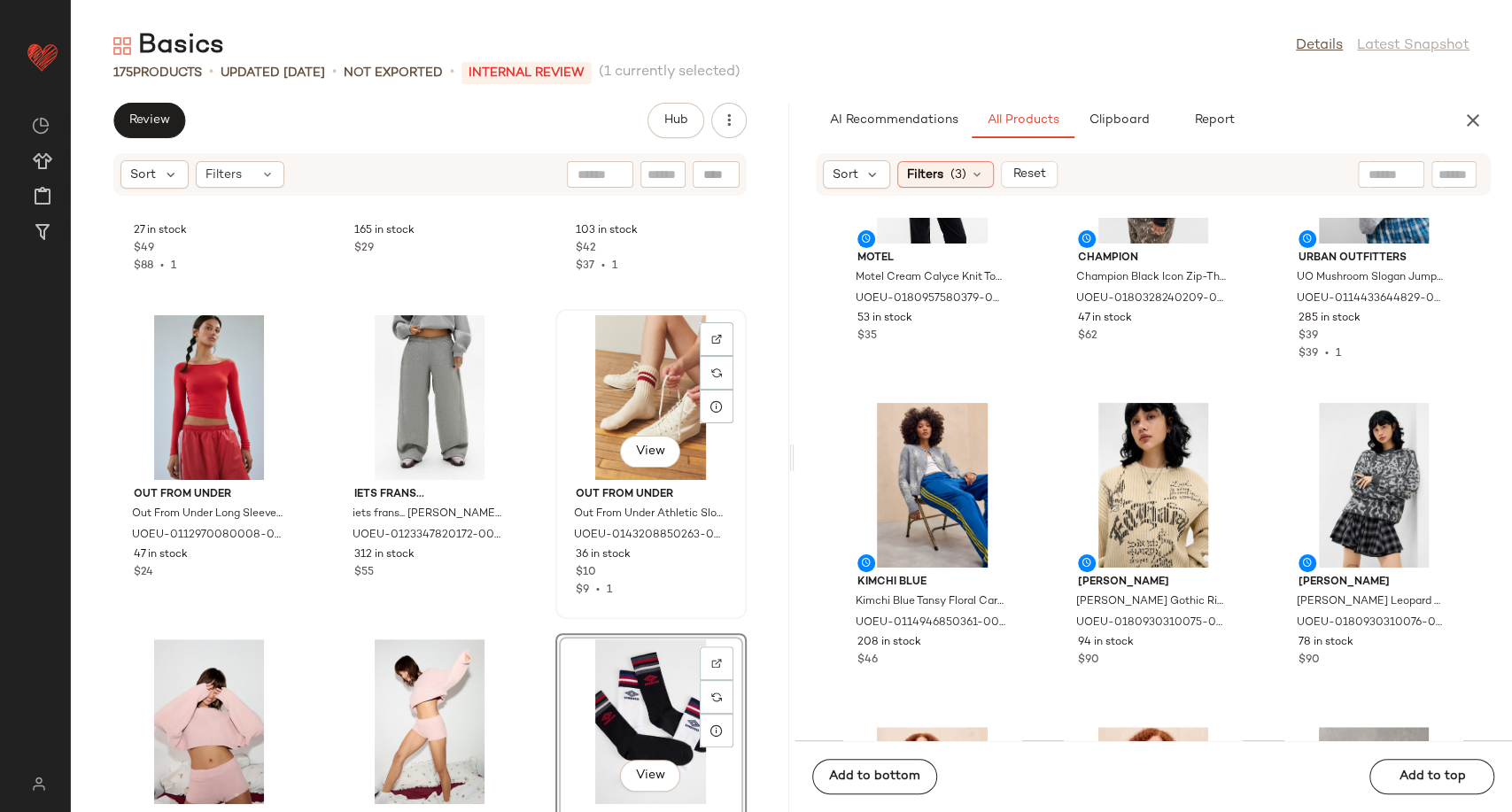
scroll to position [13909, 0]
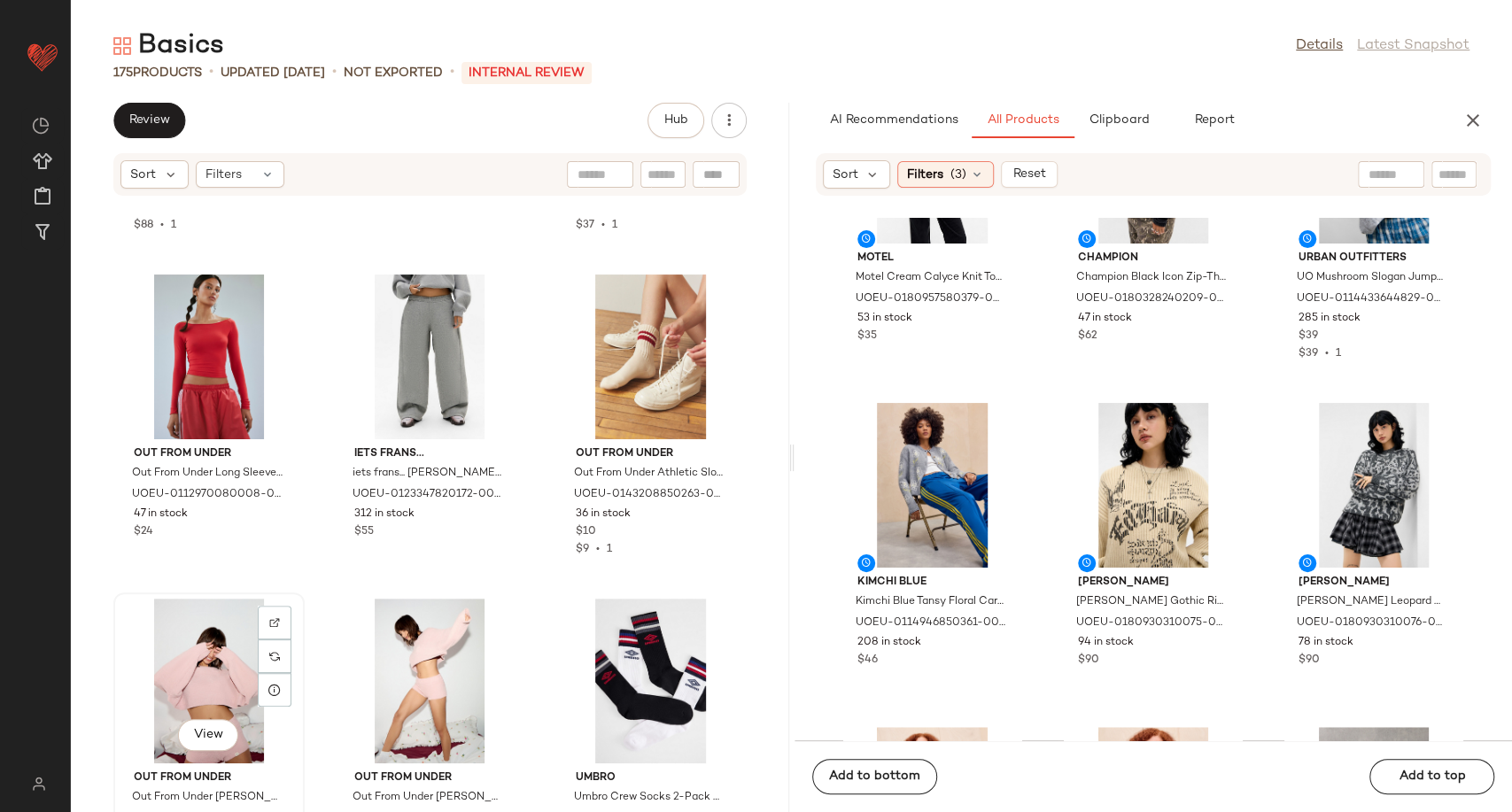
click at [215, 668] on div "View" at bounding box center [210, 681] width 179 height 165
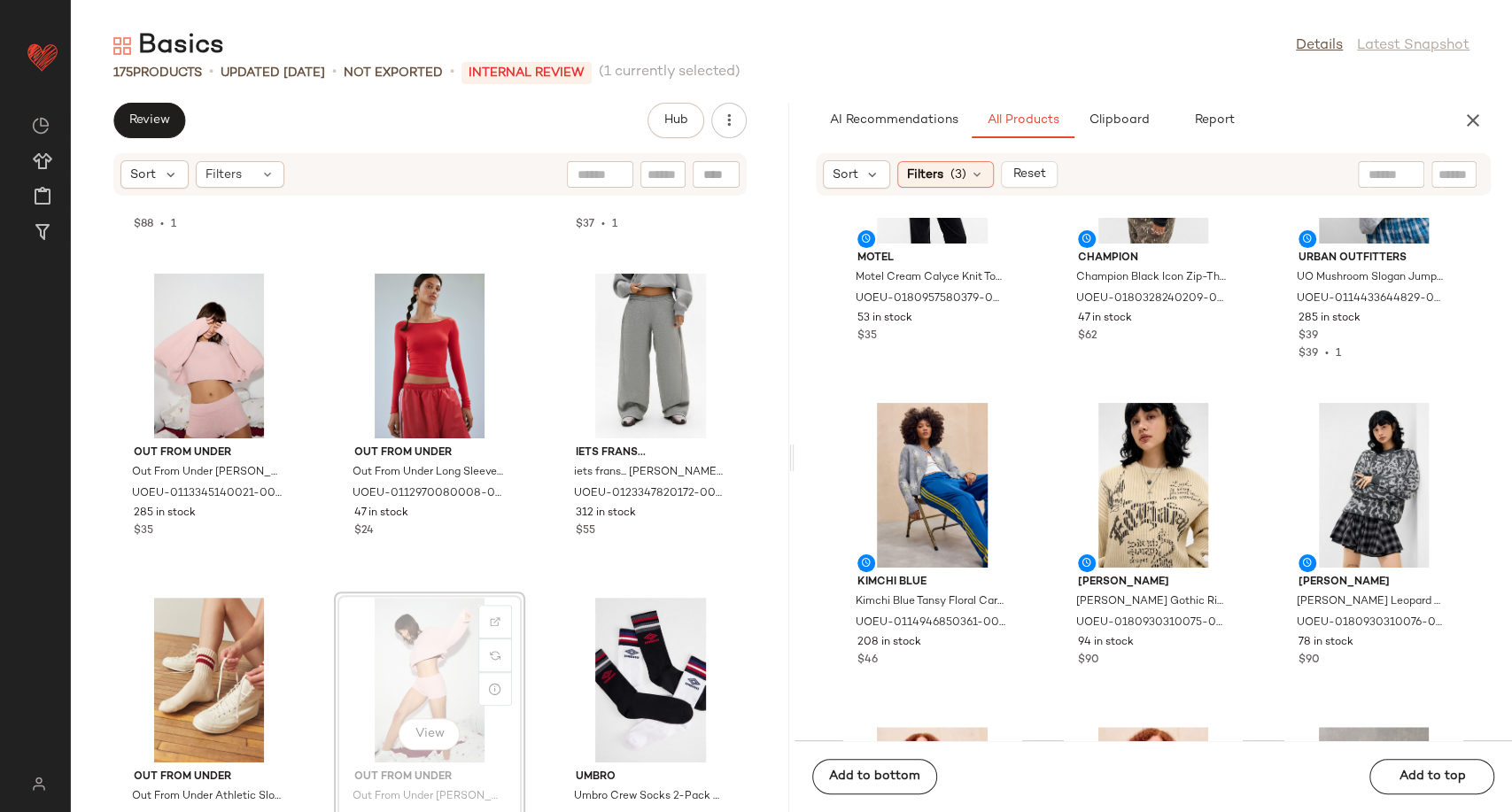
scroll to position [13911, 0]
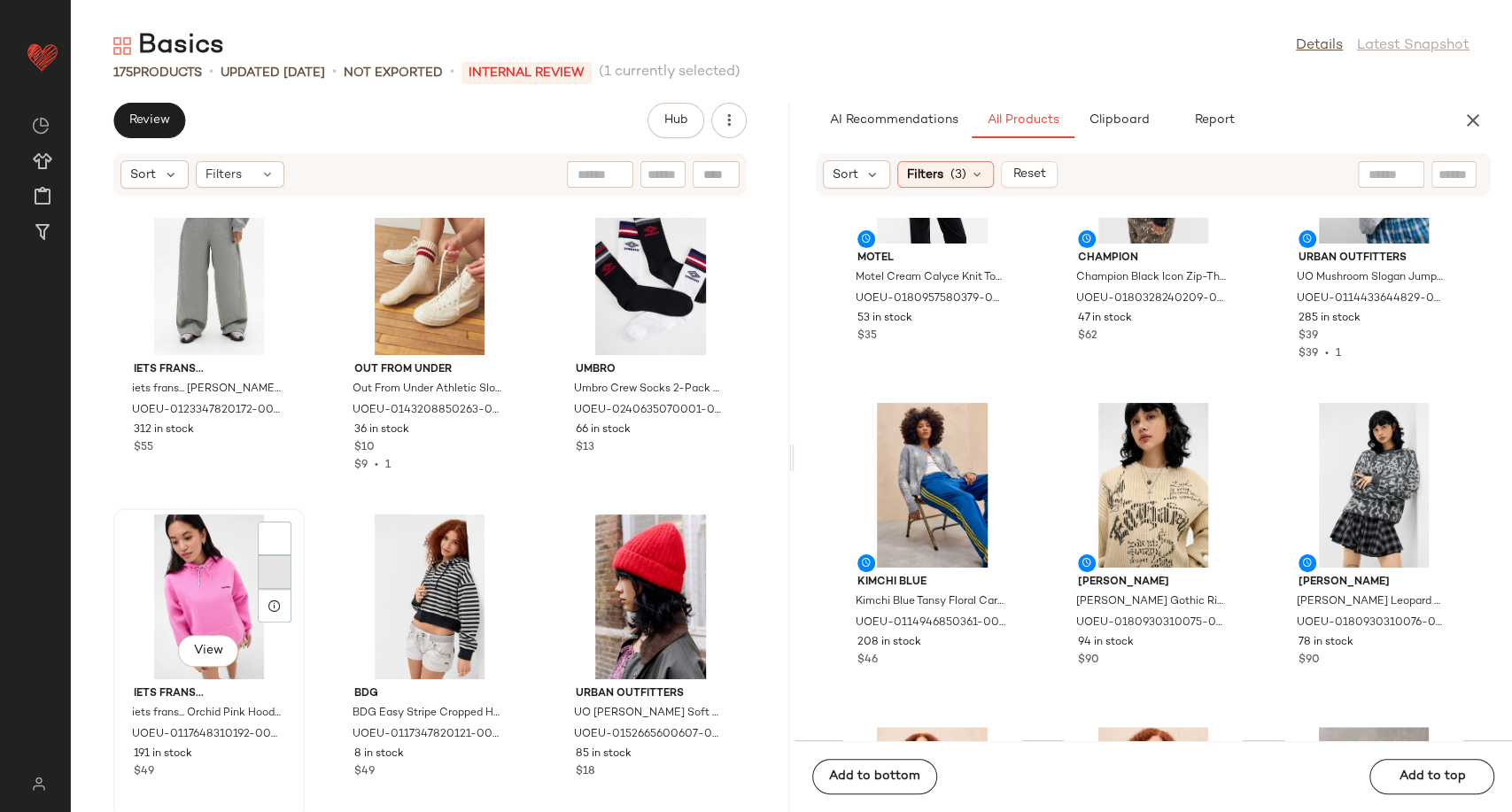
scroll to position [14303, 0]
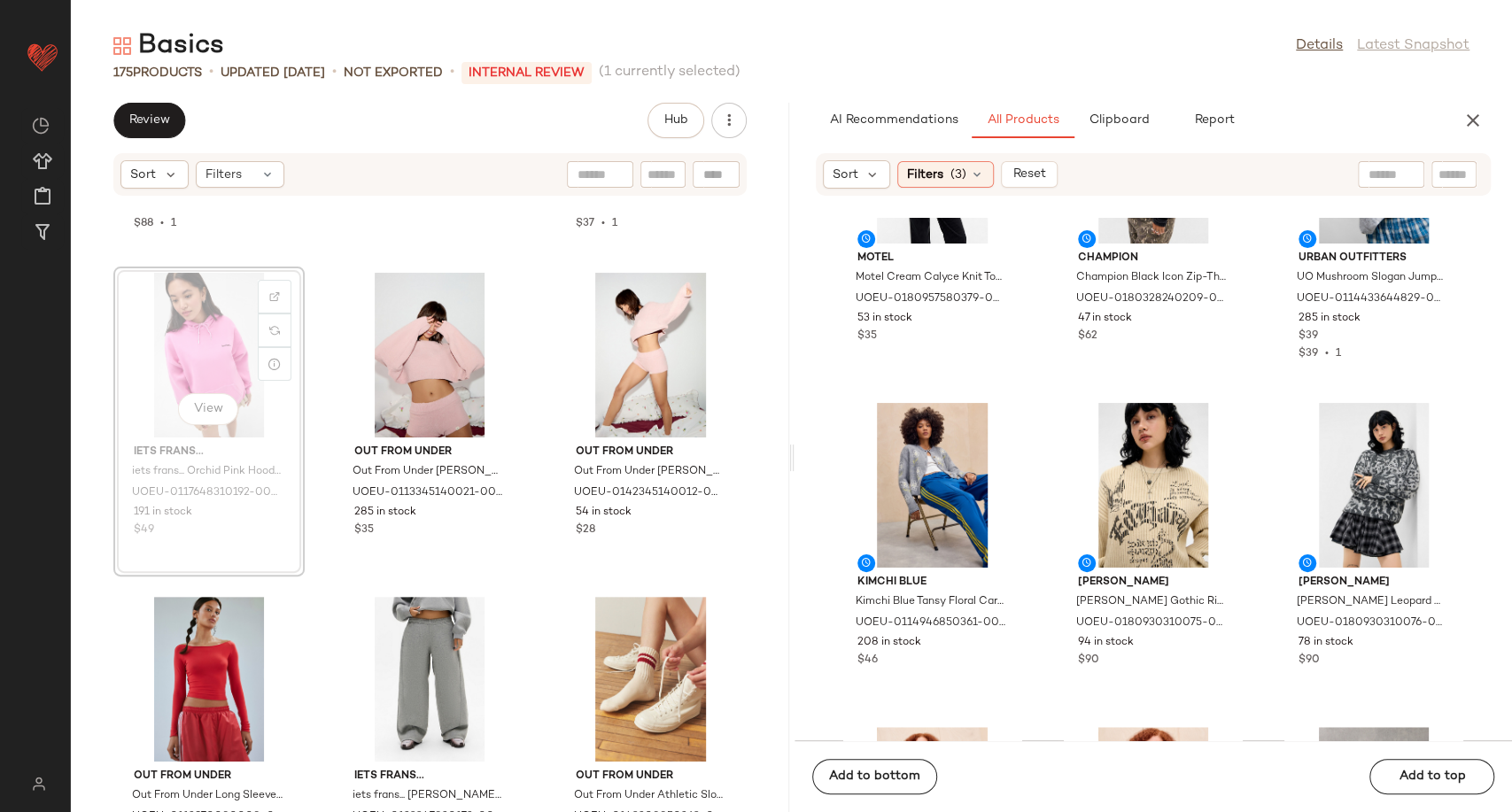
scroll to position [13906, 0]
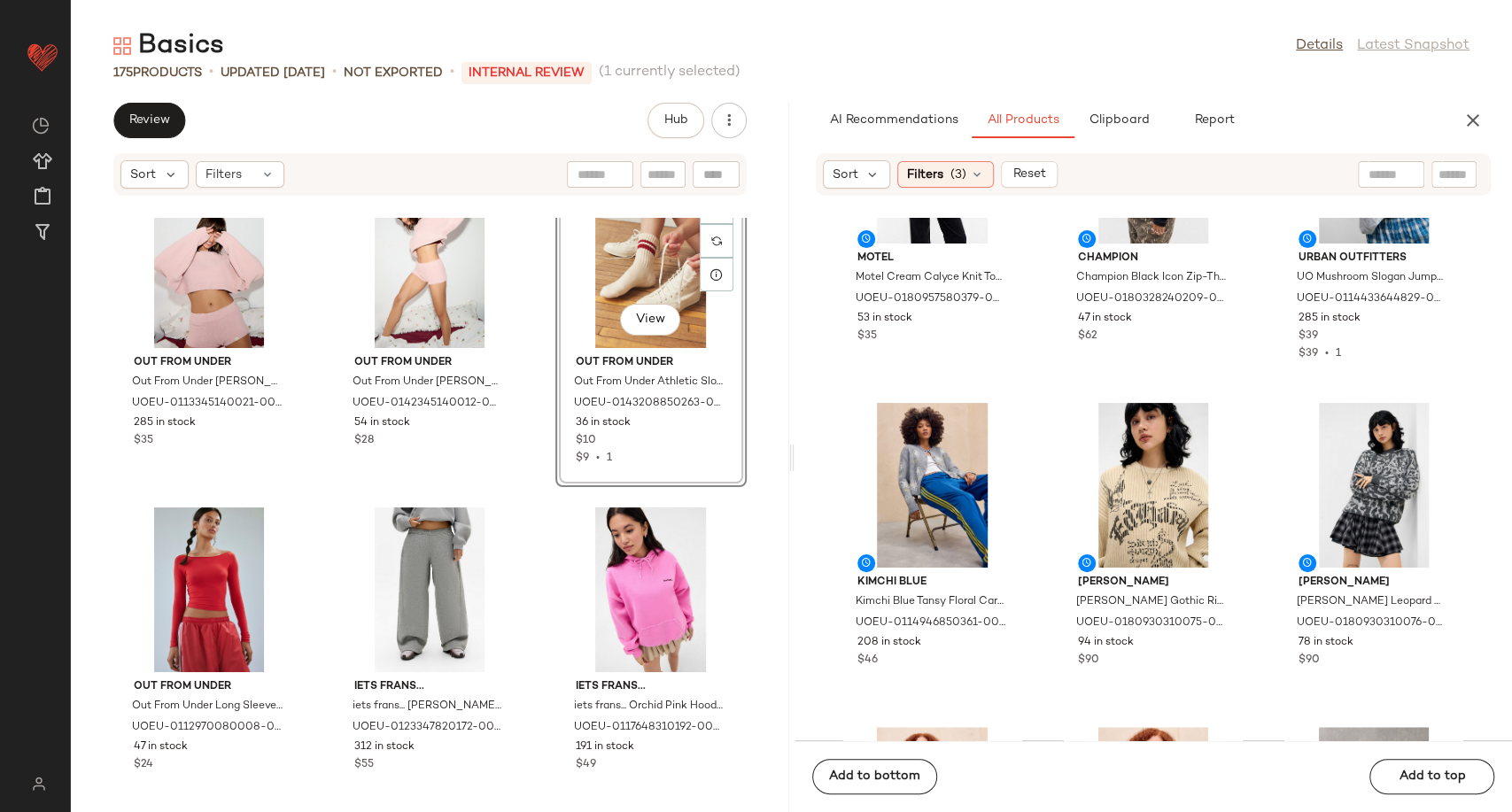
scroll to position [14005, 0]
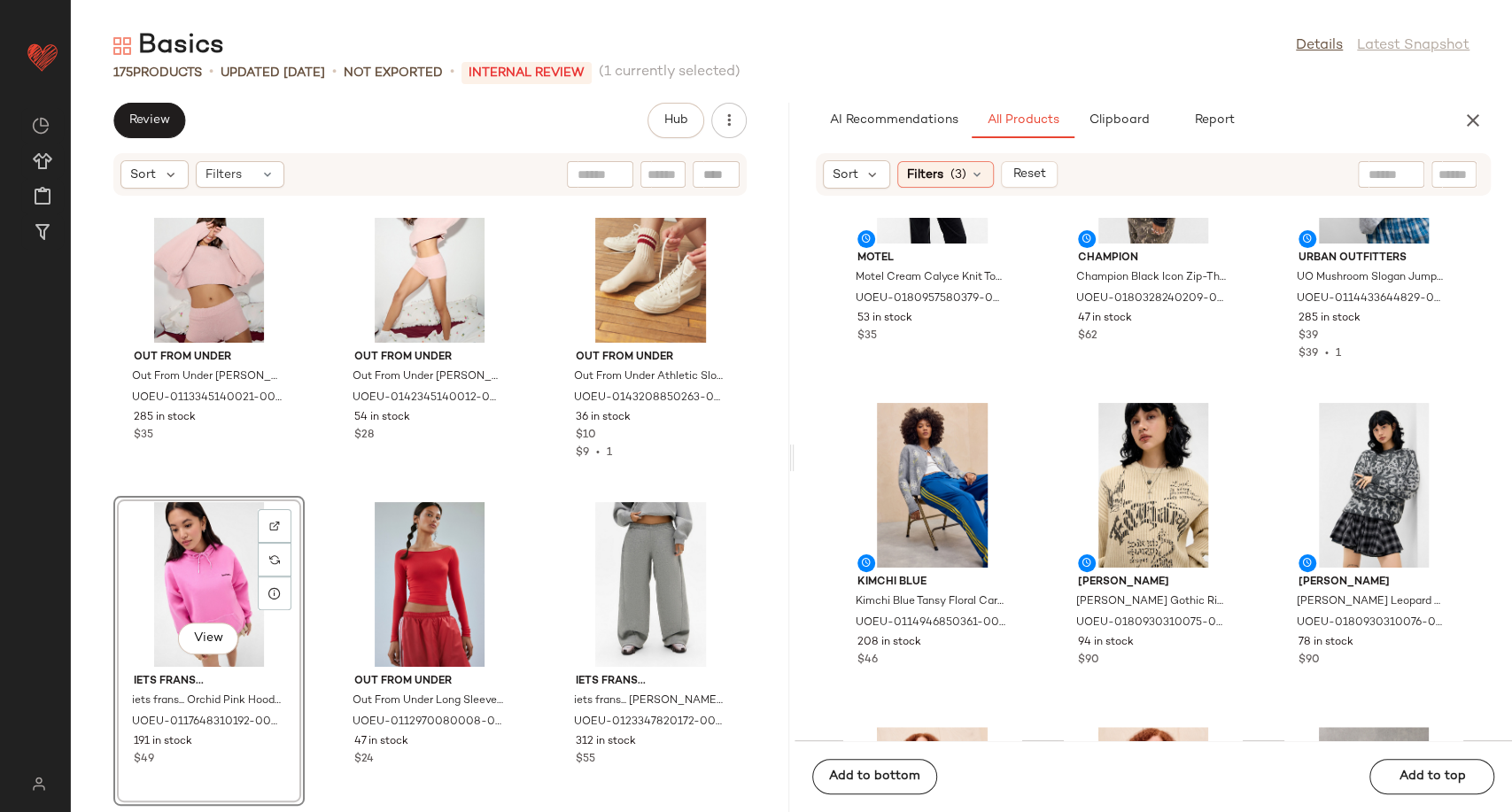
click at [541, 655] on div "Out From Under Out From Under Blakely Jumper - Pink XS at Urban Outfitters UOEU…" at bounding box center [429, 516] width 718 height 595
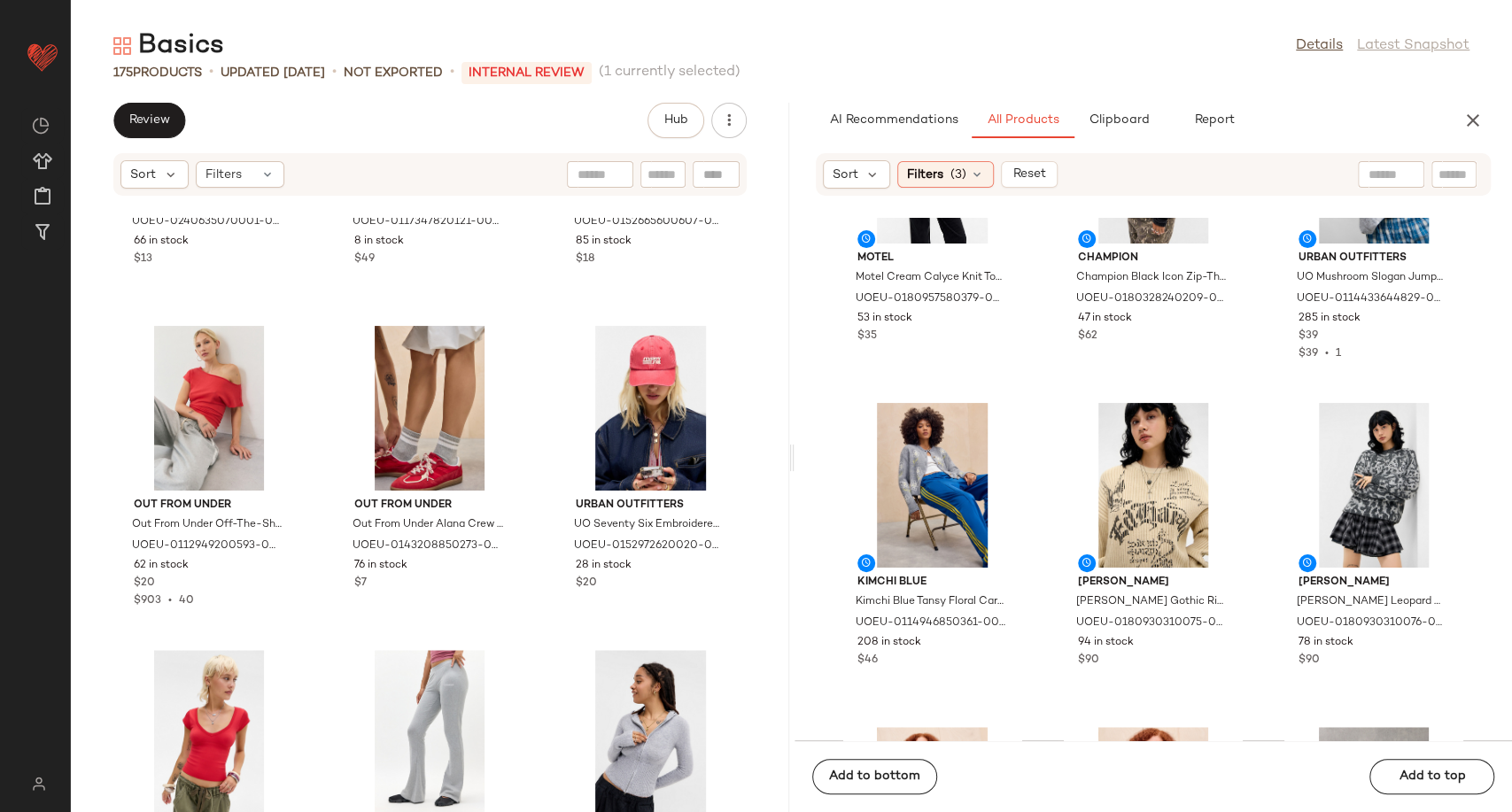
scroll to position [14891, 0]
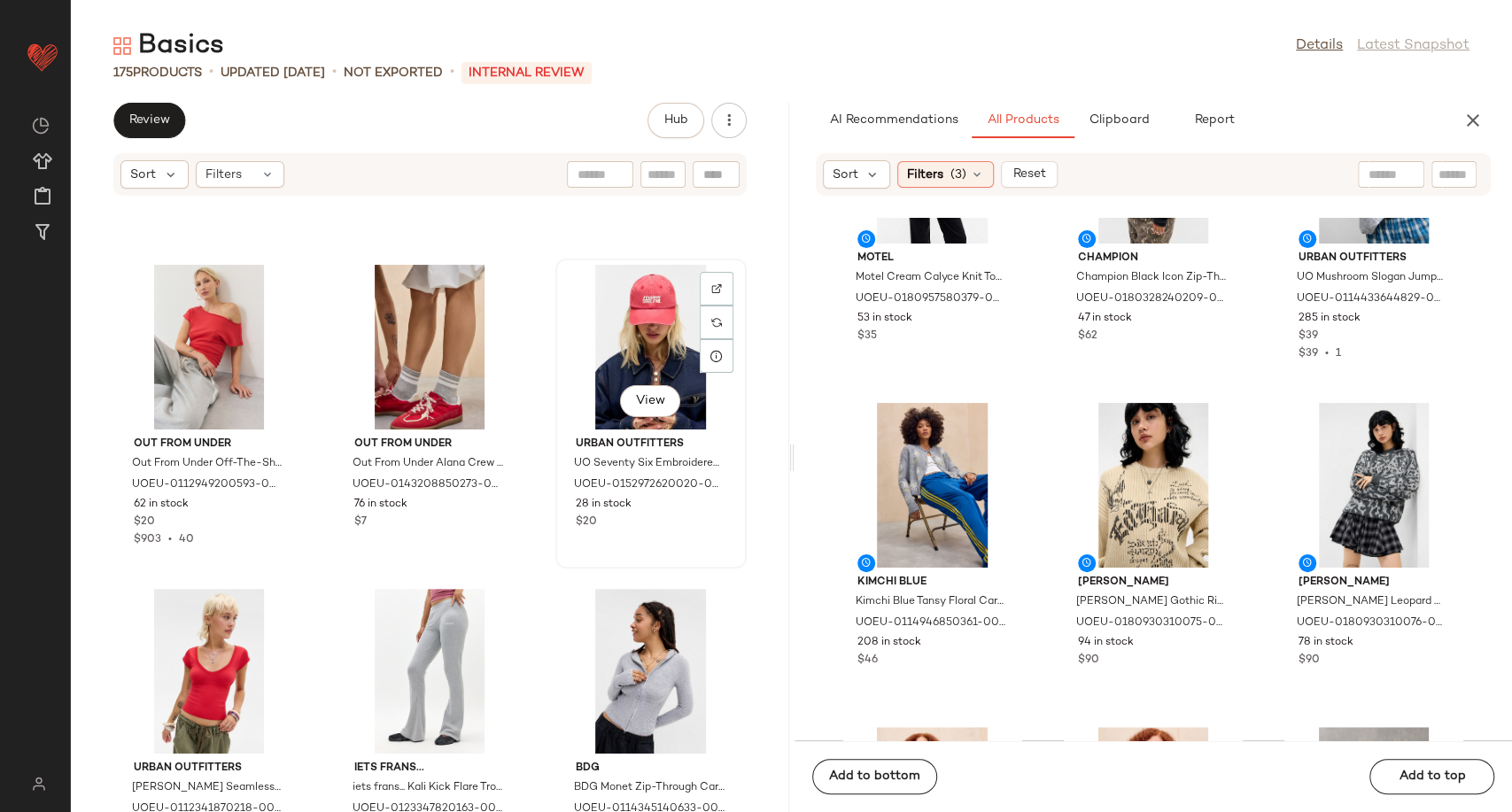
click at [609, 353] on div "View" at bounding box center [651, 347] width 179 height 165
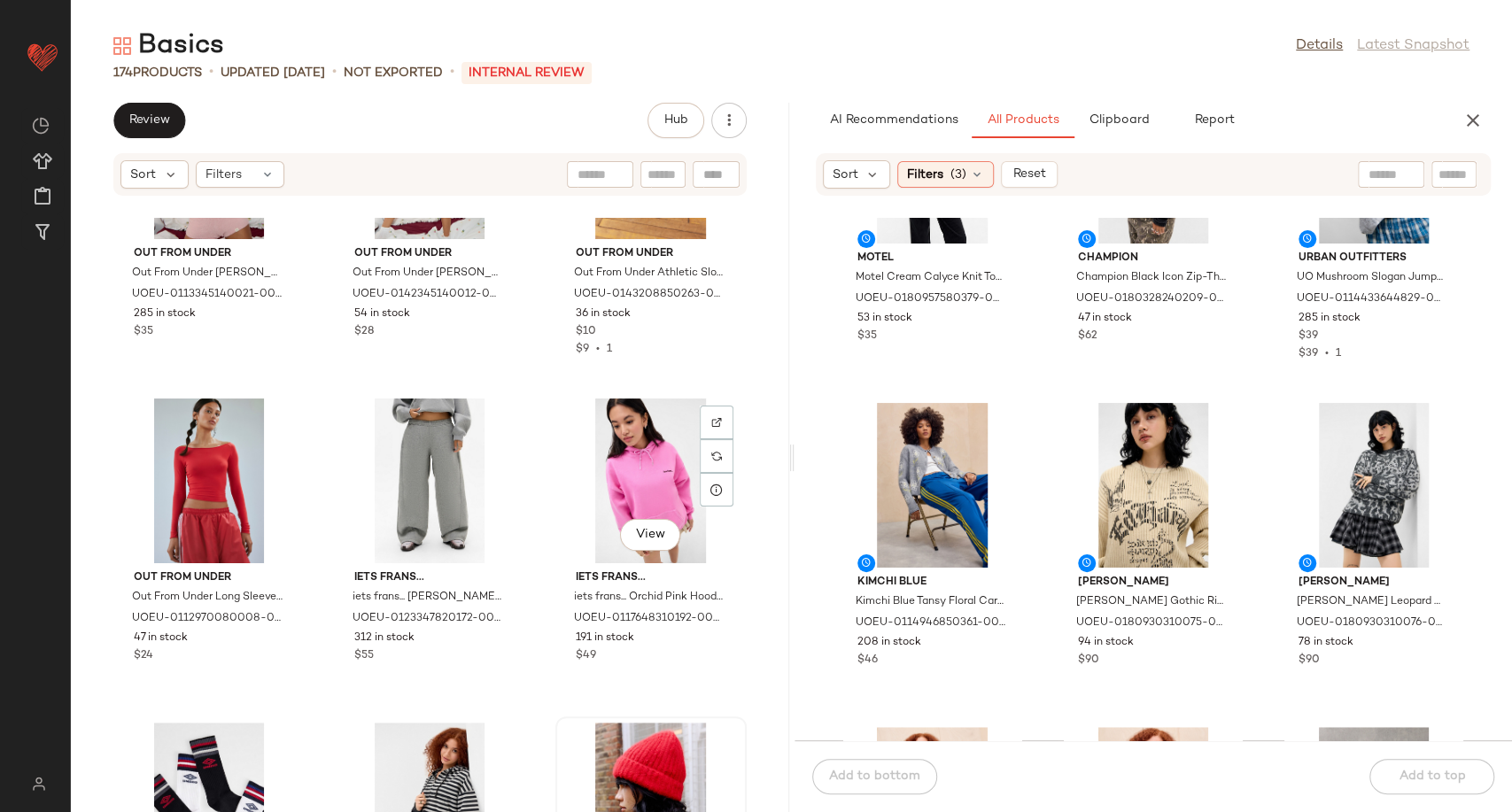
scroll to position [14103, 0]
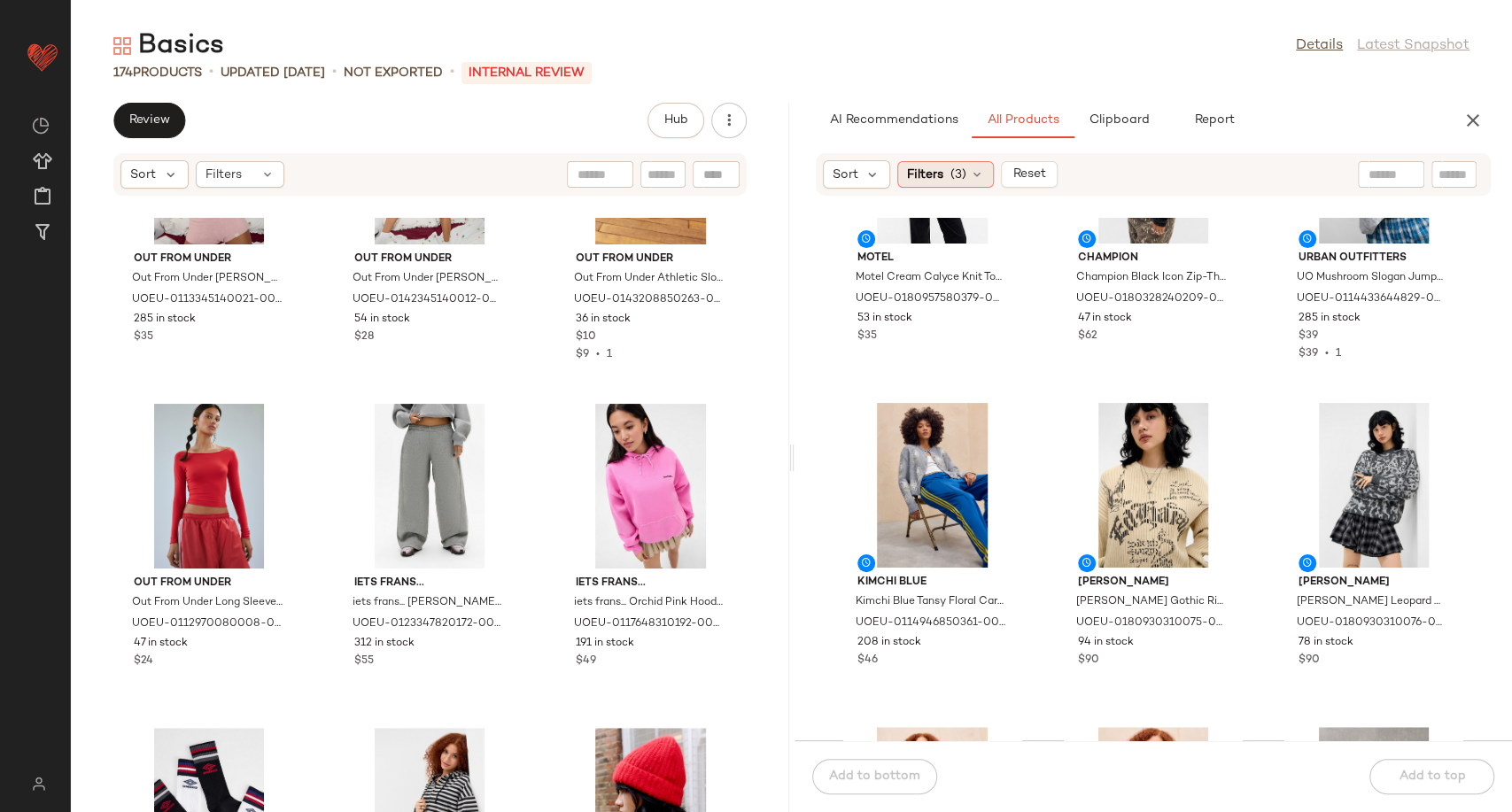
click at [980, 177] on icon at bounding box center [976, 174] width 14 height 14
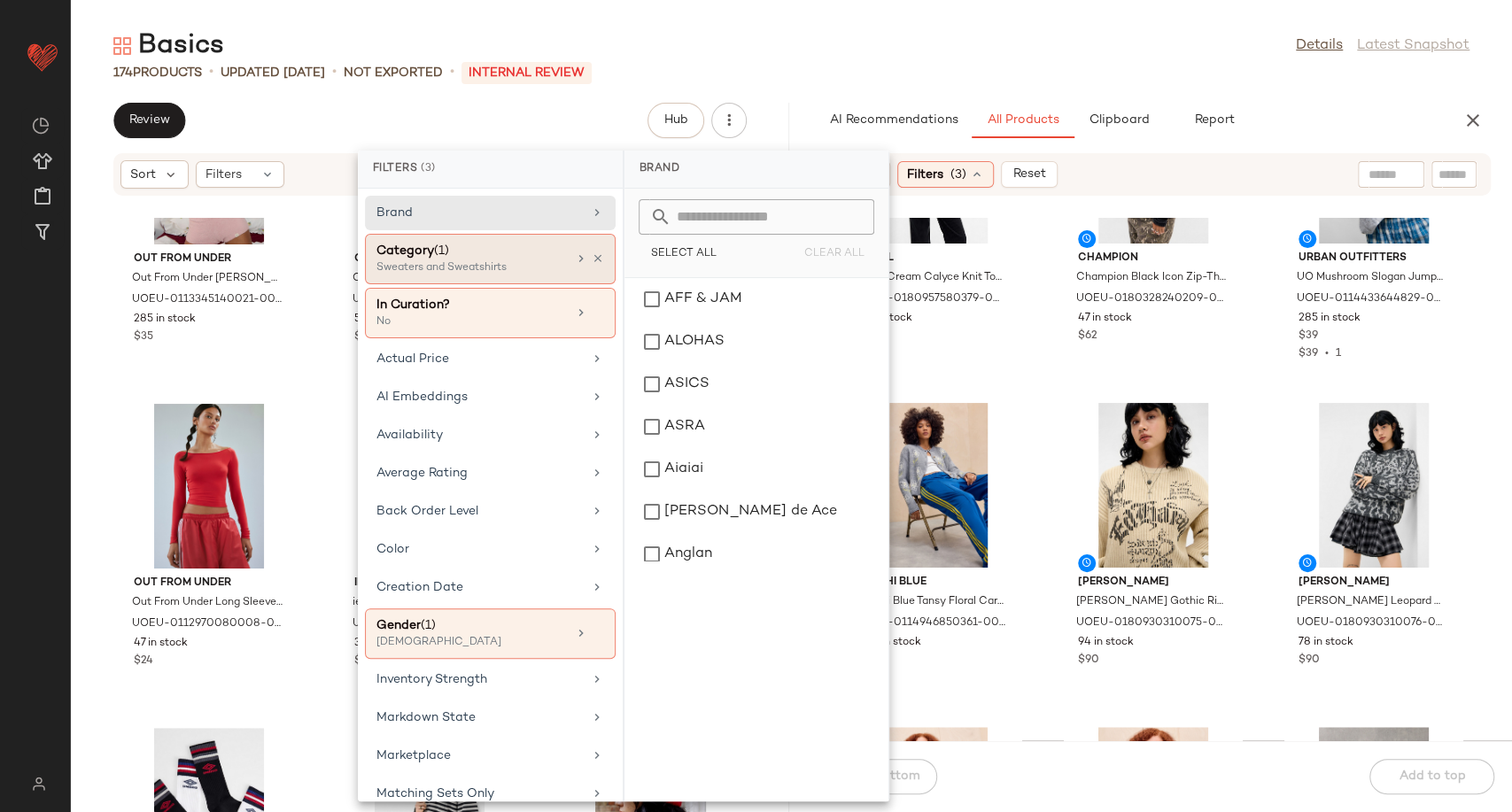
drag, startPoint x: 592, startPoint y: 261, endPoint x: 551, endPoint y: 258, distance: 41.1
click at [592, 261] on icon at bounding box center [597, 258] width 12 height 12
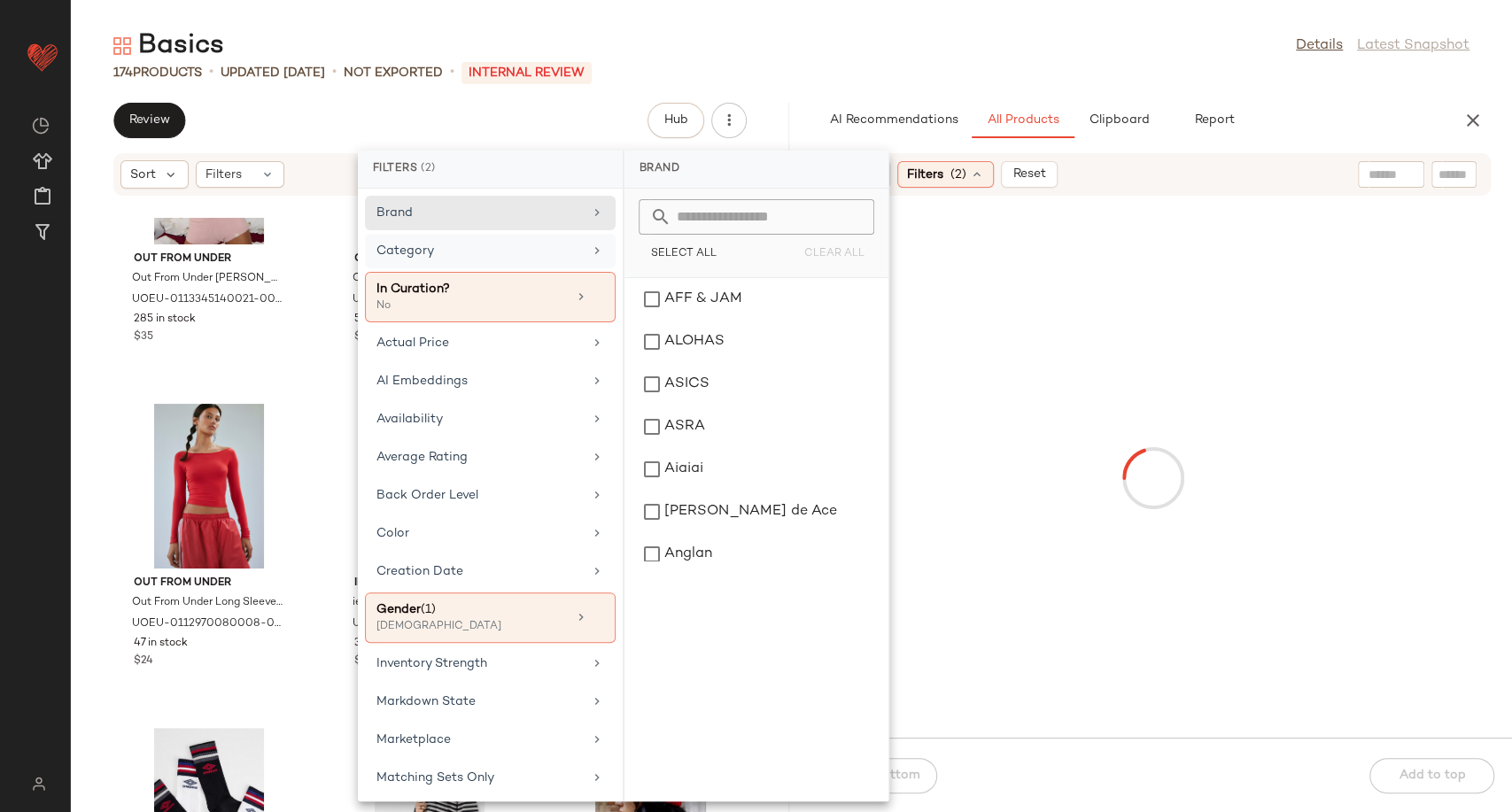
click at [538, 257] on div "Category" at bounding box center [479, 251] width 207 height 19
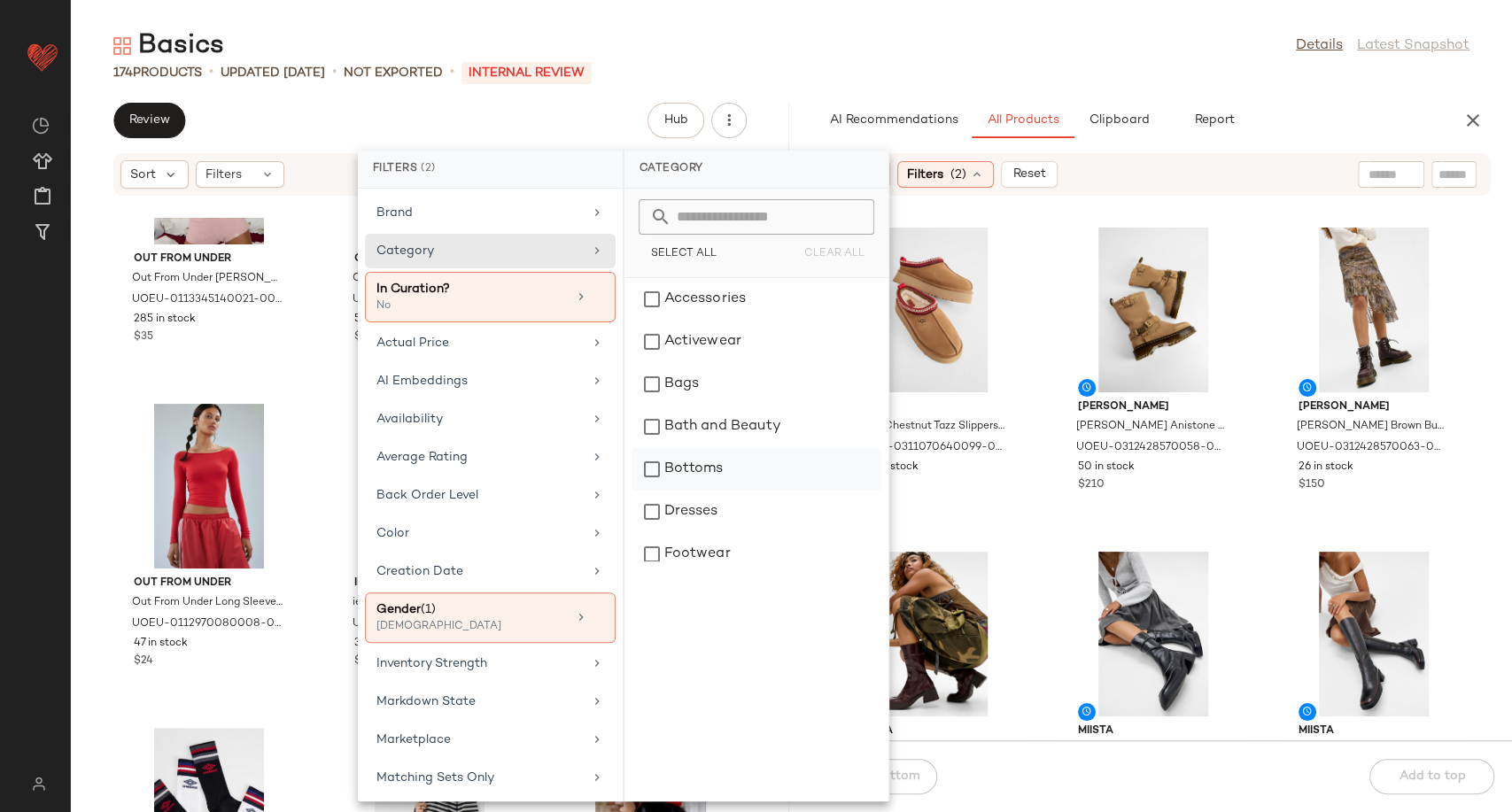
click at [761, 479] on div "Bottoms" at bounding box center [756, 469] width 250 height 42
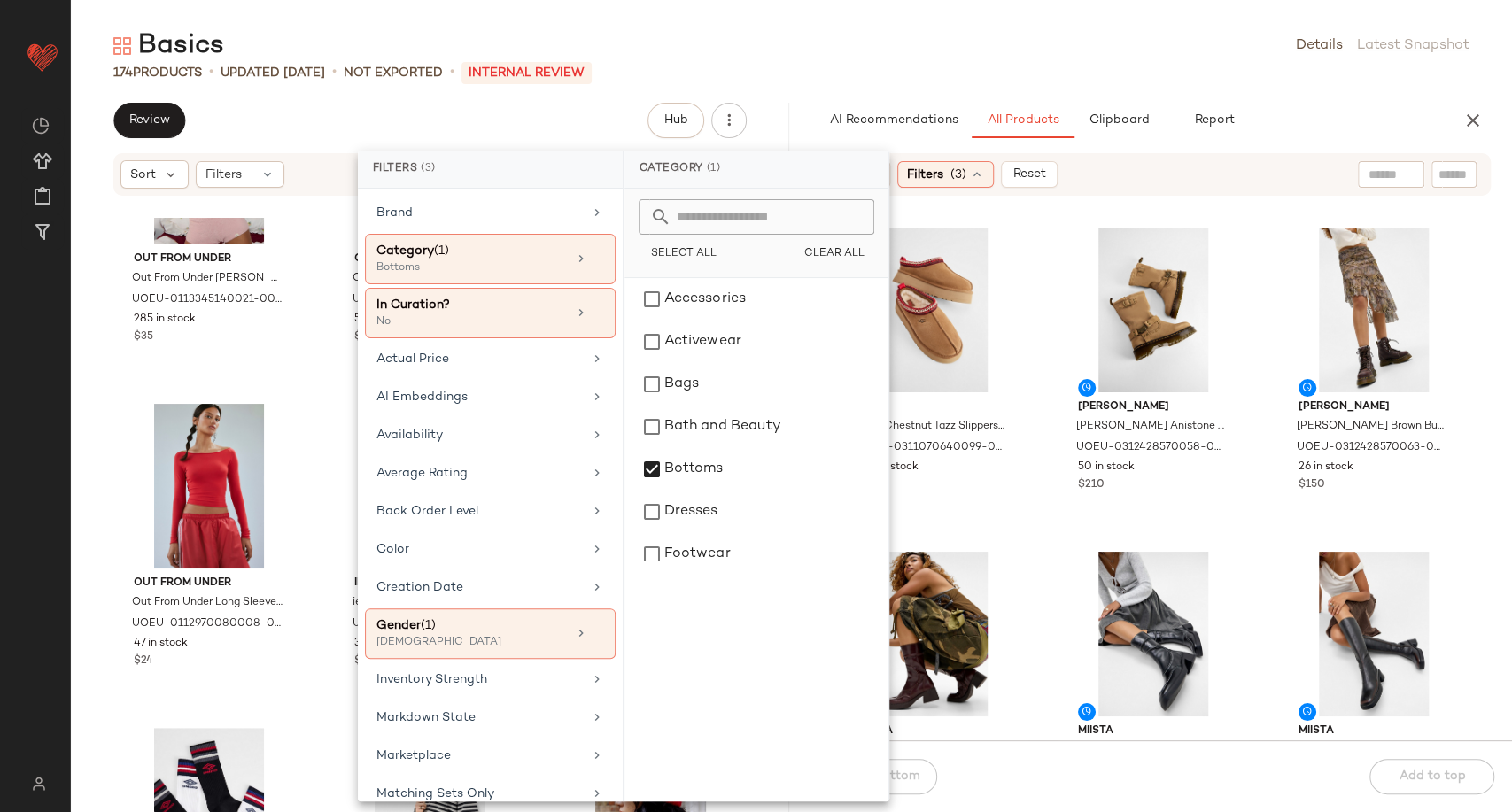
click at [1033, 529] on div "UGG UGG Chestnut Tazz Slippers - Brown UK 3 at Urban Outfitters UOEU-0311070640…" at bounding box center [1153, 480] width 718 height 523
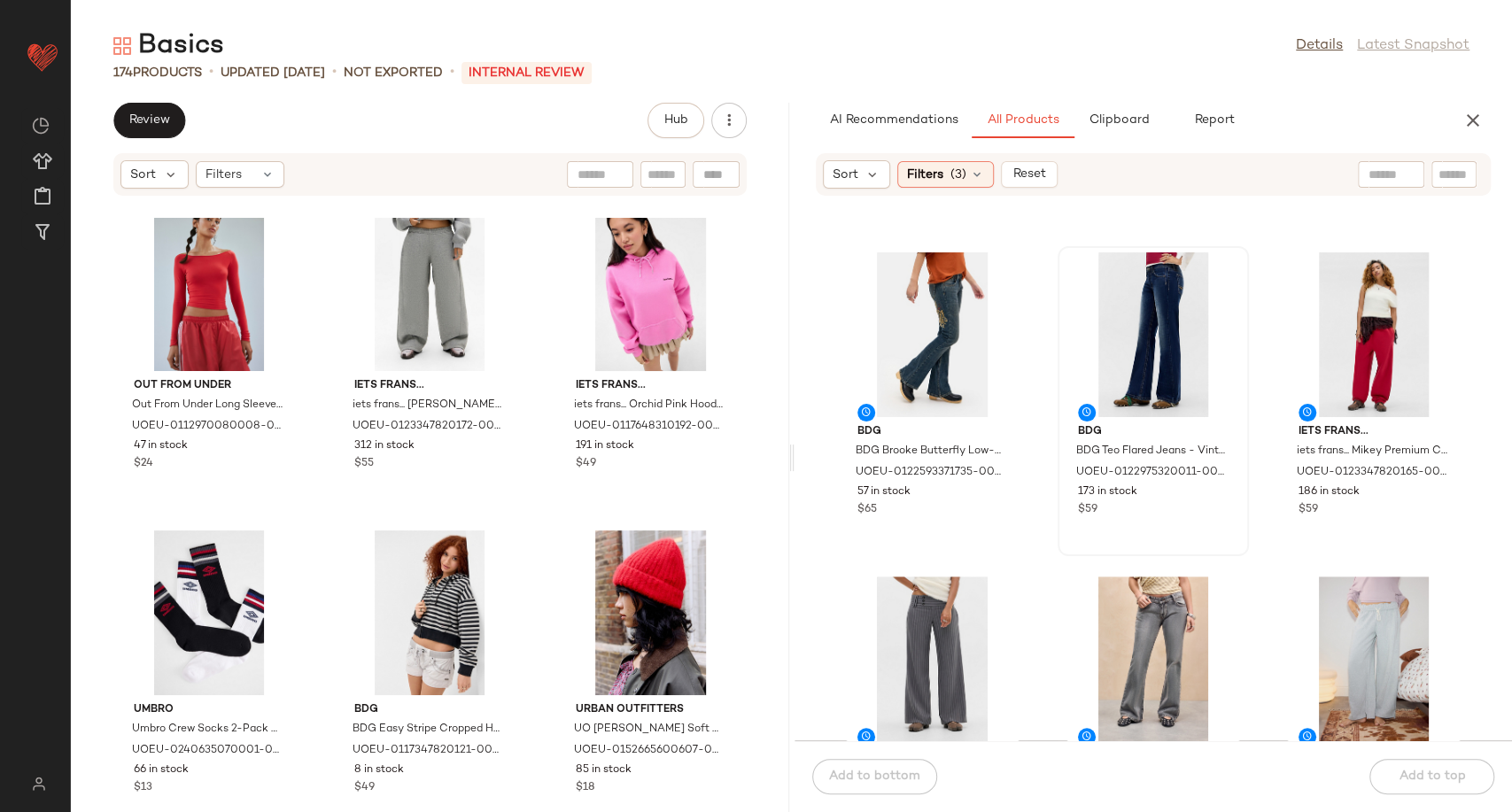
scroll to position [506, 0]
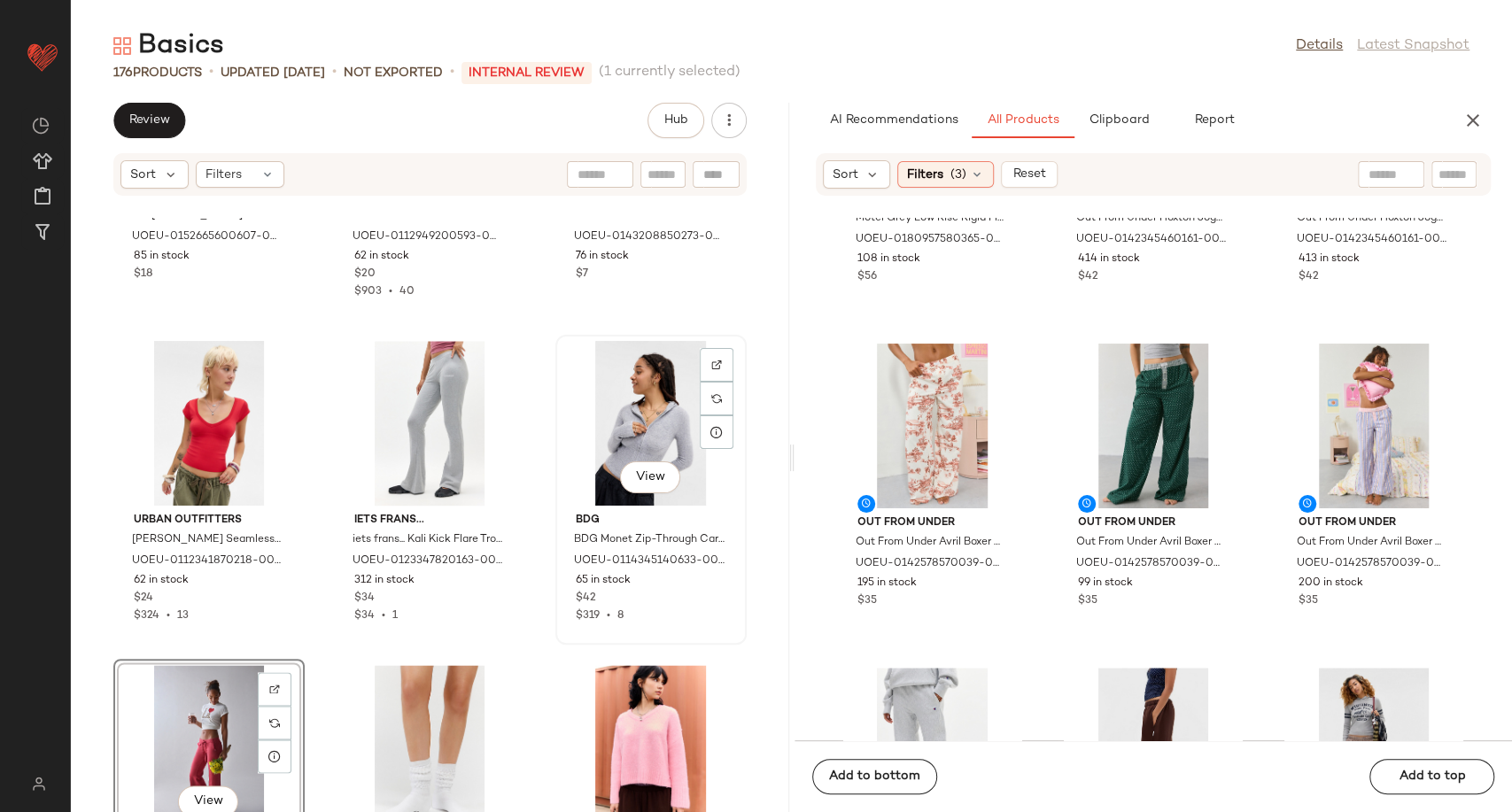
scroll to position [15187, 0]
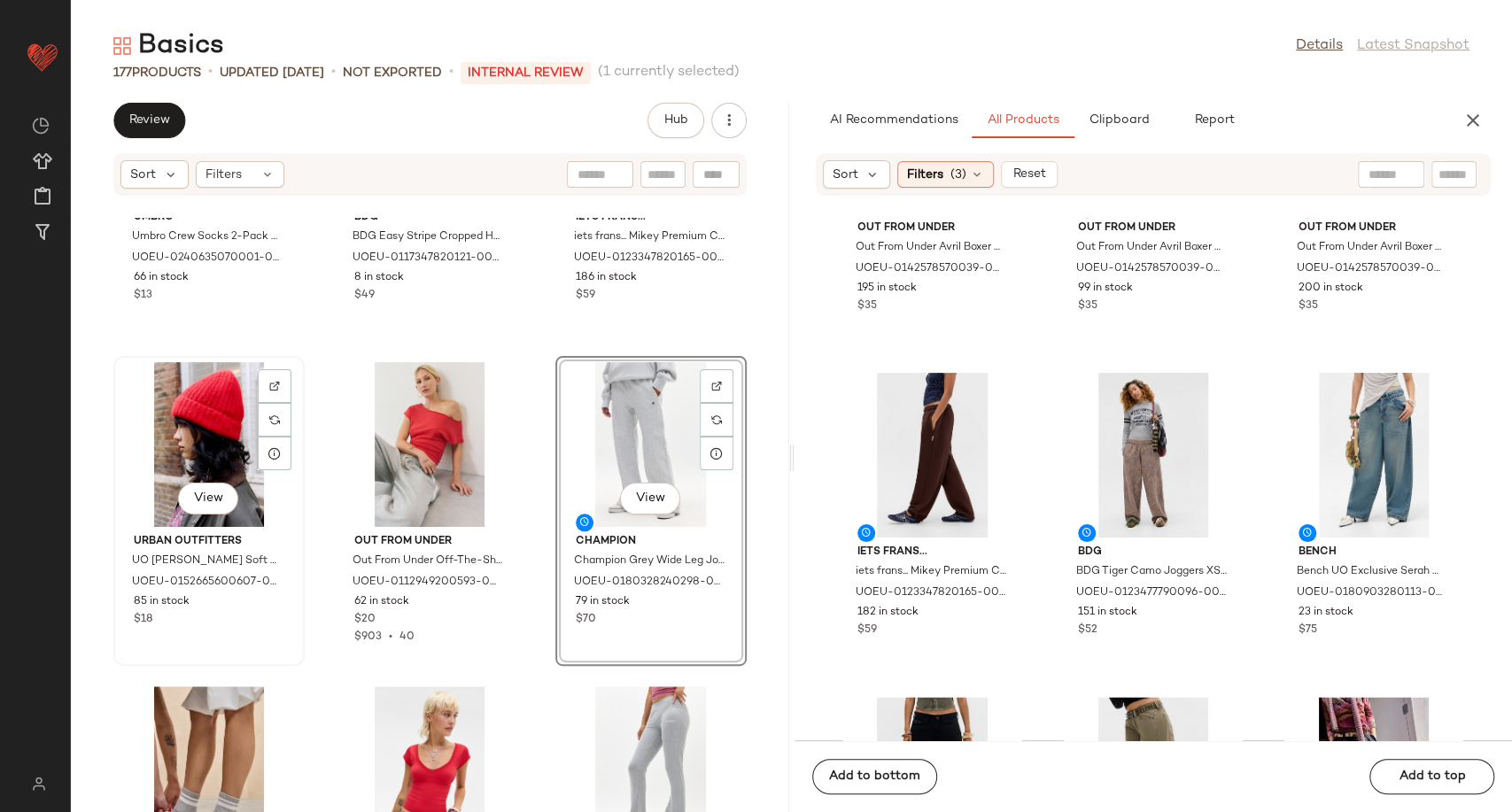
scroll to position [14990, 0]
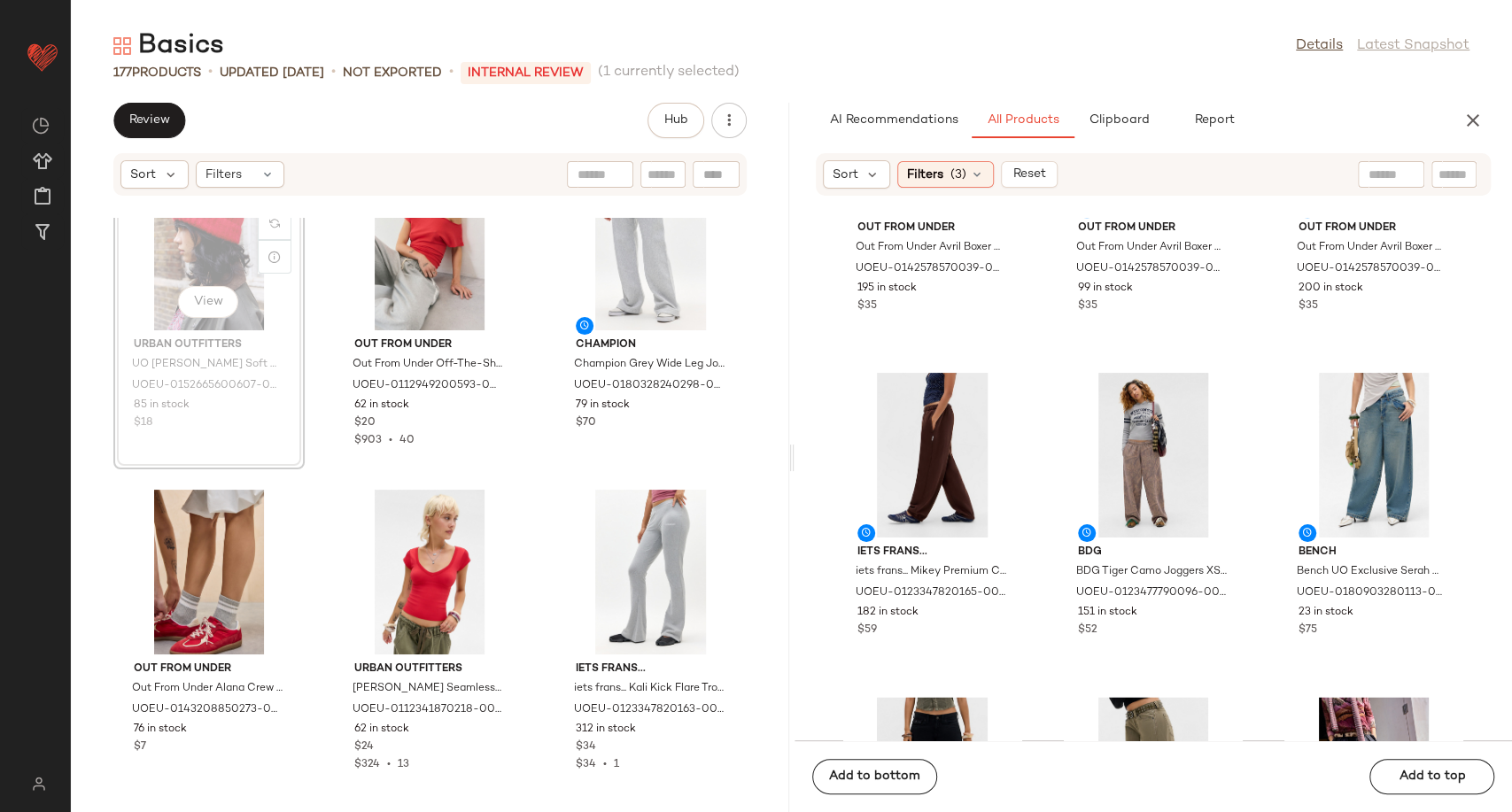
scroll to position [14977, 0]
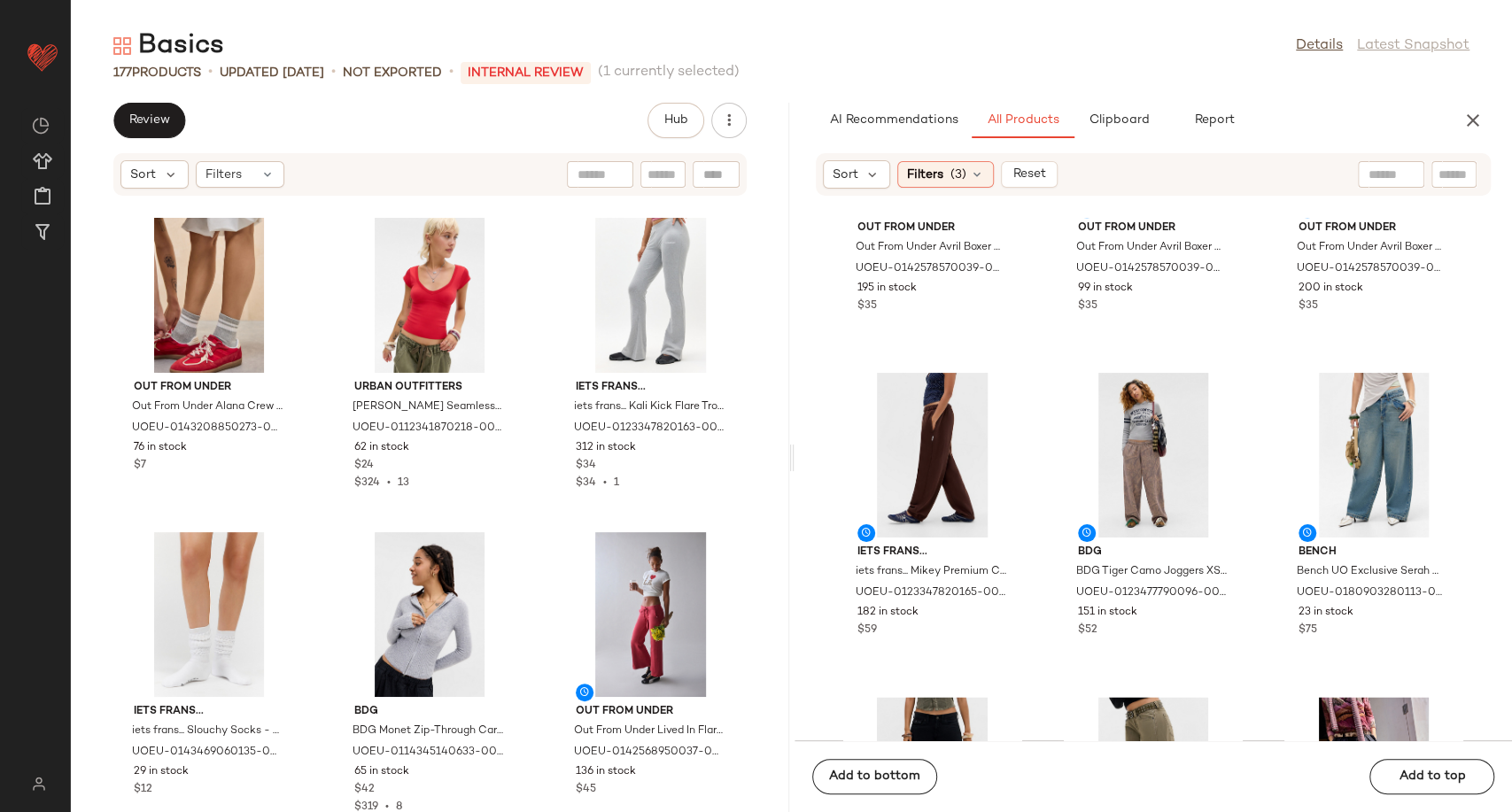
scroll to position [15371, 0]
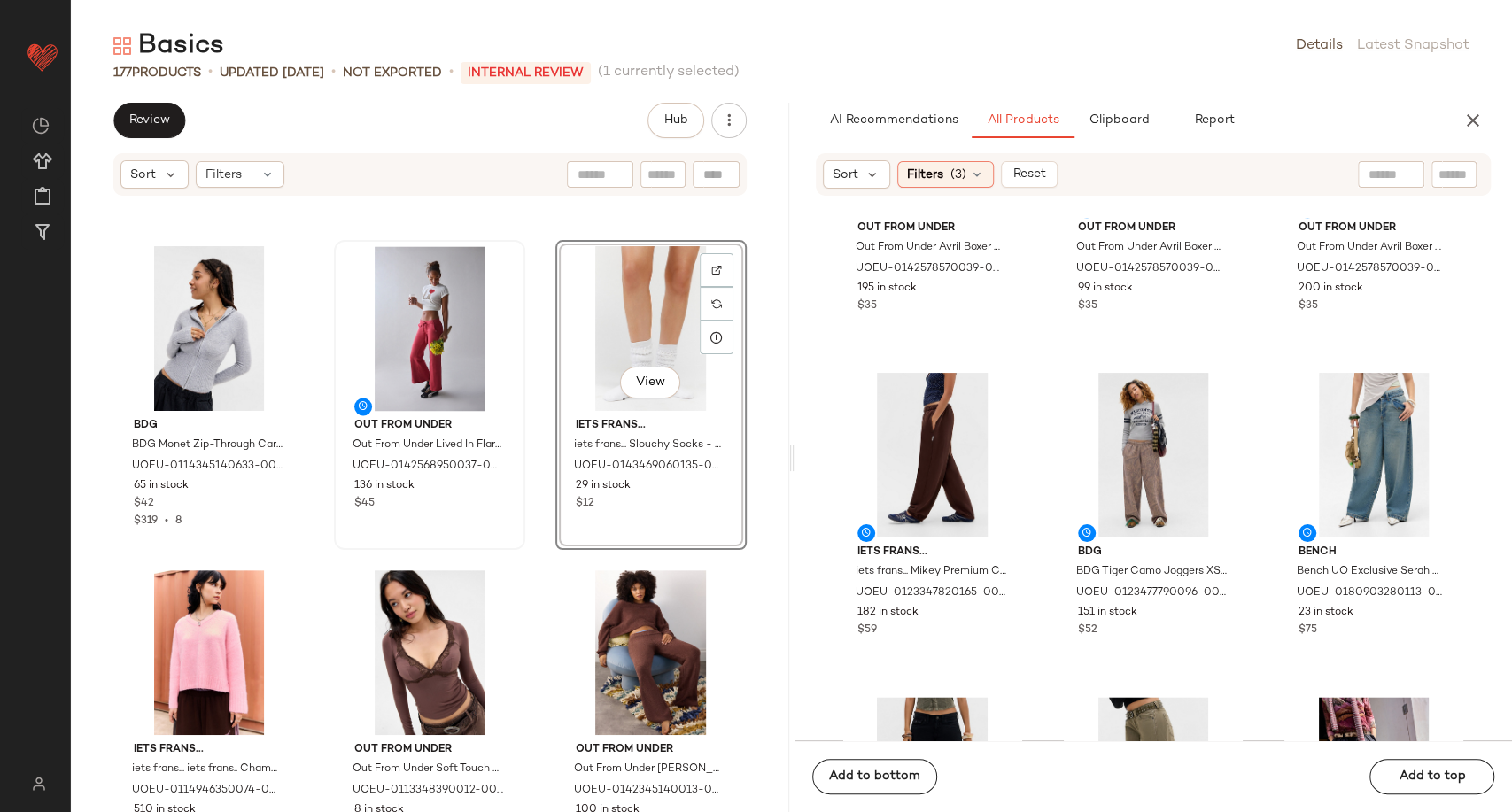
scroll to position [15568, 0]
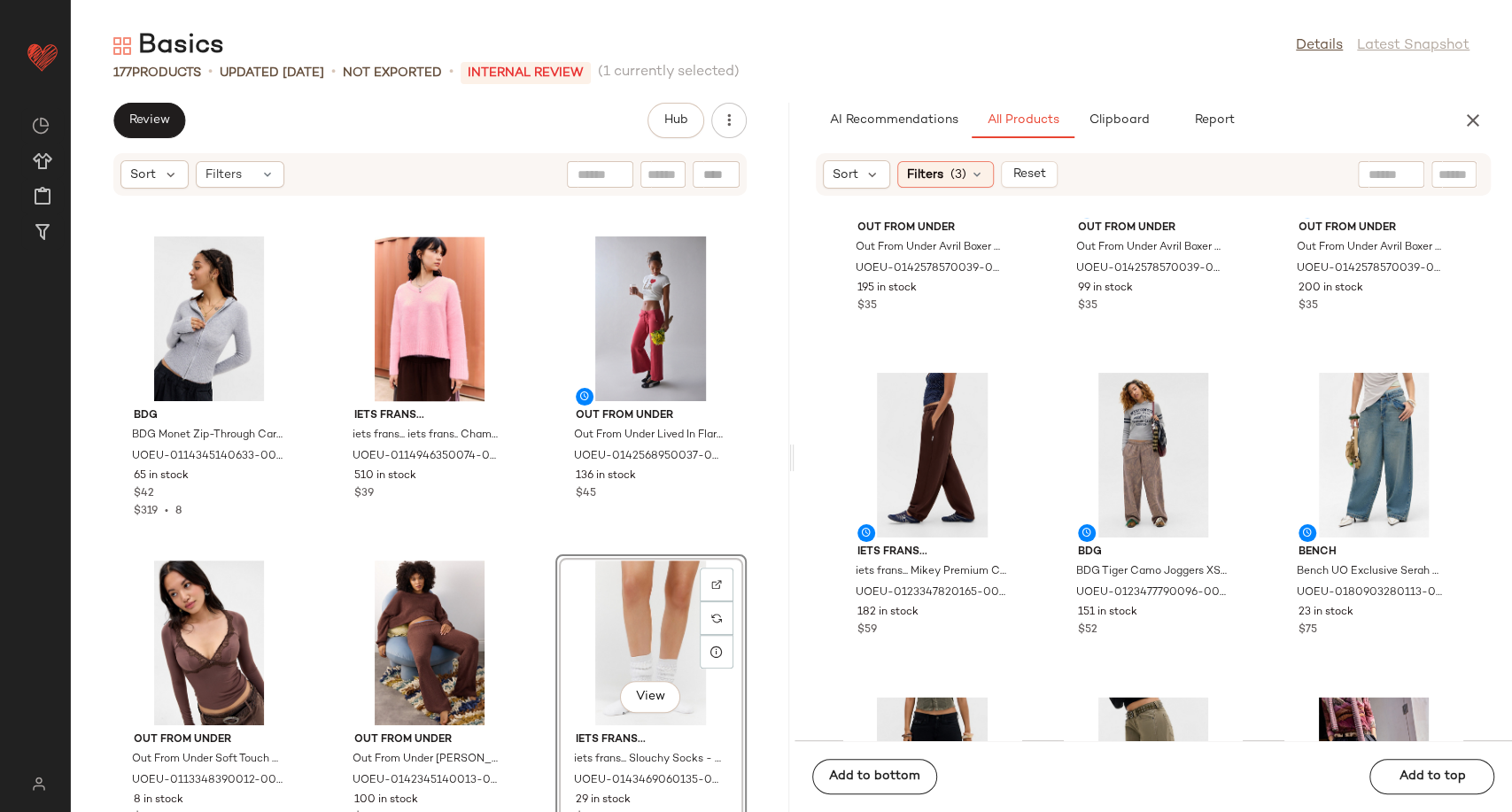
scroll to position [15862, 0]
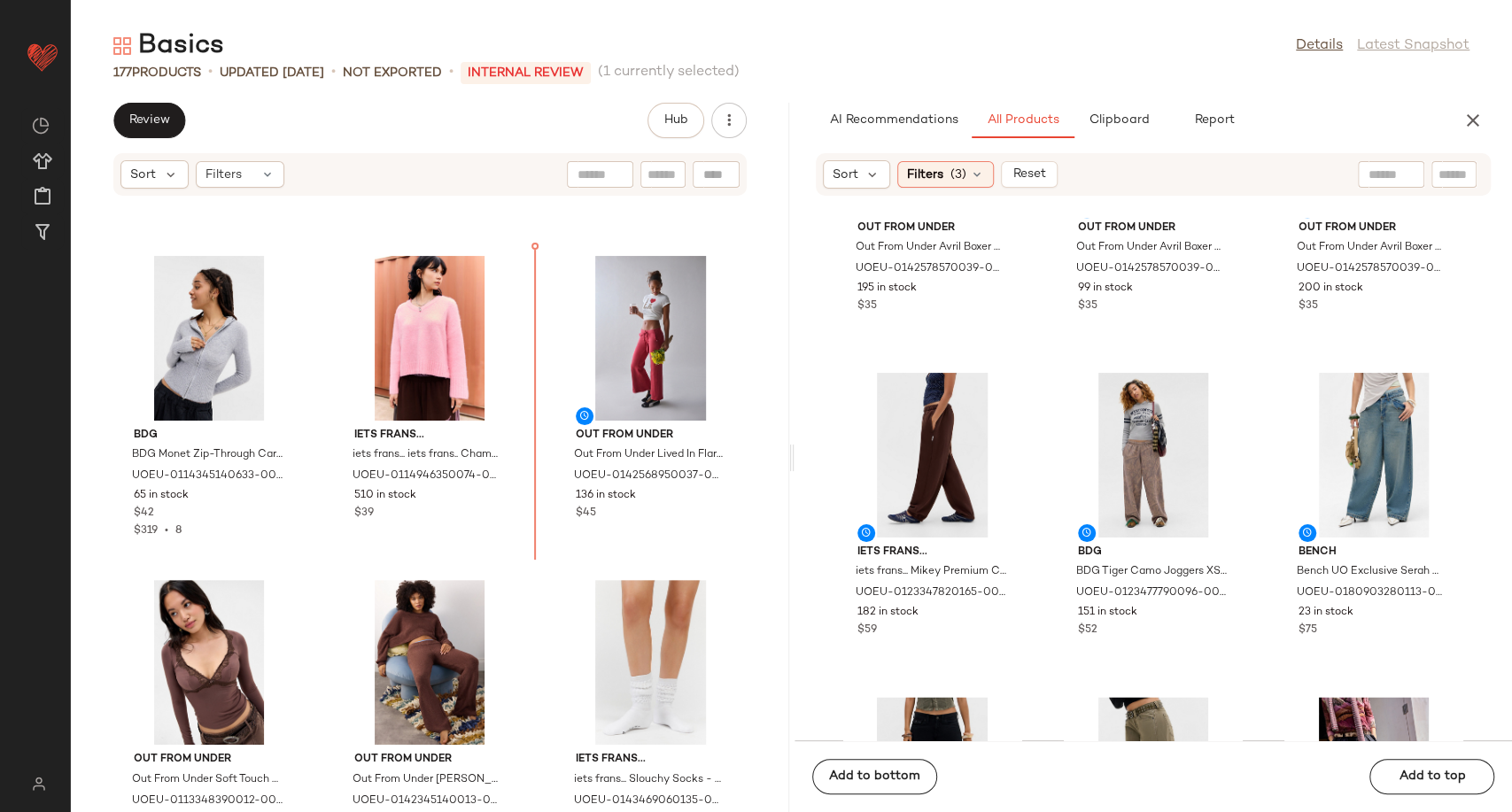
scroll to position [15509, 0]
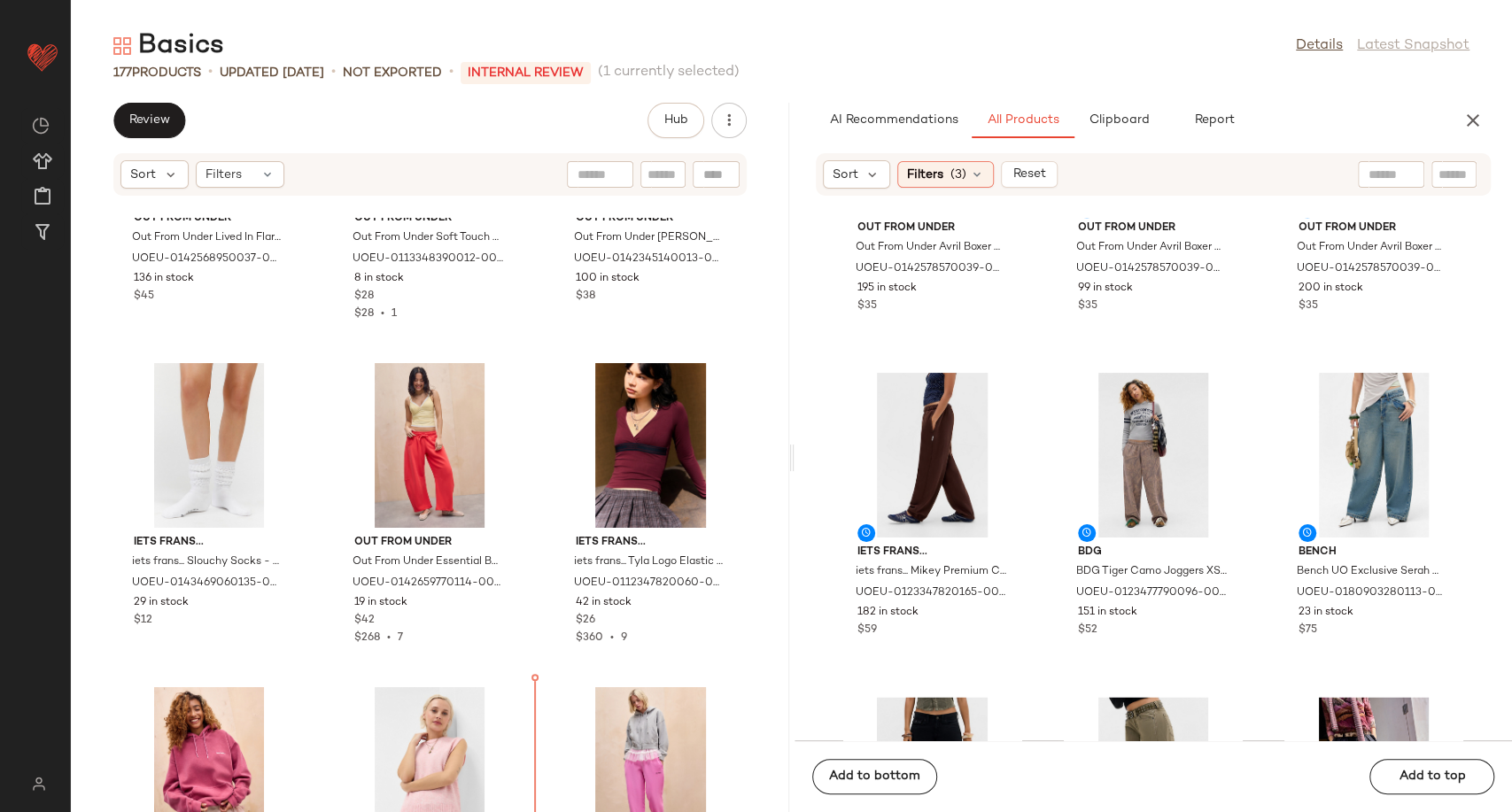
scroll to position [16113, 0]
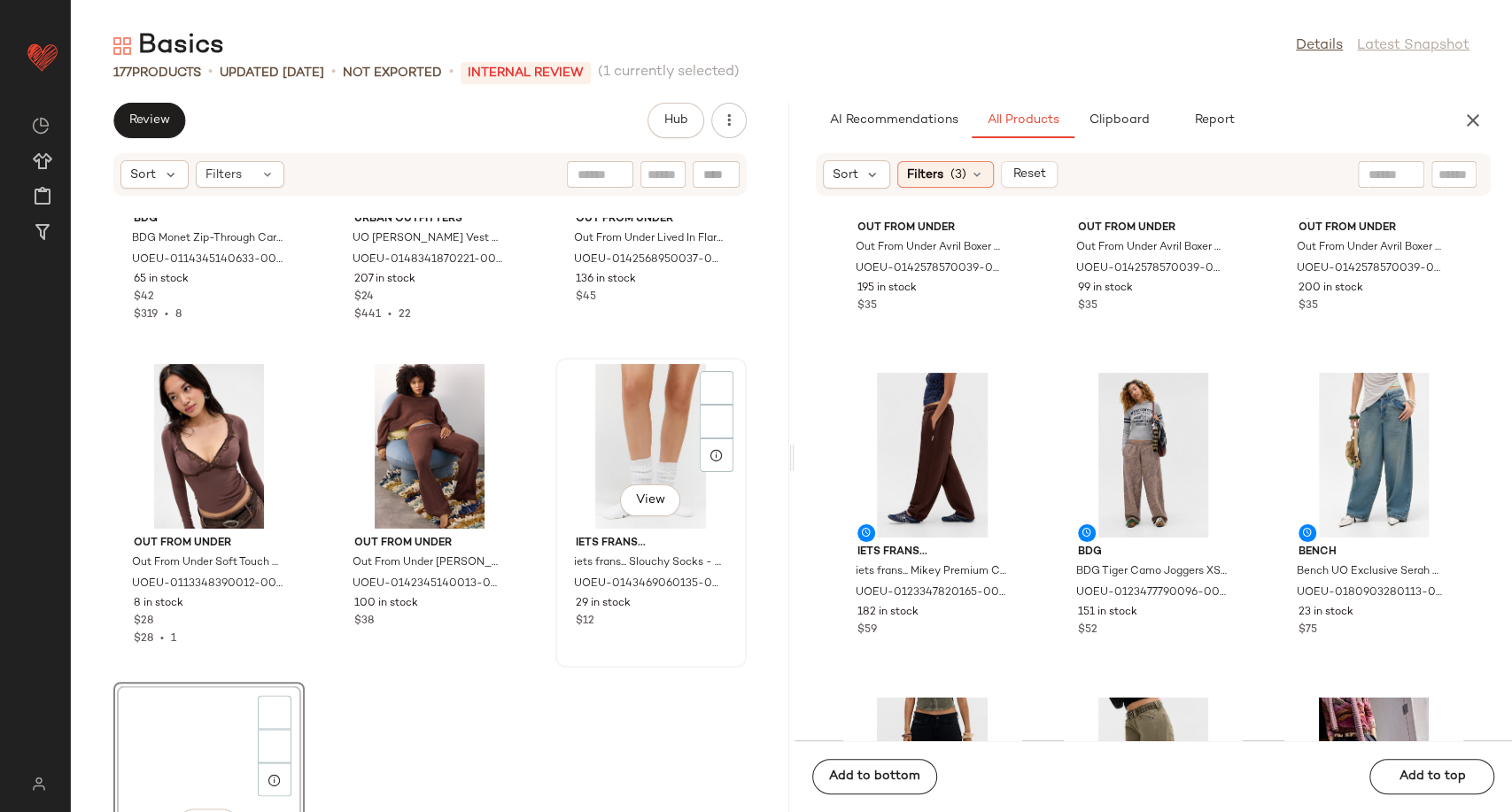
scroll to position [15916, 0]
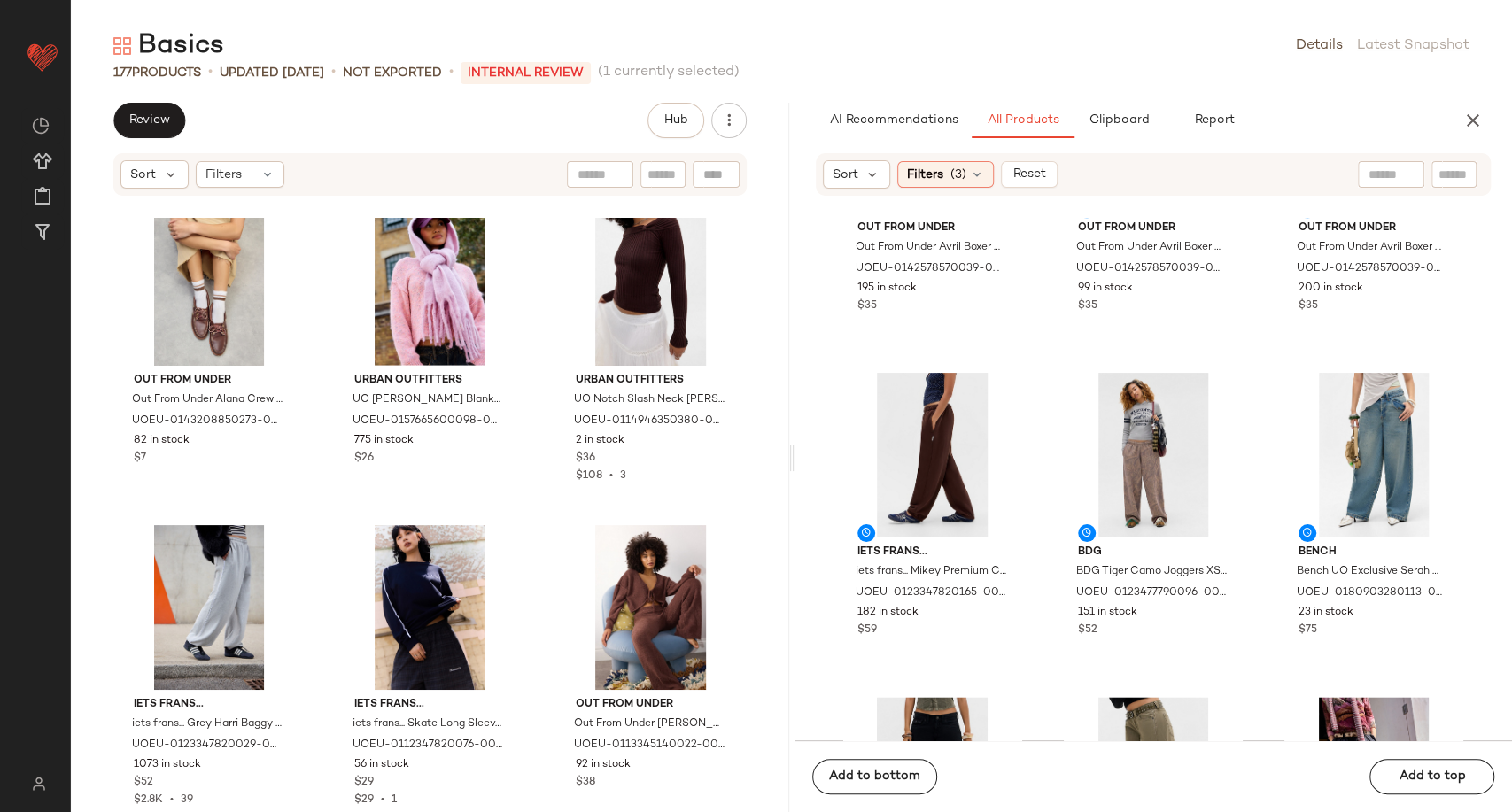
scroll to position [16704, 0]
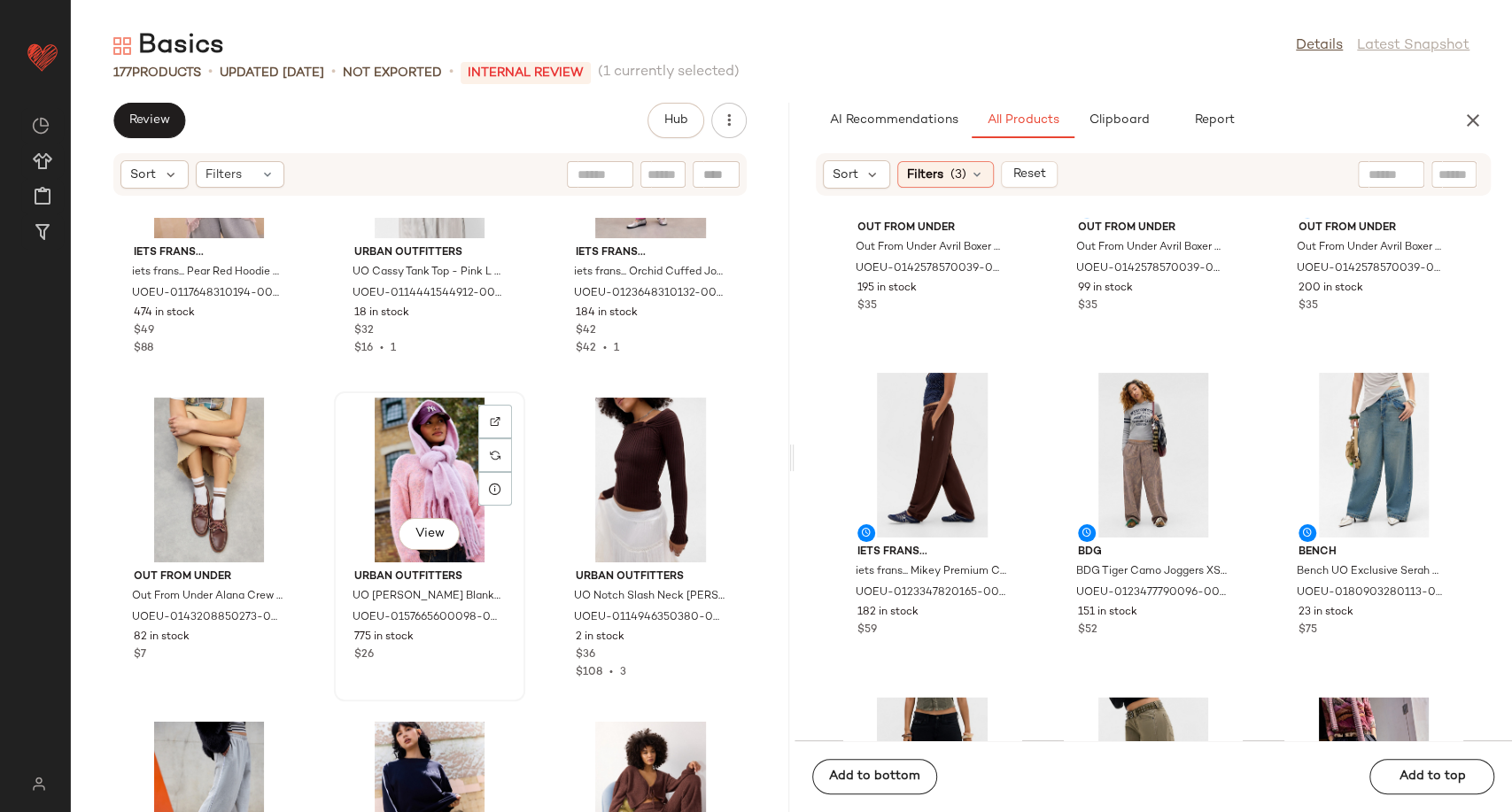
click at [432, 482] on div "View" at bounding box center [429, 480] width 179 height 165
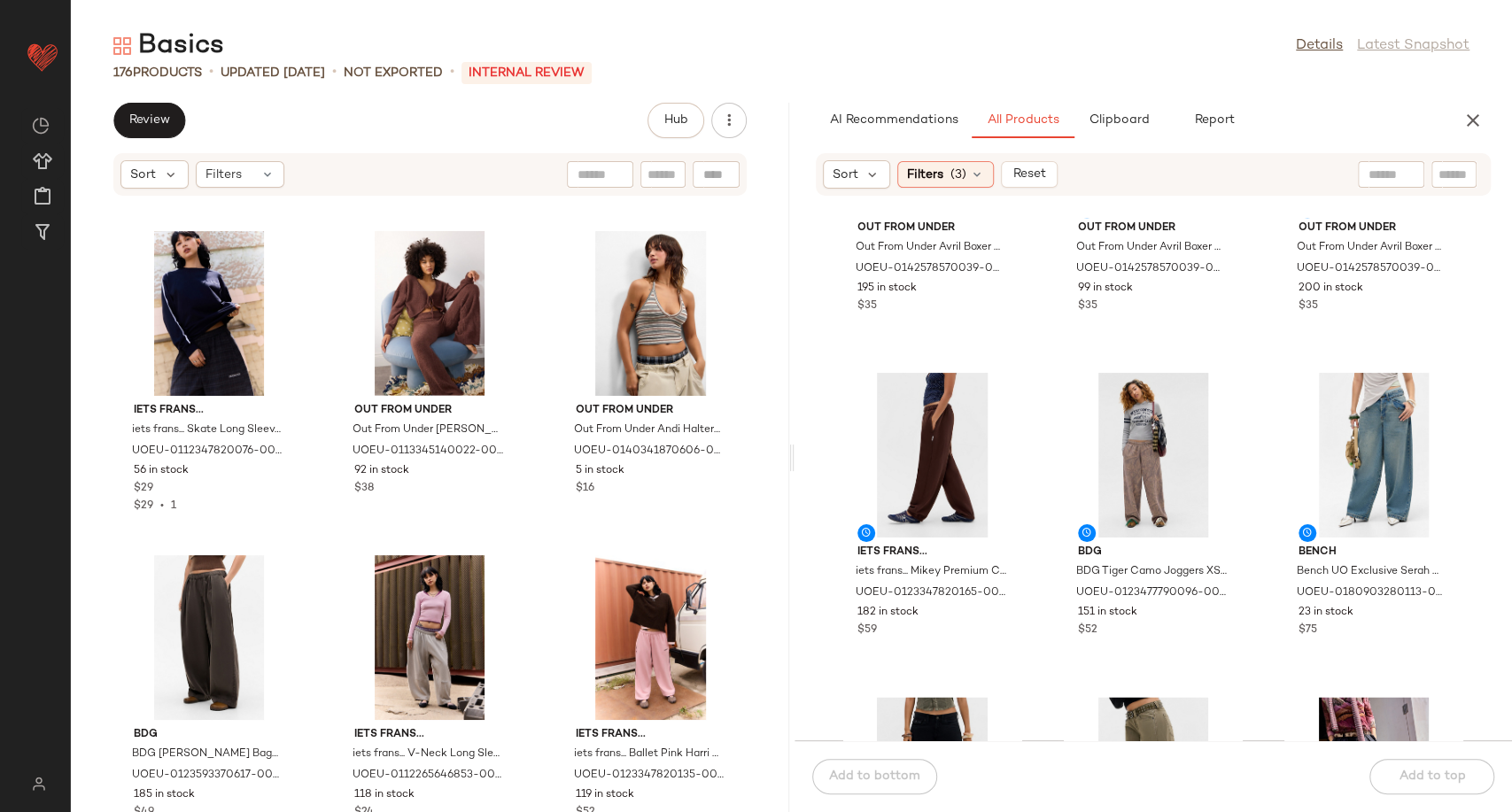
scroll to position [17195, 0]
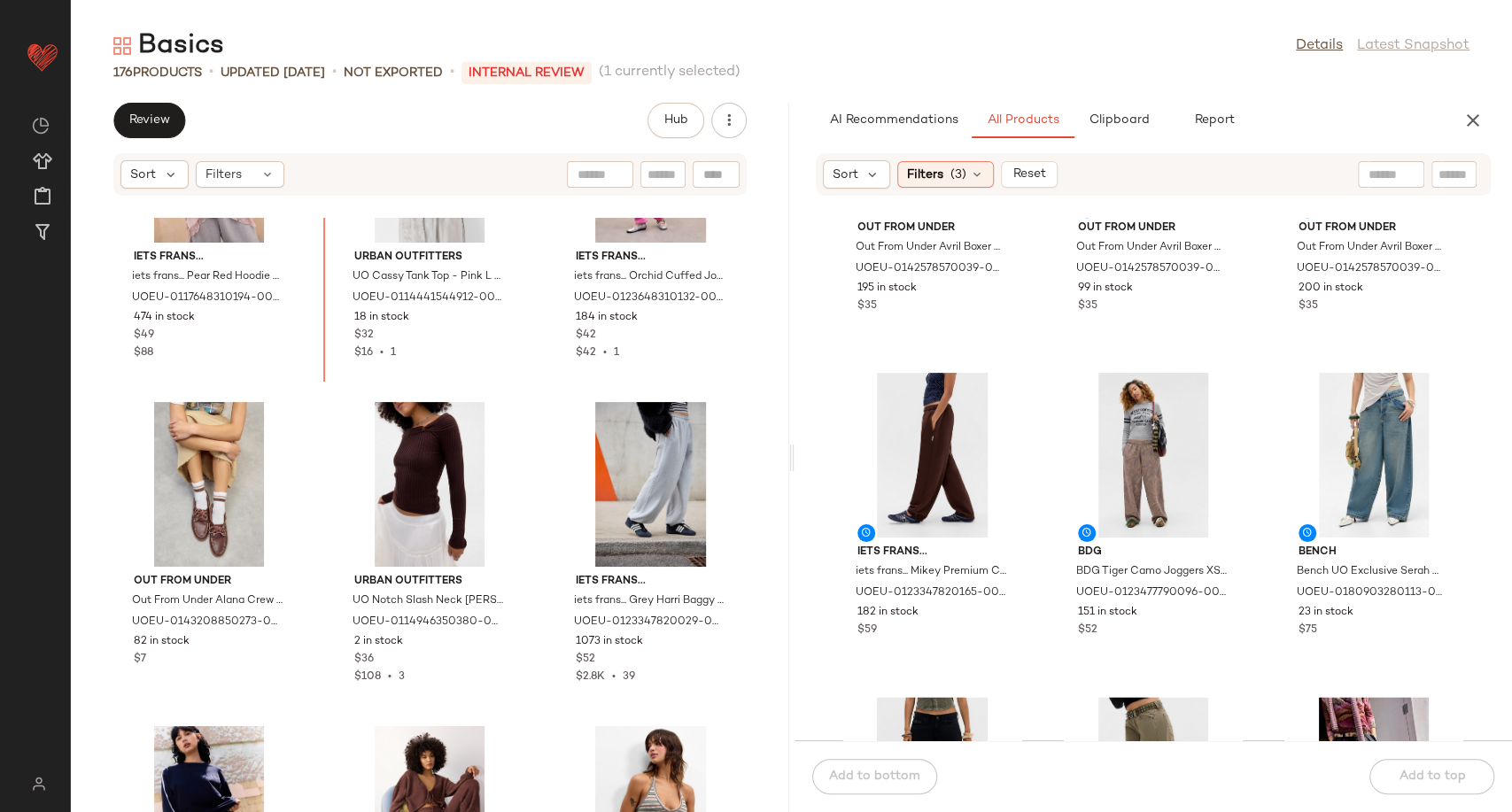
scroll to position [16668, 0]
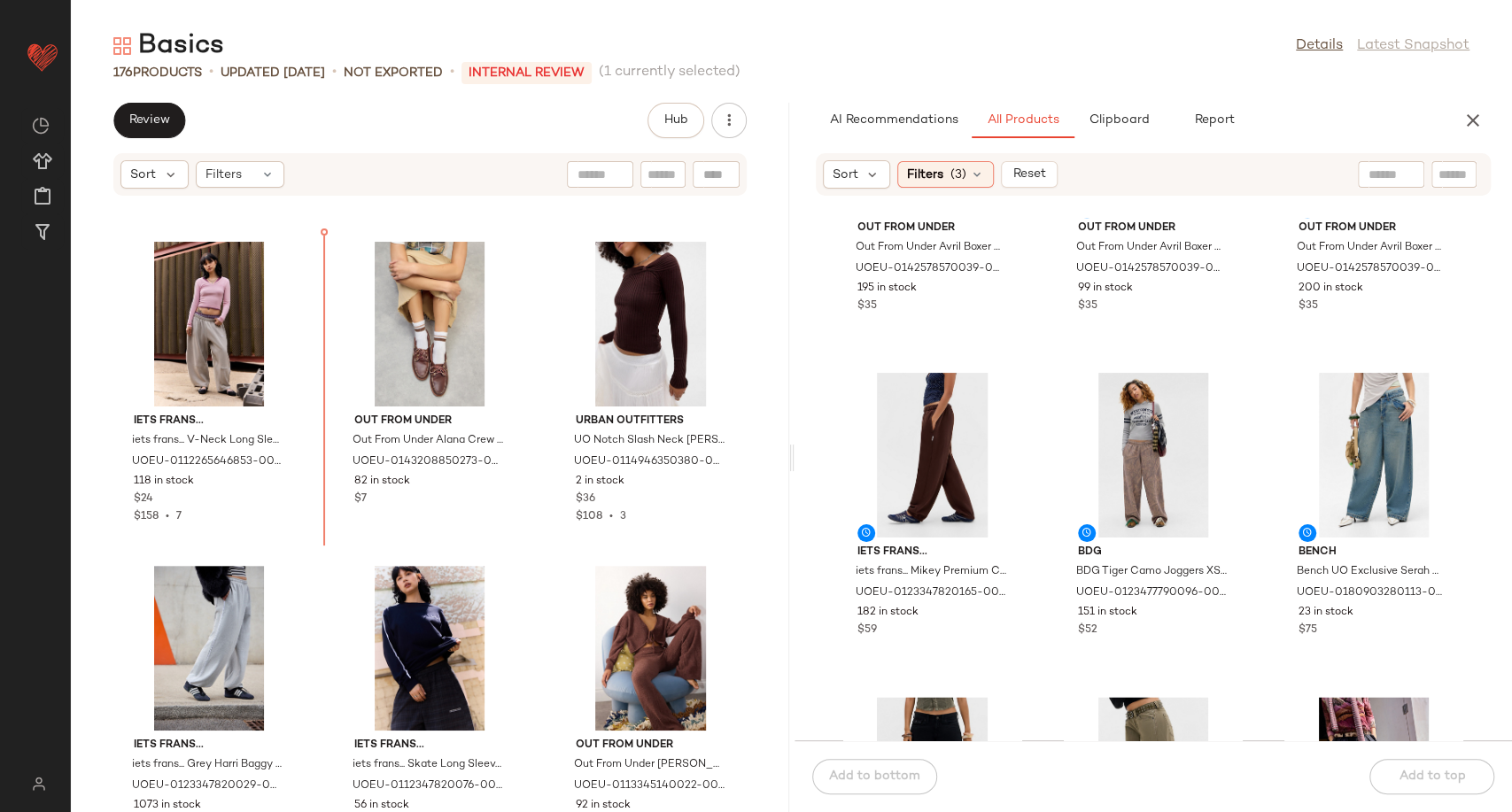
scroll to position [16831, 0]
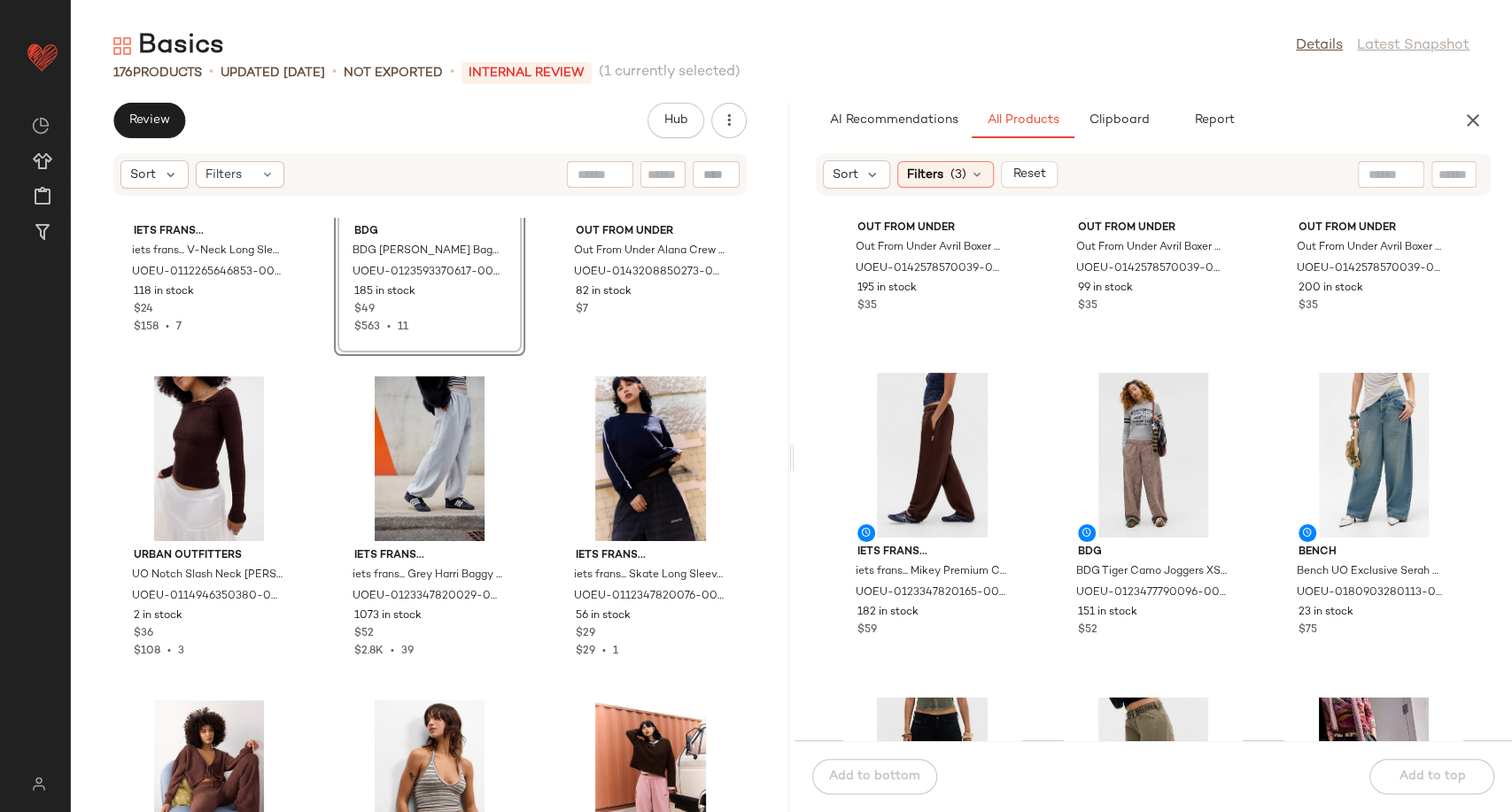
scroll to position [17224, 0]
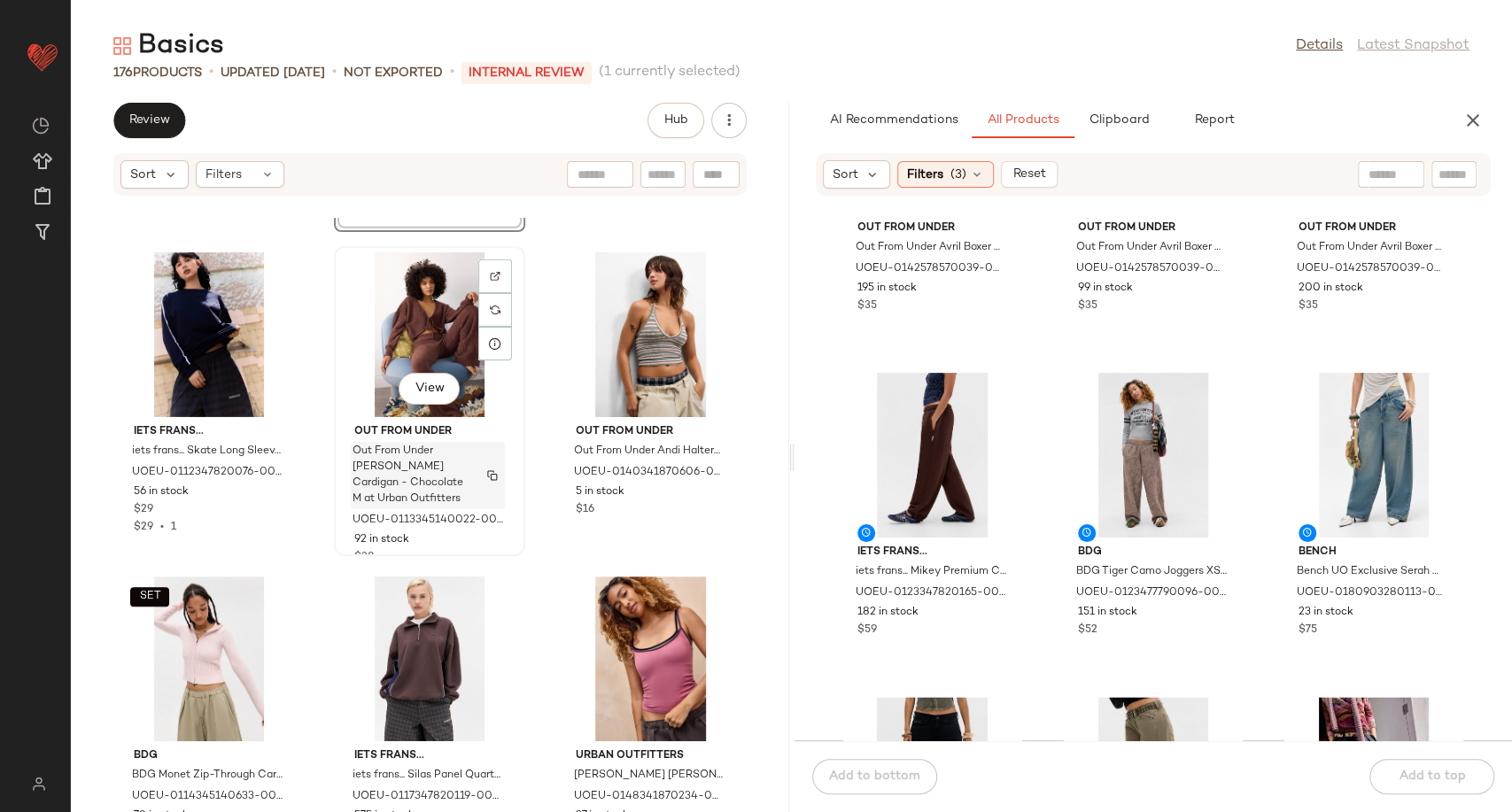
scroll to position [17519, 0]
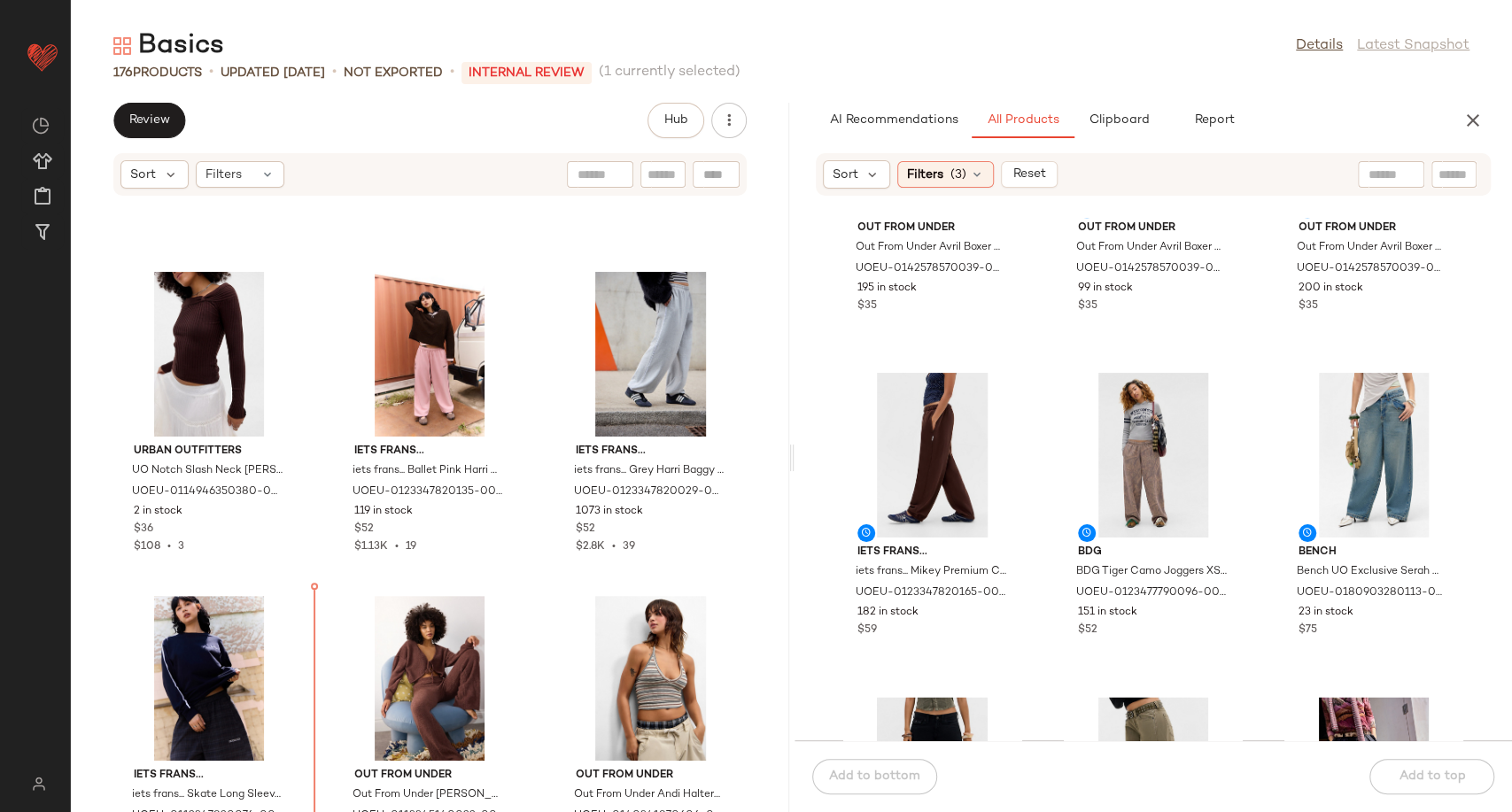
scroll to position [17139, 0]
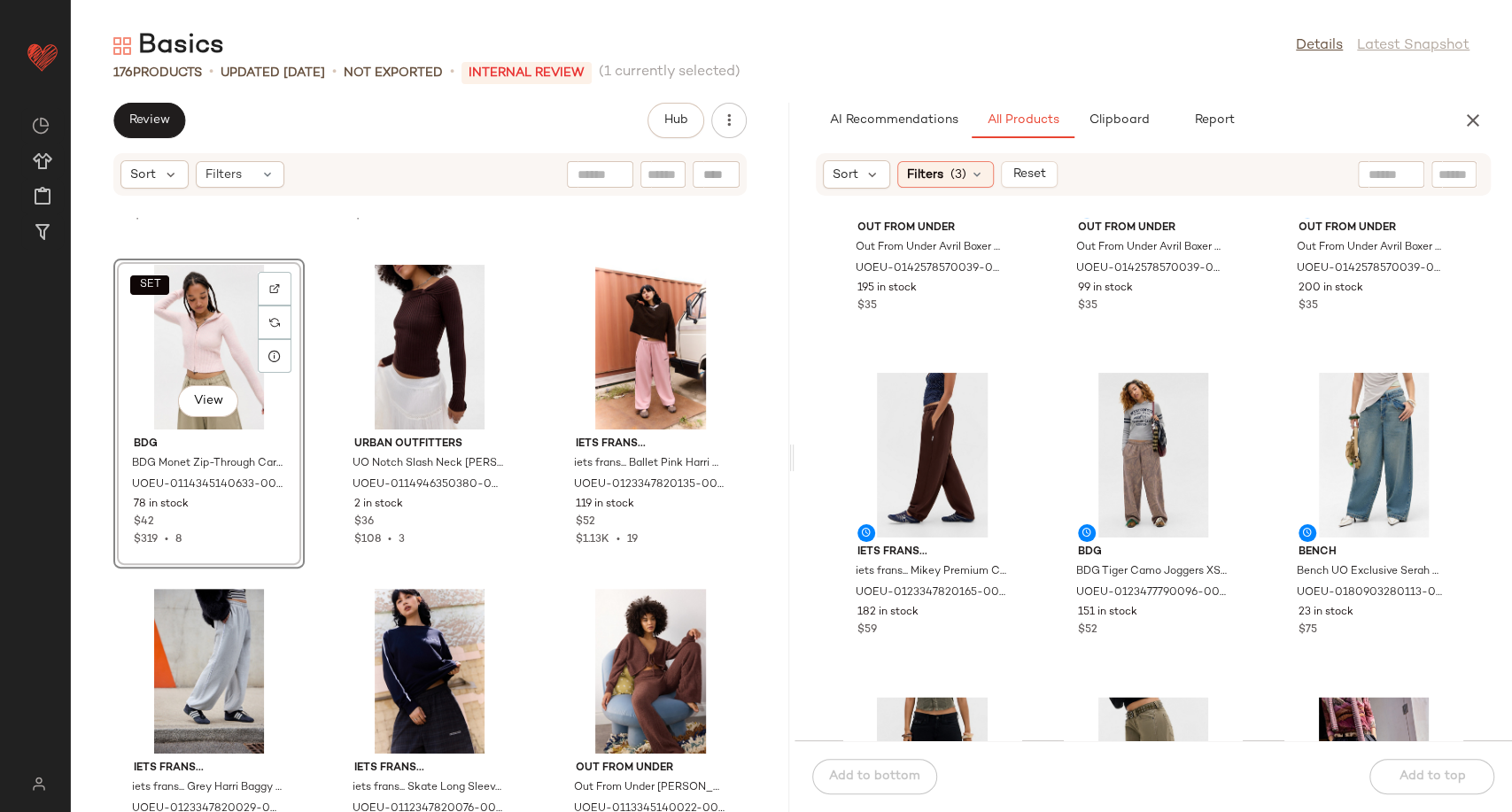
scroll to position [17237, 0]
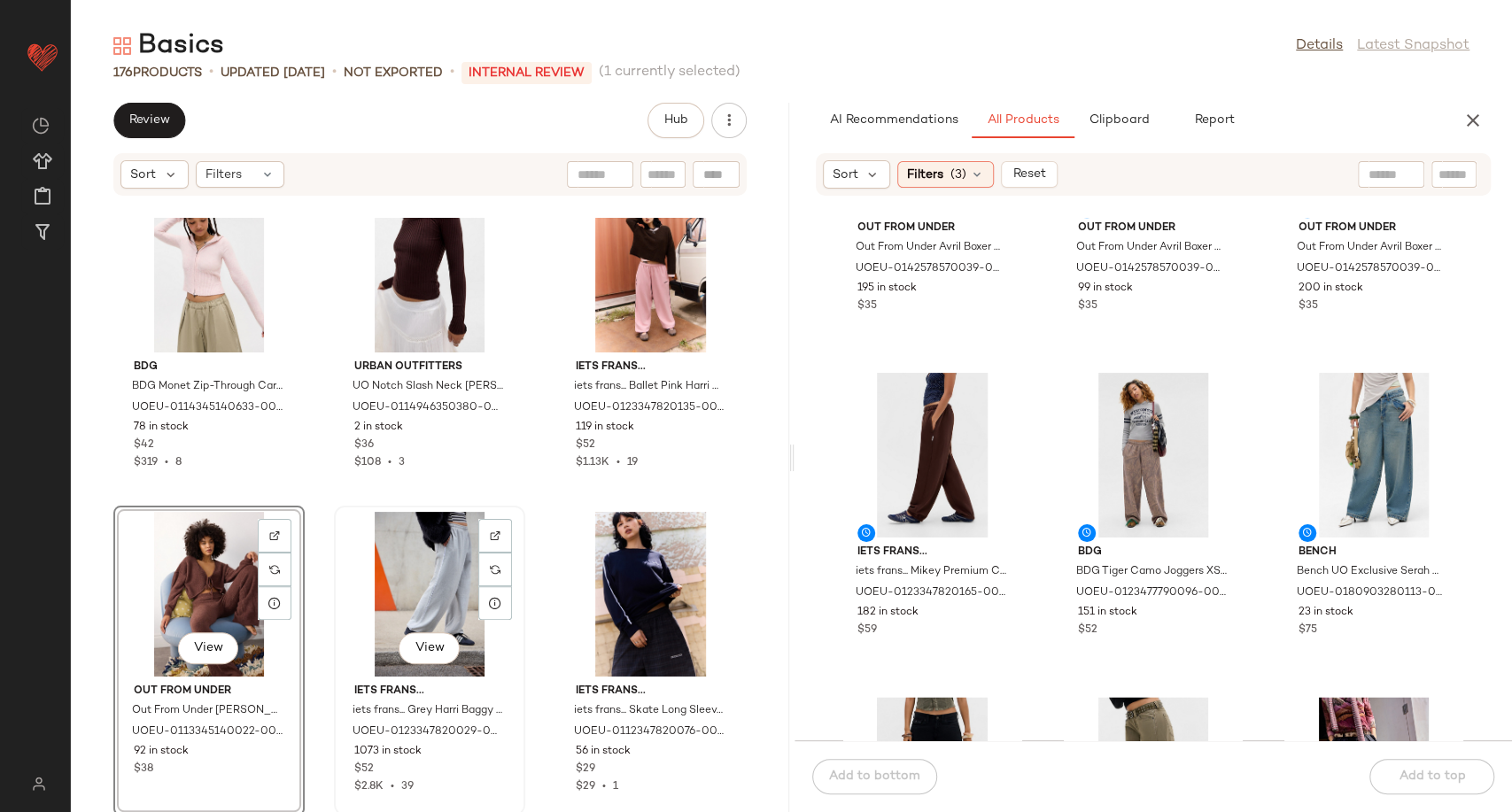
scroll to position [17434, 0]
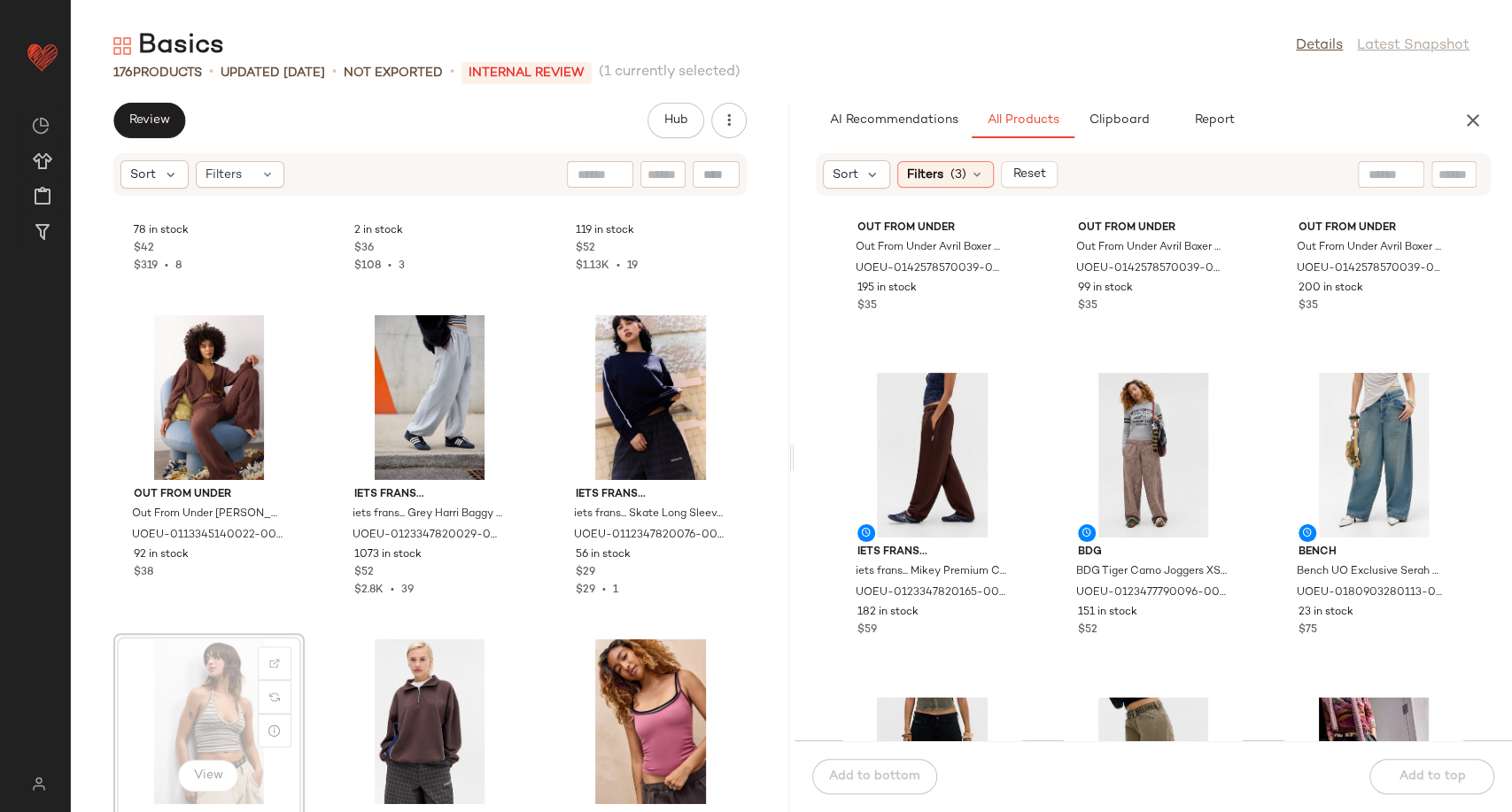
scroll to position [17437, 0]
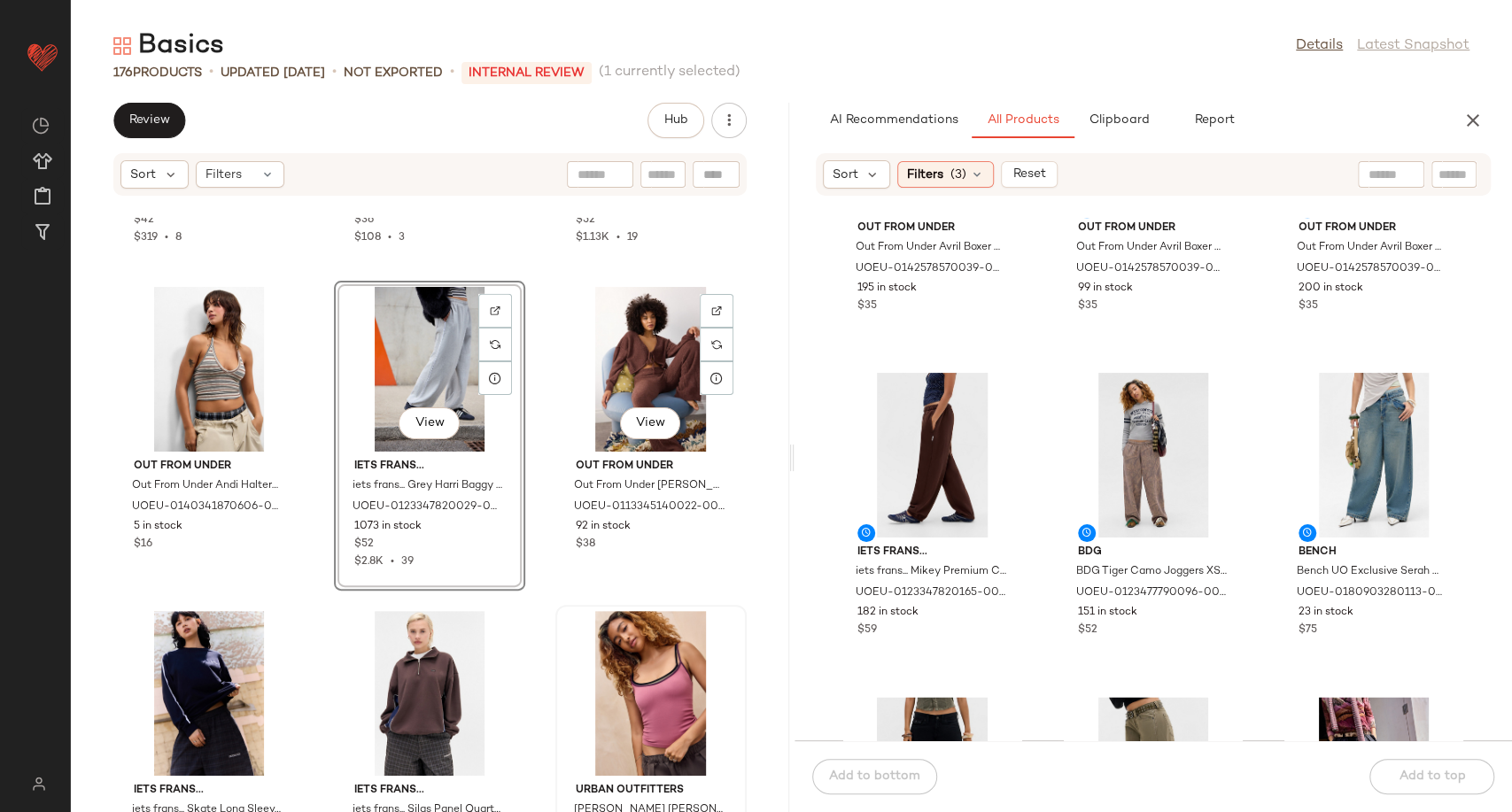
scroll to position [17516, 0]
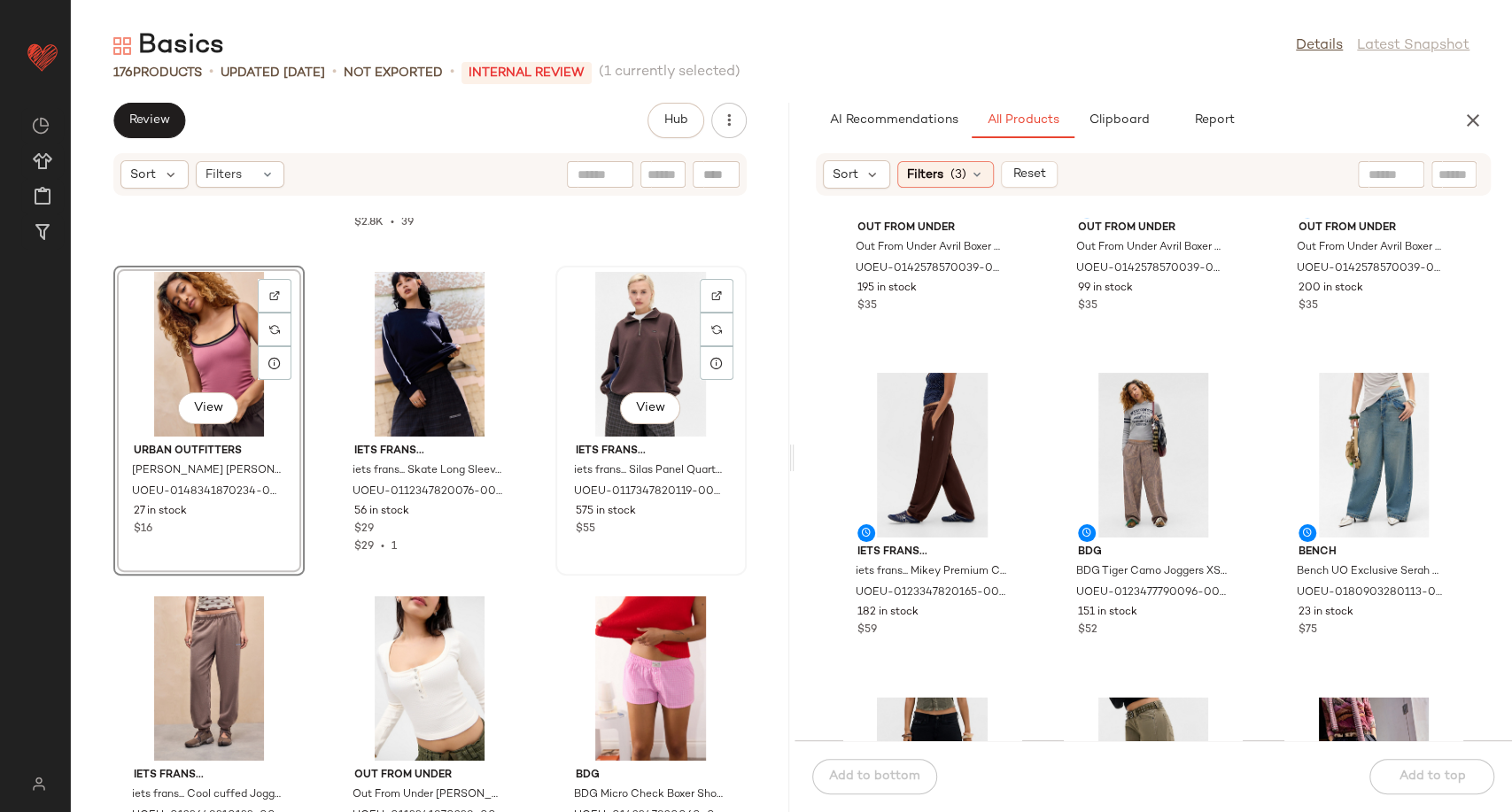
scroll to position [17810, 0]
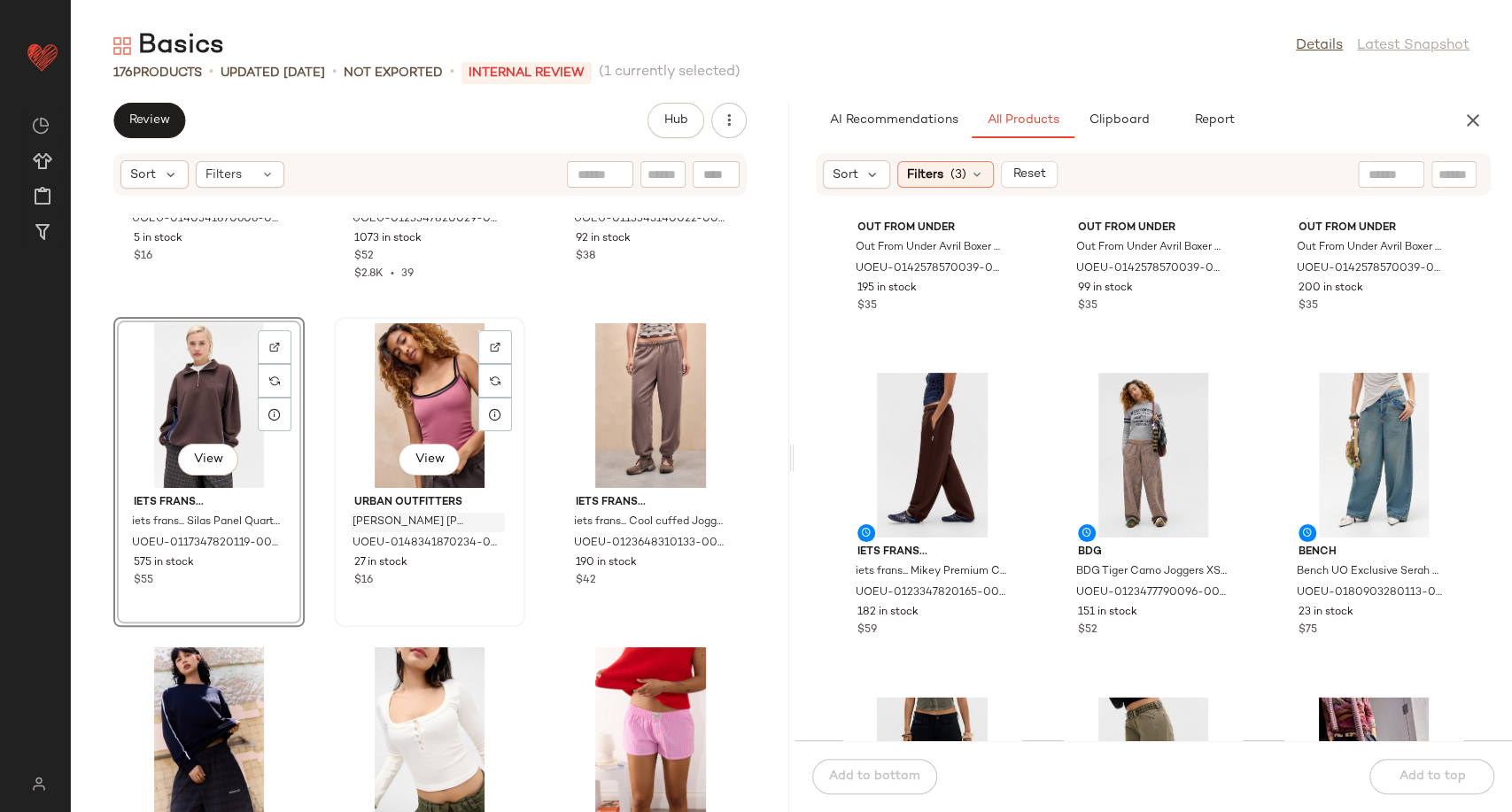
scroll to position [17909, 0]
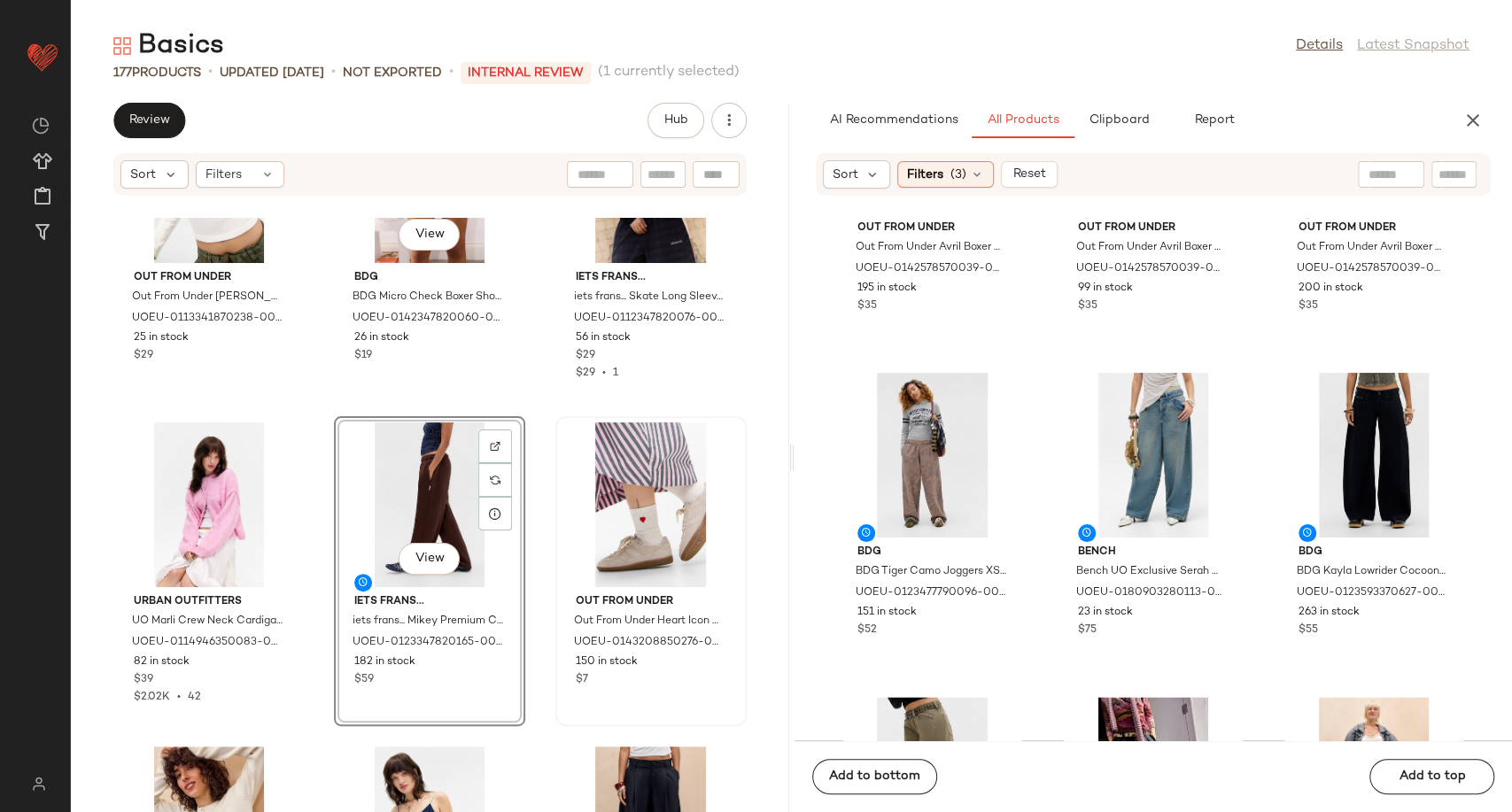
scroll to position [18303, 0]
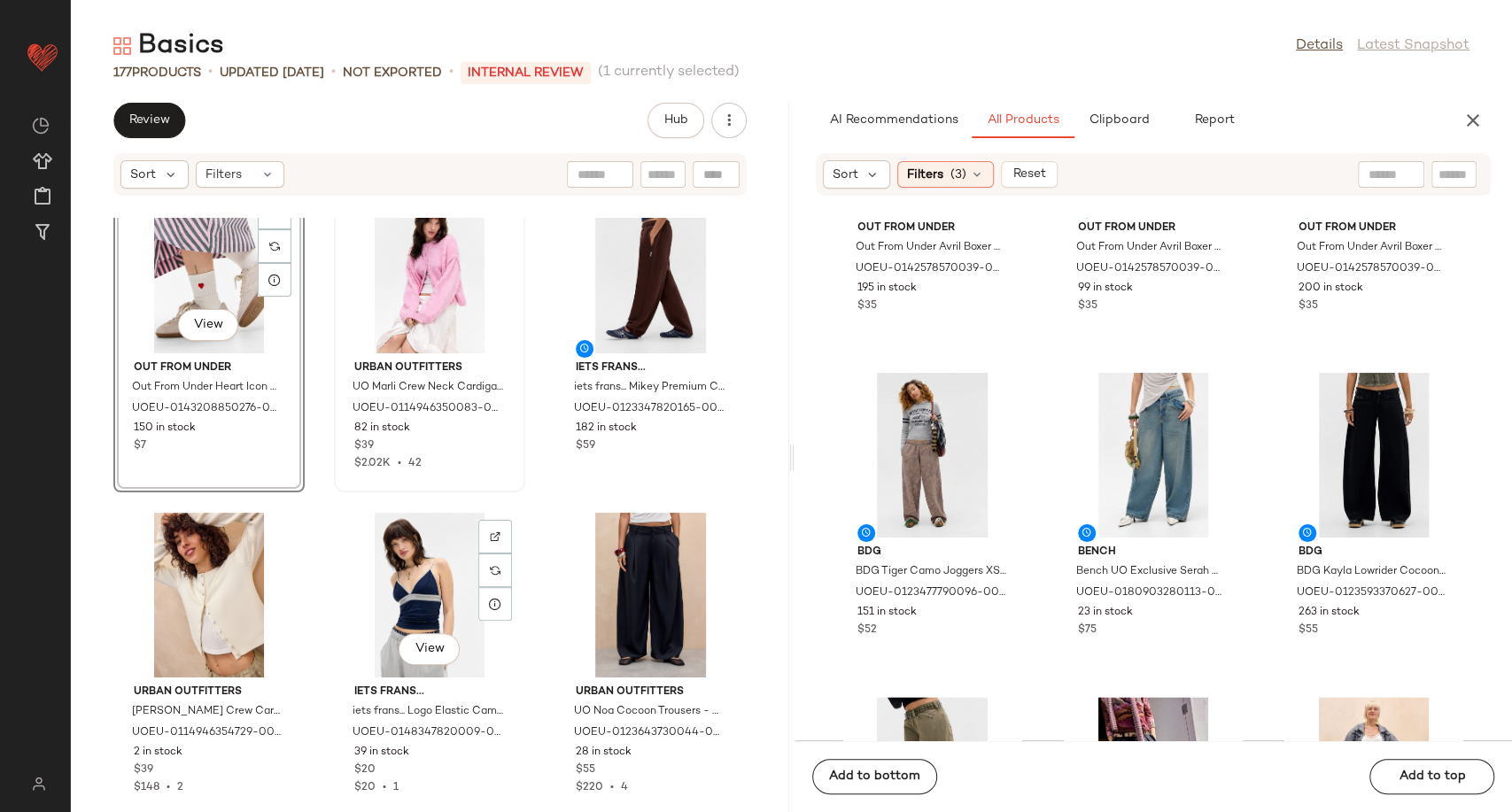
scroll to position [18538, 0]
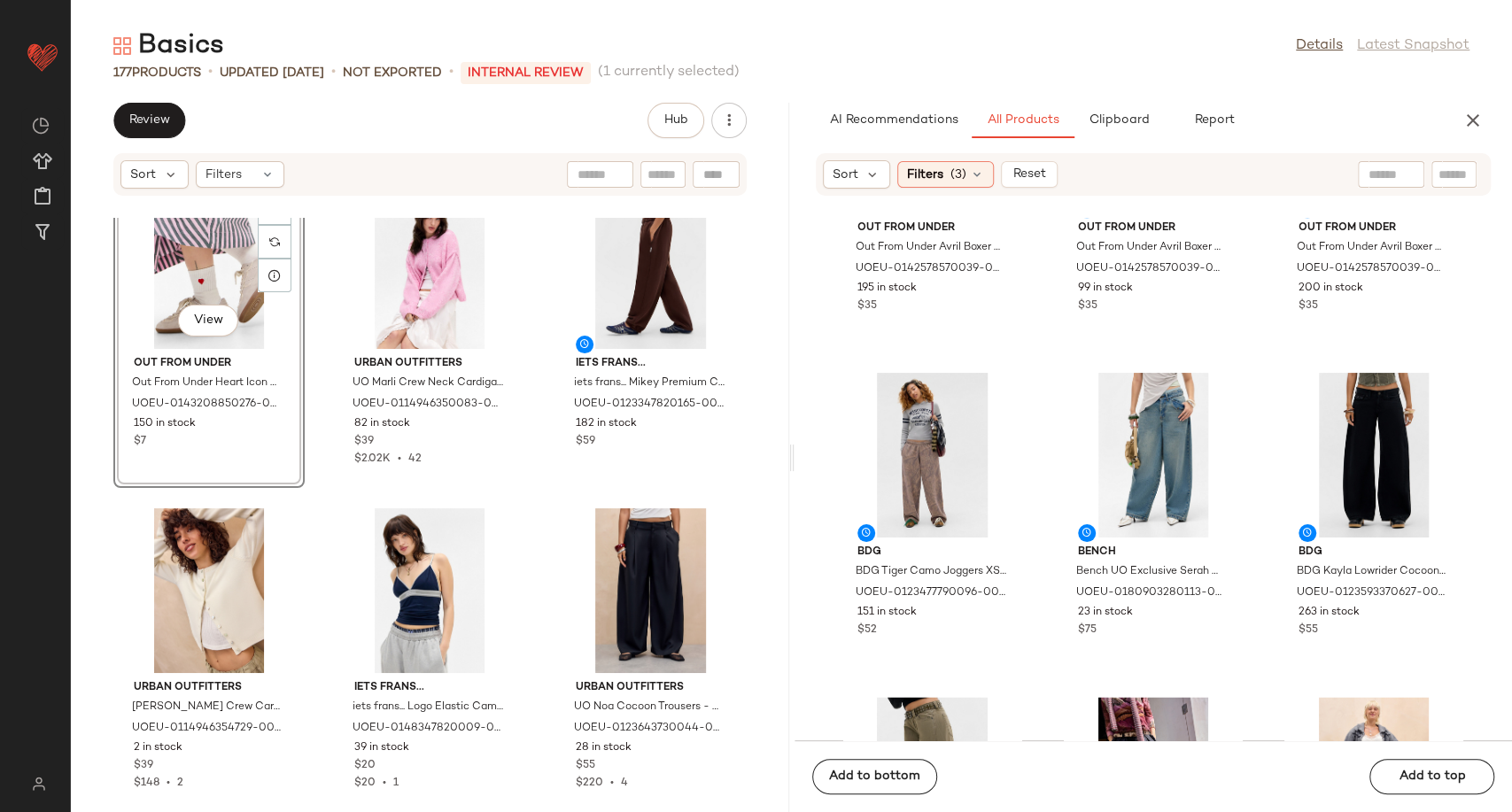
click at [534, 505] on div "Out From Under Out From Under Tripp Waffle Henley Long Sleeve Top - White 2XS/X…" at bounding box center [429, 516] width 718 height 595
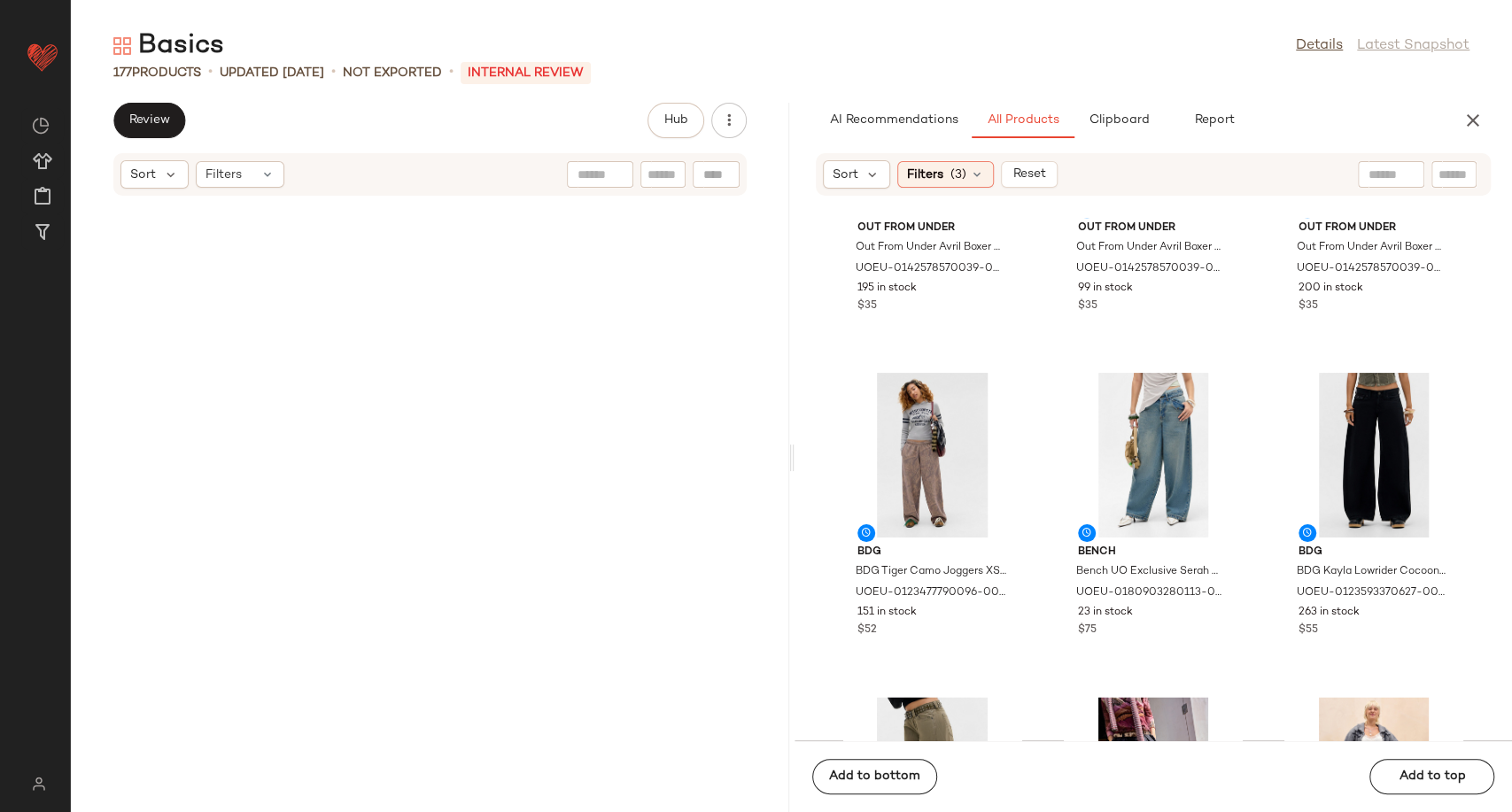
scroll to position [0, 0]
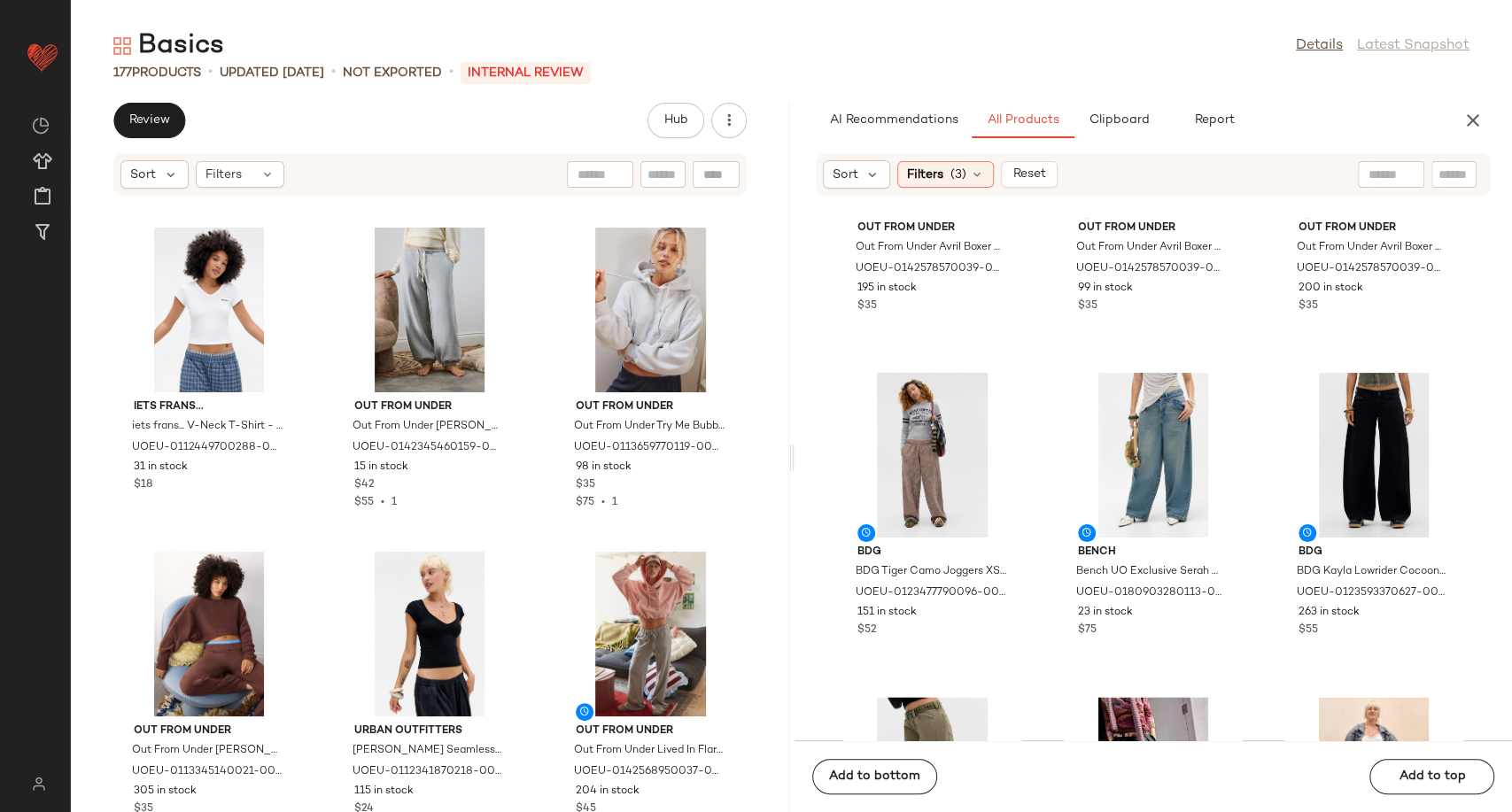
drag, startPoint x: 1483, startPoint y: 123, endPoint x: 1367, endPoint y: 115, distance: 116.3
click at [1478, 123] on button "button" at bounding box center [1472, 121] width 36 height 36
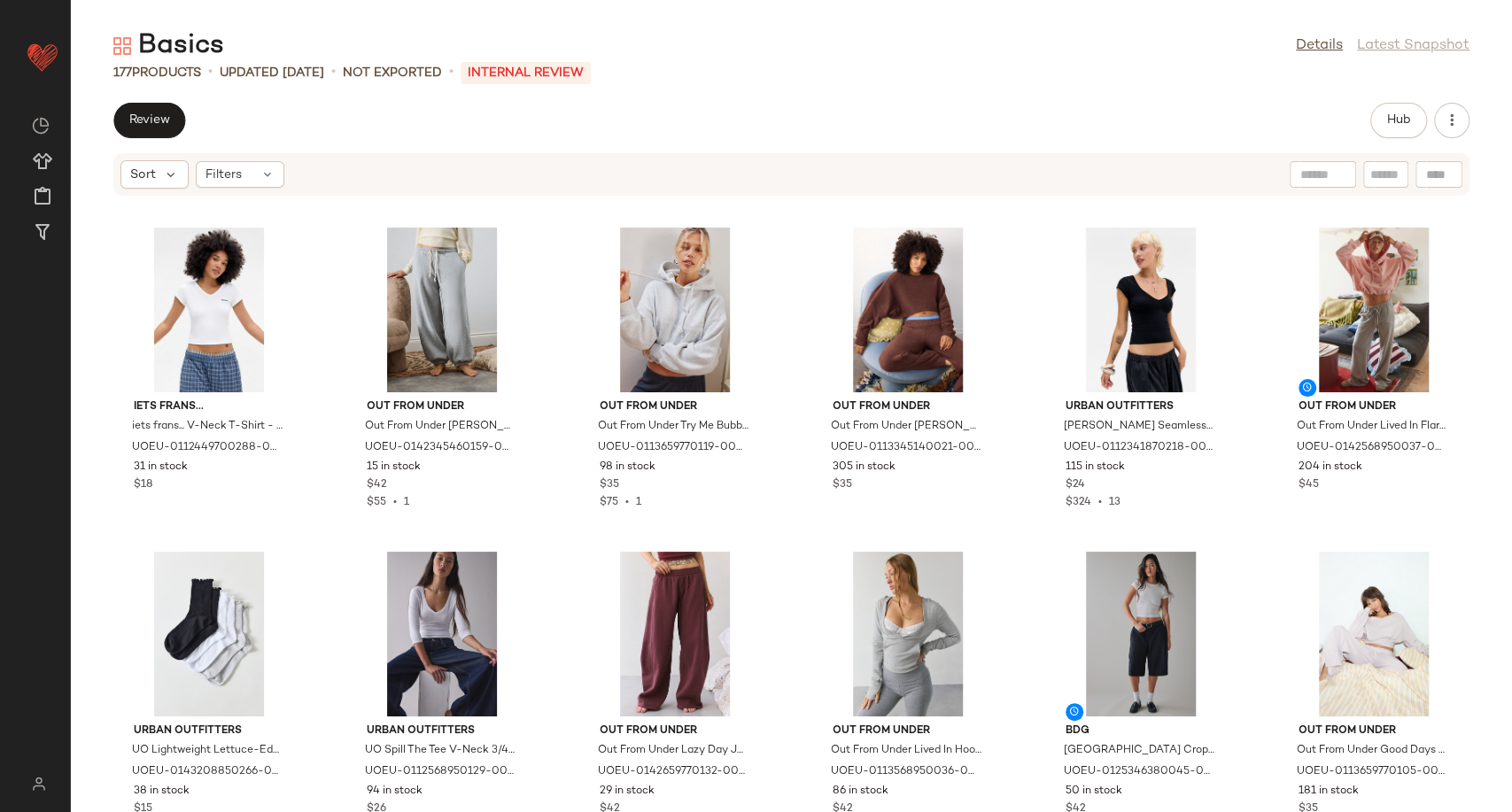
click at [718, 108] on div "Review Hub" at bounding box center [791, 121] width 1440 height 36
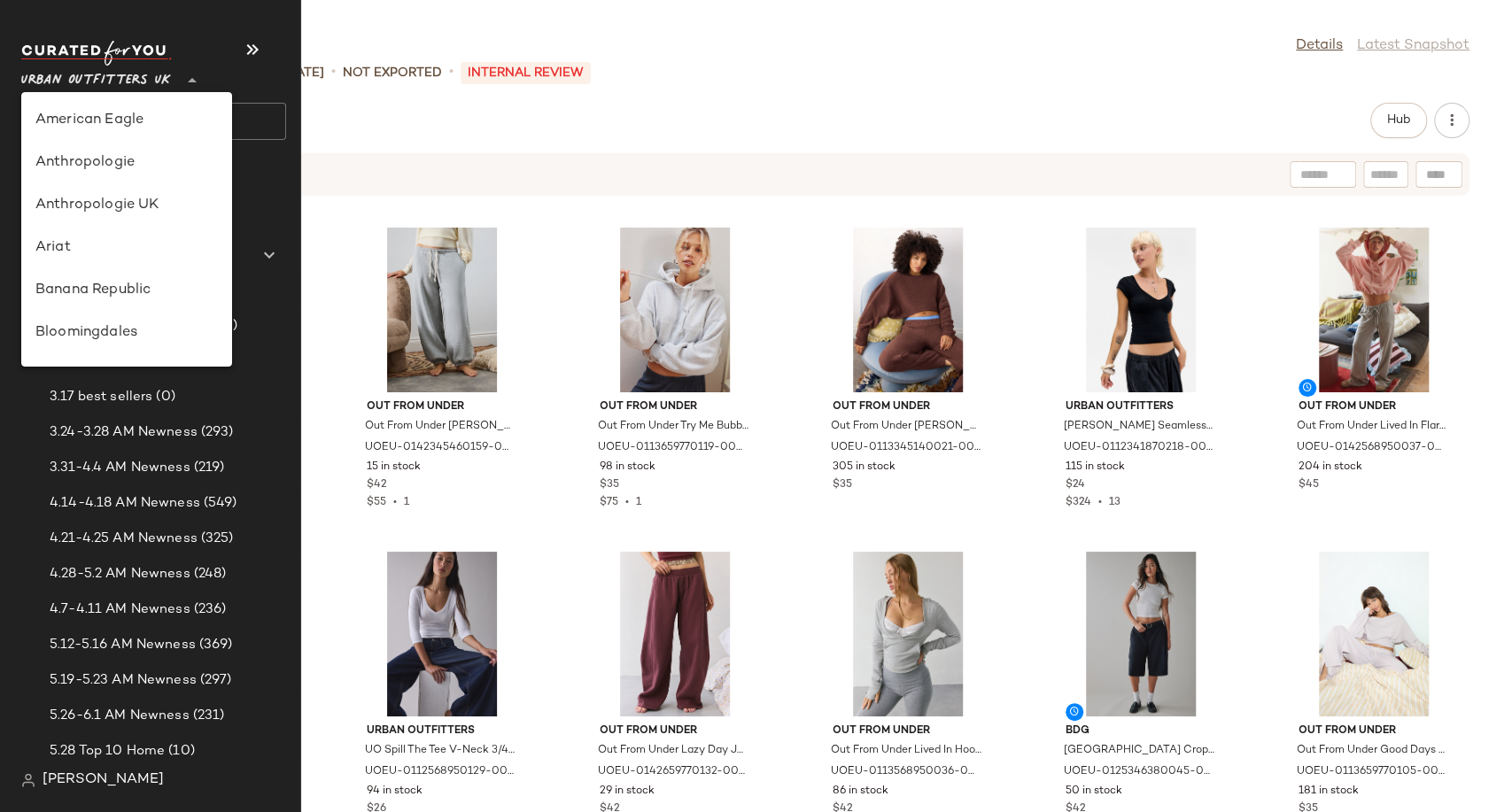
click at [91, 85] on span "Urban Outfitters UK" at bounding box center [96, 76] width 150 height 32
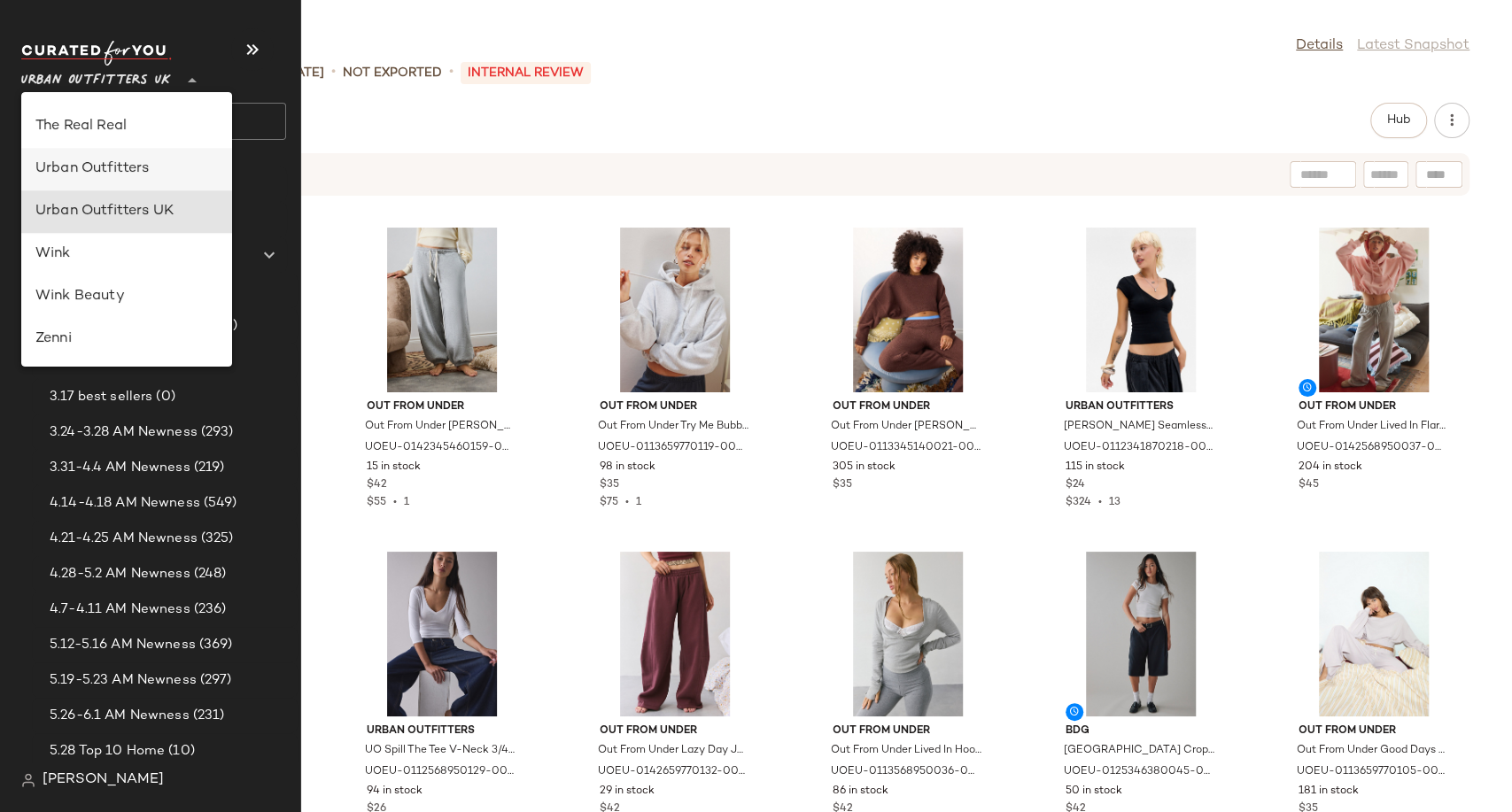
click at [124, 165] on div "Urban Outfitters" at bounding box center [126, 169] width 182 height 22
type input "**"
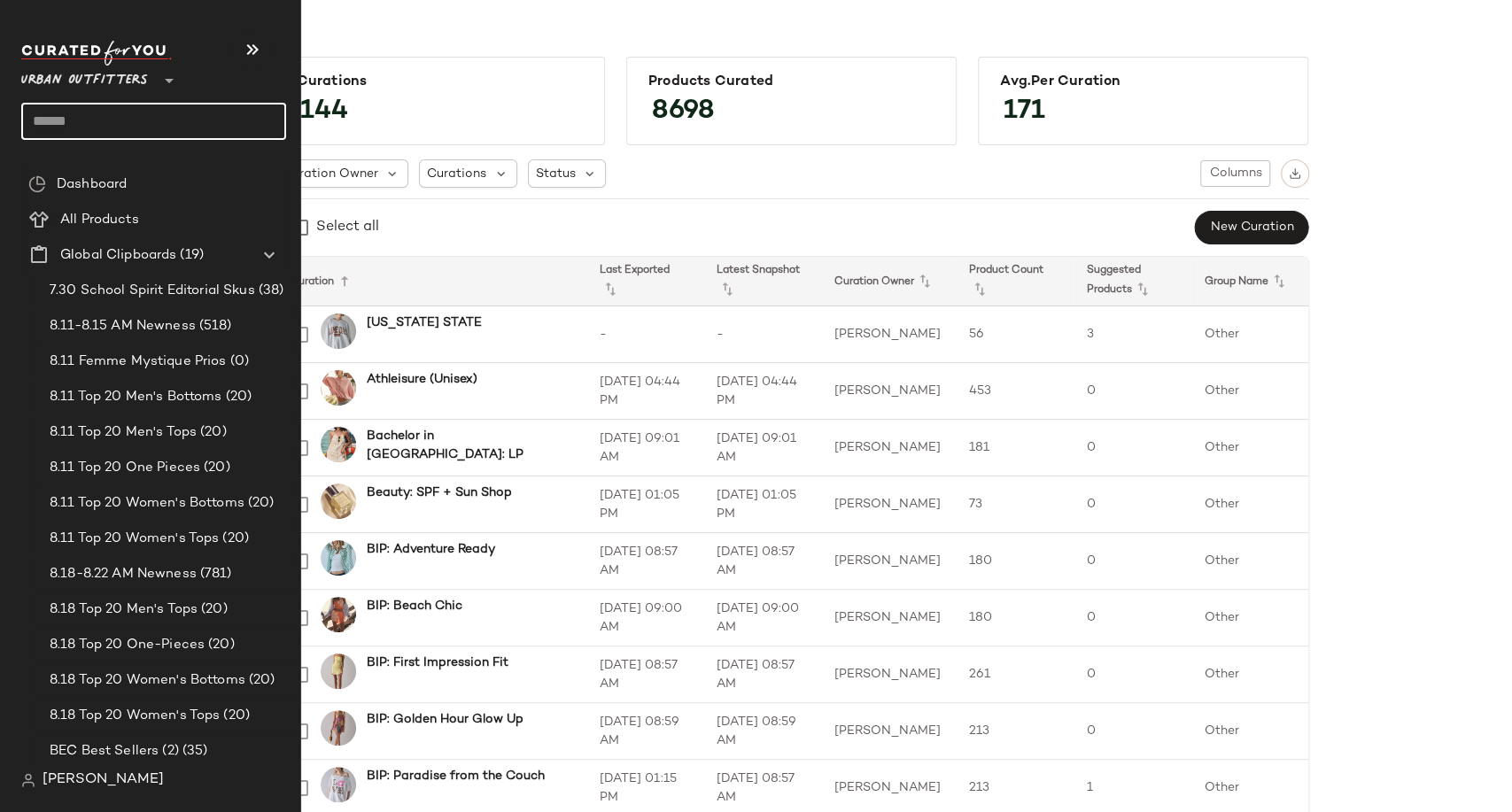
click at [103, 122] on input "text" at bounding box center [154, 121] width 265 height 37
type input "*"
type input "***"
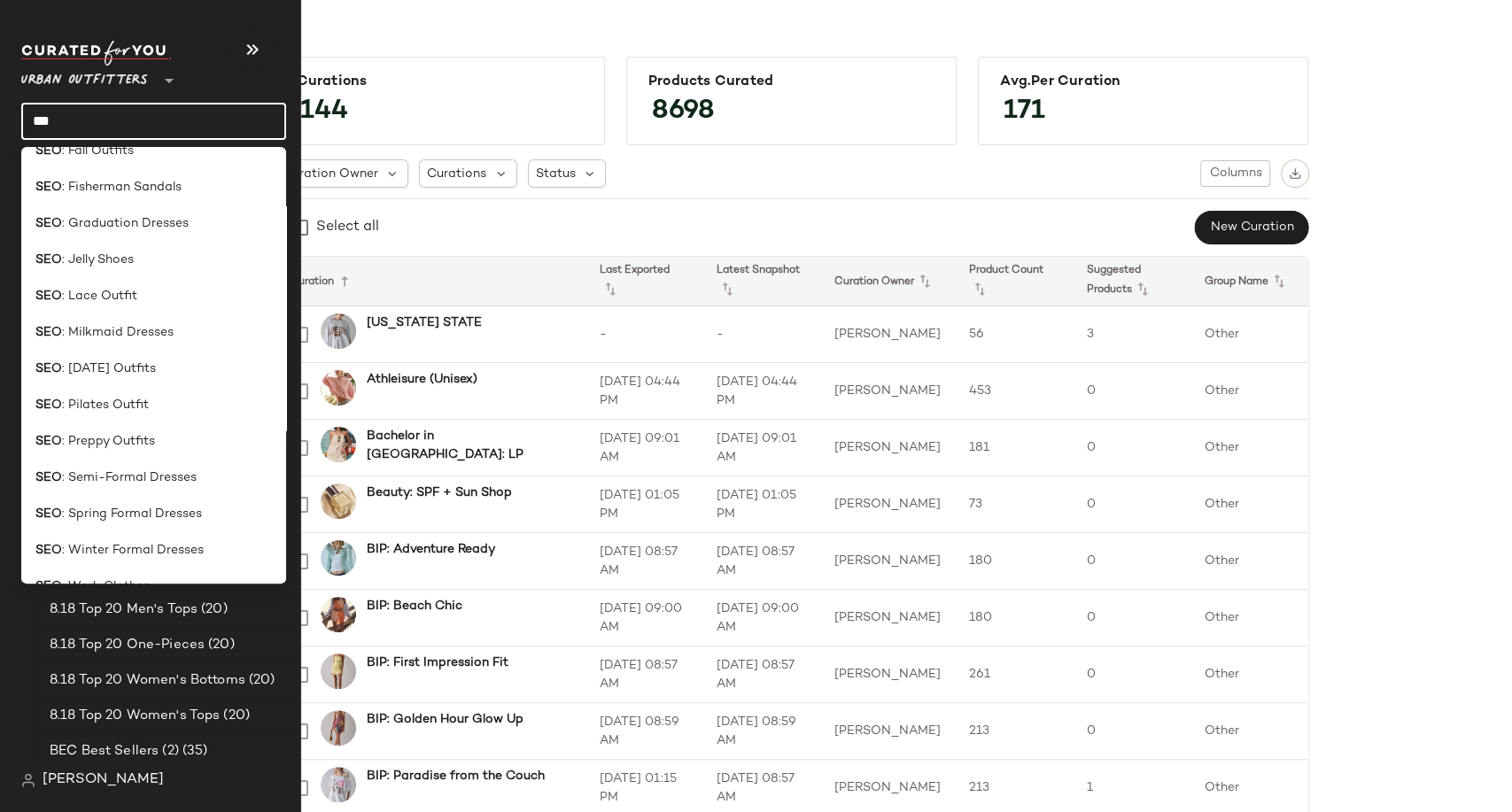
scroll to position [195, 0]
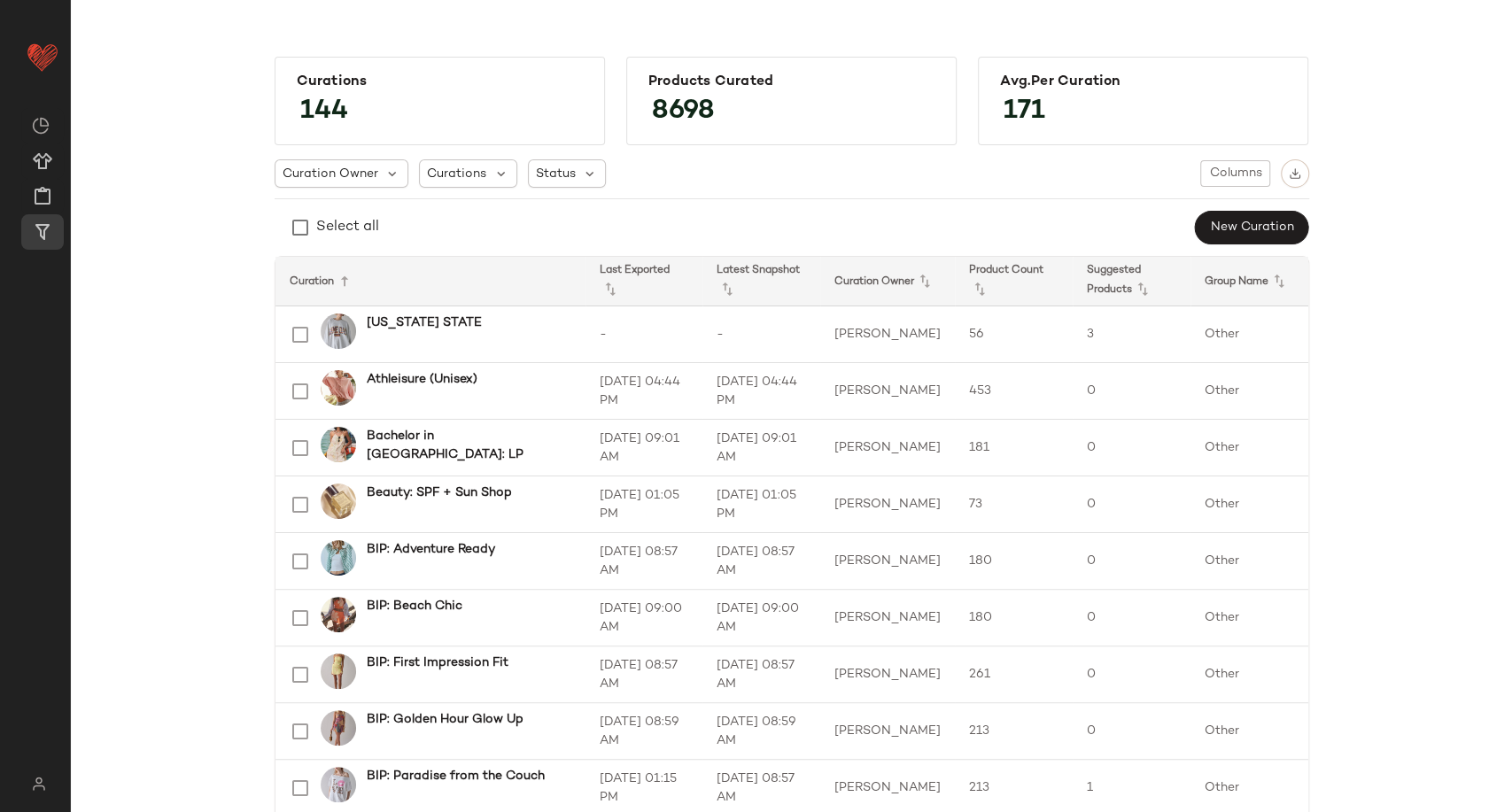
click at [532, 234] on div "Select all New Curation" at bounding box center [792, 228] width 1034 height 36
click at [1262, 227] on span "New Curation" at bounding box center [1251, 228] width 84 height 14
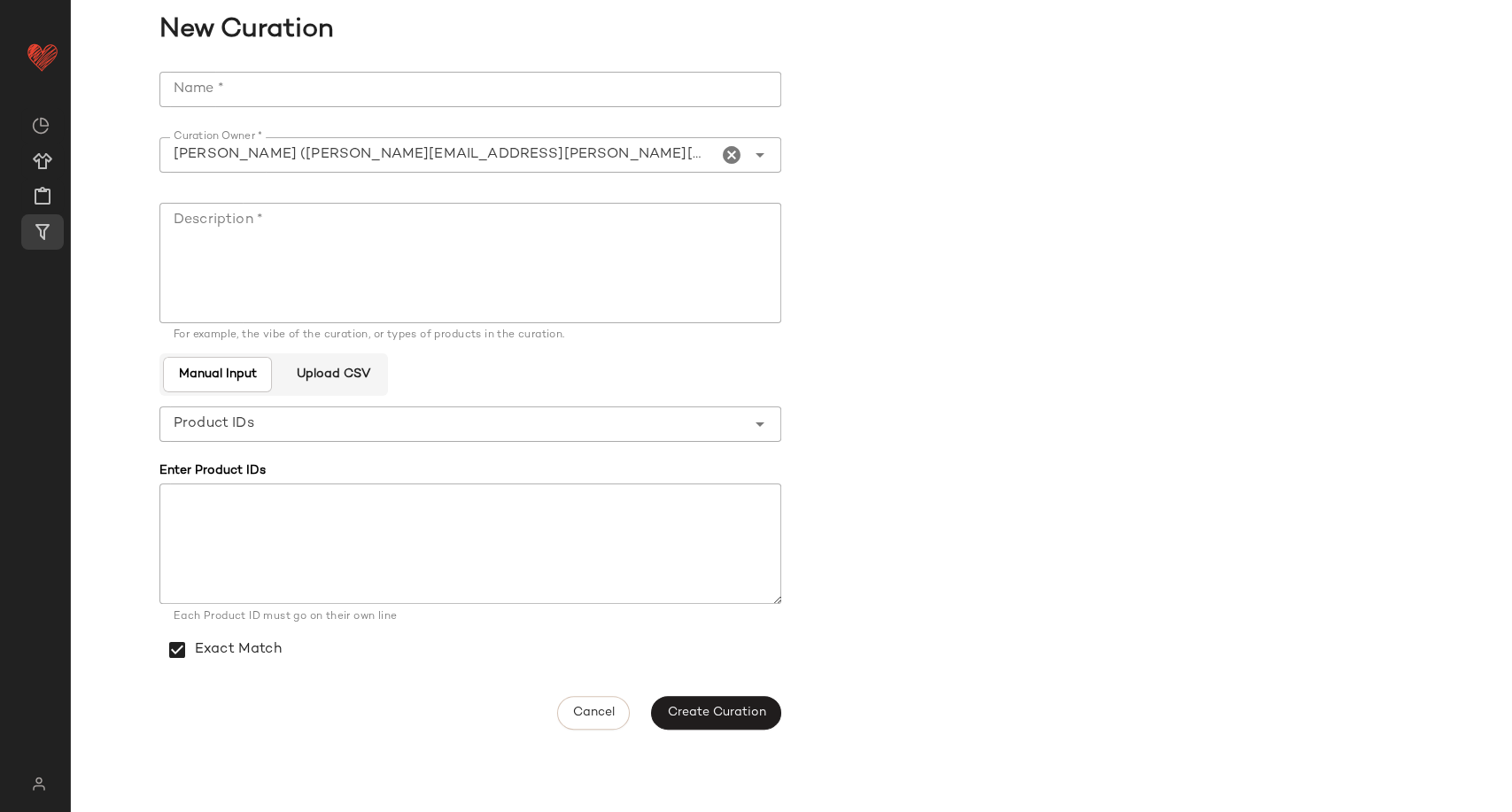
click at [462, 94] on input "Name *" at bounding box center [470, 90] width 622 height 36
drag, startPoint x: 342, startPoint y: 99, endPoint x: 170, endPoint y: 87, distance: 172.4
click at [170, 87] on input "**********" at bounding box center [470, 90] width 622 height 36
type input "**********"
click at [358, 240] on textarea "Description *" at bounding box center [470, 263] width 622 height 121
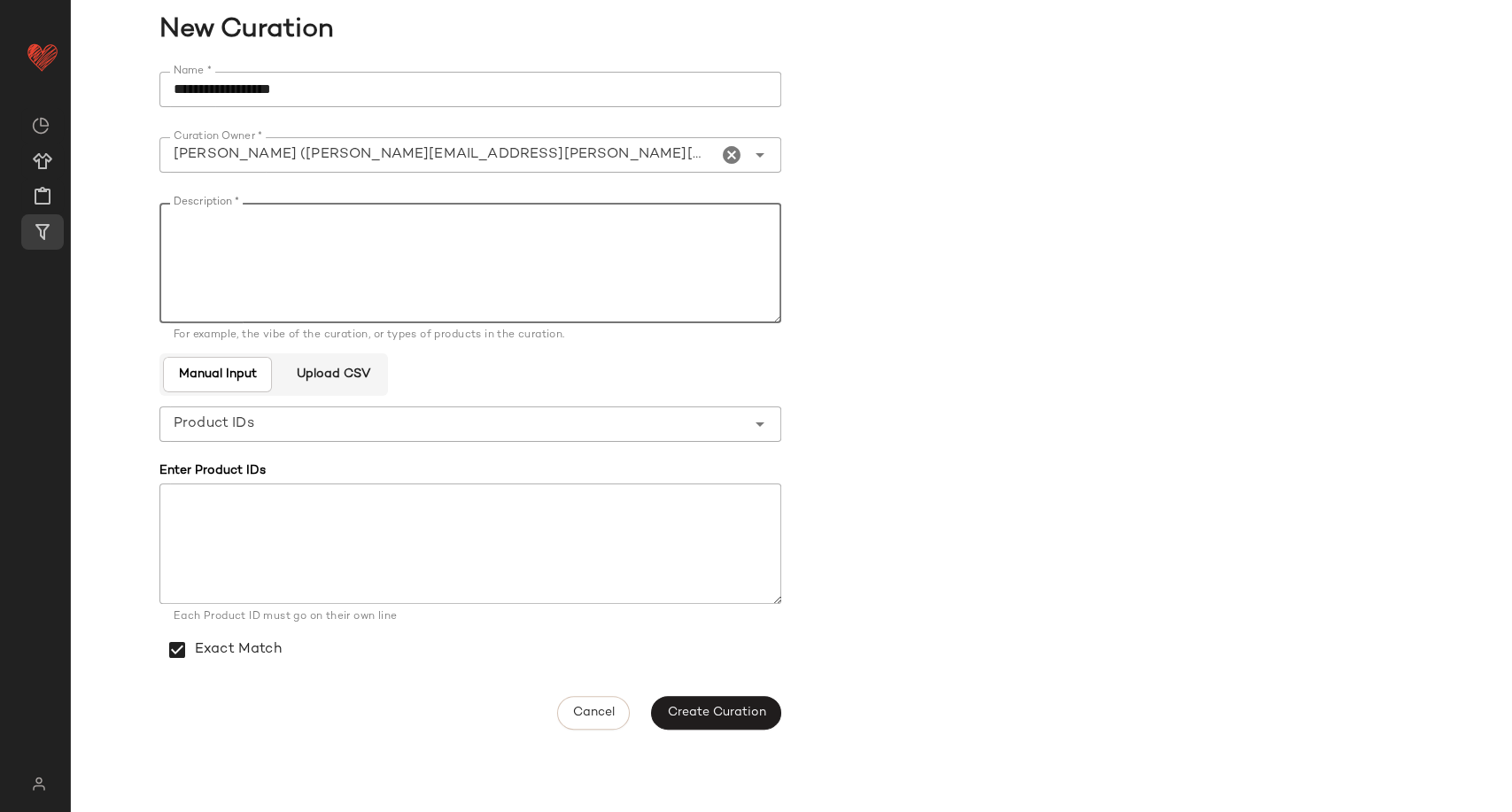
paste textarea "**********"
type textarea "**********"
click at [934, 498] on form "**********" at bounding box center [791, 401] width 1264 height 680
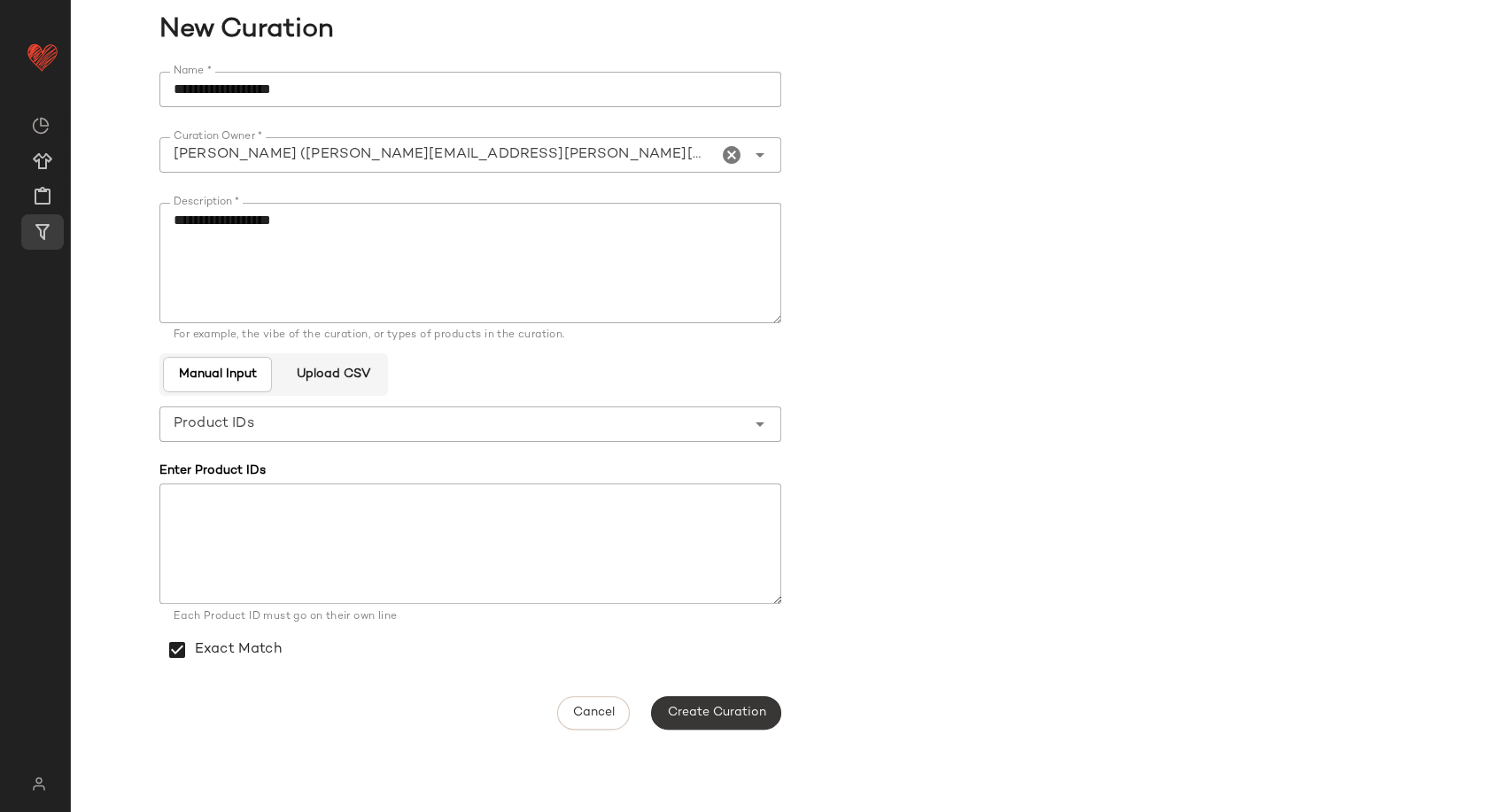
click at [767, 724] on button "Create Curation" at bounding box center [715, 713] width 129 height 34
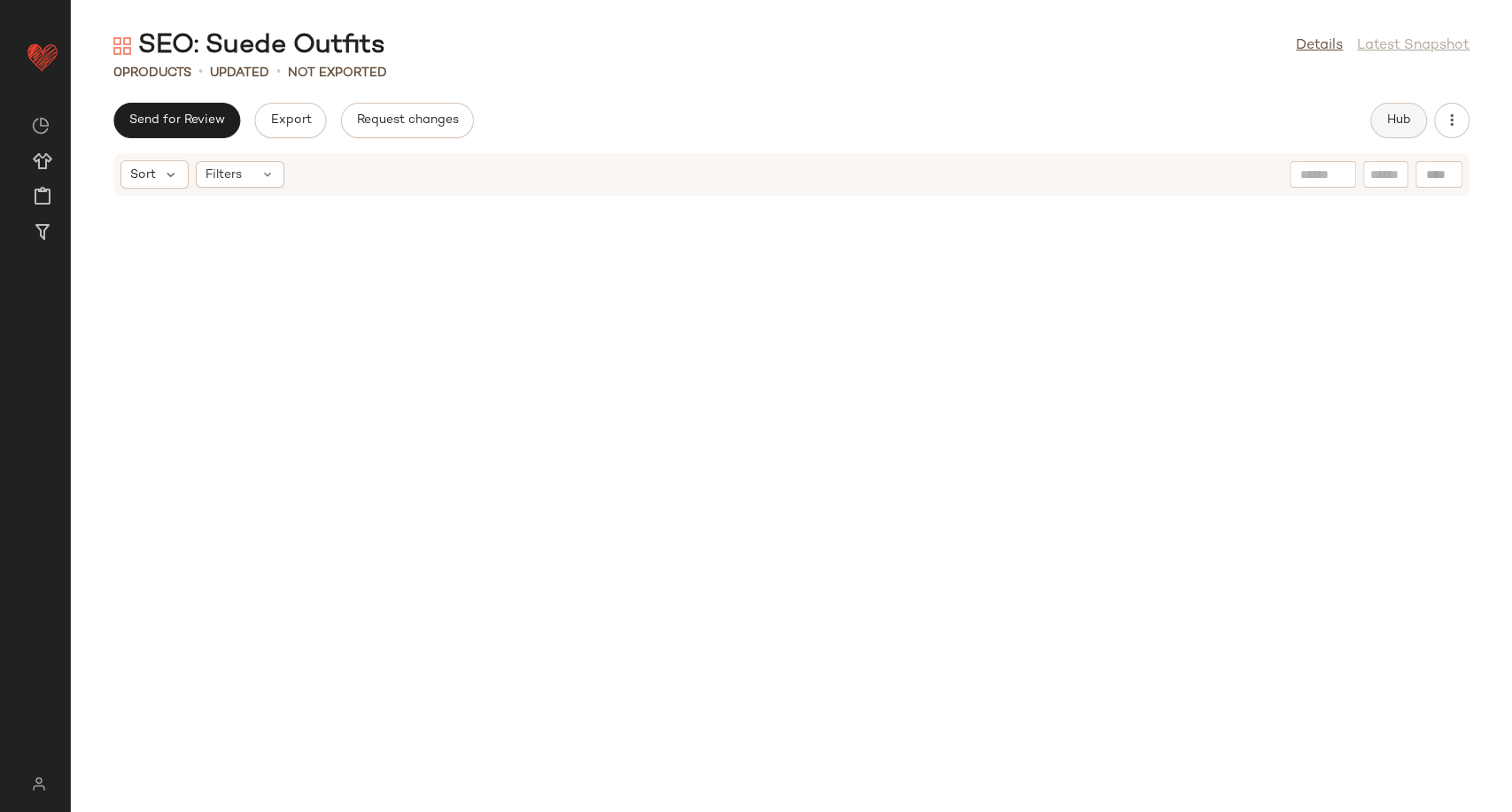
click at [1386, 122] on span "Hub" at bounding box center [1398, 120] width 25 height 14
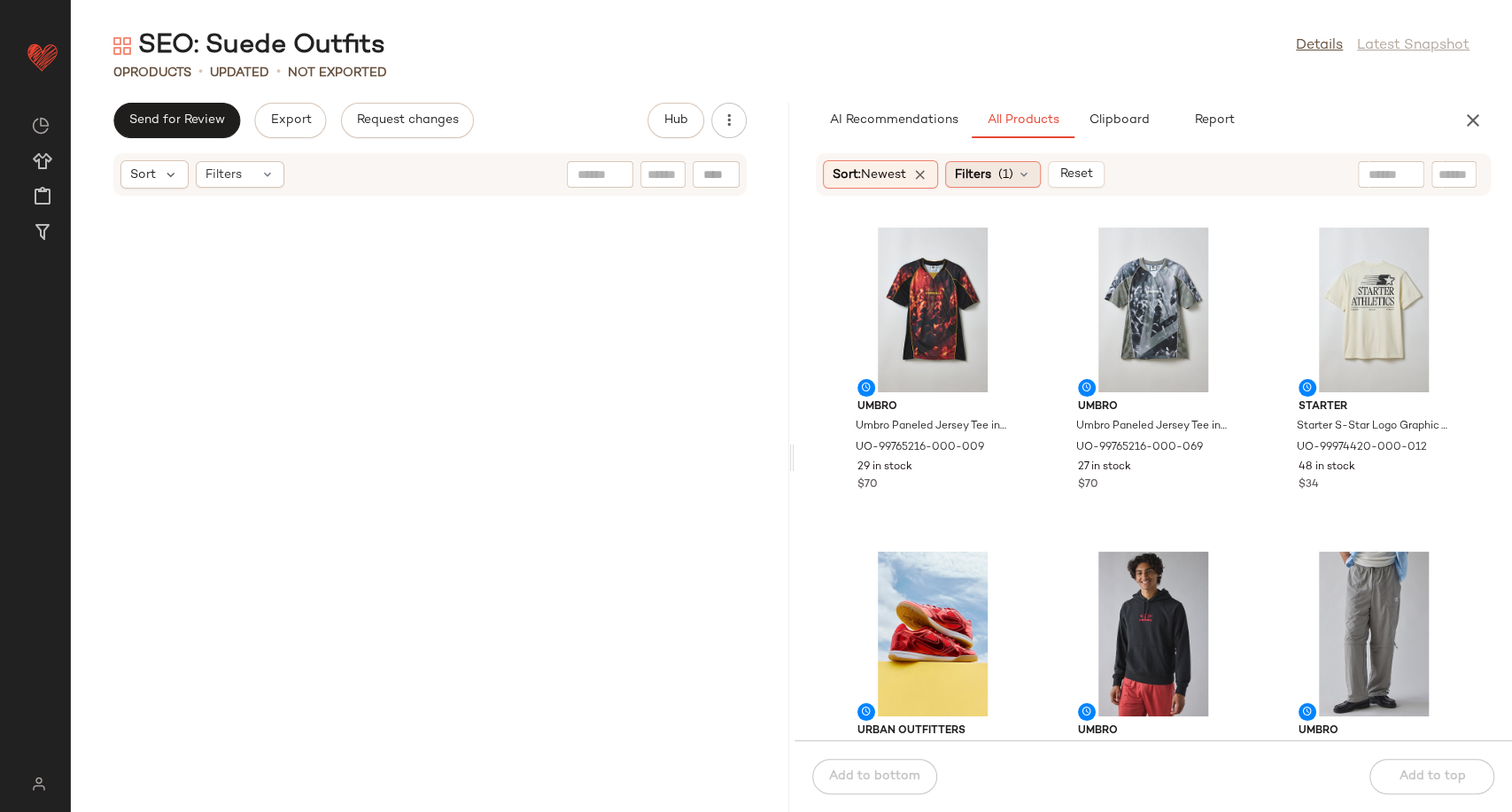
click at [1031, 178] on icon at bounding box center [1023, 174] width 14 height 14
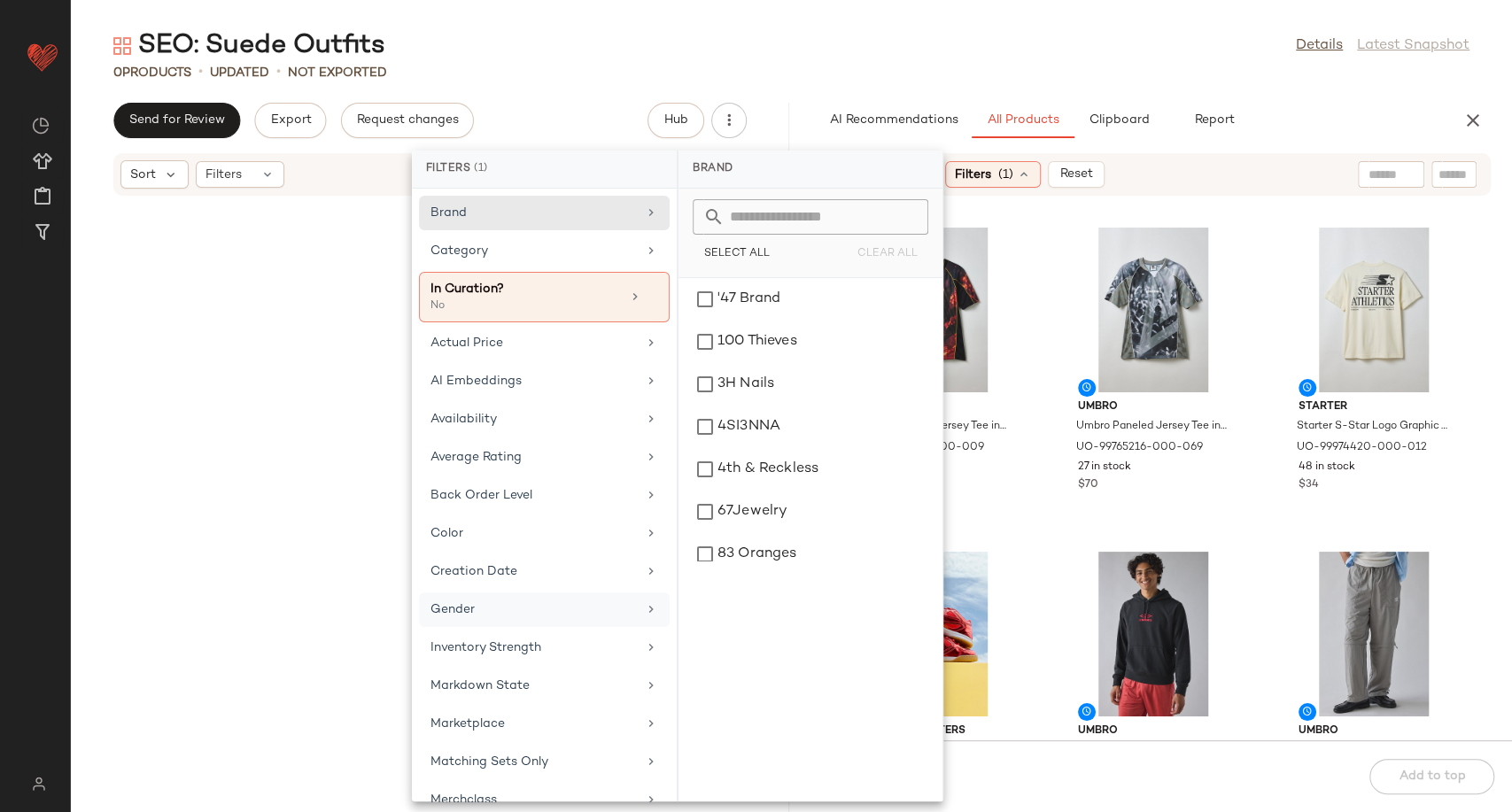
click at [509, 601] on div "Gender" at bounding box center [533, 610] width 207 height 19
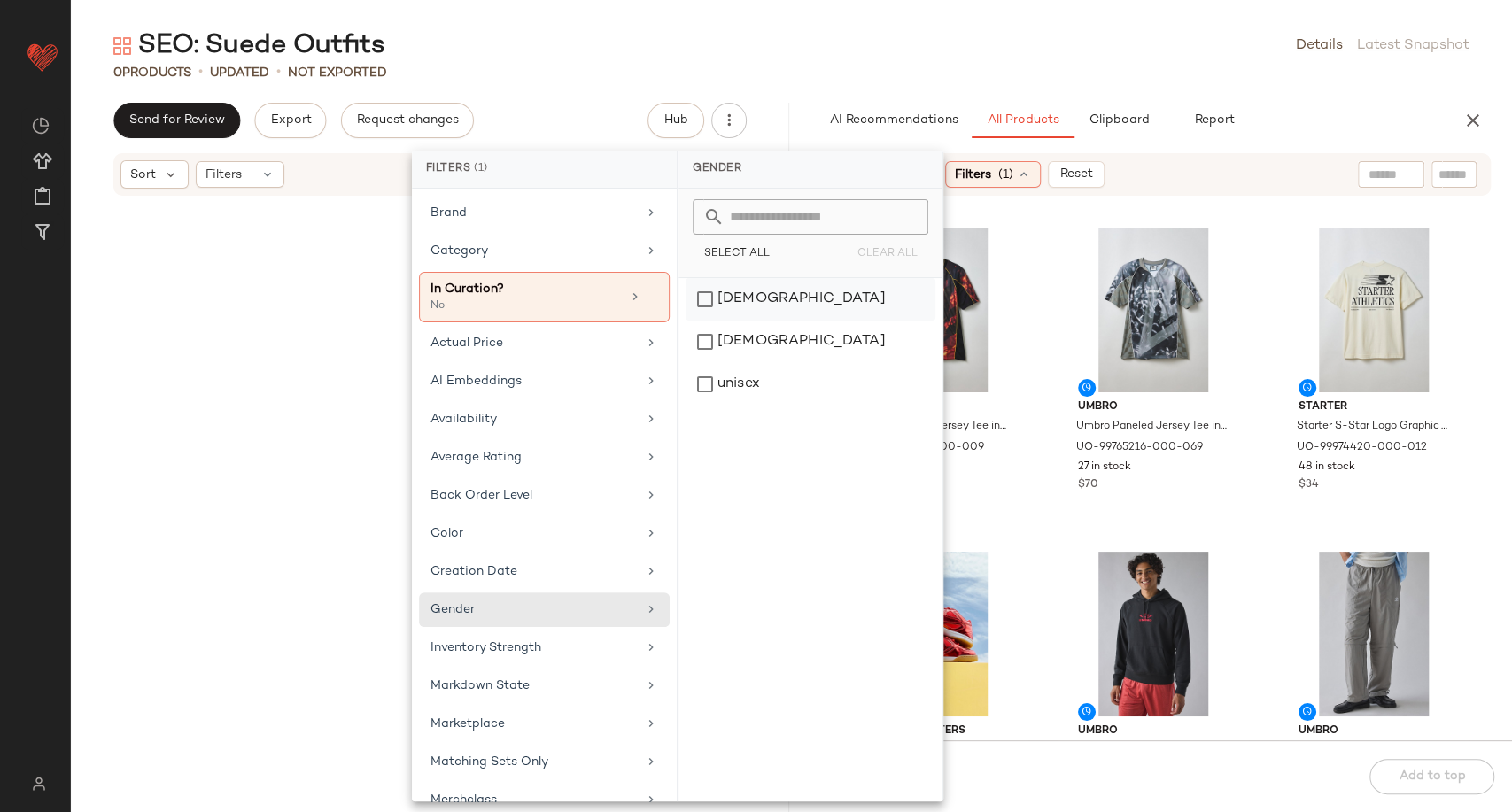
click at [751, 321] on div "[DEMOGRAPHIC_DATA]" at bounding box center [810, 342] width 250 height 42
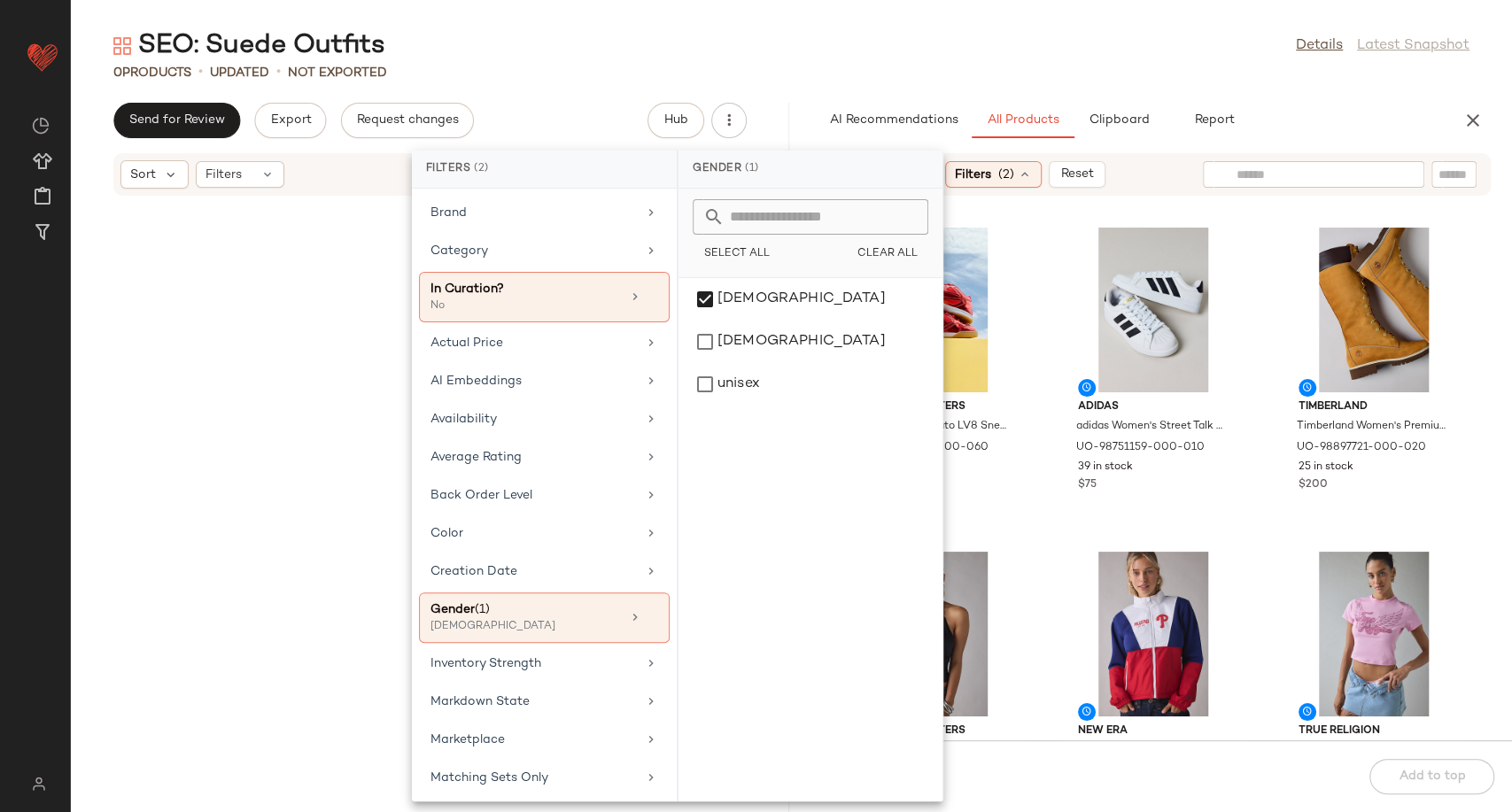
click at [1368, 183] on input "text" at bounding box center [1313, 175] width 154 height 19
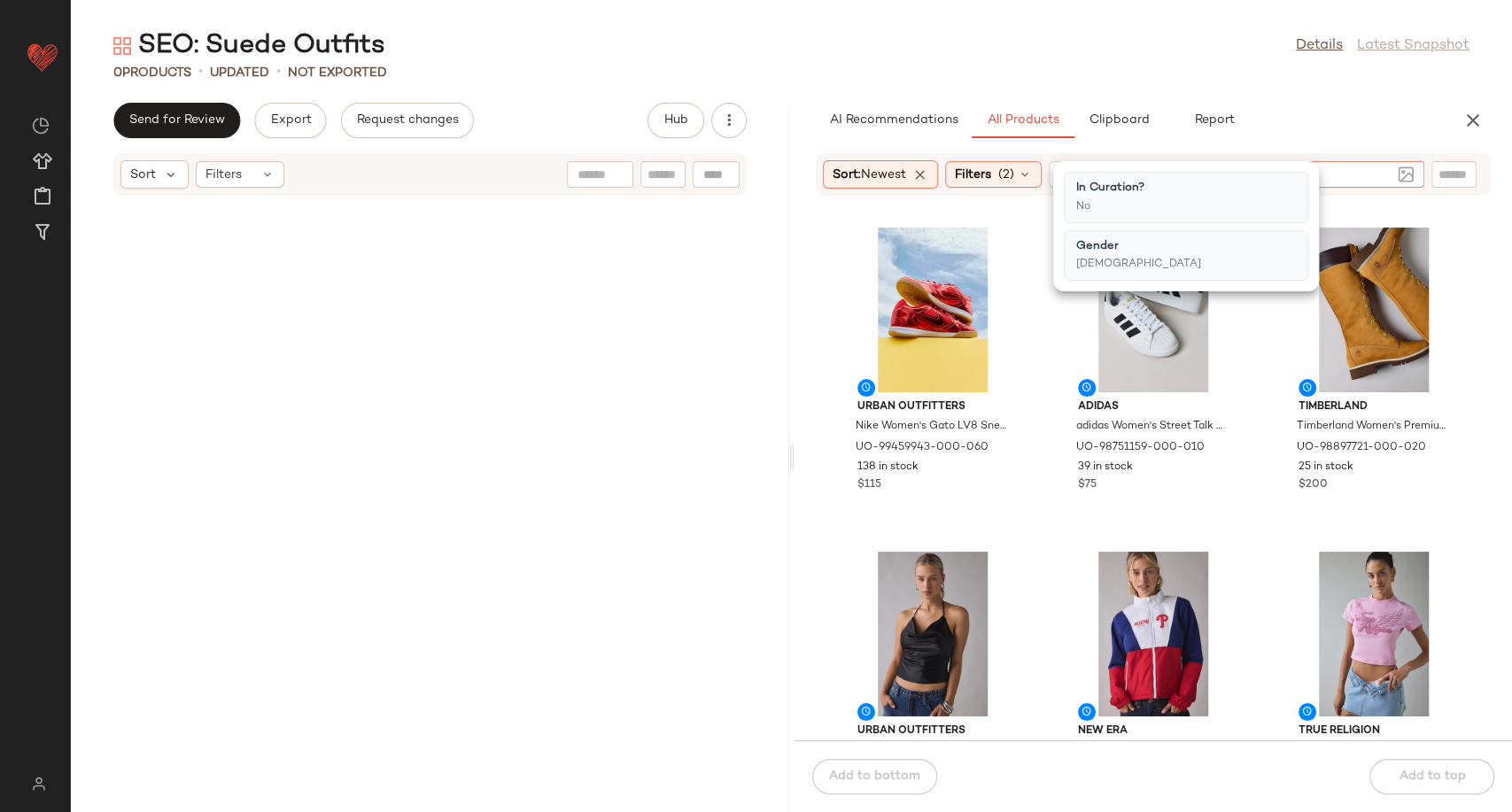
click at [1368, 183] on input "text" at bounding box center [1313, 175] width 154 height 19
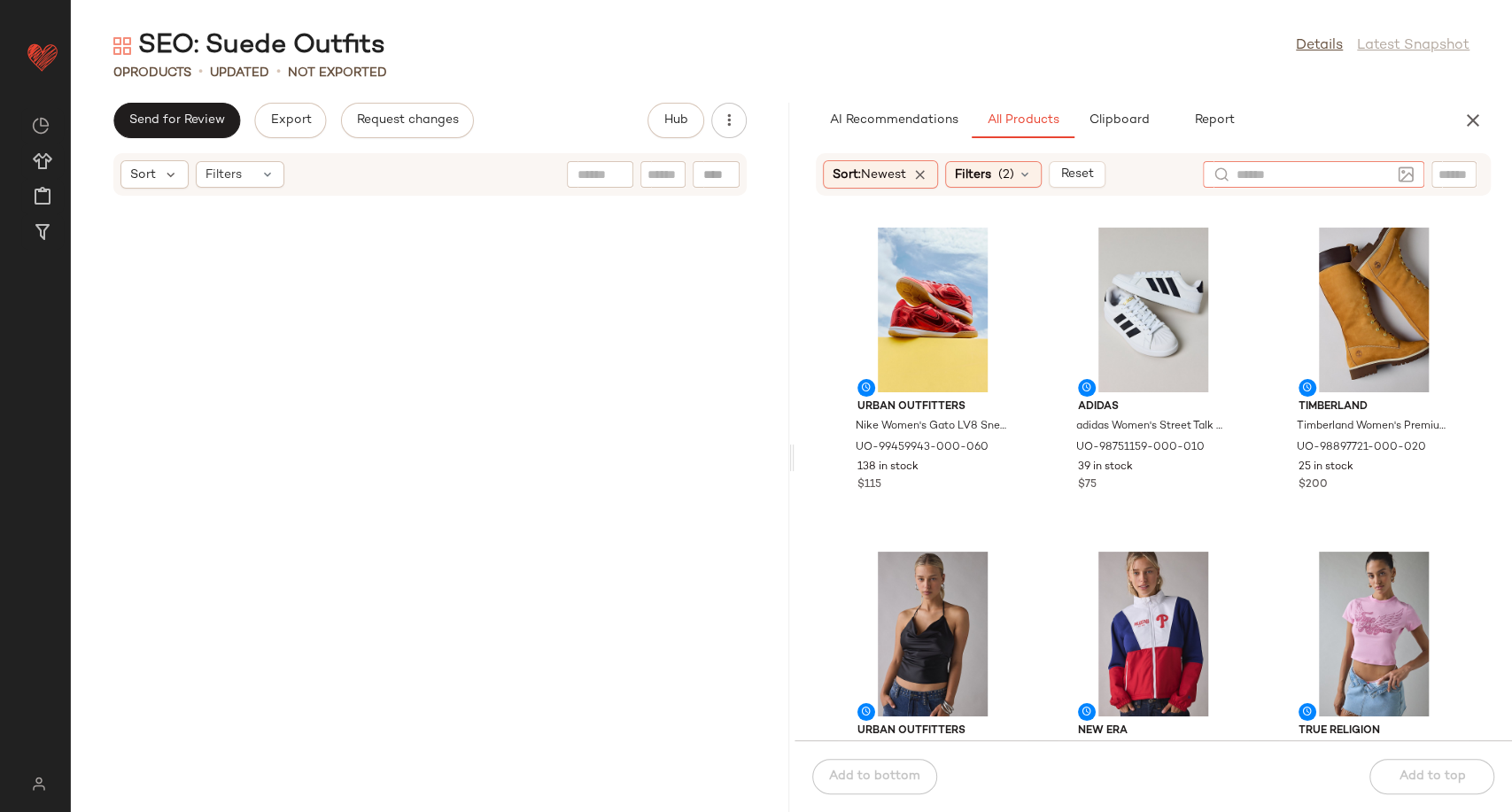
click at [1364, 175] on input "text" at bounding box center [1313, 175] width 154 height 19
type input "*****"
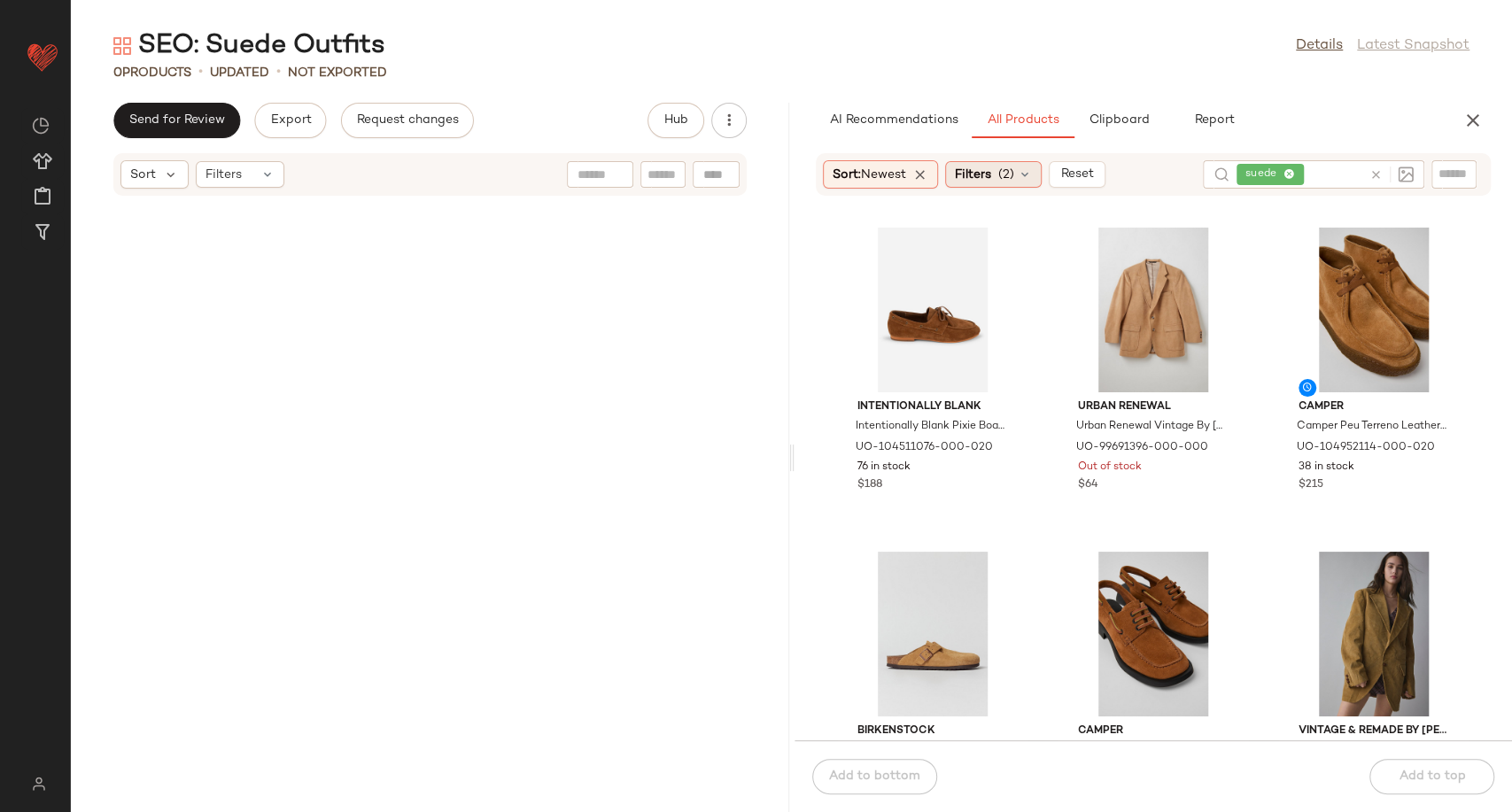
click at [1032, 180] on icon at bounding box center [1024, 174] width 14 height 14
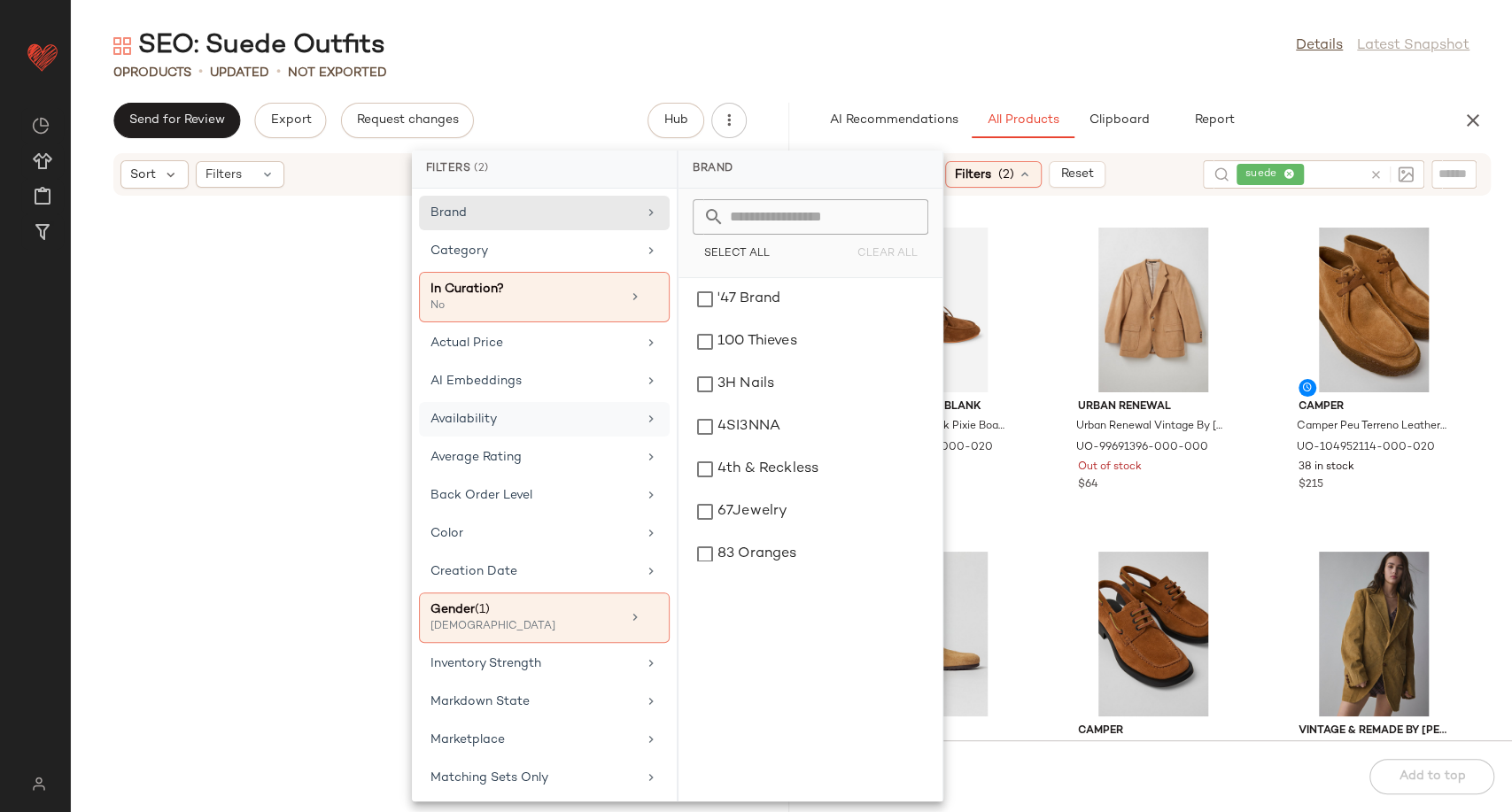
click at [520, 424] on div "Availability" at bounding box center [533, 419] width 207 height 19
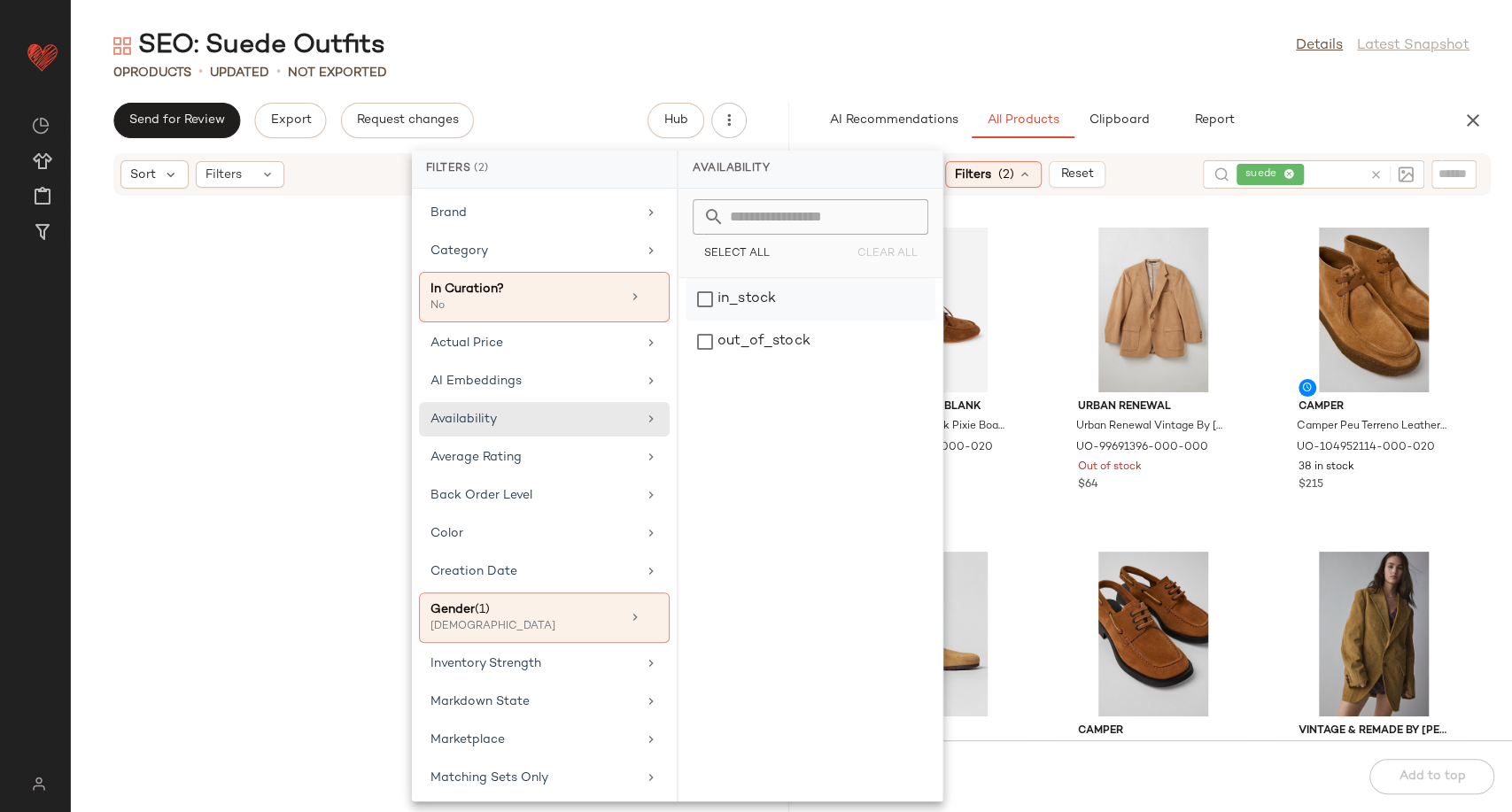
click at [742, 321] on div "in_stock" at bounding box center [810, 342] width 250 height 42
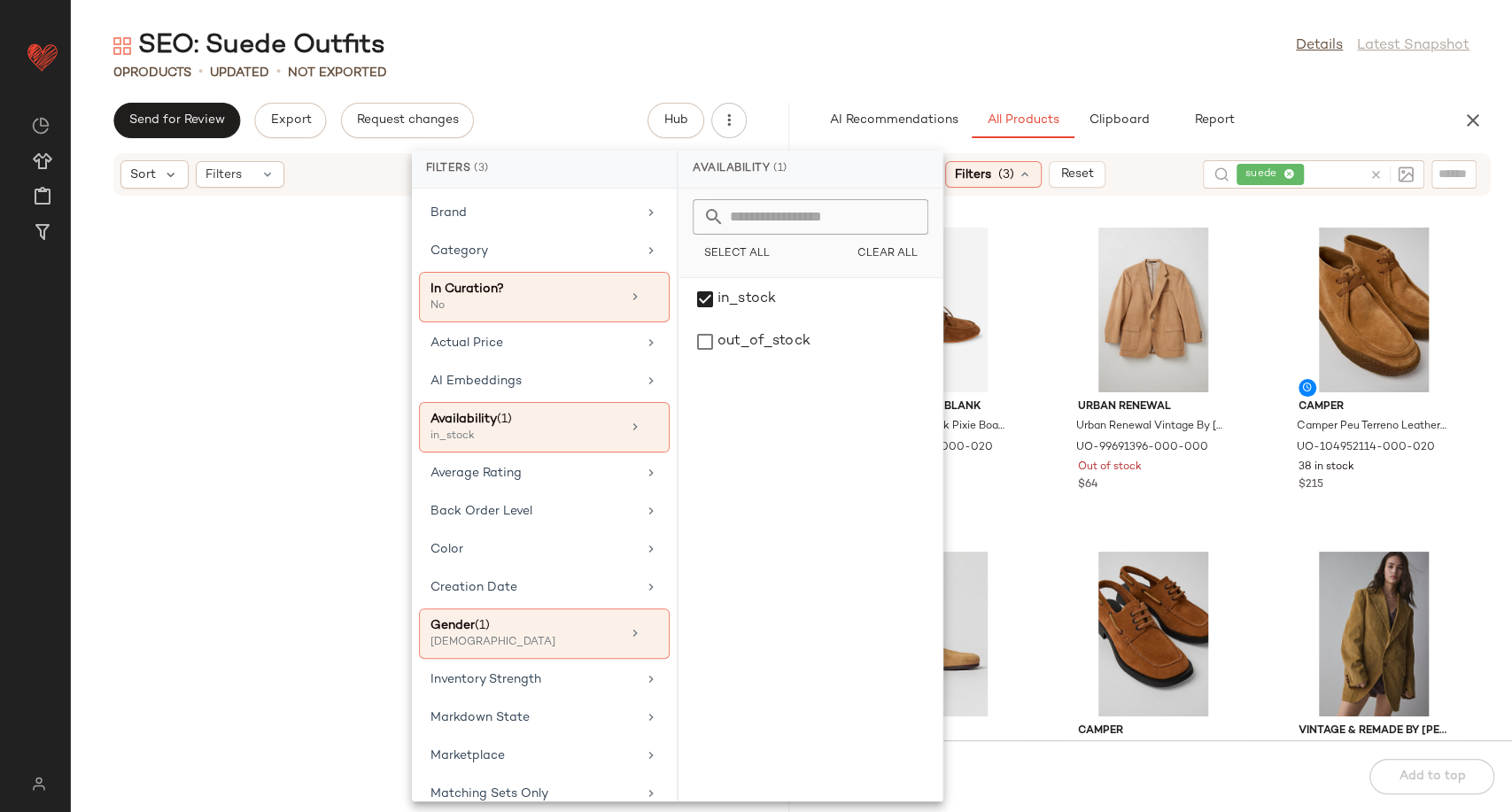
click at [1038, 437] on div "Intentionally Blank Intentionally Blank Pixie Boat Shoe in Tan, Women's at Urba…" at bounding box center [1153, 480] width 718 height 523
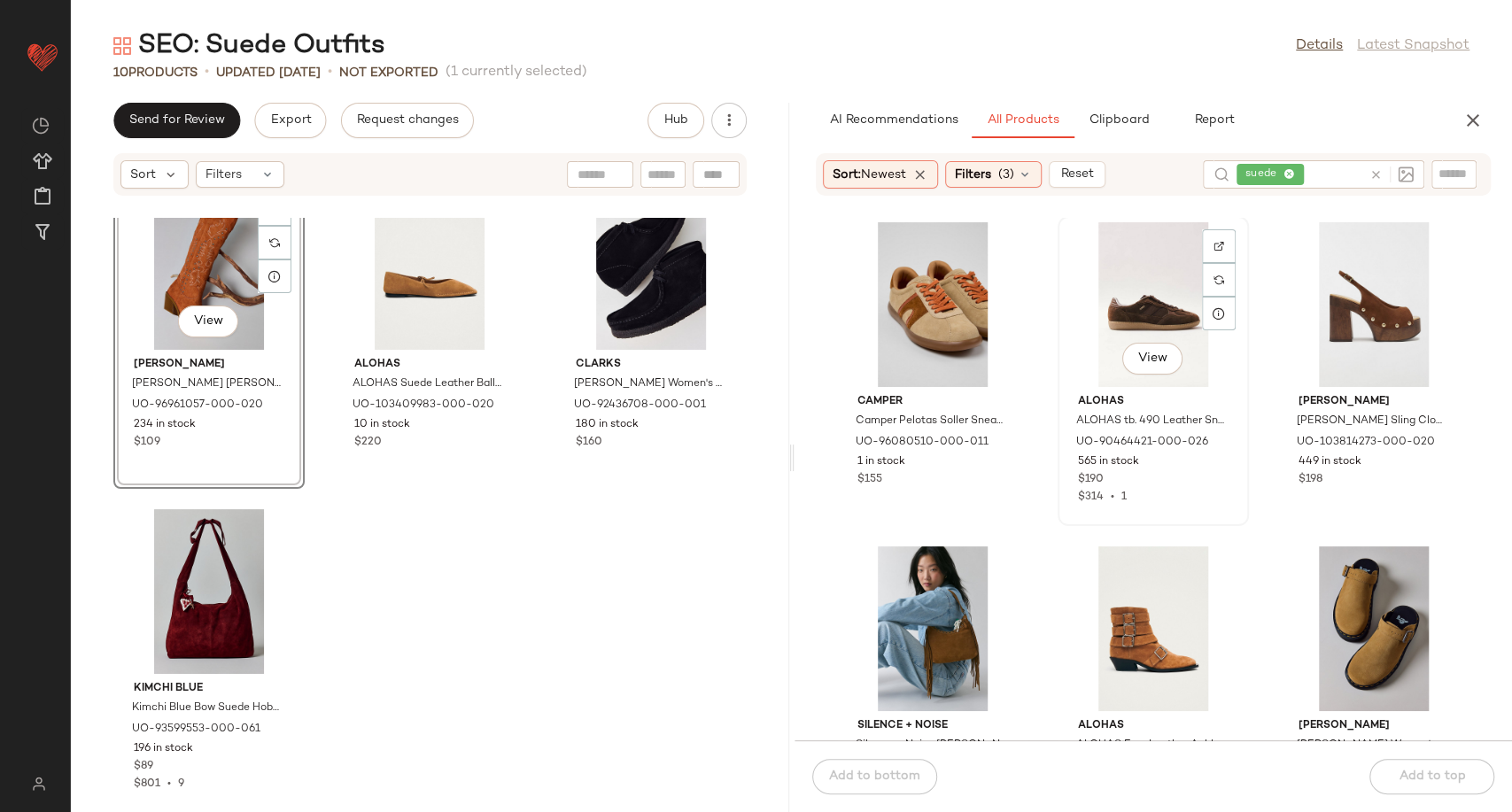
scroll to position [3, 0]
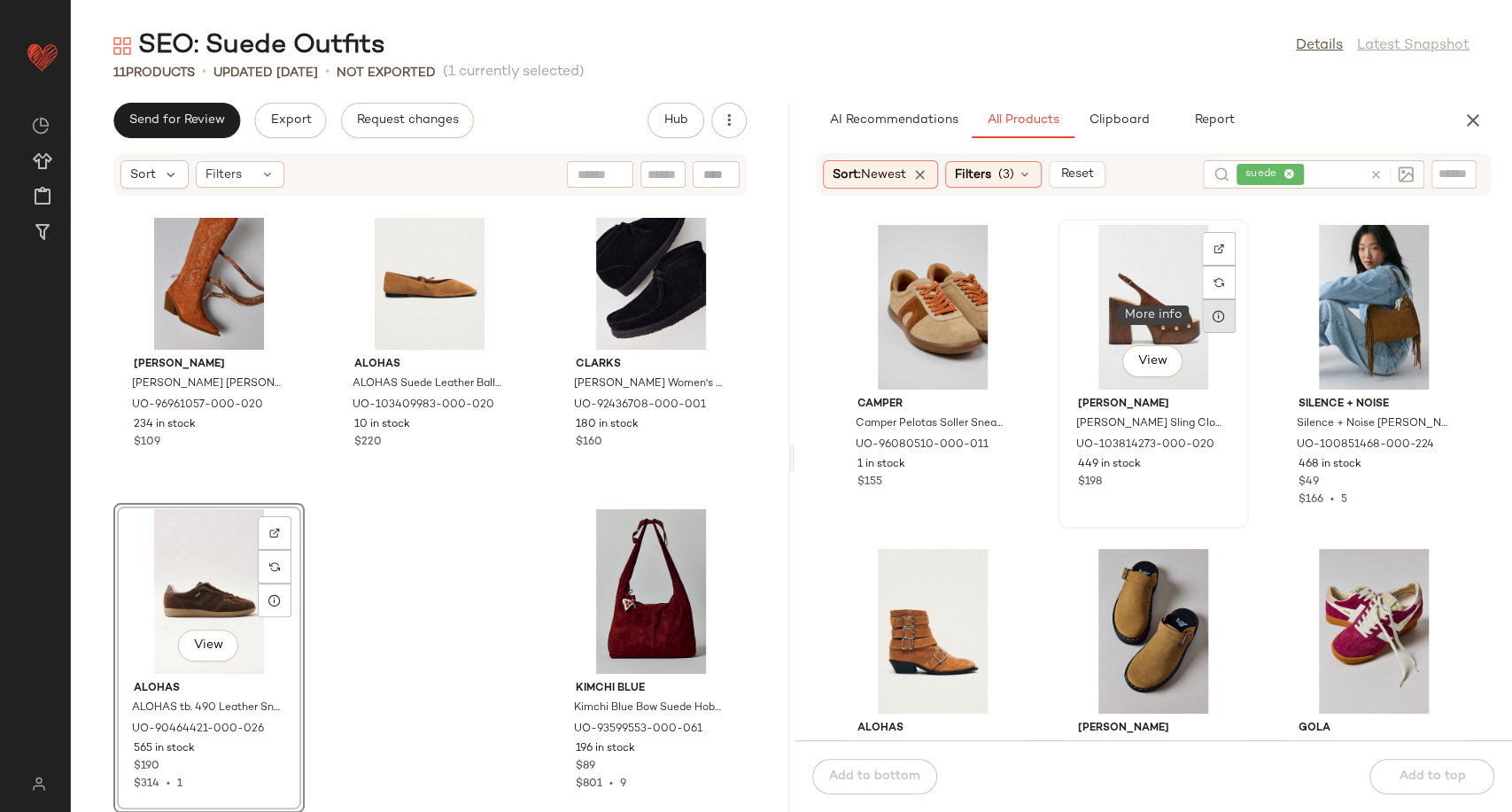
click at [1211, 312] on icon at bounding box center [1218, 315] width 14 height 14
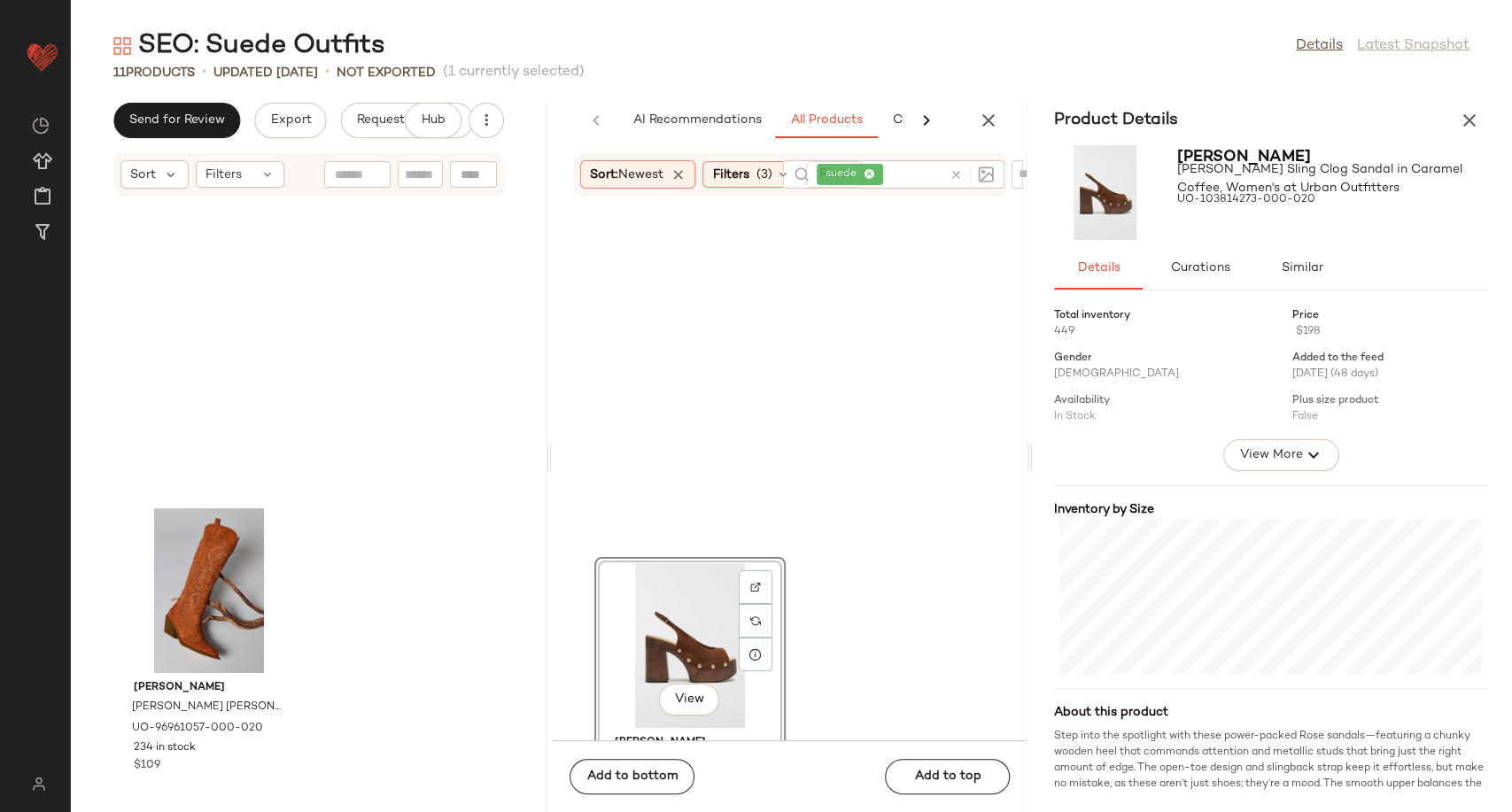
scroll to position [338, 0]
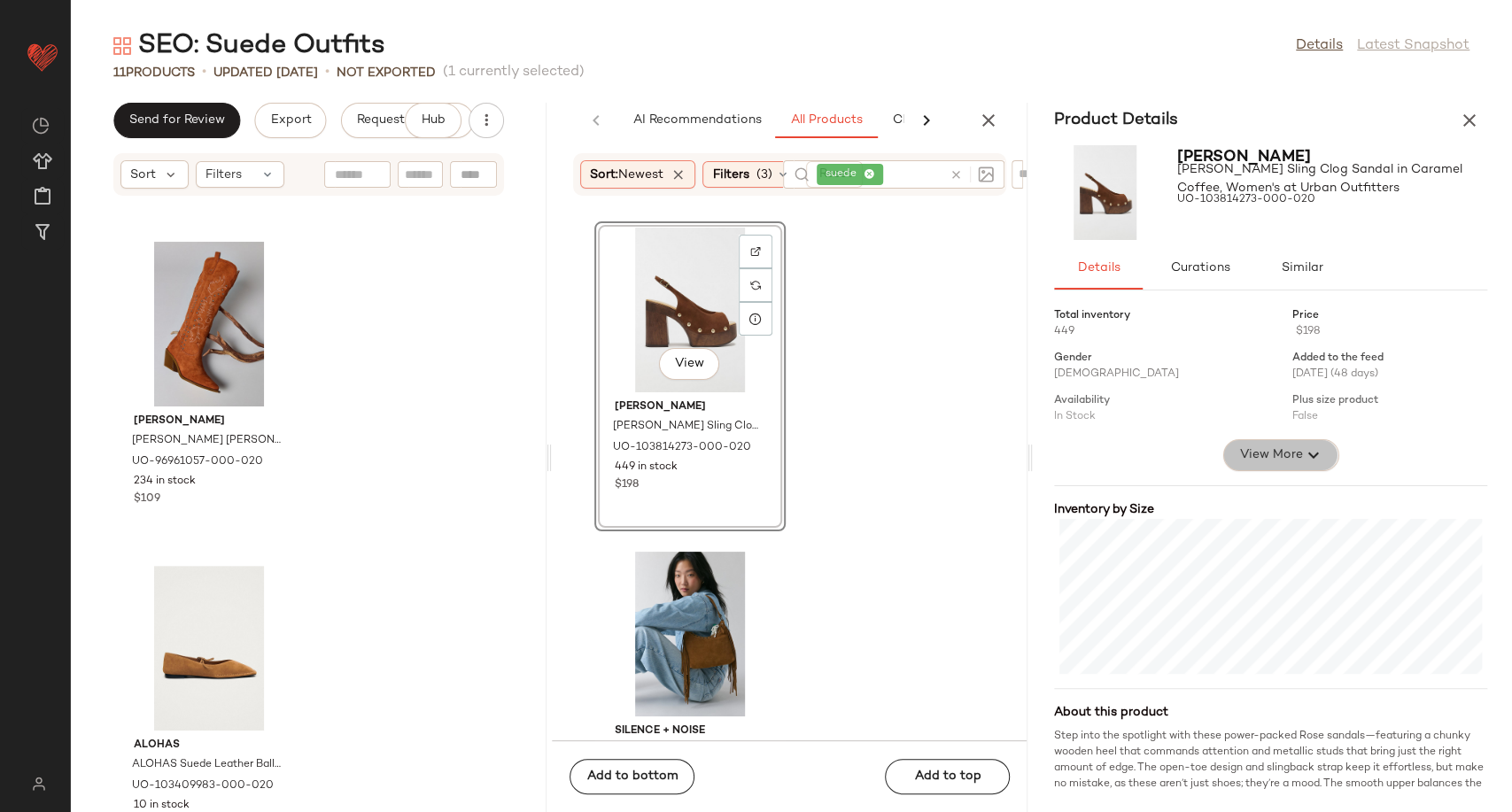
click at [1283, 445] on span "View More" at bounding box center [1270, 455] width 64 height 22
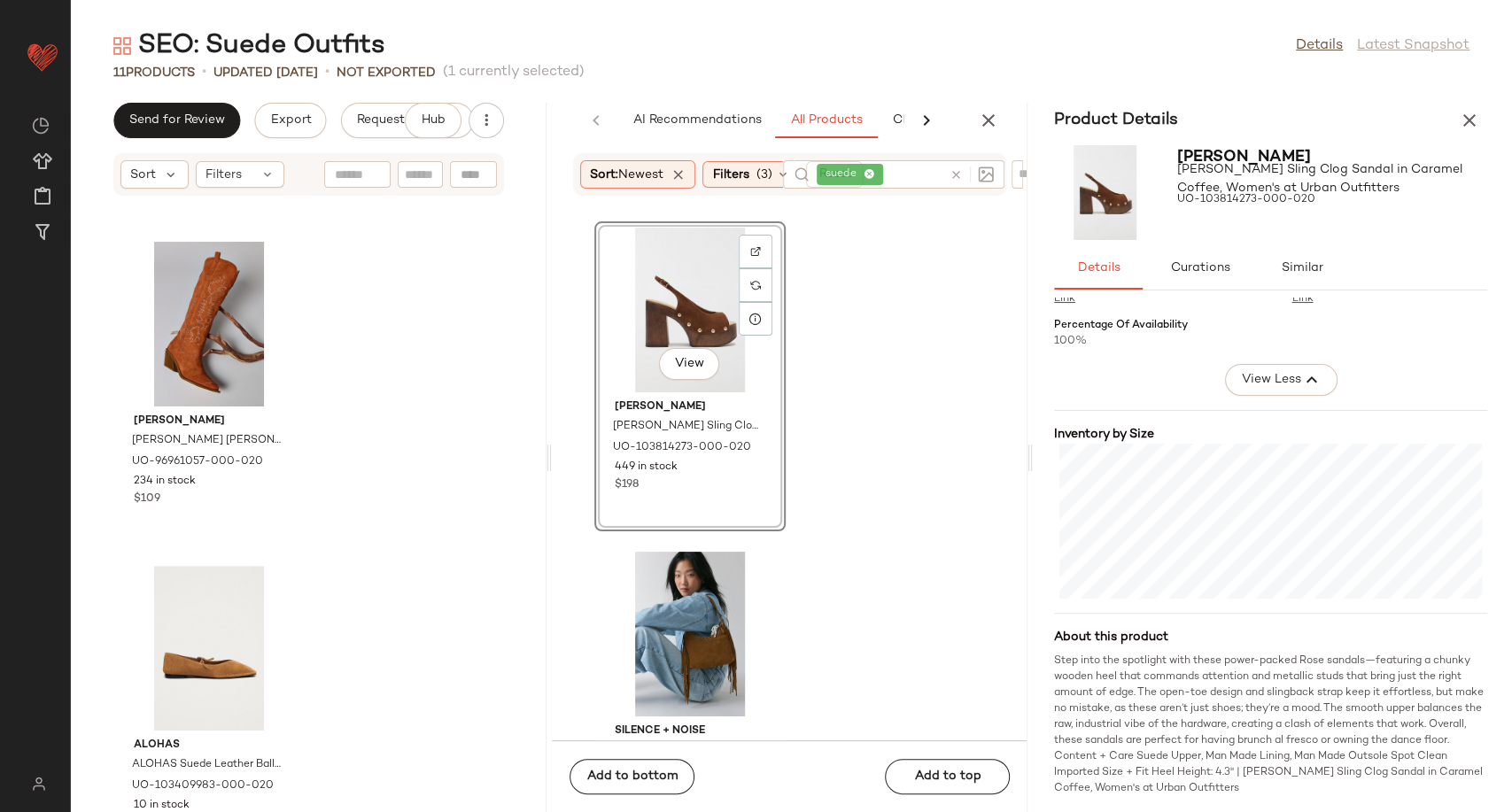
scroll to position [502, 0]
click at [1471, 118] on icon "button" at bounding box center [1469, 120] width 22 height 22
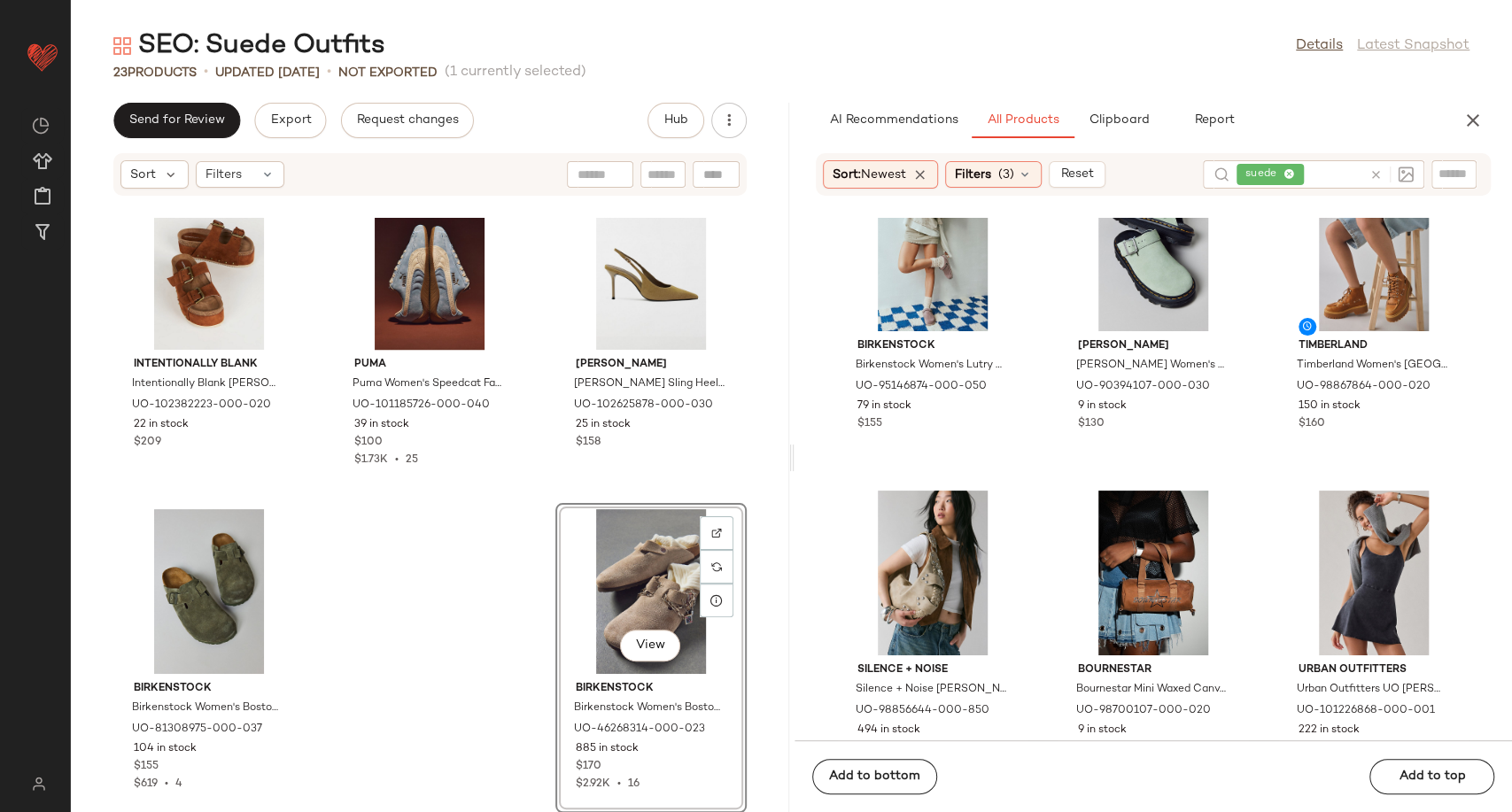
scroll to position [5037, 0]
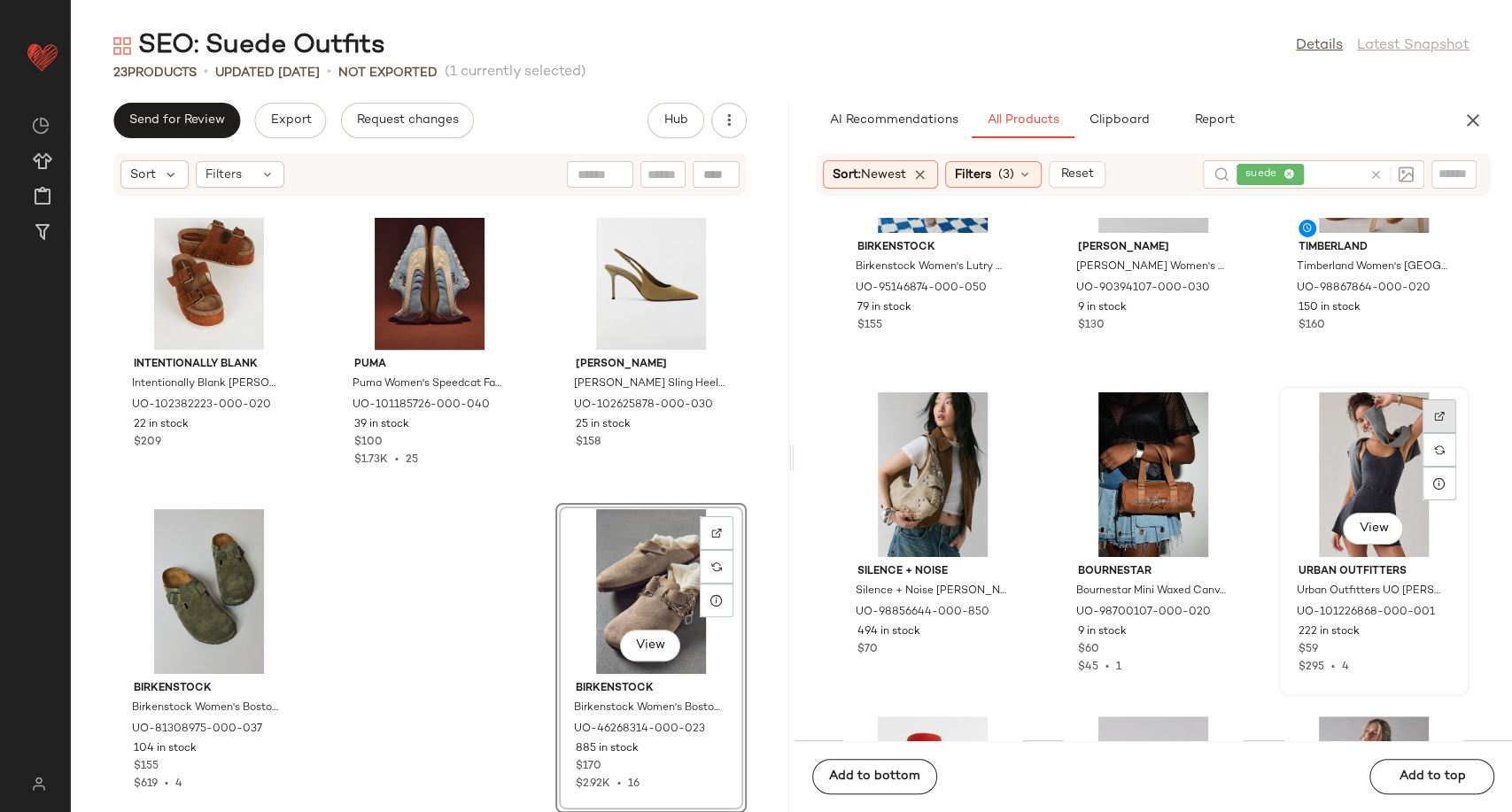
click at [1428, 433] on div at bounding box center [1439, 450] width 34 height 34
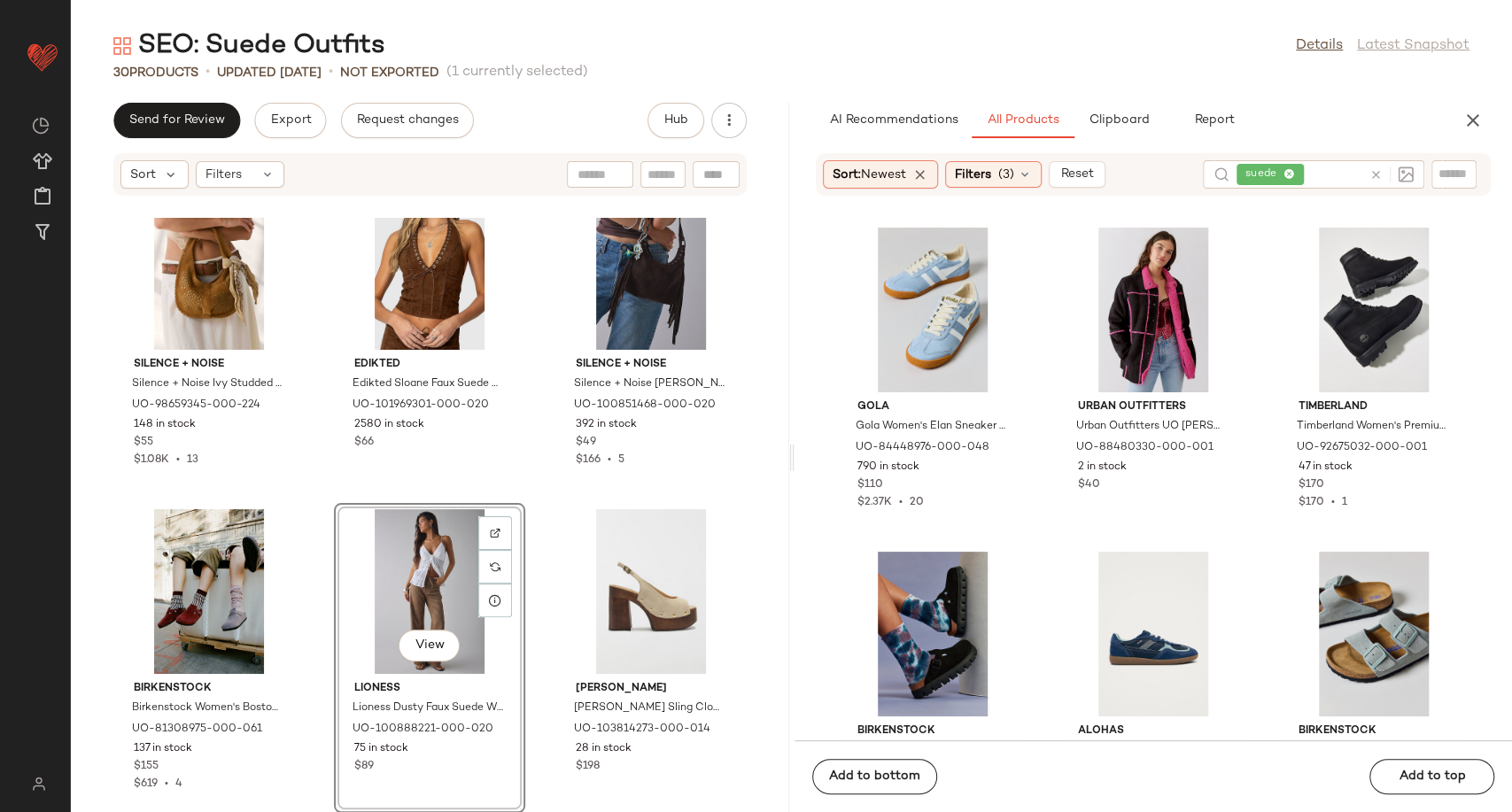
scroll to position [15564, 0]
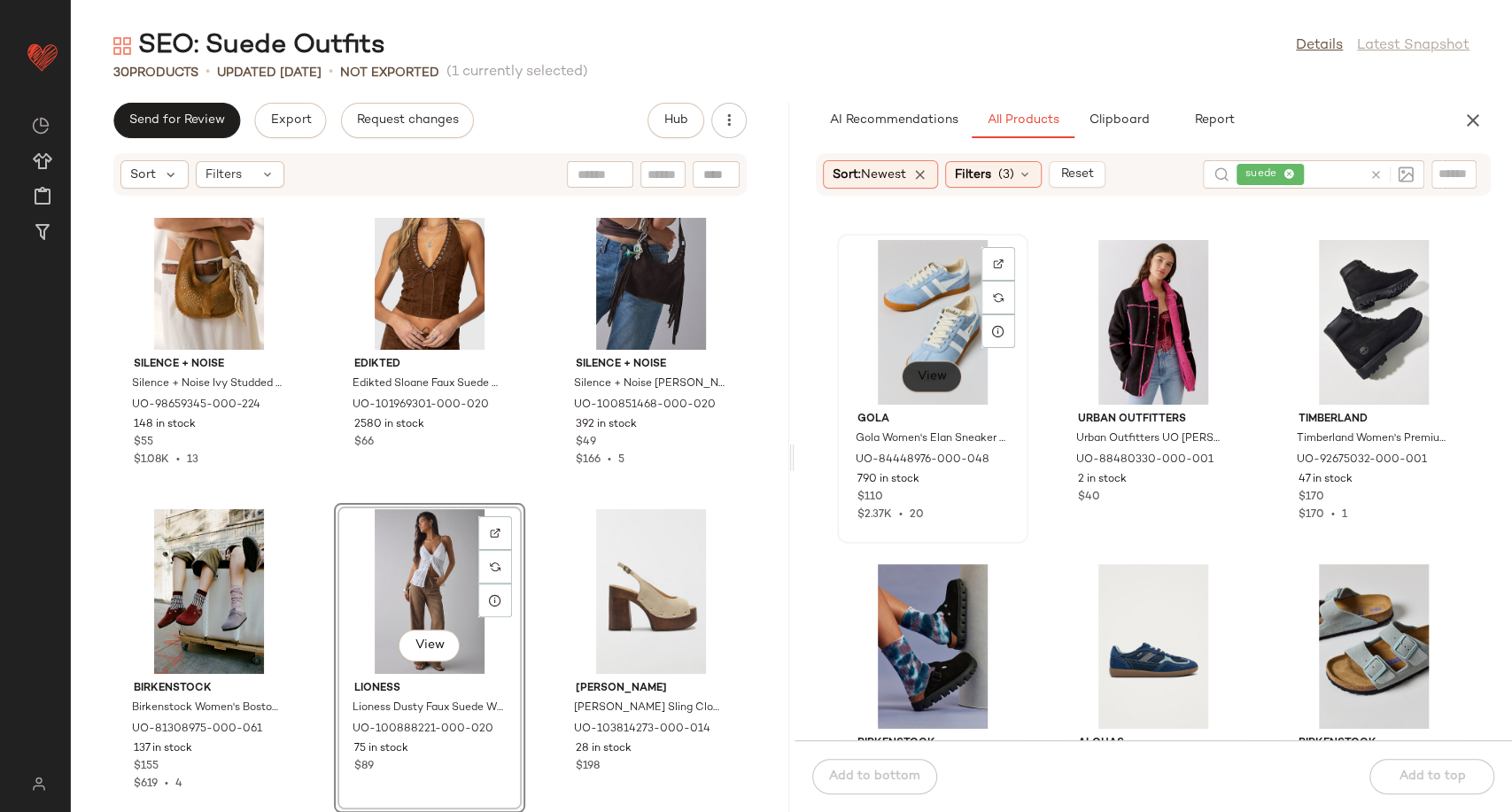
click at [934, 374] on span "View" at bounding box center [932, 376] width 30 height 14
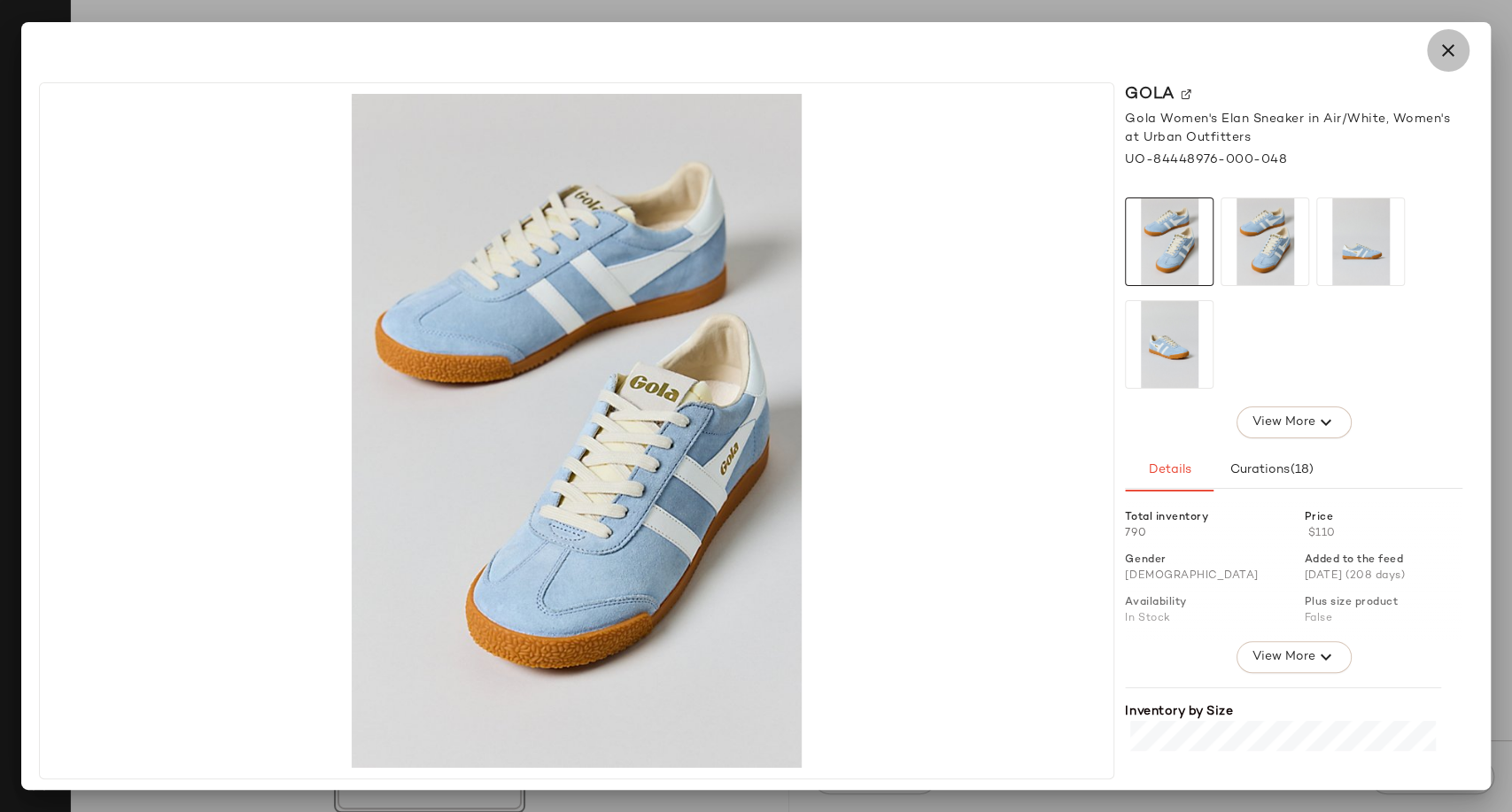
click at [1453, 45] on icon "button" at bounding box center [1448, 50] width 22 height 22
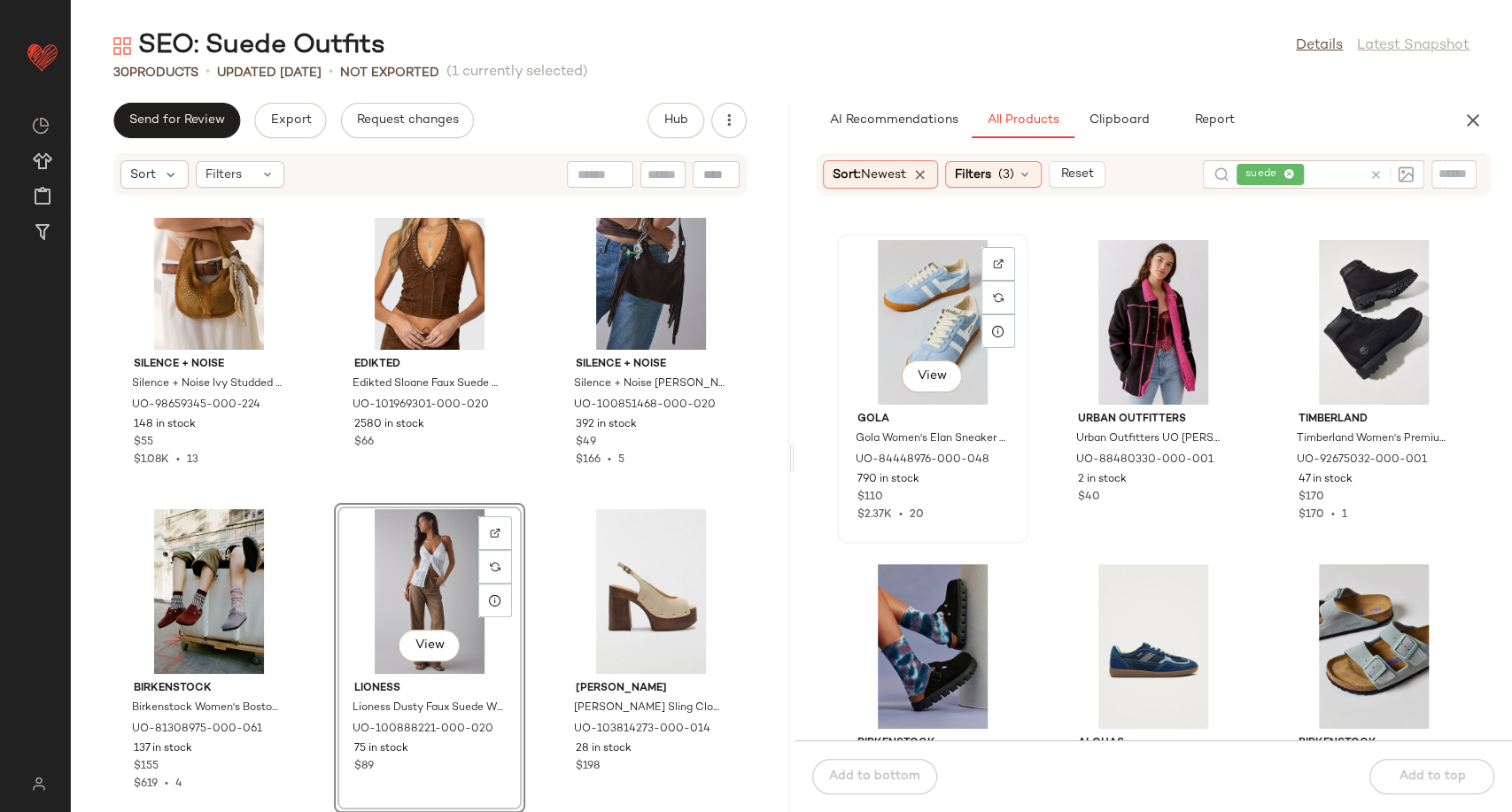
click at [996, 266] on img at bounding box center [998, 263] width 10 height 10
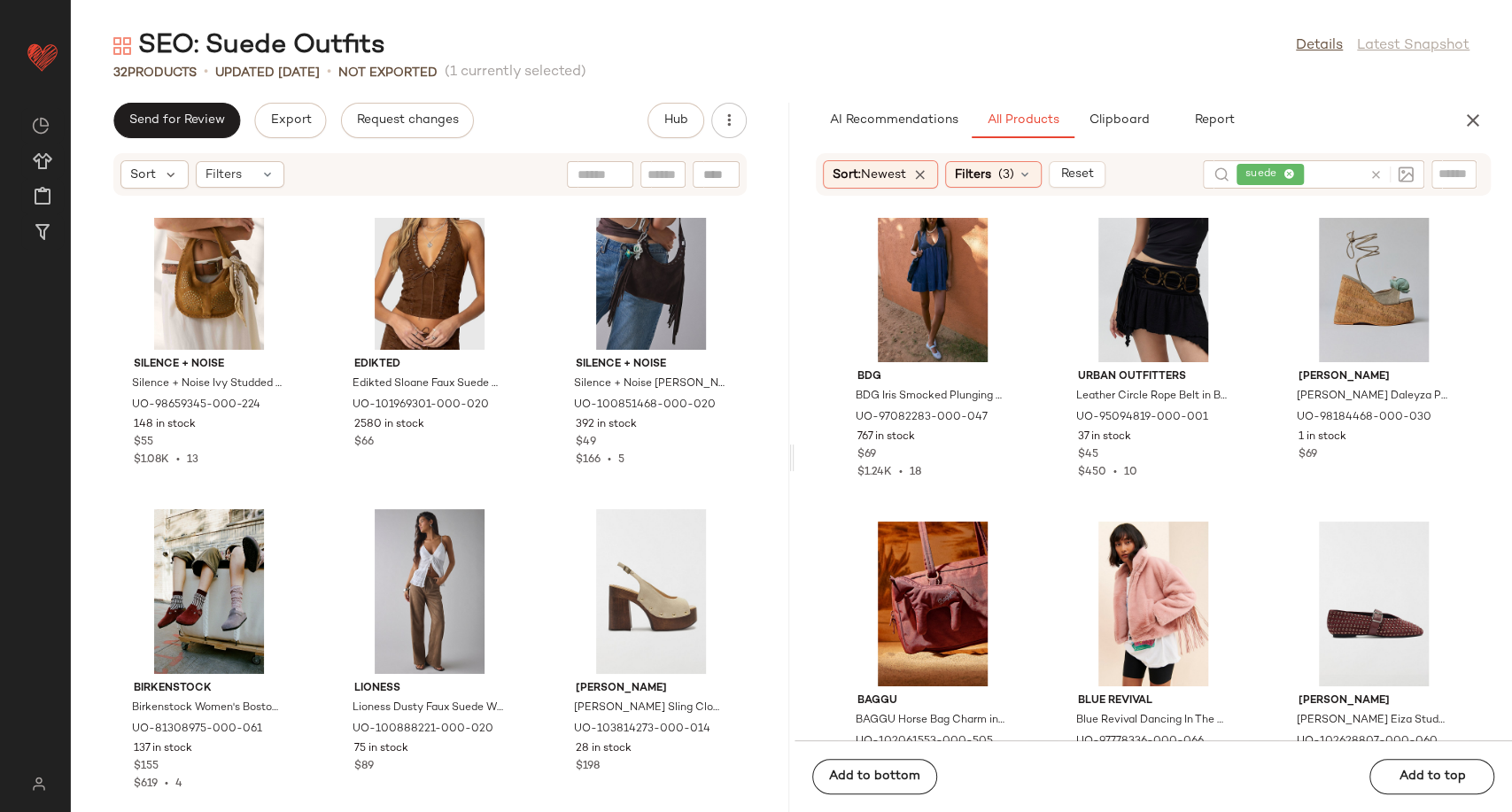
scroll to position [21467, 0]
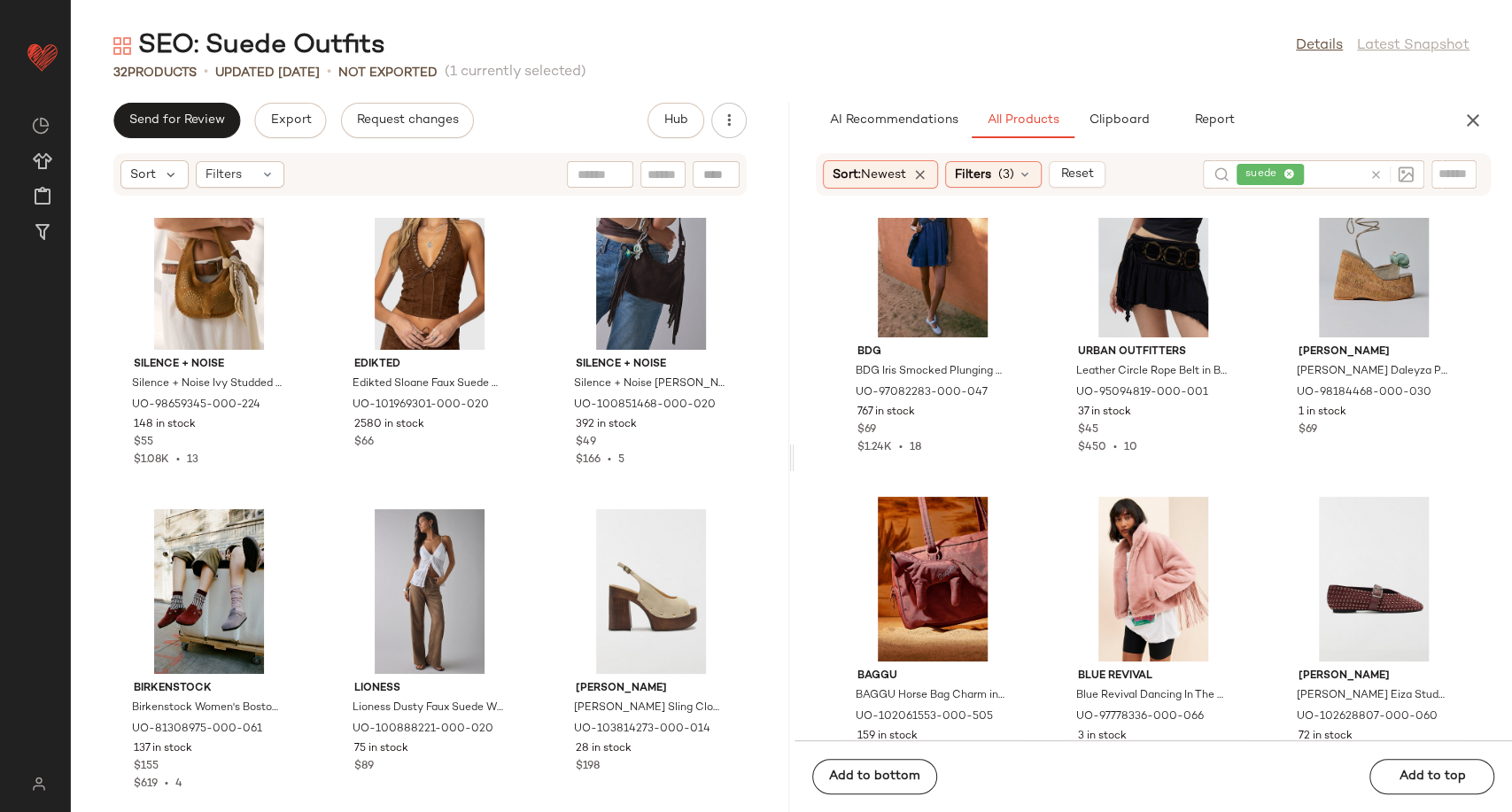
click at [1038, 464] on div "BDG BDG Iris Smocked Plunging V-Neckline Halter Mini Dress in Denim Indigo Wash…" at bounding box center [1153, 480] width 718 height 523
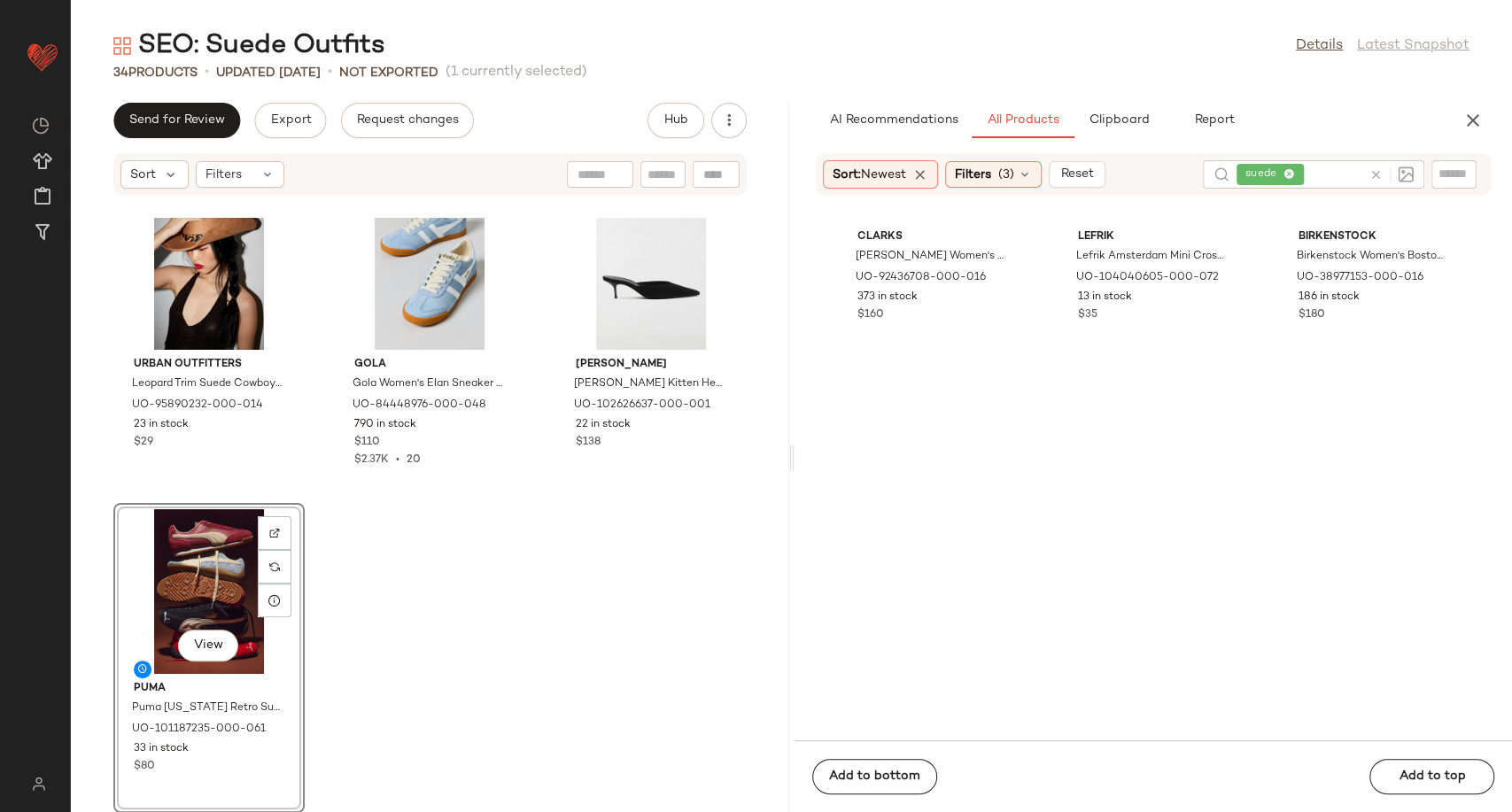
scroll to position [0, 0]
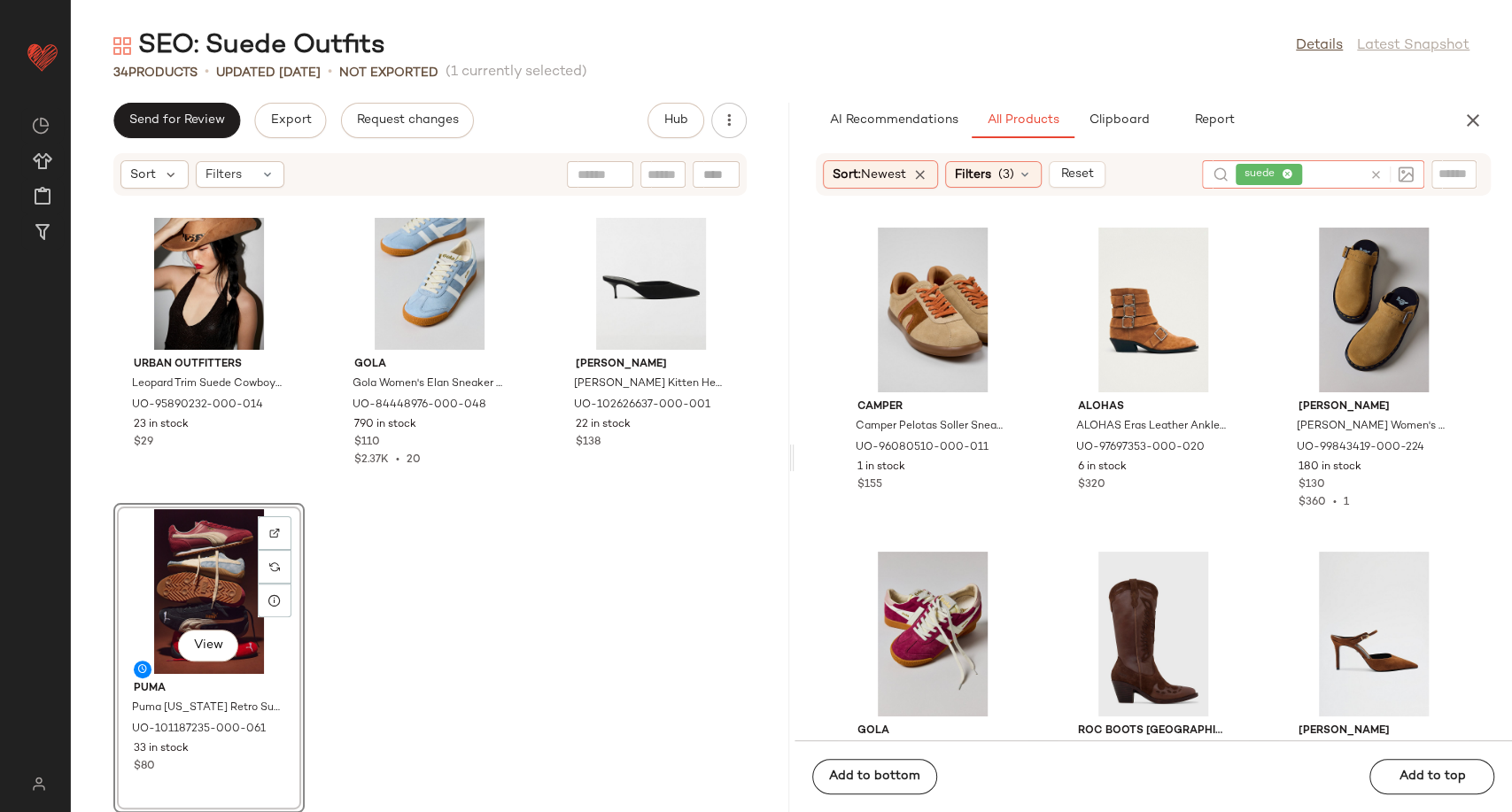
click at [1382, 175] on div at bounding box center [1390, 174] width 44 height 16
click at [1375, 174] on icon at bounding box center [1375, 175] width 13 height 13
click at [1454, 178] on input "text" at bounding box center [1453, 175] width 31 height 19
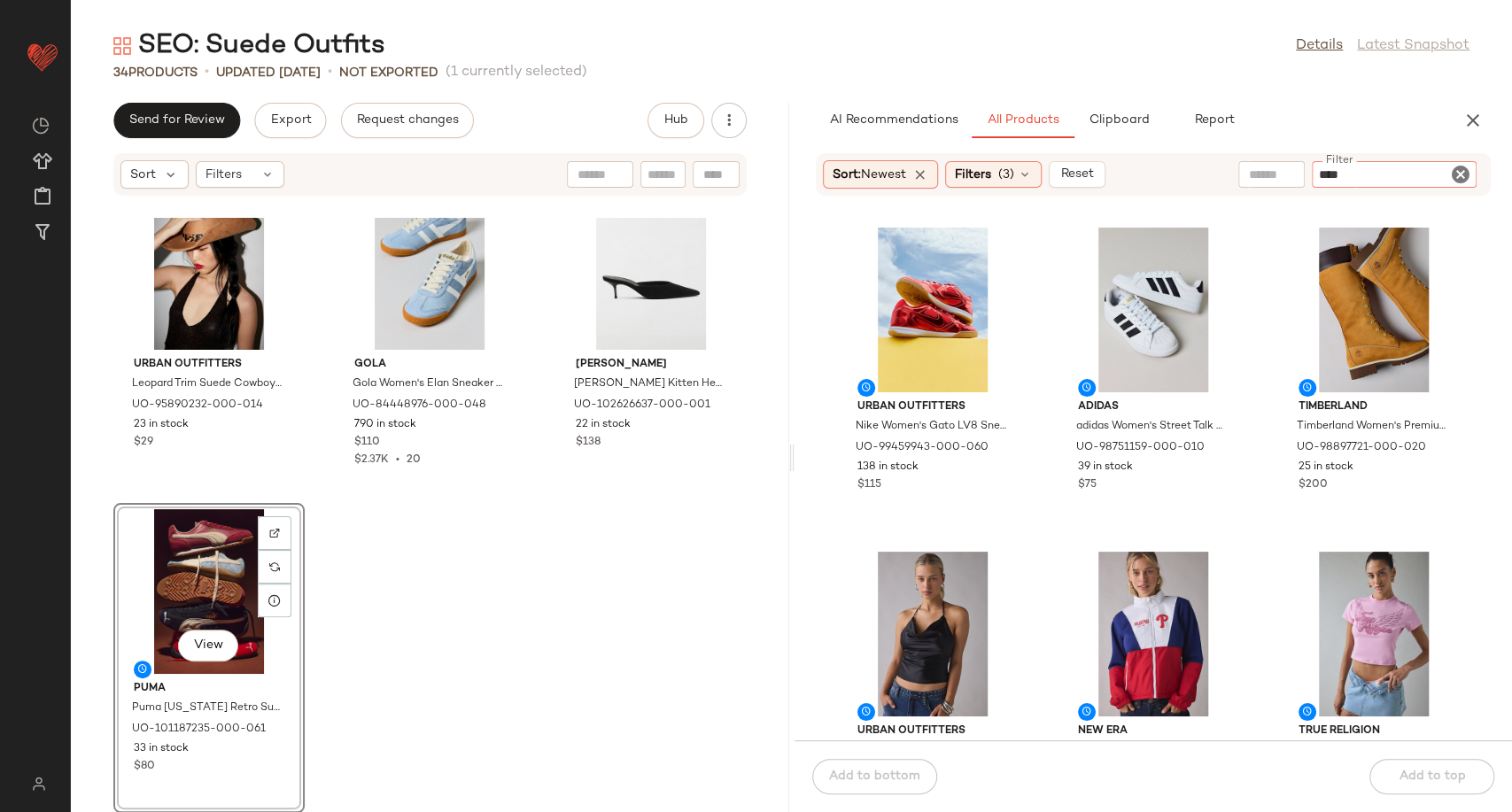
type input "*****"
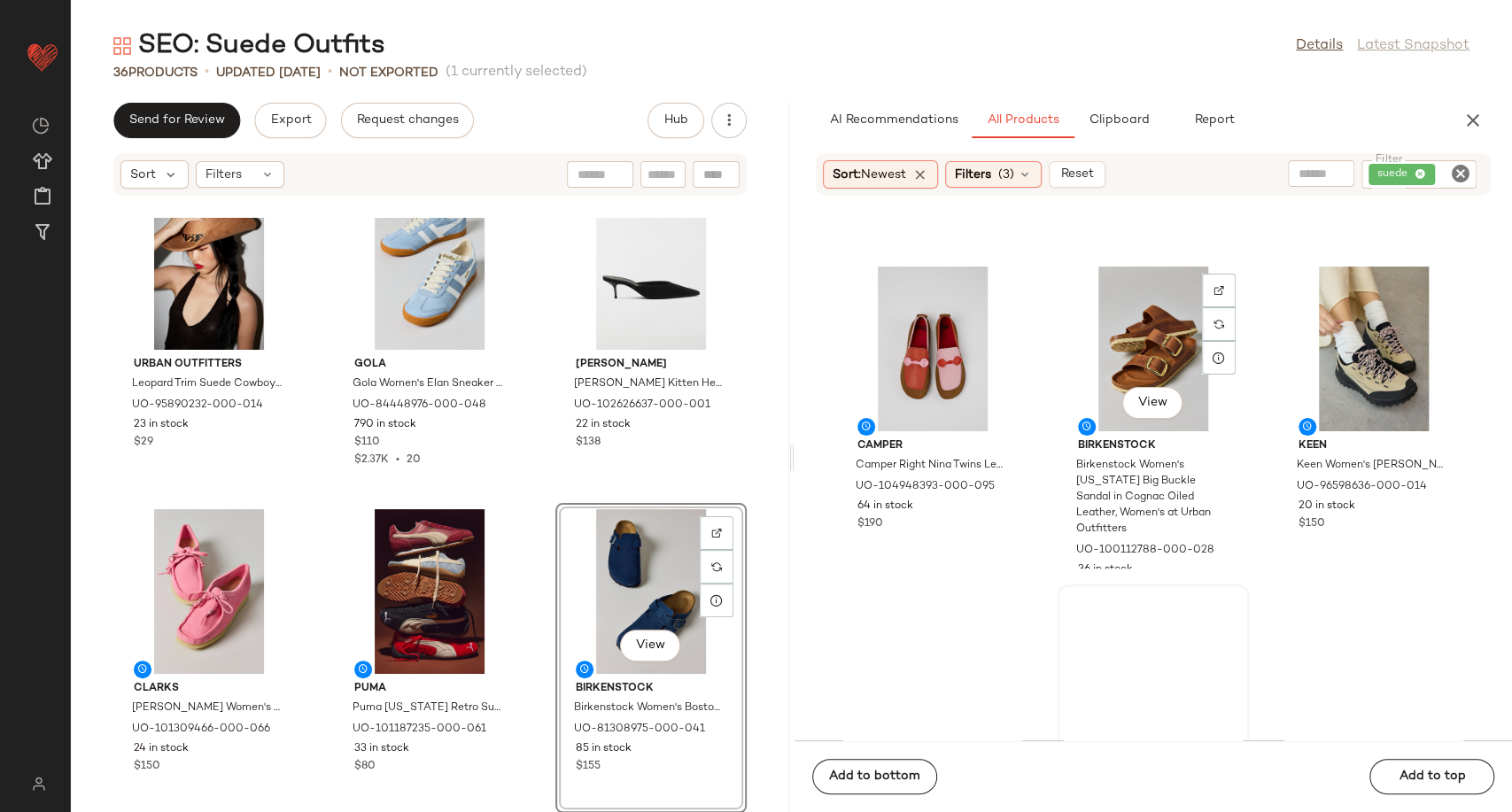
scroll to position [506, 0]
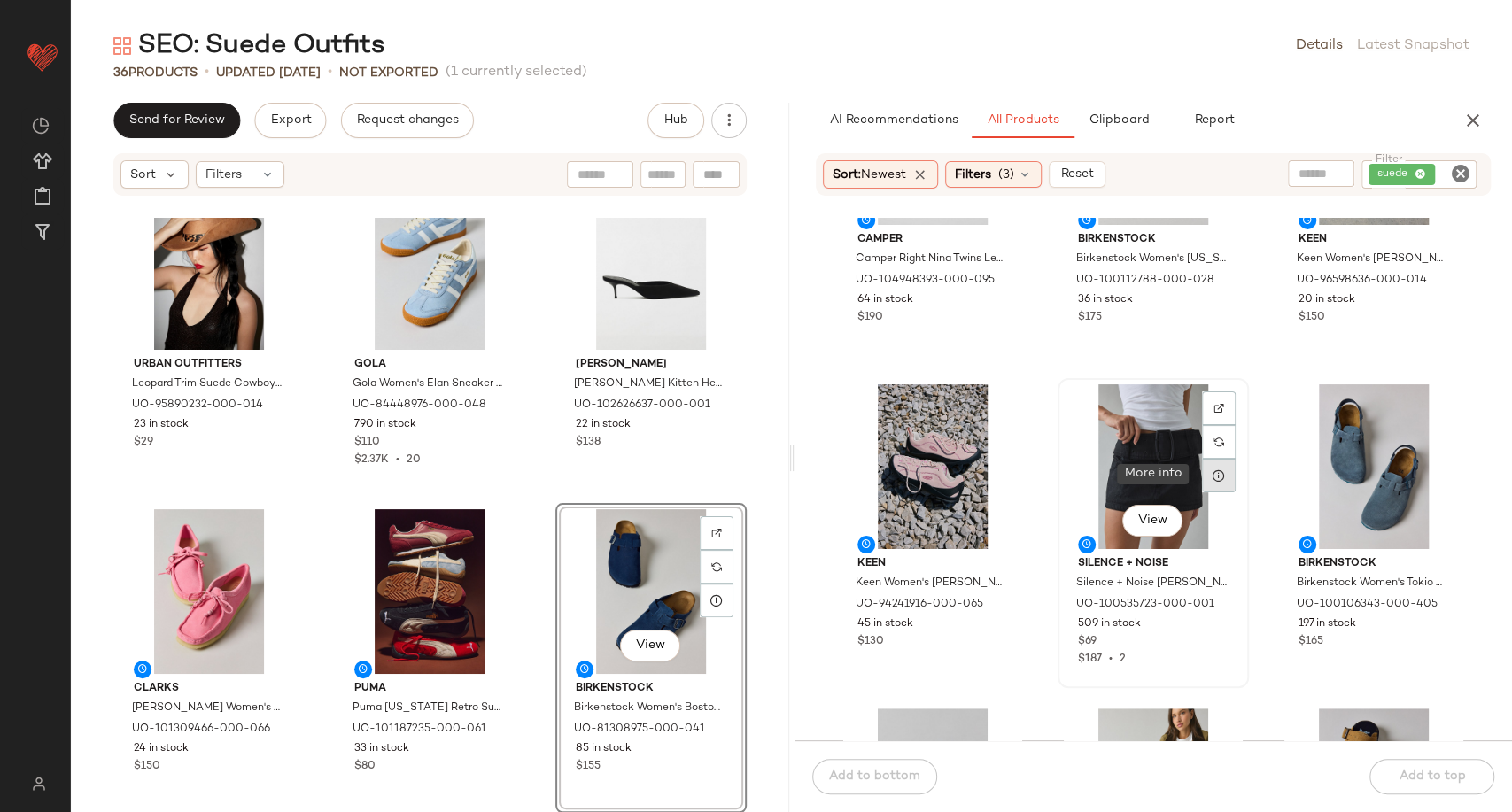
click at [1212, 482] on div at bounding box center [1218, 476] width 34 height 34
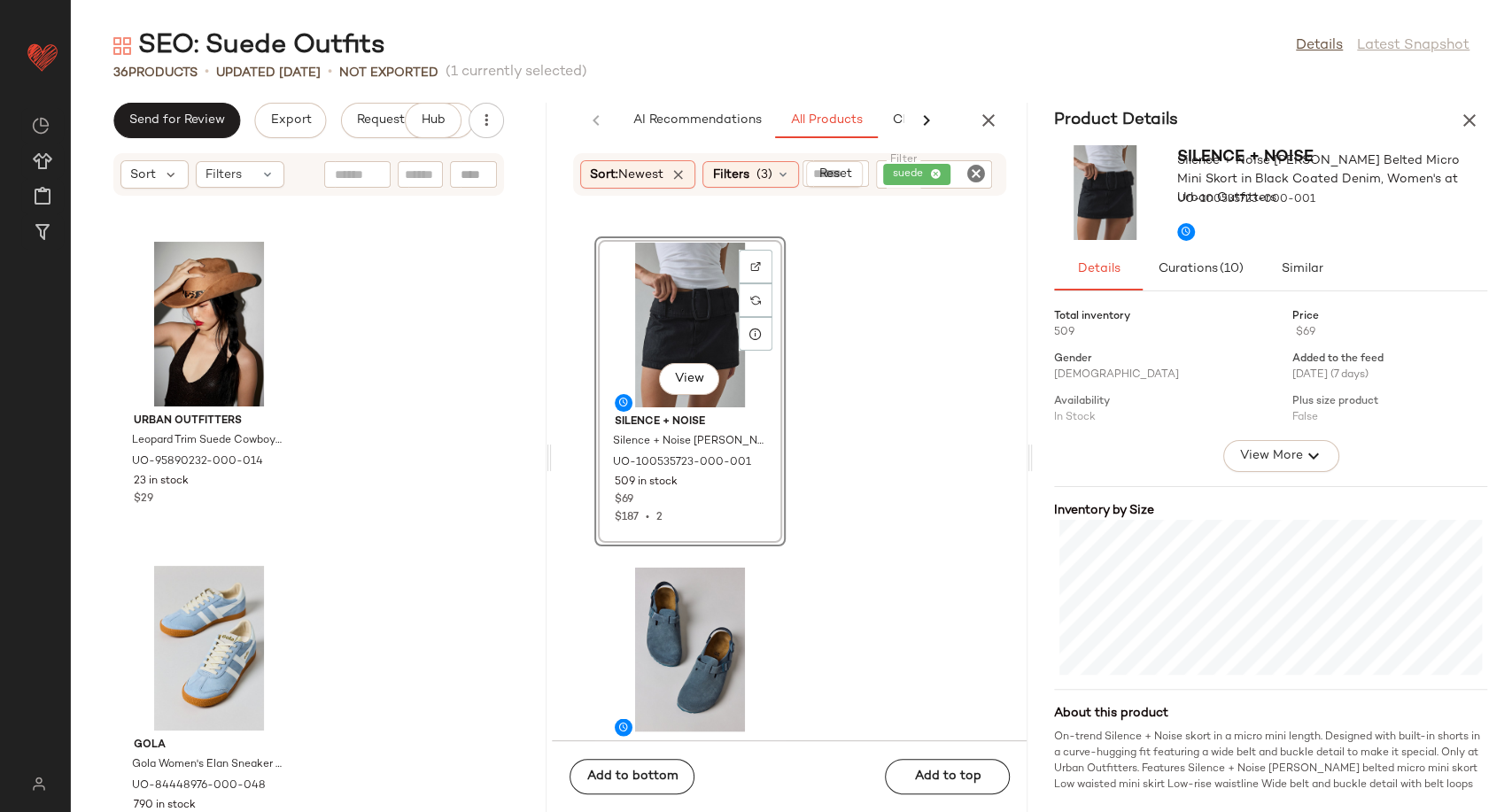
scroll to position [178, 0]
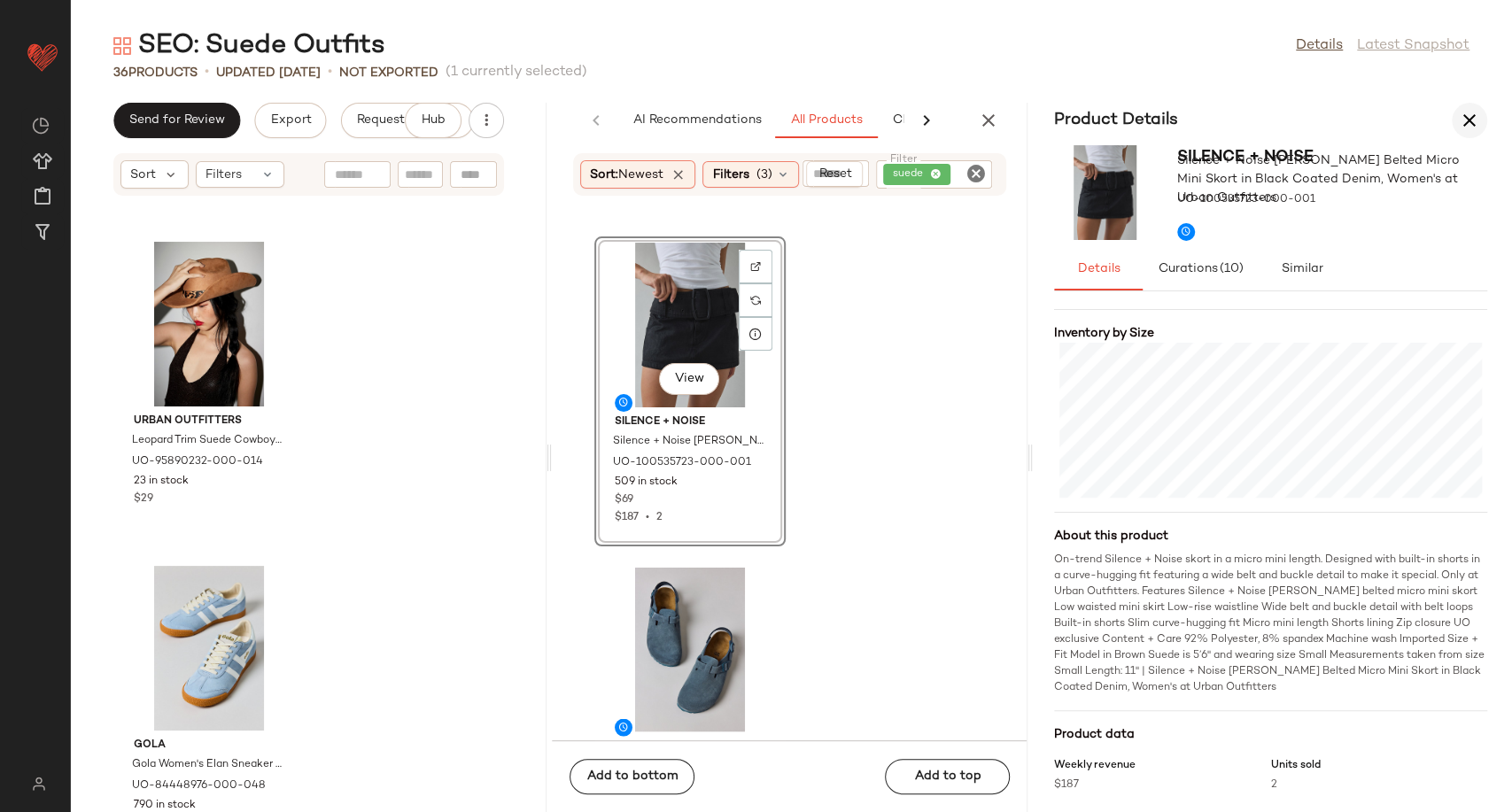
click at [1475, 114] on icon "button" at bounding box center [1469, 120] width 22 height 22
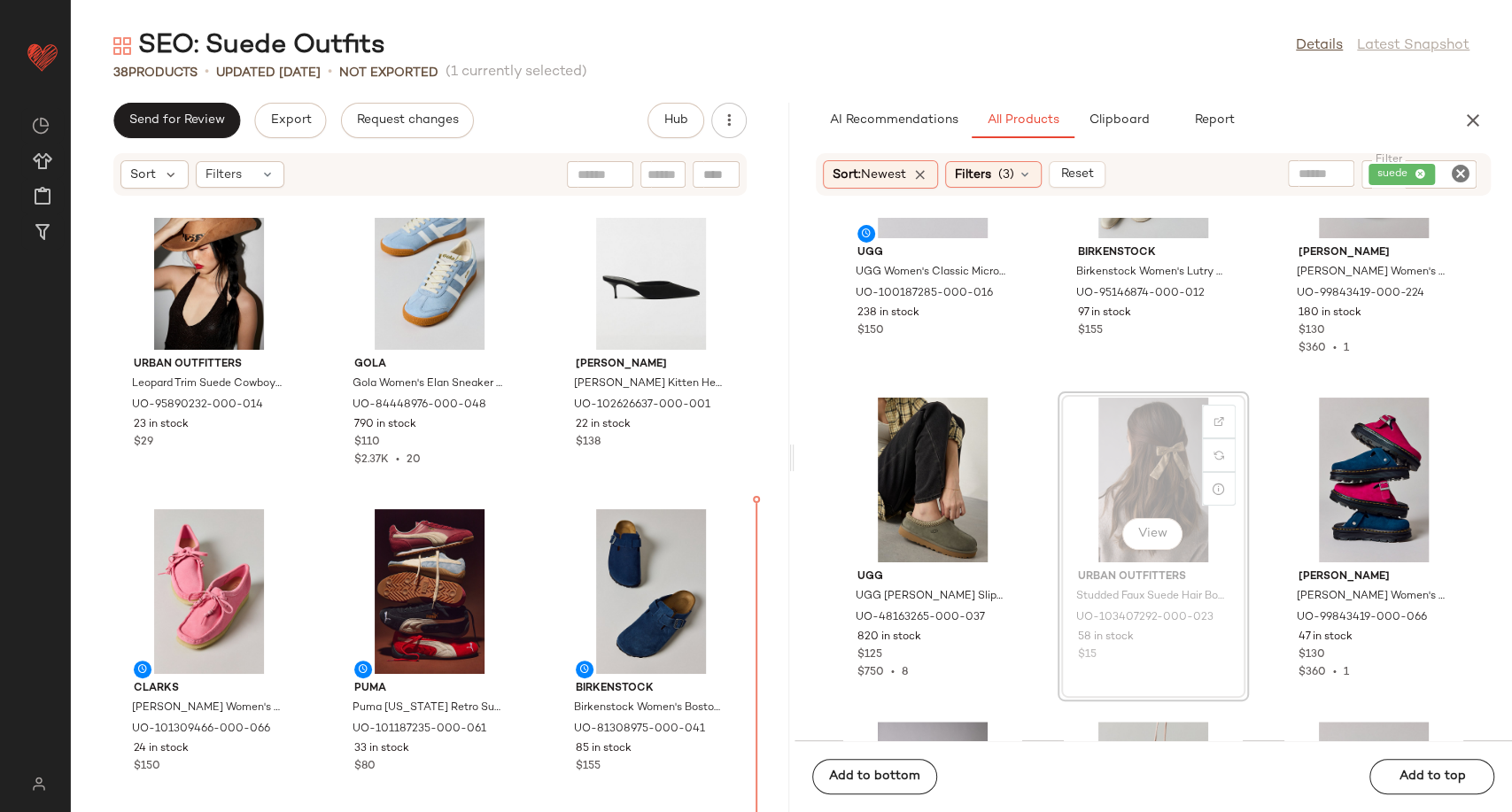
scroll to position [1141, 0]
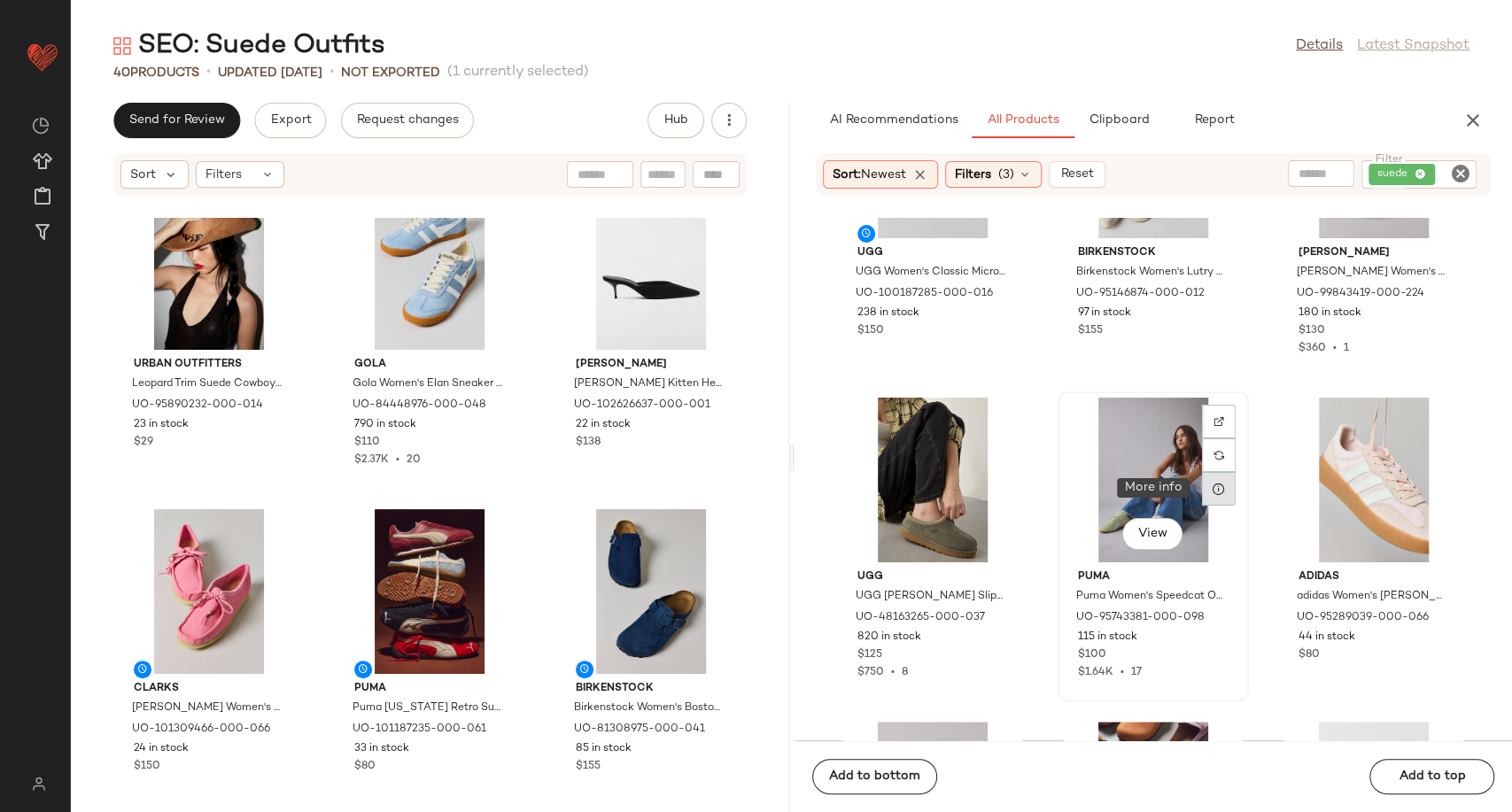
click at [1215, 490] on icon at bounding box center [1218, 488] width 14 height 14
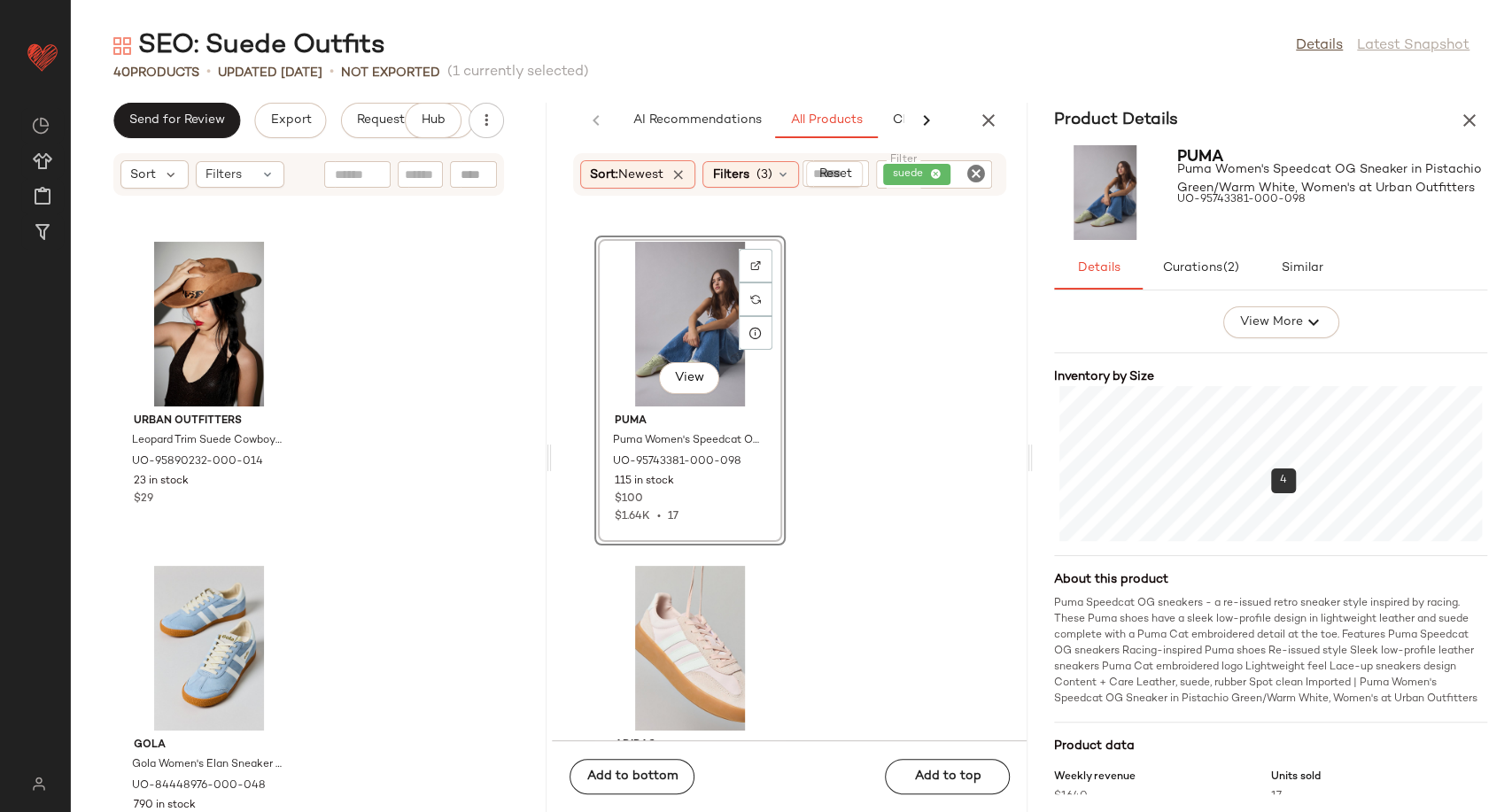
scroll to position [160, 0]
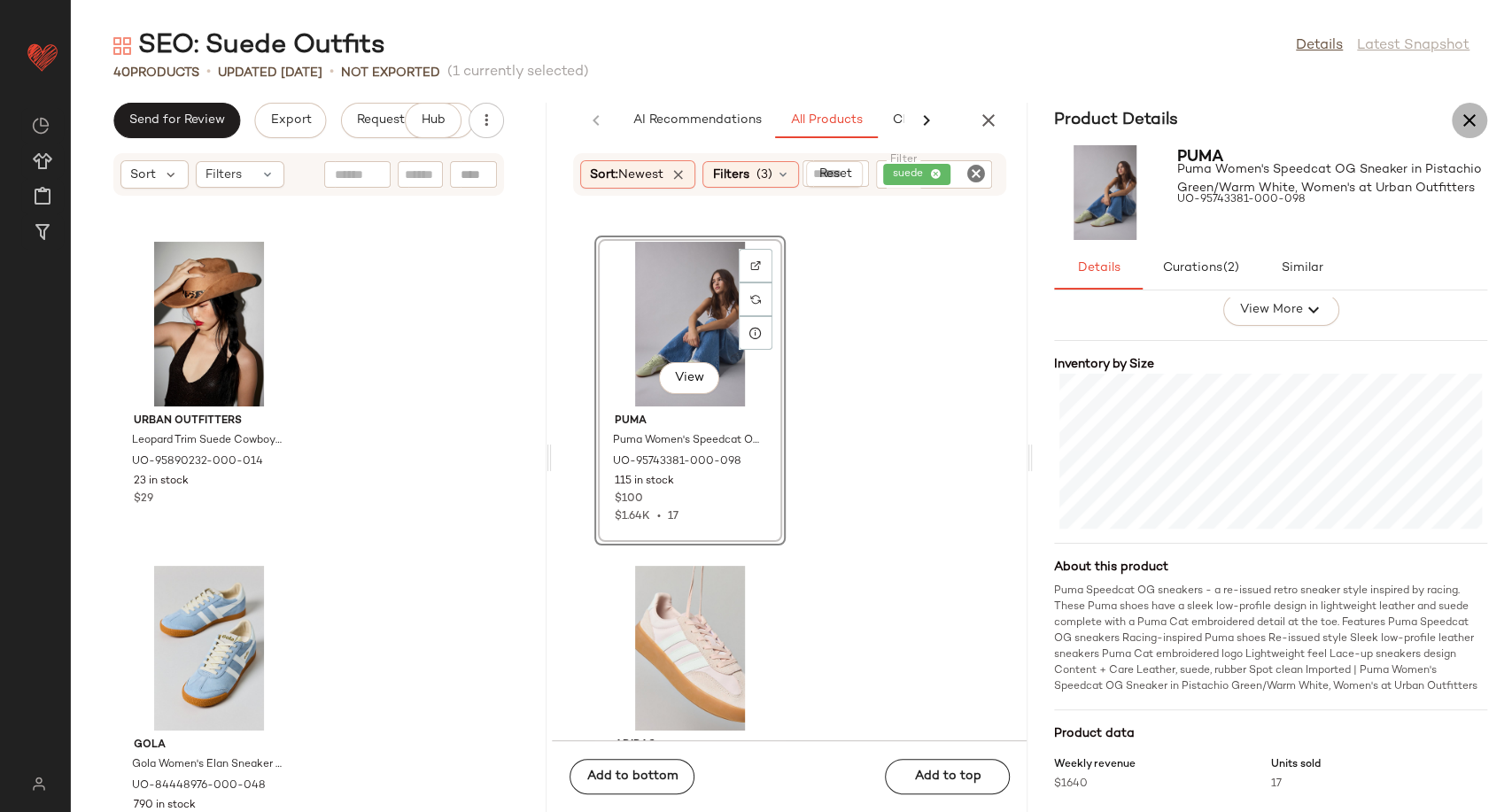
click at [1480, 129] on button "button" at bounding box center [1470, 121] width 36 height 36
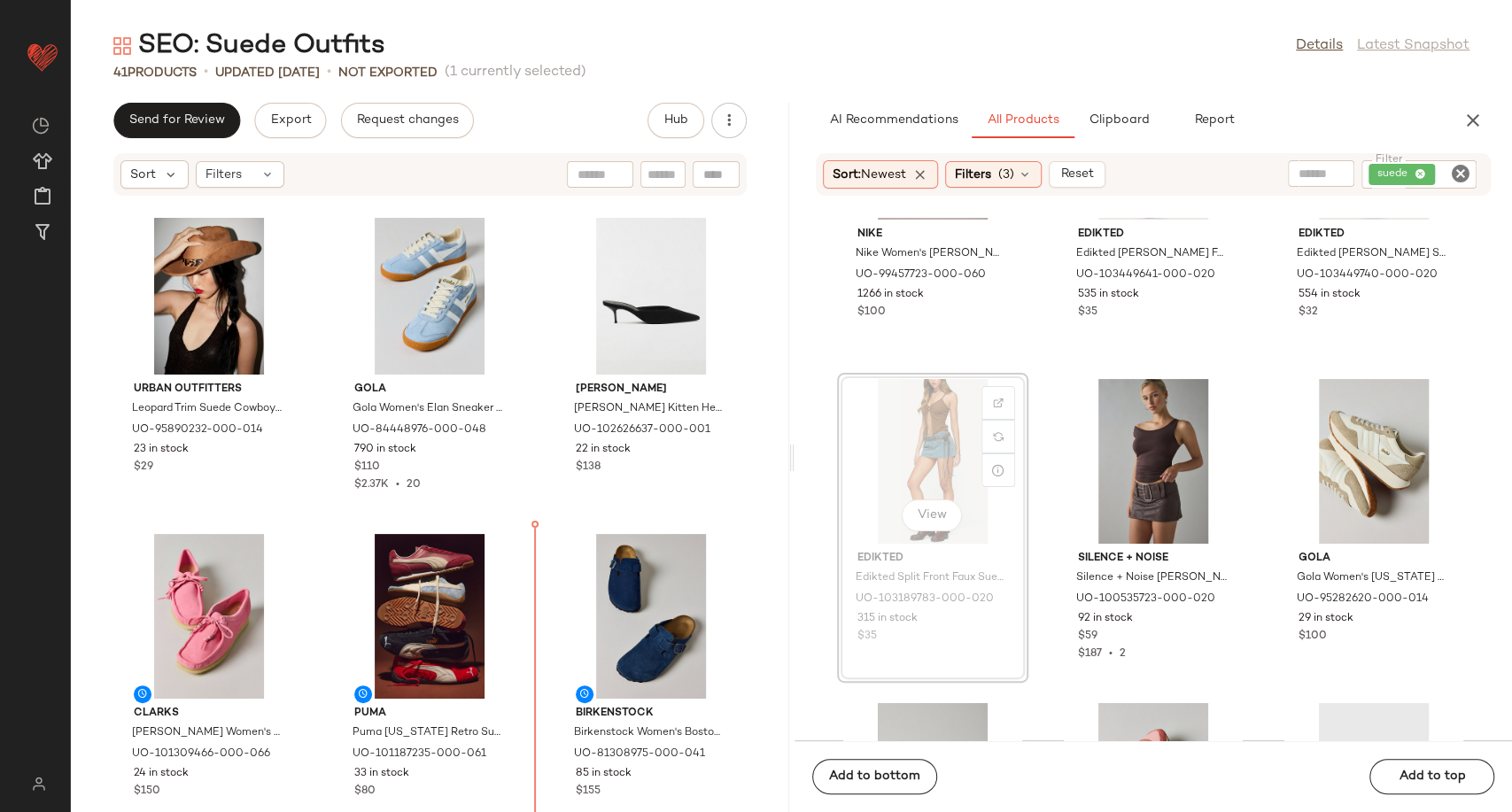
scroll to position [3292, 0]
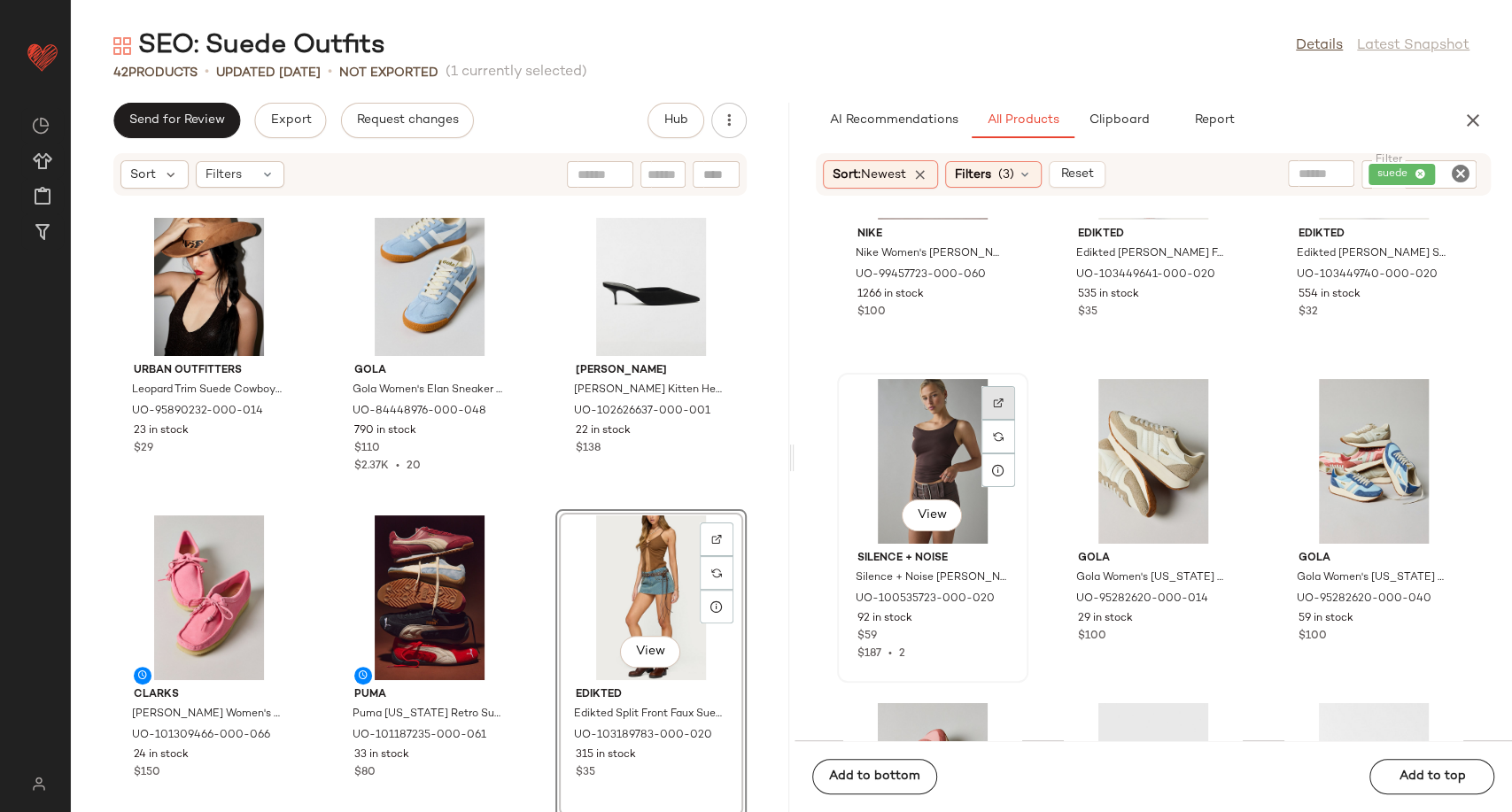
click at [996, 420] on div at bounding box center [999, 437] width 34 height 34
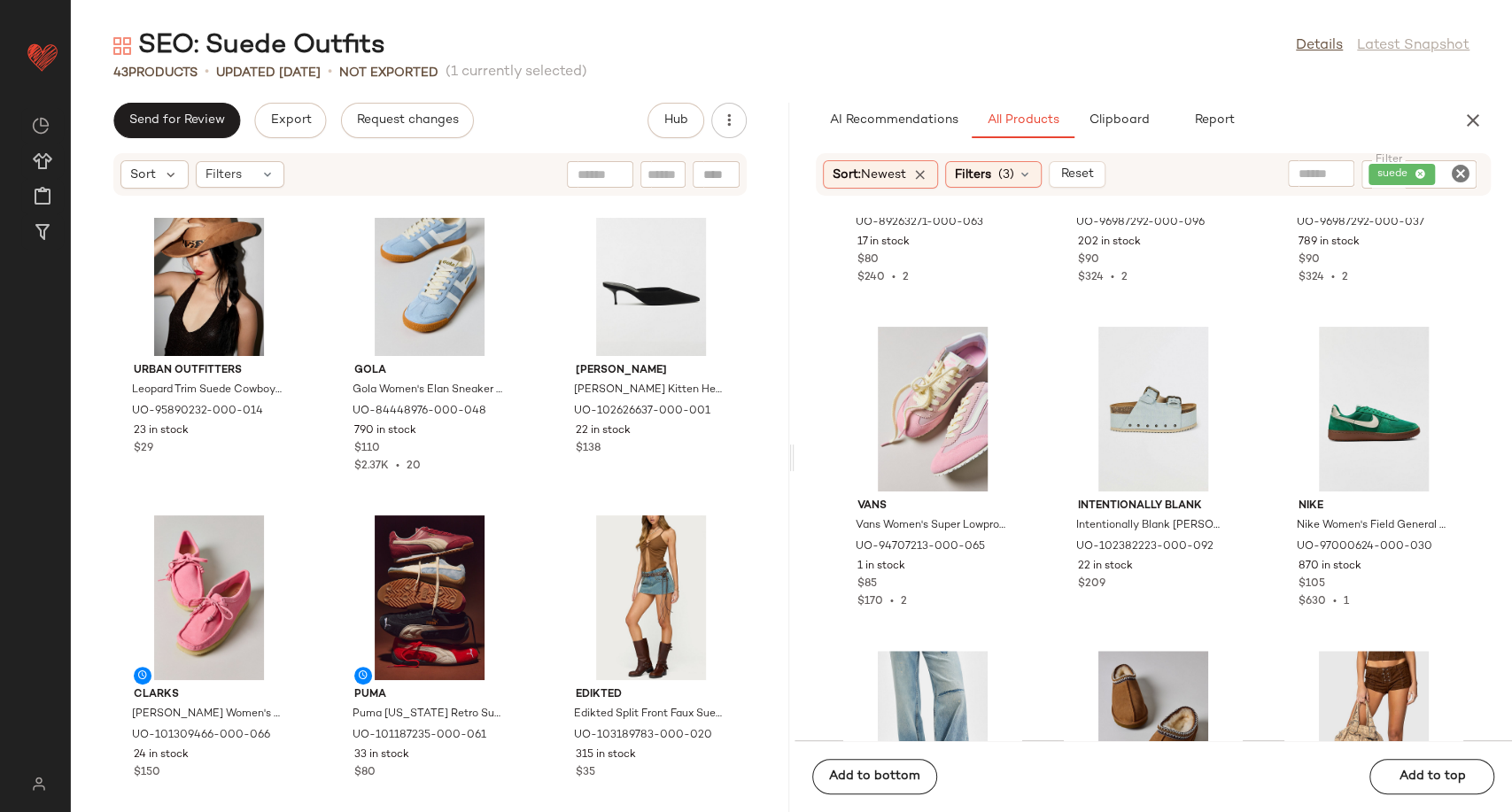
scroll to position [5722, 0]
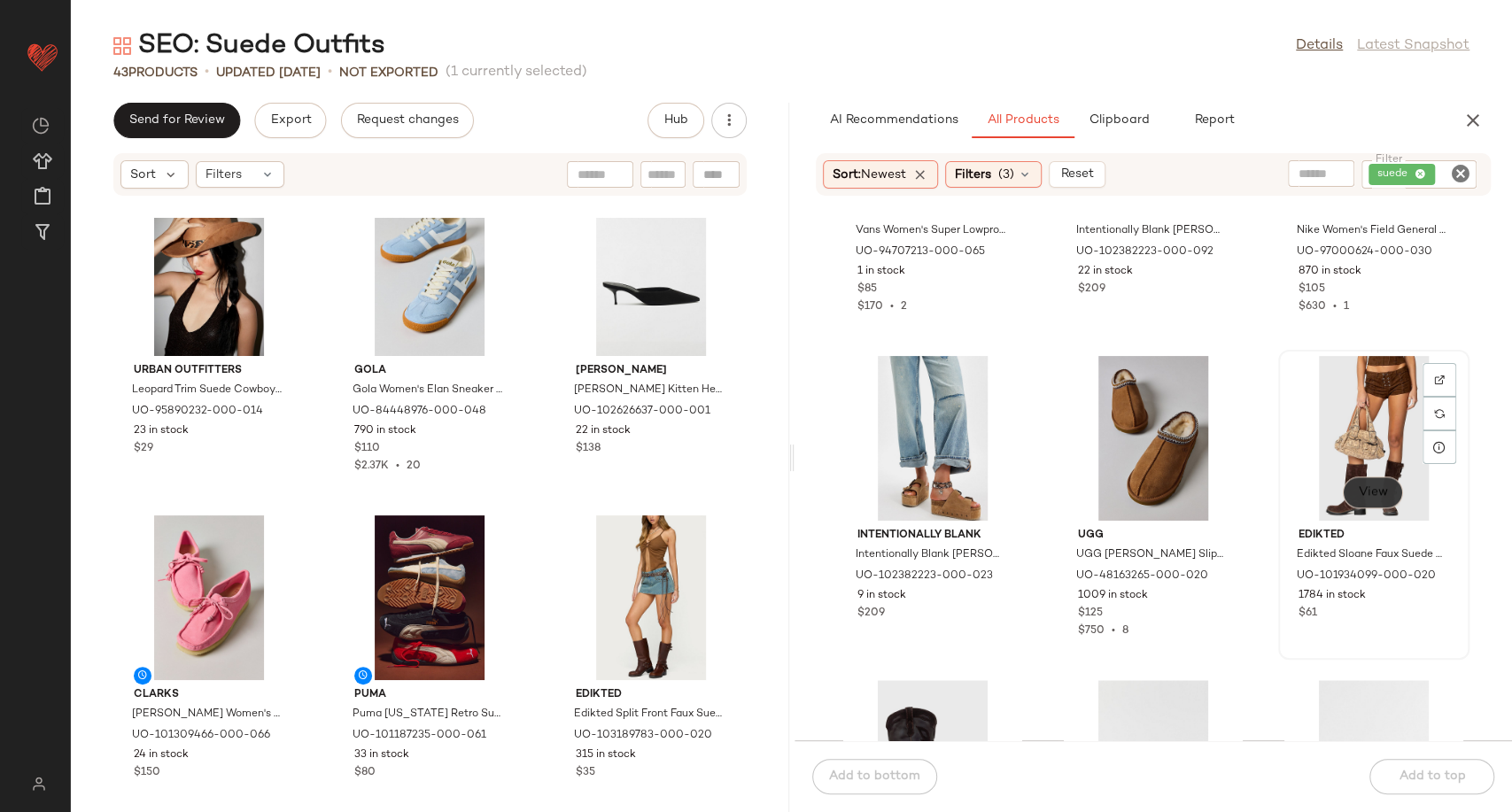
click at [1357, 494] on span "View" at bounding box center [1372, 492] width 30 height 14
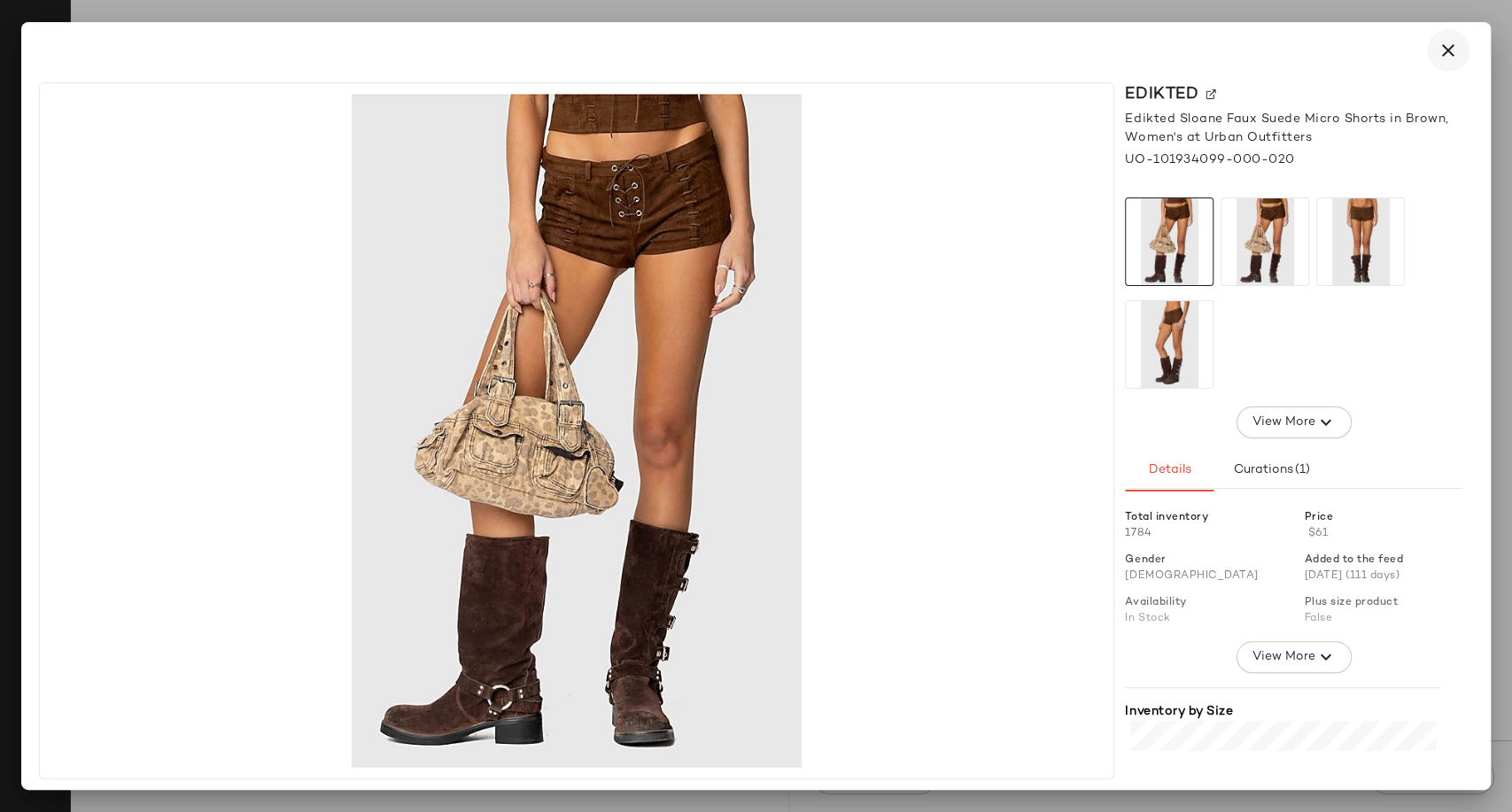
click at [1448, 49] on icon "button" at bounding box center [1448, 50] width 22 height 22
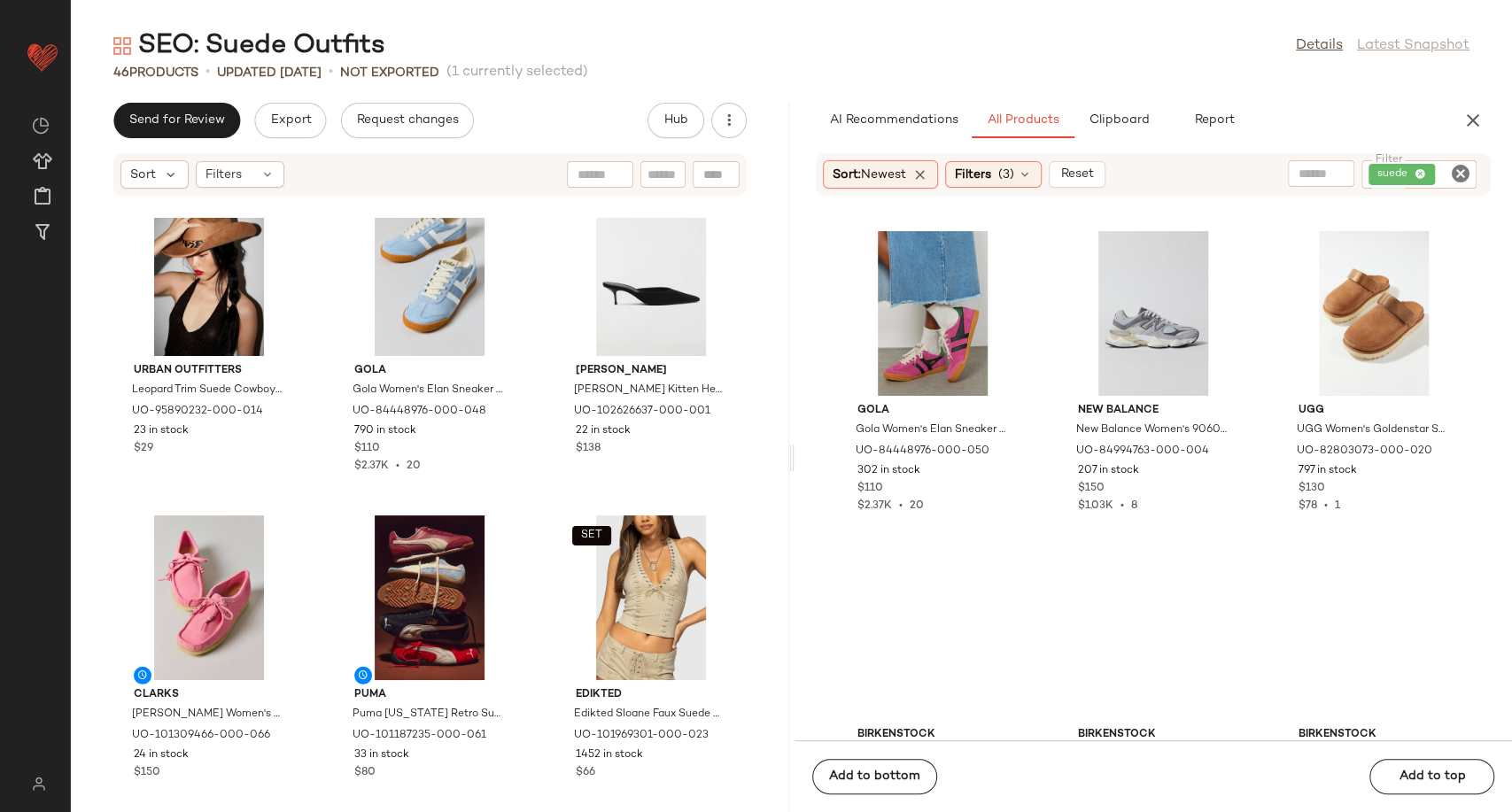
scroll to position [17533, 0]
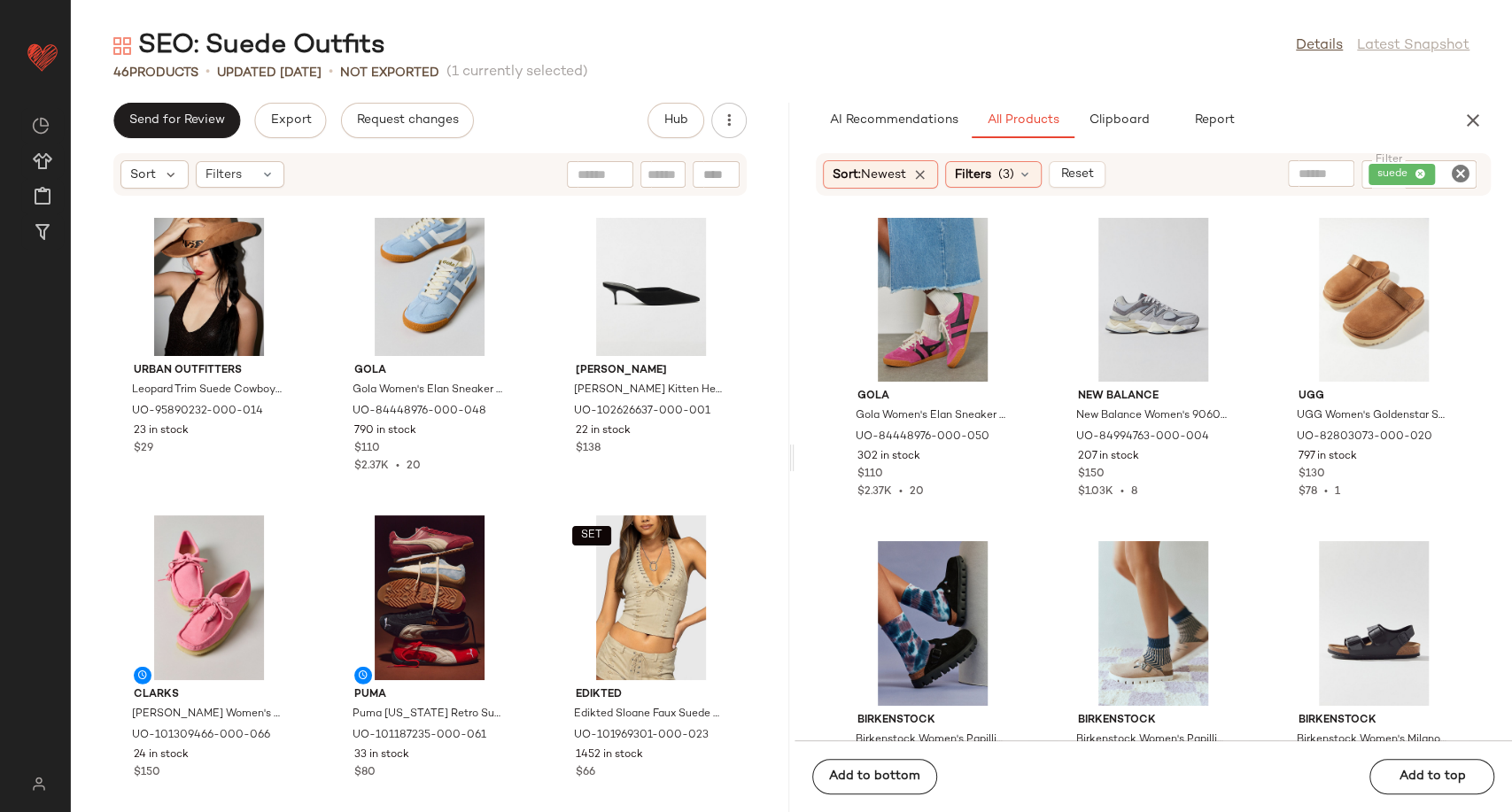
click at [519, 497] on div "Urban Outfitters Leopard Trim Suede Cowboy Hat in Neutral, Women's at Urban Out…" at bounding box center [429, 516] width 718 height 595
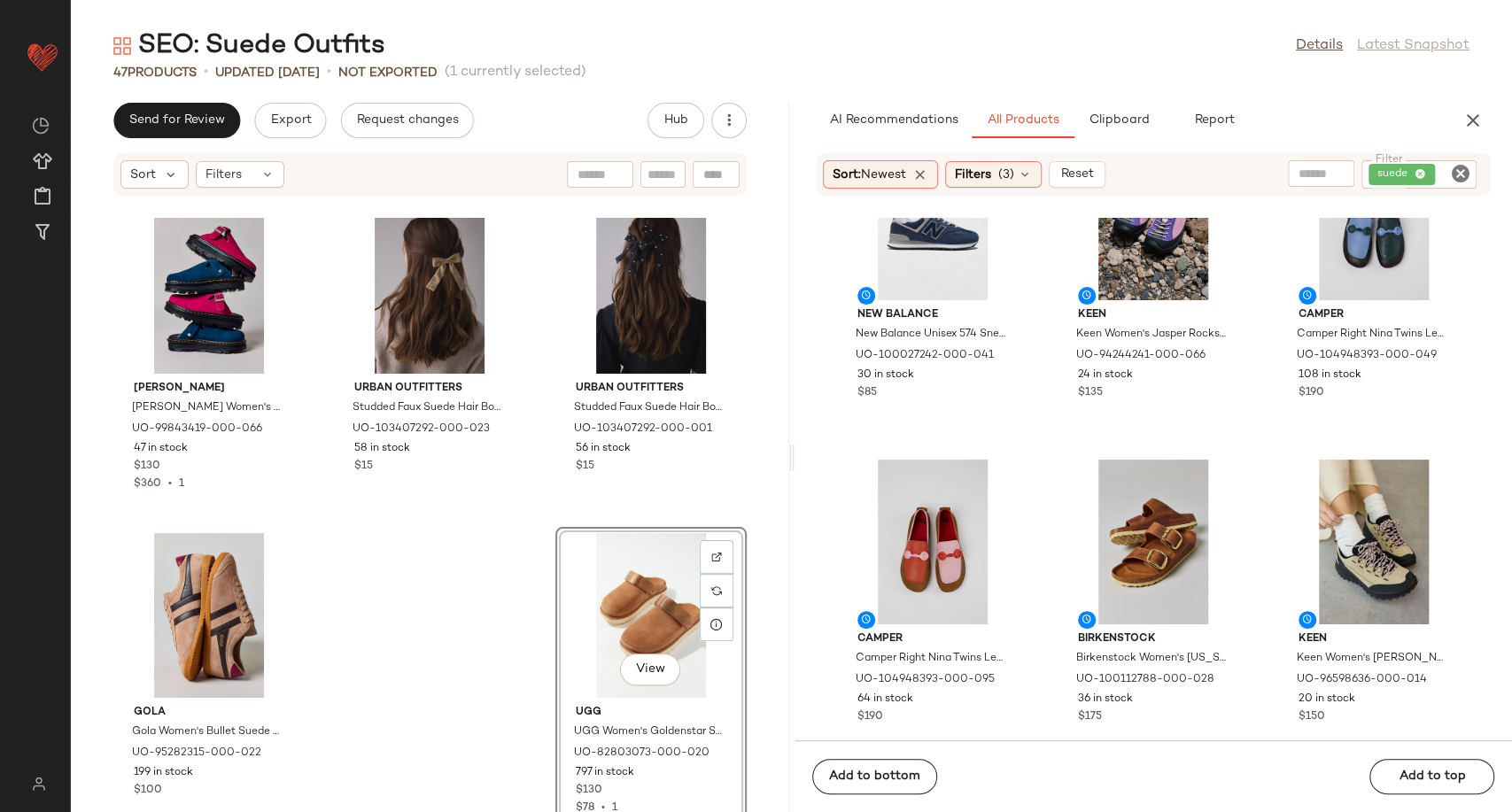
scroll to position [196, 0]
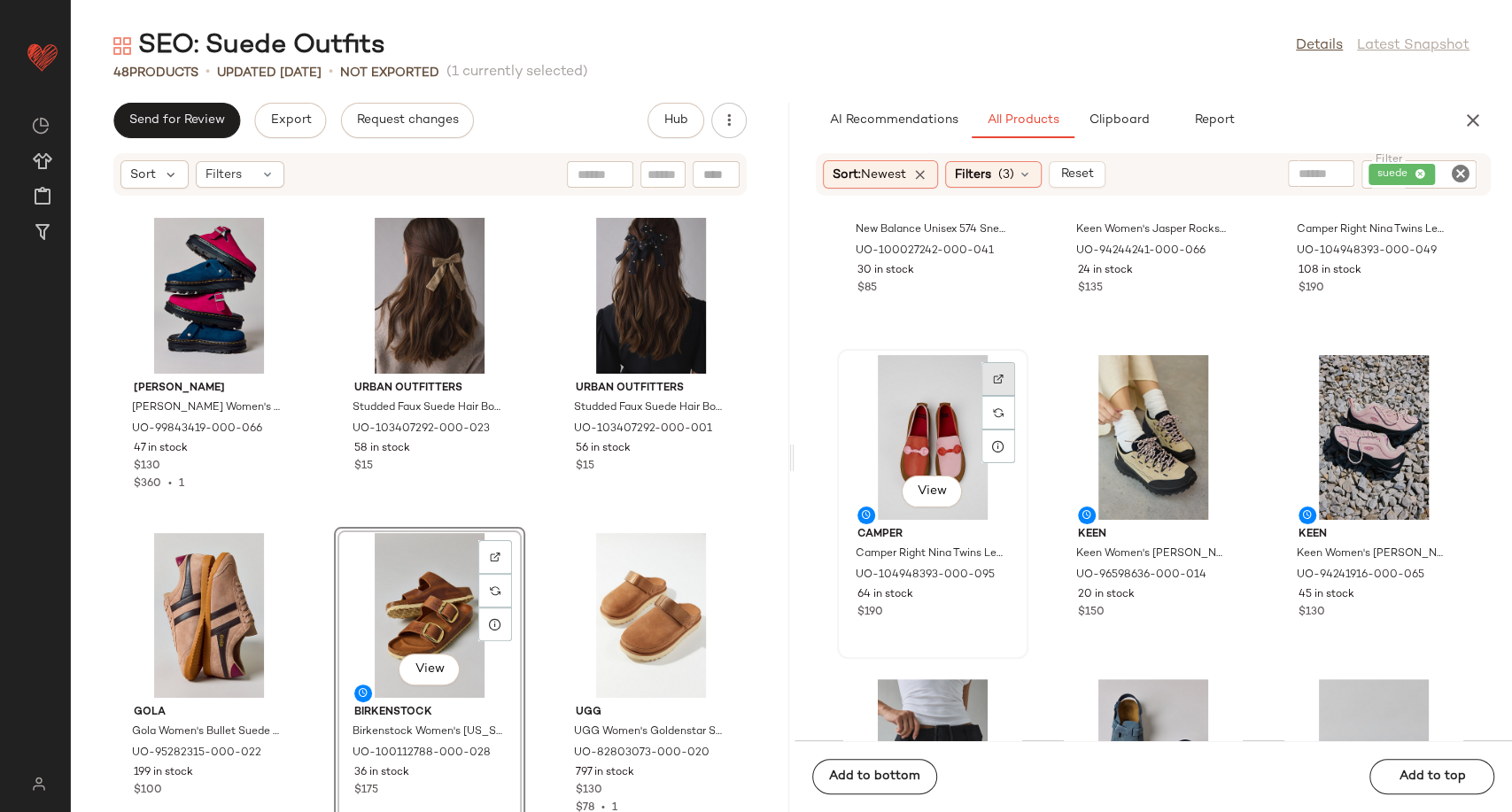
click at [996, 396] on div at bounding box center [999, 413] width 34 height 34
click at [1197, 111] on button "Report" at bounding box center [1214, 121] width 103 height 36
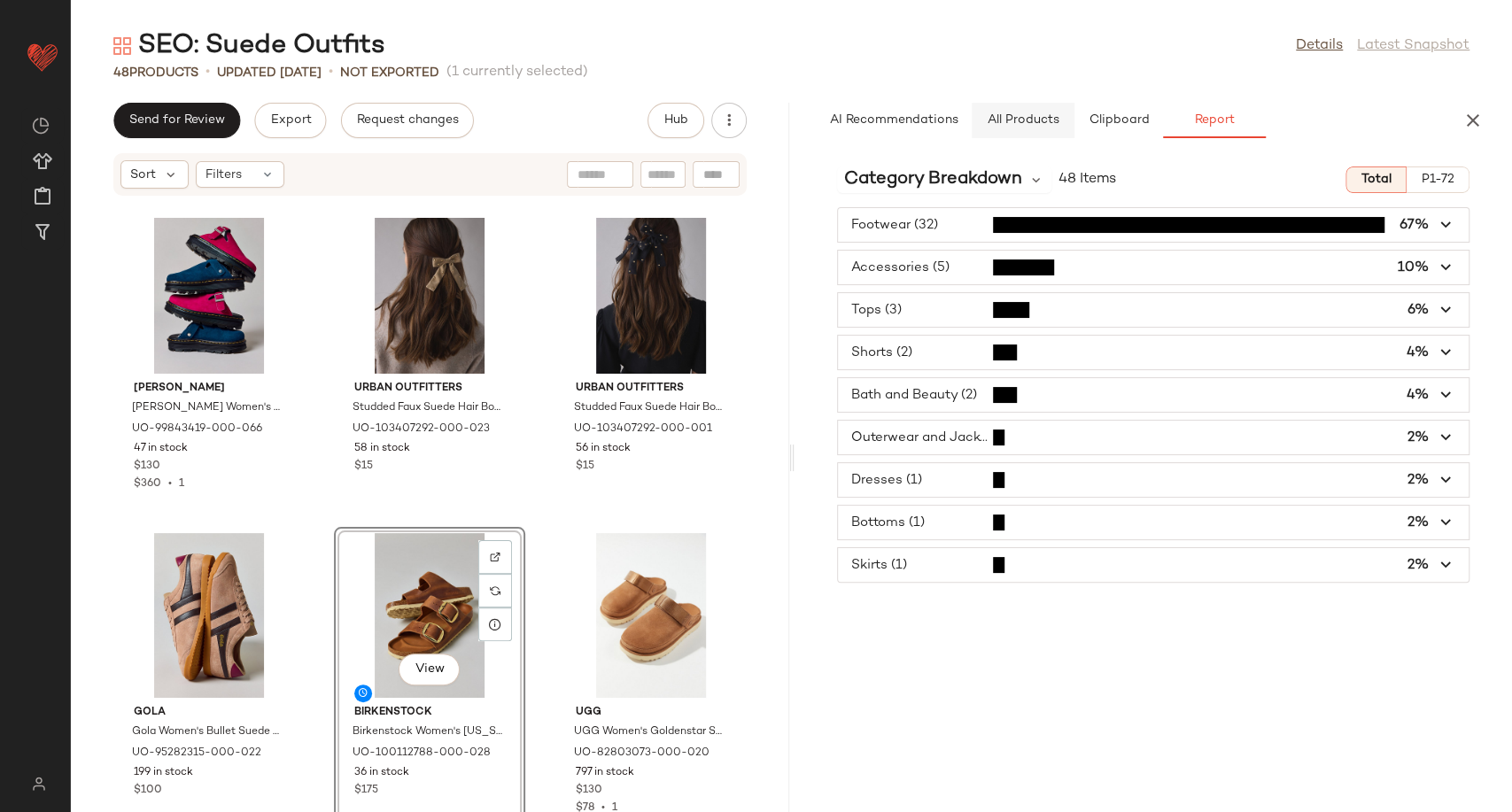
click at [1034, 121] on span "All Products" at bounding box center [1021, 120] width 73 height 14
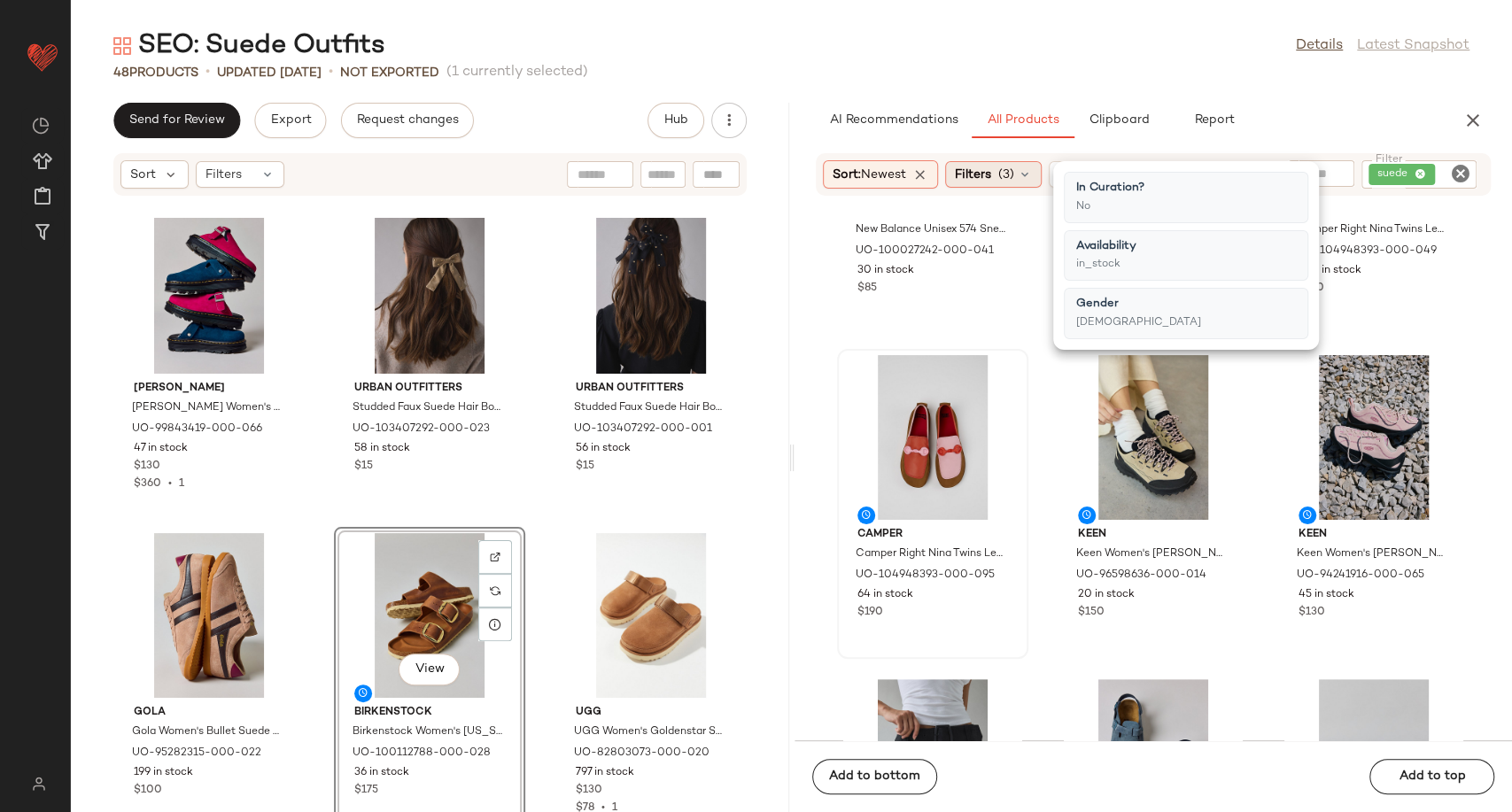
click at [1037, 176] on div "Filters (3)" at bounding box center [993, 175] width 96 height 26
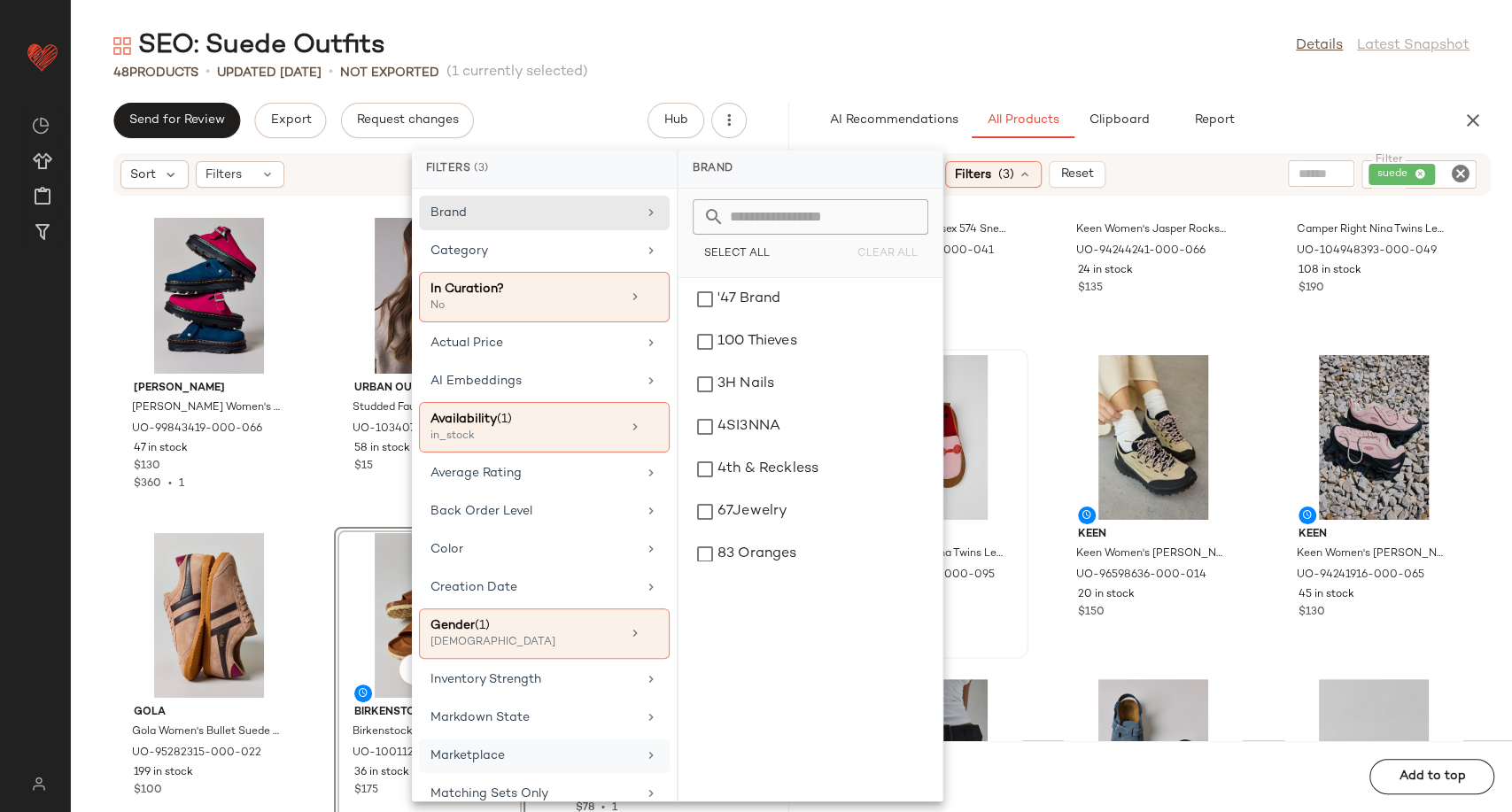
click at [558, 749] on div "Marketplace" at bounding box center [533, 756] width 207 height 19
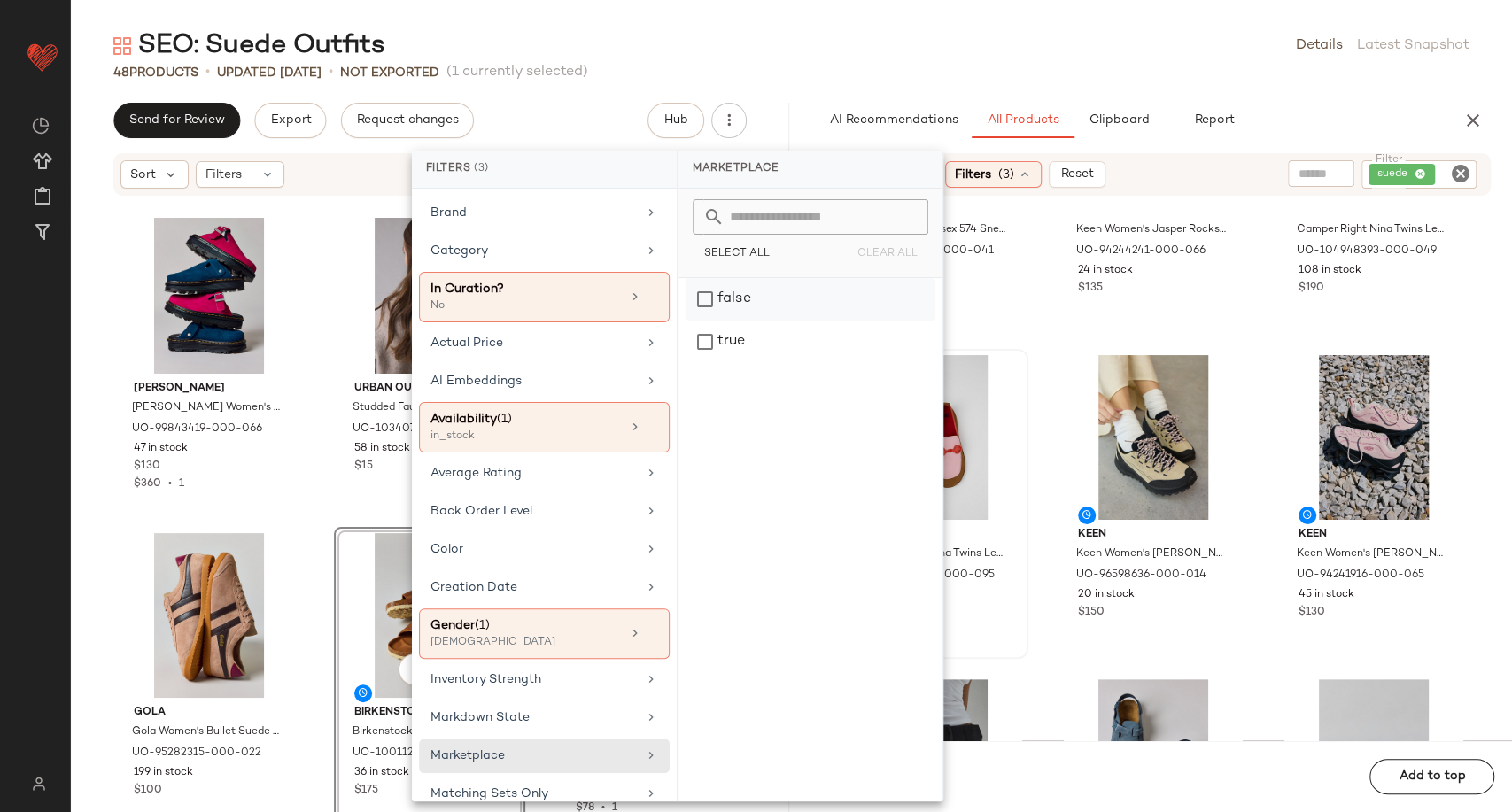
click at [715, 321] on div "false" at bounding box center [810, 342] width 250 height 42
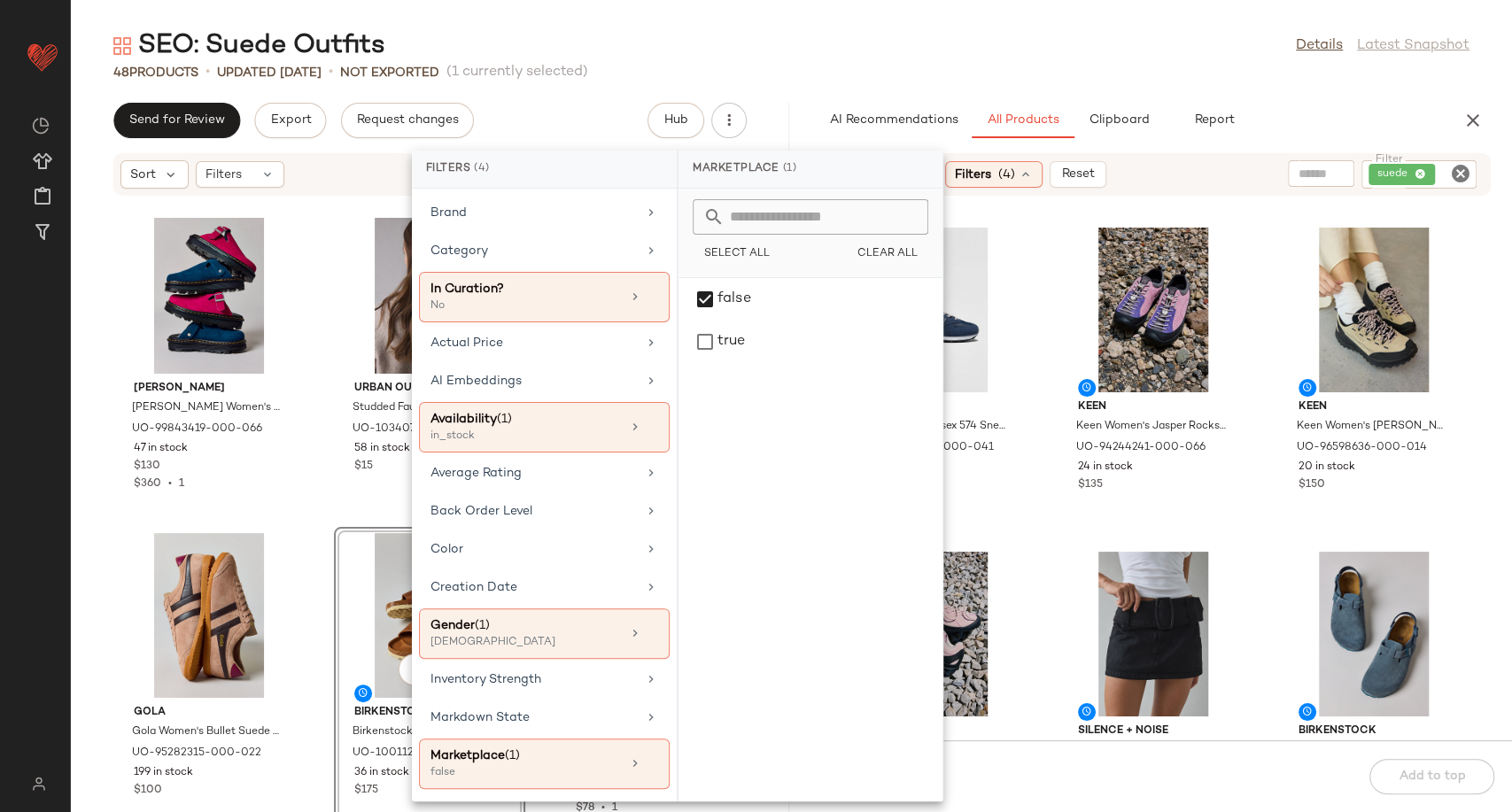
click at [1036, 352] on div "New Balance New Balance Unisex 574 Sneaker in Navy/White at Urban Outfitters UO…" at bounding box center [1153, 480] width 718 height 523
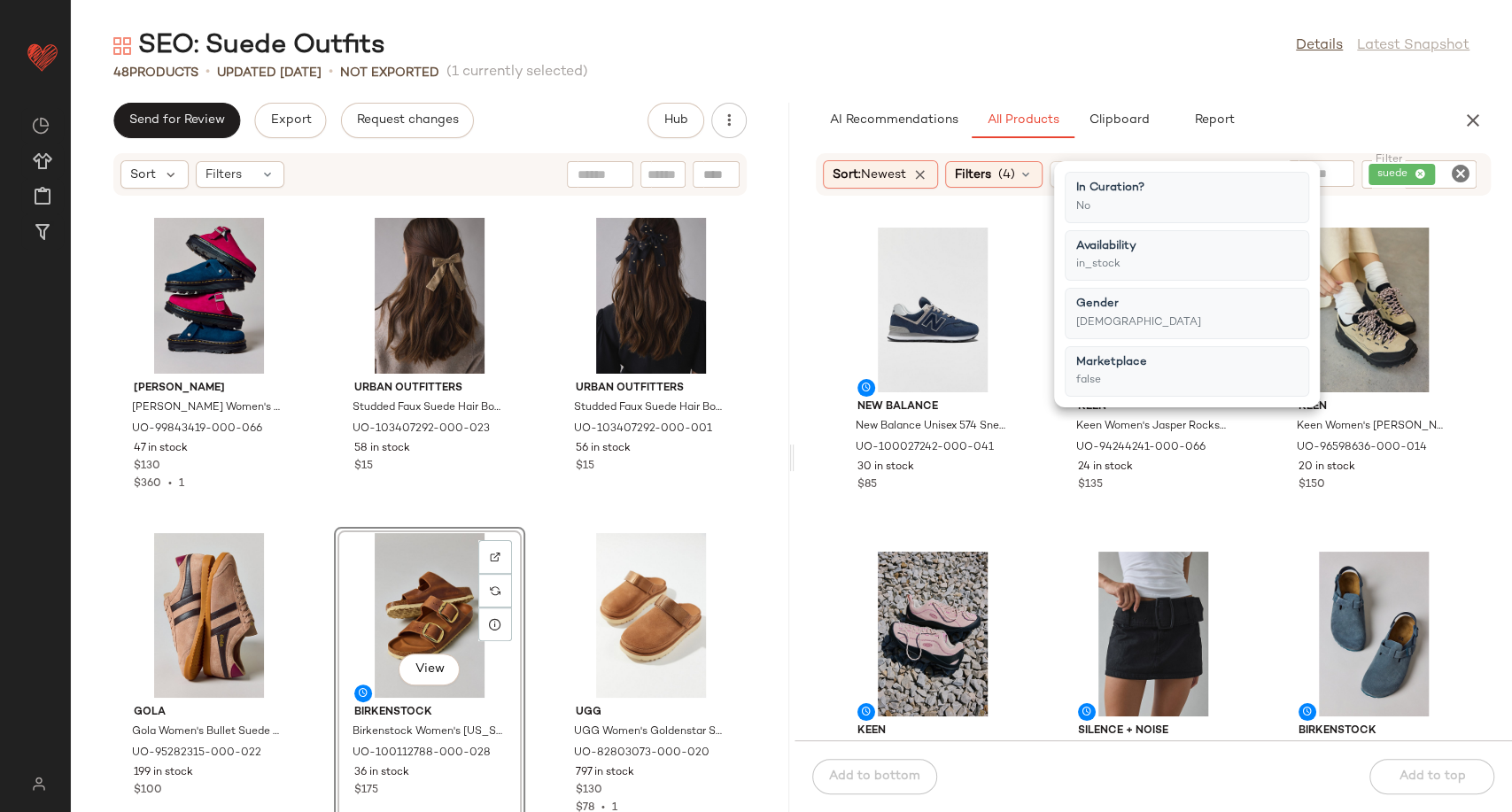
click at [1037, 465] on div "New Balance New Balance Unisex 574 Sneaker in Navy/White at Urban Outfitters UO…" at bounding box center [1153, 480] width 718 height 523
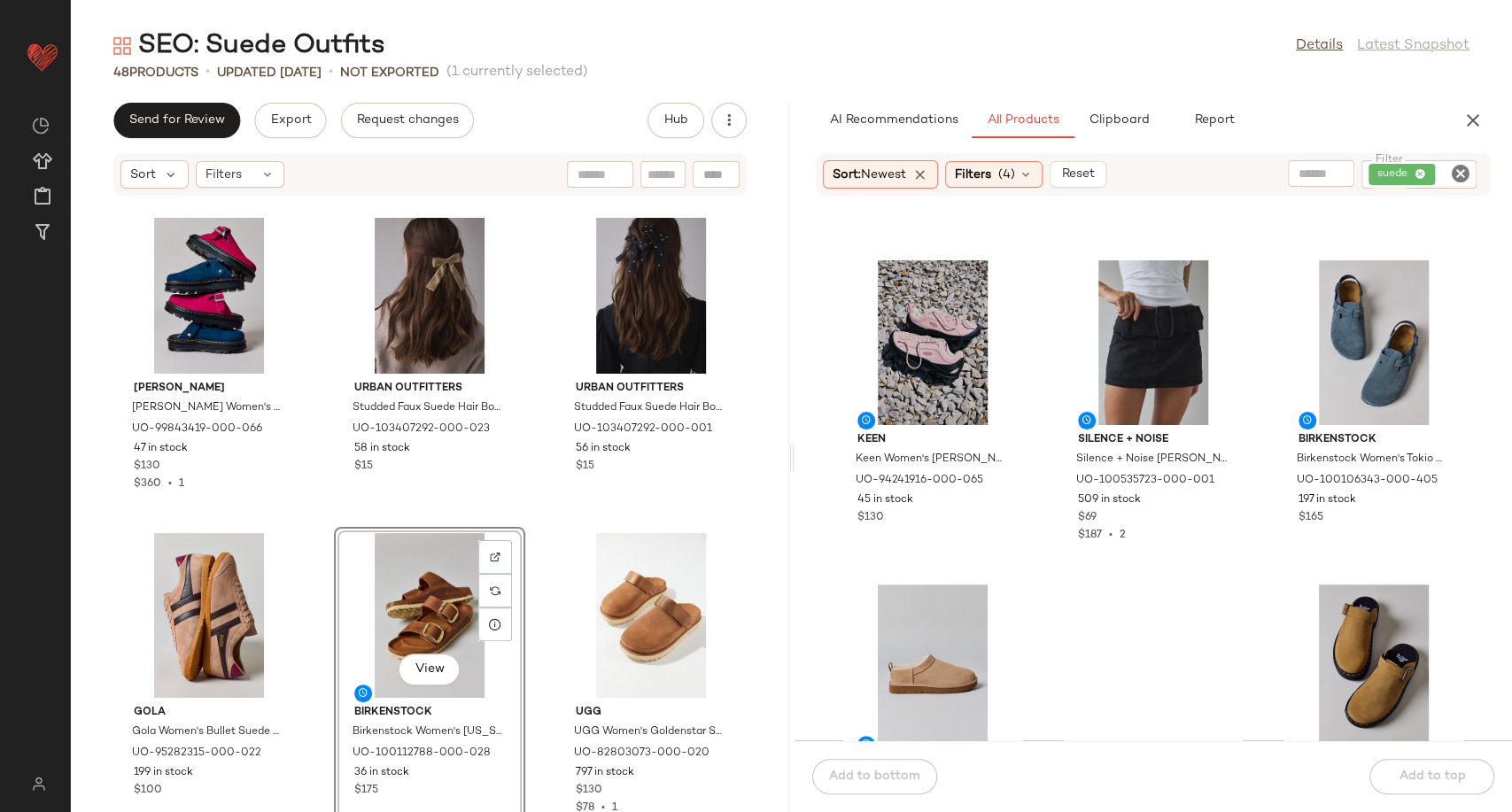
scroll to position [295, 0]
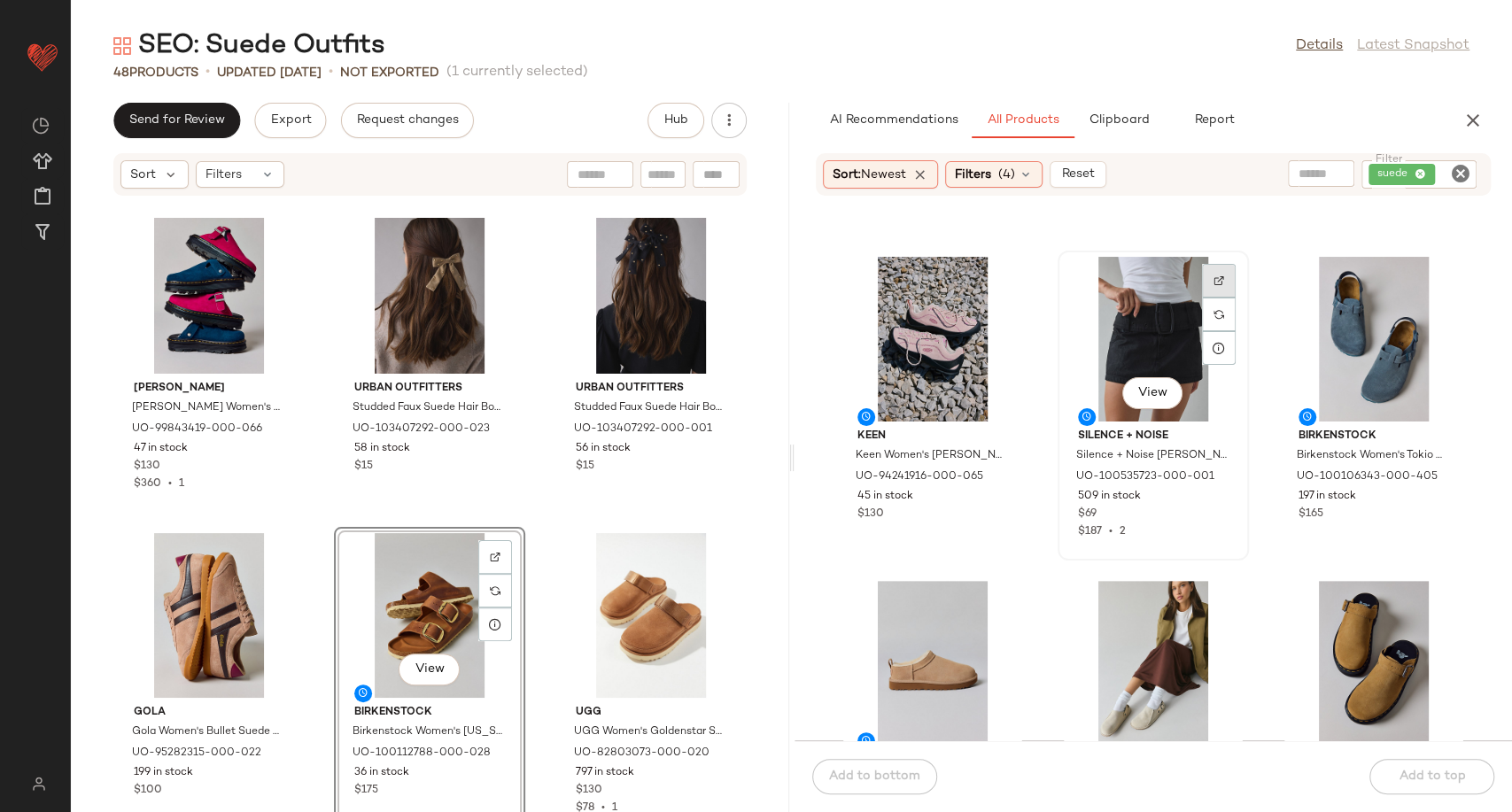
click at [1201, 297] on div at bounding box center [1218, 314] width 34 height 34
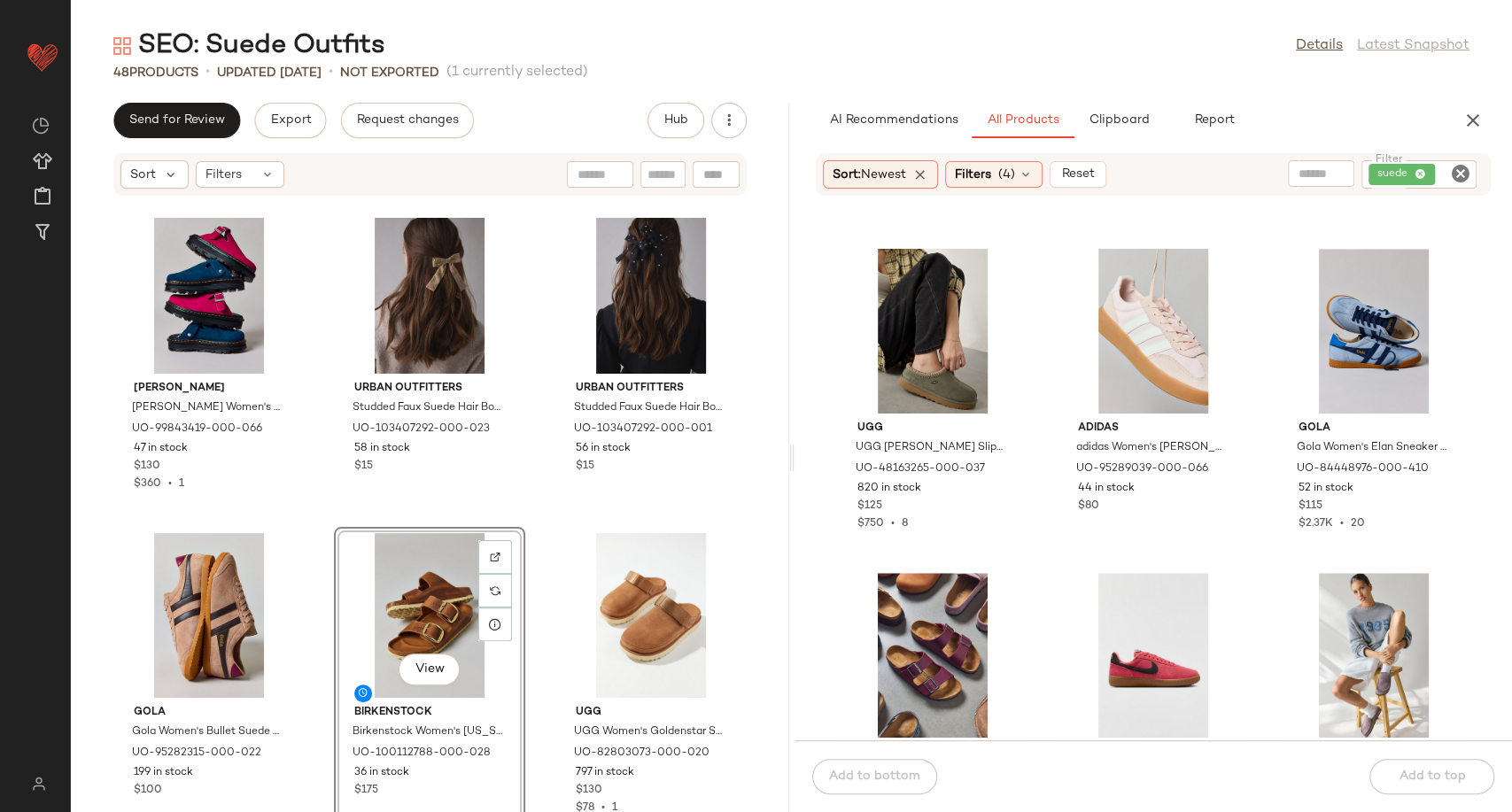
scroll to position [998, 0]
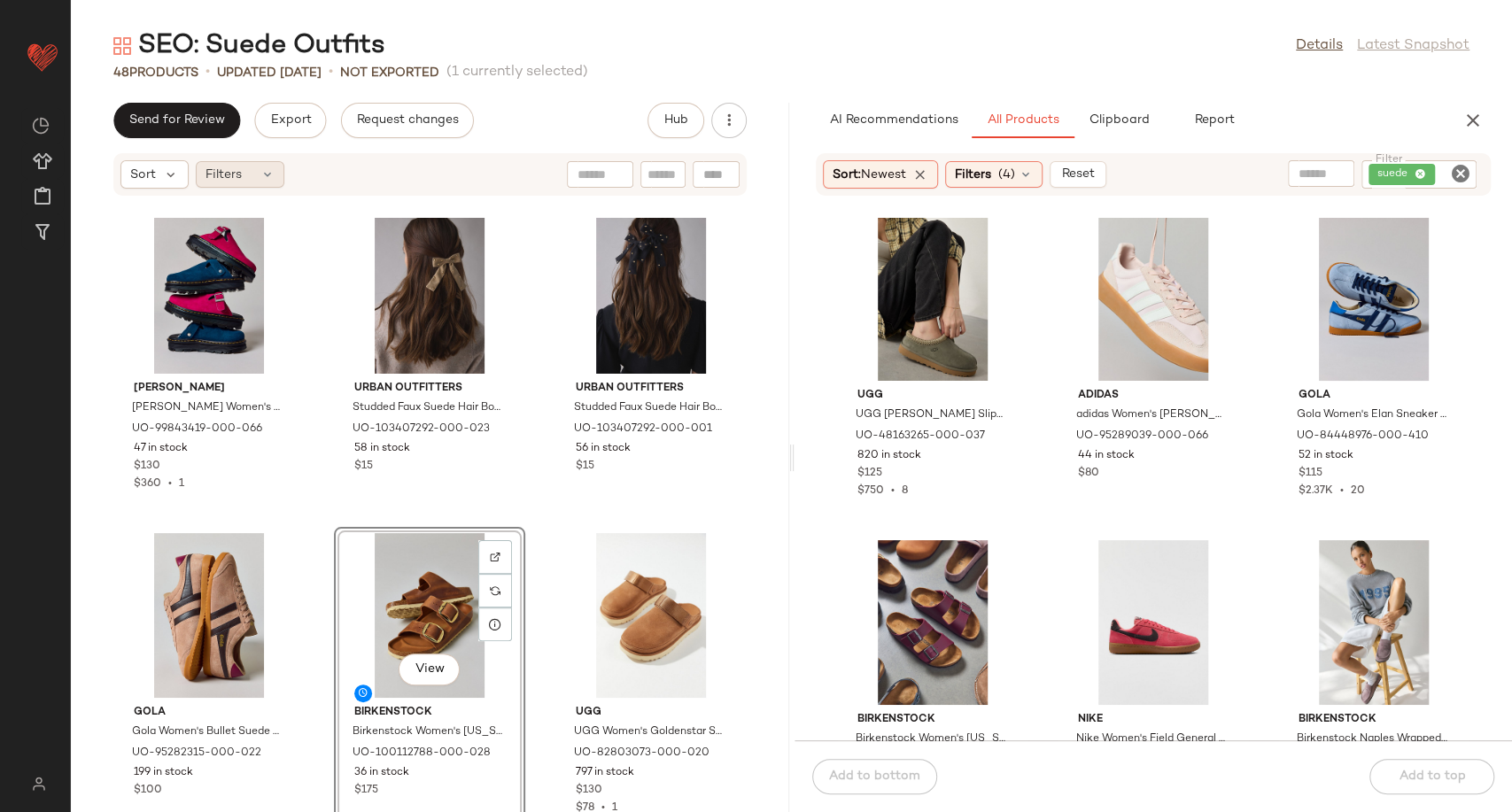
click at [269, 180] on div "Filters" at bounding box center [240, 175] width 89 height 26
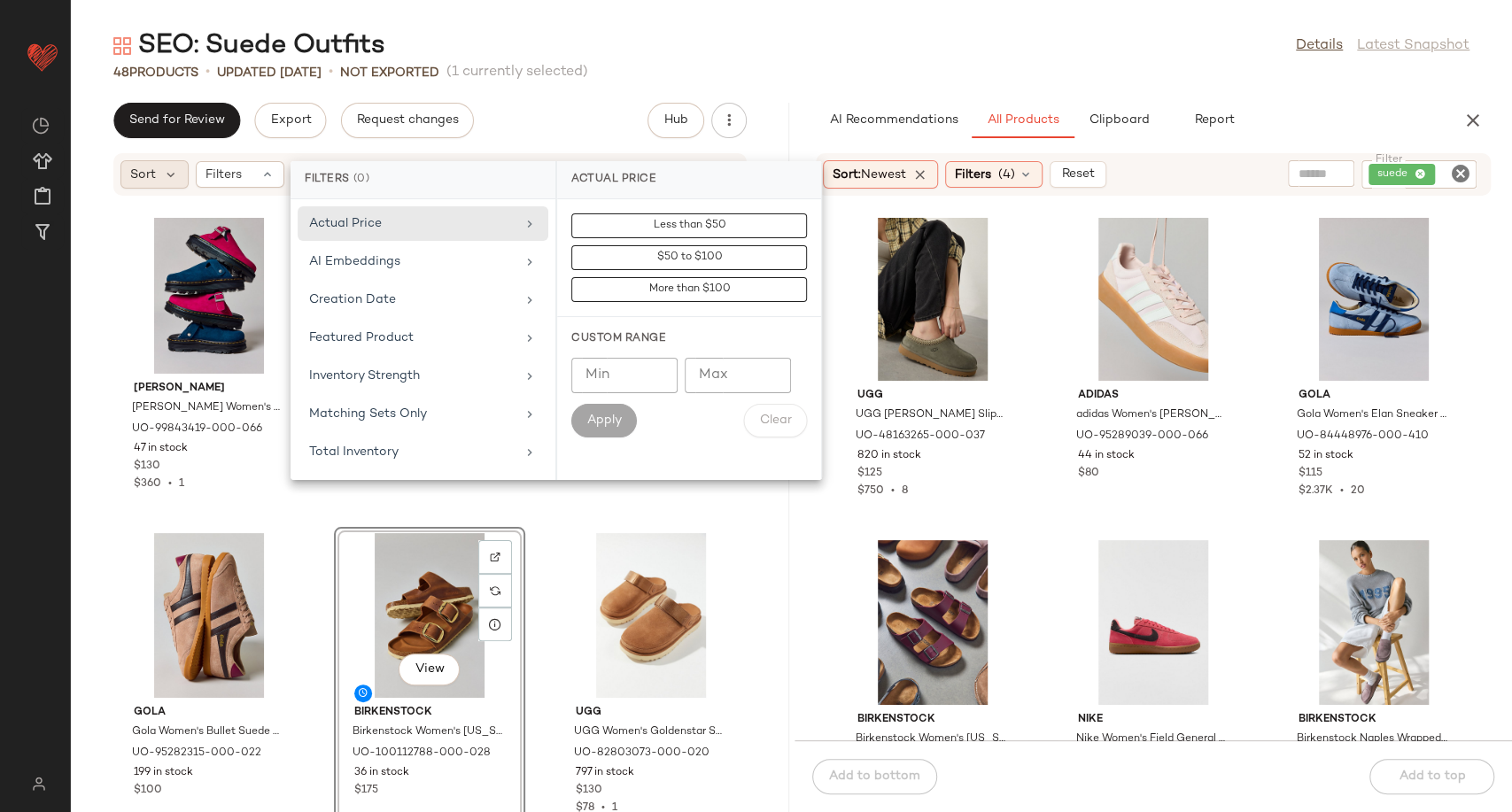
click at [180, 173] on div "Sort" at bounding box center [155, 175] width 68 height 28
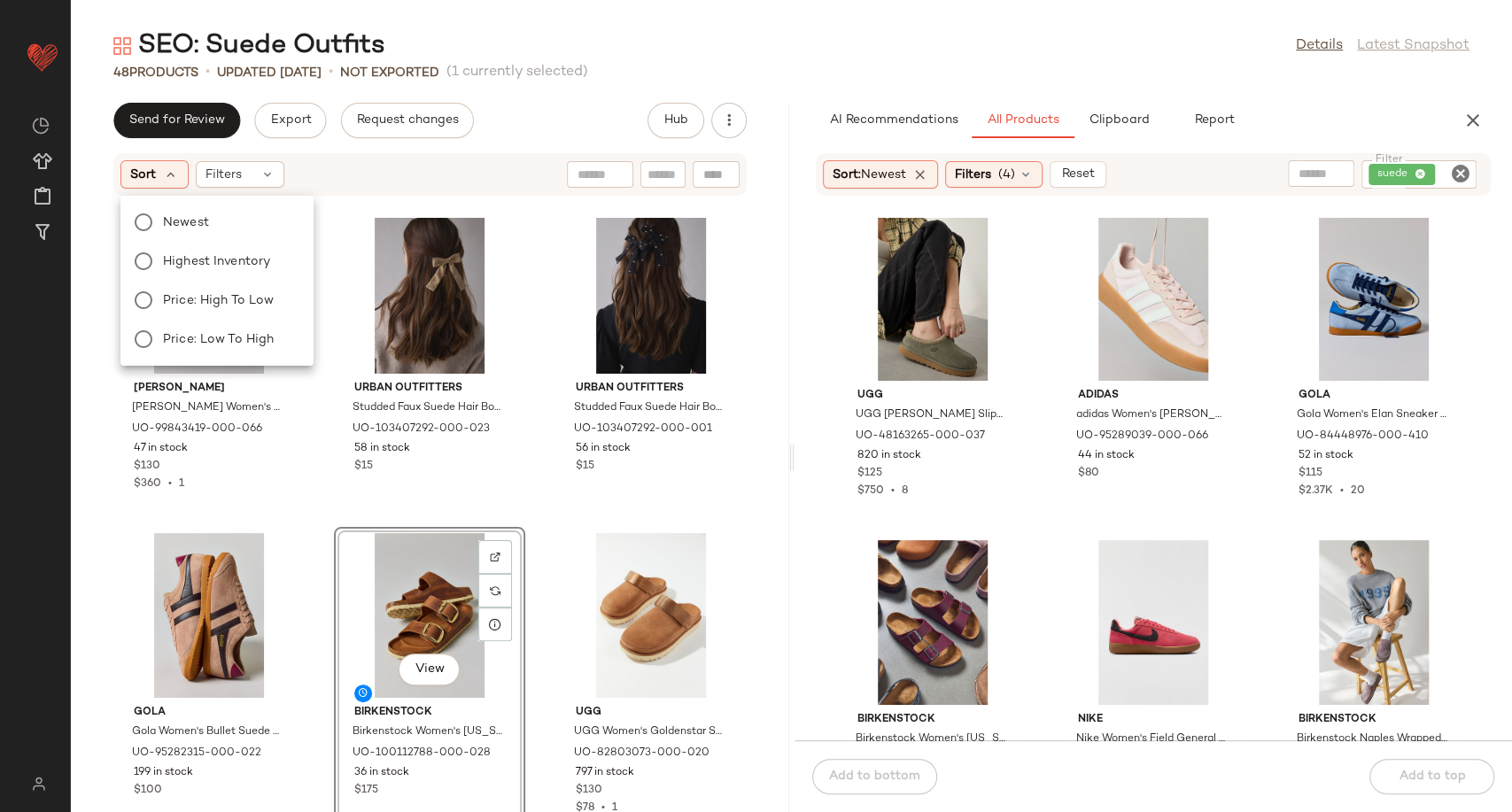
click at [331, 178] on div "Sort Filters" at bounding box center [315, 175] width 389 height 28
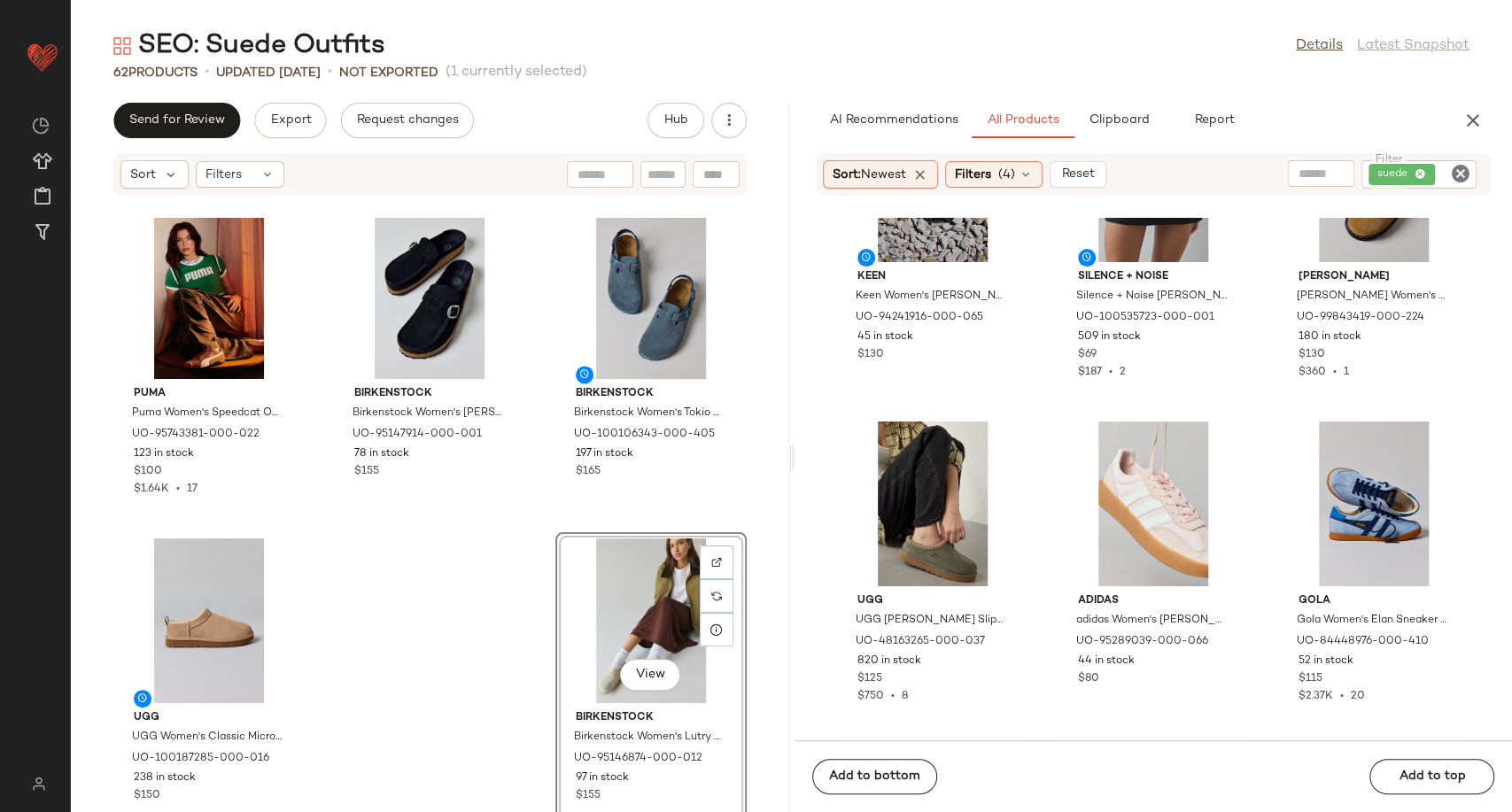
scroll to position [506, 0]
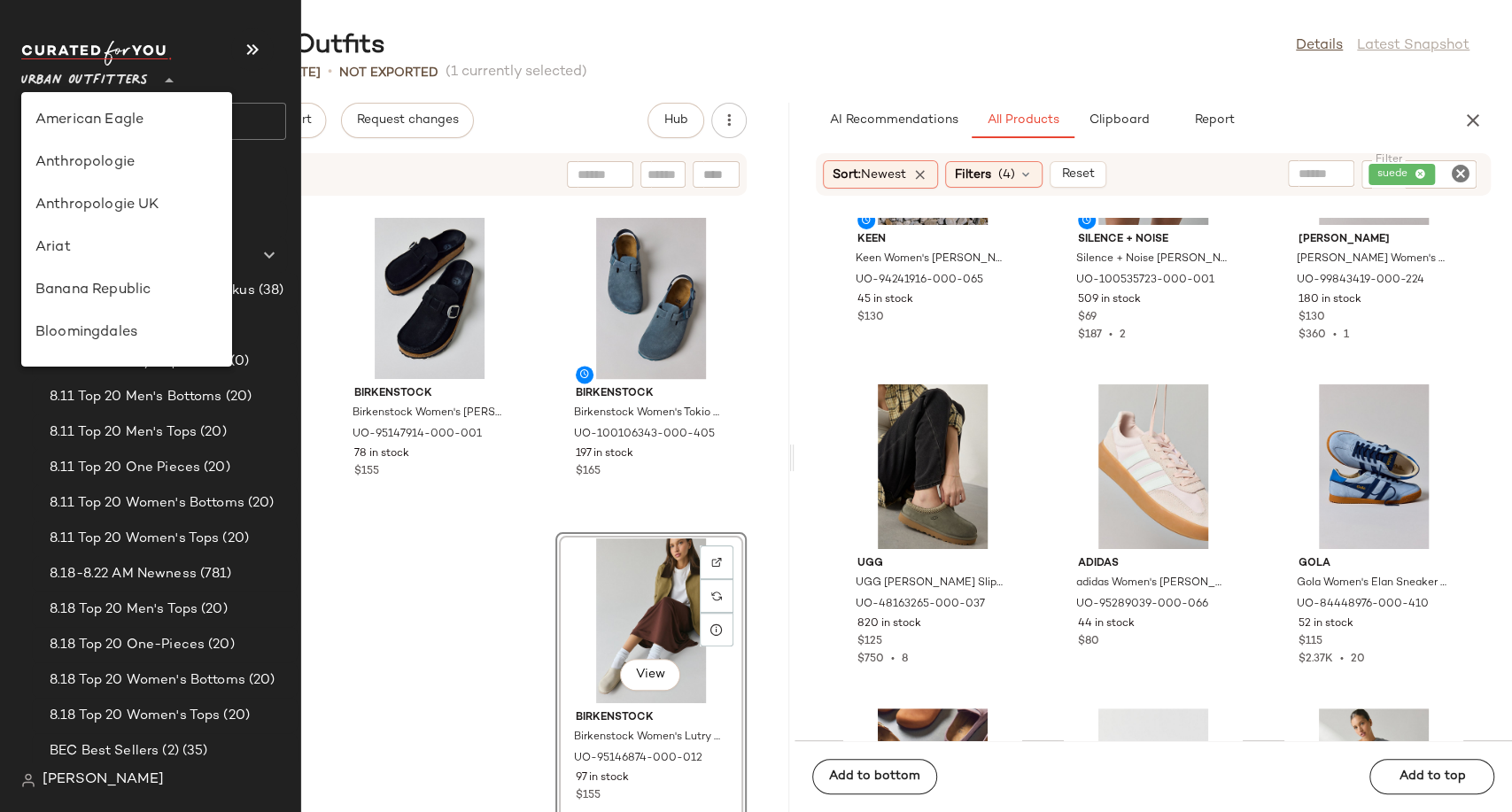
click at [143, 78] on span "Urban Outfitters" at bounding box center [85, 76] width 126 height 32
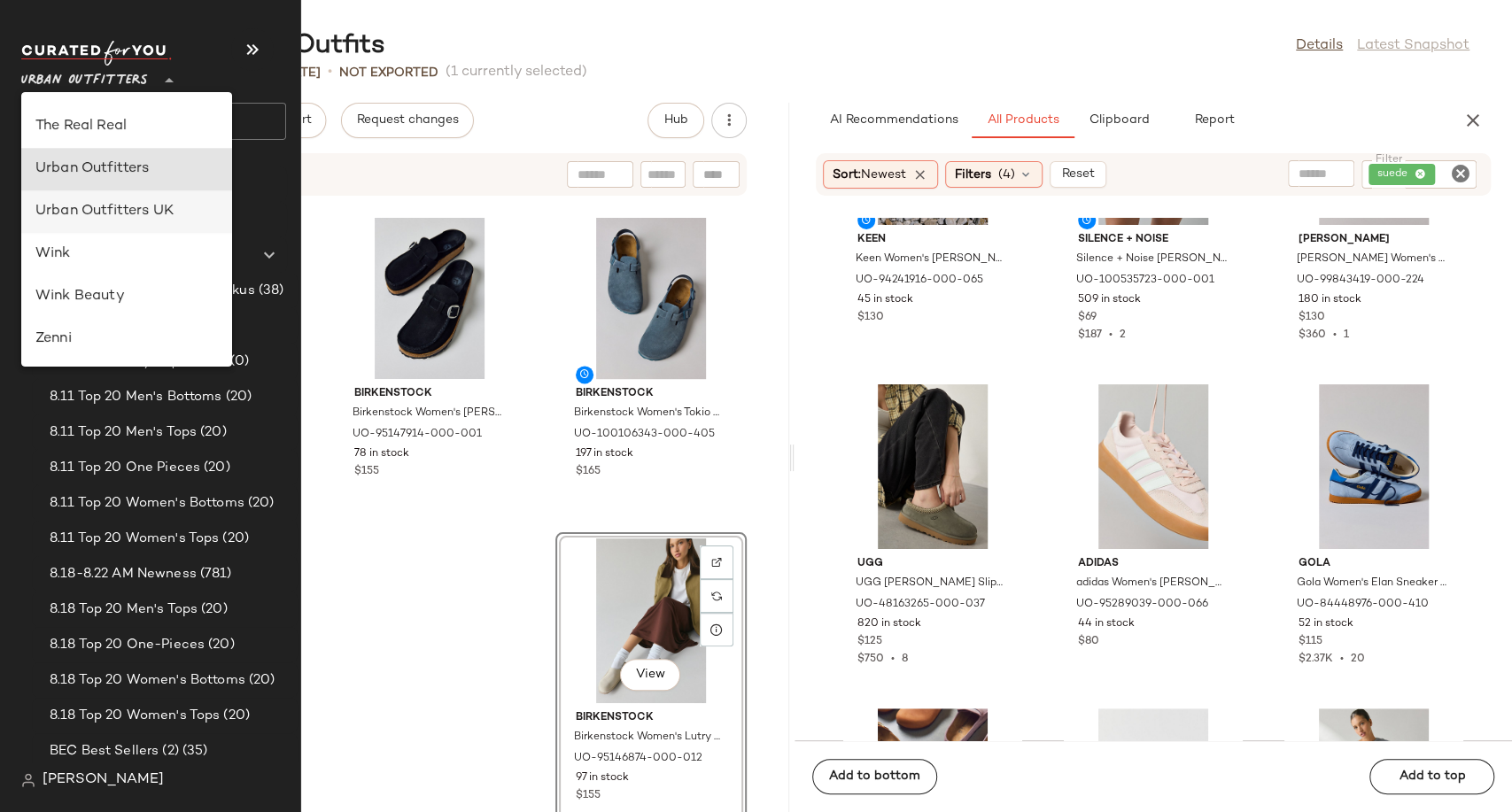
click at [152, 211] on div "Urban Outfitters UK" at bounding box center [126, 211] width 182 height 22
type input "**"
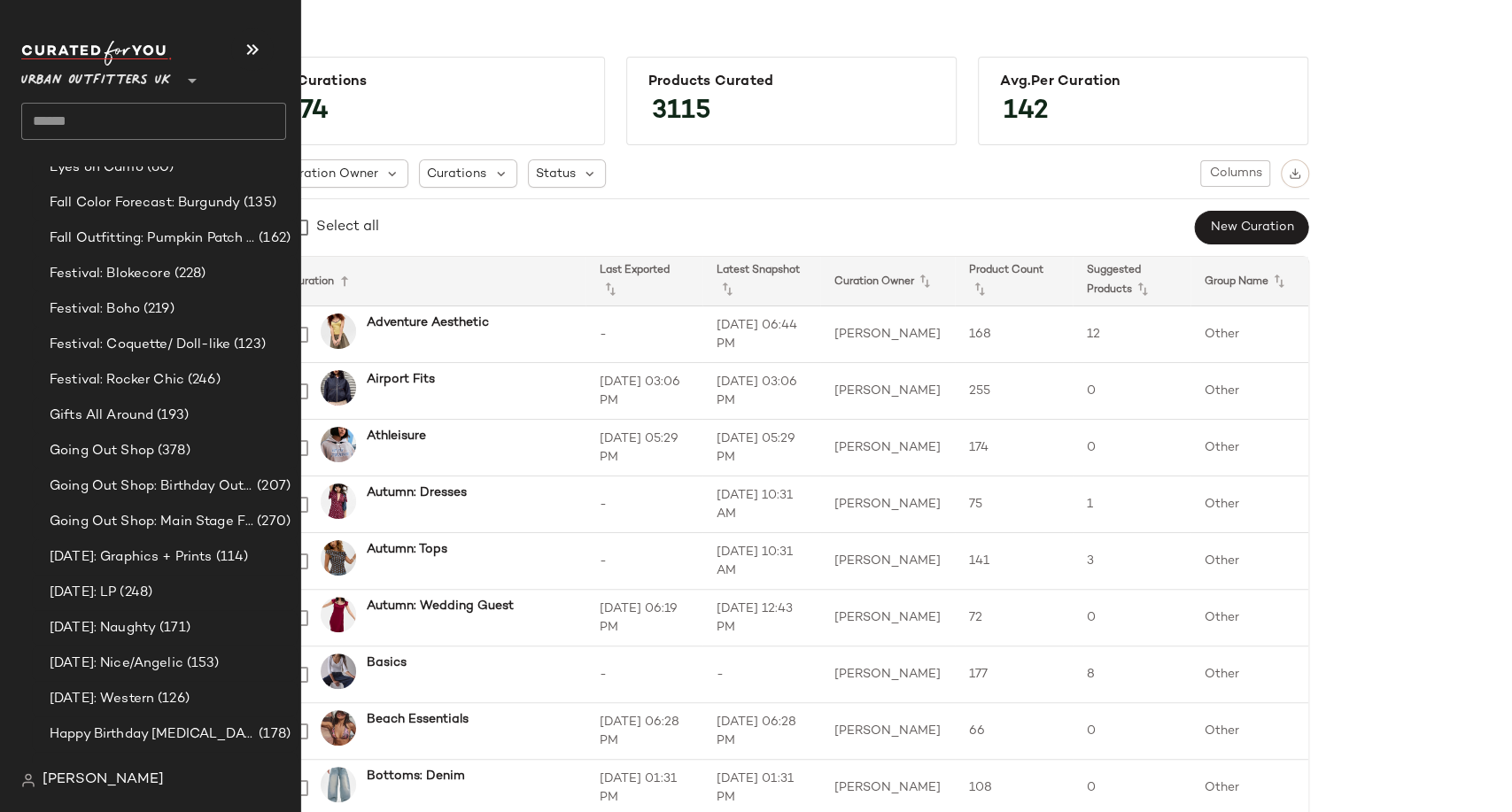
scroll to position [4330, 0]
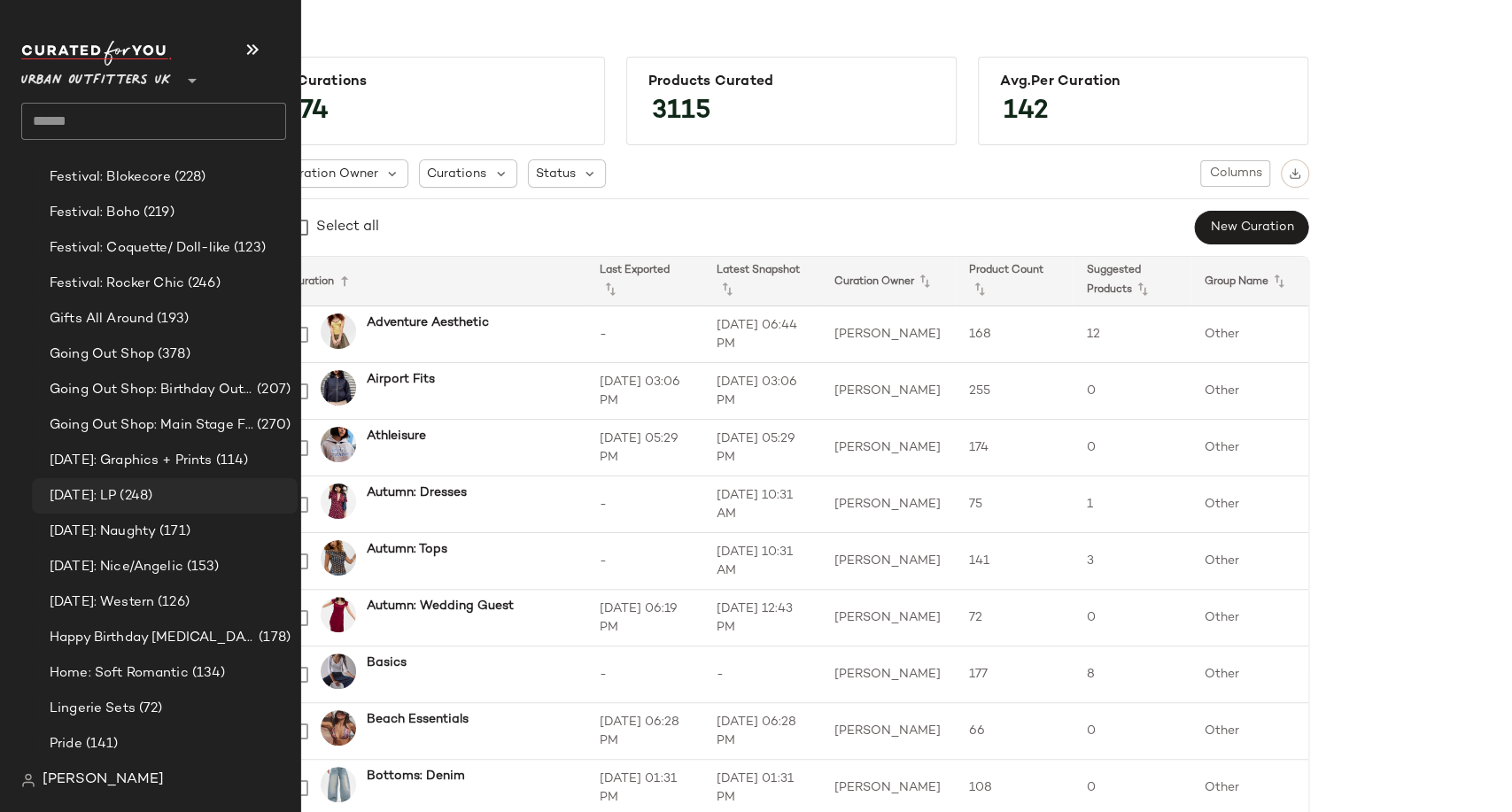
click at [100, 492] on span "[DATE]: LP" at bounding box center [83, 497] width 66 height 21
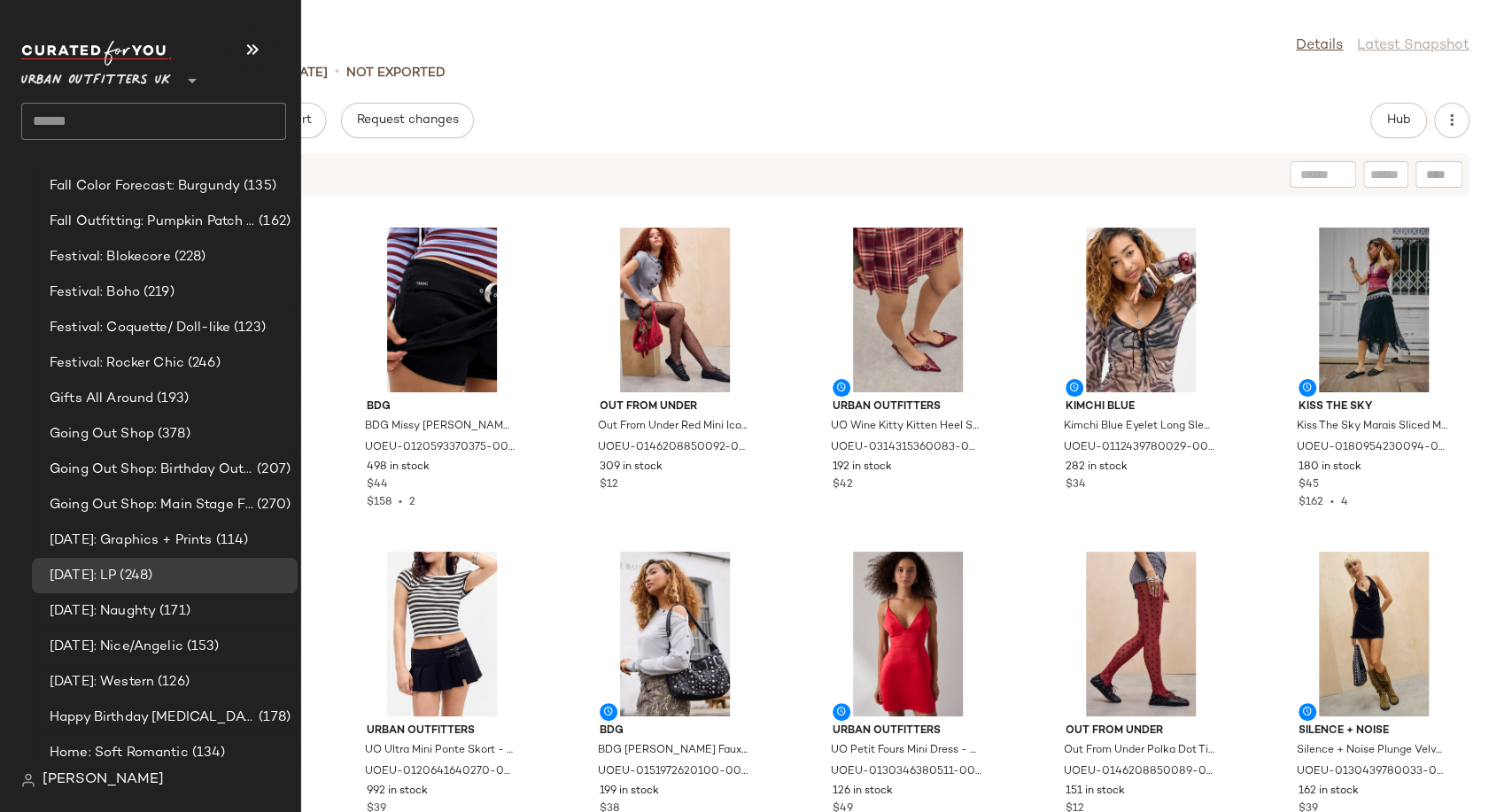
scroll to position [4330, 0]
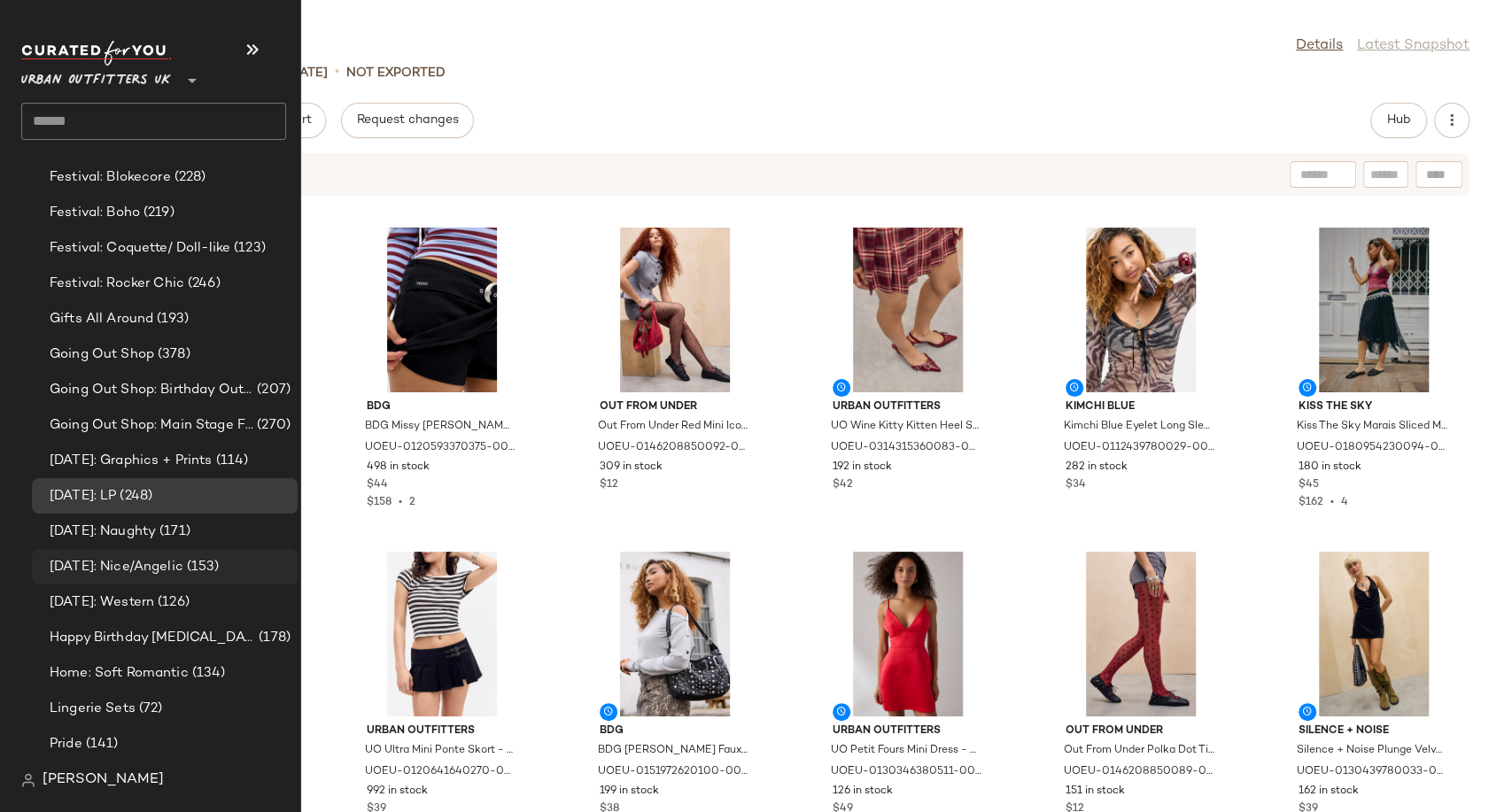
click at [159, 567] on span "[DATE]: Nice/Angelic" at bounding box center [117, 567] width 134 height 21
